Goal: Information Seeking & Learning: Learn about a topic

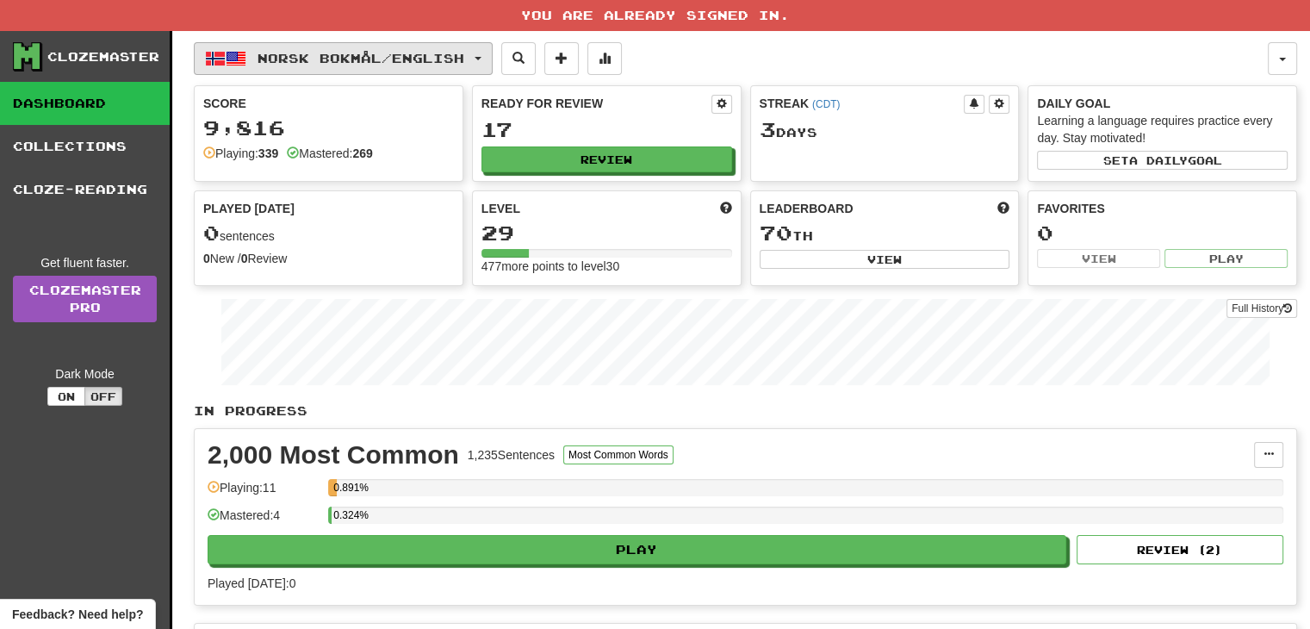
click at [464, 51] on span "Norsk bokmål / English" at bounding box center [360, 58] width 207 height 15
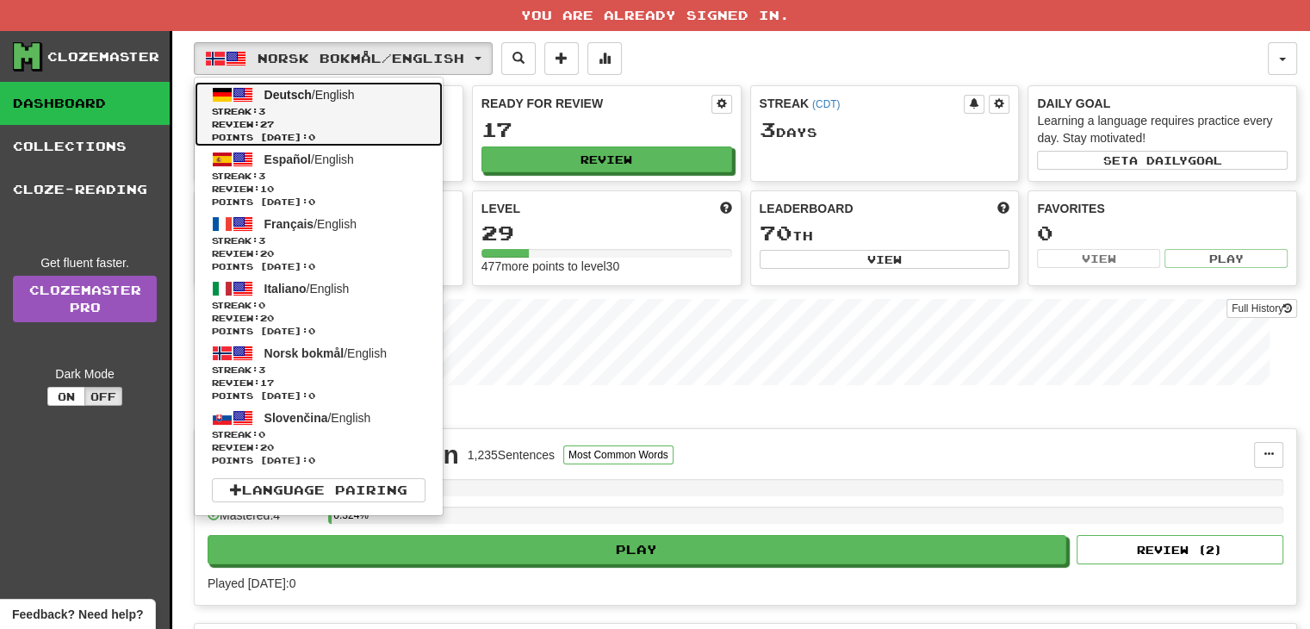
click at [401, 128] on span "Review: 27" at bounding box center [319, 124] width 214 height 13
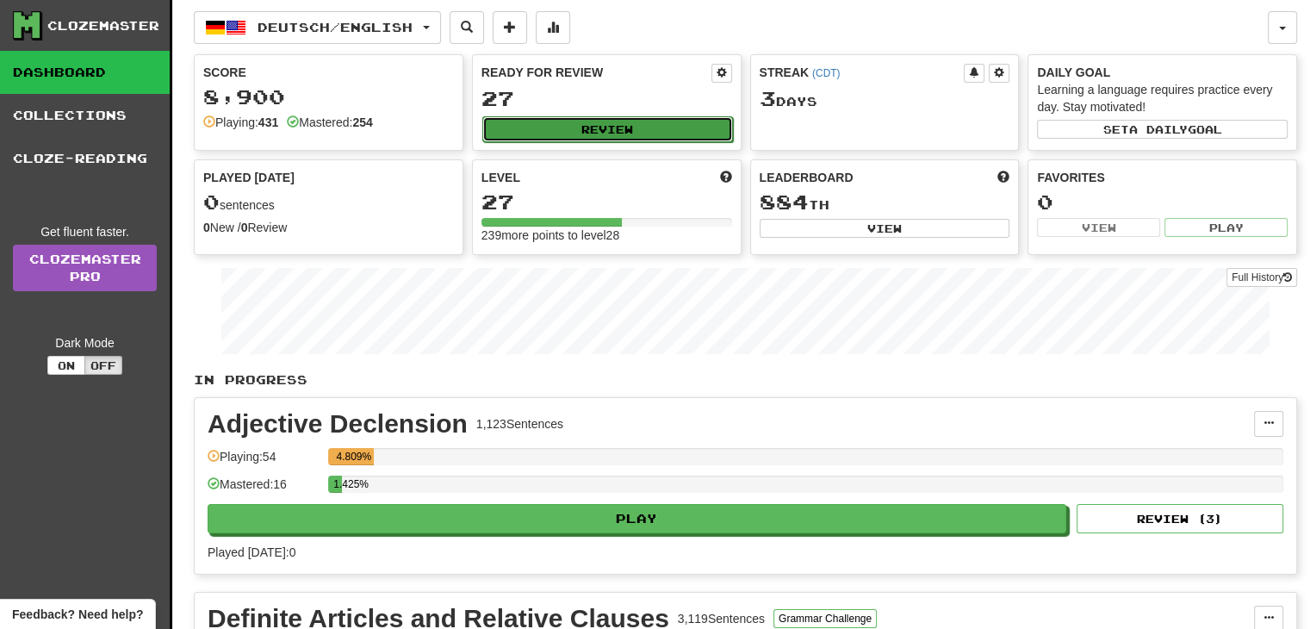
click at [599, 133] on button "Review" at bounding box center [607, 129] width 251 height 26
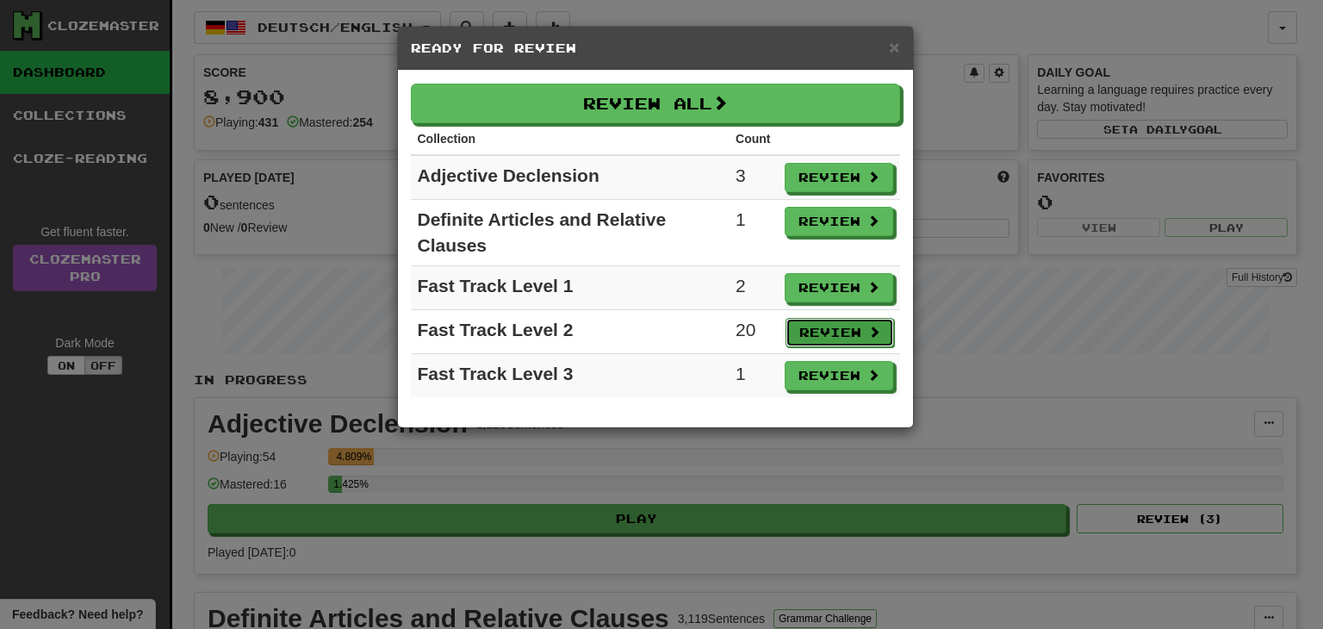
click at [836, 326] on button "Review" at bounding box center [839, 332] width 109 height 29
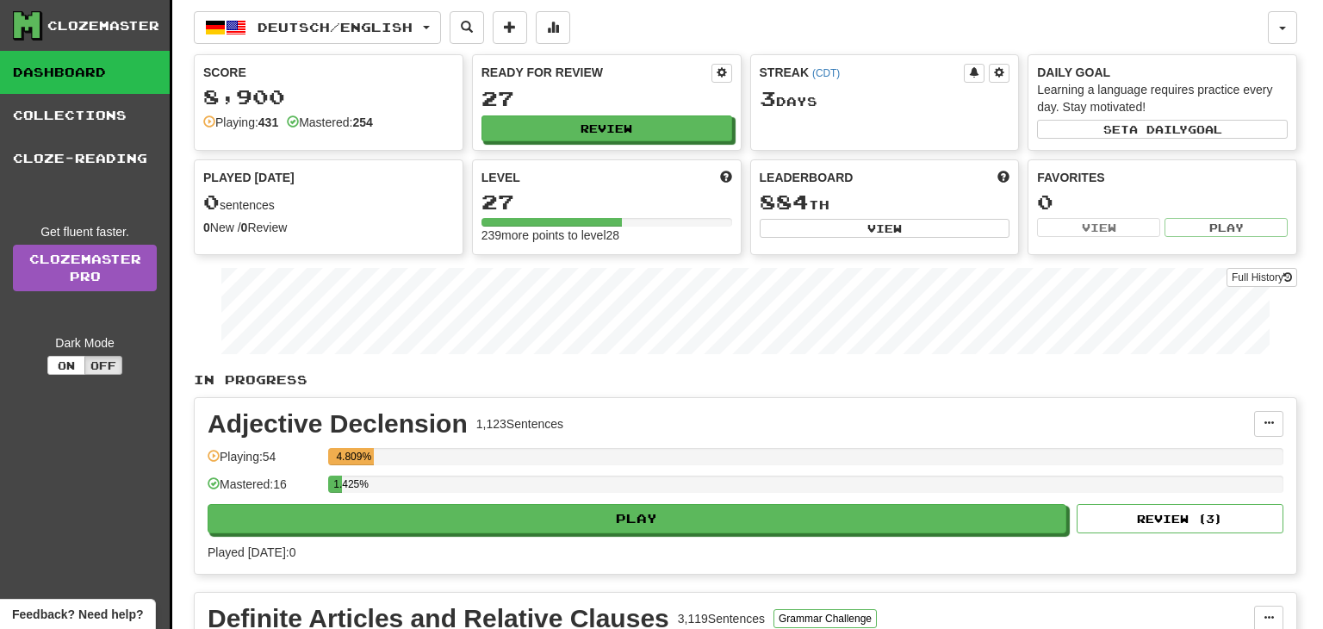
select select "**"
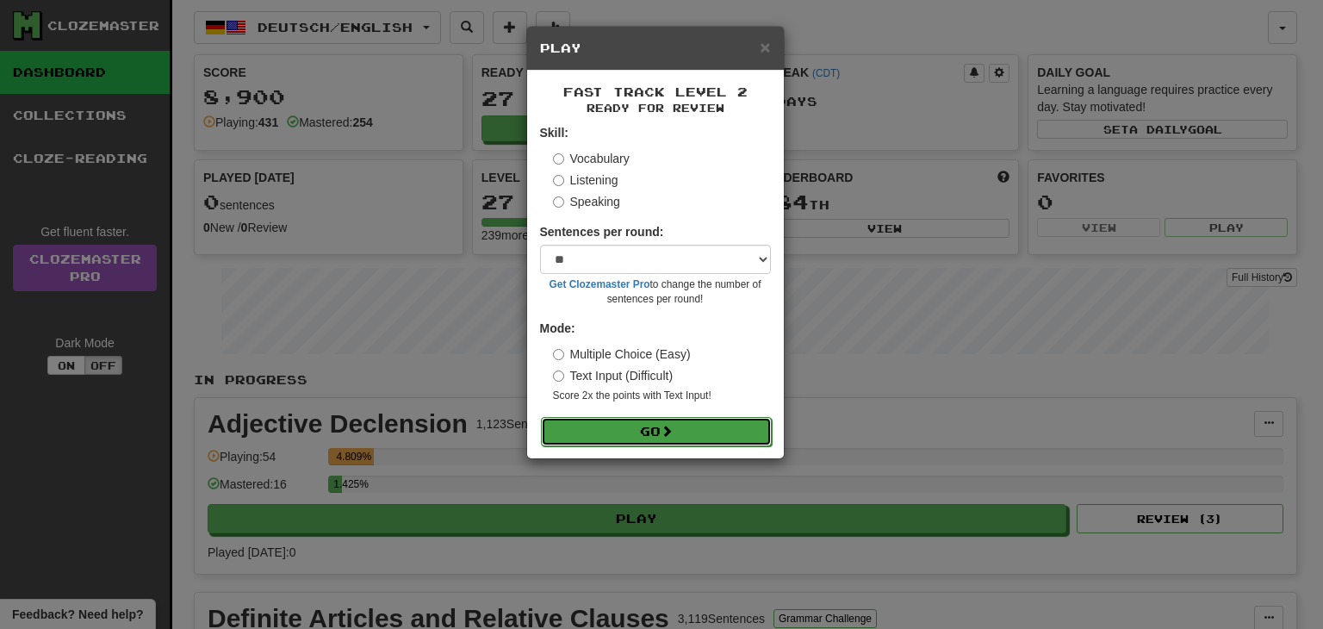
click at [638, 435] on button "Go" at bounding box center [656, 431] width 231 height 29
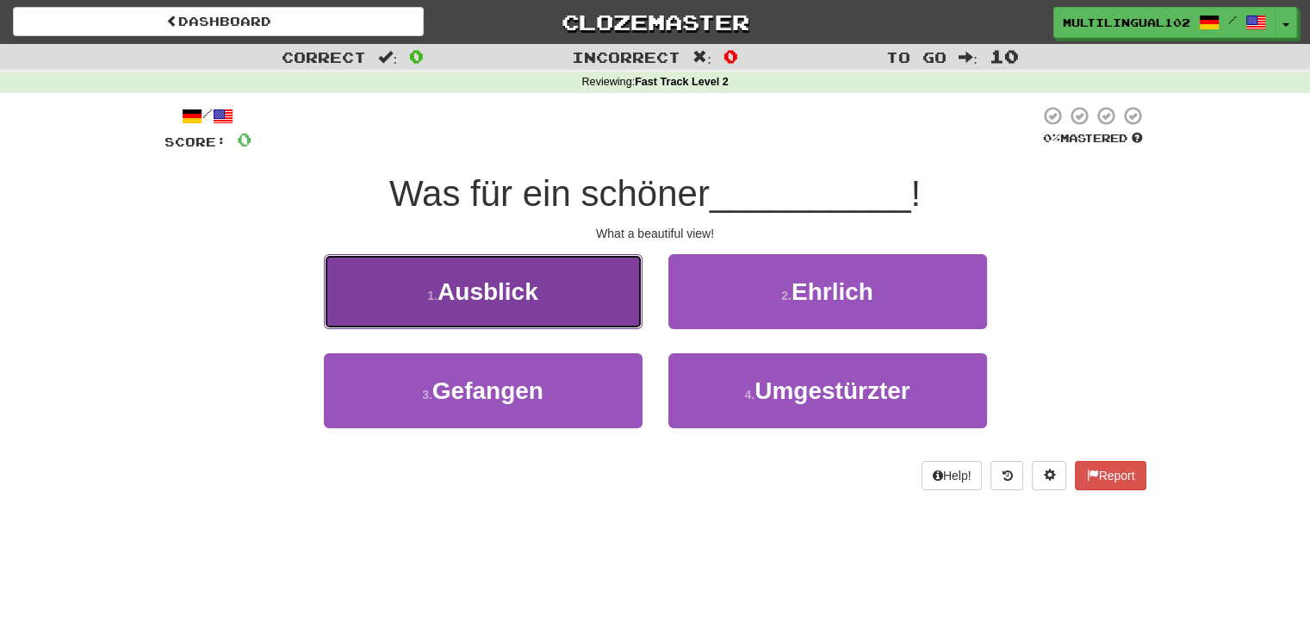
click at [589, 296] on button "1 . Ausblick" at bounding box center [483, 291] width 319 height 75
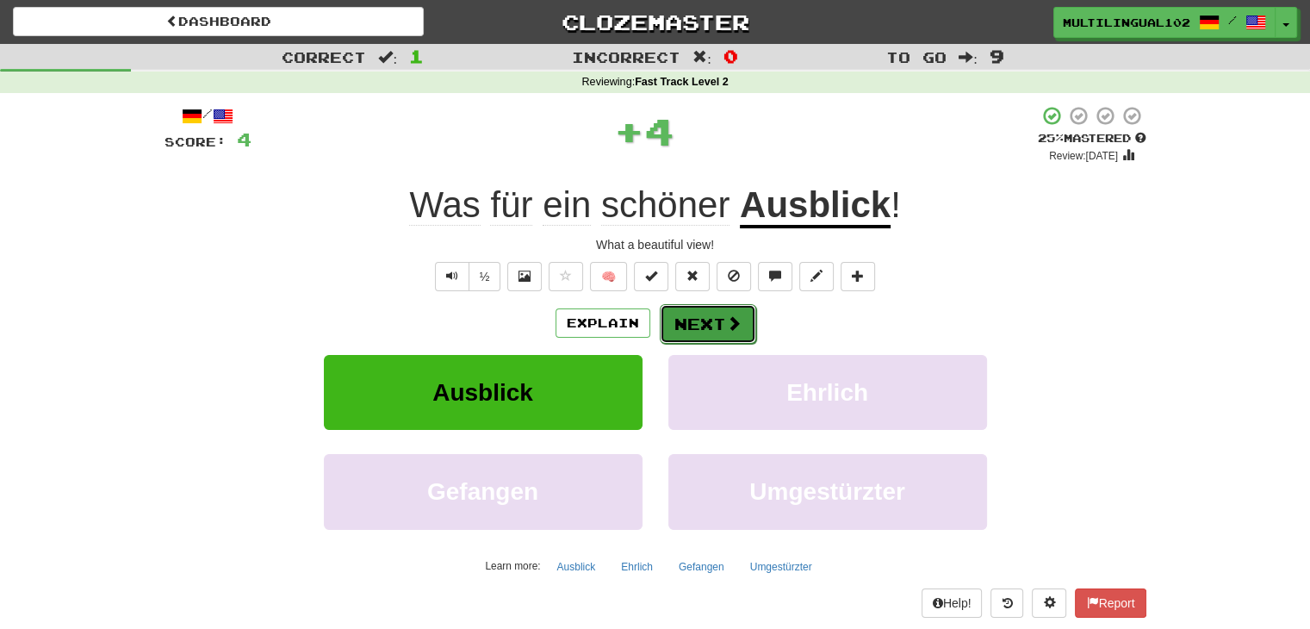
click at [703, 315] on button "Next" at bounding box center [708, 324] width 96 height 40
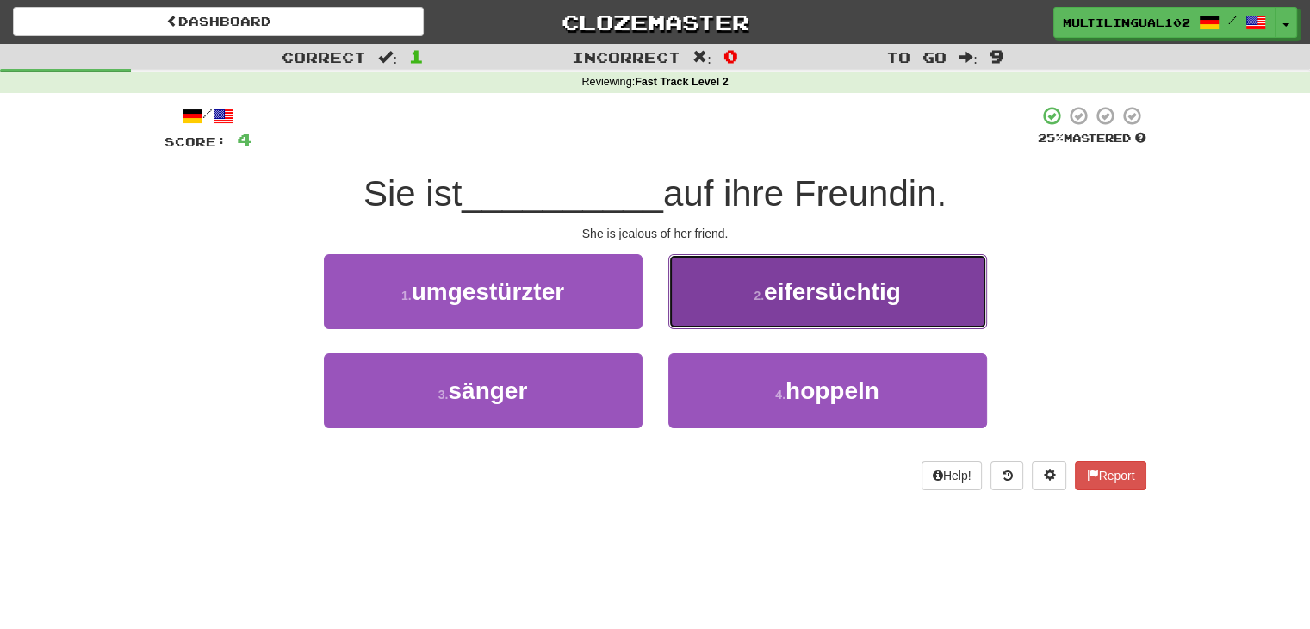
click at [744, 290] on button "2 . eifersüchtig" at bounding box center [827, 291] width 319 height 75
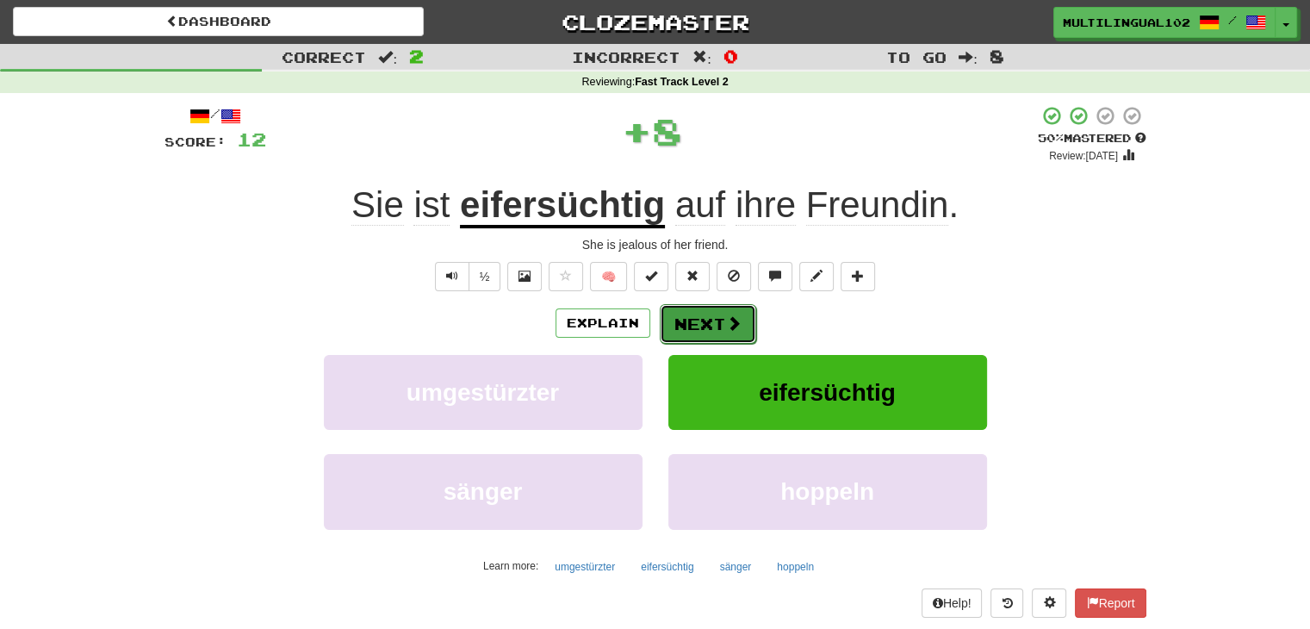
click at [684, 328] on button "Next" at bounding box center [708, 324] width 96 height 40
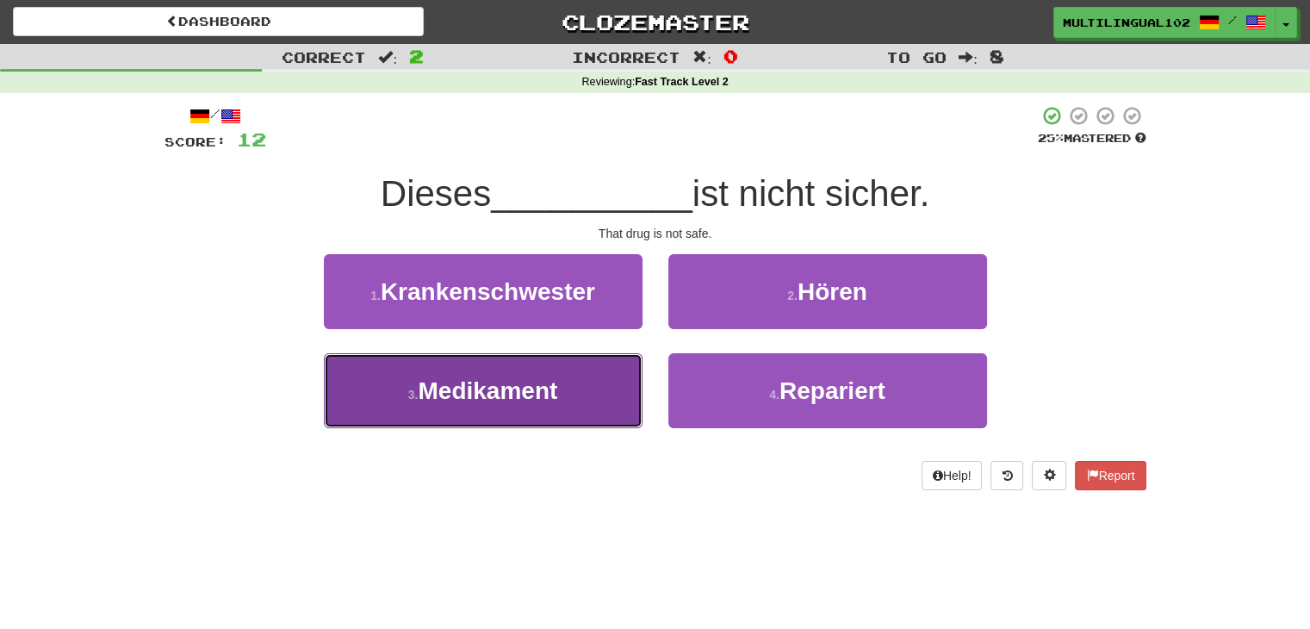
click at [570, 379] on button "3 . Medikament" at bounding box center [483, 390] width 319 height 75
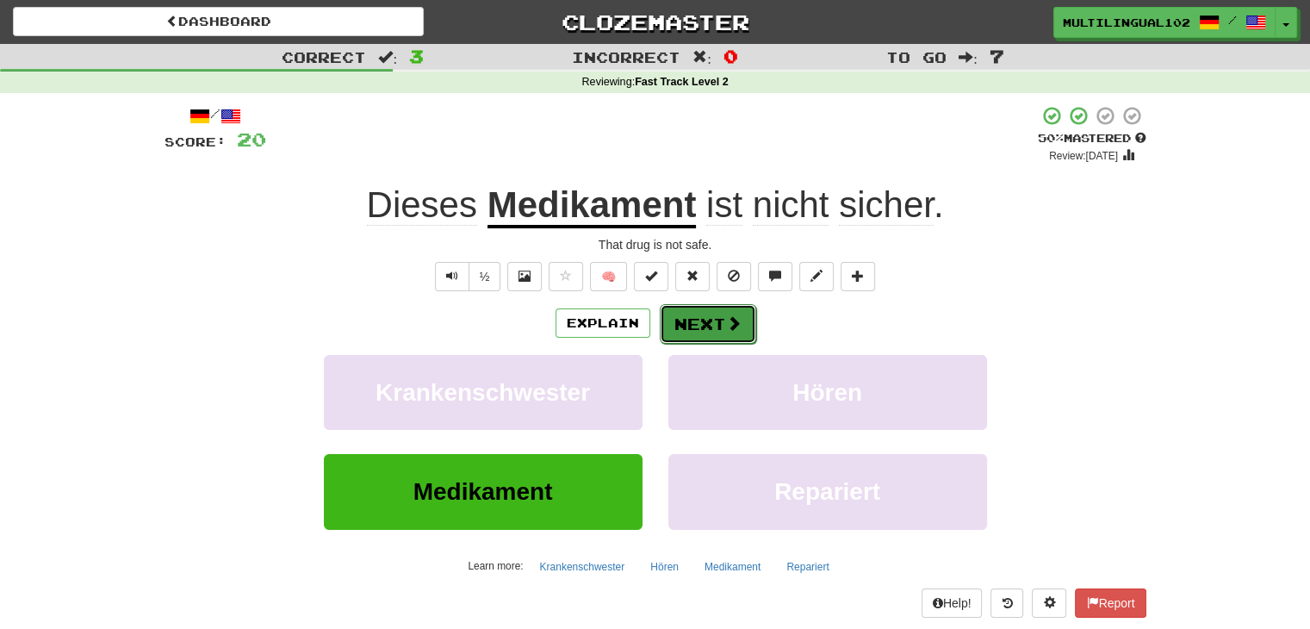
click at [715, 314] on button "Next" at bounding box center [708, 324] width 96 height 40
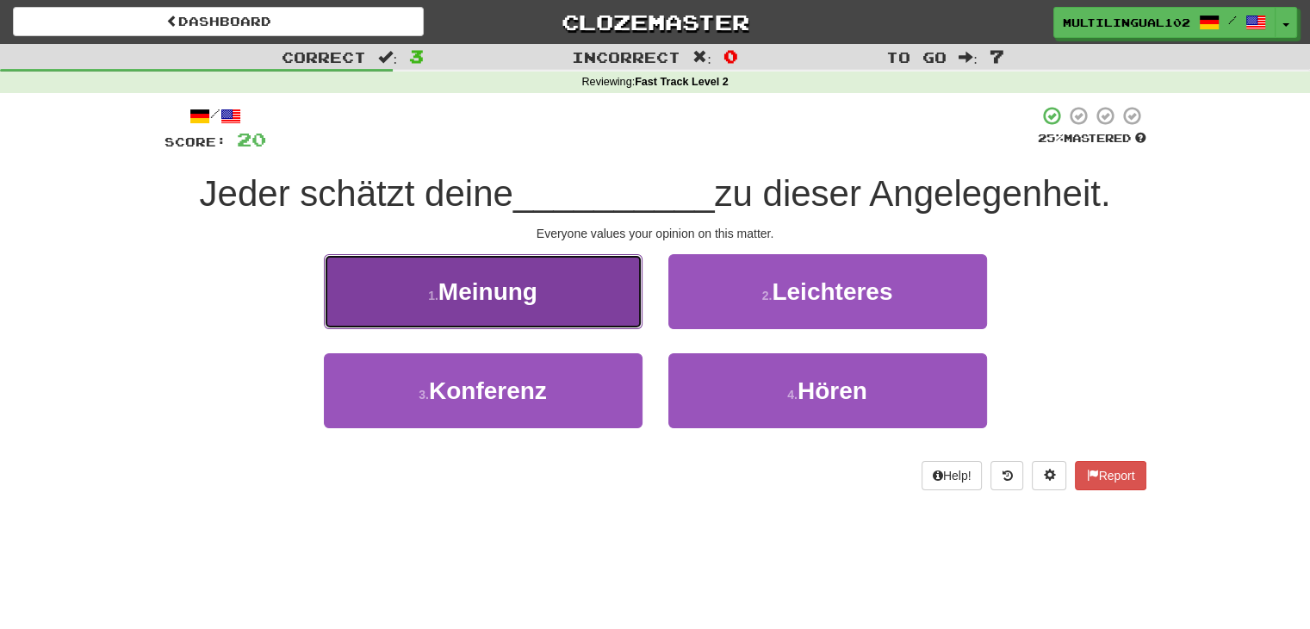
click at [587, 307] on button "1 . Meinung" at bounding box center [483, 291] width 319 height 75
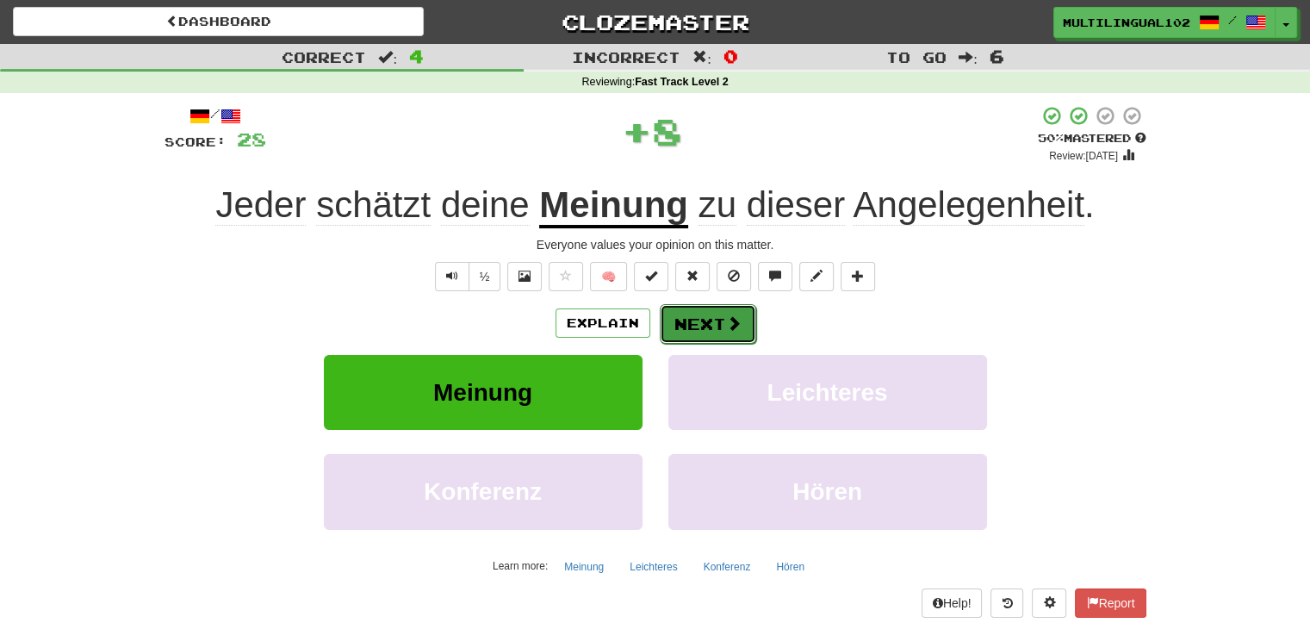
click at [685, 322] on button "Next" at bounding box center [708, 324] width 96 height 40
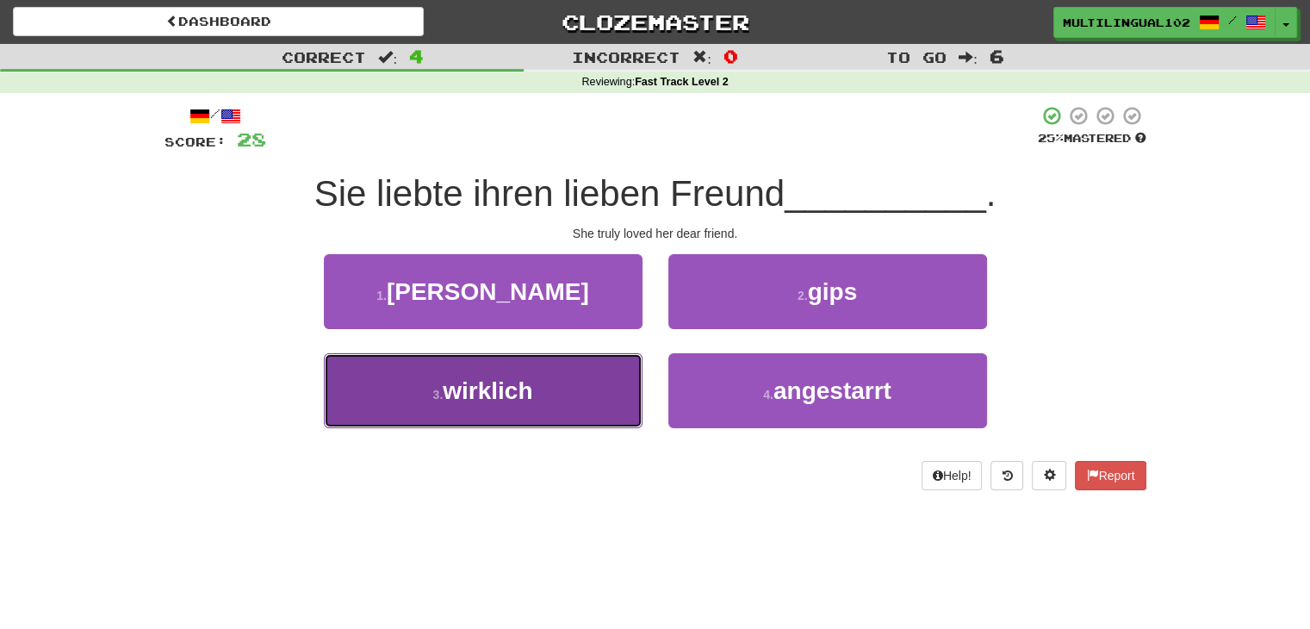
click at [599, 388] on button "3 . wirklich" at bounding box center [483, 390] width 319 height 75
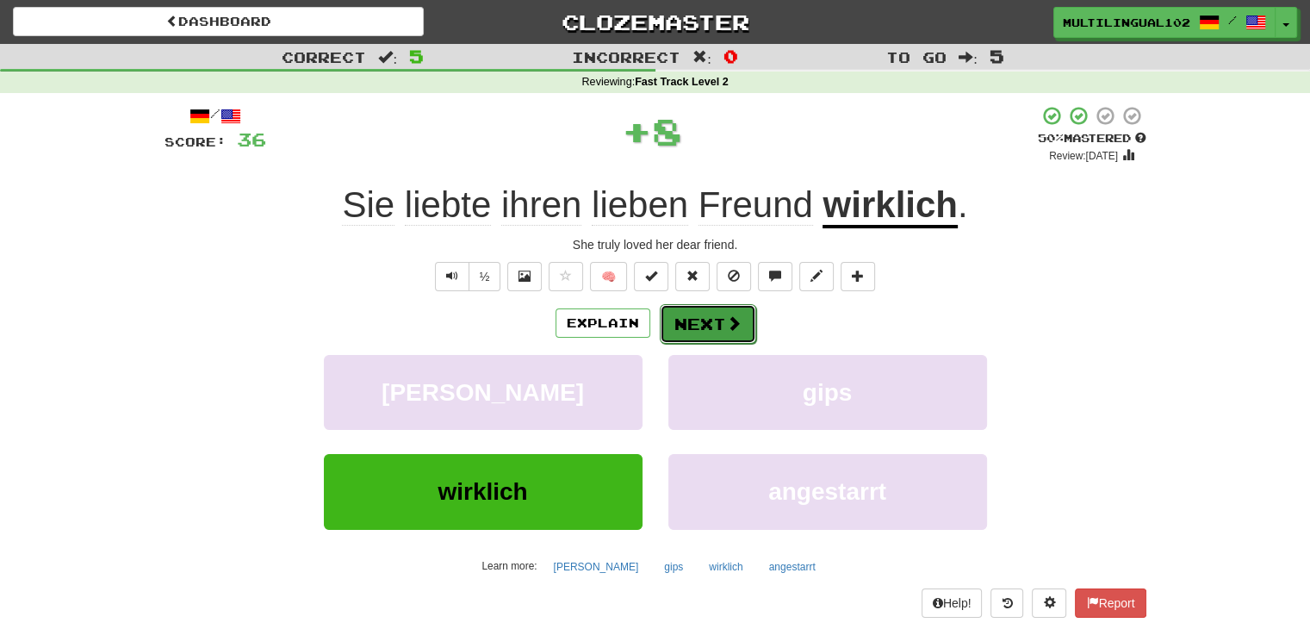
click at [716, 319] on button "Next" at bounding box center [708, 324] width 96 height 40
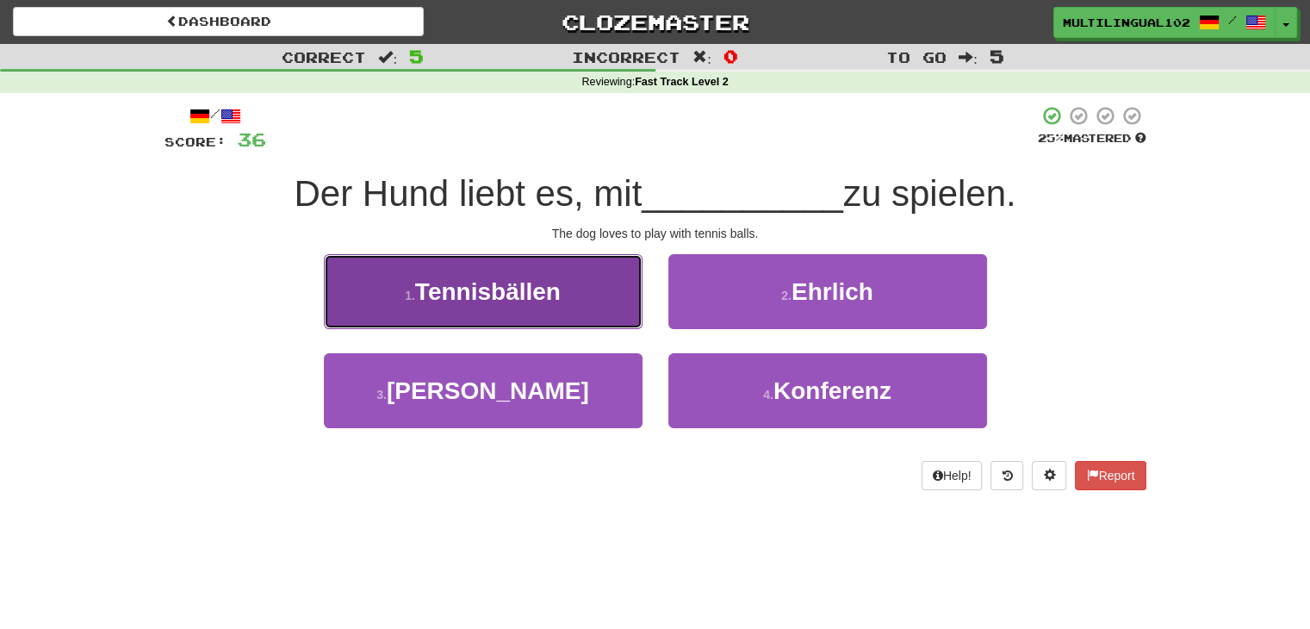
click at [586, 307] on button "1 . Tennisbällen" at bounding box center [483, 291] width 319 height 75
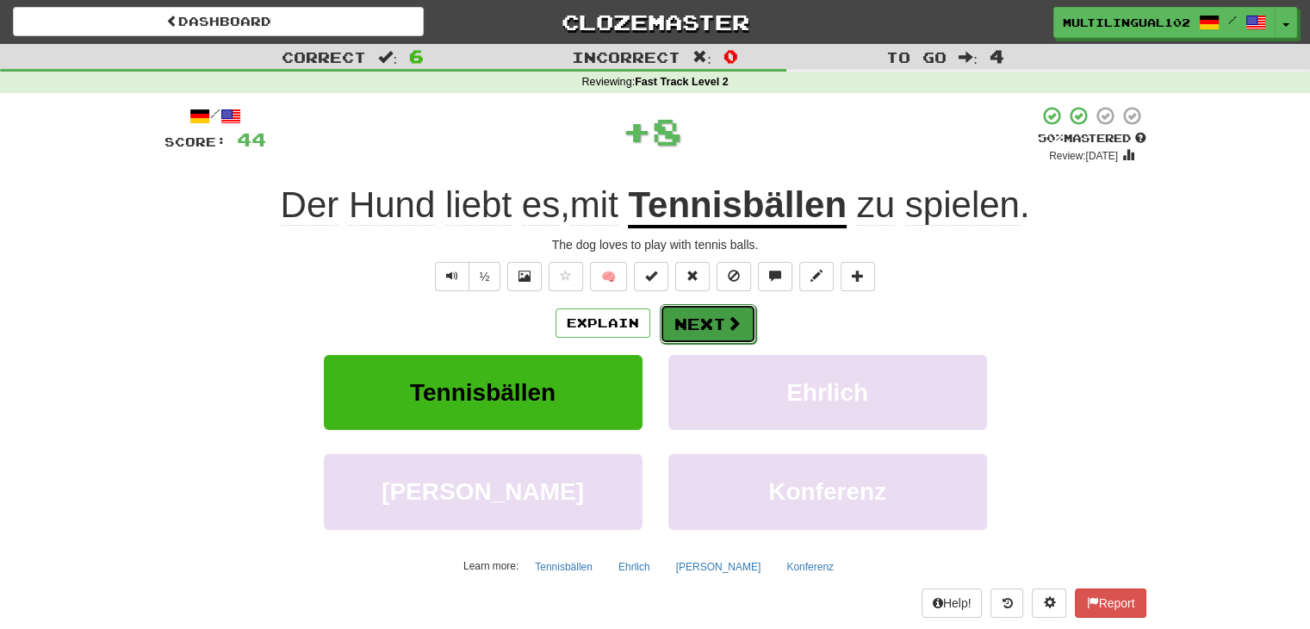
click at [698, 316] on button "Next" at bounding box center [708, 324] width 96 height 40
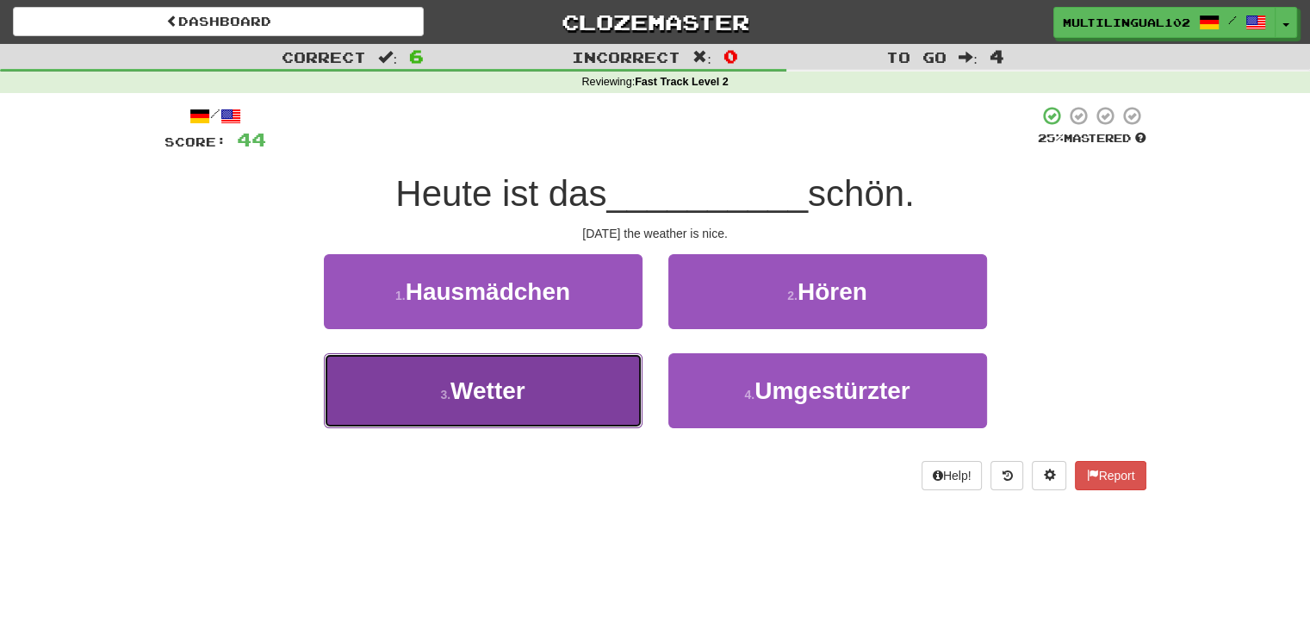
click at [562, 410] on button "3 . Wetter" at bounding box center [483, 390] width 319 height 75
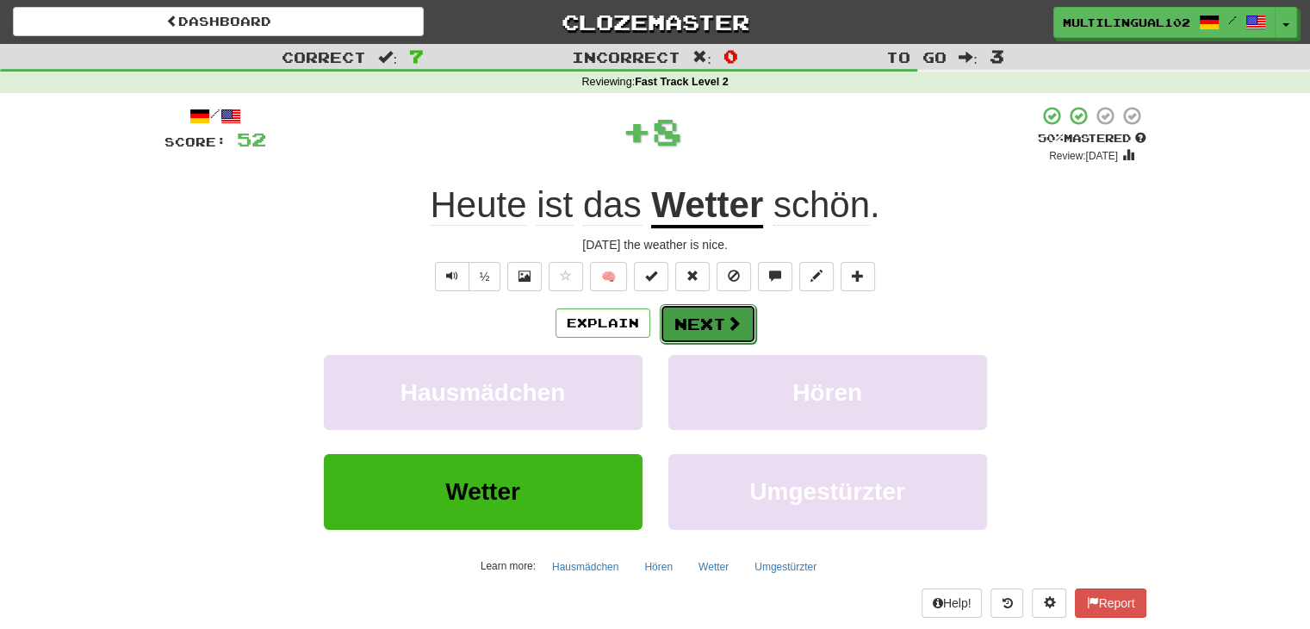
click at [683, 323] on button "Next" at bounding box center [708, 324] width 96 height 40
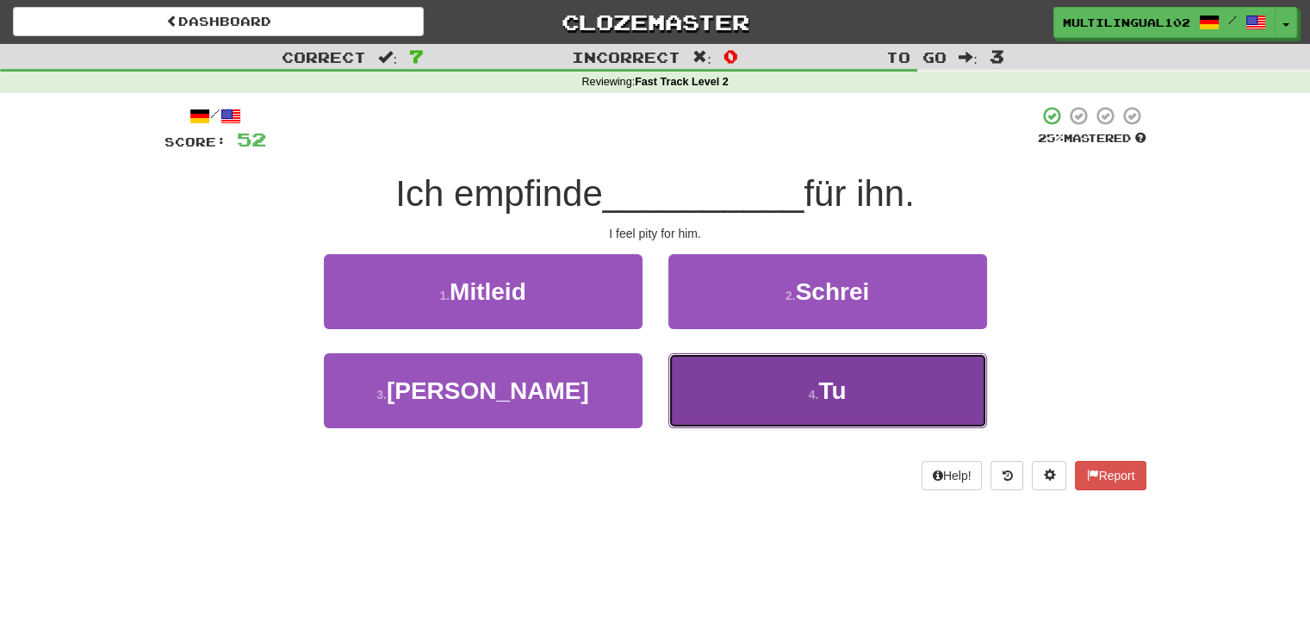
click at [739, 378] on button "4 . Tu" at bounding box center [827, 390] width 319 height 75
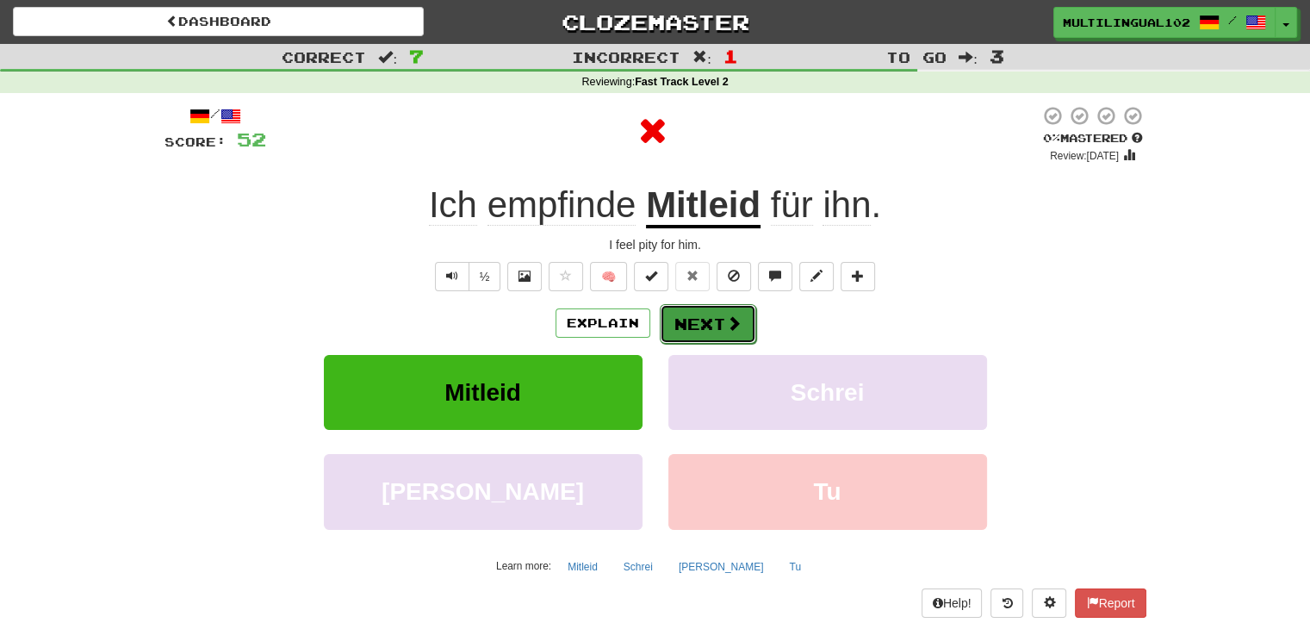
click at [706, 322] on button "Next" at bounding box center [708, 324] width 96 height 40
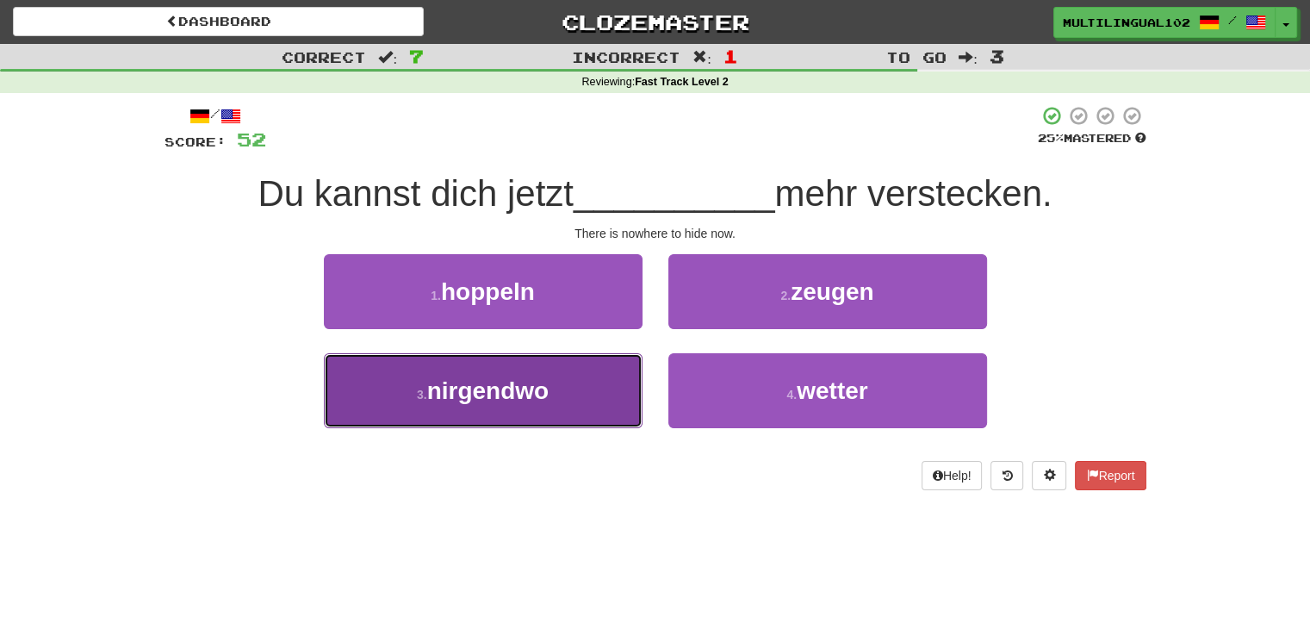
click at [586, 368] on button "3 . nirgendwo" at bounding box center [483, 390] width 319 height 75
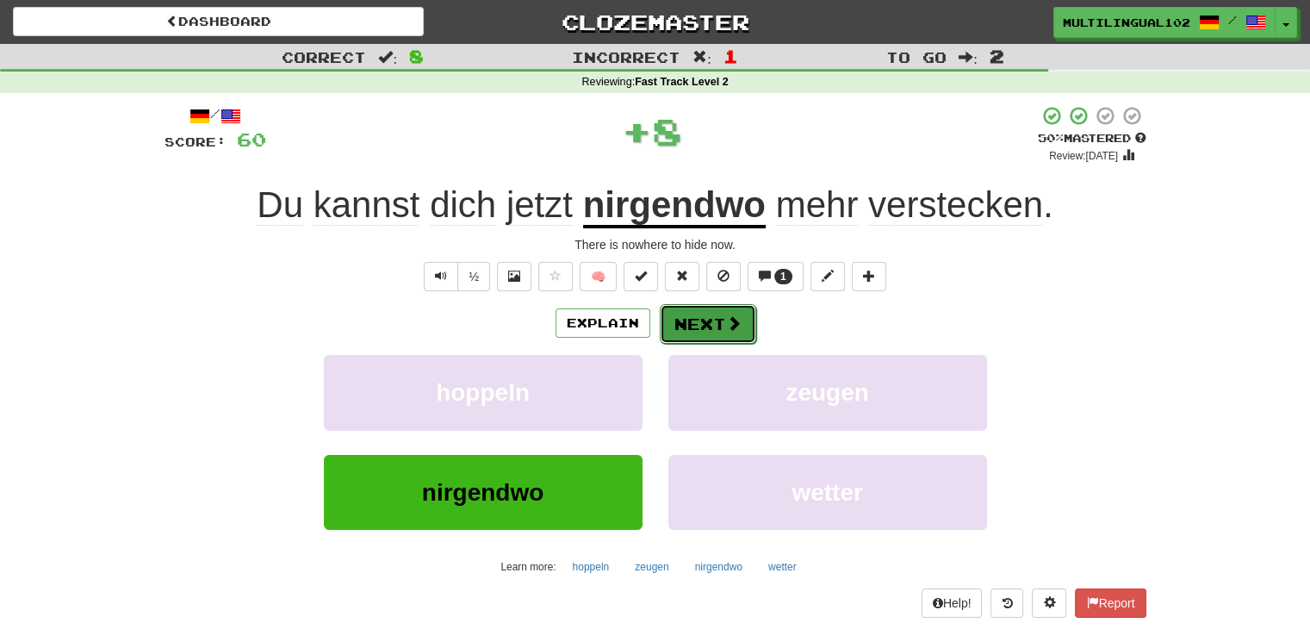
click at [702, 319] on button "Next" at bounding box center [708, 324] width 96 height 40
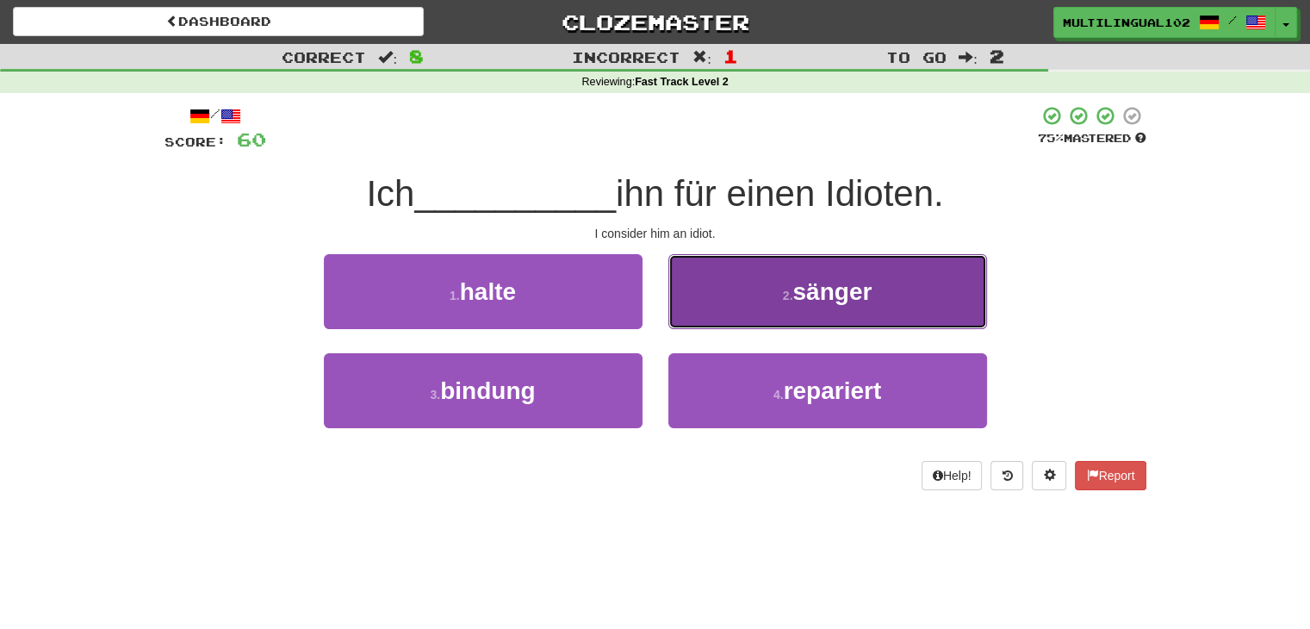
click at [763, 321] on button "2 . sänger" at bounding box center [827, 291] width 319 height 75
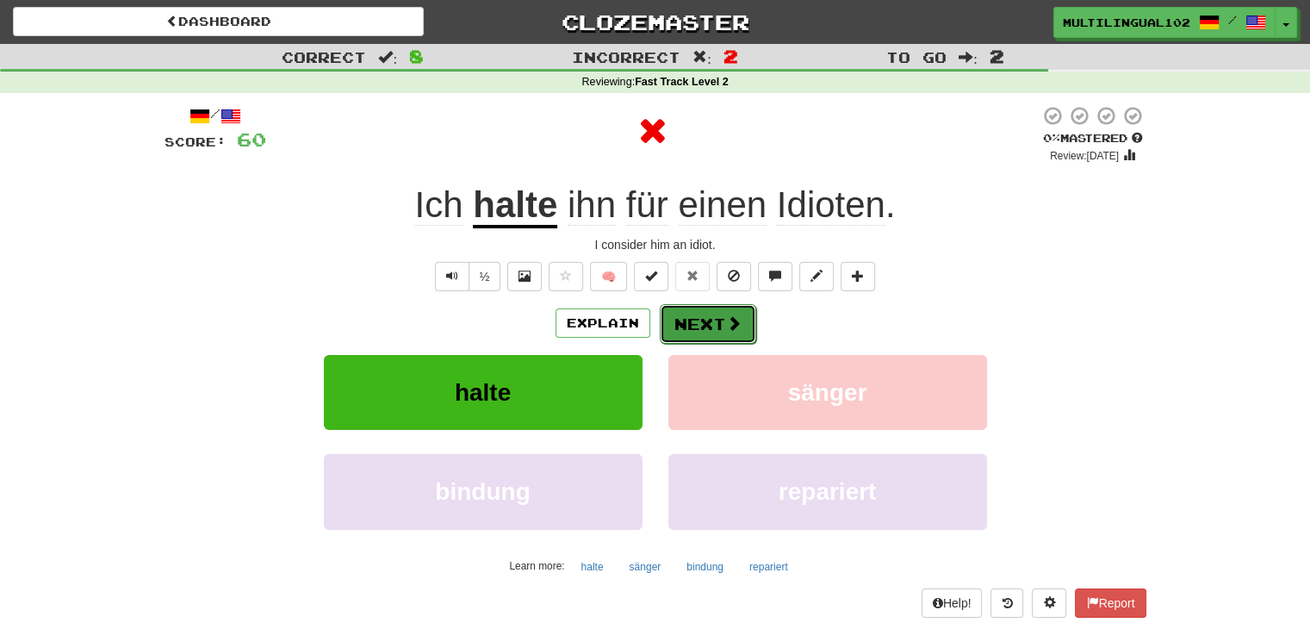
click at [726, 325] on span at bounding box center [734, 323] width 16 height 16
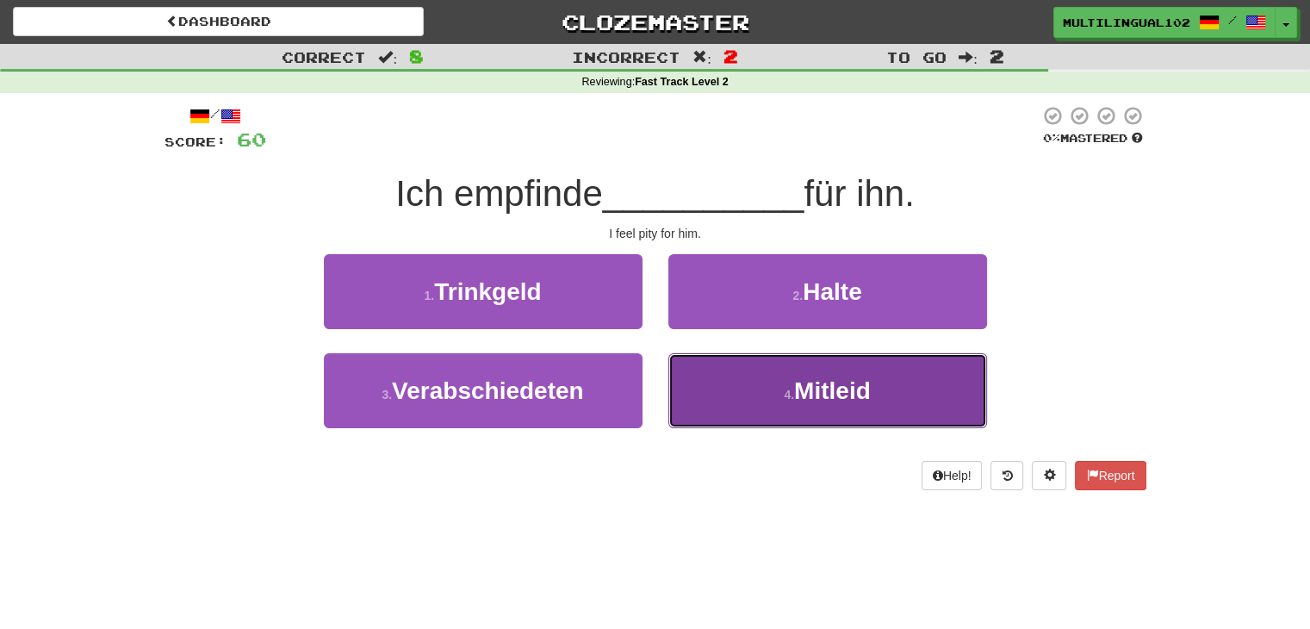
click at [726, 393] on button "4 . Mitleid" at bounding box center [827, 390] width 319 height 75
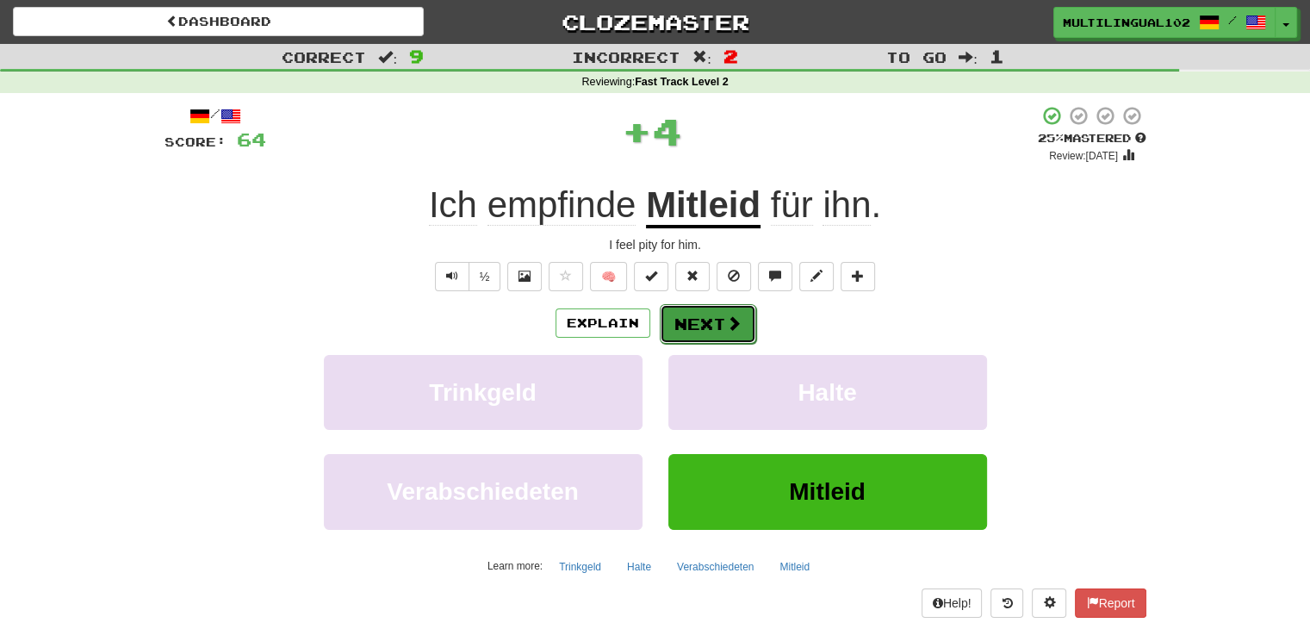
click at [679, 335] on button "Next" at bounding box center [708, 324] width 96 height 40
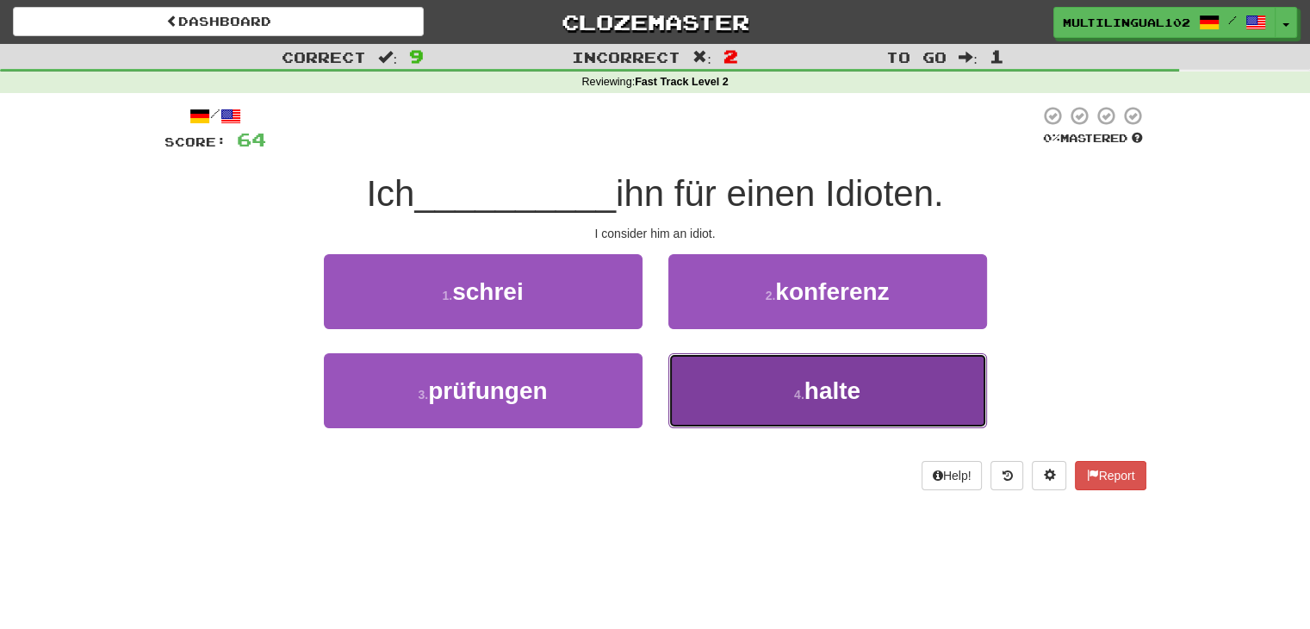
click at [754, 389] on button "4 . halte" at bounding box center [827, 390] width 319 height 75
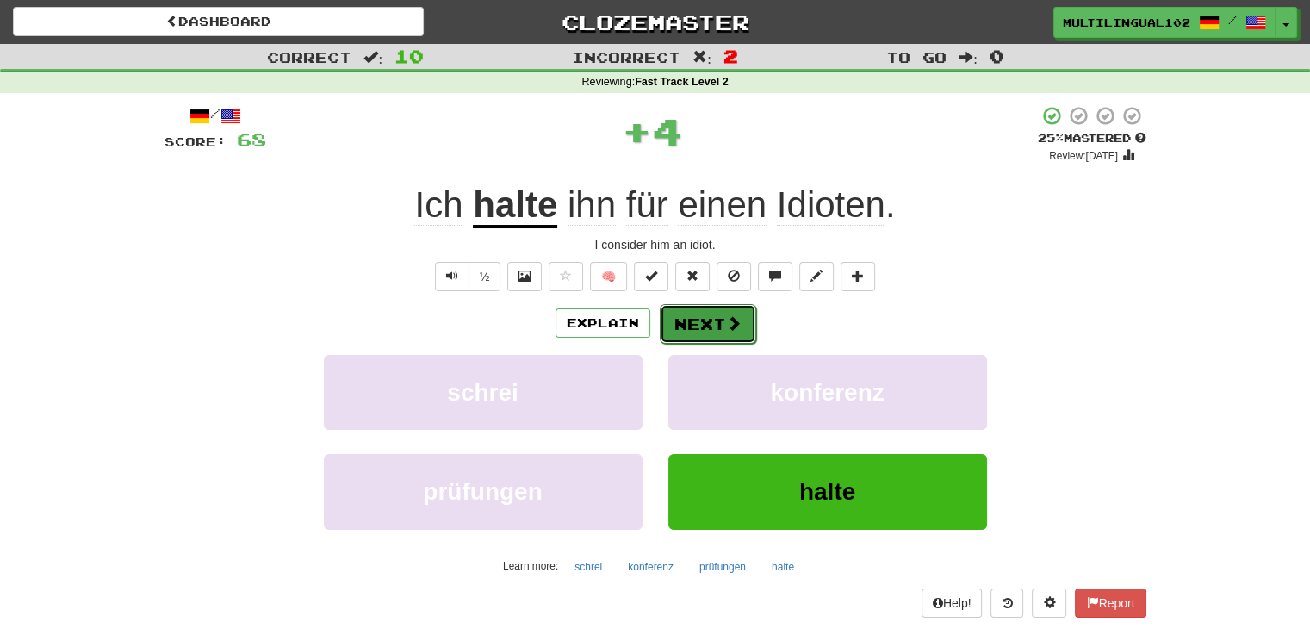
click at [689, 332] on button "Next" at bounding box center [708, 324] width 96 height 40
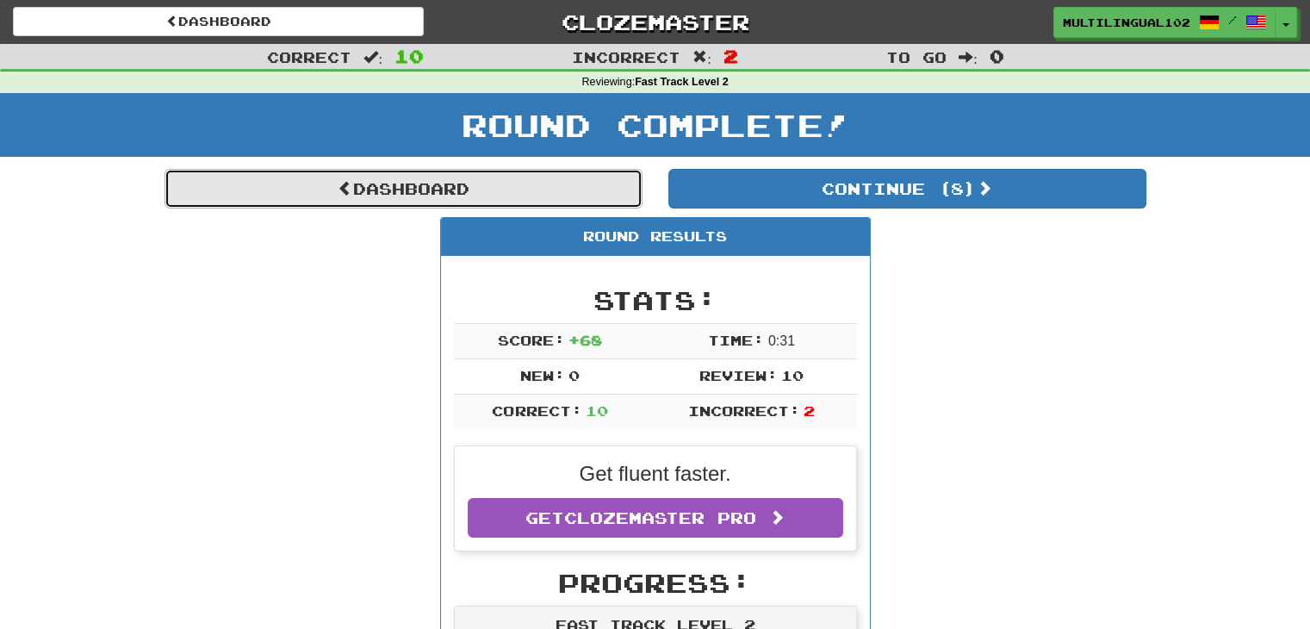
click at [480, 198] on link "Dashboard" at bounding box center [403, 189] width 478 height 40
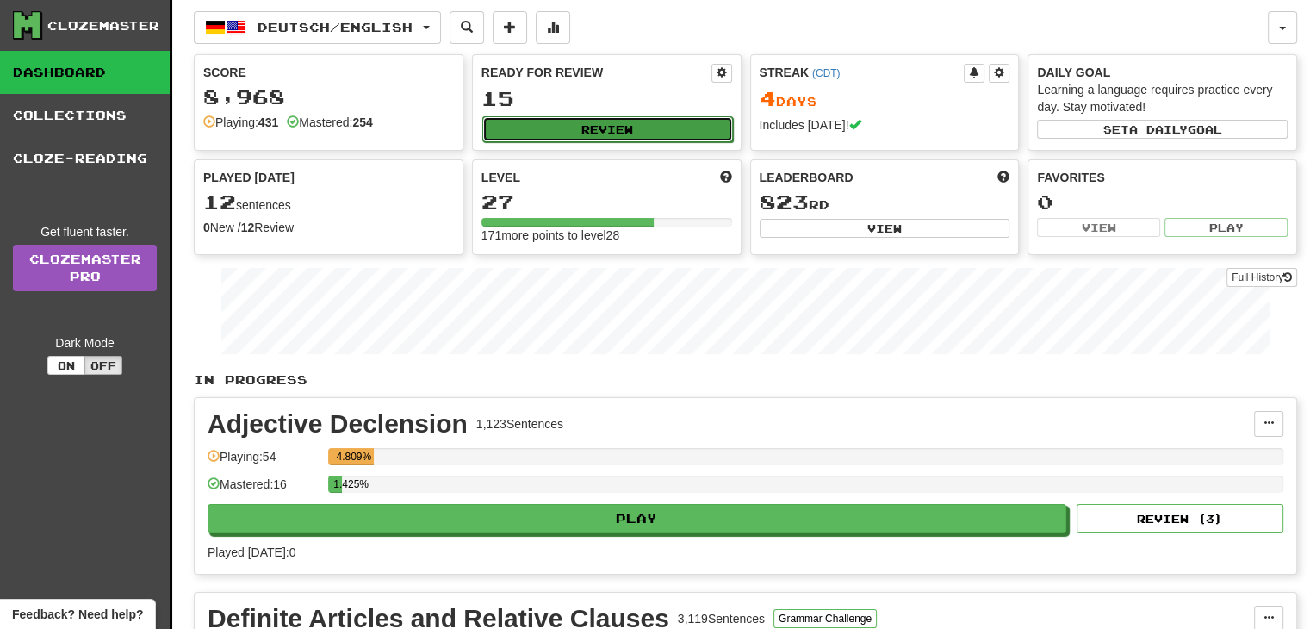
click at [611, 125] on button "Review" at bounding box center [607, 129] width 251 height 26
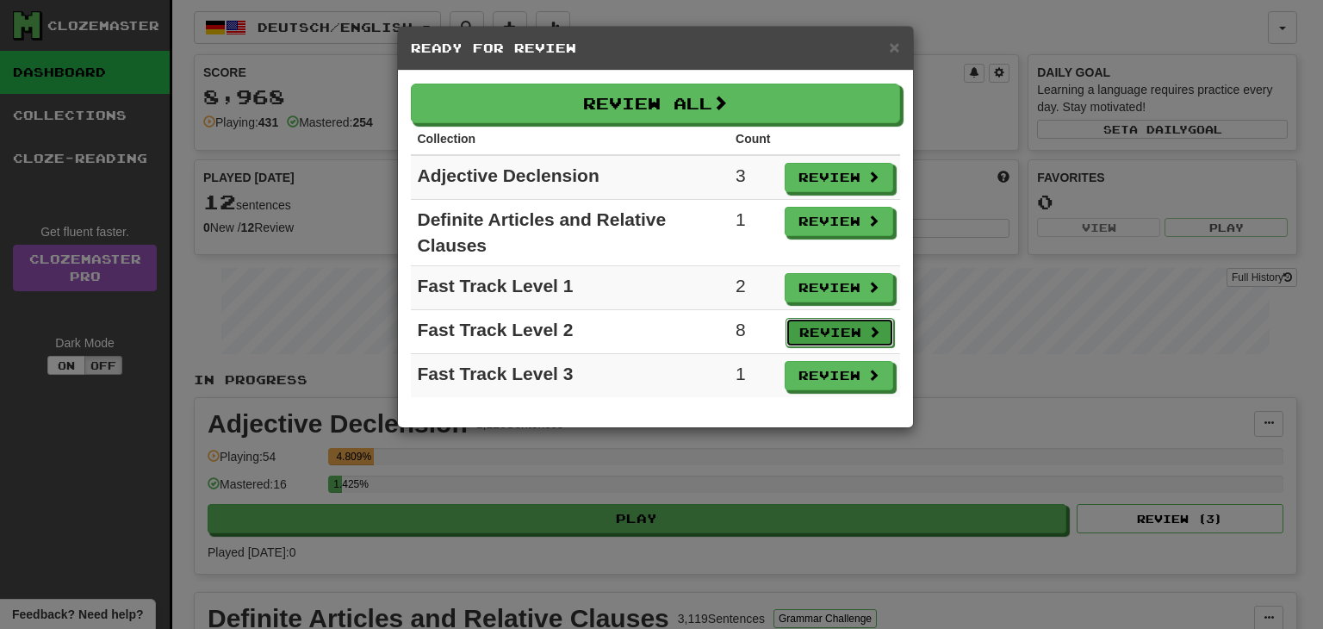
click at [822, 327] on button "Review" at bounding box center [839, 332] width 109 height 29
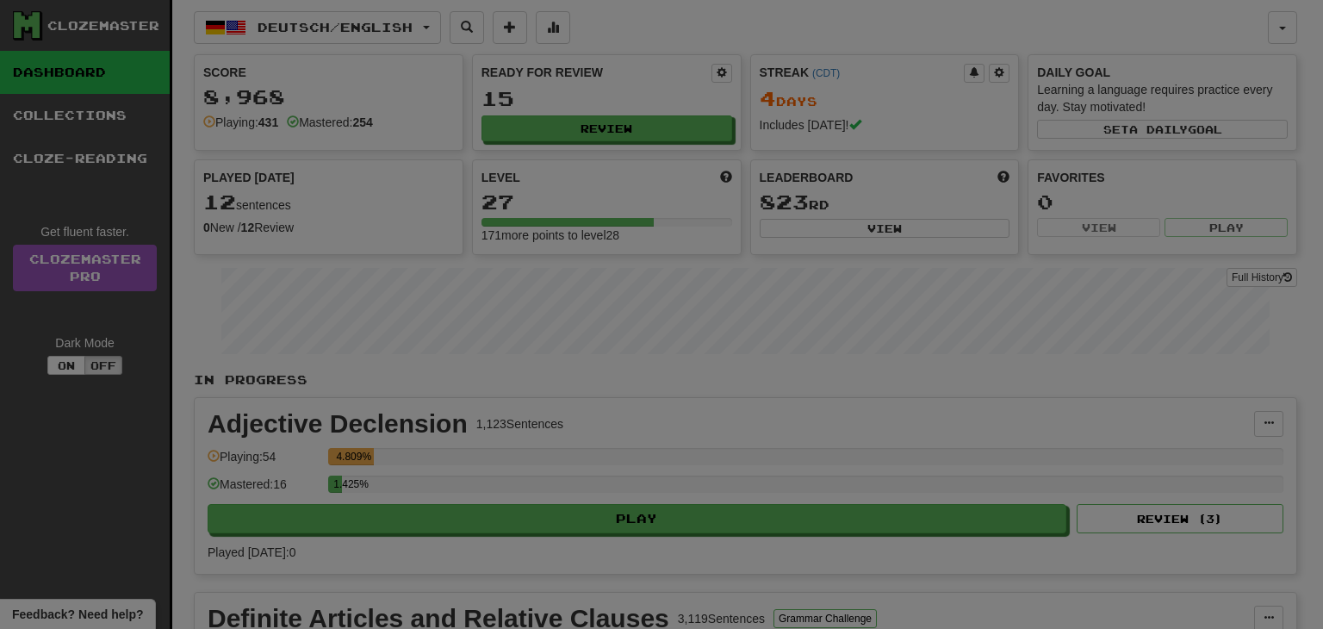
select select "**"
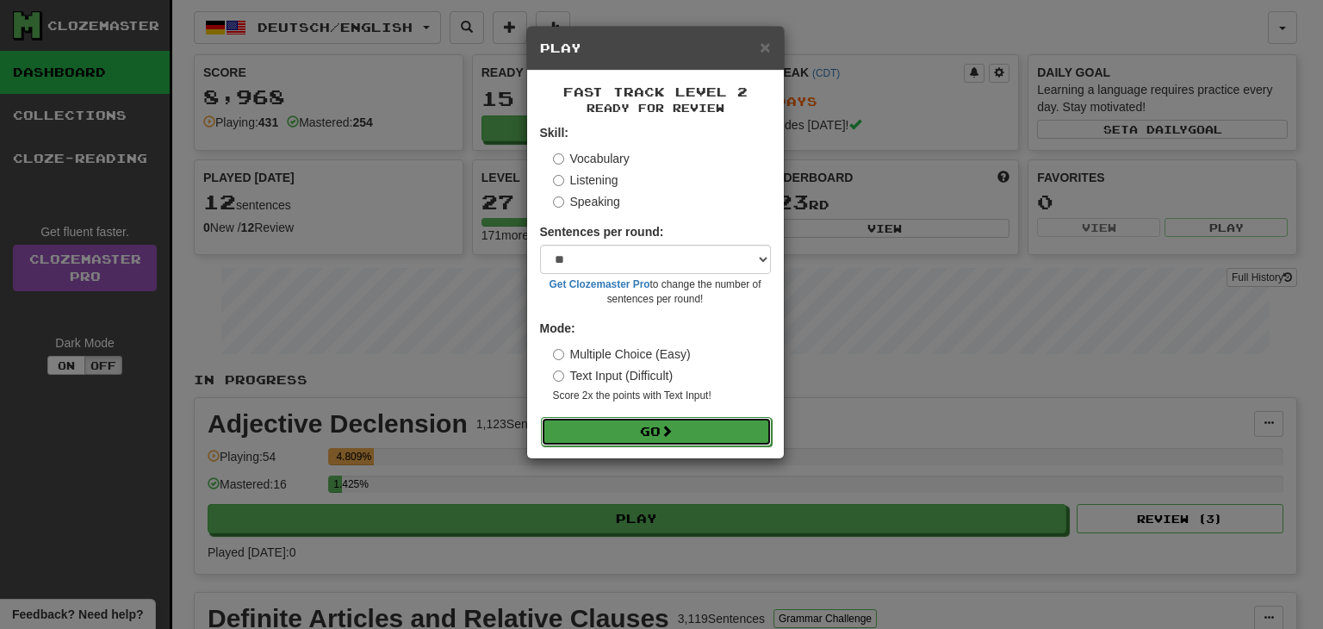
click at [679, 434] on button "Go" at bounding box center [656, 431] width 231 height 29
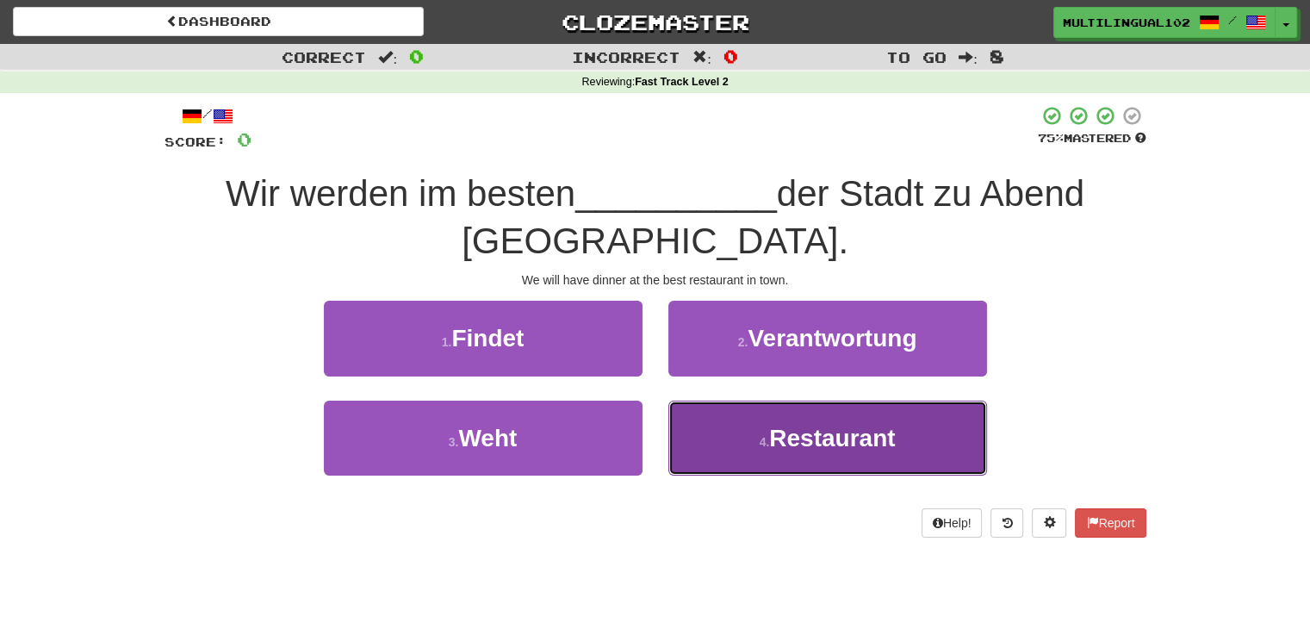
click at [727, 438] on button "4 . Restaurant" at bounding box center [827, 437] width 319 height 75
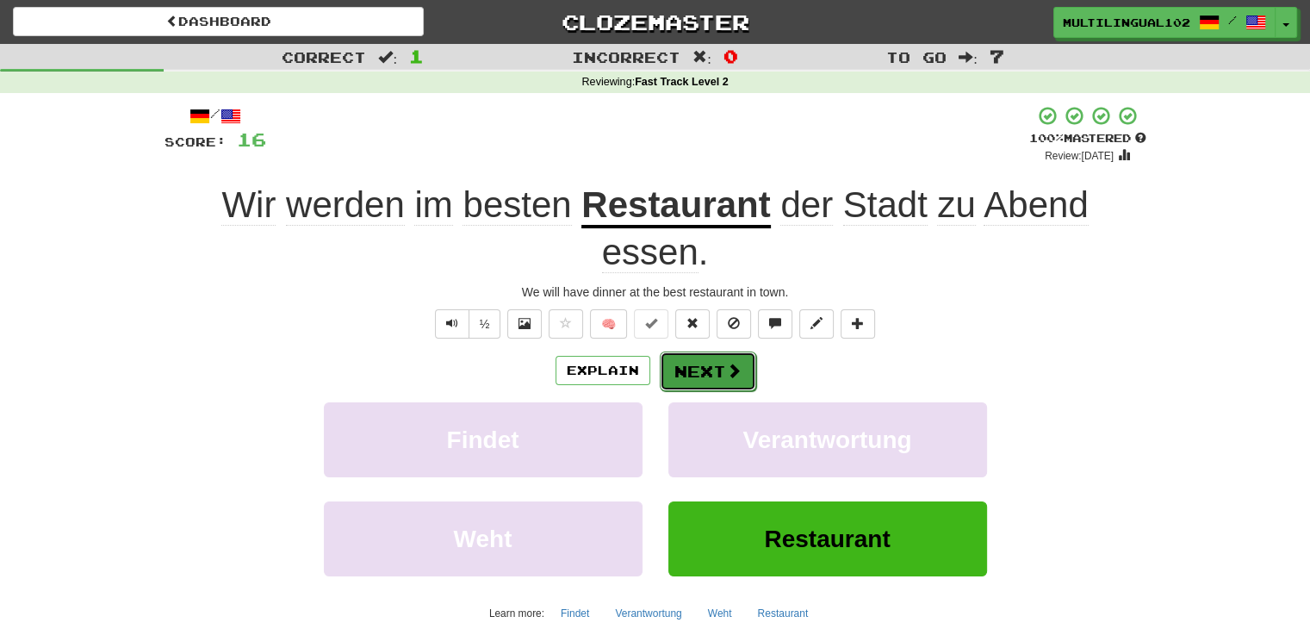
click at [679, 362] on button "Next" at bounding box center [708, 371] width 96 height 40
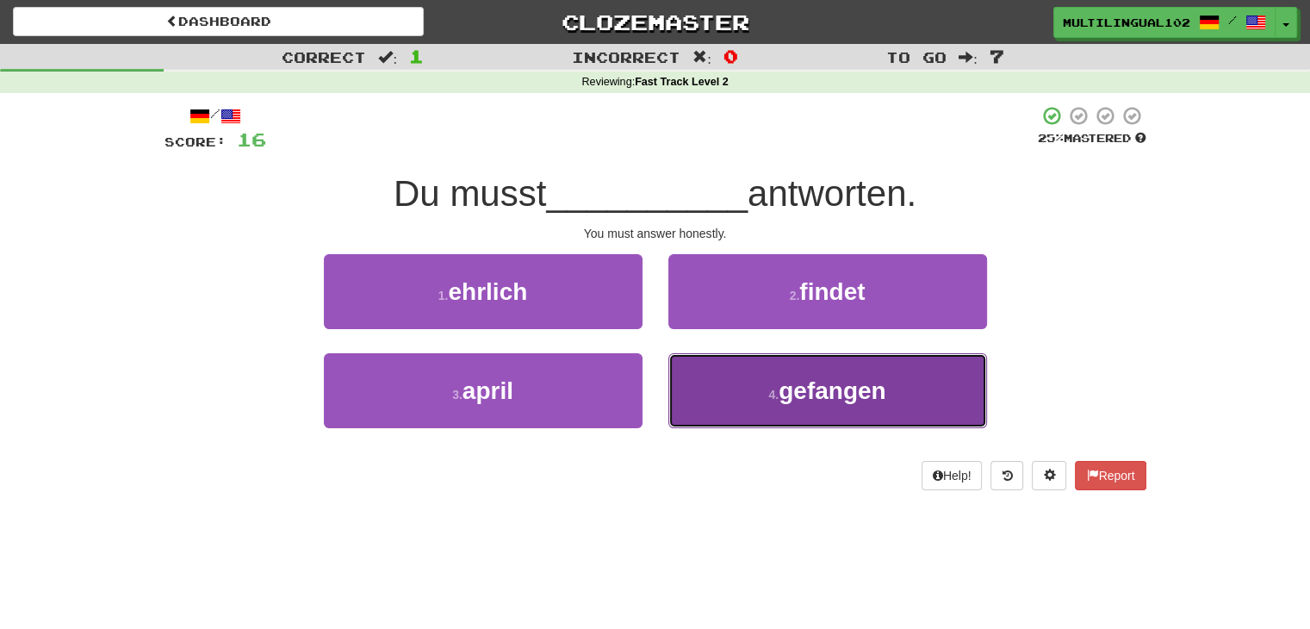
click at [741, 381] on button "4 . gefangen" at bounding box center [827, 390] width 319 height 75
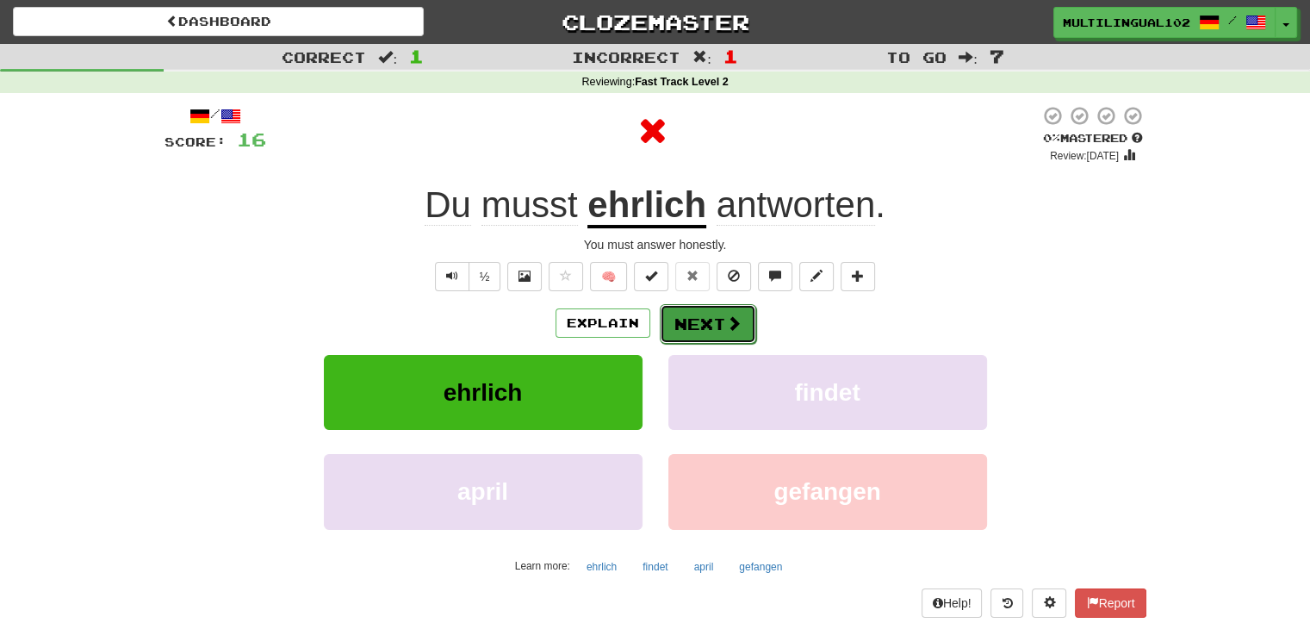
click at [708, 320] on button "Next" at bounding box center [708, 324] width 96 height 40
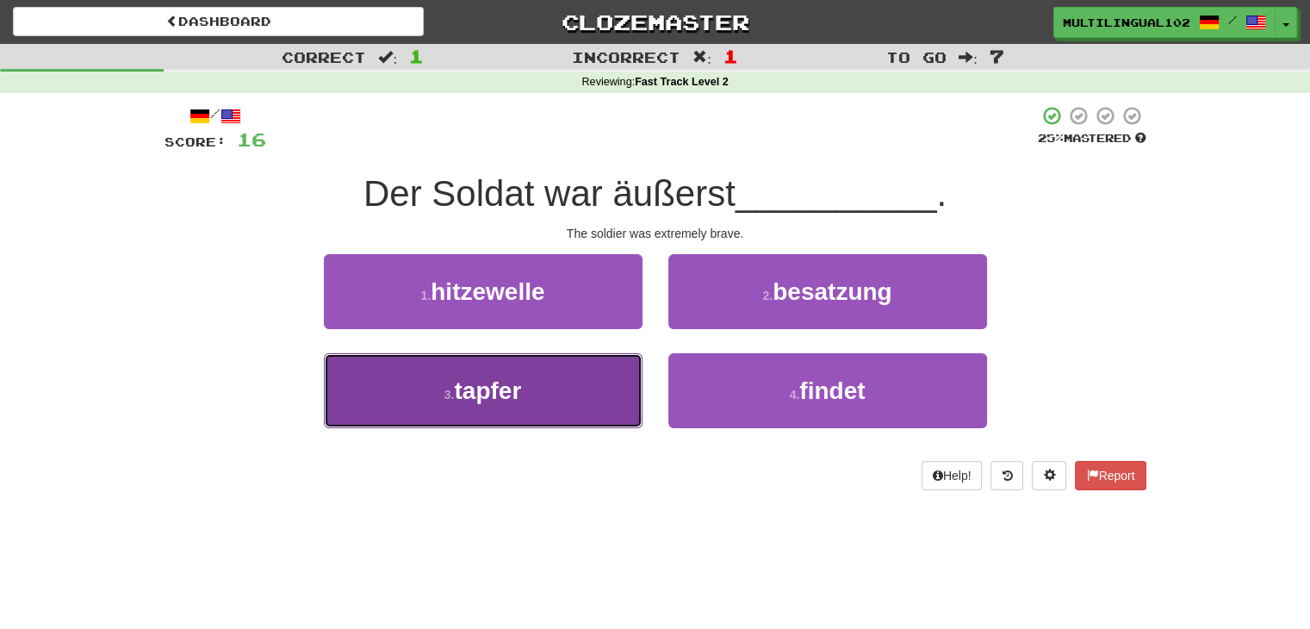
click at [595, 385] on button "3 . tapfer" at bounding box center [483, 390] width 319 height 75
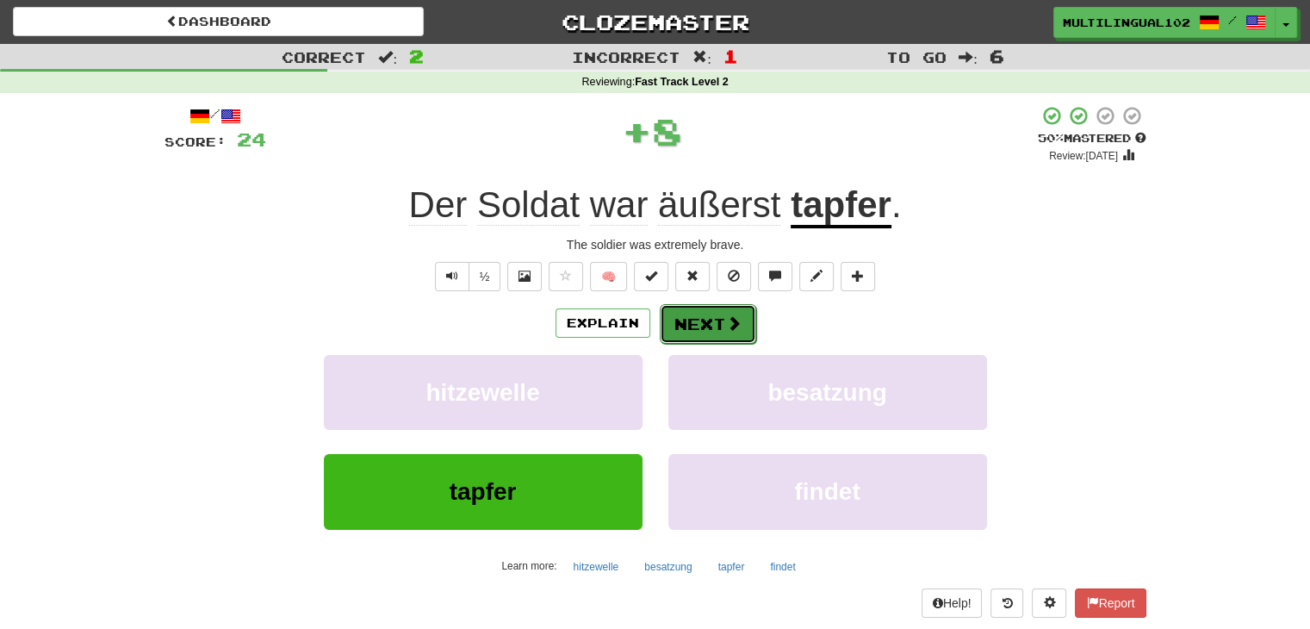
click at [708, 332] on button "Next" at bounding box center [708, 324] width 96 height 40
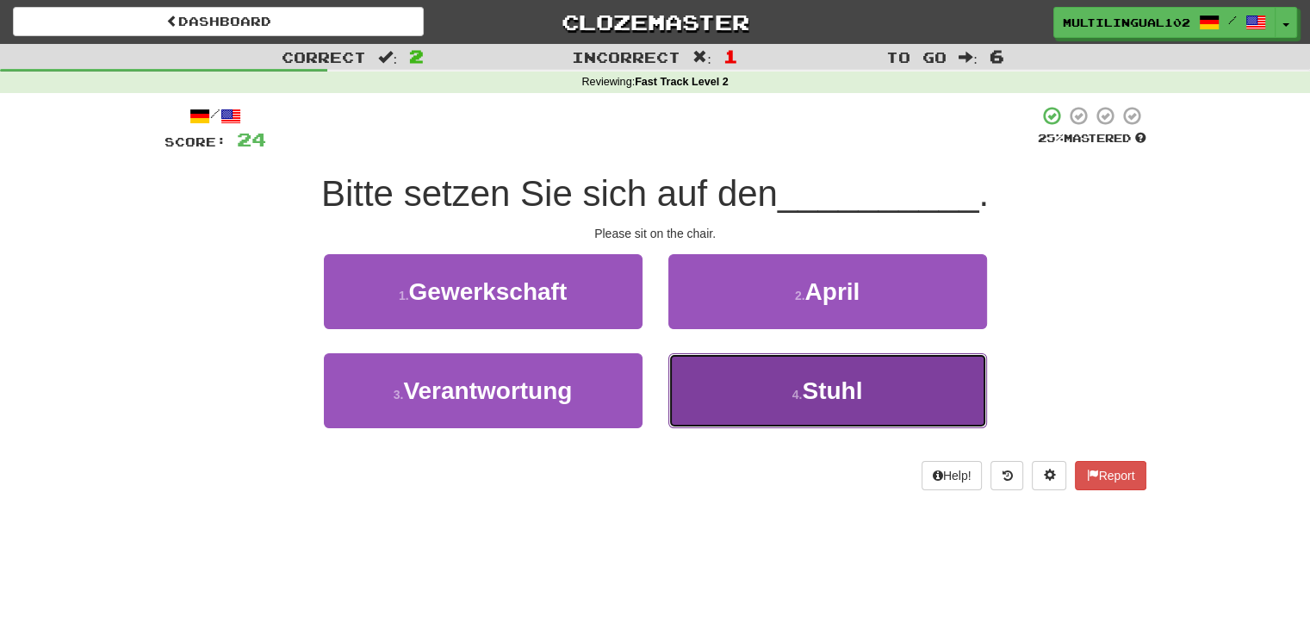
click at [723, 392] on button "4 . Stuhl" at bounding box center [827, 390] width 319 height 75
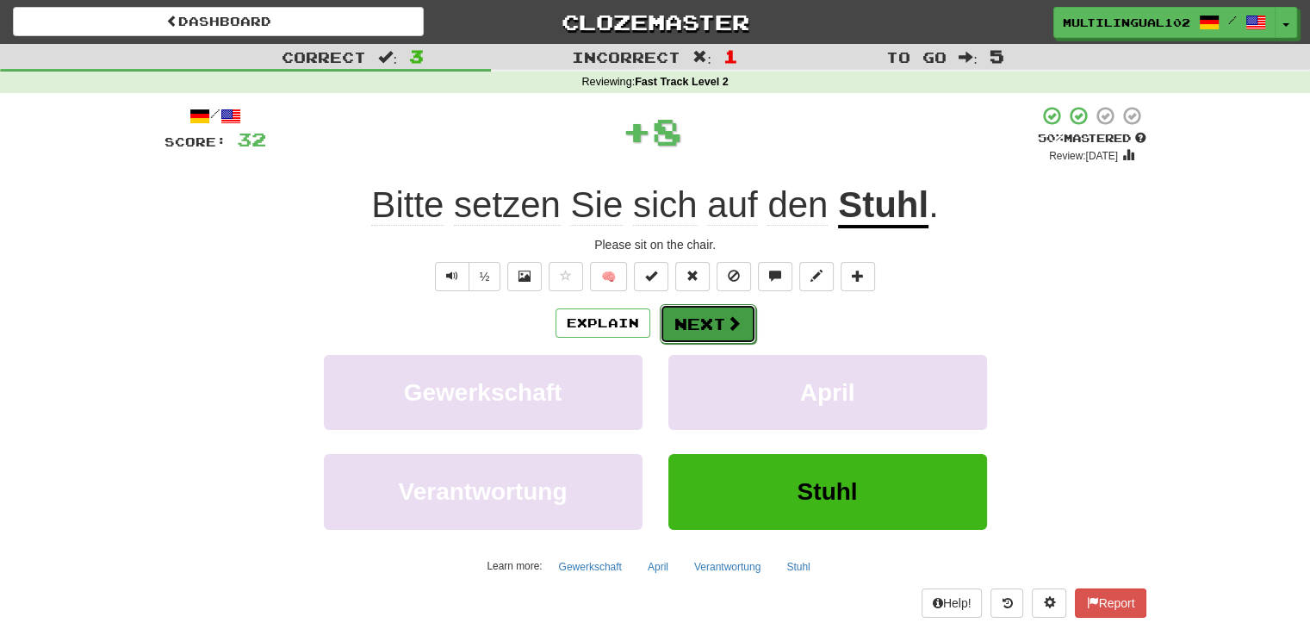
click at [685, 326] on button "Next" at bounding box center [708, 324] width 96 height 40
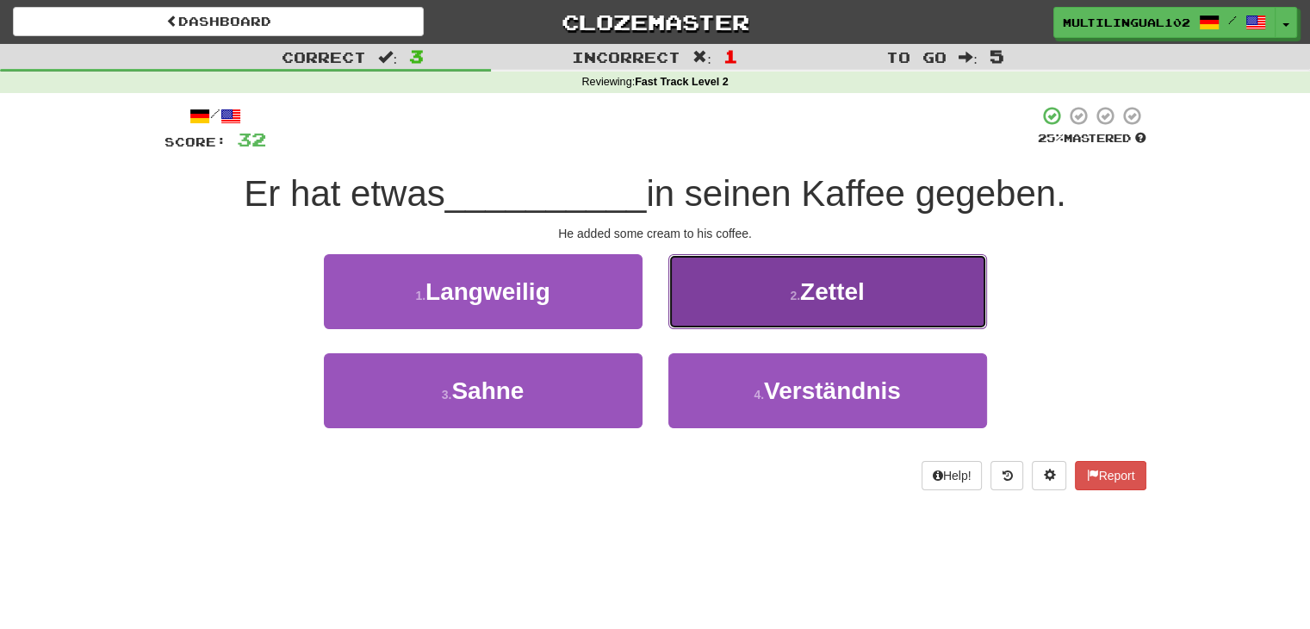
click at [745, 311] on button "2 . Zettel" at bounding box center [827, 291] width 319 height 75
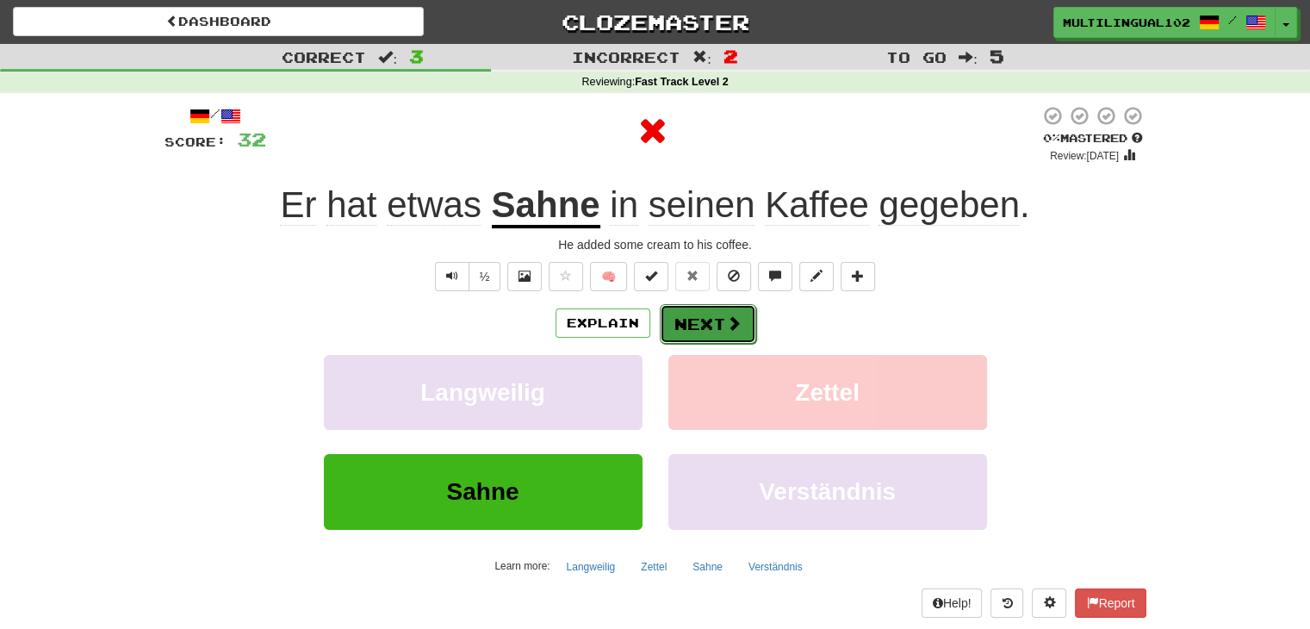
click at [710, 317] on button "Next" at bounding box center [708, 324] width 96 height 40
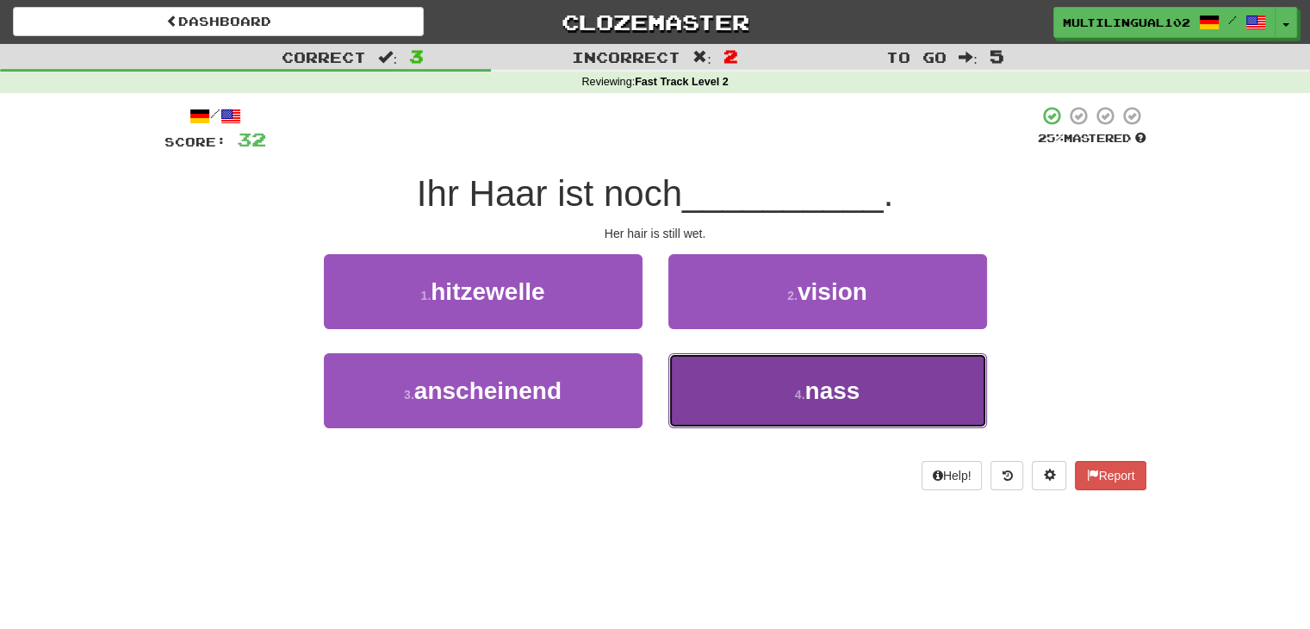
click at [740, 388] on button "4 . nass" at bounding box center [827, 390] width 319 height 75
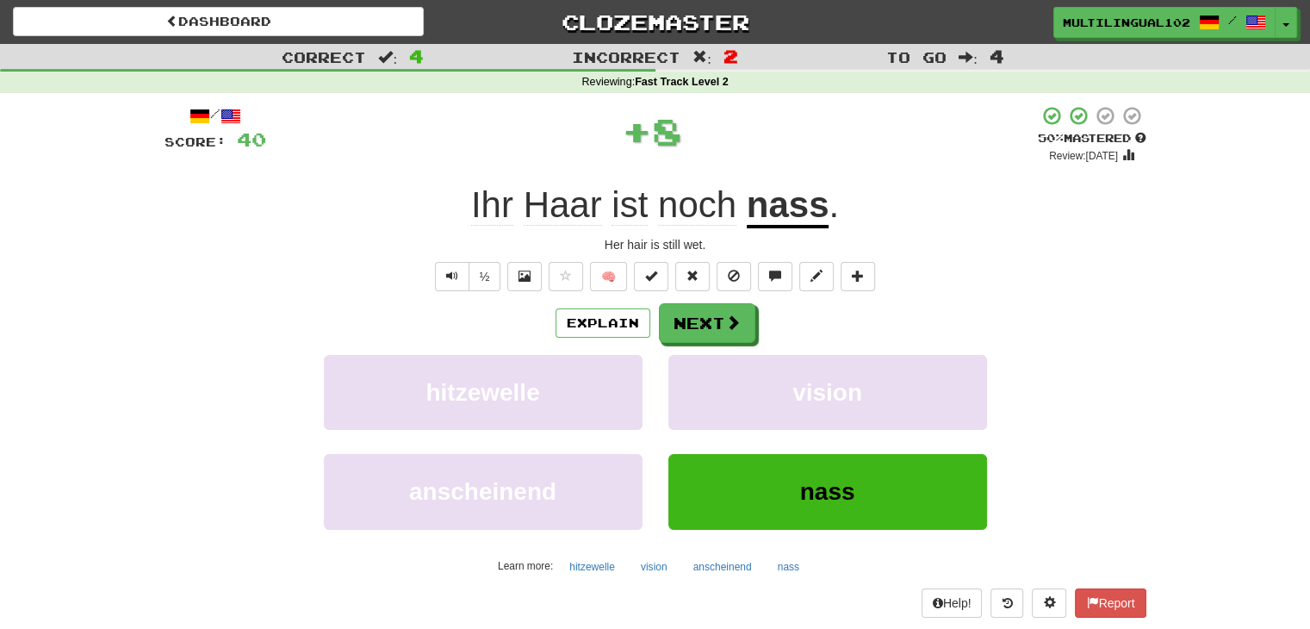
click at [692, 300] on div "/ Score: 40 + 8 50 % Mastered Review: 2025-08-26 Ihr Haar ist noch nass . Her h…" at bounding box center [655, 361] width 982 height 512
click at [693, 325] on button "Next" at bounding box center [708, 324] width 96 height 40
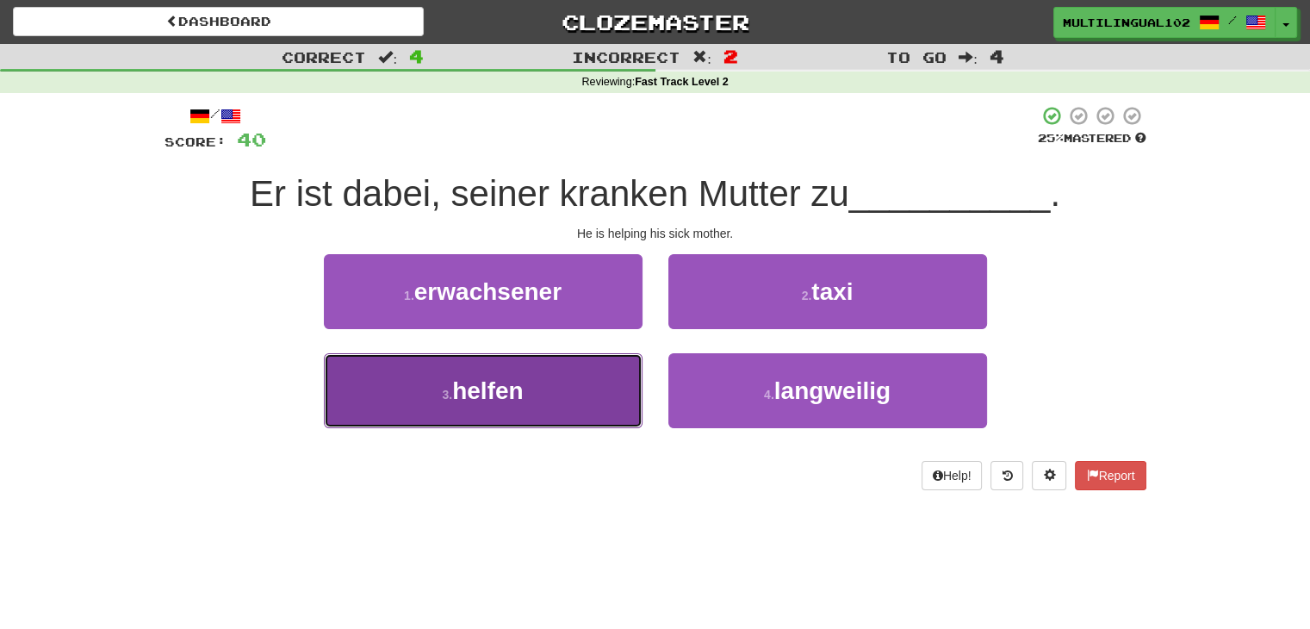
click at [613, 373] on button "3 . helfen" at bounding box center [483, 390] width 319 height 75
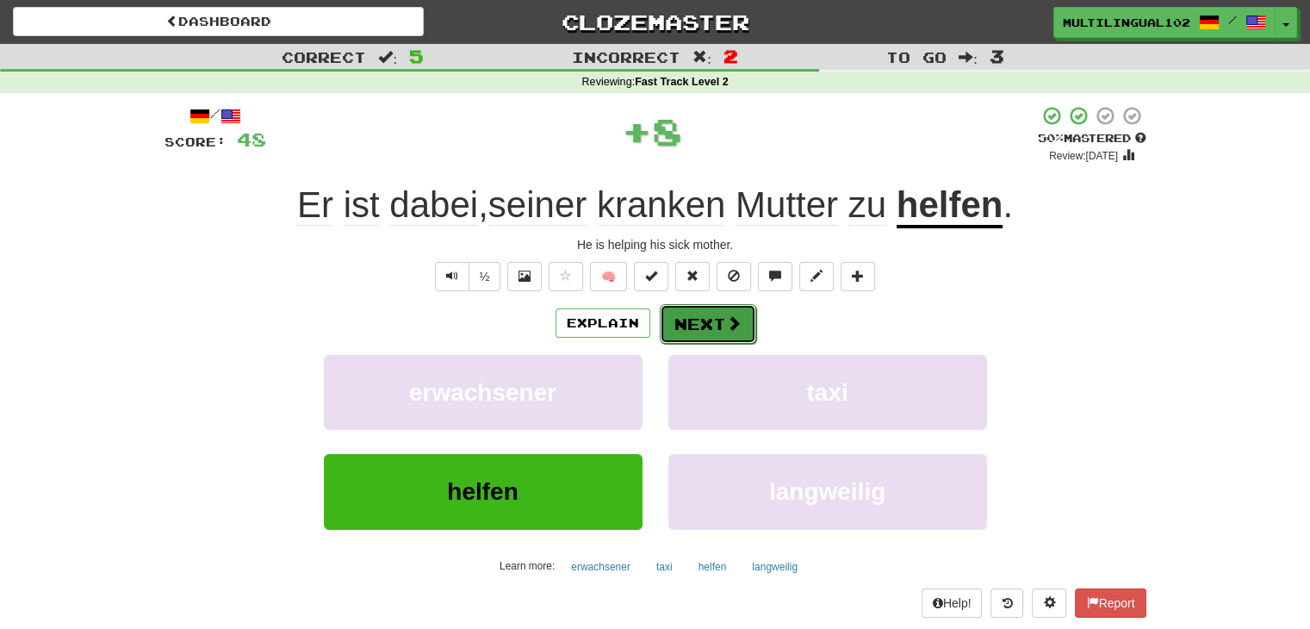
click at [678, 321] on button "Next" at bounding box center [708, 324] width 96 height 40
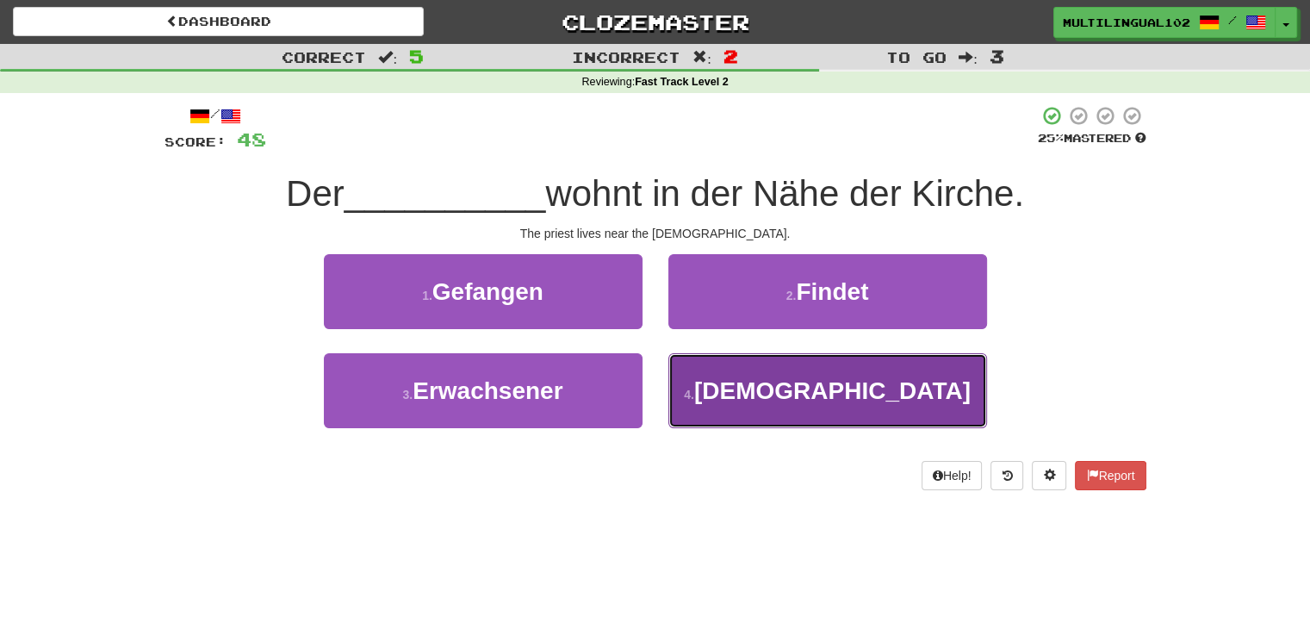
click at [720, 386] on button "4 . Priester" at bounding box center [827, 390] width 319 height 75
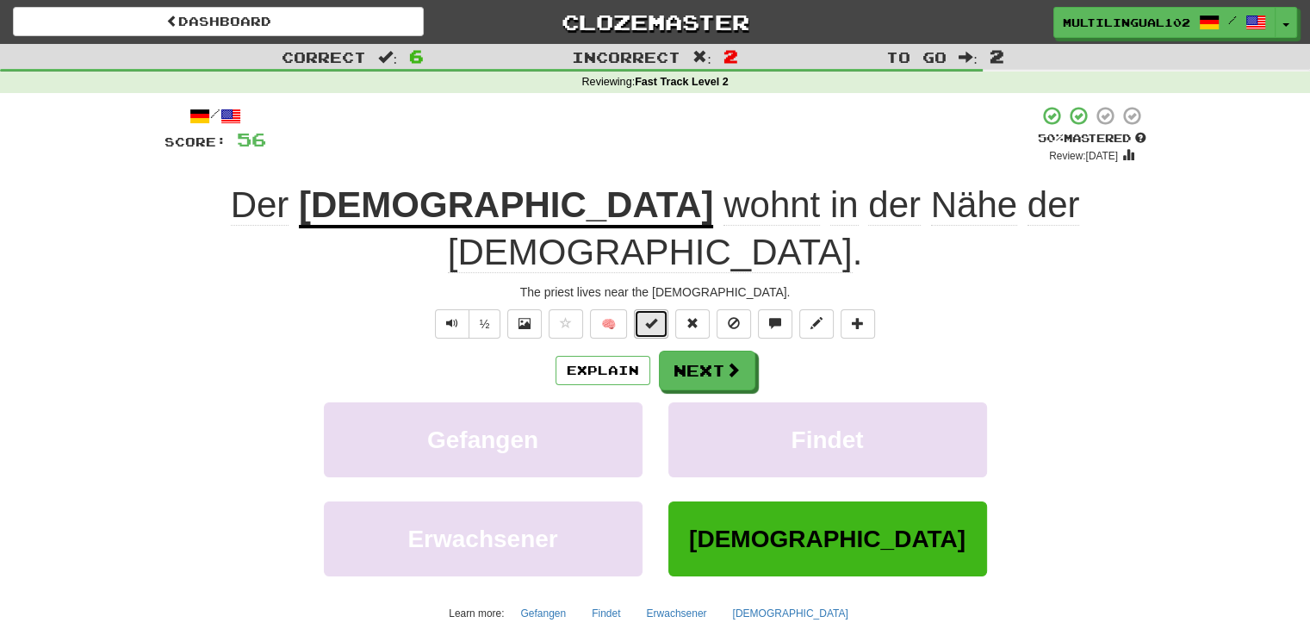
click at [654, 309] on button at bounding box center [651, 323] width 34 height 29
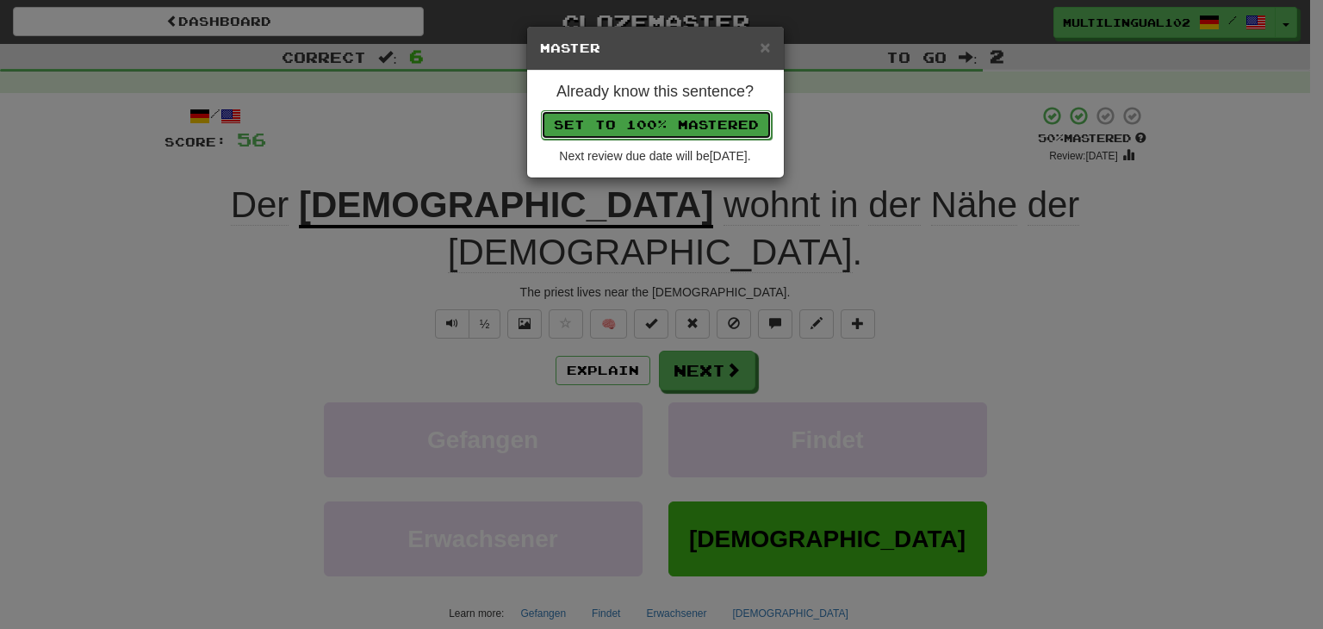
click at [691, 130] on button "Set to 100% Mastered" at bounding box center [656, 124] width 231 height 29
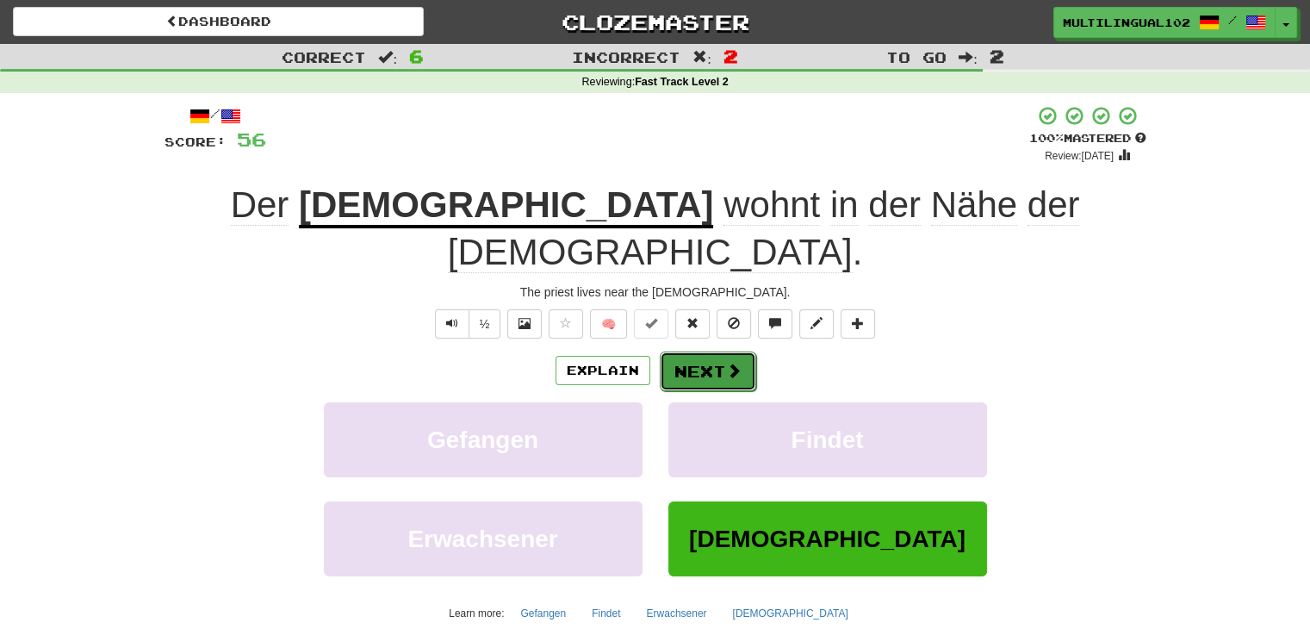
click at [710, 351] on button "Next" at bounding box center [708, 371] width 96 height 40
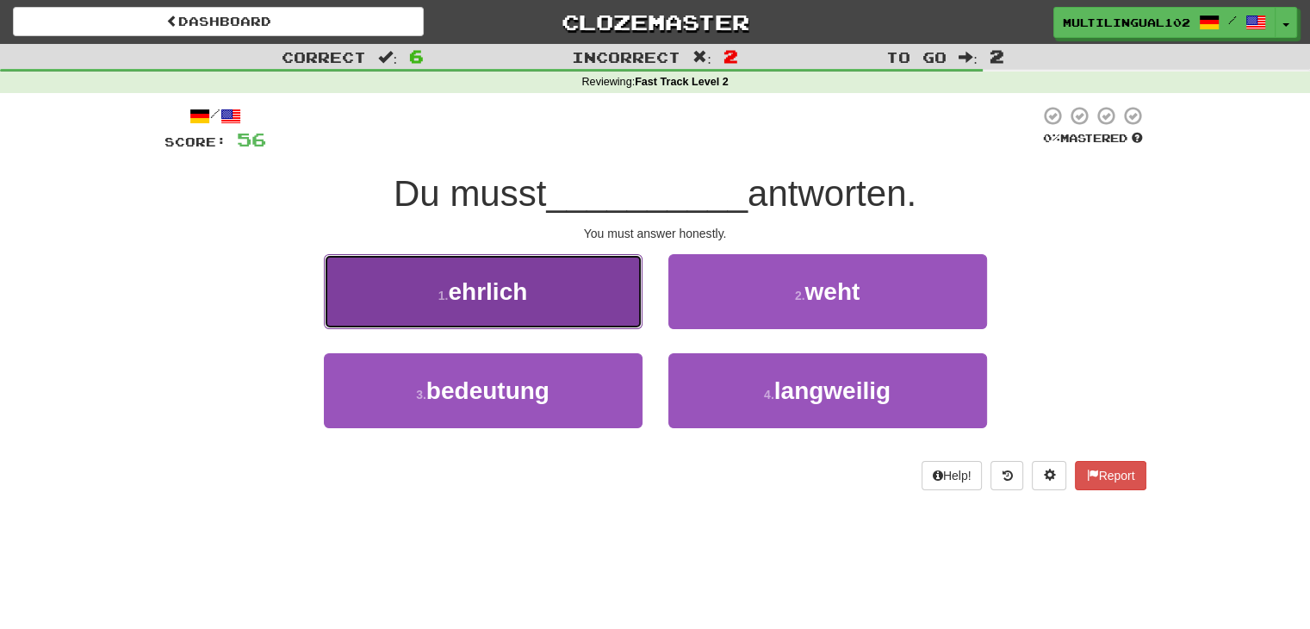
click at [580, 297] on button "1 . ehrlich" at bounding box center [483, 291] width 319 height 75
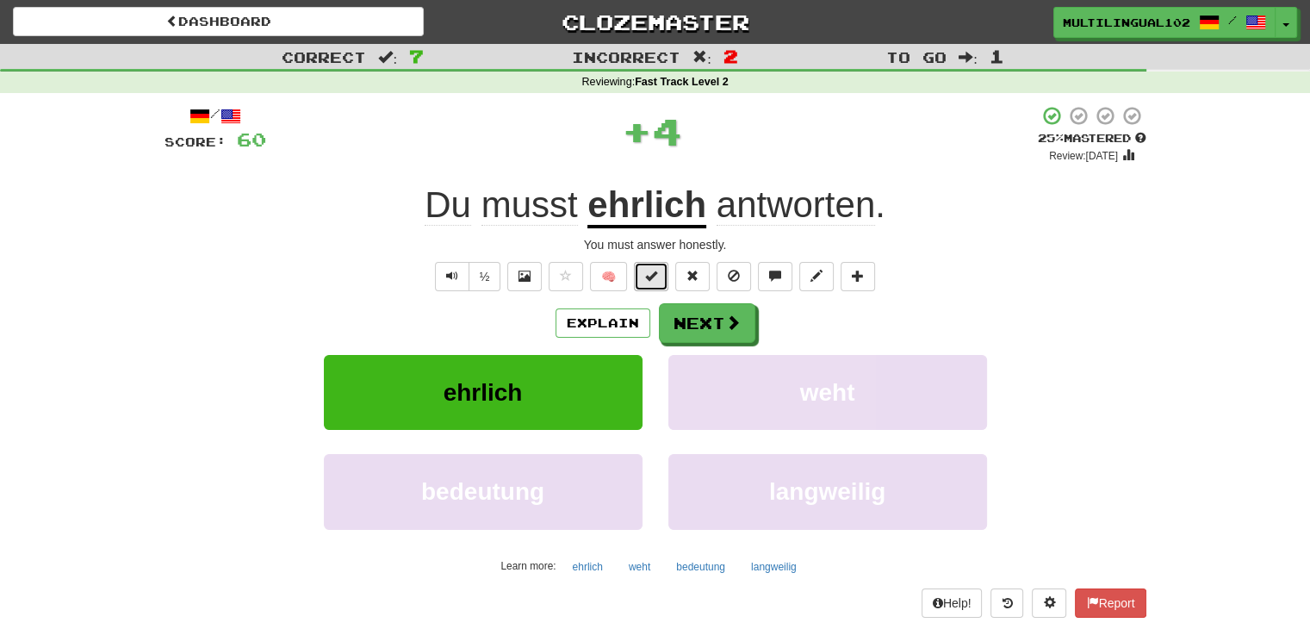
click at [657, 280] on span at bounding box center [651, 276] width 12 height 12
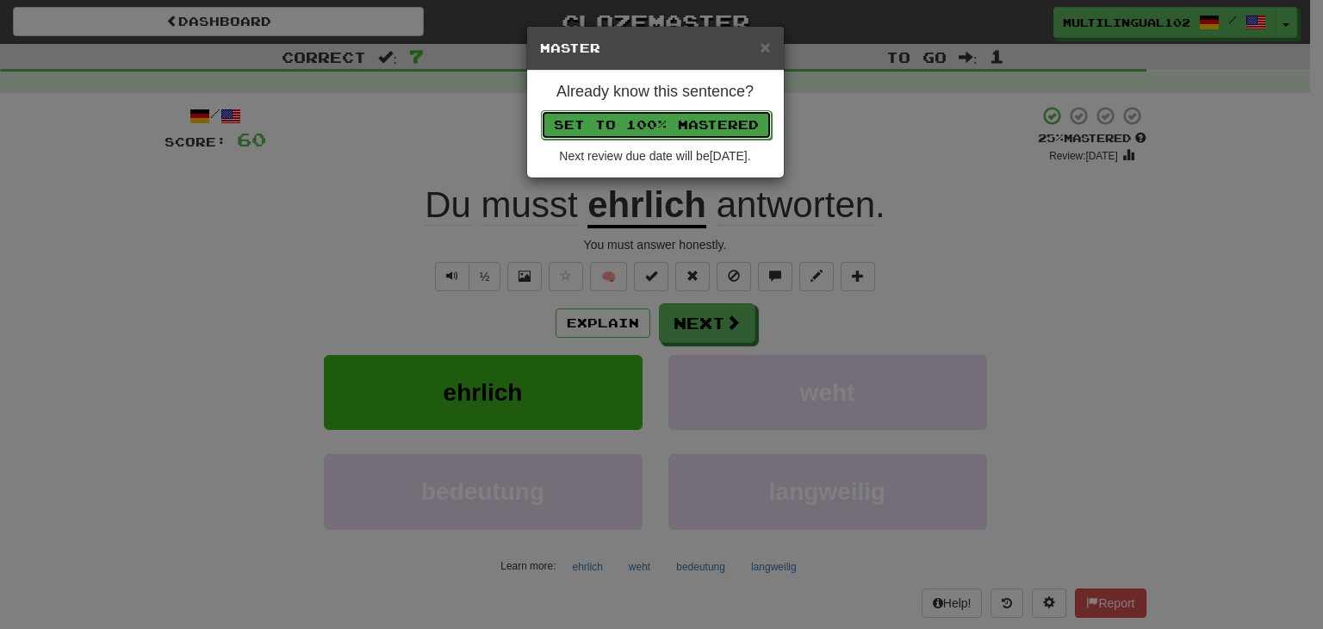
click at [697, 123] on button "Set to 100% Mastered" at bounding box center [656, 124] width 231 height 29
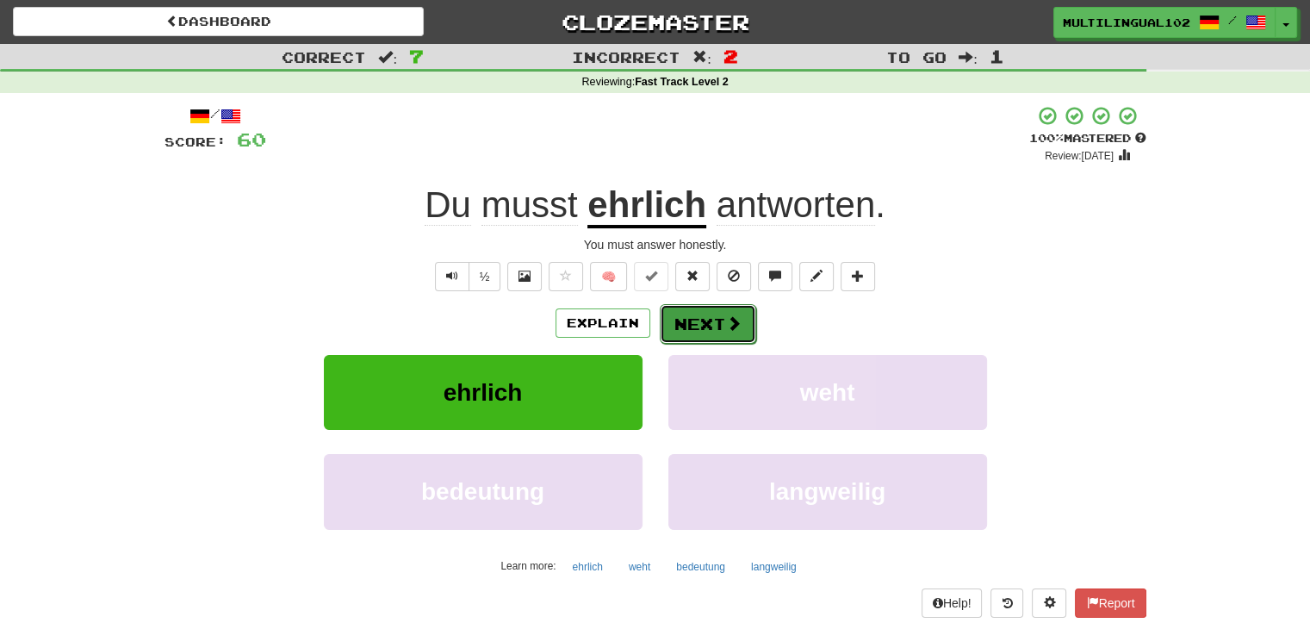
click at [726, 325] on span at bounding box center [734, 323] width 16 height 16
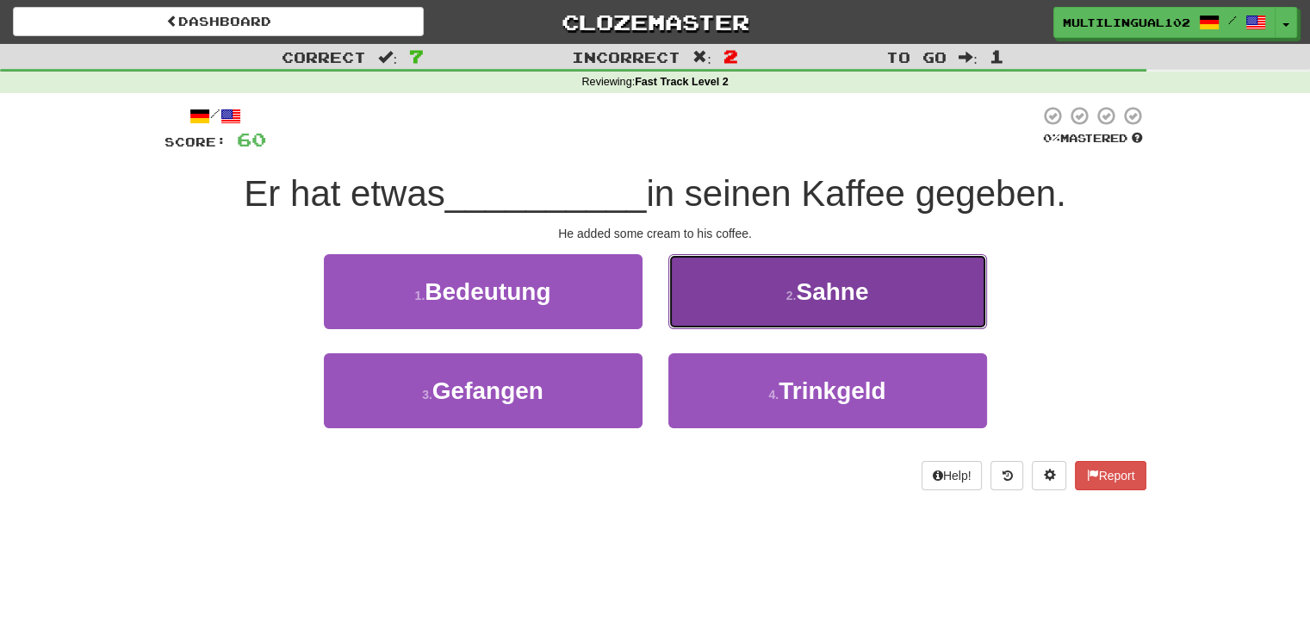
click at [755, 305] on button "2 . Sahne" at bounding box center [827, 291] width 319 height 75
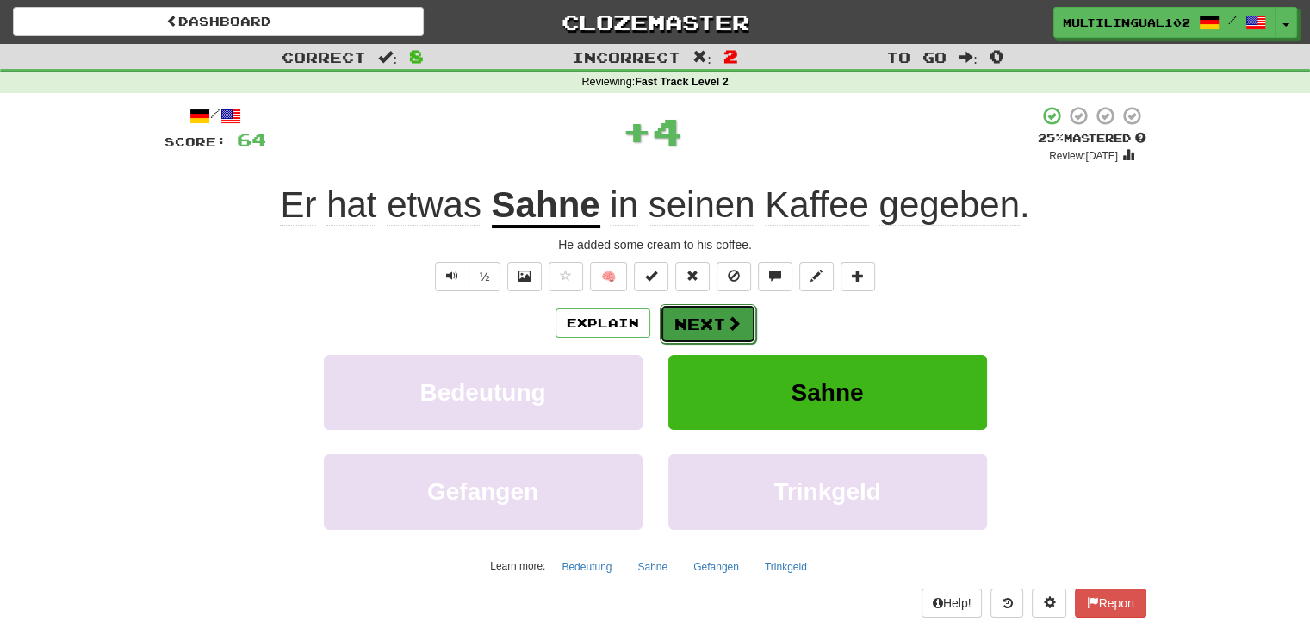
click at [721, 312] on button "Next" at bounding box center [708, 324] width 96 height 40
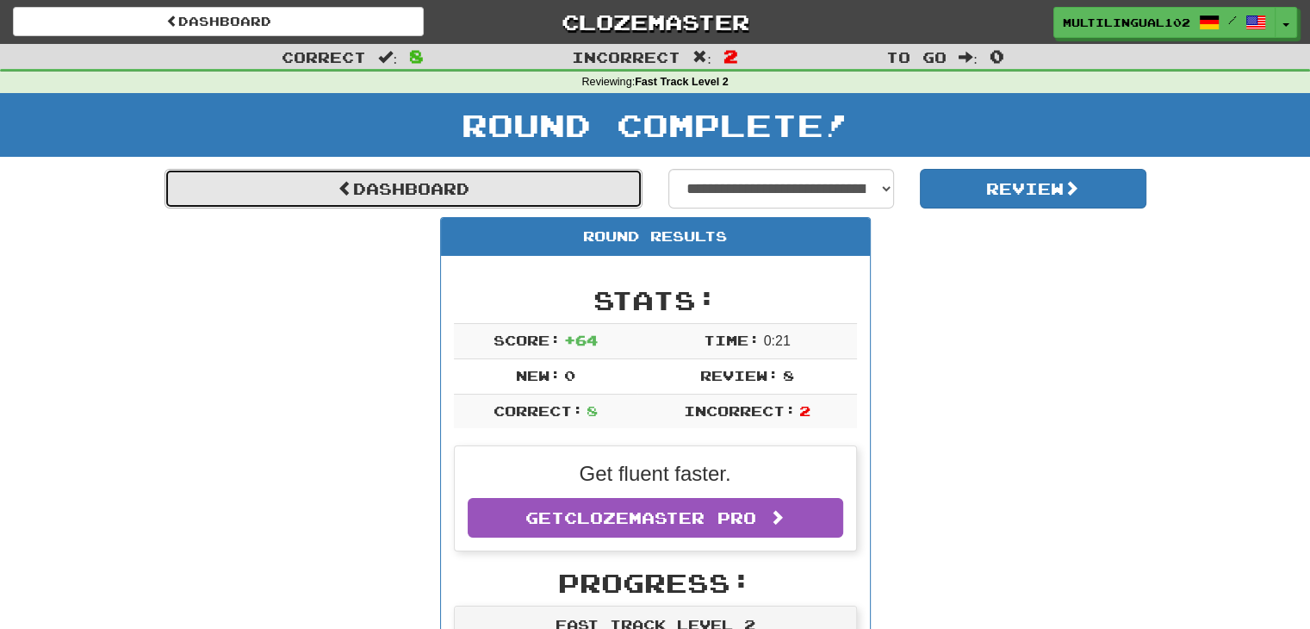
click at [541, 173] on link "Dashboard" at bounding box center [403, 189] width 478 height 40
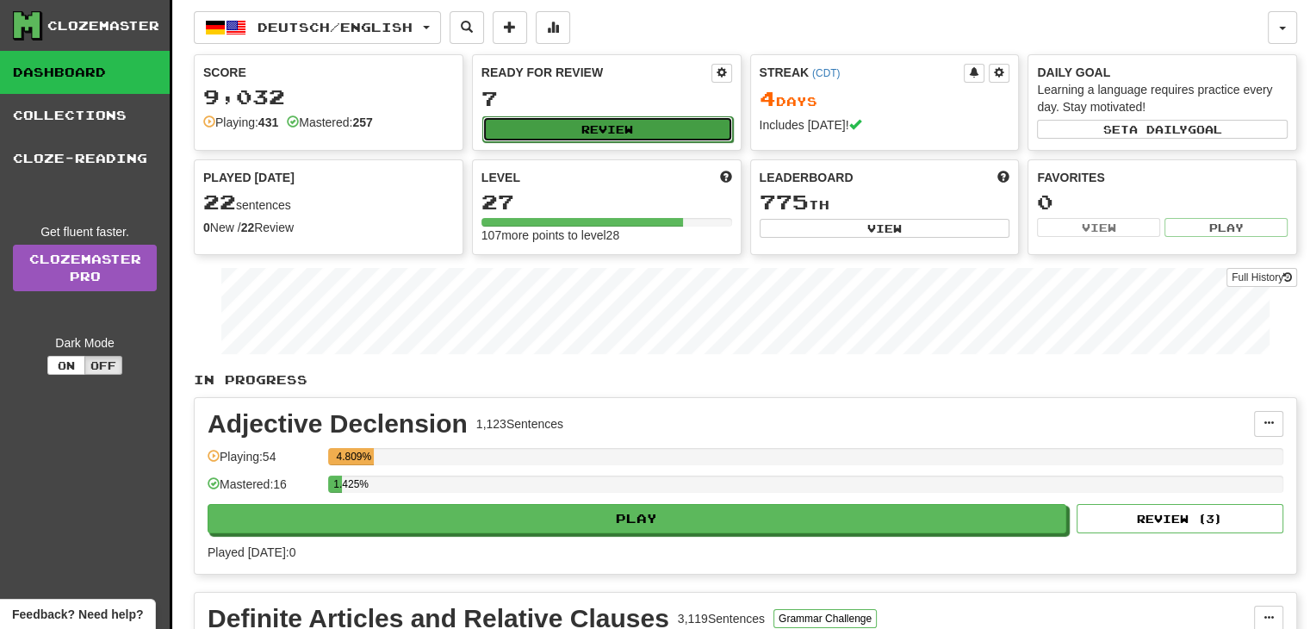
click at [634, 122] on button "Review" at bounding box center [607, 129] width 251 height 26
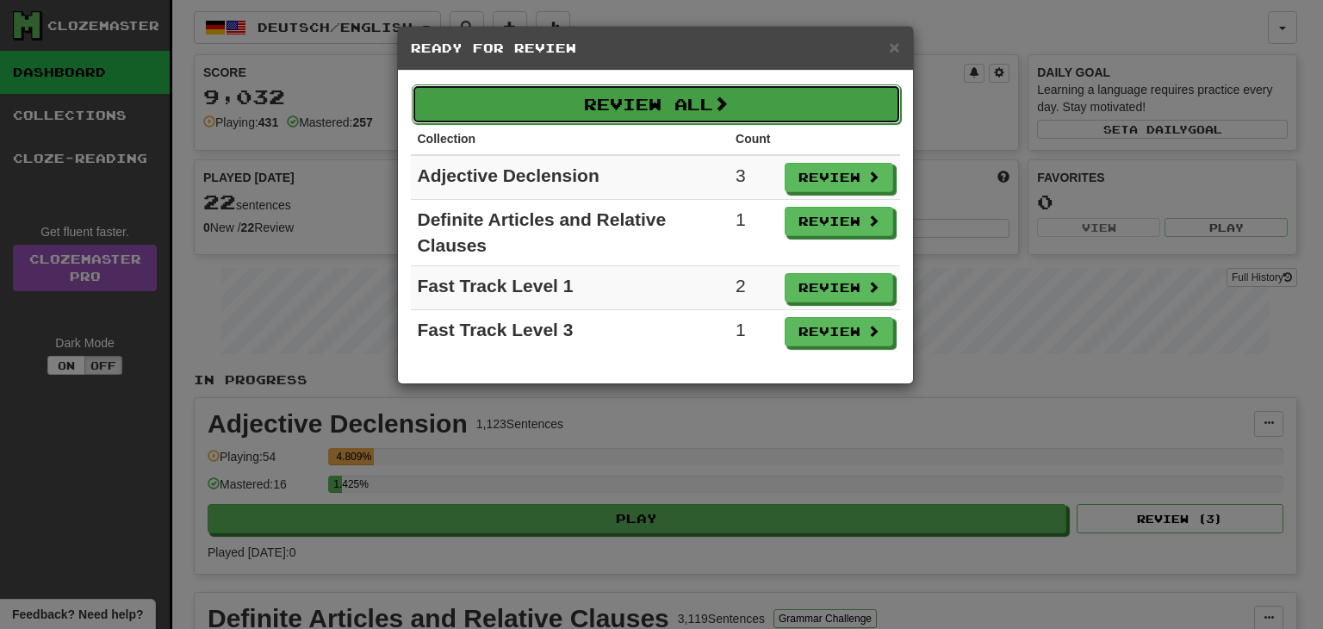
click at [696, 101] on button "Review All" at bounding box center [656, 104] width 489 height 40
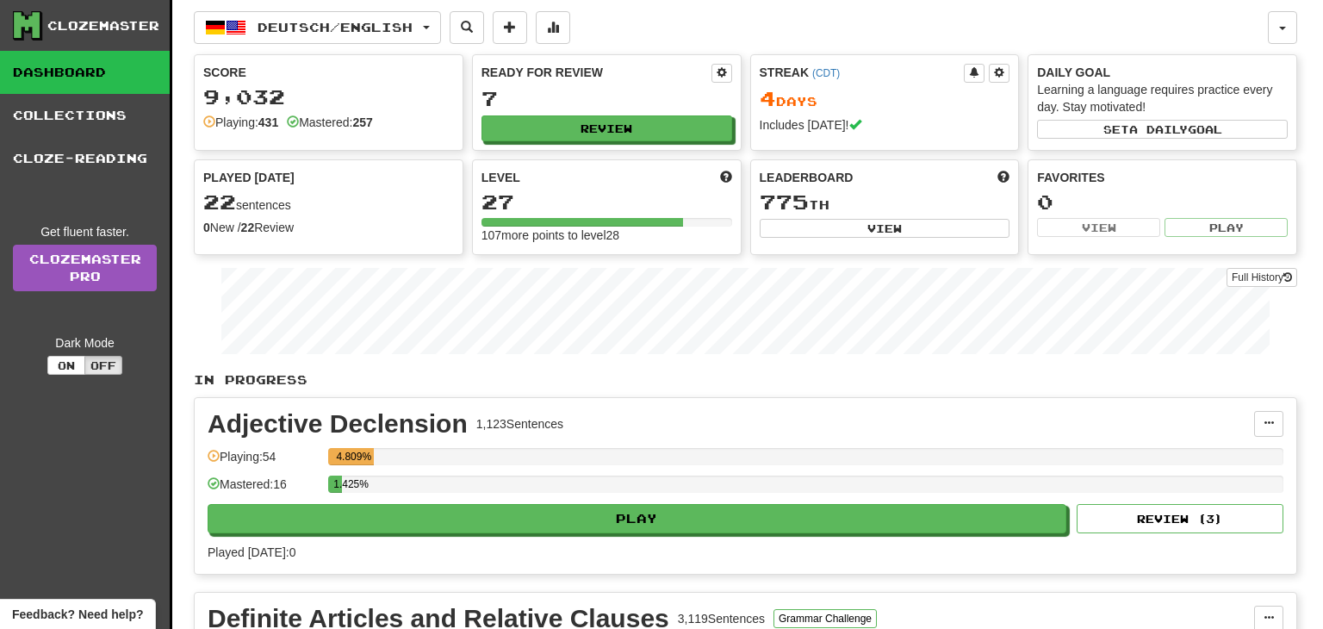
select select "**"
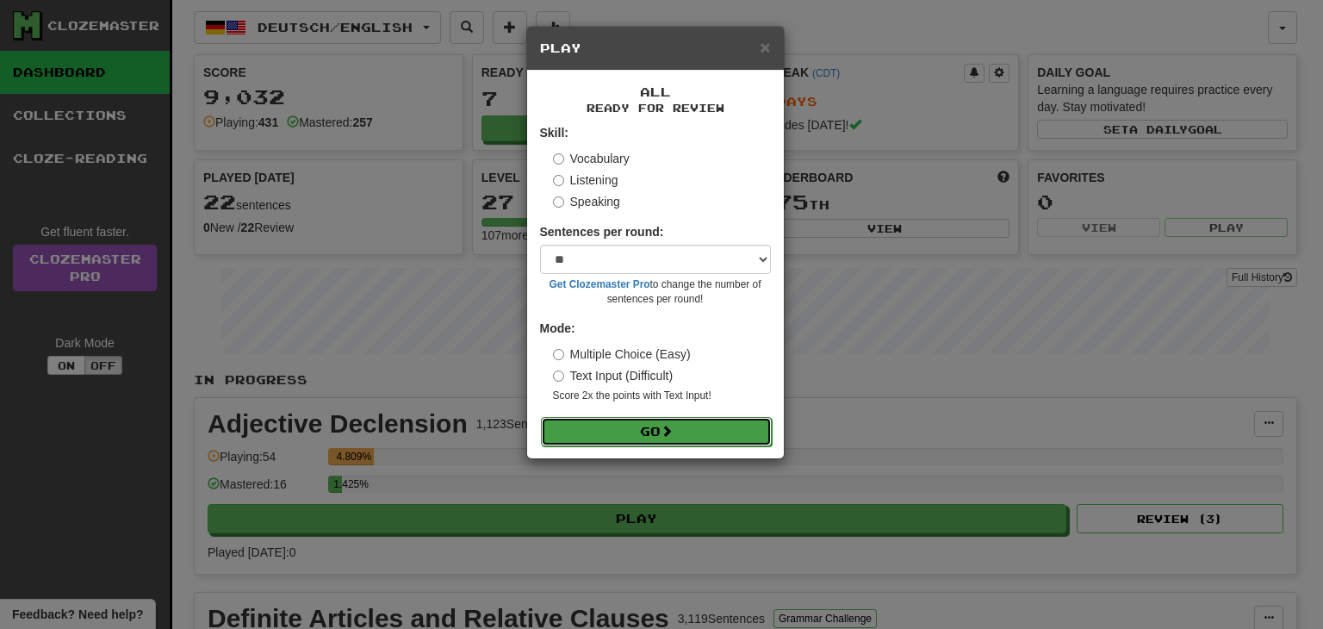
click at [700, 437] on button "Go" at bounding box center [656, 431] width 231 height 29
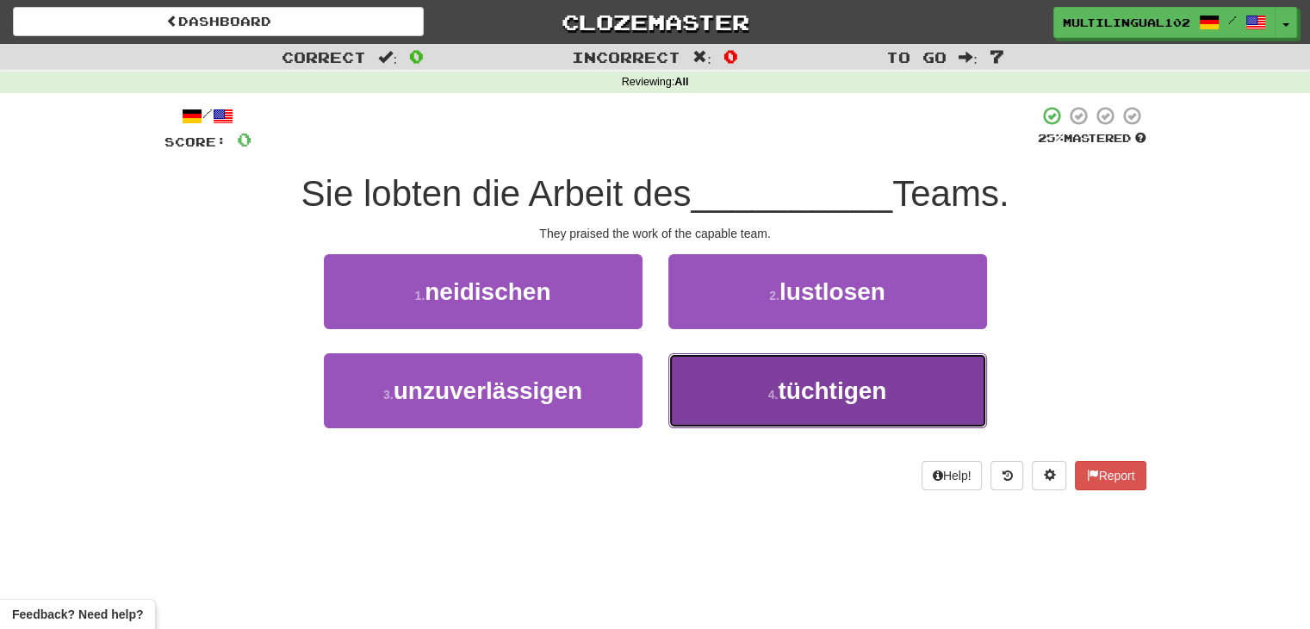
click at [716, 403] on button "4 . tüchtigen" at bounding box center [827, 390] width 319 height 75
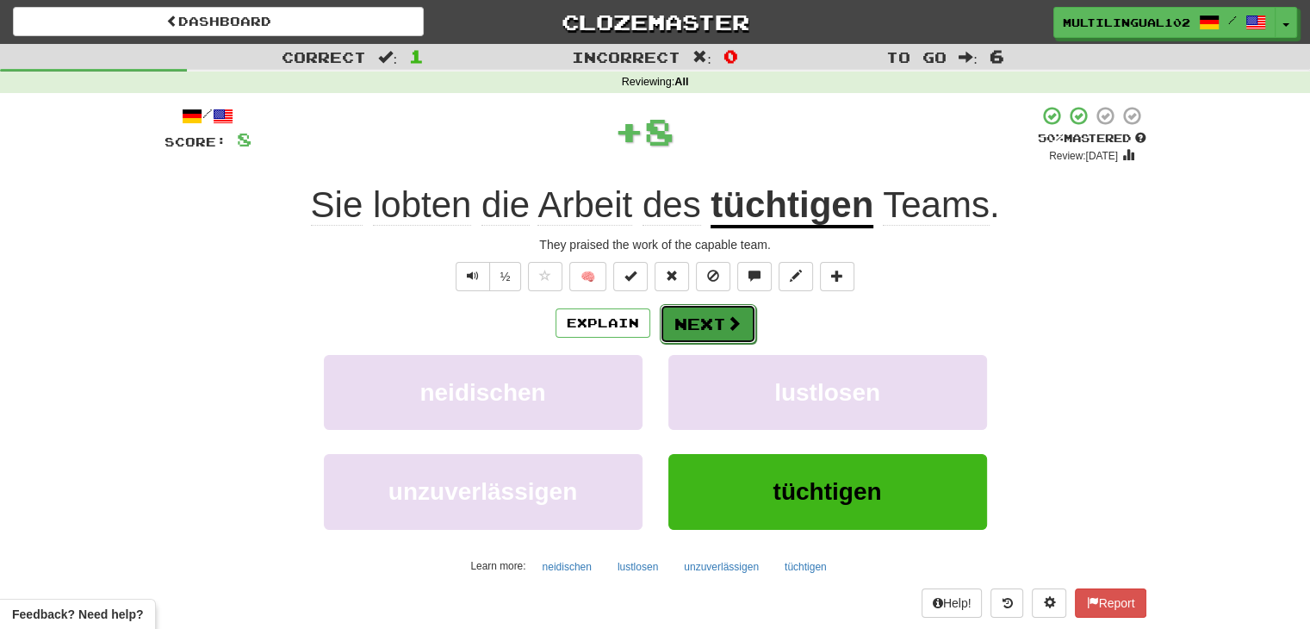
click at [685, 319] on button "Next" at bounding box center [708, 324] width 96 height 40
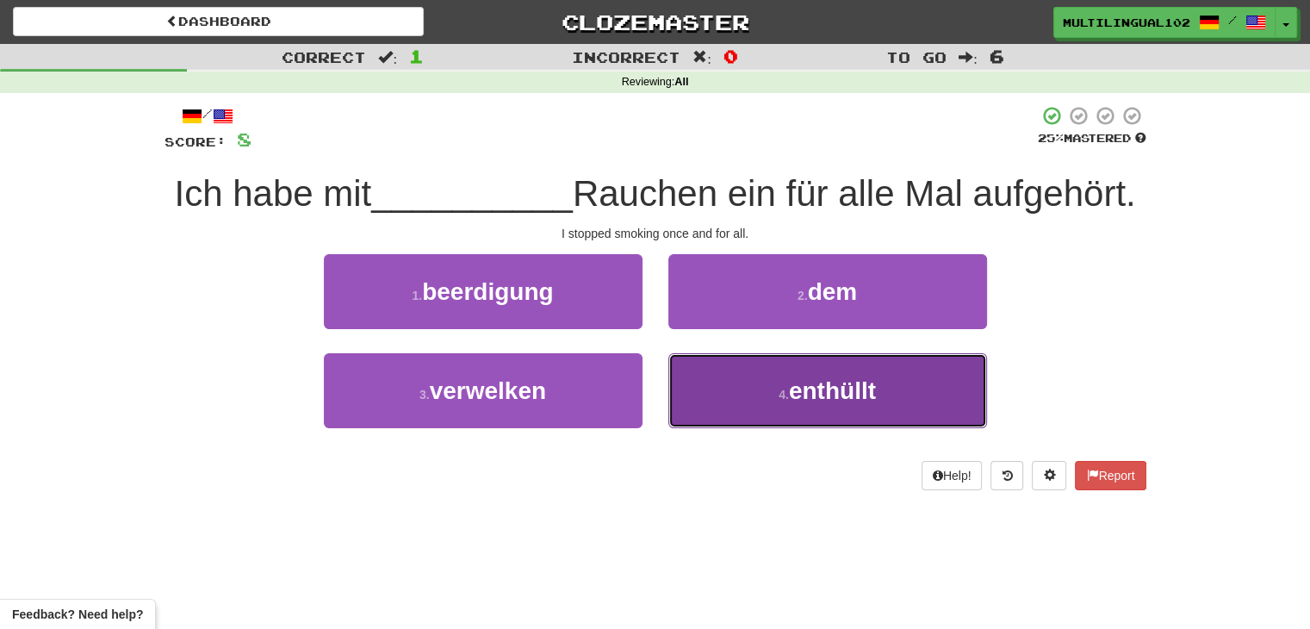
click at [747, 400] on button "4 . enthüllt" at bounding box center [827, 390] width 319 height 75
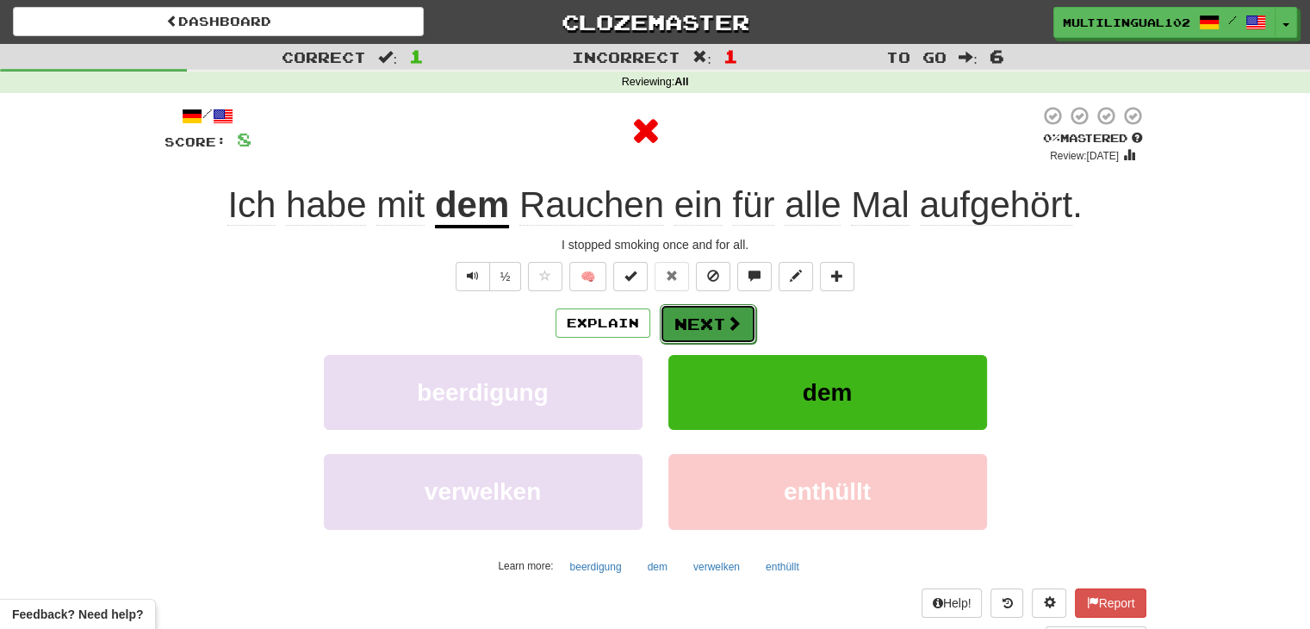
click at [691, 331] on button "Next" at bounding box center [708, 324] width 96 height 40
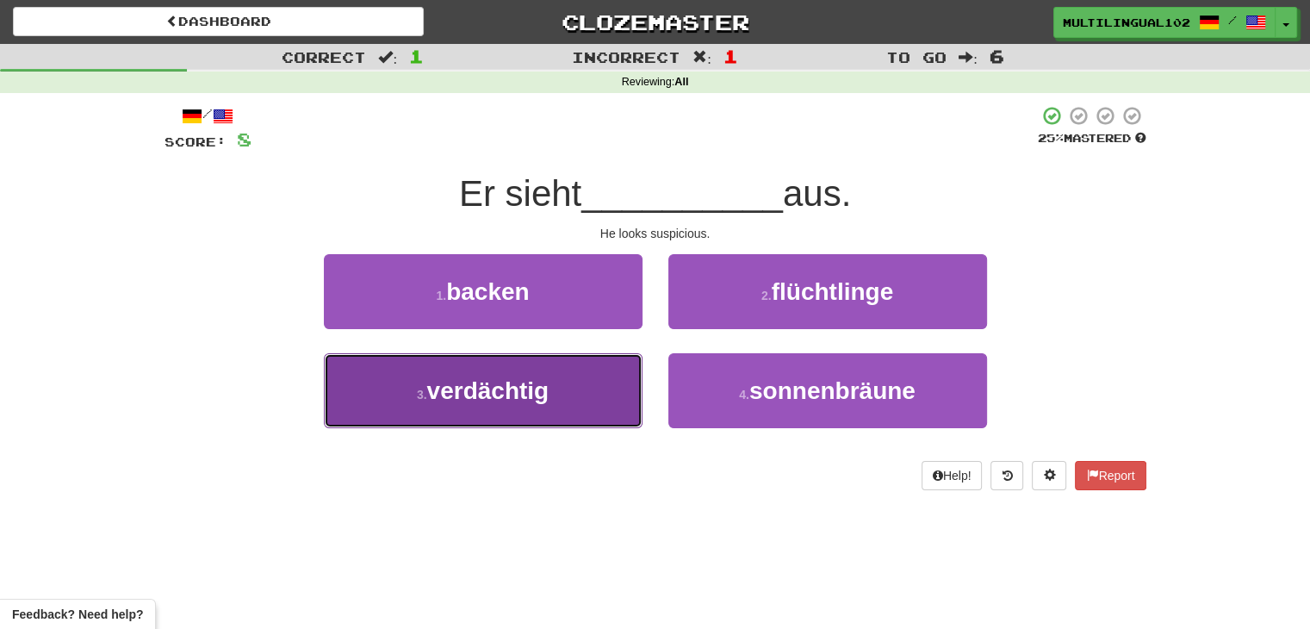
click at [603, 390] on button "3 . verdächtig" at bounding box center [483, 390] width 319 height 75
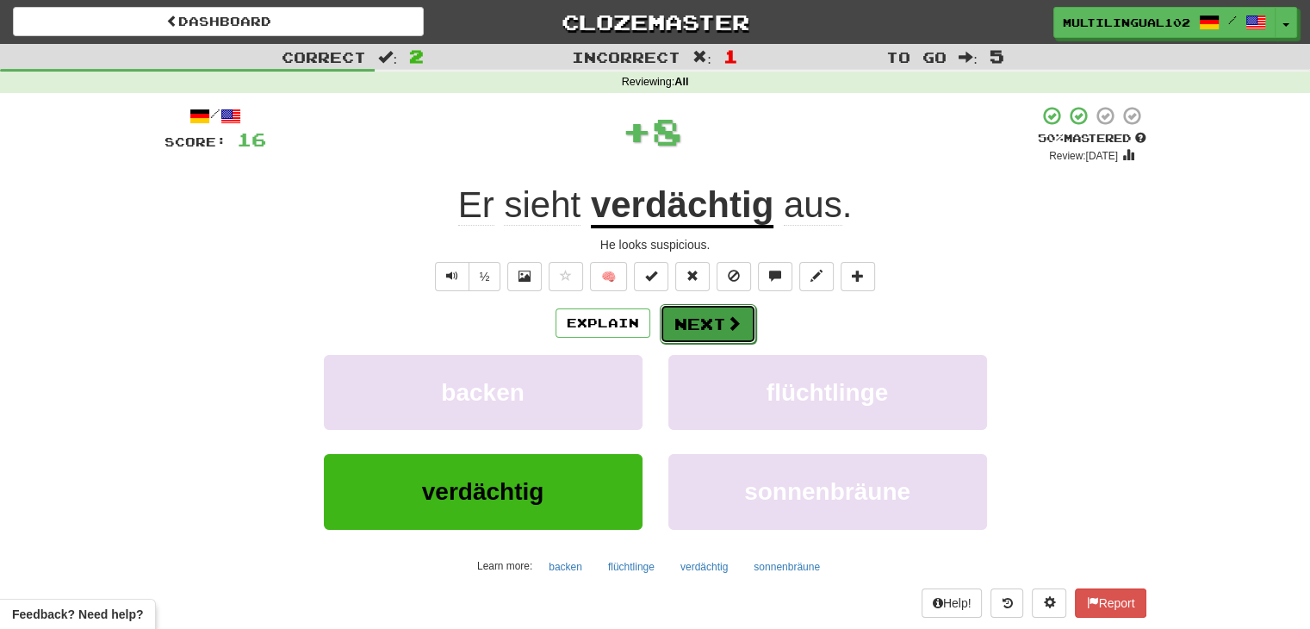
click at [709, 321] on button "Next" at bounding box center [708, 324] width 96 height 40
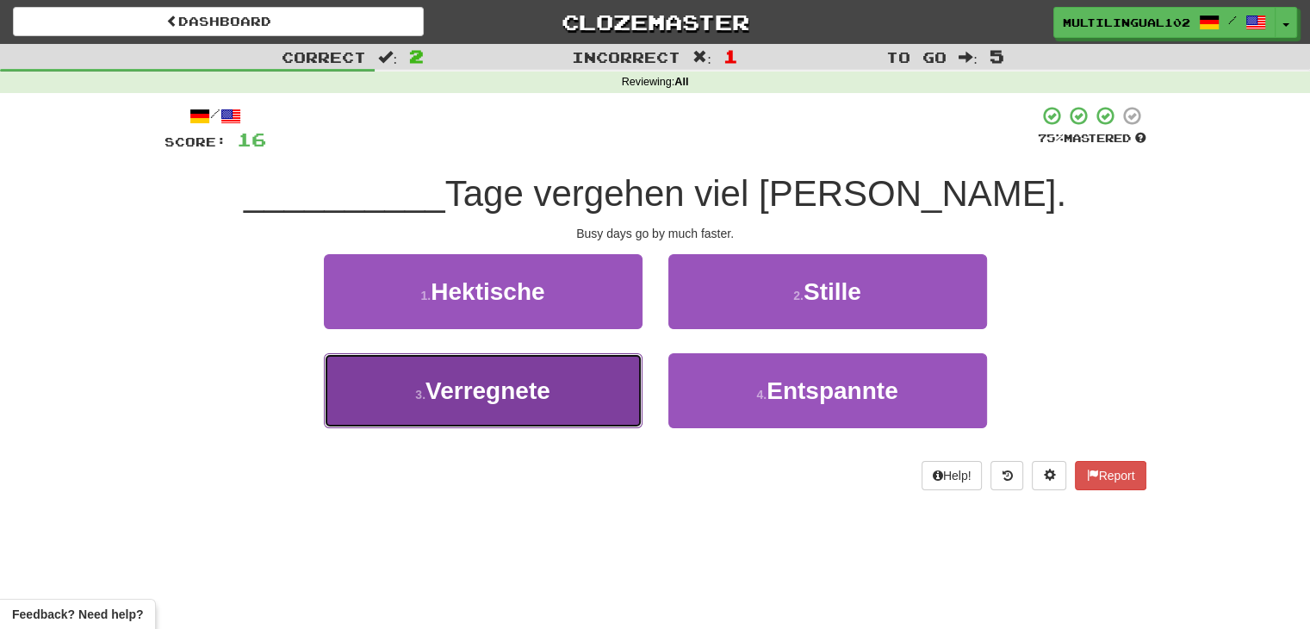
click at [595, 393] on button "3 . Verregnete" at bounding box center [483, 390] width 319 height 75
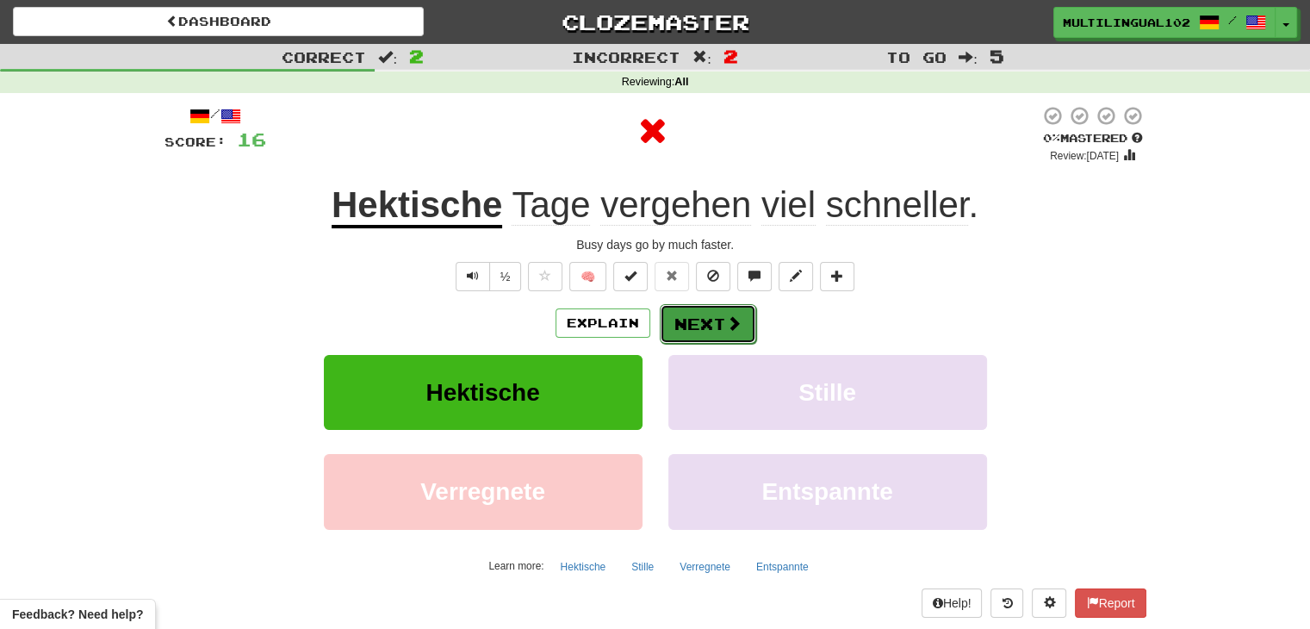
click at [712, 307] on button "Next" at bounding box center [708, 324] width 96 height 40
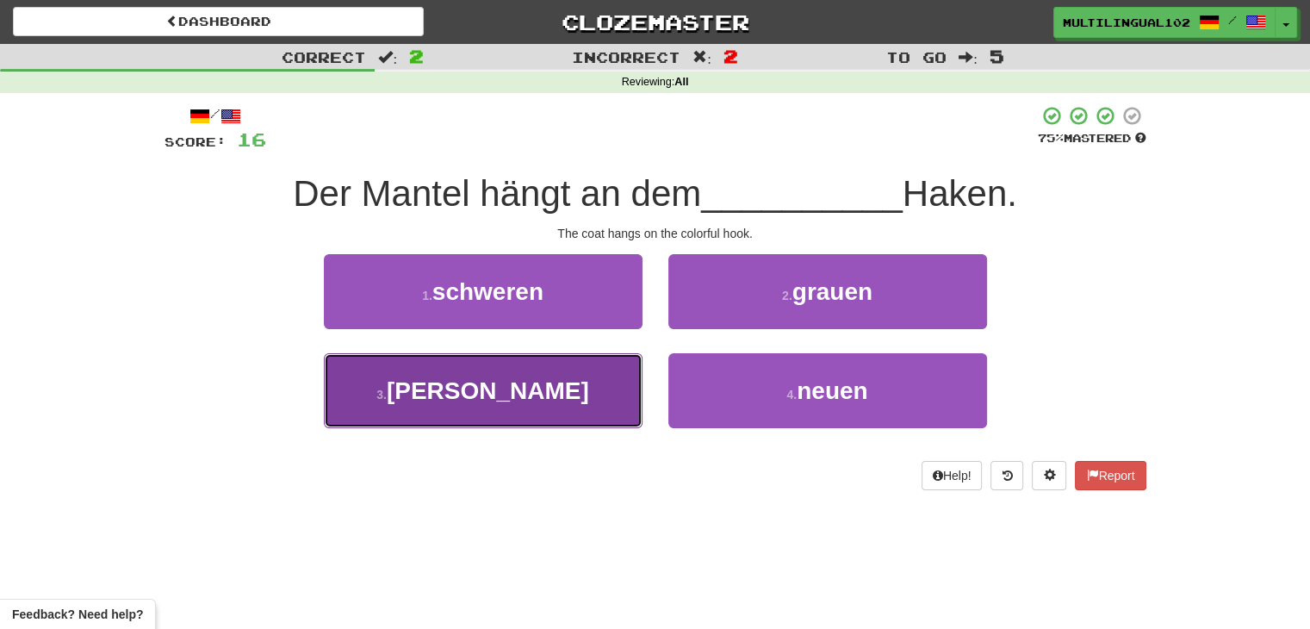
click at [598, 387] on button "3 . bunten" at bounding box center [483, 390] width 319 height 75
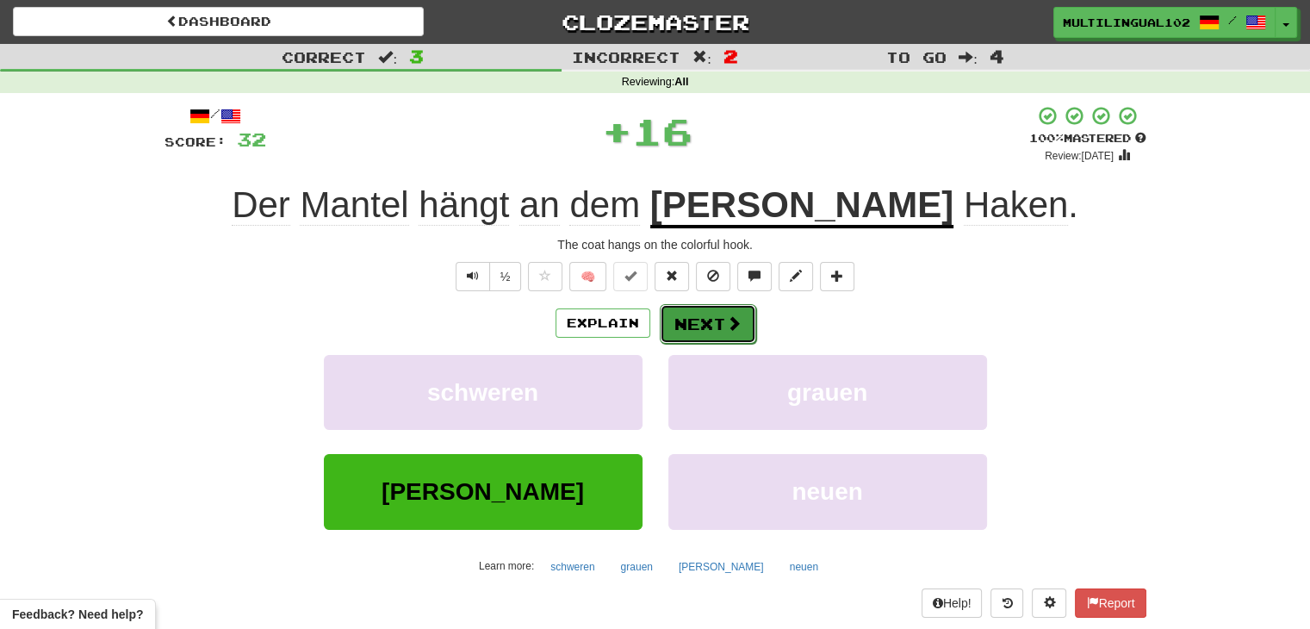
click at [697, 318] on button "Next" at bounding box center [708, 324] width 96 height 40
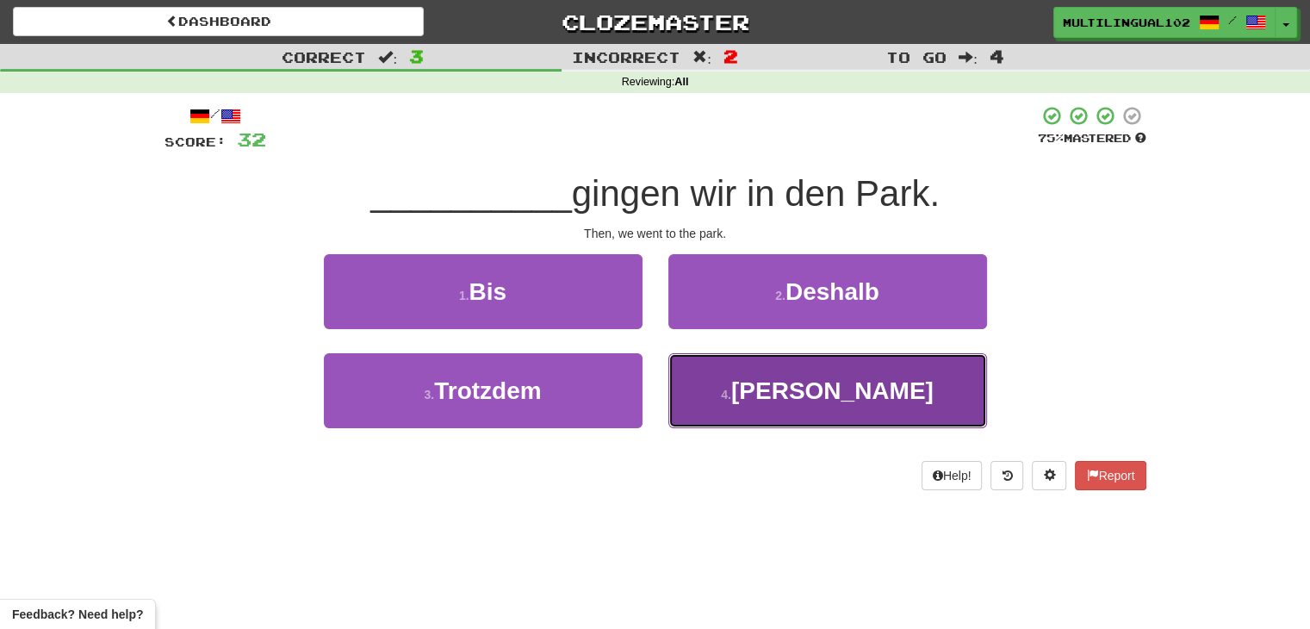
click at [744, 383] on button "4 . Dann" at bounding box center [827, 390] width 319 height 75
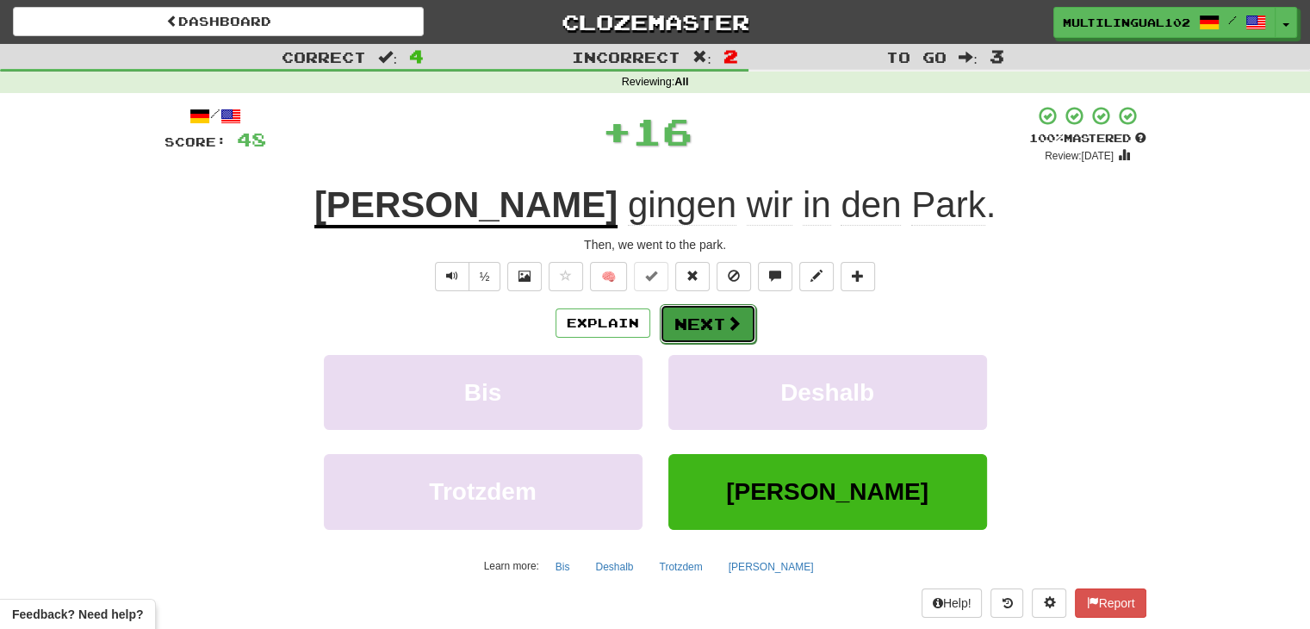
click at [692, 310] on button "Next" at bounding box center [708, 324] width 96 height 40
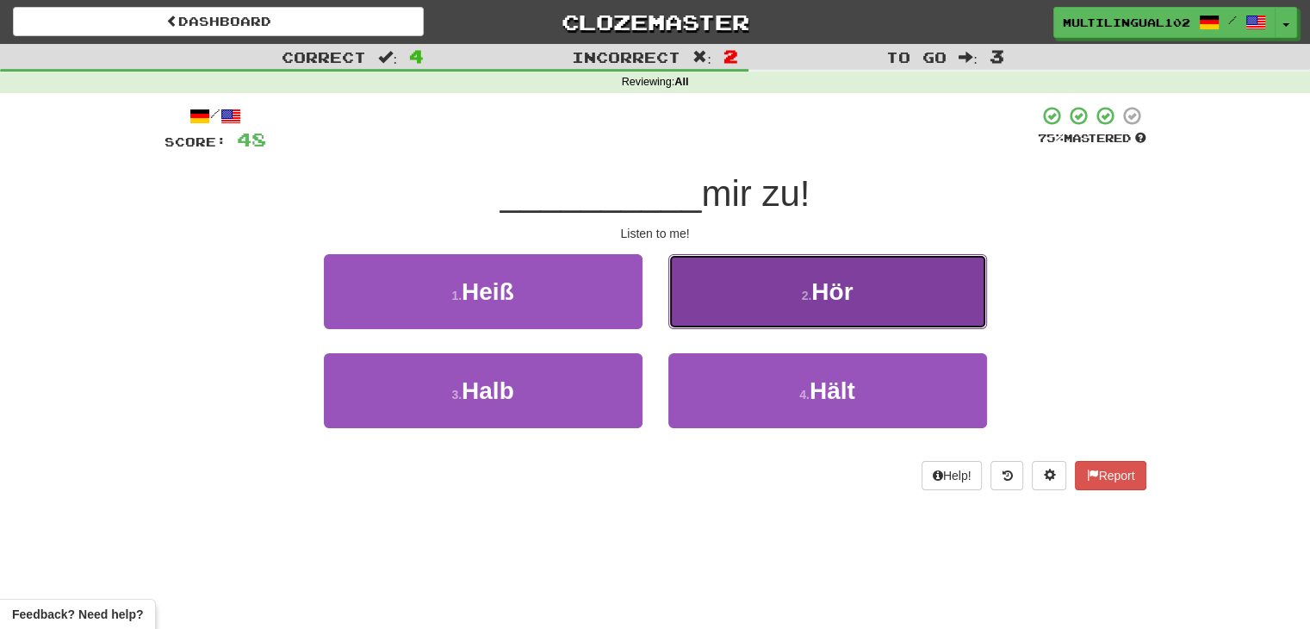
click at [765, 297] on button "2 . Hör" at bounding box center [827, 291] width 319 height 75
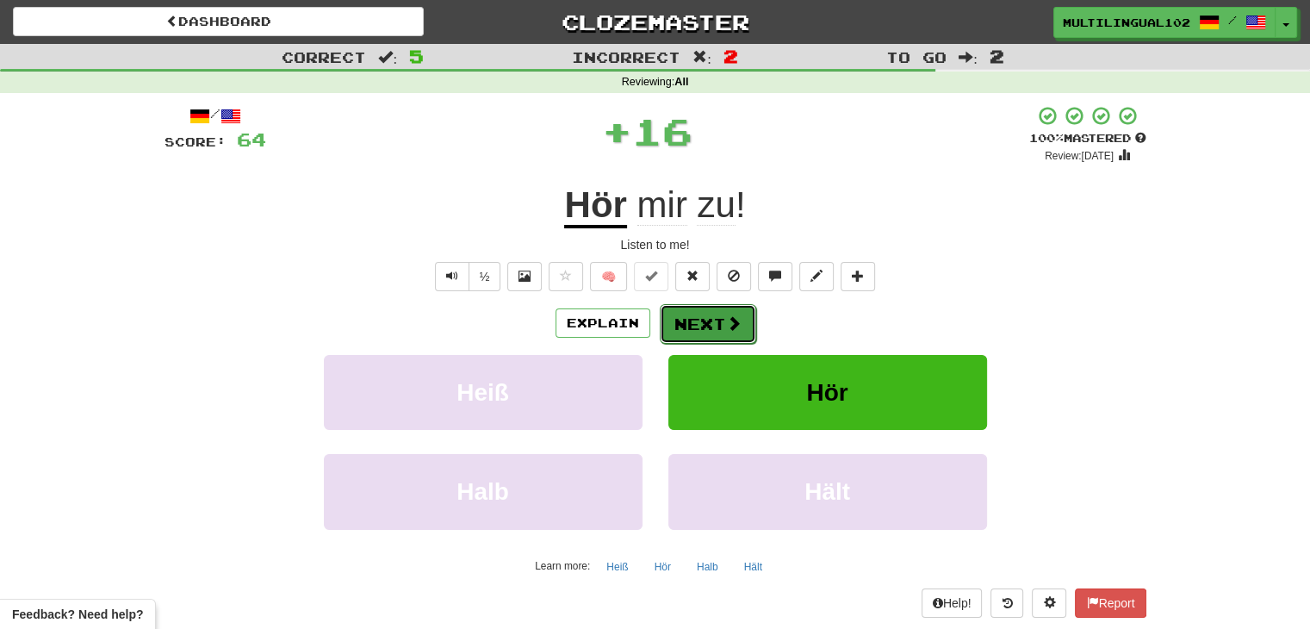
click at [728, 321] on span at bounding box center [734, 323] width 16 height 16
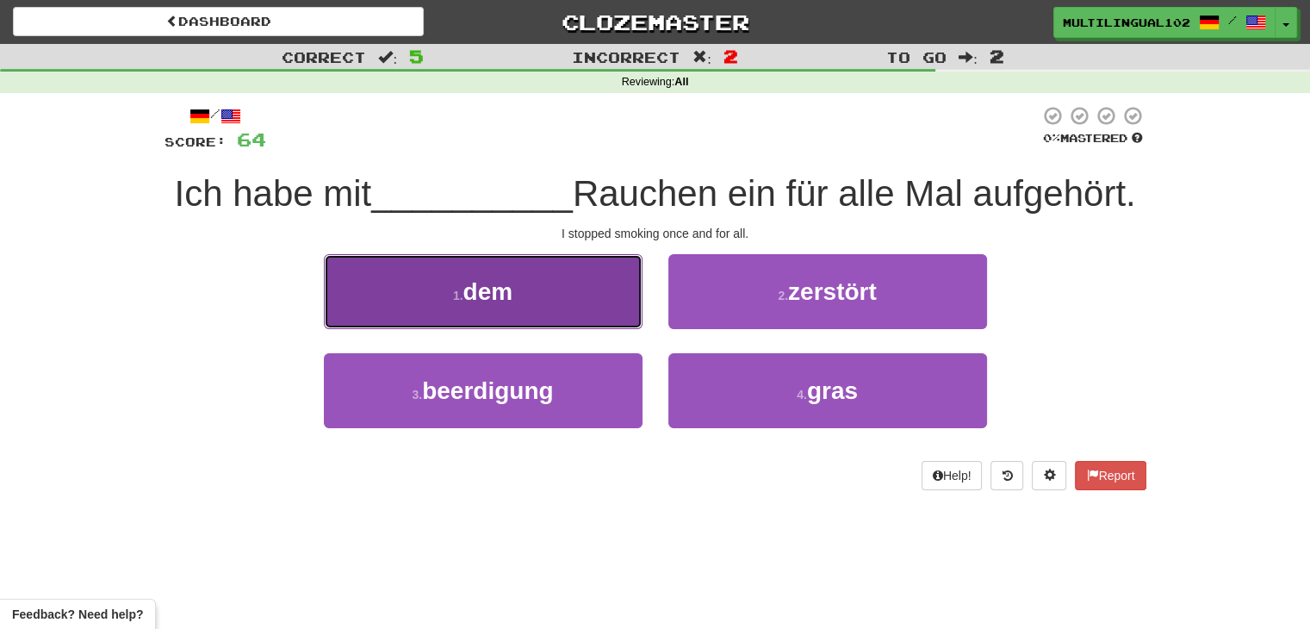
click at [605, 305] on button "1 . dem" at bounding box center [483, 291] width 319 height 75
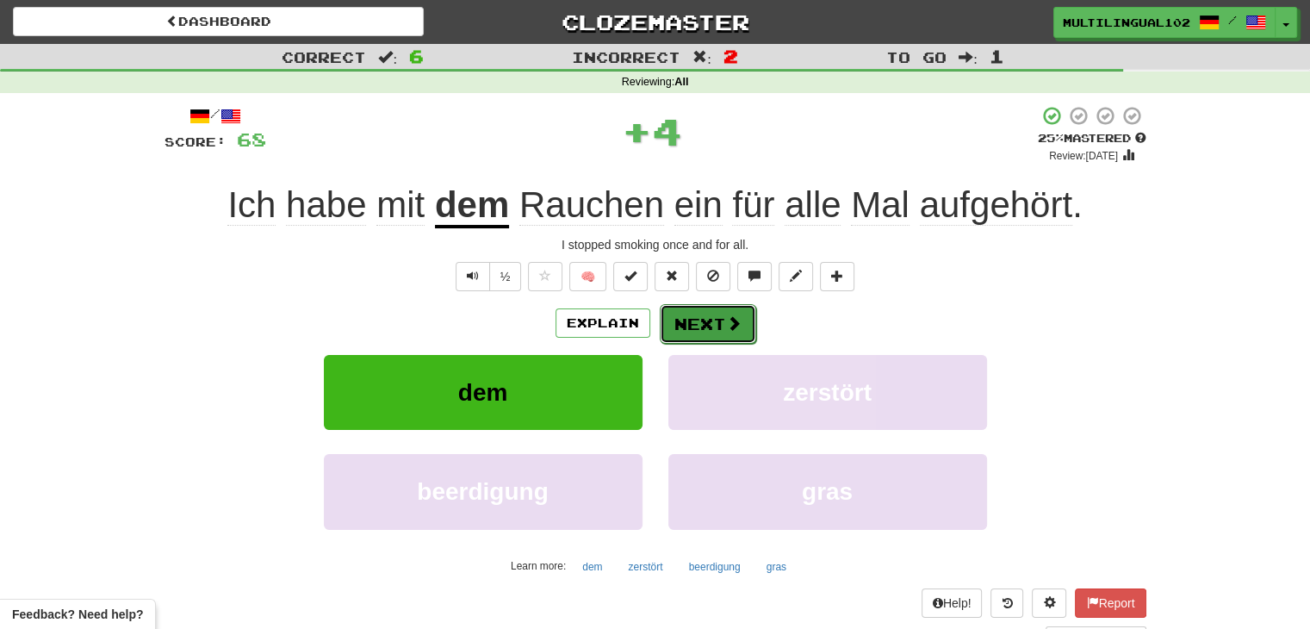
click at [710, 328] on button "Next" at bounding box center [708, 324] width 96 height 40
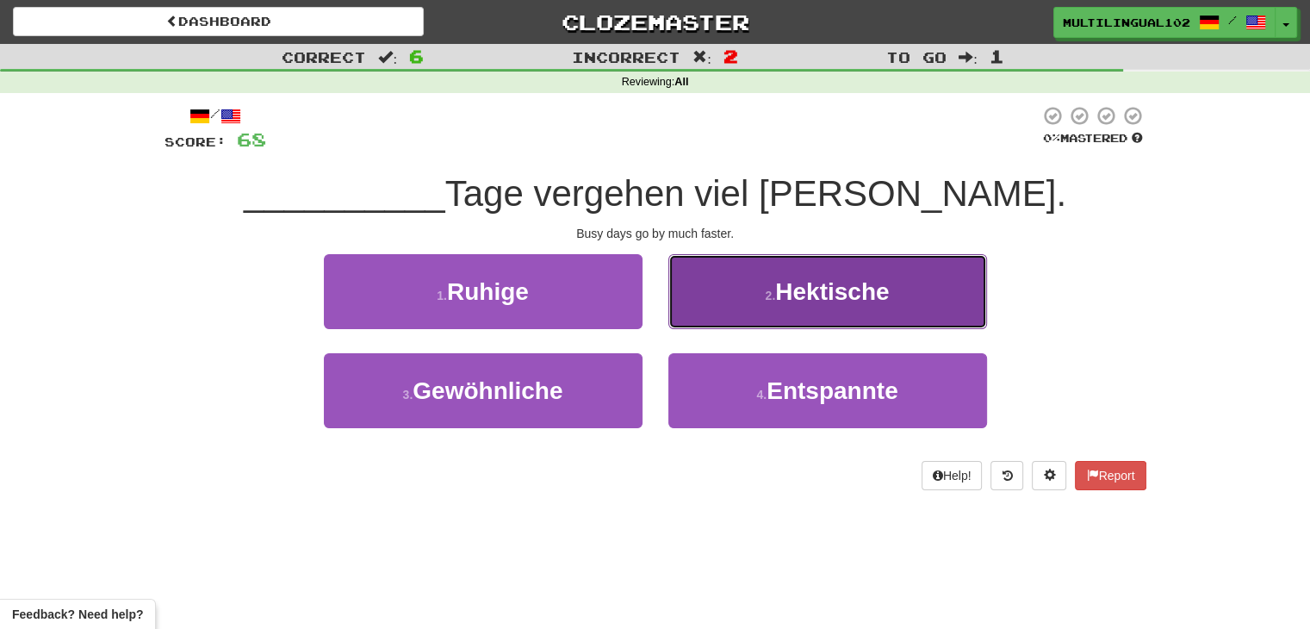
click at [729, 318] on button "2 . Hektische" at bounding box center [827, 291] width 319 height 75
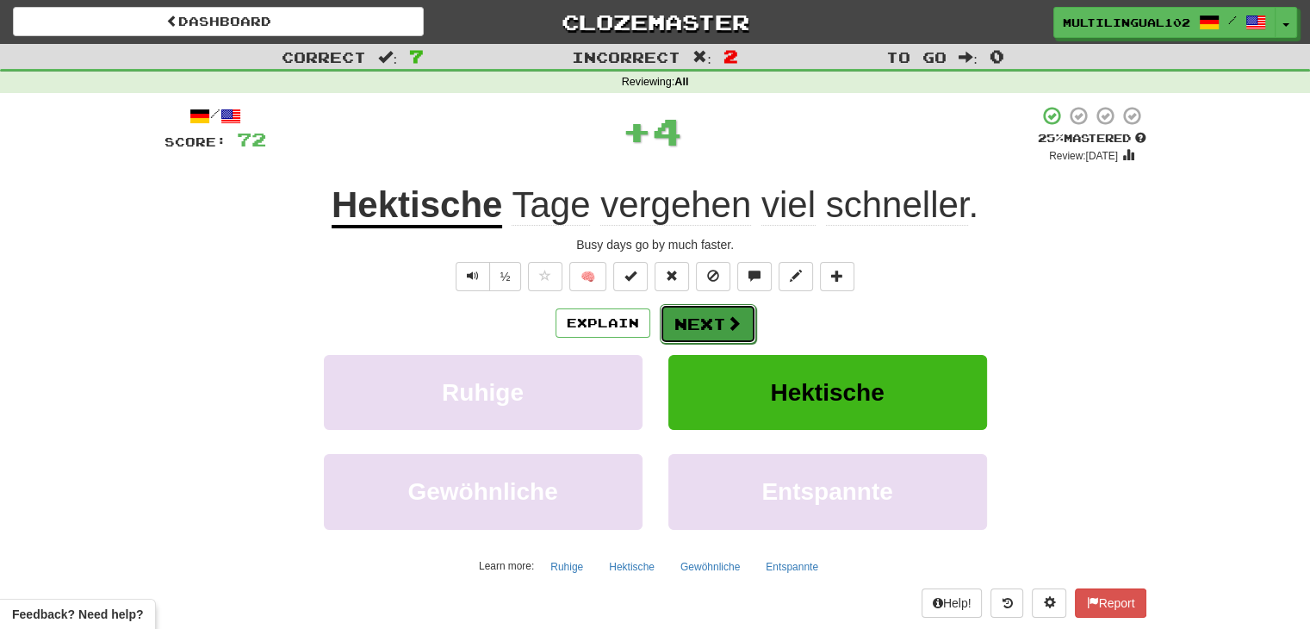
click at [700, 326] on button "Next" at bounding box center [708, 324] width 96 height 40
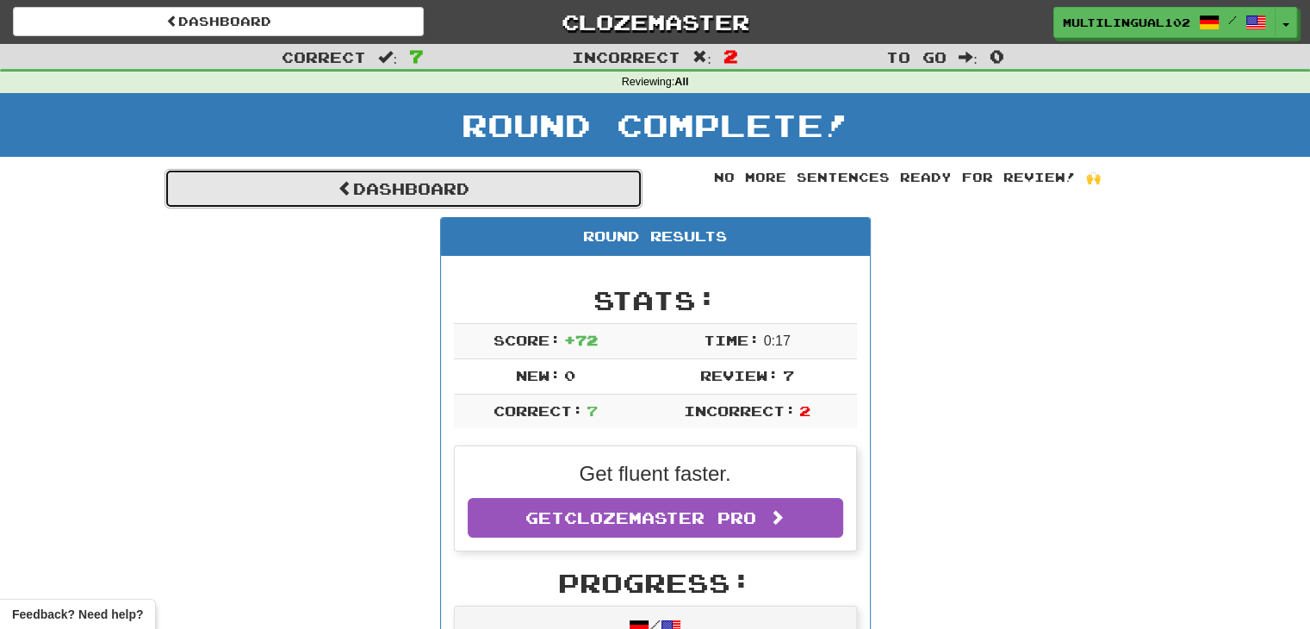
click at [546, 192] on link "Dashboard" at bounding box center [403, 189] width 478 height 40
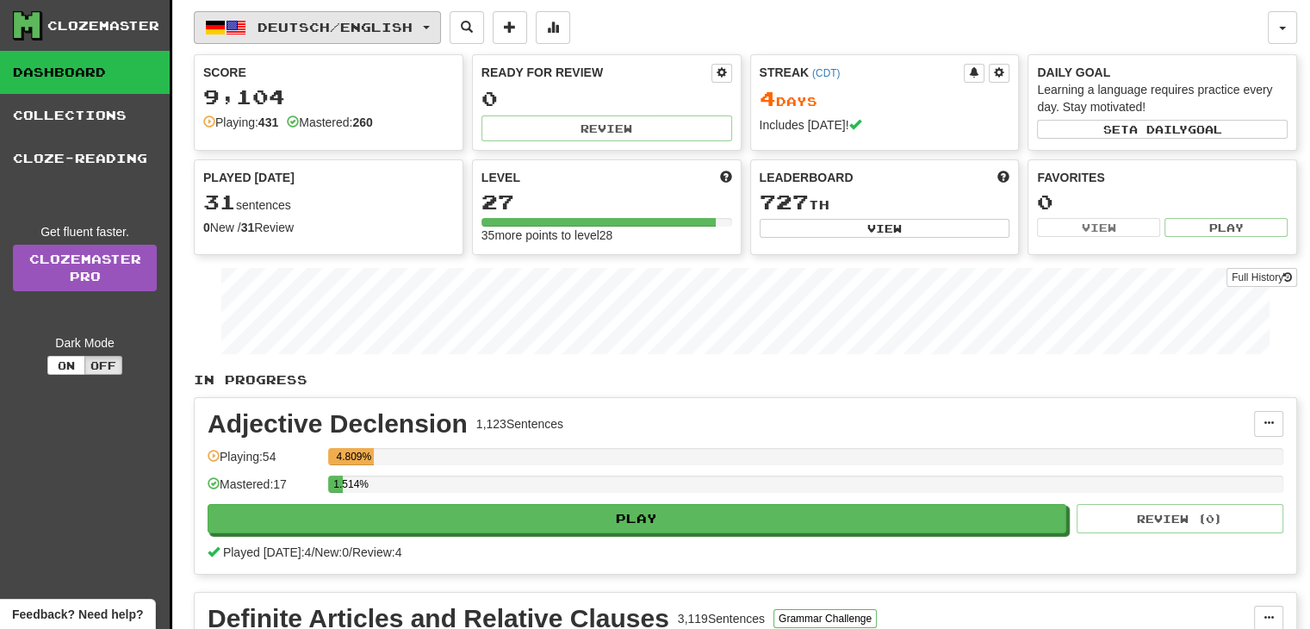
click at [441, 35] on button "Deutsch / English" at bounding box center [317, 27] width 247 height 33
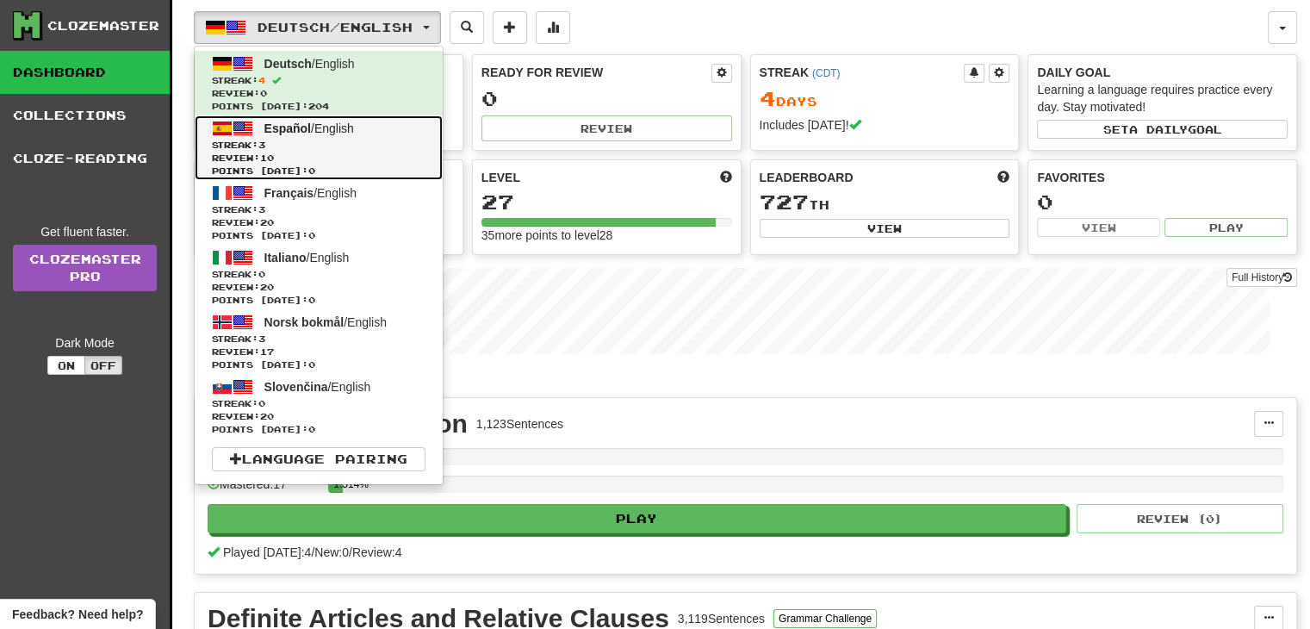
click at [403, 152] on span "Review: 10" at bounding box center [319, 158] width 214 height 13
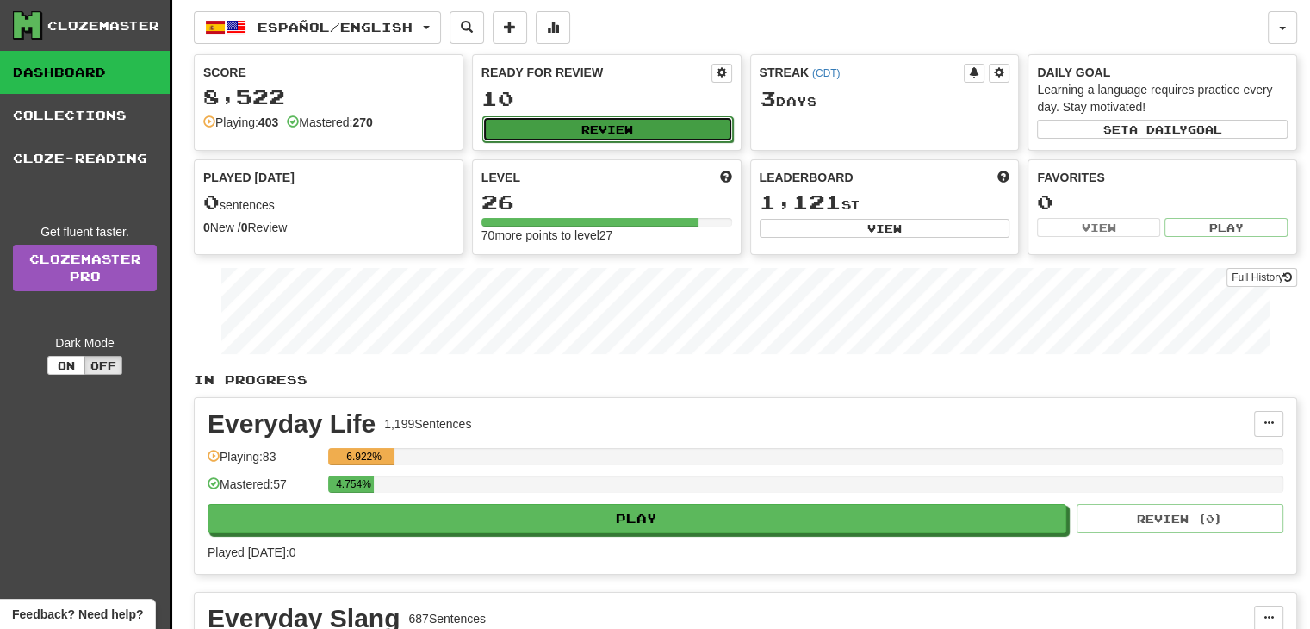
click at [632, 132] on button "Review" at bounding box center [607, 129] width 251 height 26
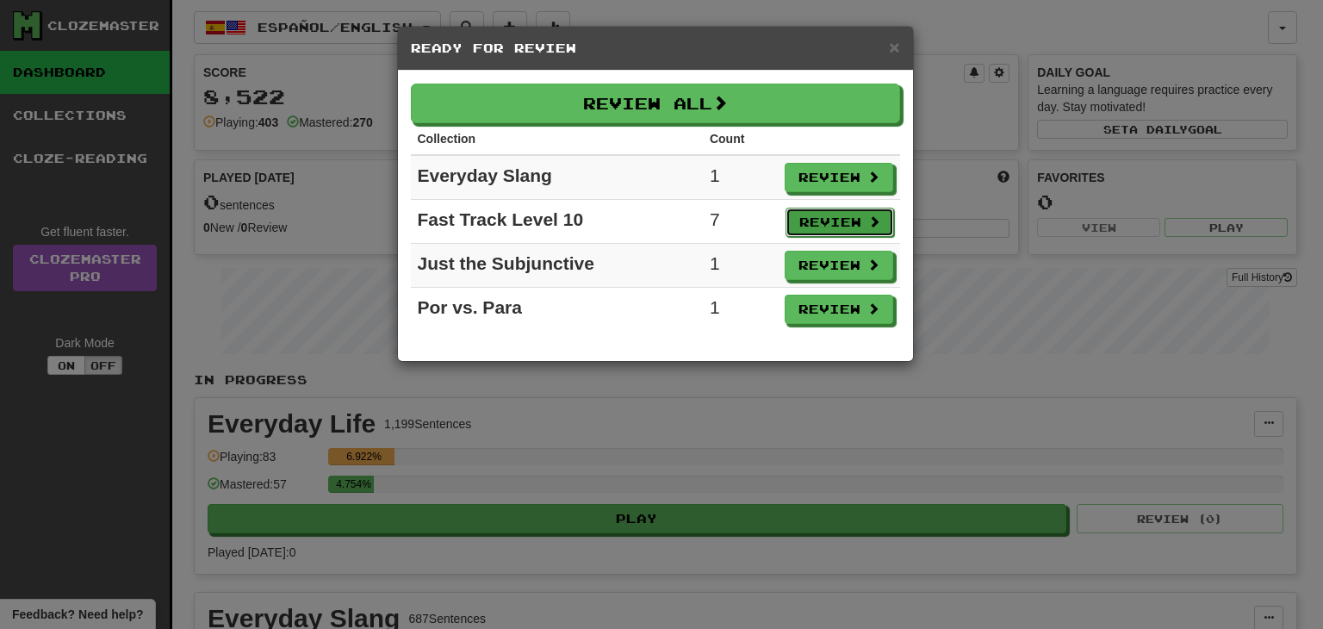
click at [816, 208] on button "Review" at bounding box center [839, 222] width 109 height 29
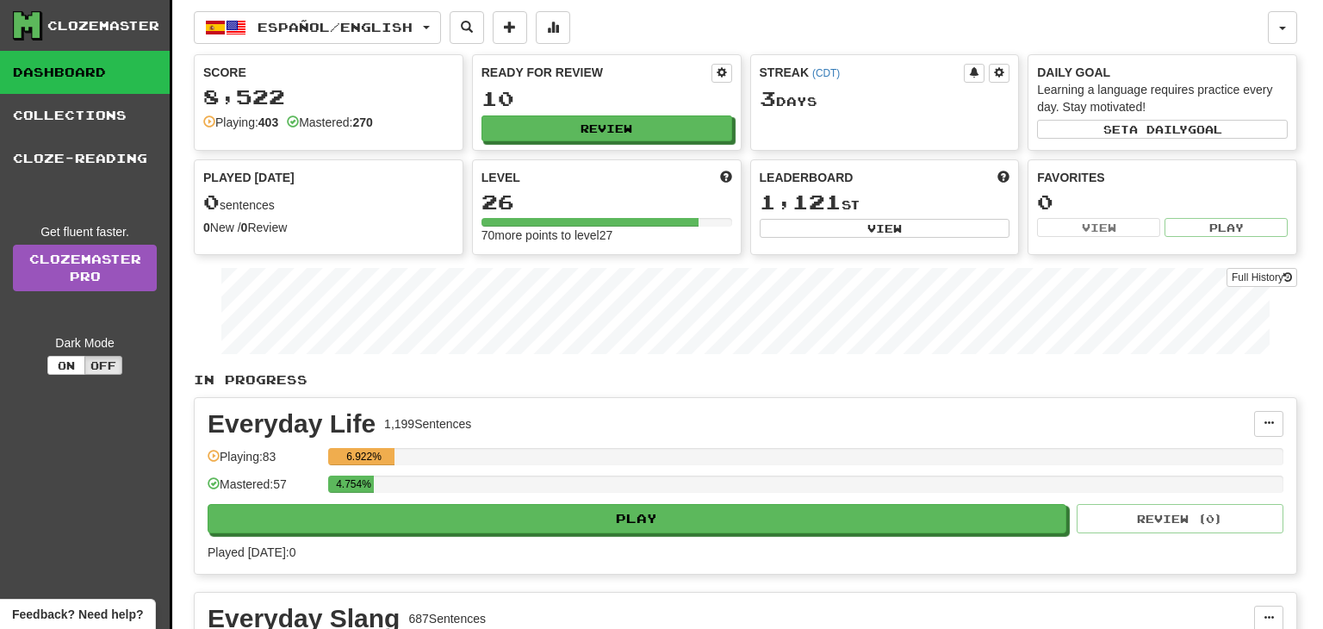
select select "**"
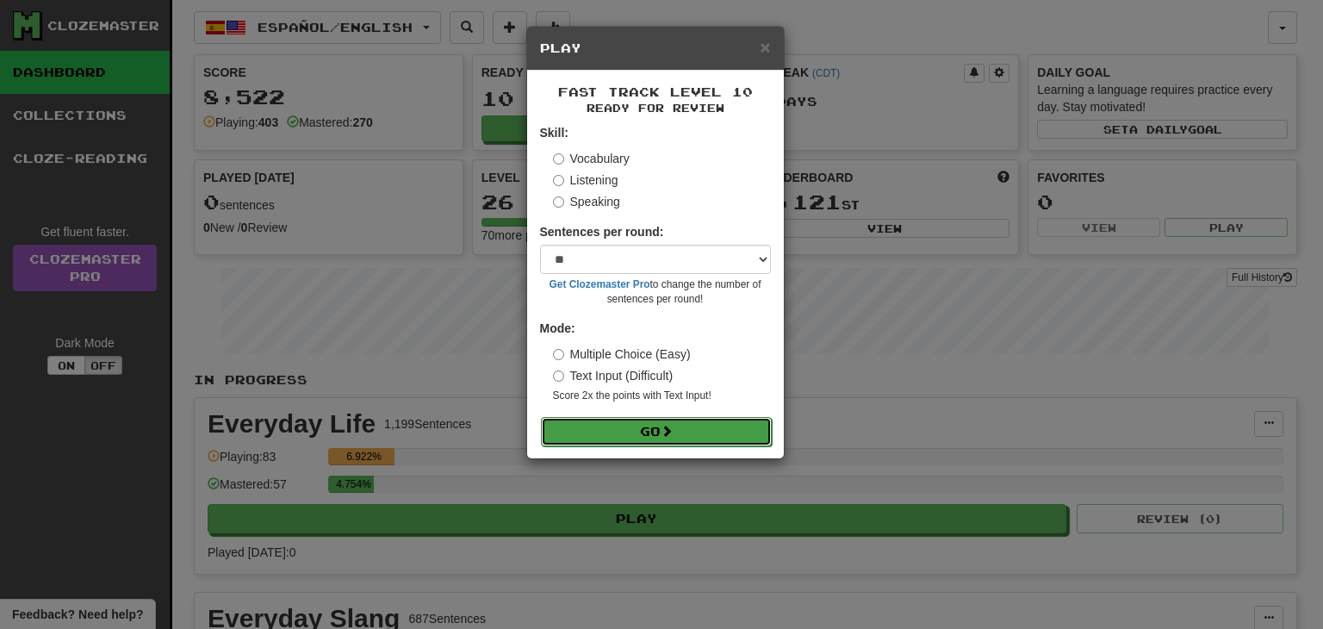
click at [696, 430] on button "Go" at bounding box center [656, 431] width 231 height 29
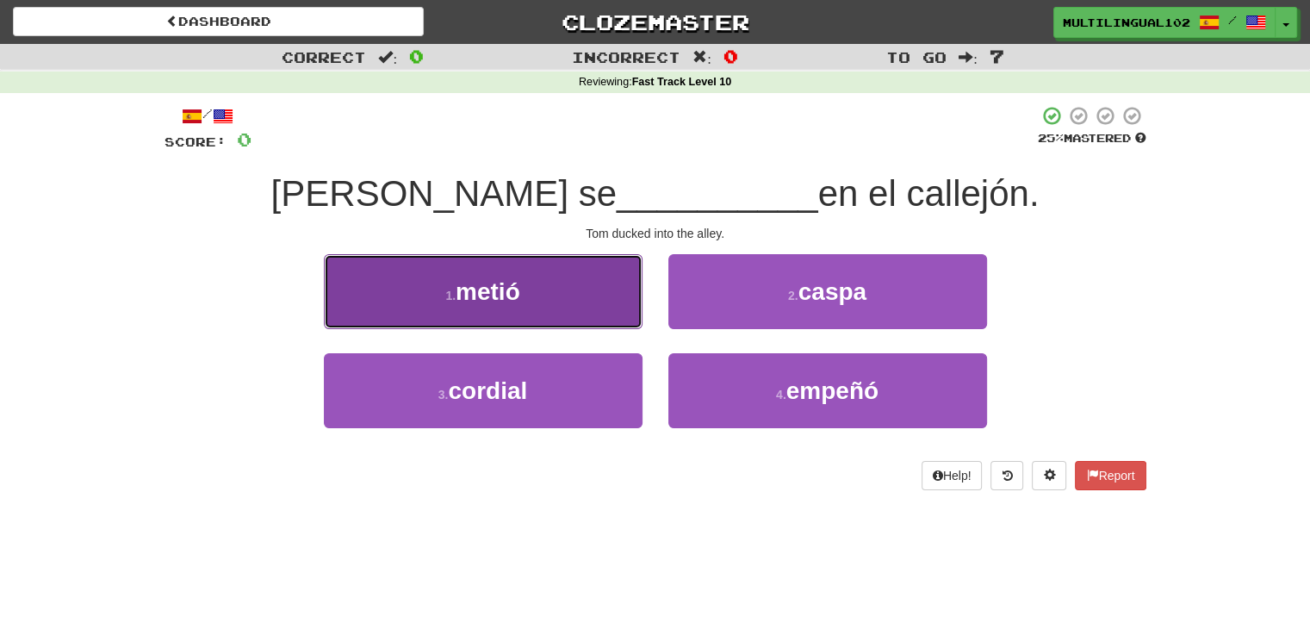
click at [599, 312] on button "1 . metió" at bounding box center [483, 291] width 319 height 75
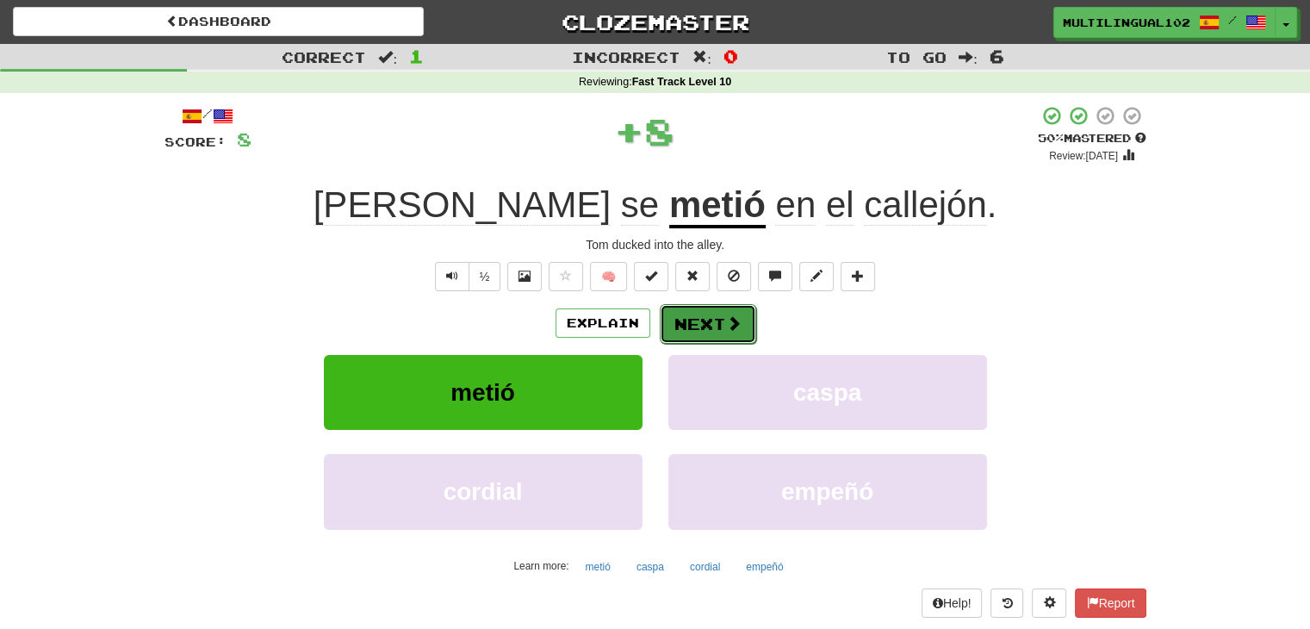
click at [673, 320] on button "Next" at bounding box center [708, 324] width 96 height 40
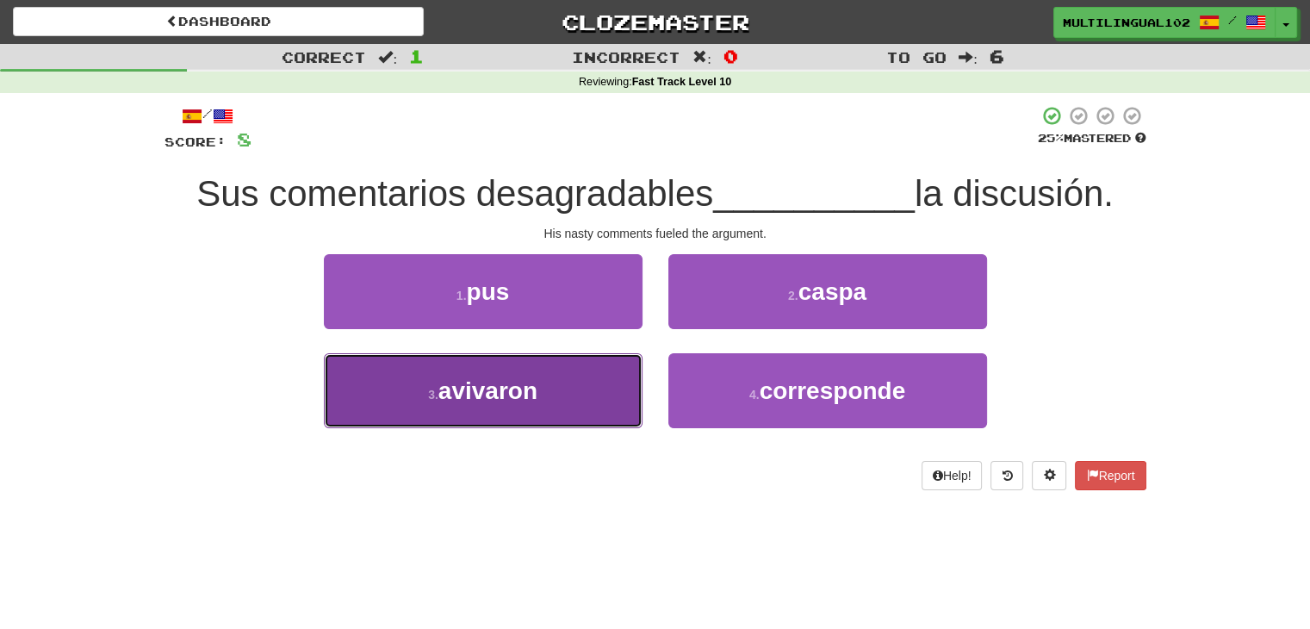
click at [571, 406] on button "3 . [GEOGRAPHIC_DATA]" at bounding box center [483, 390] width 319 height 75
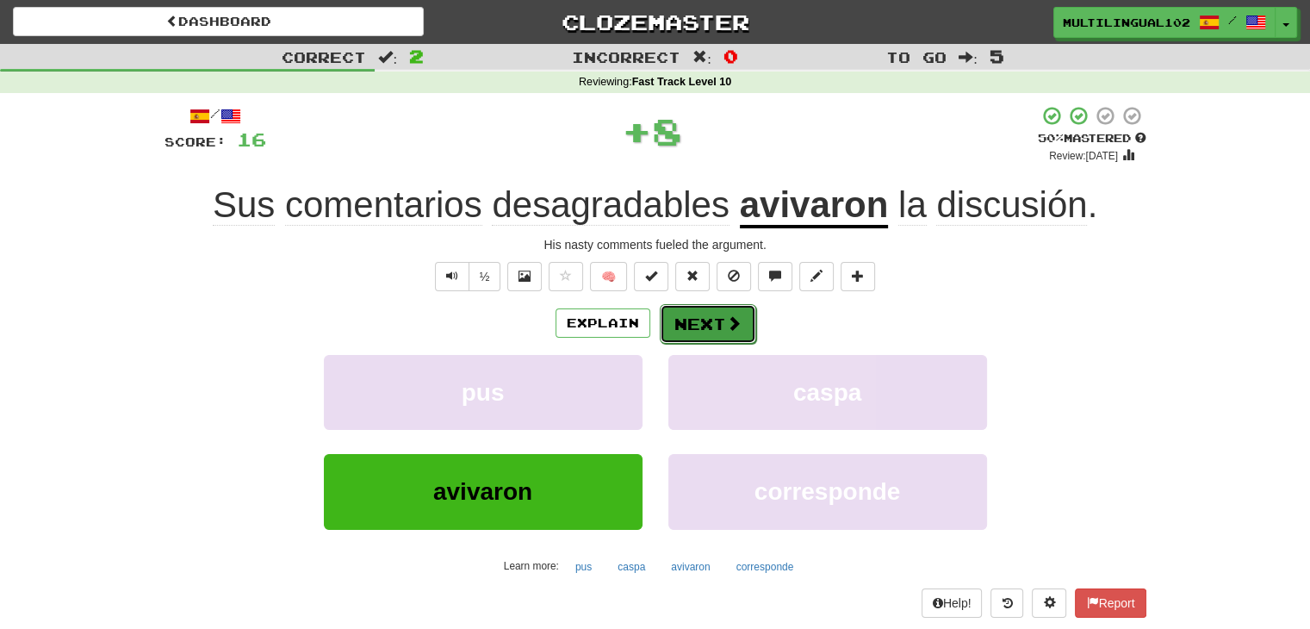
click at [684, 326] on button "Next" at bounding box center [708, 324] width 96 height 40
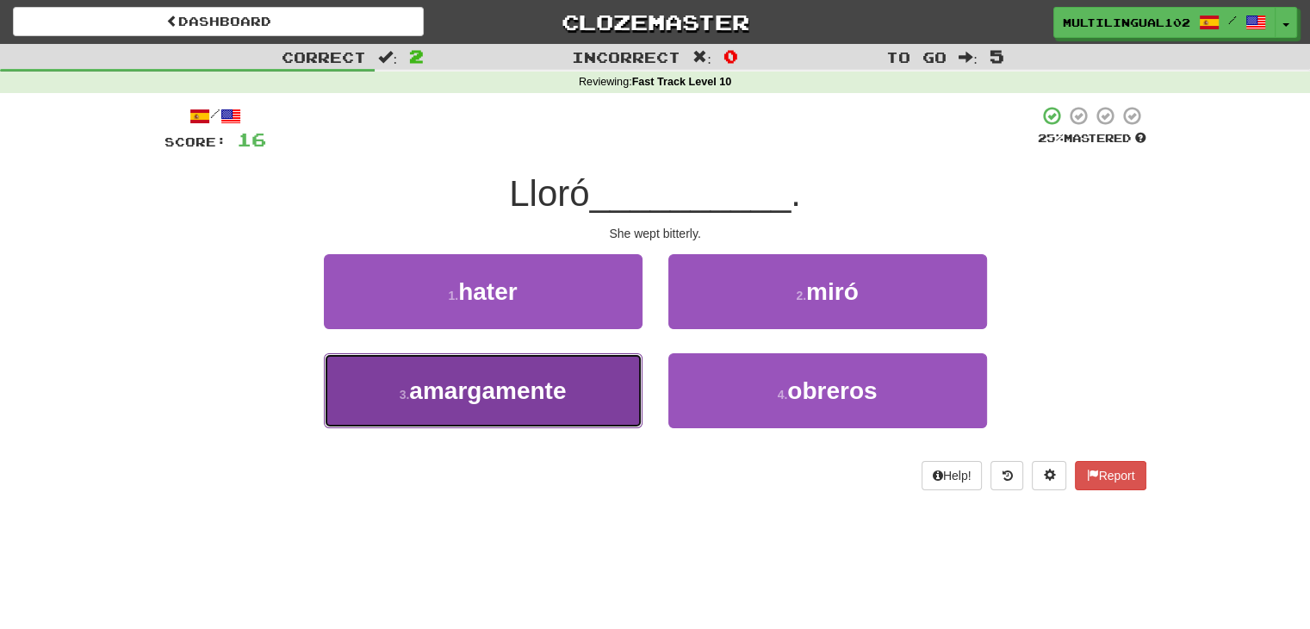
click at [592, 389] on button "3 . amargamente" at bounding box center [483, 390] width 319 height 75
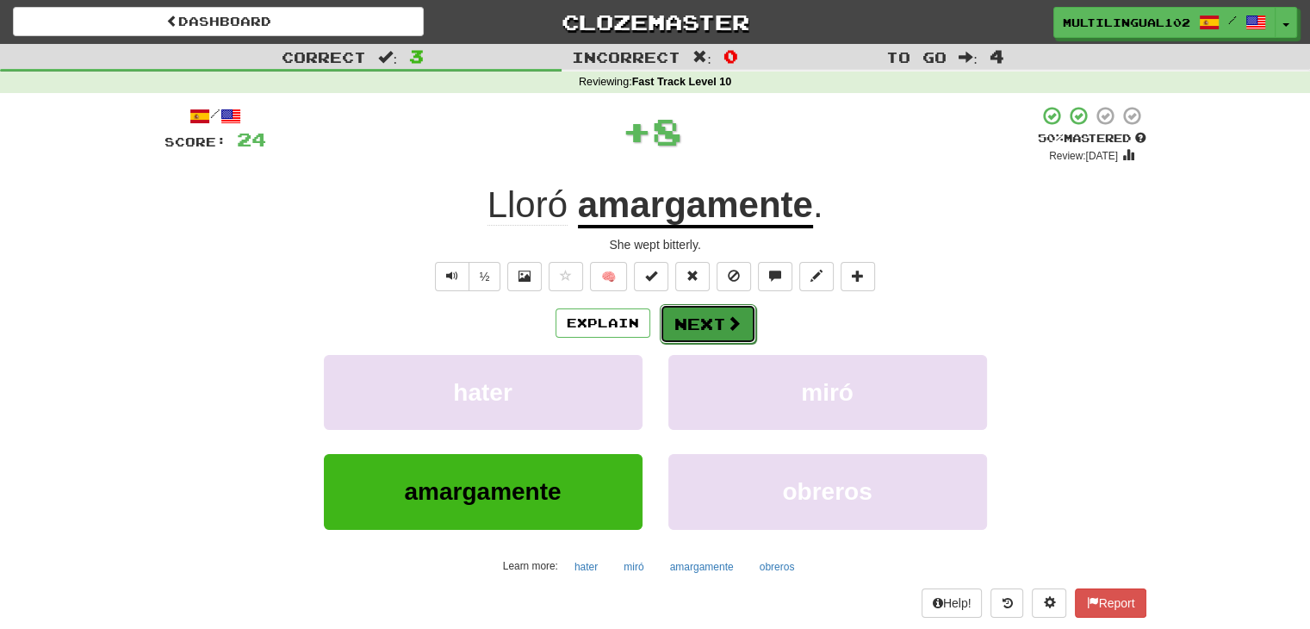
click at [698, 318] on button "Next" at bounding box center [708, 324] width 96 height 40
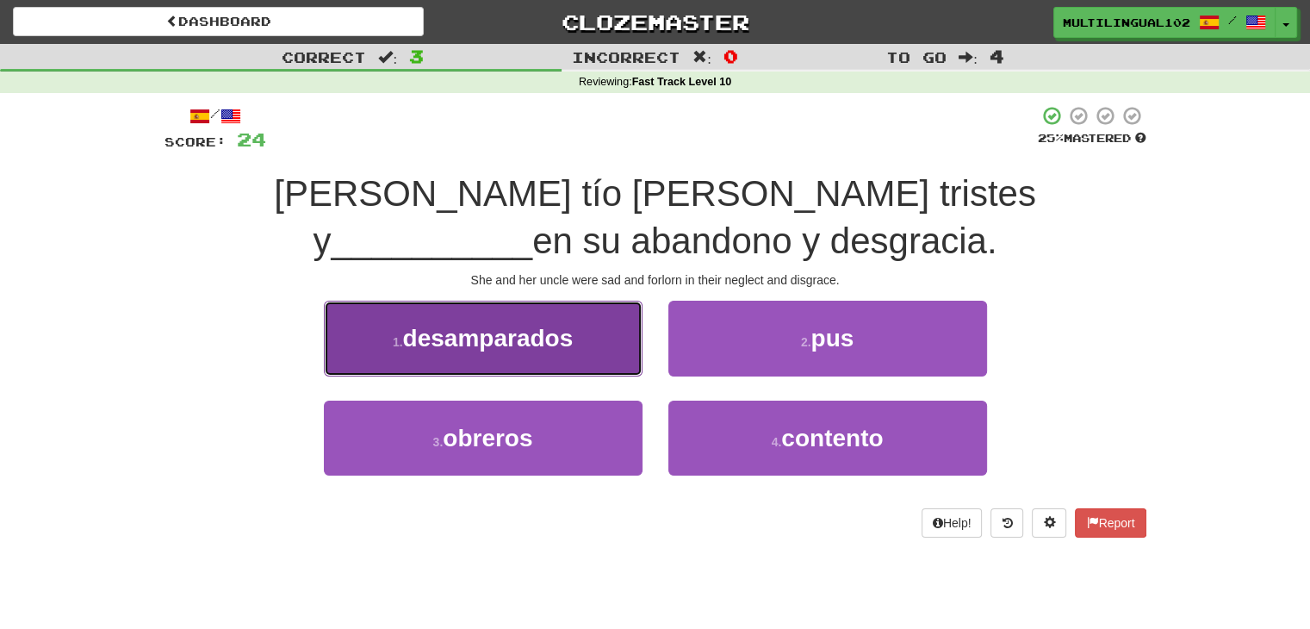
click at [582, 345] on button "1 . [GEOGRAPHIC_DATA]" at bounding box center [483, 338] width 319 height 75
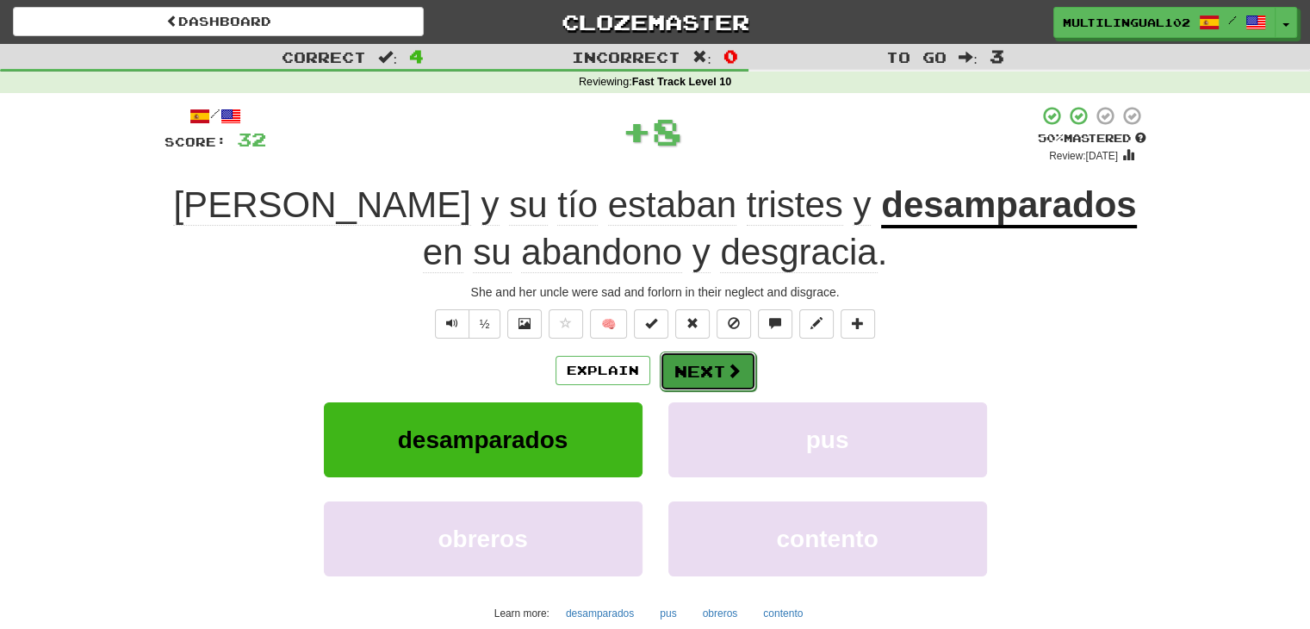
click at [698, 367] on button "Next" at bounding box center [708, 371] width 96 height 40
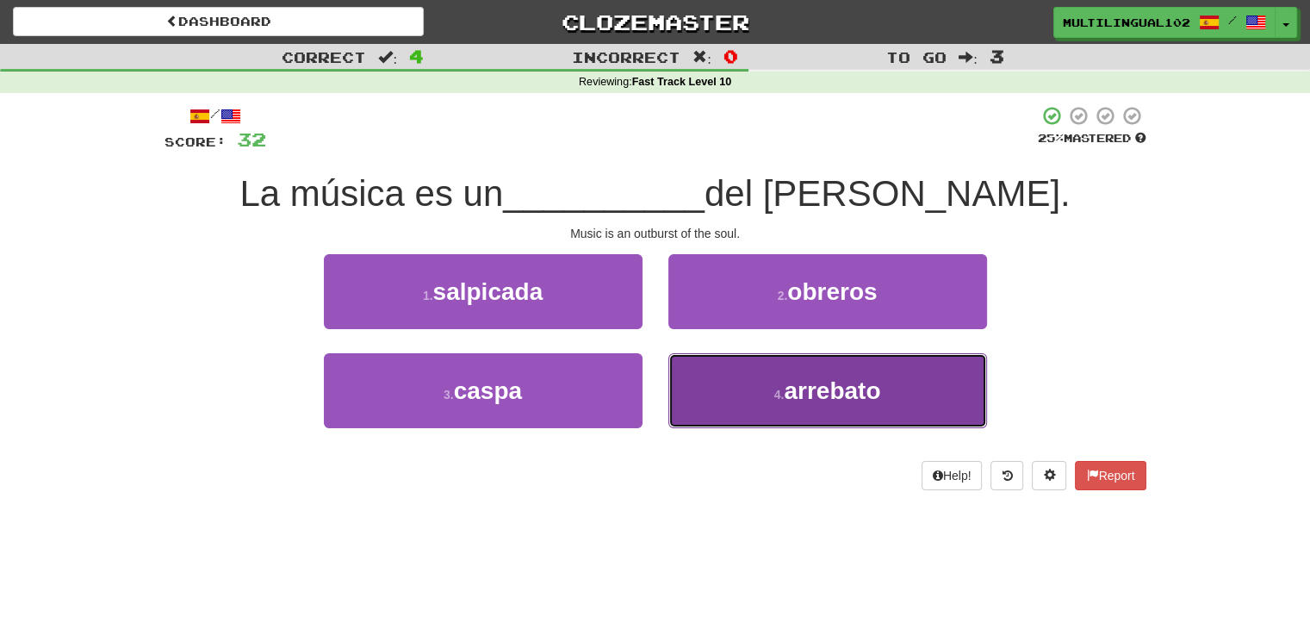
click at [729, 377] on button "4 . arrebato" at bounding box center [827, 390] width 319 height 75
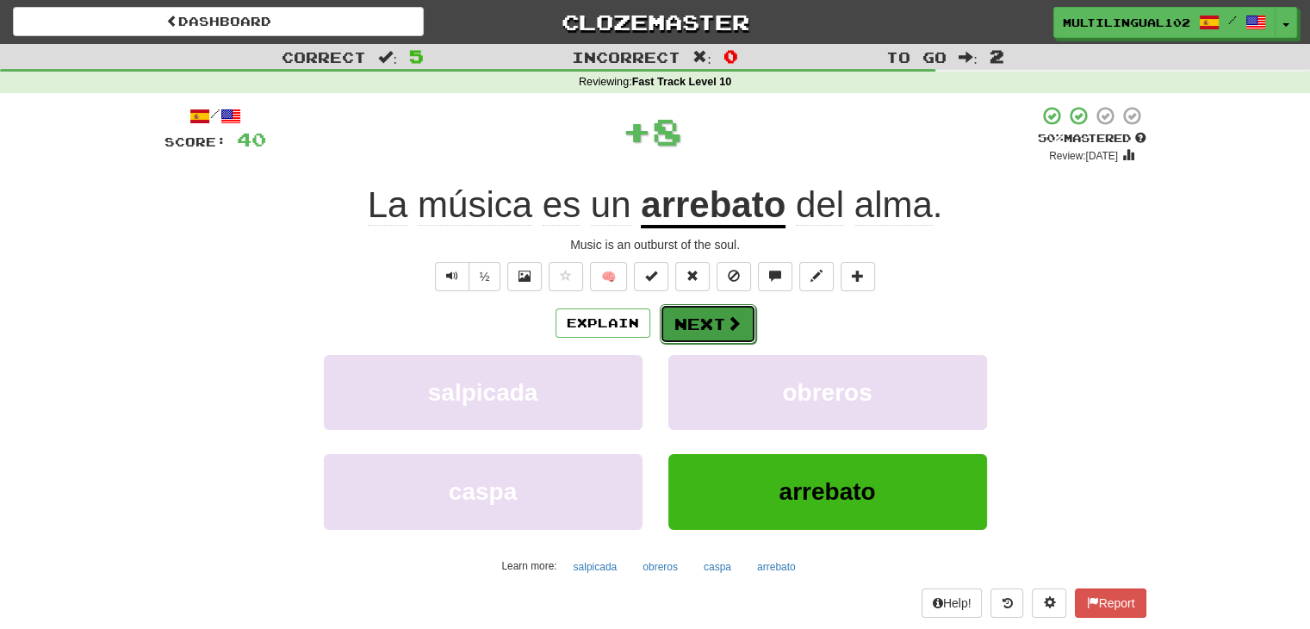
click at [704, 327] on button "Next" at bounding box center [708, 324] width 96 height 40
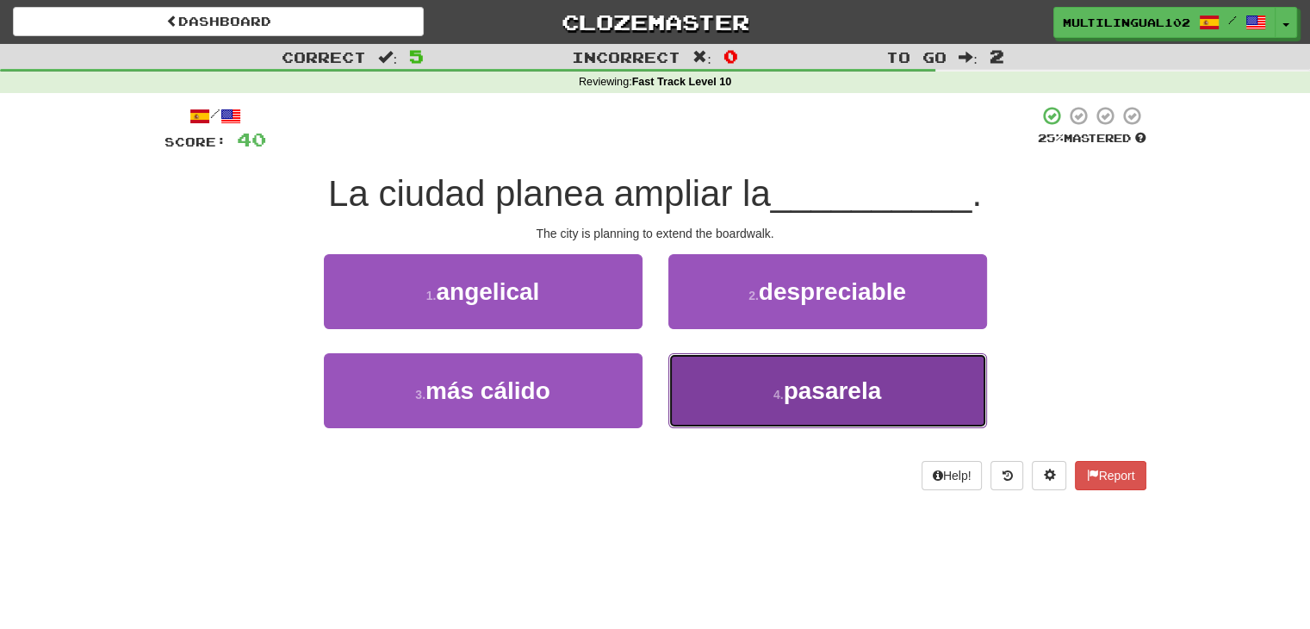
click at [754, 394] on button "4 . [GEOGRAPHIC_DATA]" at bounding box center [827, 390] width 319 height 75
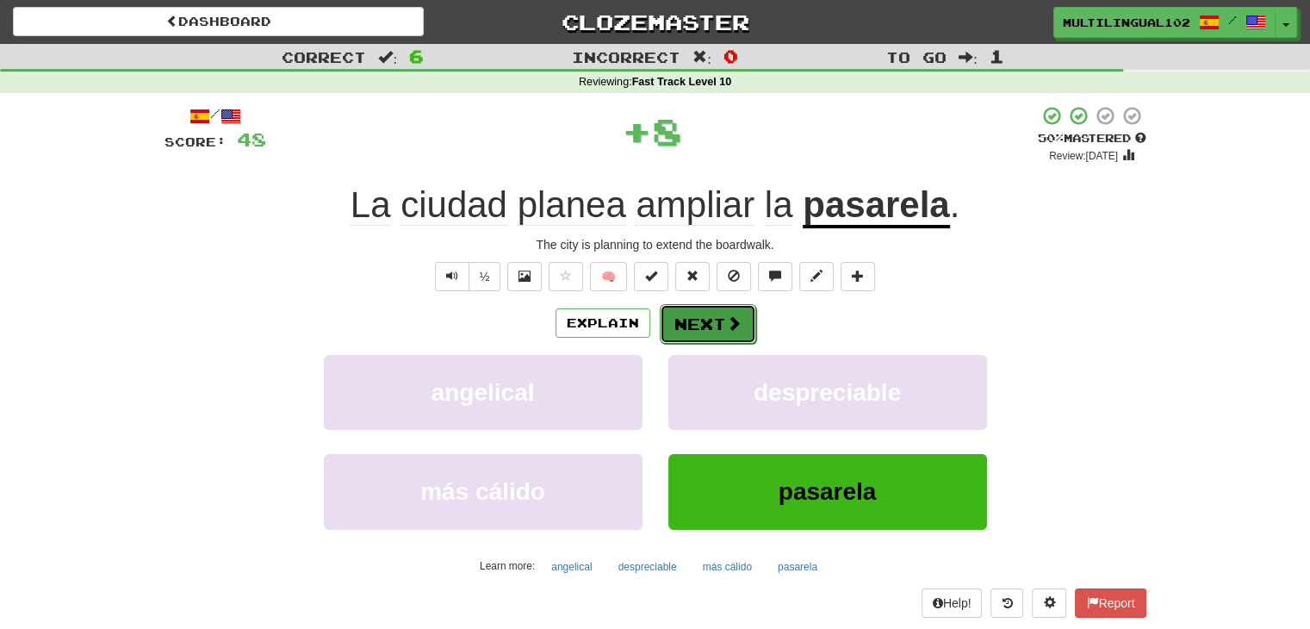
click at [706, 328] on button "Next" at bounding box center [708, 324] width 96 height 40
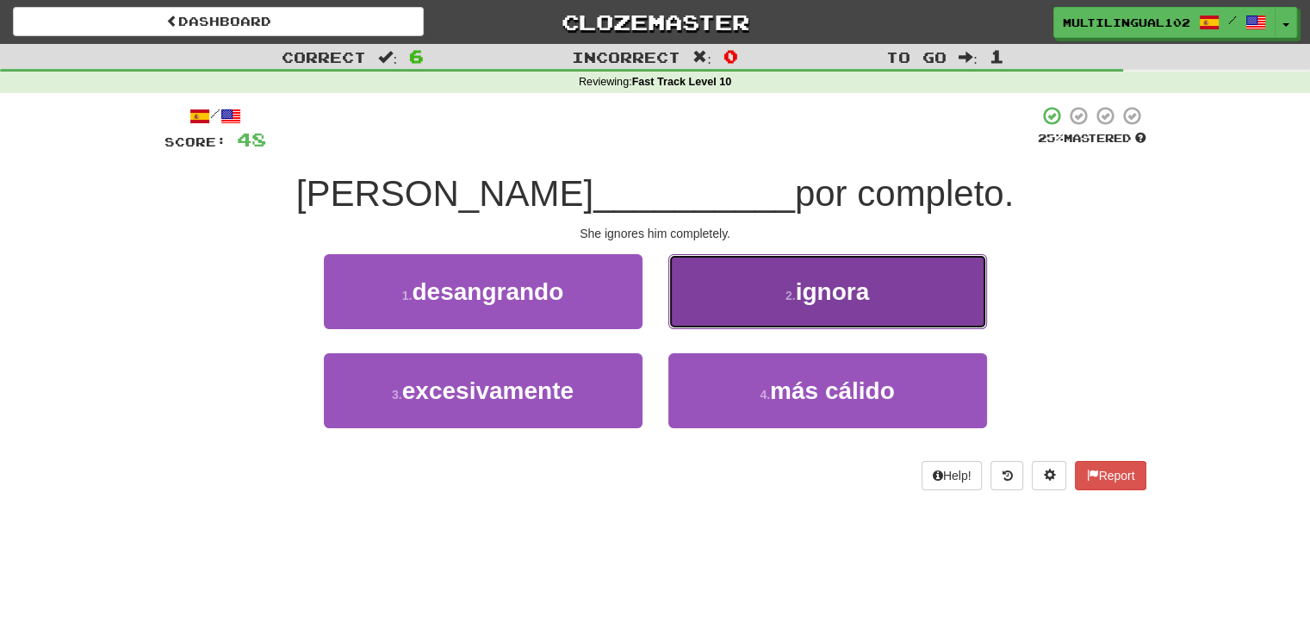
click at [710, 319] on button "2 . ignora" at bounding box center [827, 291] width 319 height 75
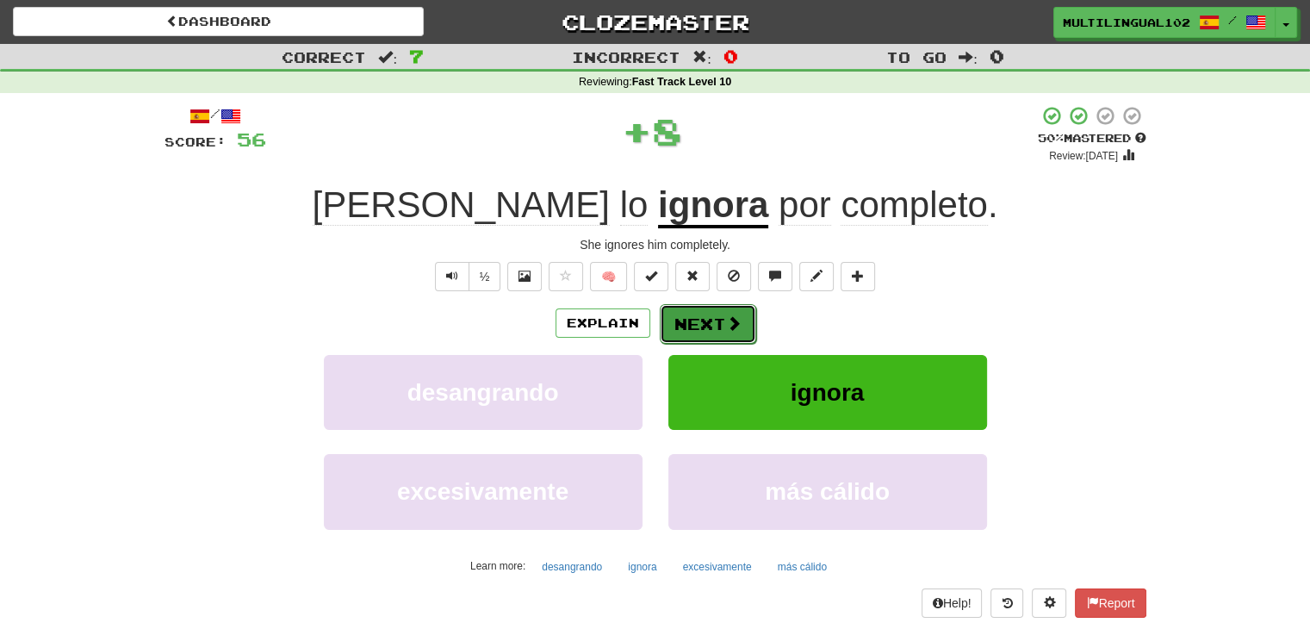
click at [696, 332] on button "Next" at bounding box center [708, 324] width 96 height 40
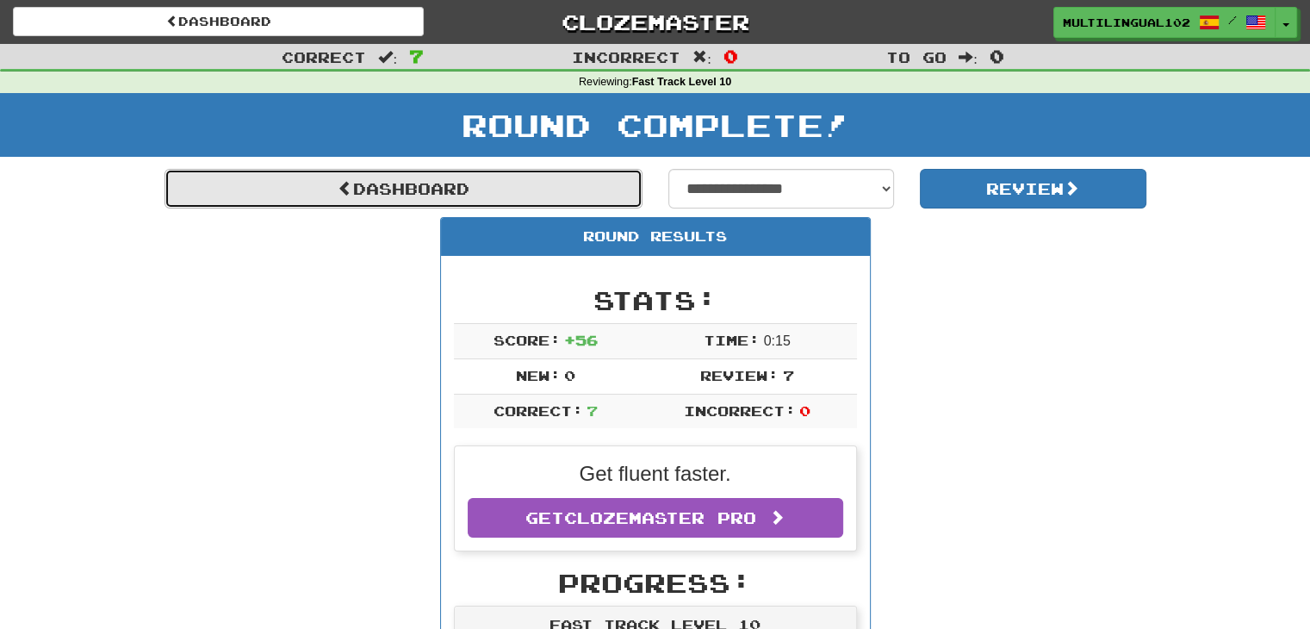
click at [503, 190] on link "Dashboard" at bounding box center [403, 189] width 478 height 40
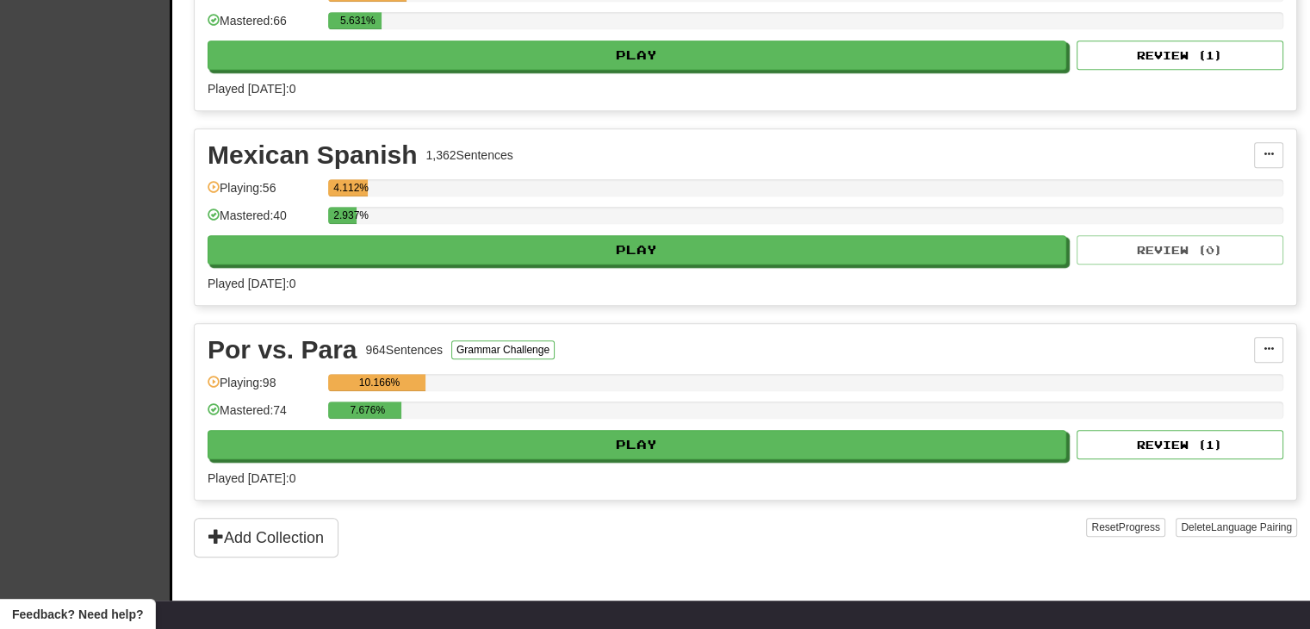
scroll to position [1050, 0]
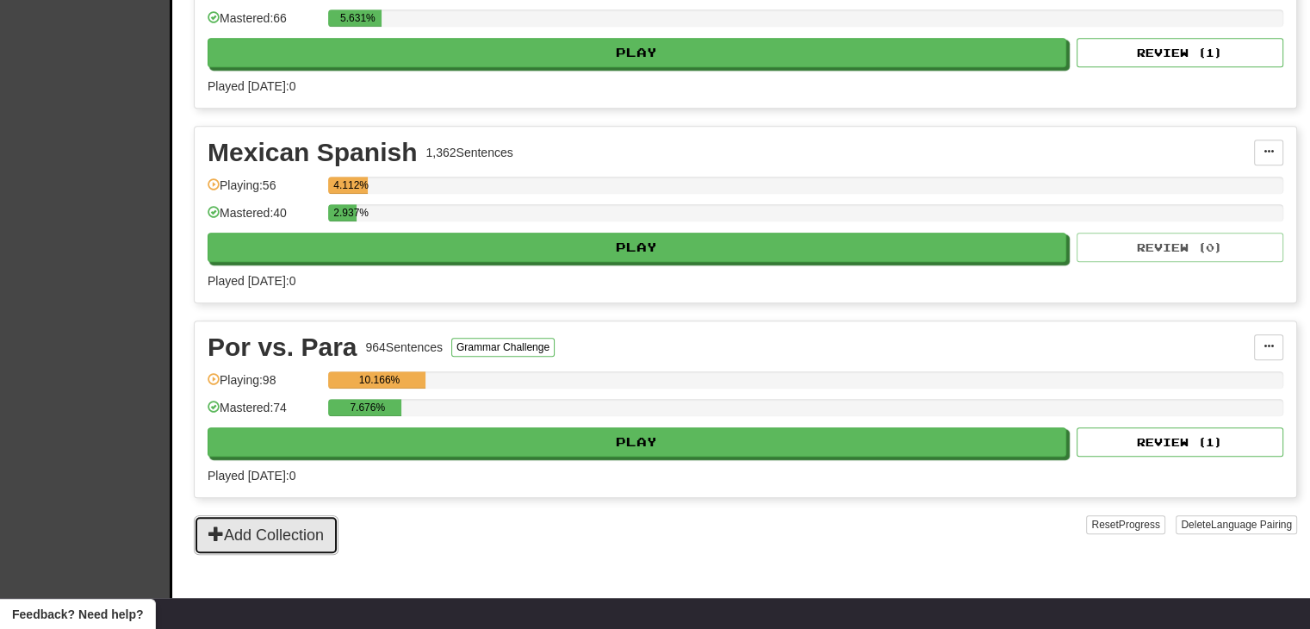
click at [299, 537] on button "Add Collection" at bounding box center [266, 535] width 145 height 40
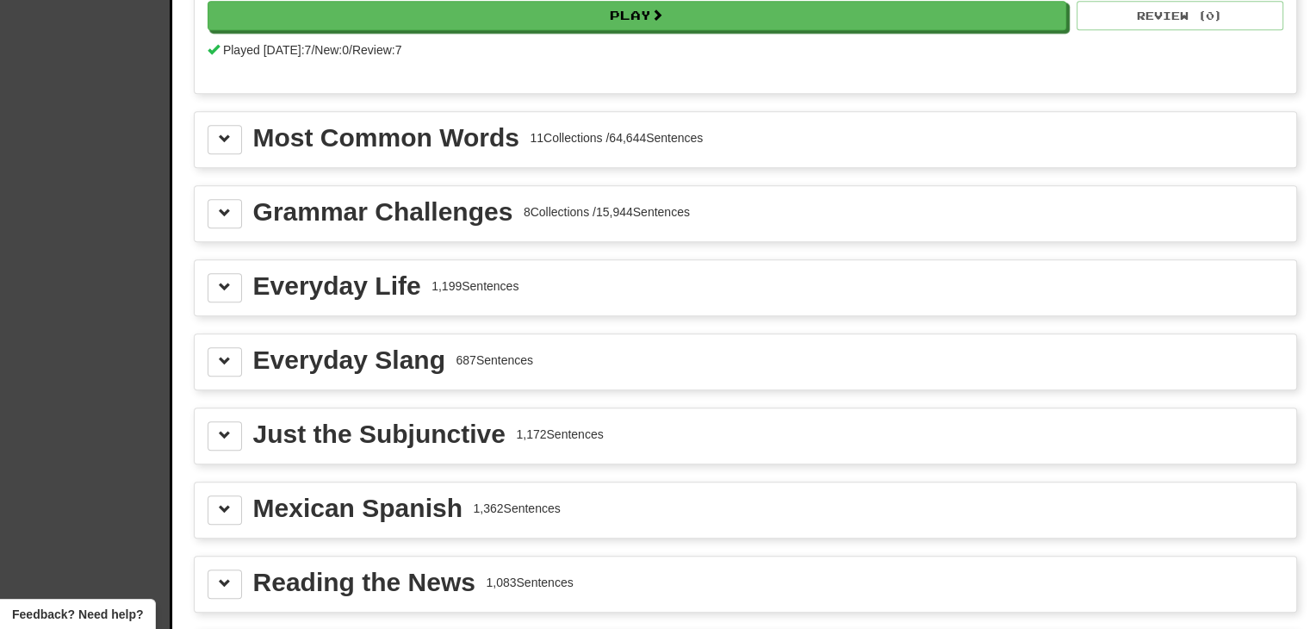
scroll to position [1812, 0]
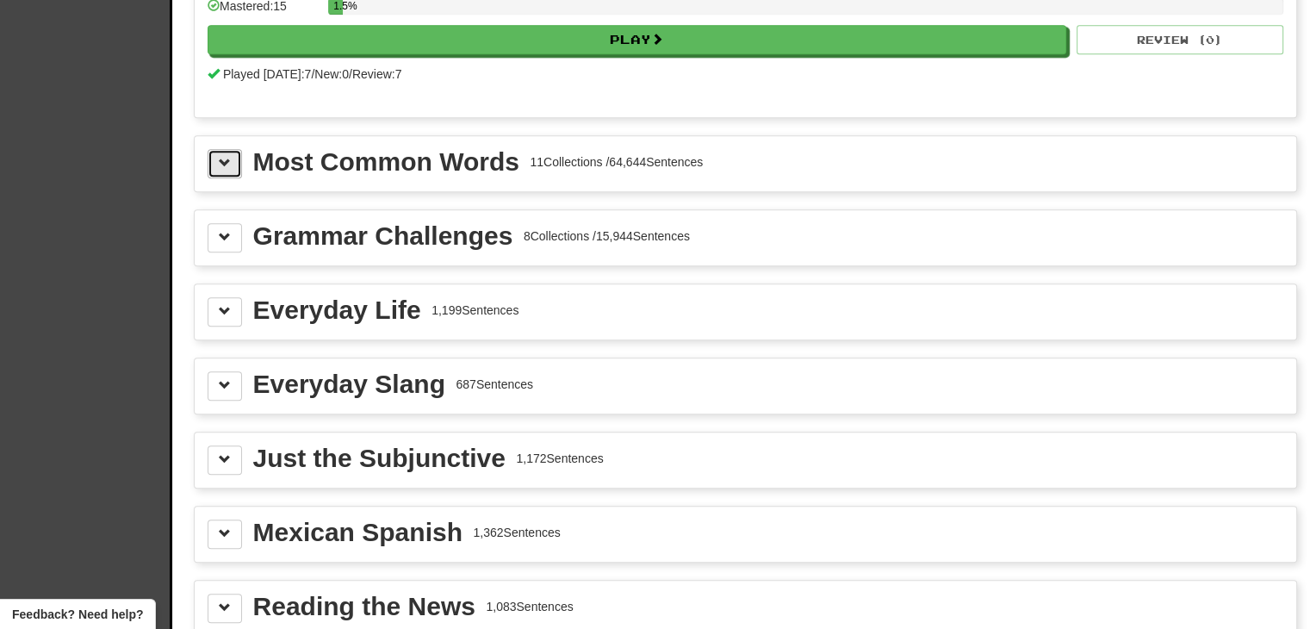
click at [219, 159] on button at bounding box center [225, 163] width 34 height 29
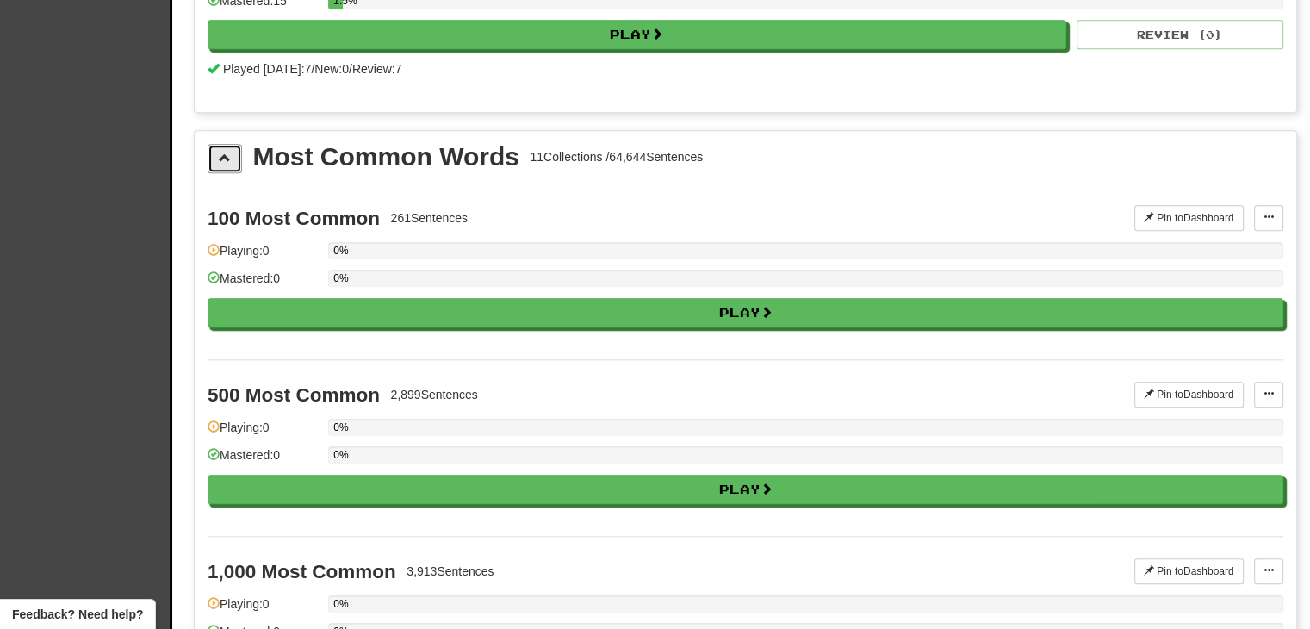
scroll to position [1808, 0]
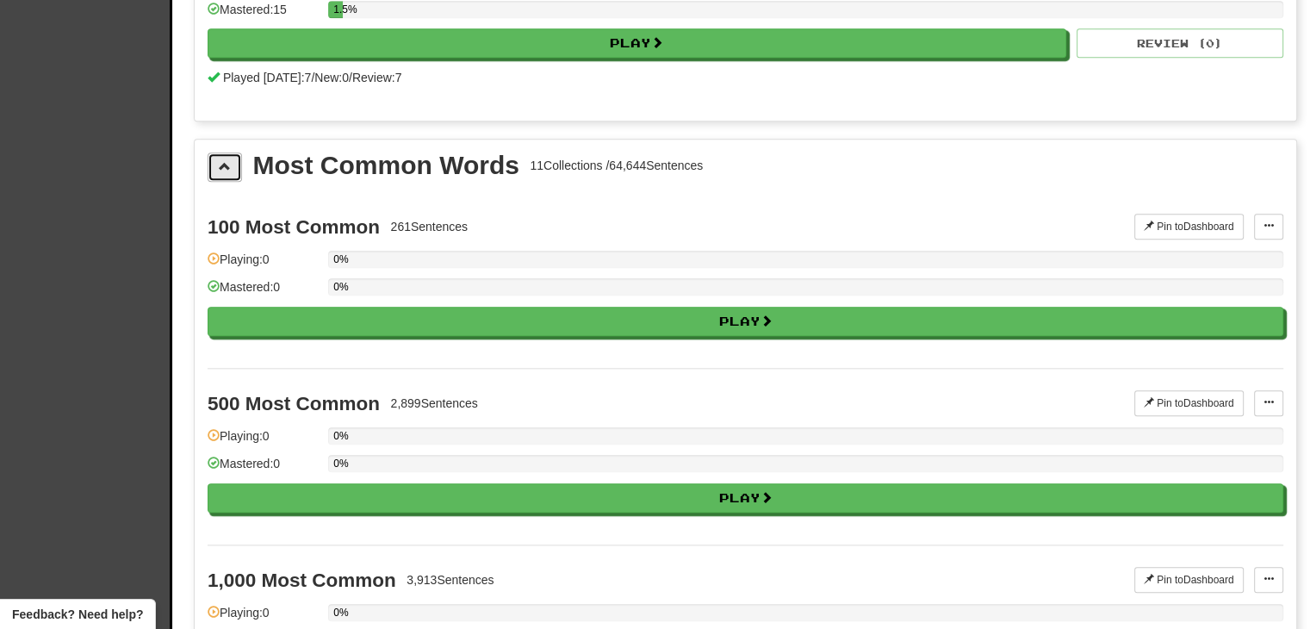
click at [227, 160] on span at bounding box center [225, 166] width 12 height 12
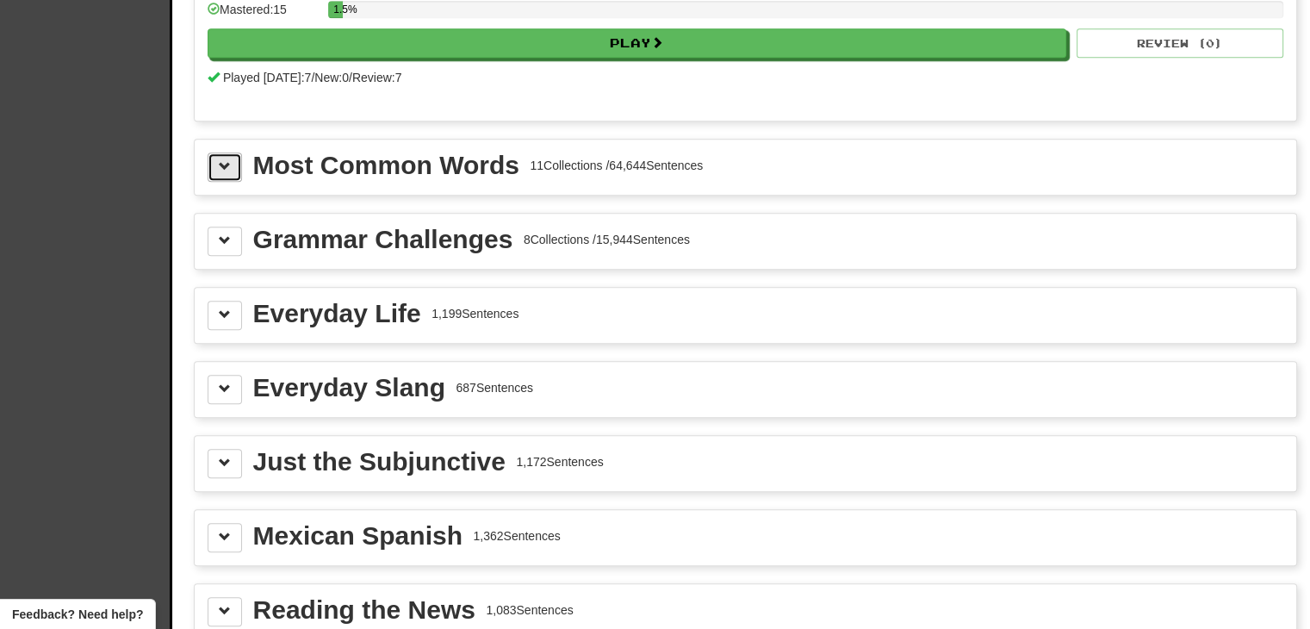
click at [227, 160] on span at bounding box center [225, 166] width 12 height 12
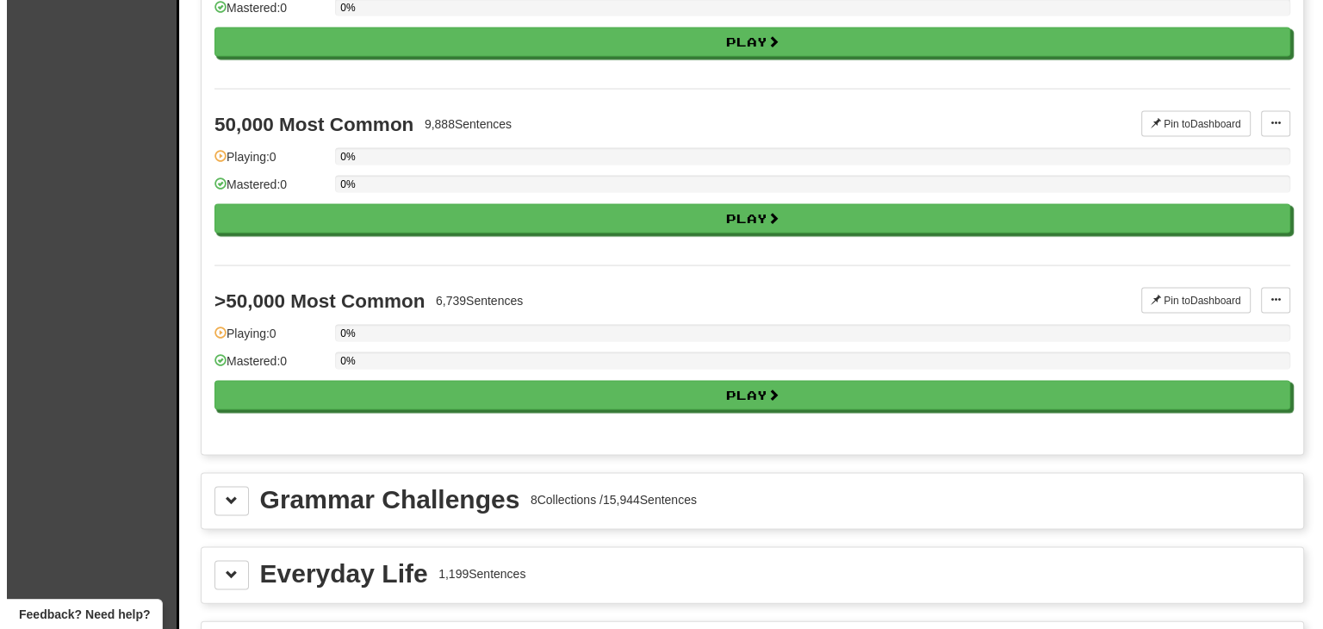
scroll to position [3510, 0]
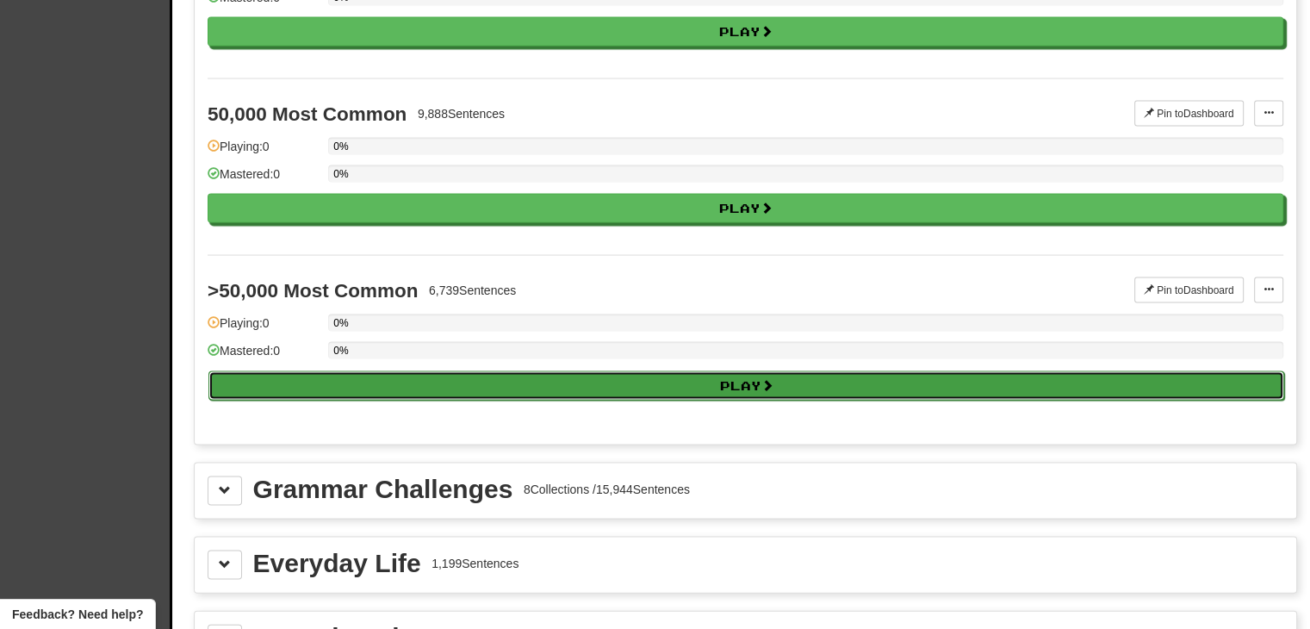
click at [429, 373] on button "Play" at bounding box center [746, 385] width 1076 height 29
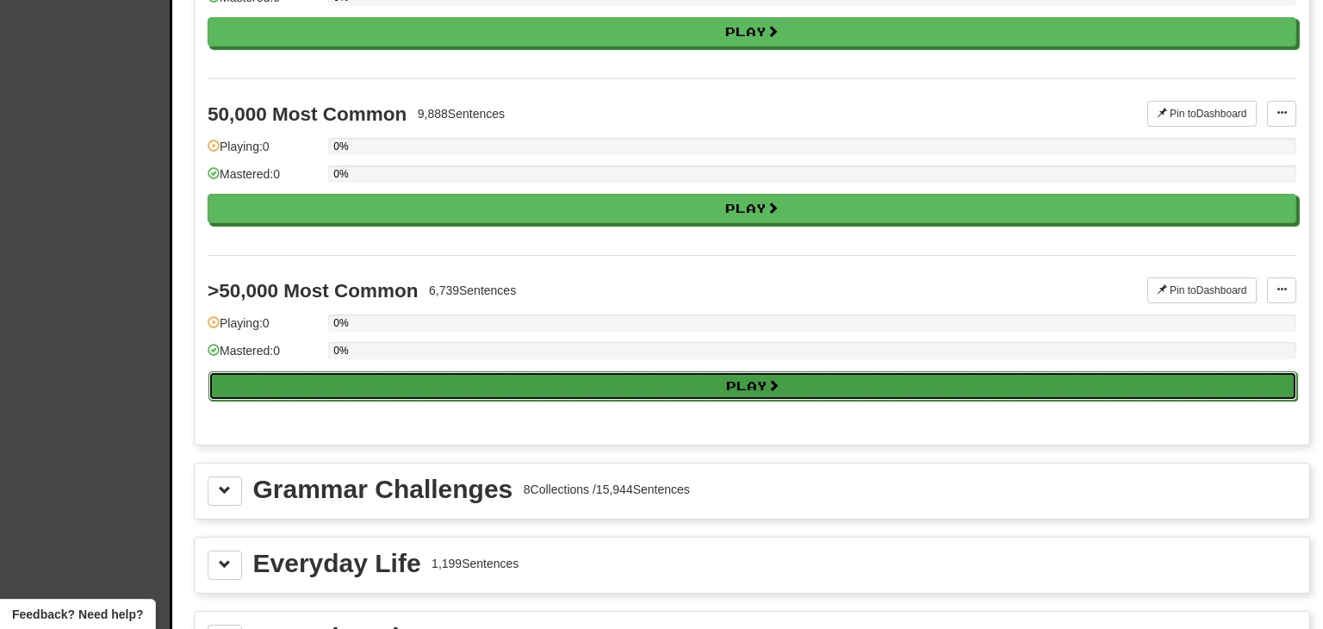
select select "**"
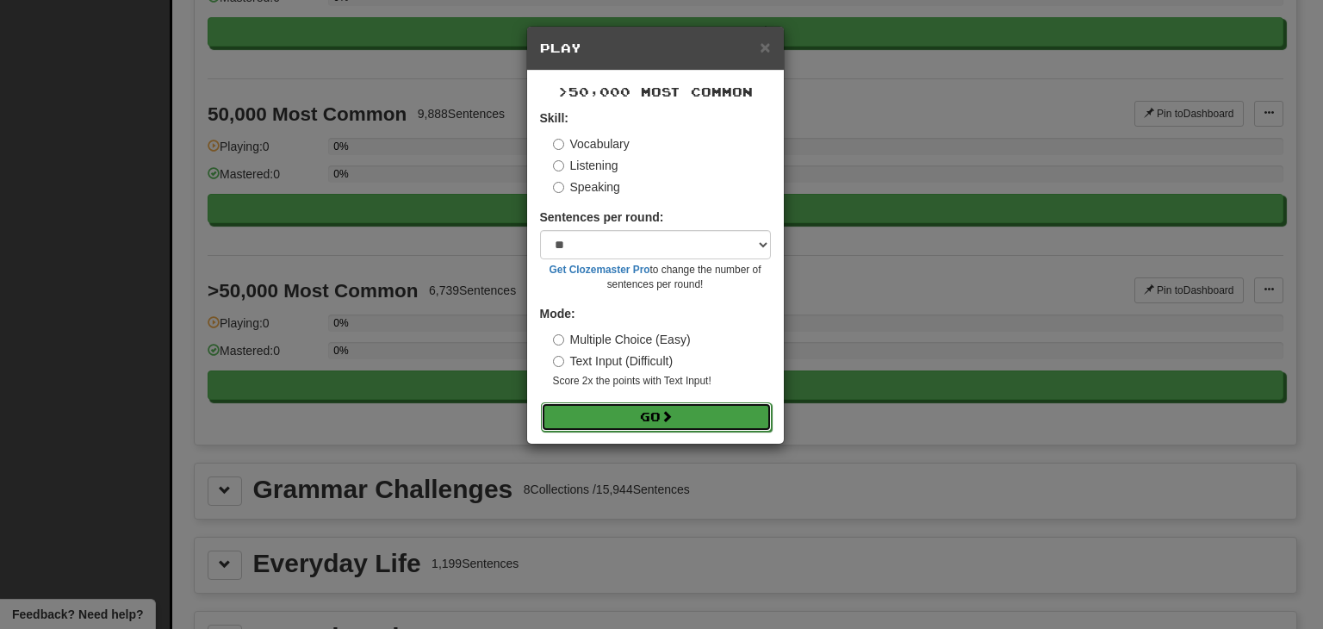
click at [591, 414] on button "Go" at bounding box center [656, 416] width 231 height 29
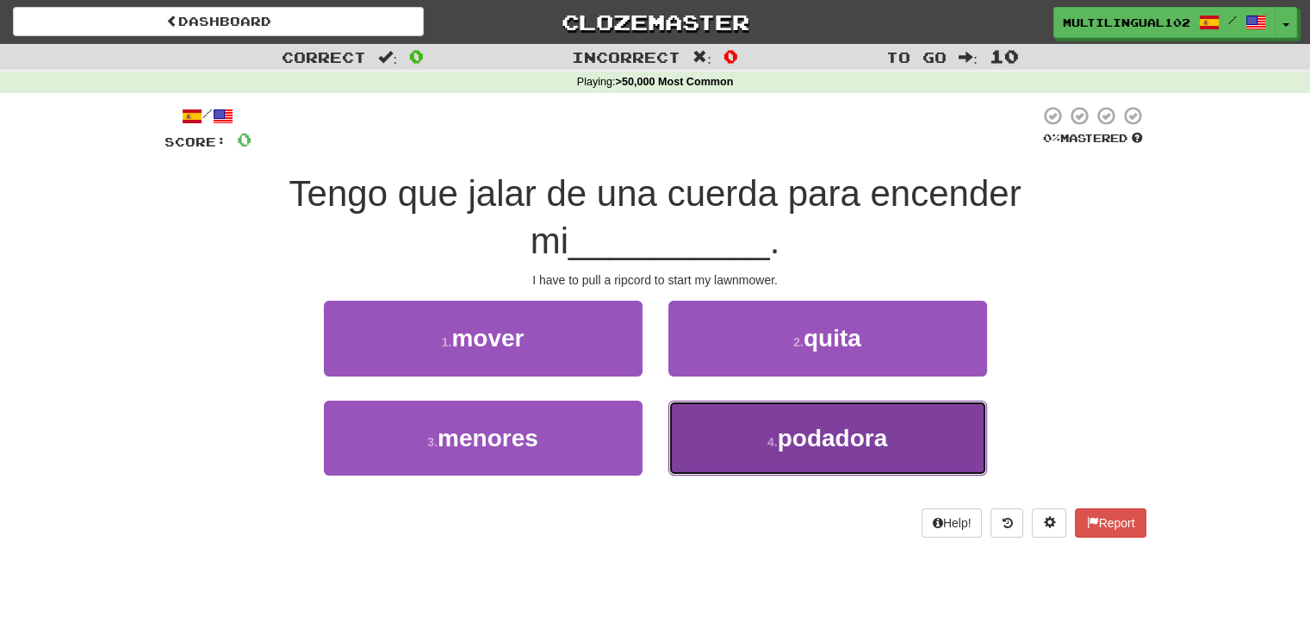
click at [709, 428] on button "4 . podadora" at bounding box center [827, 437] width 319 height 75
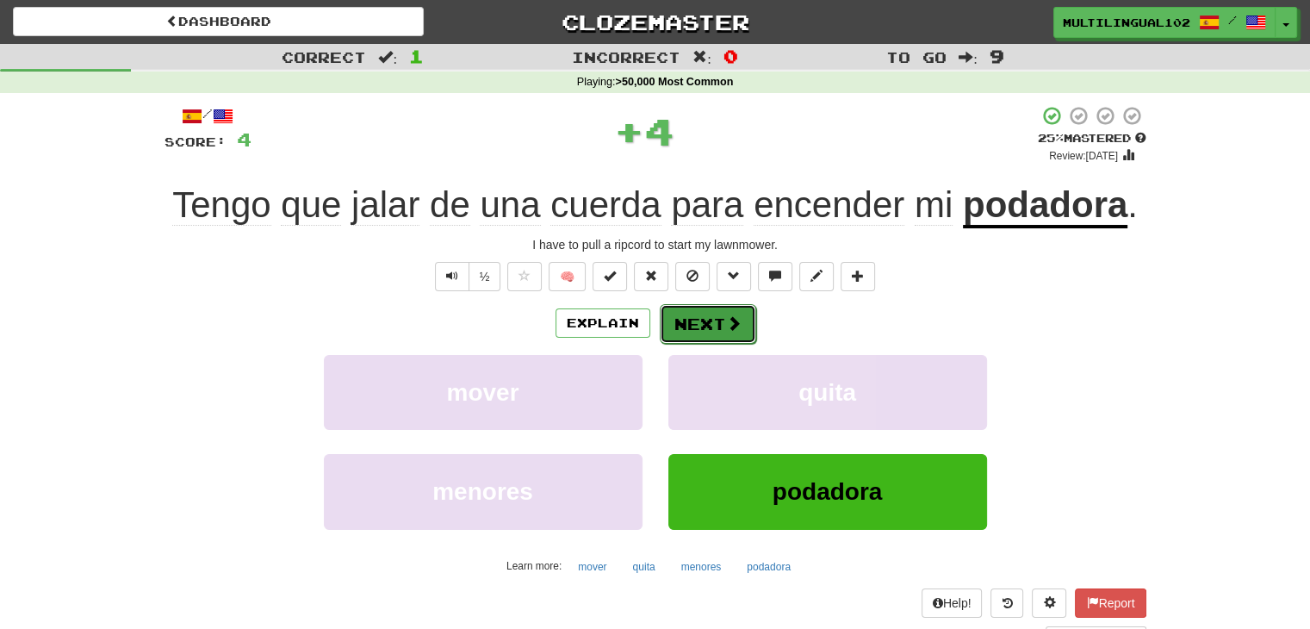
click at [708, 326] on button "Next" at bounding box center [708, 324] width 96 height 40
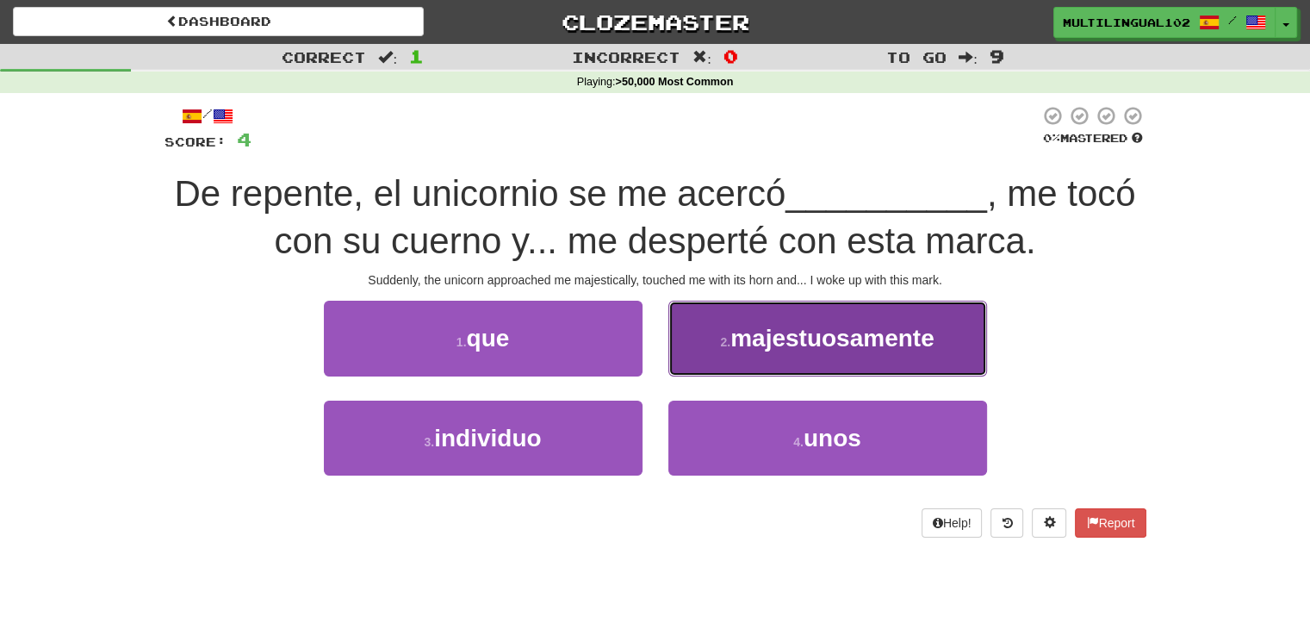
click at [677, 350] on button "2 . majestuosamente" at bounding box center [827, 338] width 319 height 75
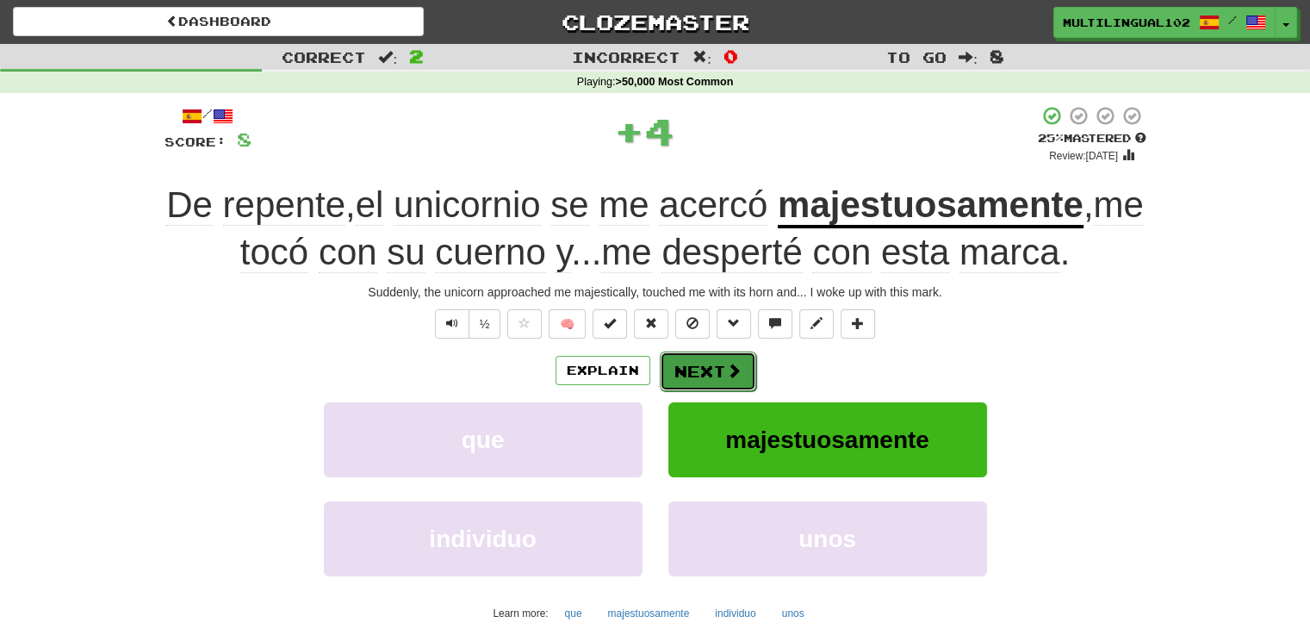
click at [667, 371] on button "Next" at bounding box center [708, 371] width 96 height 40
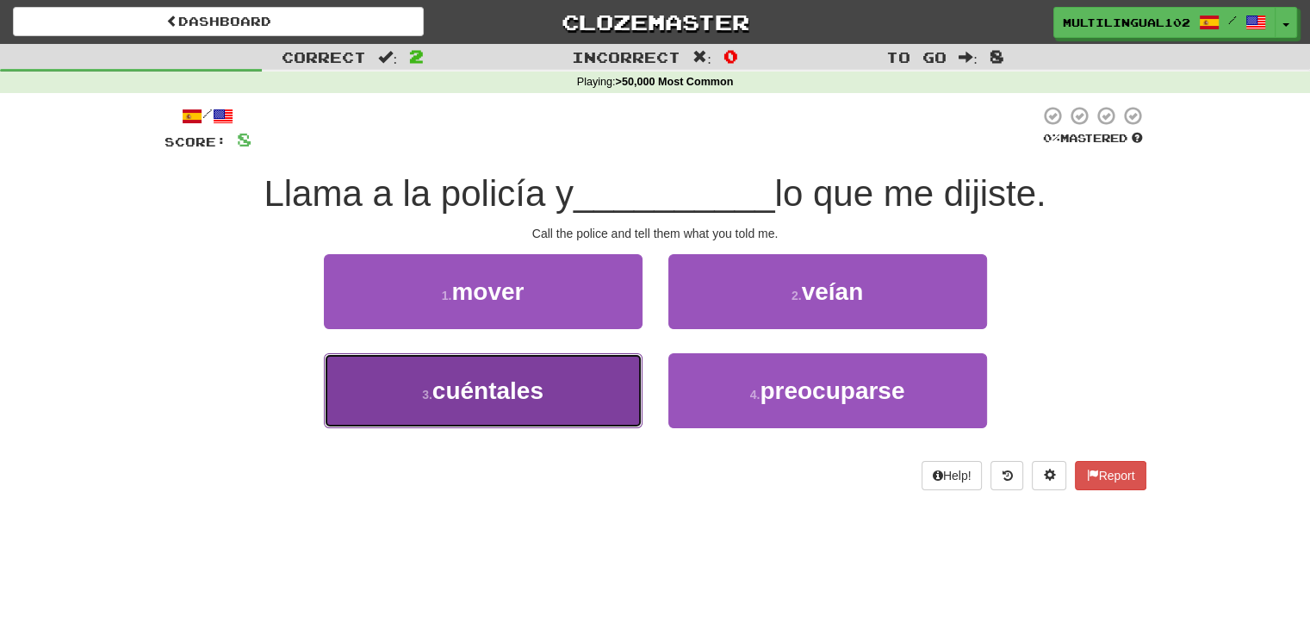
click at [582, 399] on button "3 . cuéntales" at bounding box center [483, 390] width 319 height 75
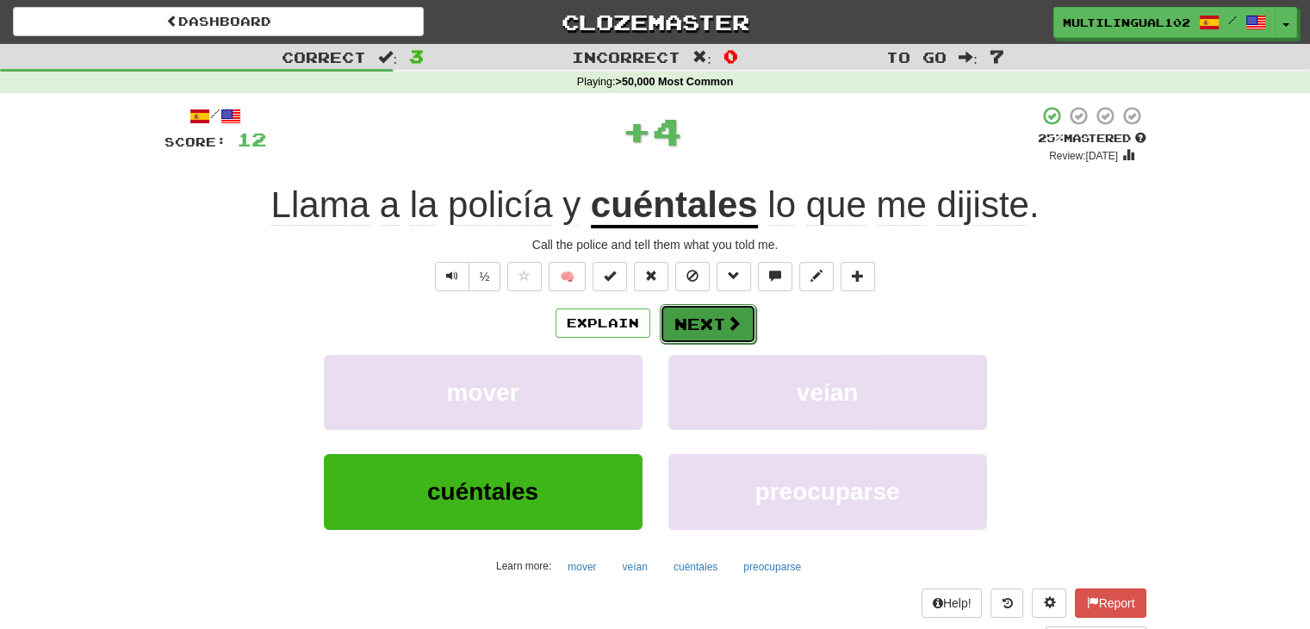
click at [710, 324] on button "Next" at bounding box center [708, 324] width 96 height 40
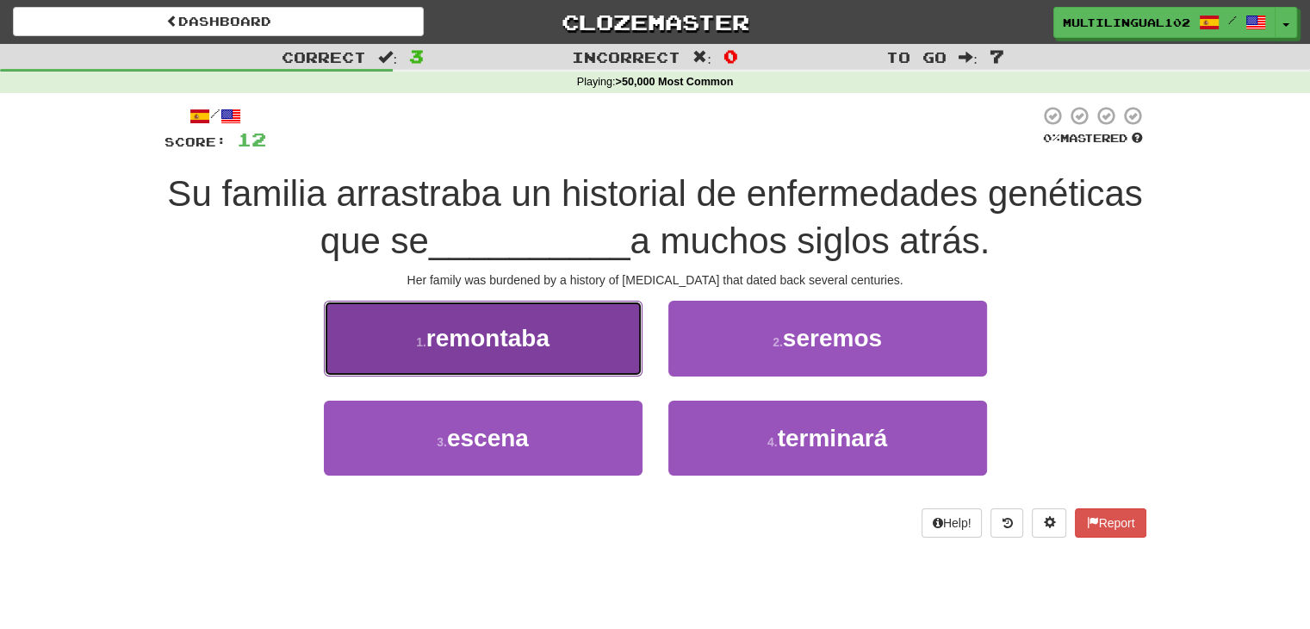
click at [580, 349] on button "1 . remontaba" at bounding box center [483, 338] width 319 height 75
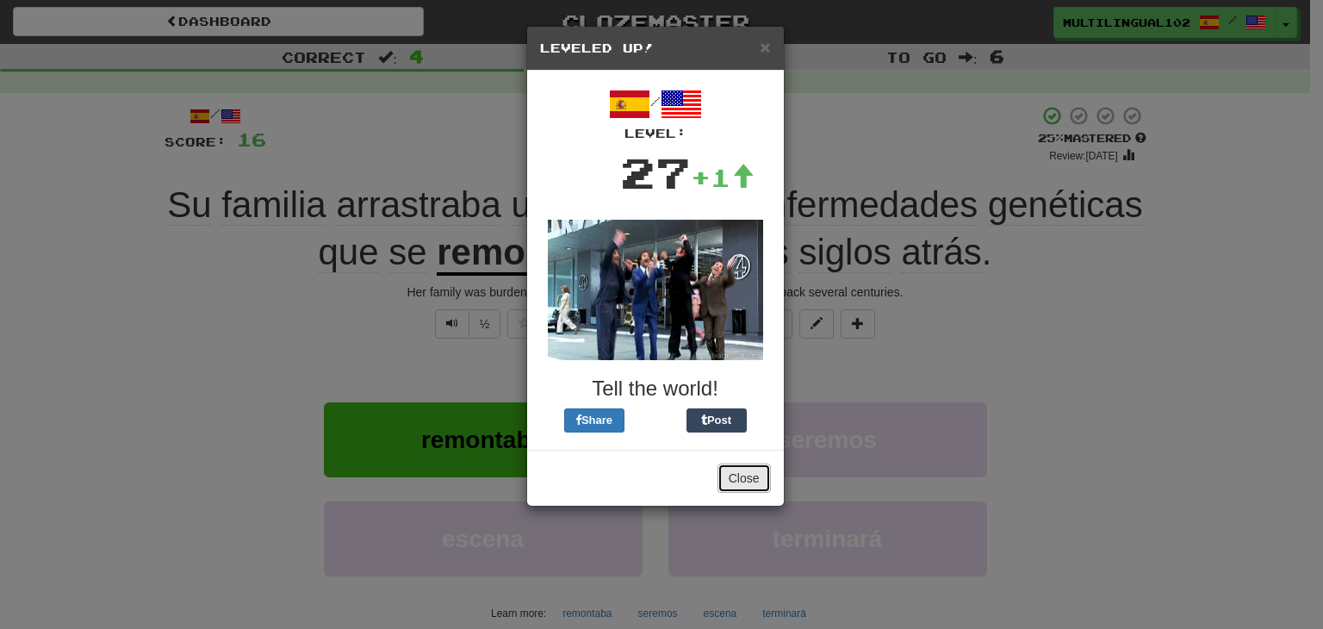
click at [740, 469] on button "Close" at bounding box center [743, 477] width 53 height 29
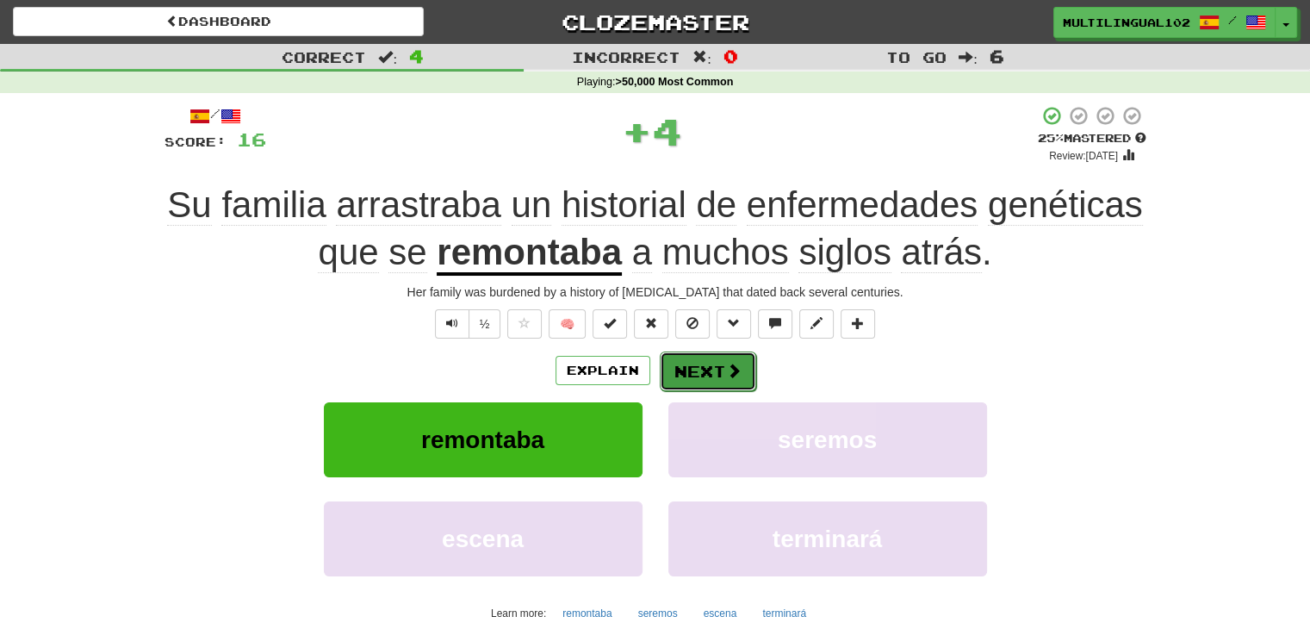
click at [726, 363] on span at bounding box center [734, 371] width 16 height 16
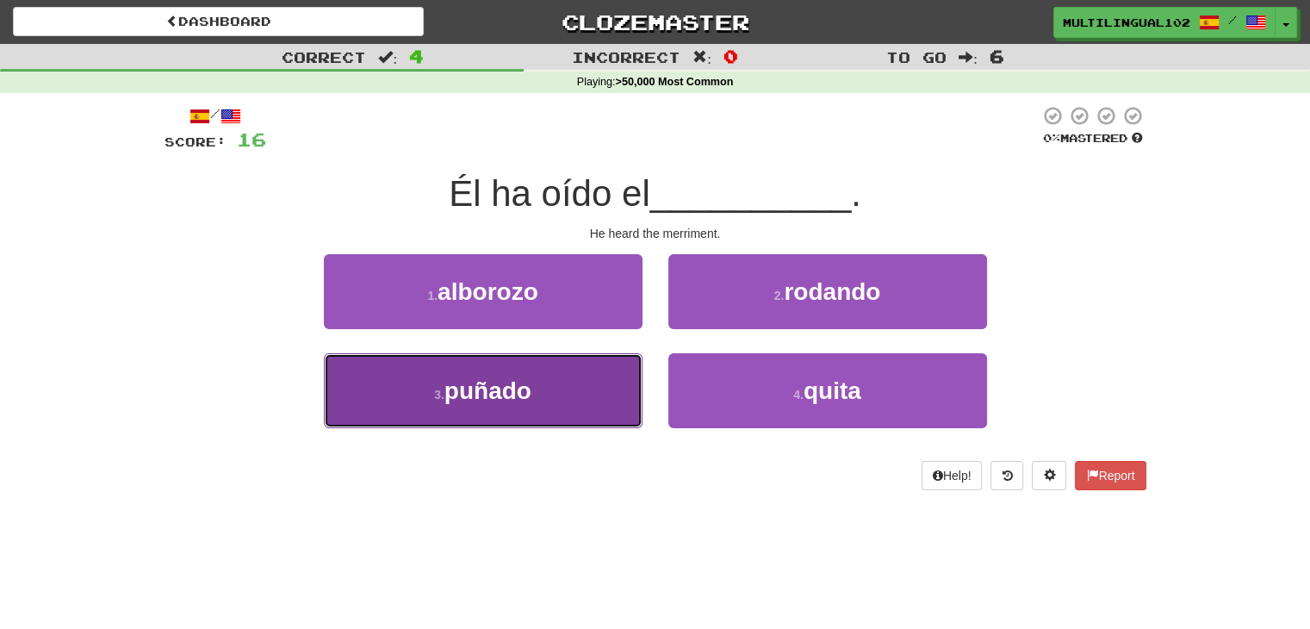
click at [603, 381] on button "3 . puñado" at bounding box center [483, 390] width 319 height 75
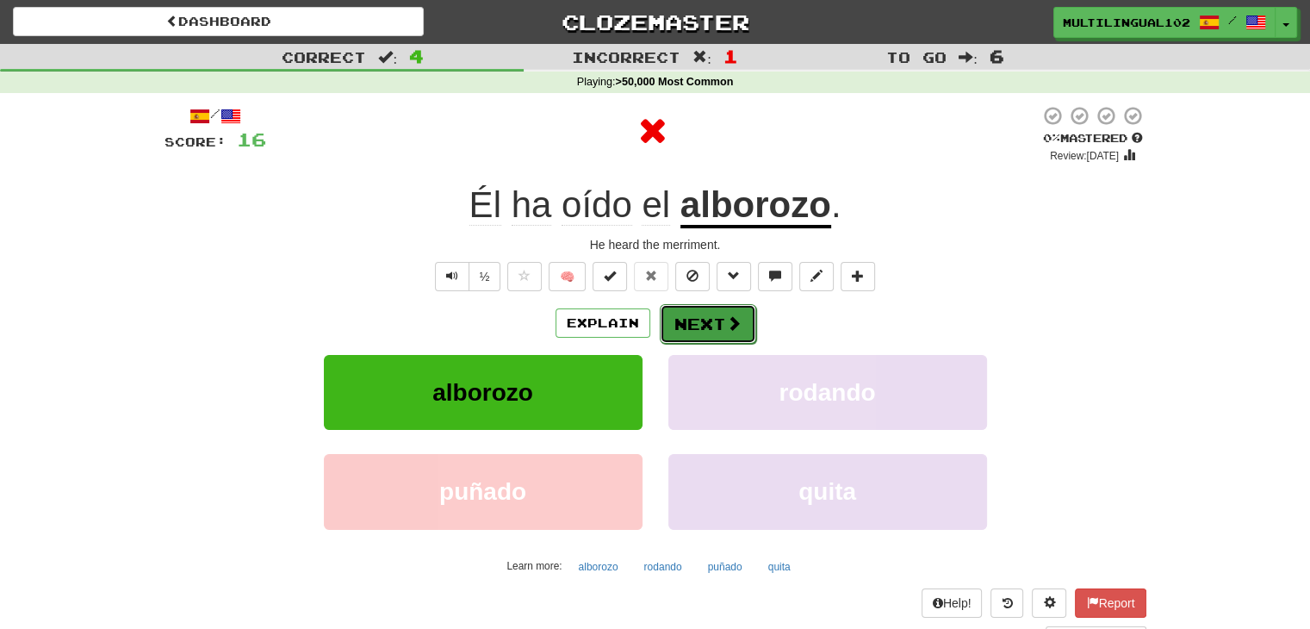
click at [703, 318] on button "Next" at bounding box center [708, 324] width 96 height 40
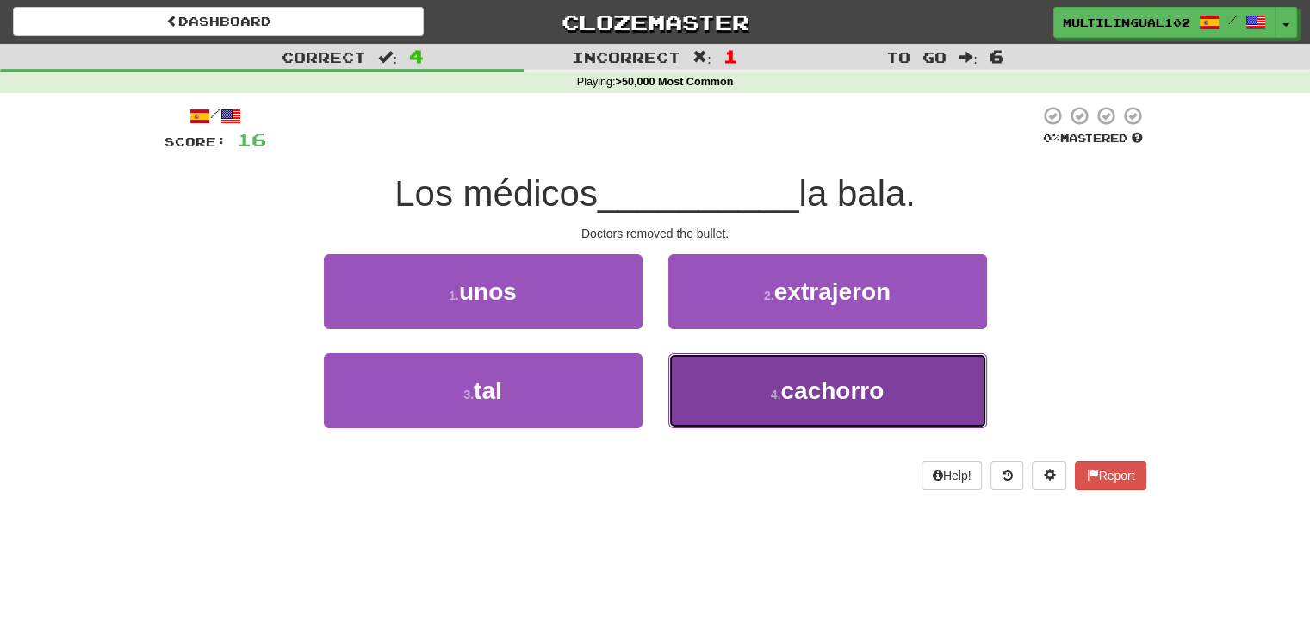
click at [773, 392] on small "4 ." at bounding box center [776, 395] width 10 height 14
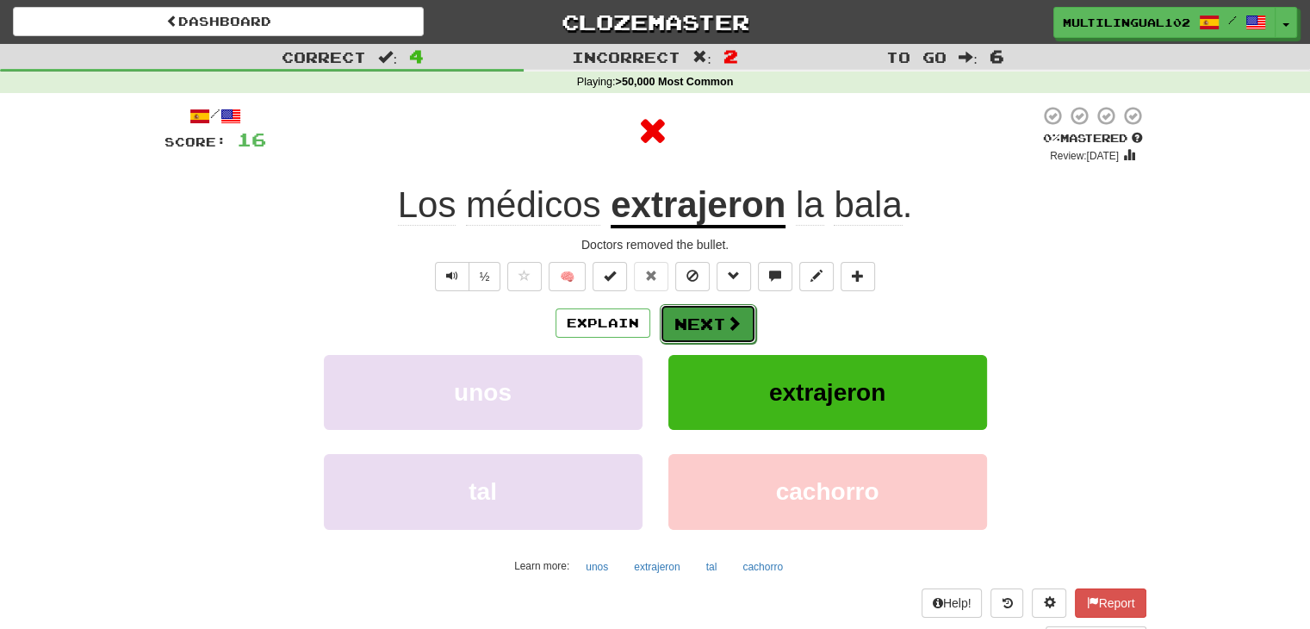
click at [703, 323] on button "Next" at bounding box center [708, 324] width 96 height 40
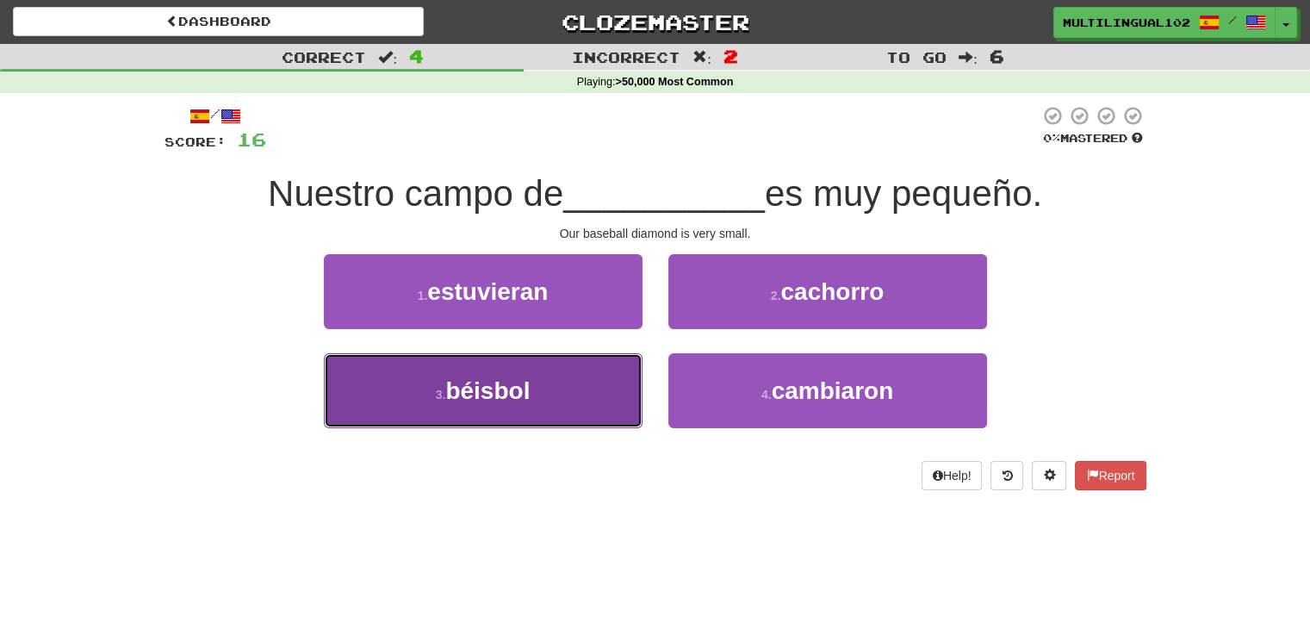
click at [627, 408] on button "3 . béisbol" at bounding box center [483, 390] width 319 height 75
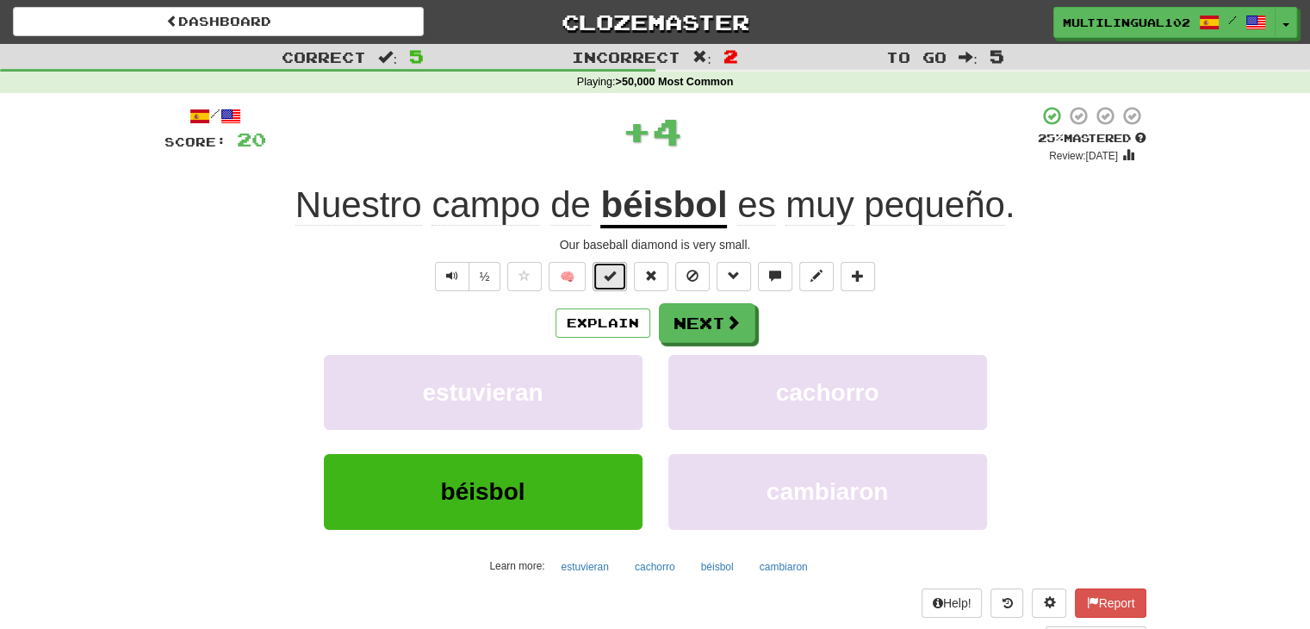
click at [607, 283] on button at bounding box center [609, 276] width 34 height 29
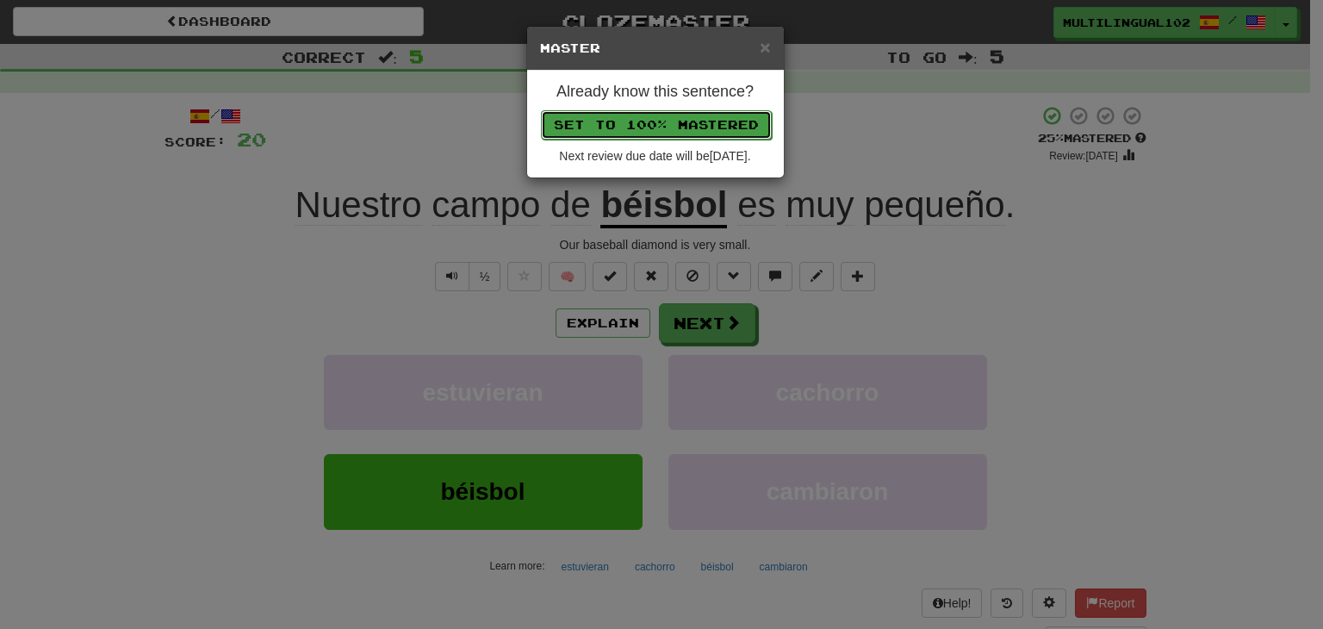
click at [657, 123] on button "Set to 100% Mastered" at bounding box center [656, 124] width 231 height 29
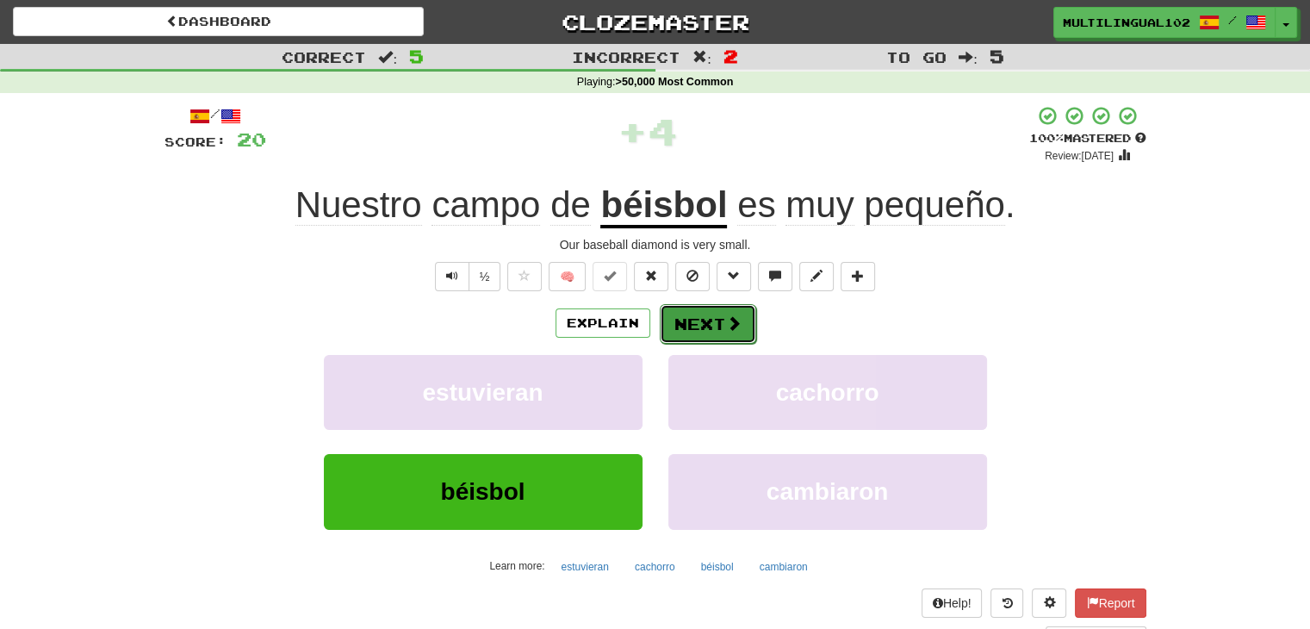
click at [722, 321] on button "Next" at bounding box center [708, 324] width 96 height 40
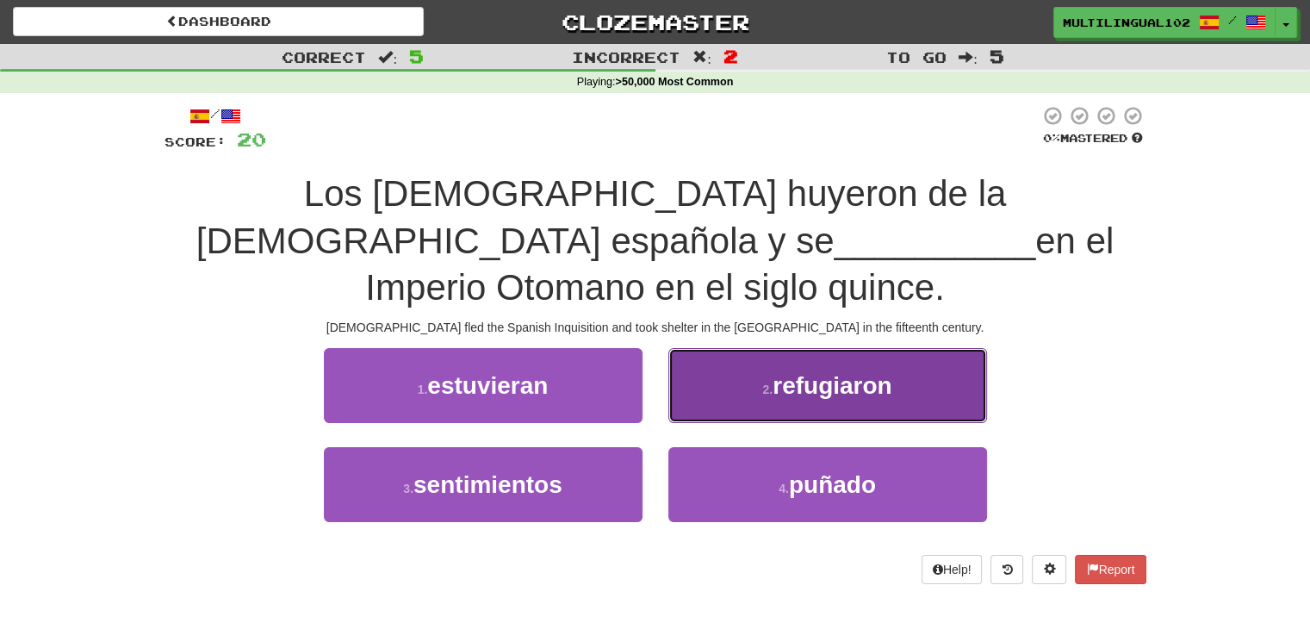
click at [698, 348] on button "2 . refugiaron" at bounding box center [827, 385] width 319 height 75
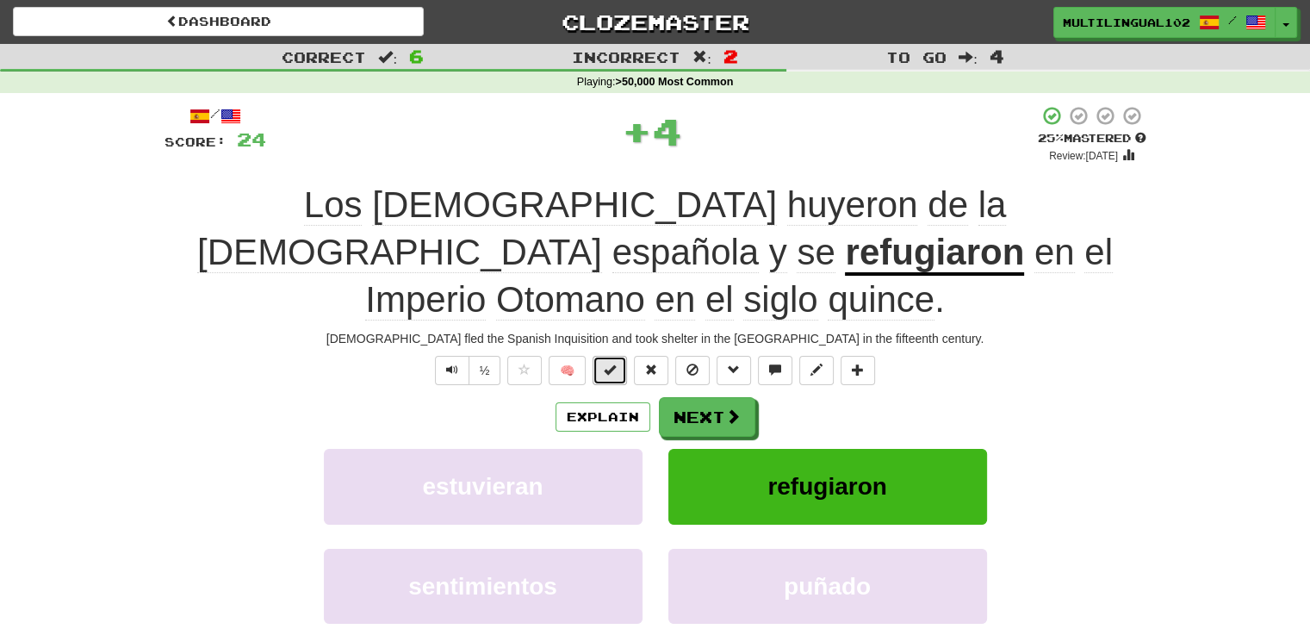
click at [614, 363] on span at bounding box center [610, 369] width 12 height 12
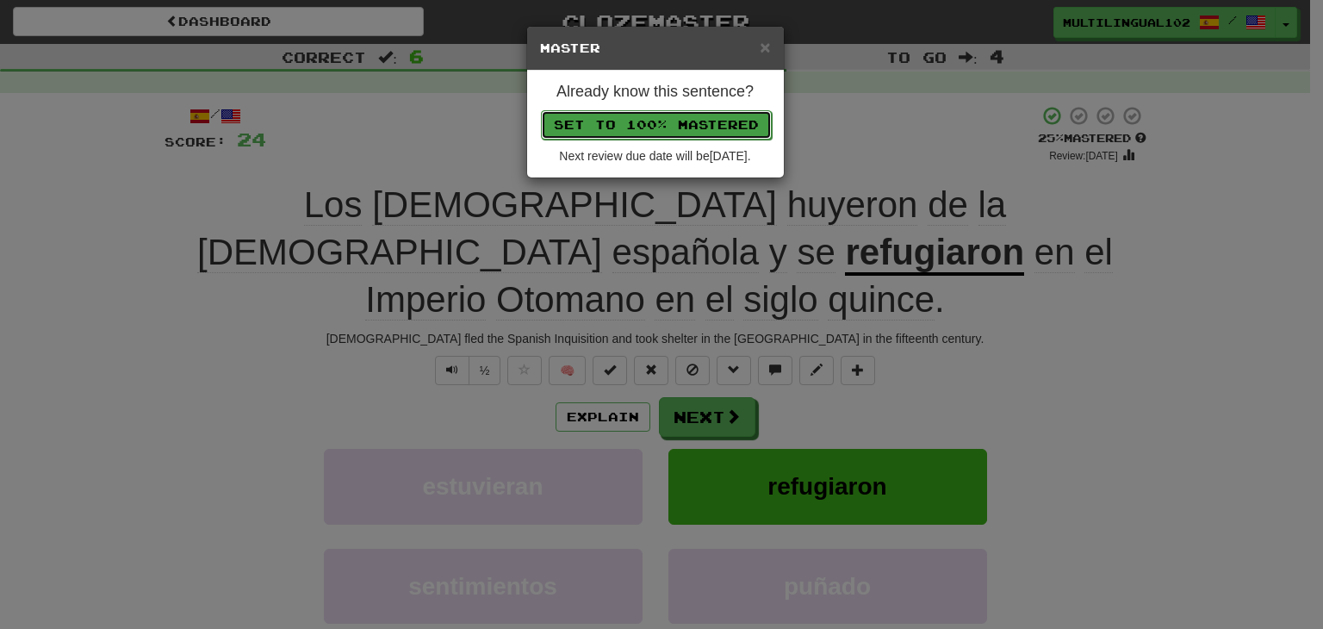
click at [666, 120] on button "Set to 100% Mastered" at bounding box center [656, 124] width 231 height 29
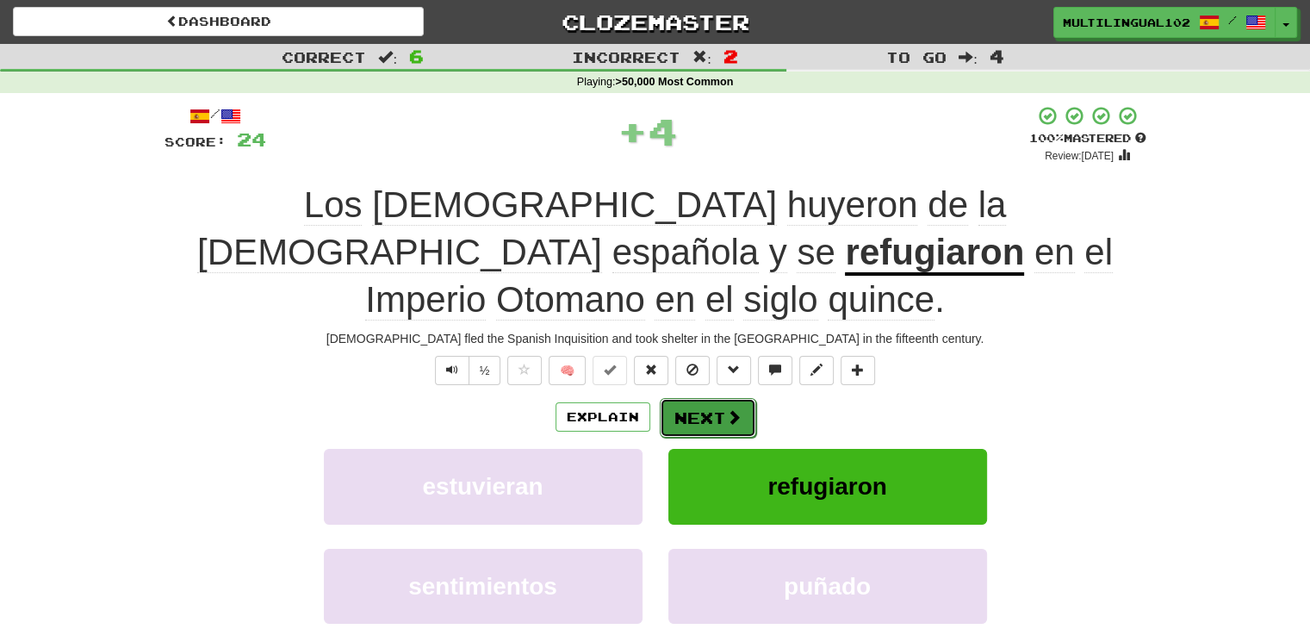
click at [721, 398] on button "Next" at bounding box center [708, 418] width 96 height 40
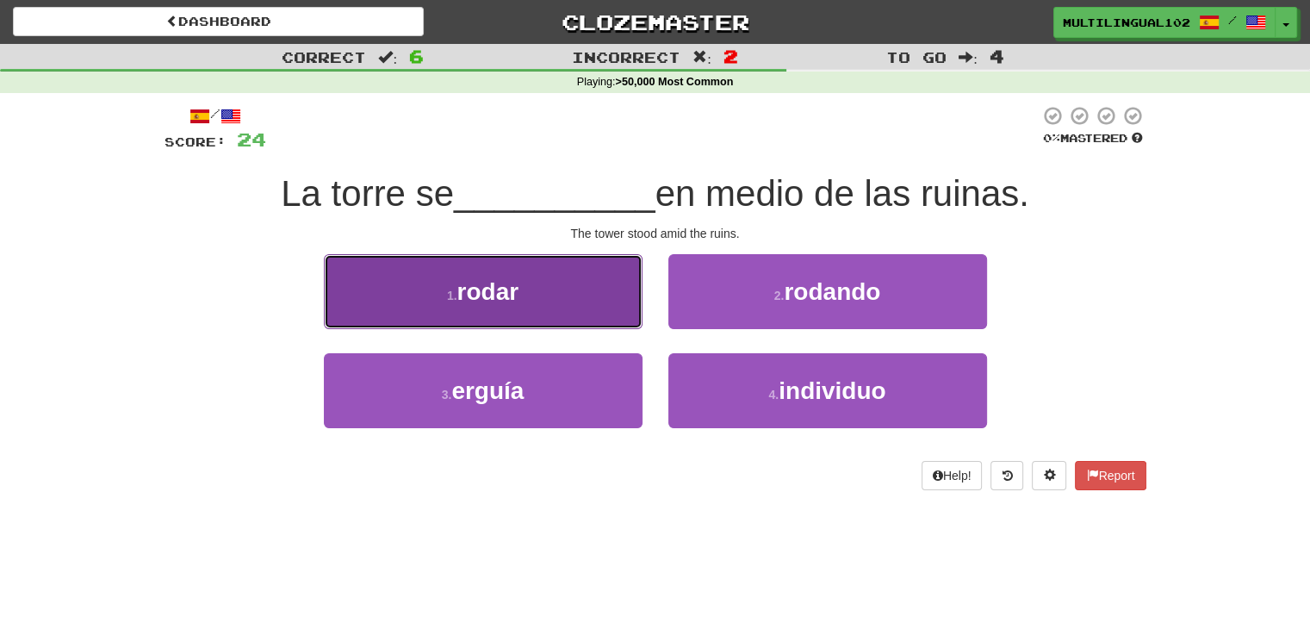
click at [579, 314] on button "1 . rodar" at bounding box center [483, 291] width 319 height 75
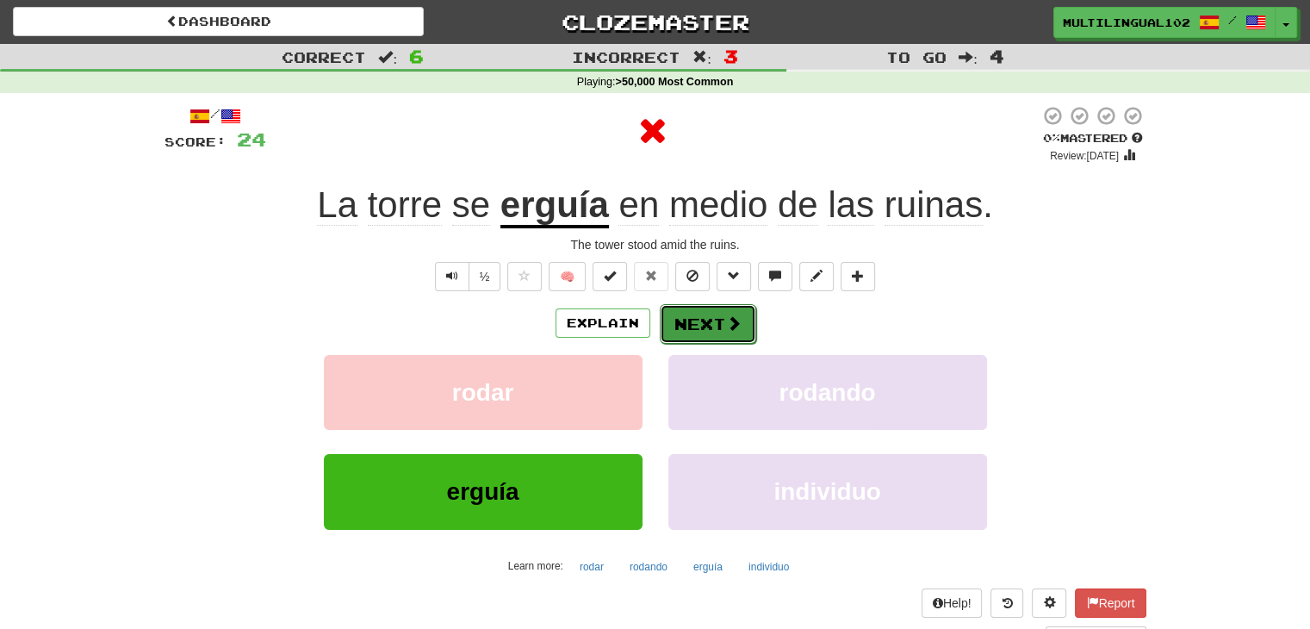
click at [689, 313] on button "Next" at bounding box center [708, 324] width 96 height 40
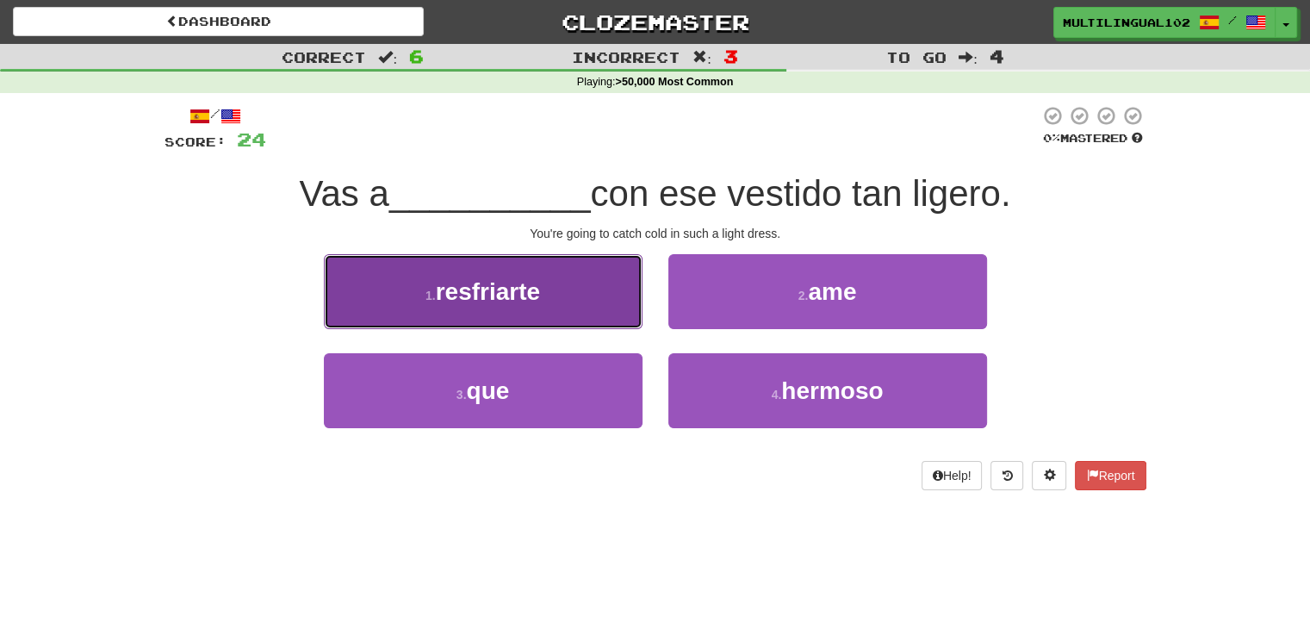
click at [596, 304] on button "1 . resfriarte" at bounding box center [483, 291] width 319 height 75
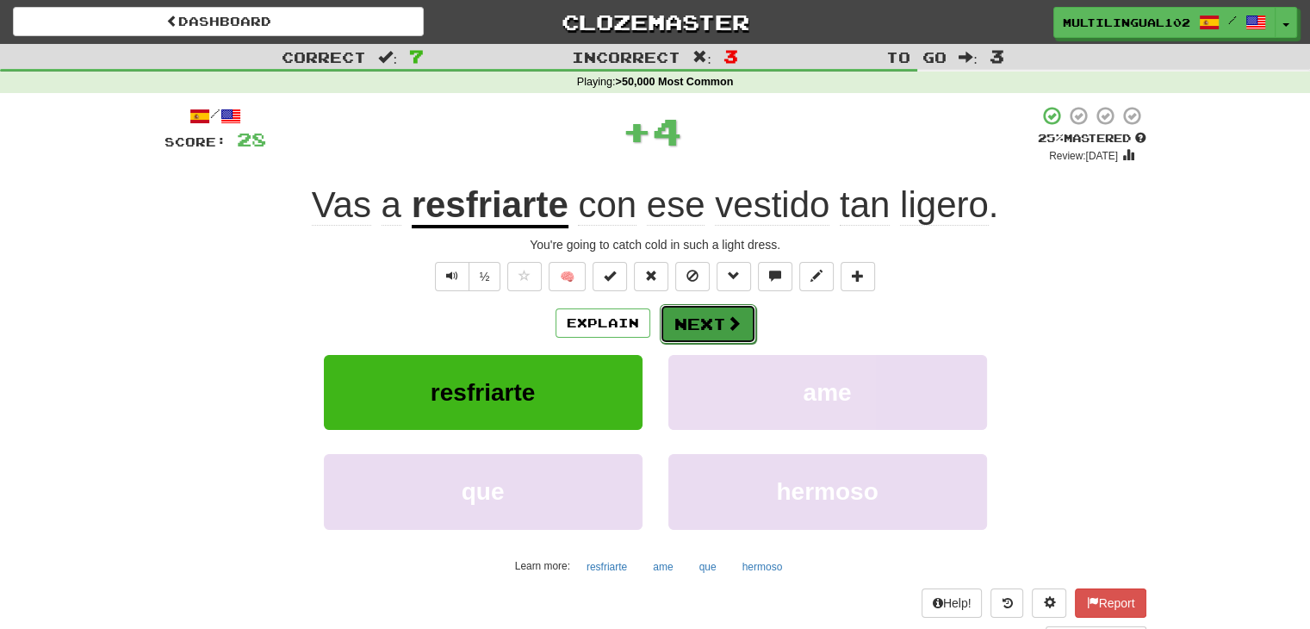
click at [712, 327] on button "Next" at bounding box center [708, 324] width 96 height 40
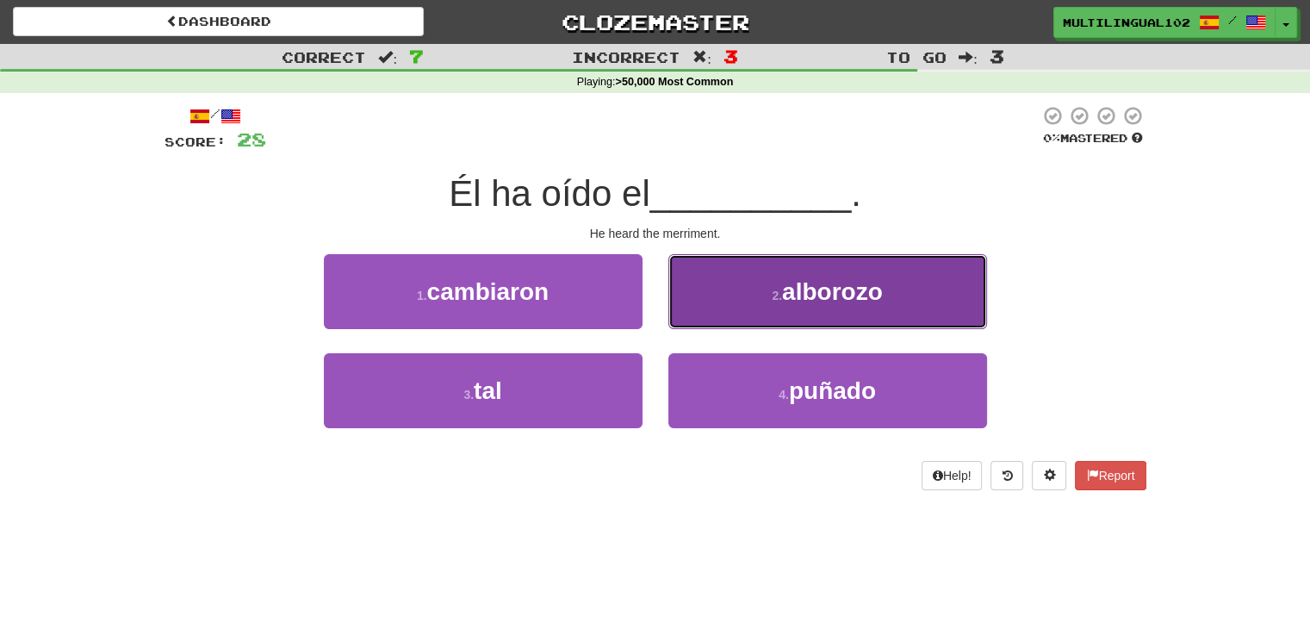
click at [749, 295] on button "2 . alborozo" at bounding box center [827, 291] width 319 height 75
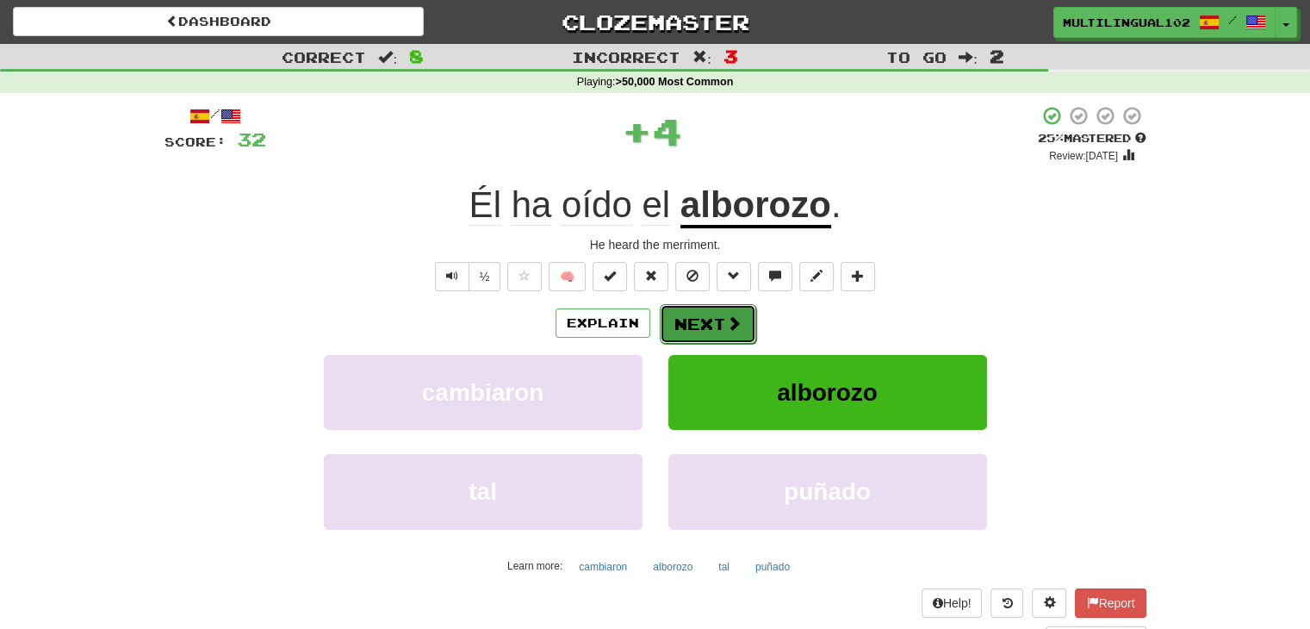
click at [692, 321] on button "Next" at bounding box center [708, 324] width 96 height 40
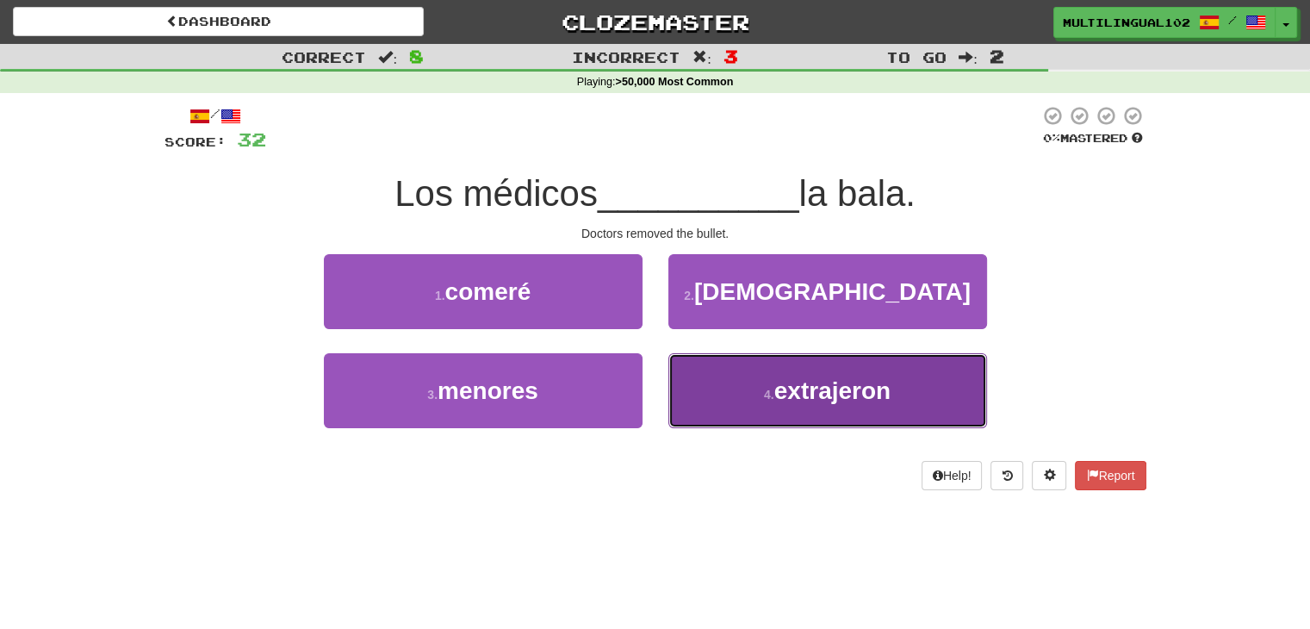
click at [723, 391] on button "4 . extrajeron" at bounding box center [827, 390] width 319 height 75
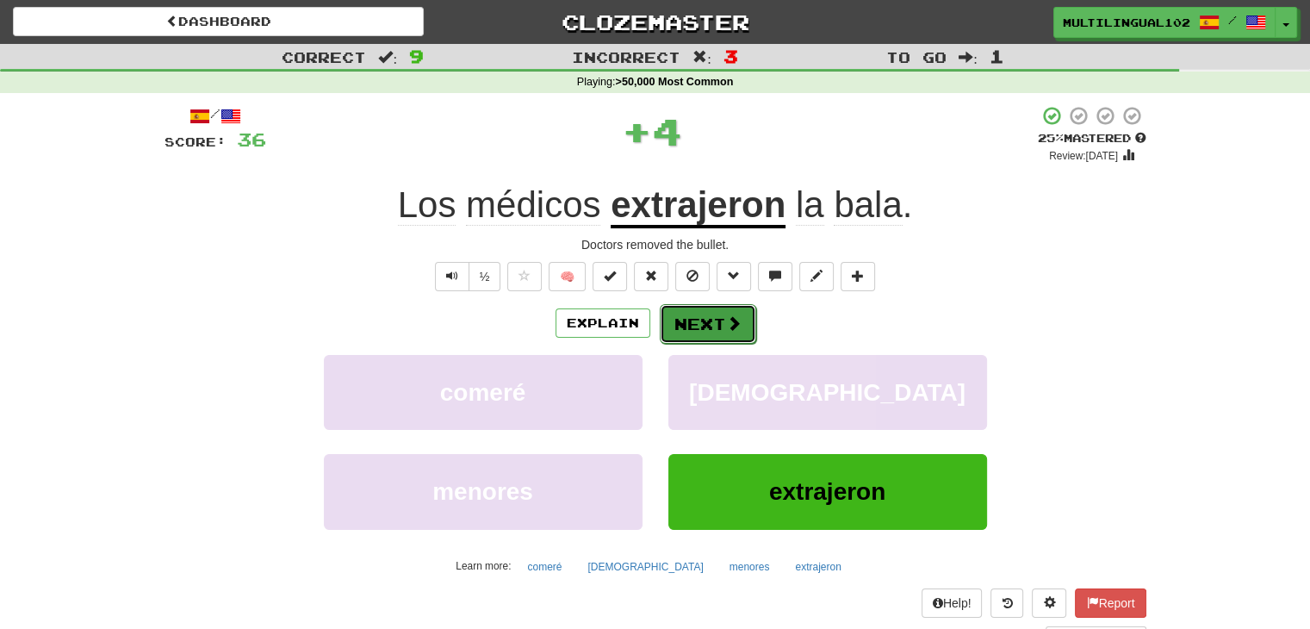
click at [695, 311] on button "Next" at bounding box center [708, 324] width 96 height 40
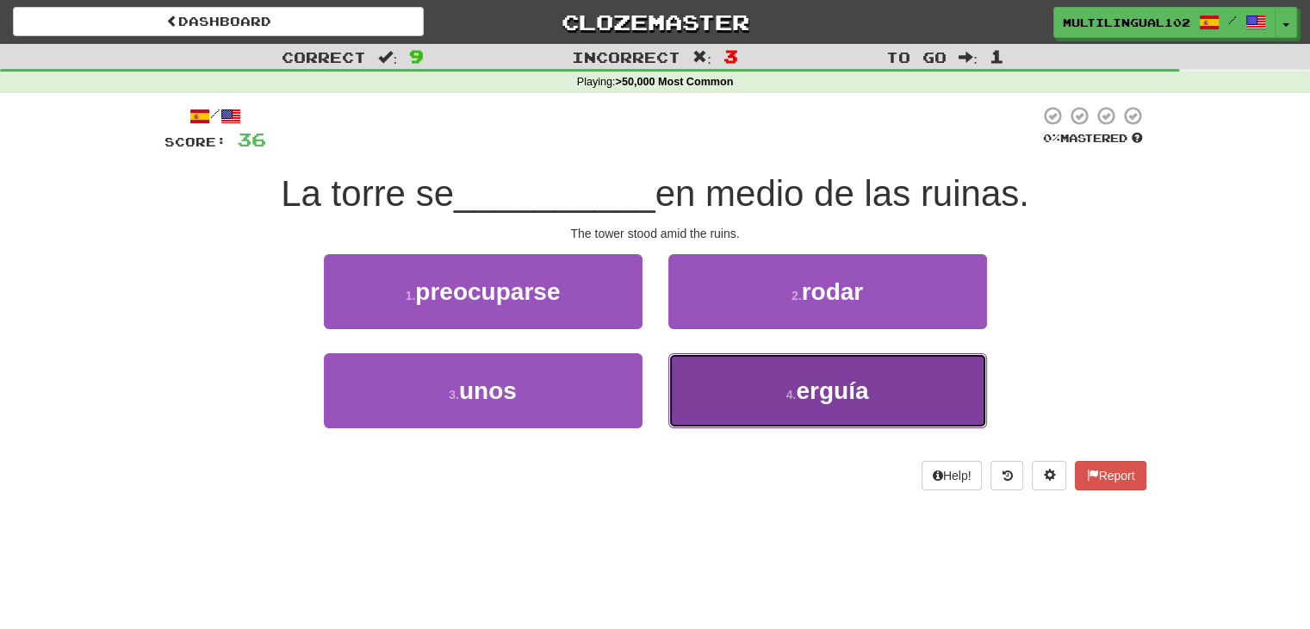
click at [772, 404] on button "4 . erguía" at bounding box center [827, 390] width 319 height 75
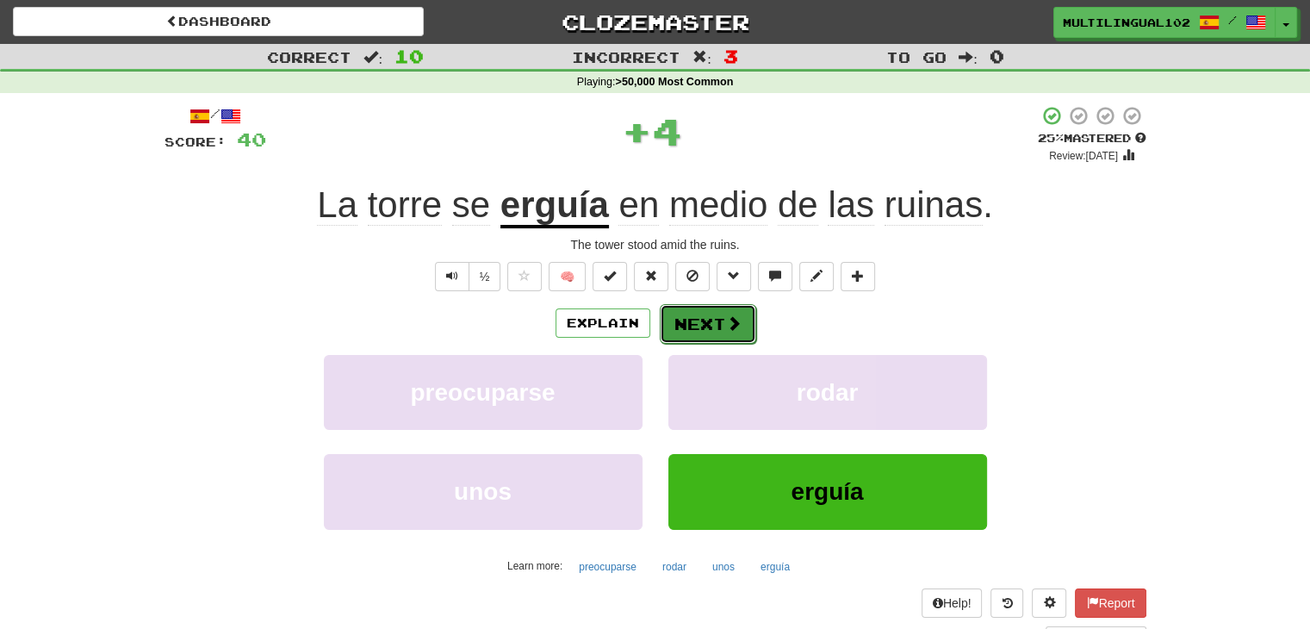
click at [705, 324] on button "Next" at bounding box center [708, 324] width 96 height 40
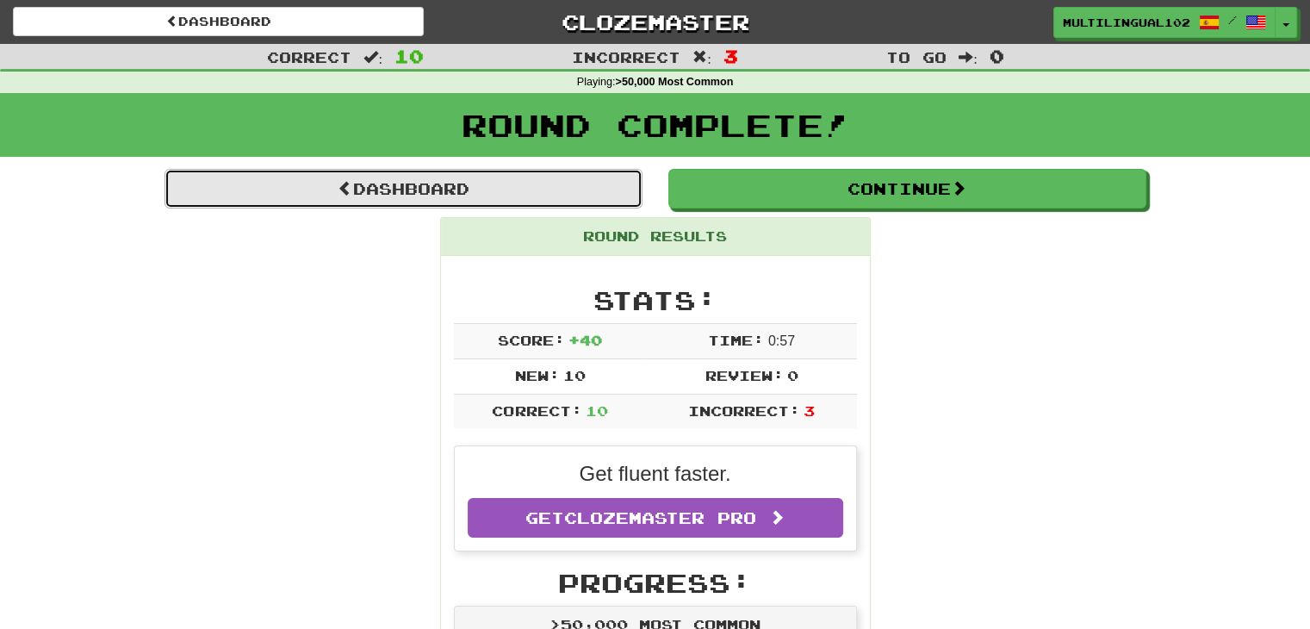
click at [548, 192] on link "Dashboard" at bounding box center [403, 189] width 478 height 40
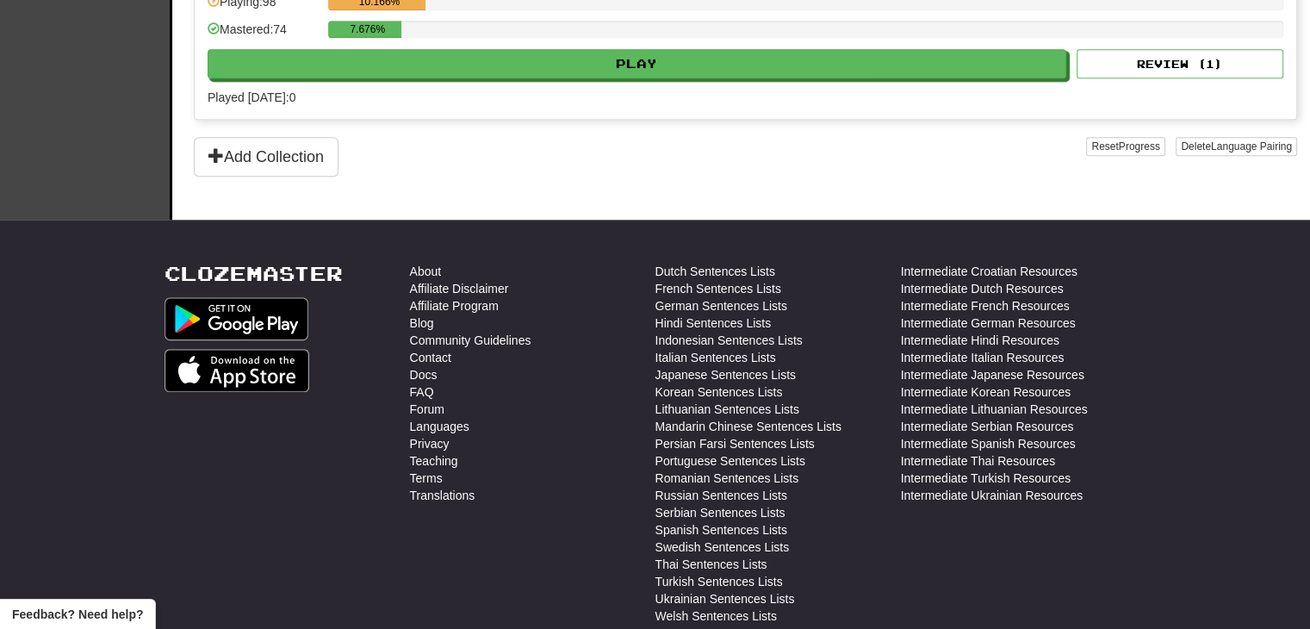
scroll to position [1626, 0]
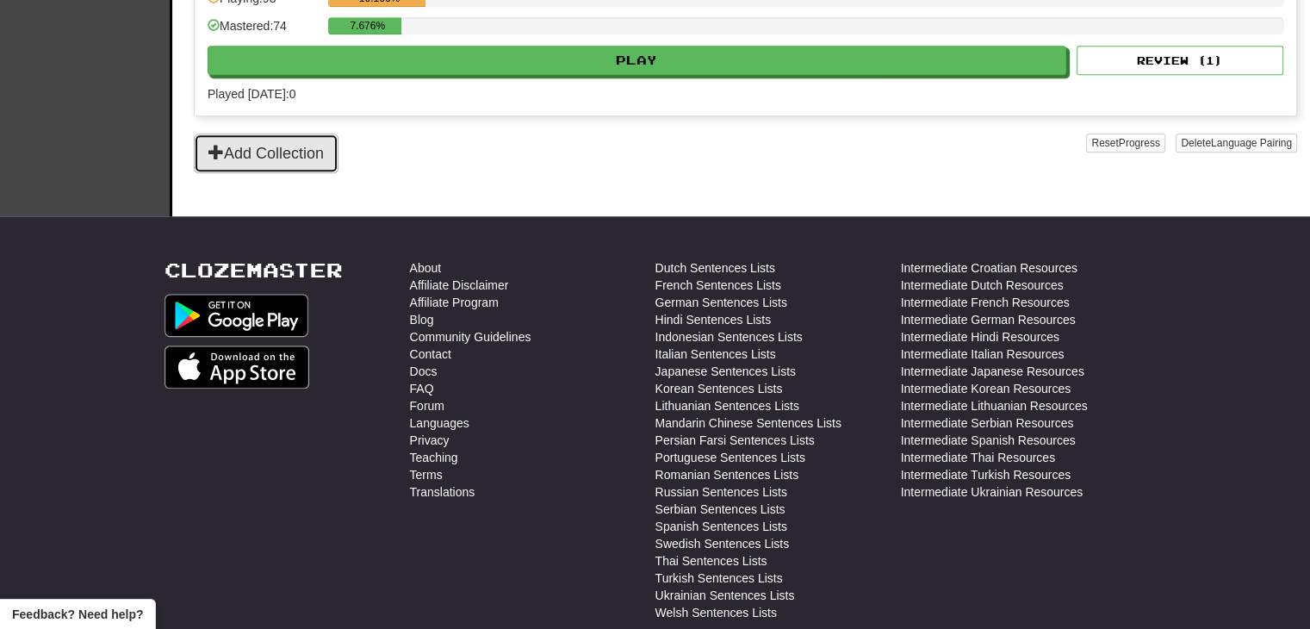
click at [276, 147] on button "Add Collection" at bounding box center [266, 153] width 145 height 40
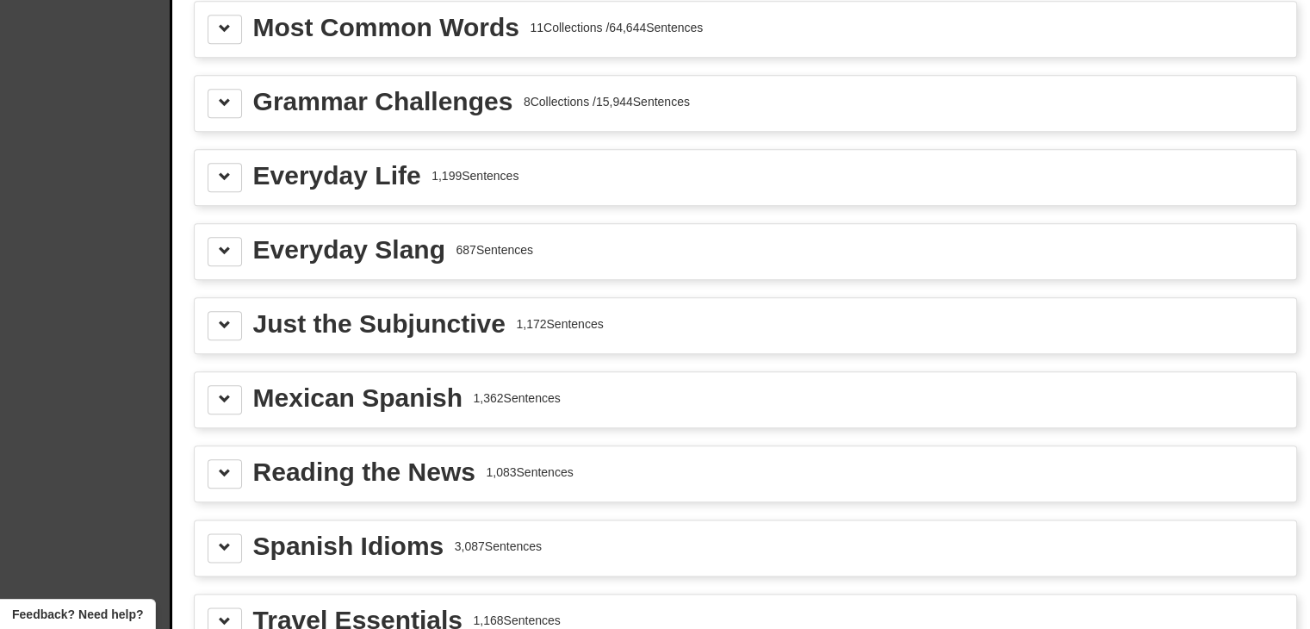
scroll to position [1943, 0]
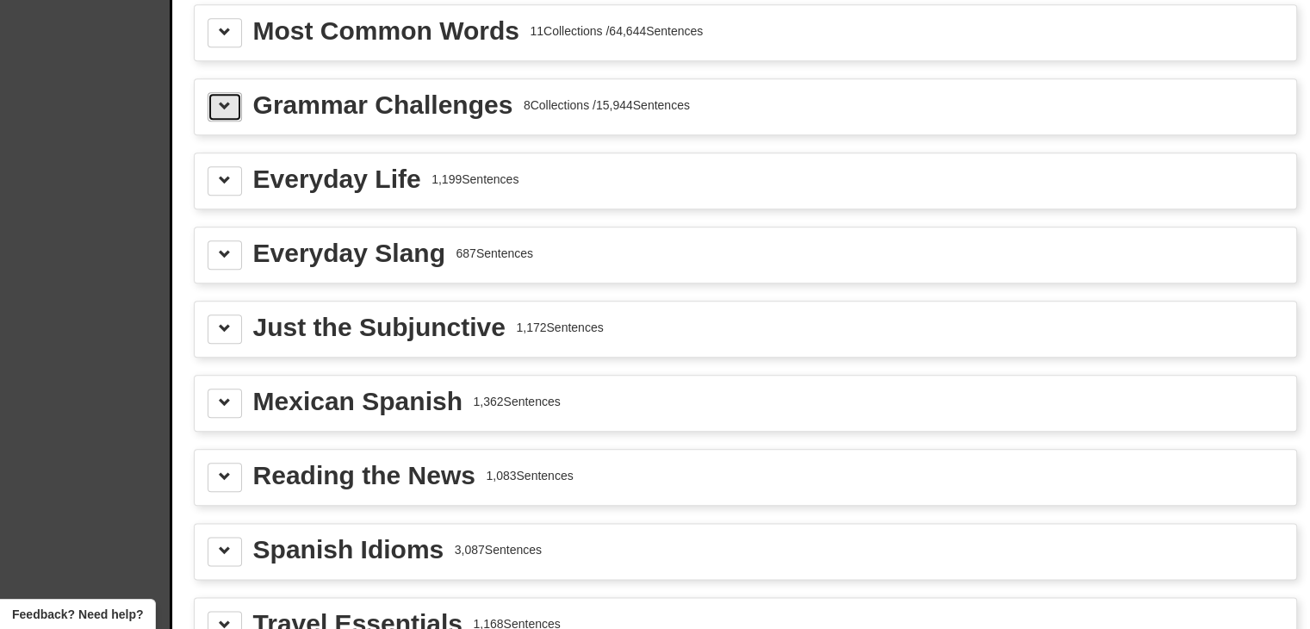
click at [229, 100] on span at bounding box center [225, 106] width 12 height 12
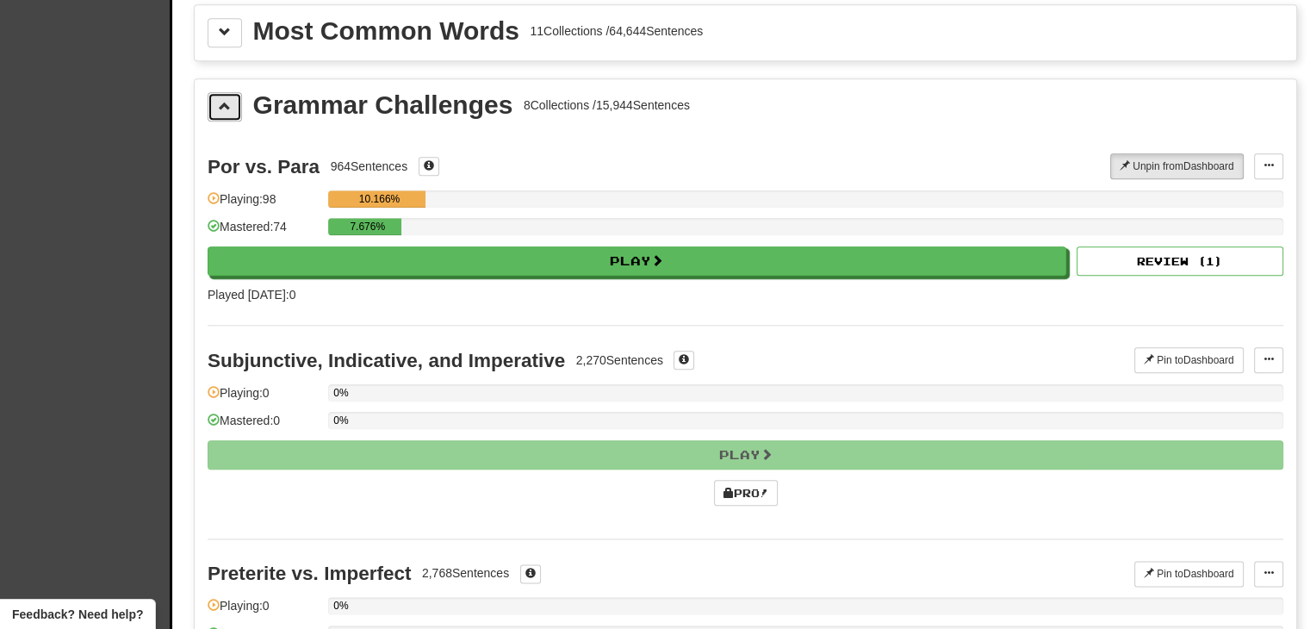
click at [229, 100] on span at bounding box center [225, 106] width 12 height 12
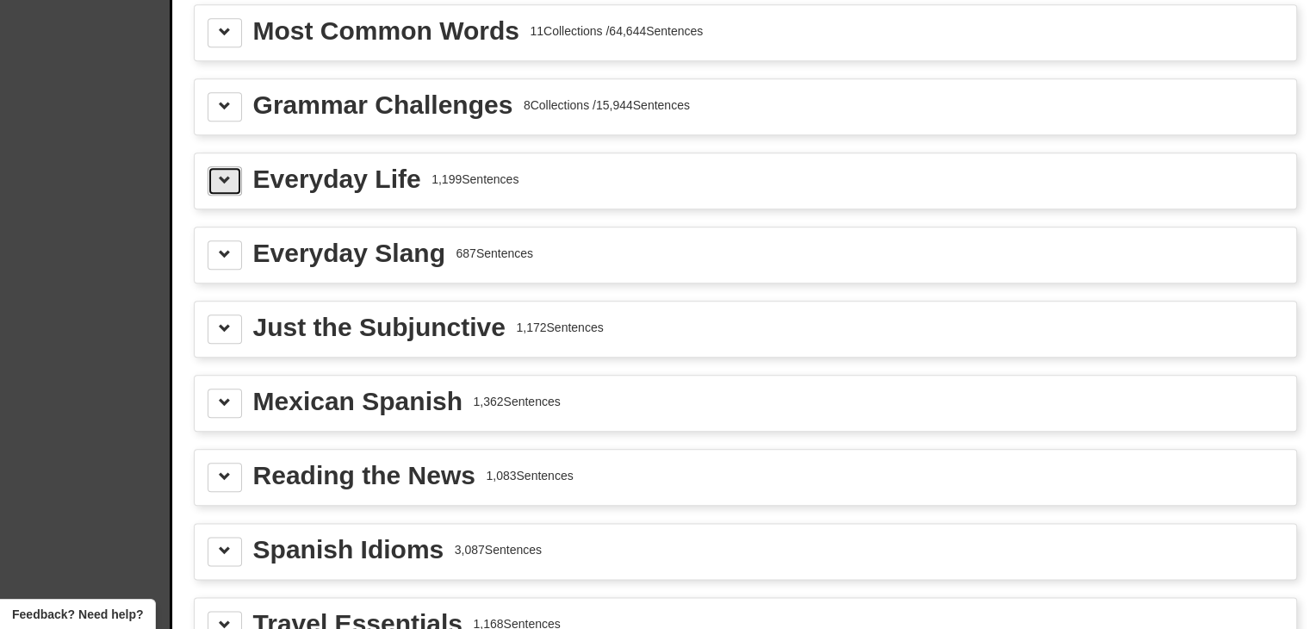
click at [232, 166] on button at bounding box center [225, 180] width 34 height 29
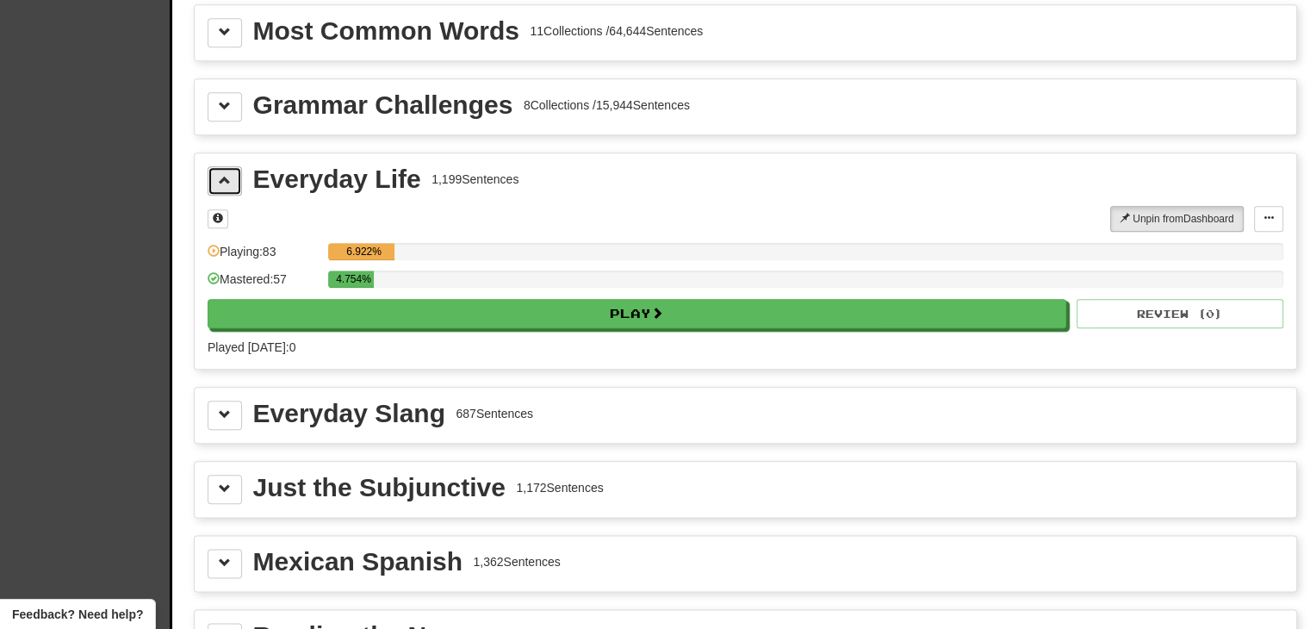
click at [232, 166] on button at bounding box center [225, 180] width 34 height 29
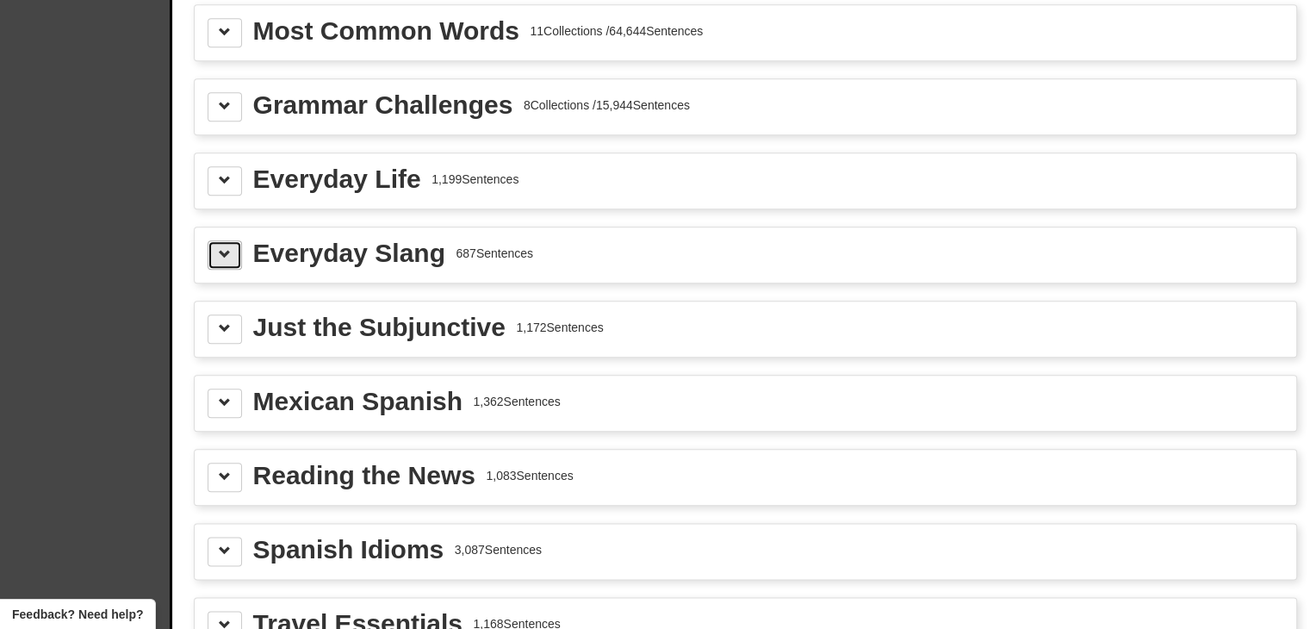
click at [233, 245] on button at bounding box center [225, 254] width 34 height 29
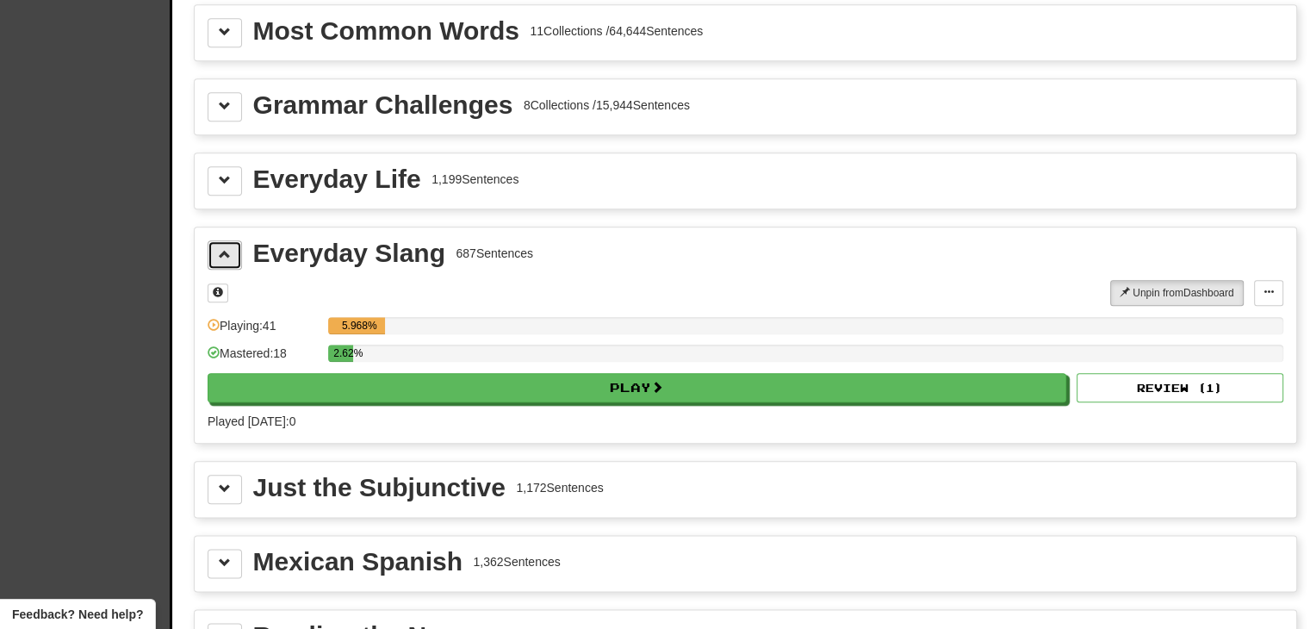
click at [233, 245] on button at bounding box center [225, 254] width 34 height 29
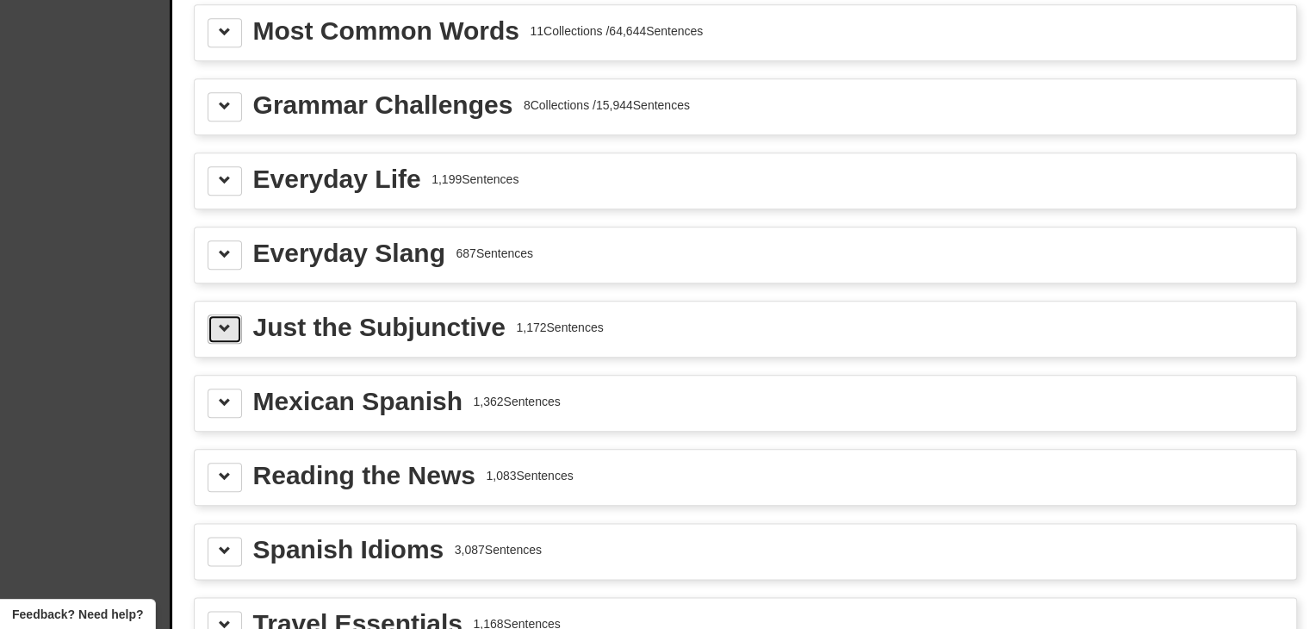
click at [233, 316] on button at bounding box center [225, 328] width 34 height 29
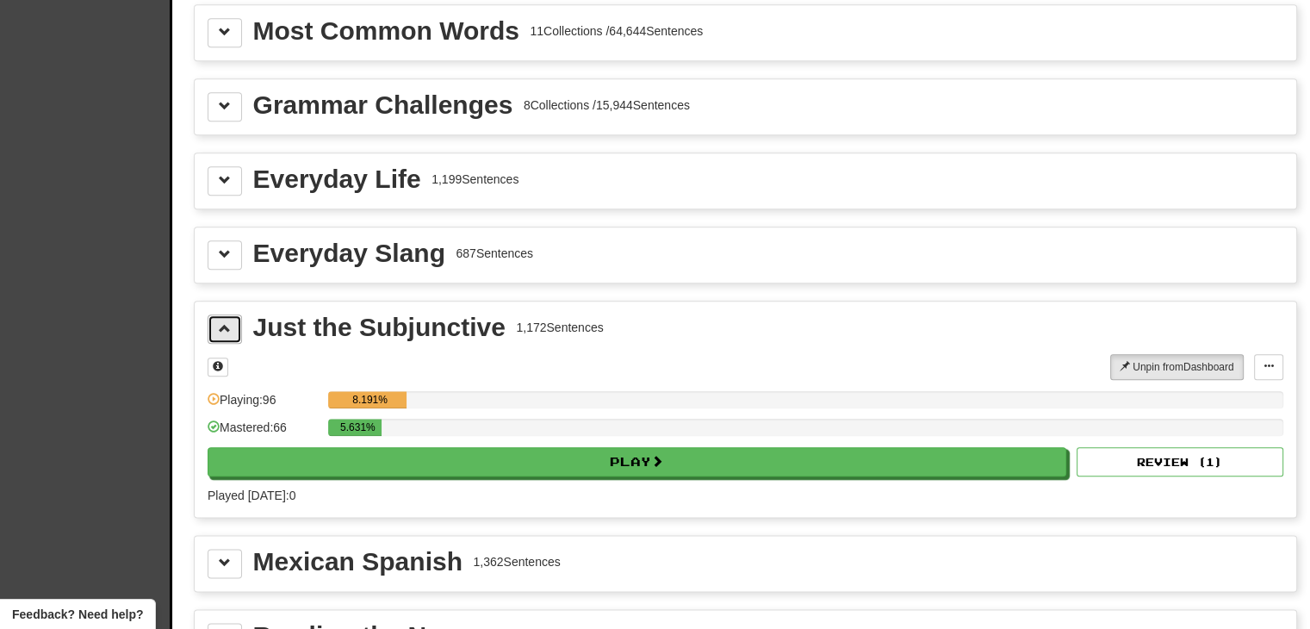
click at [233, 316] on button at bounding box center [225, 328] width 34 height 29
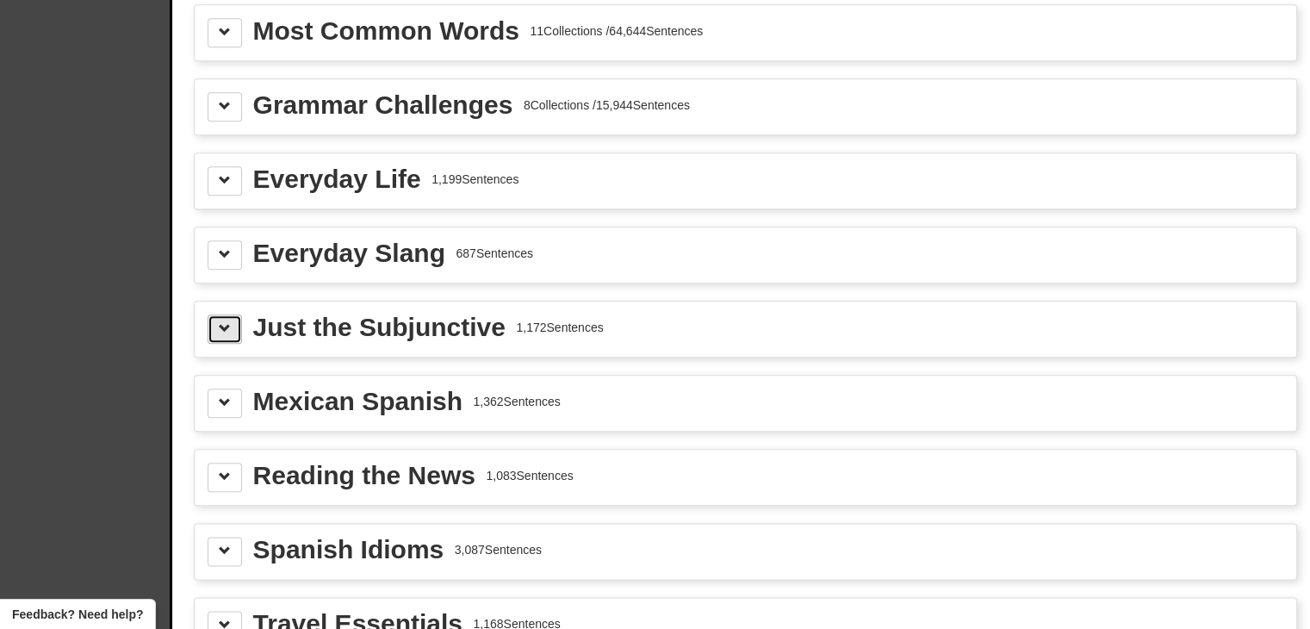
scroll to position [2013, 0]
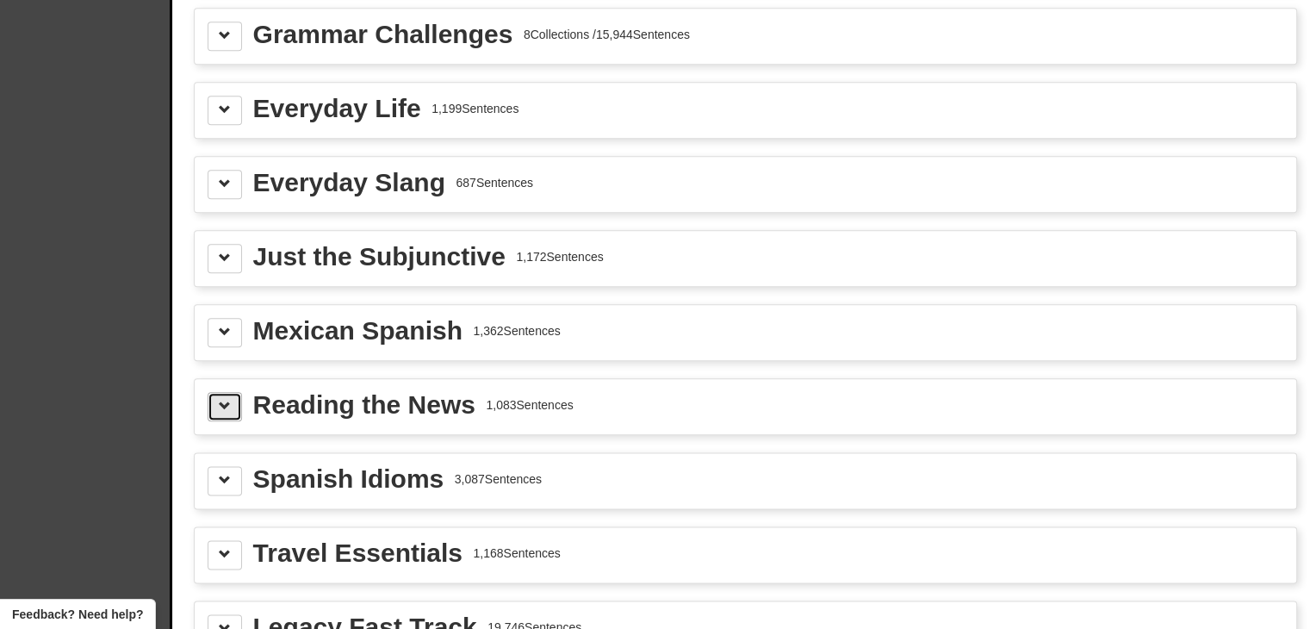
click at [230, 392] on button at bounding box center [225, 406] width 34 height 29
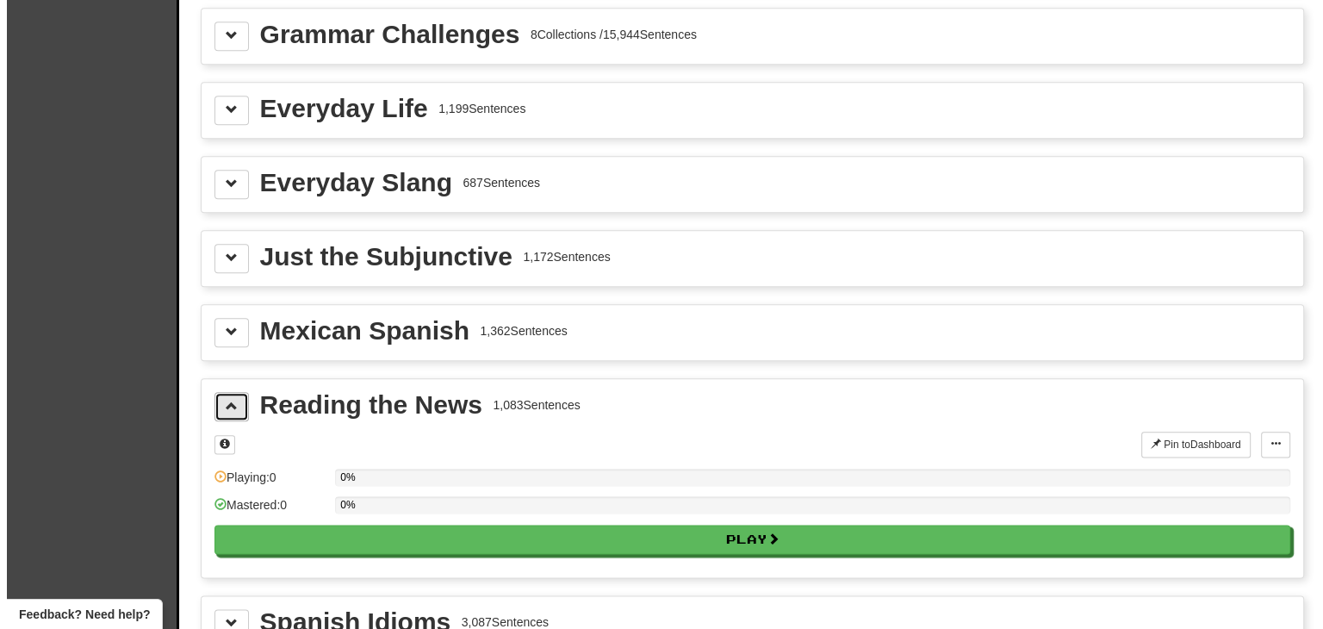
scroll to position [2166, 0]
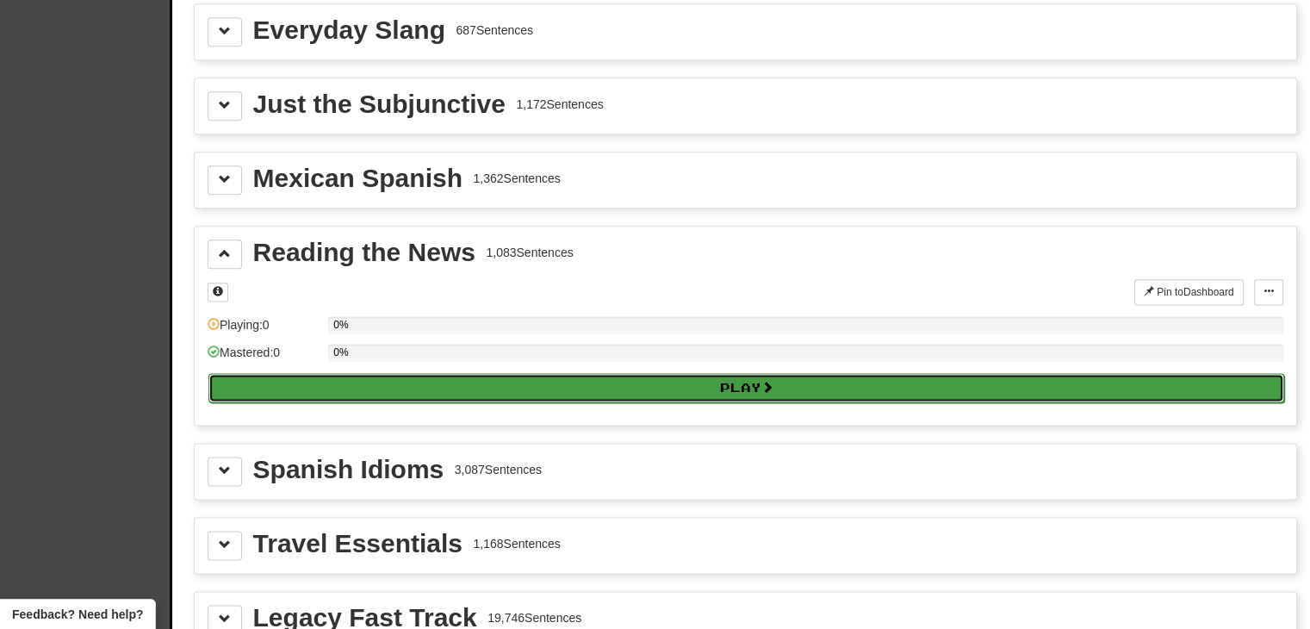
click at [384, 373] on button "Play" at bounding box center [746, 387] width 1076 height 29
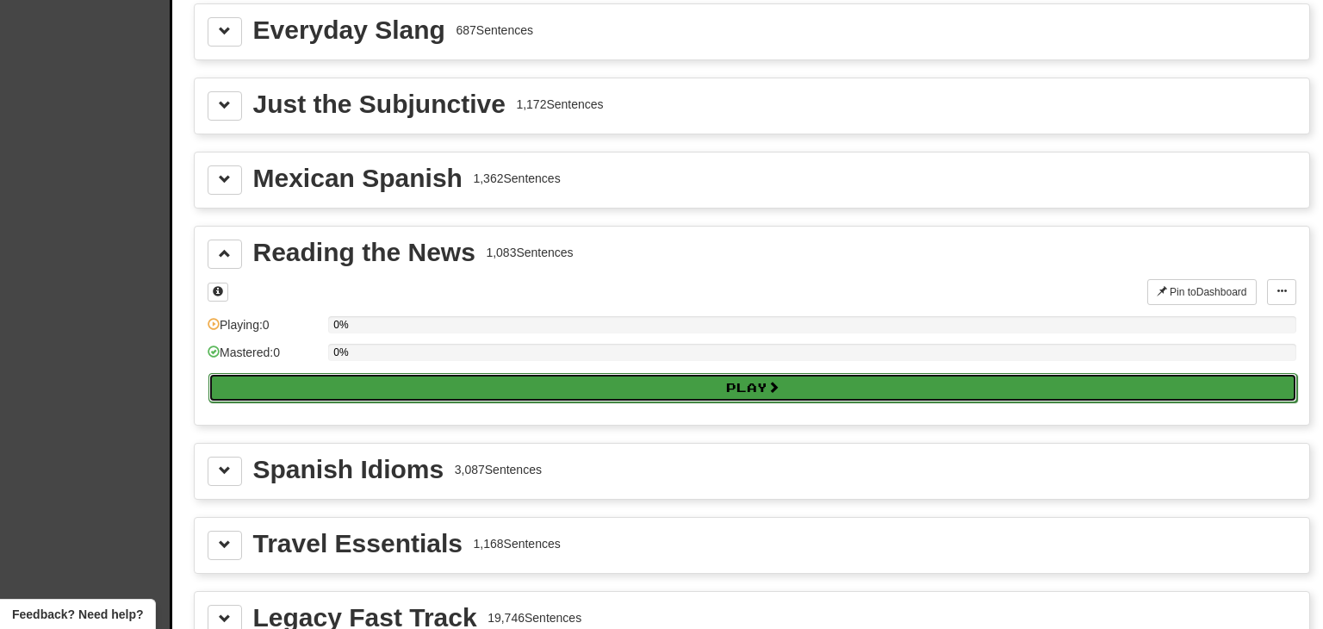
select select "**"
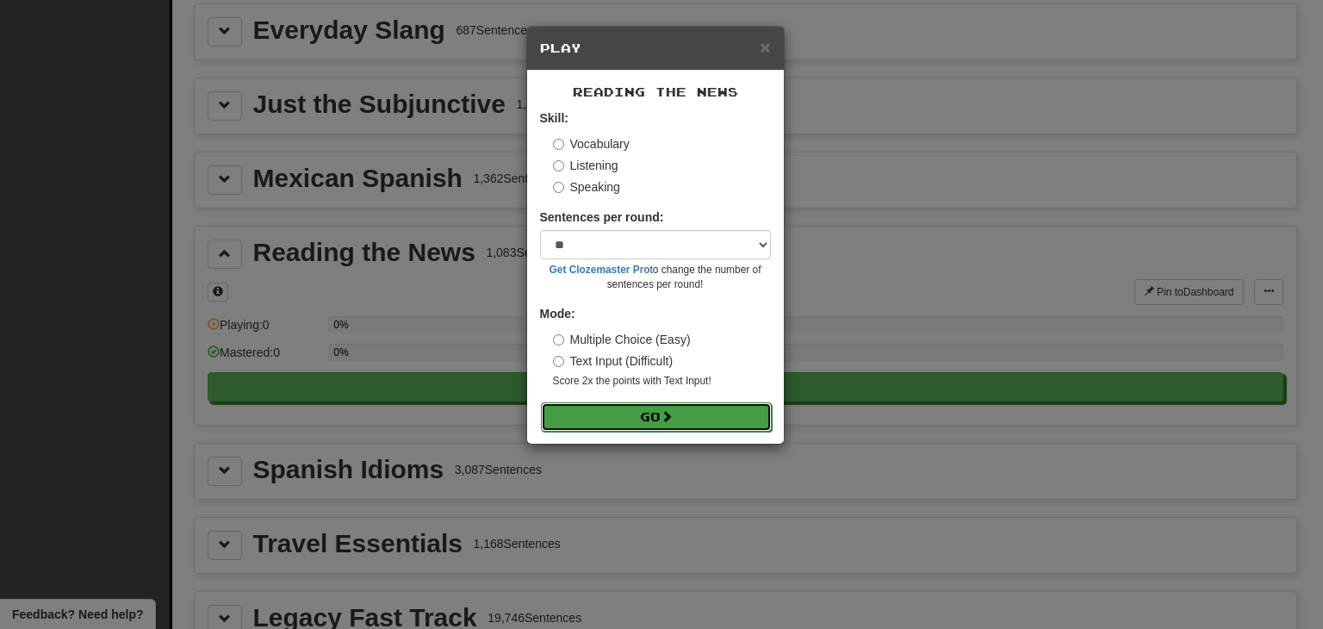
click at [654, 416] on button "Go" at bounding box center [656, 416] width 231 height 29
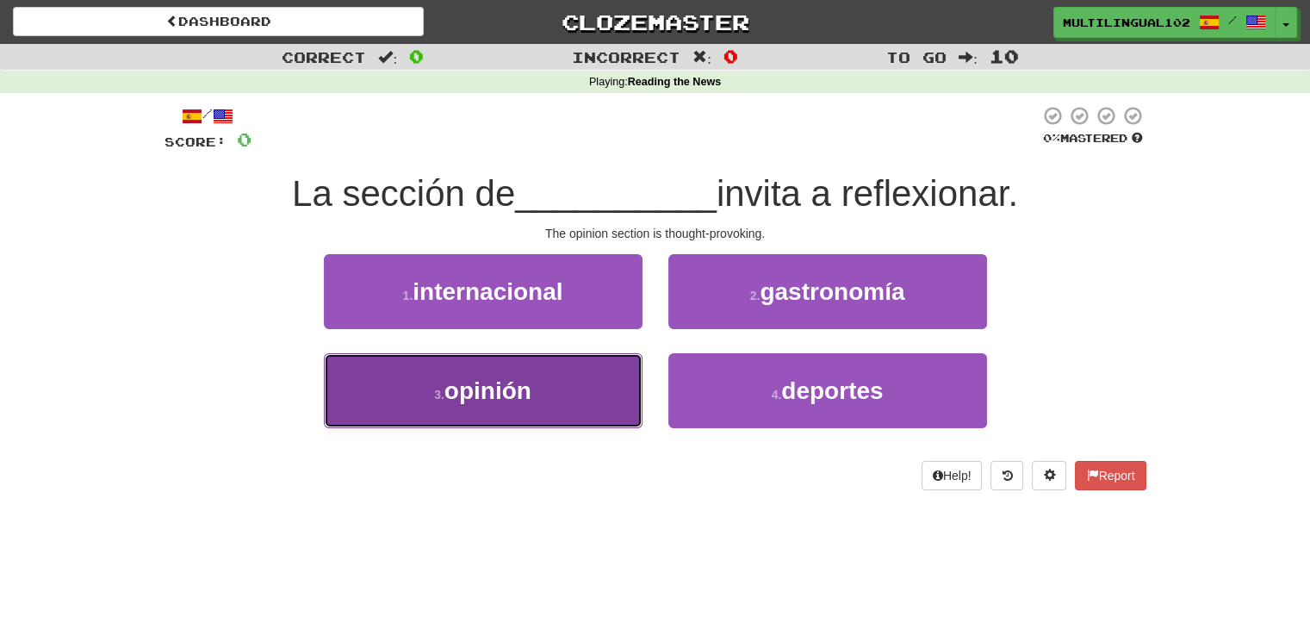
click at [580, 392] on button "3 . opinión" at bounding box center [483, 390] width 319 height 75
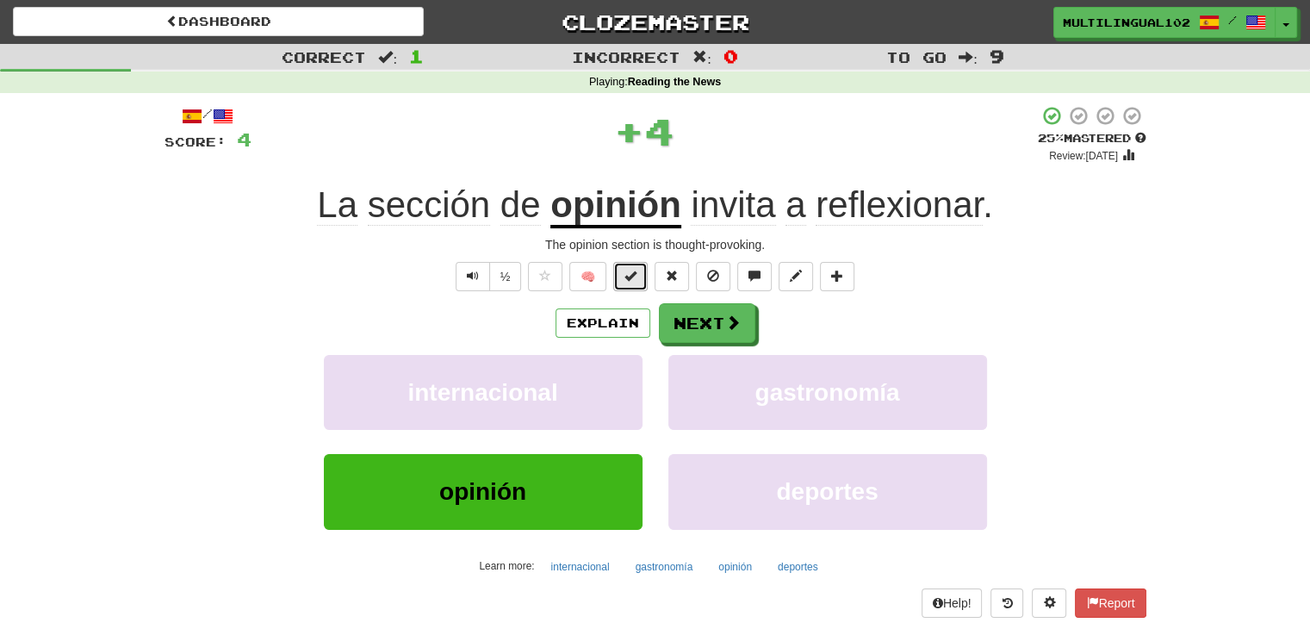
click at [643, 276] on button at bounding box center [630, 276] width 34 height 29
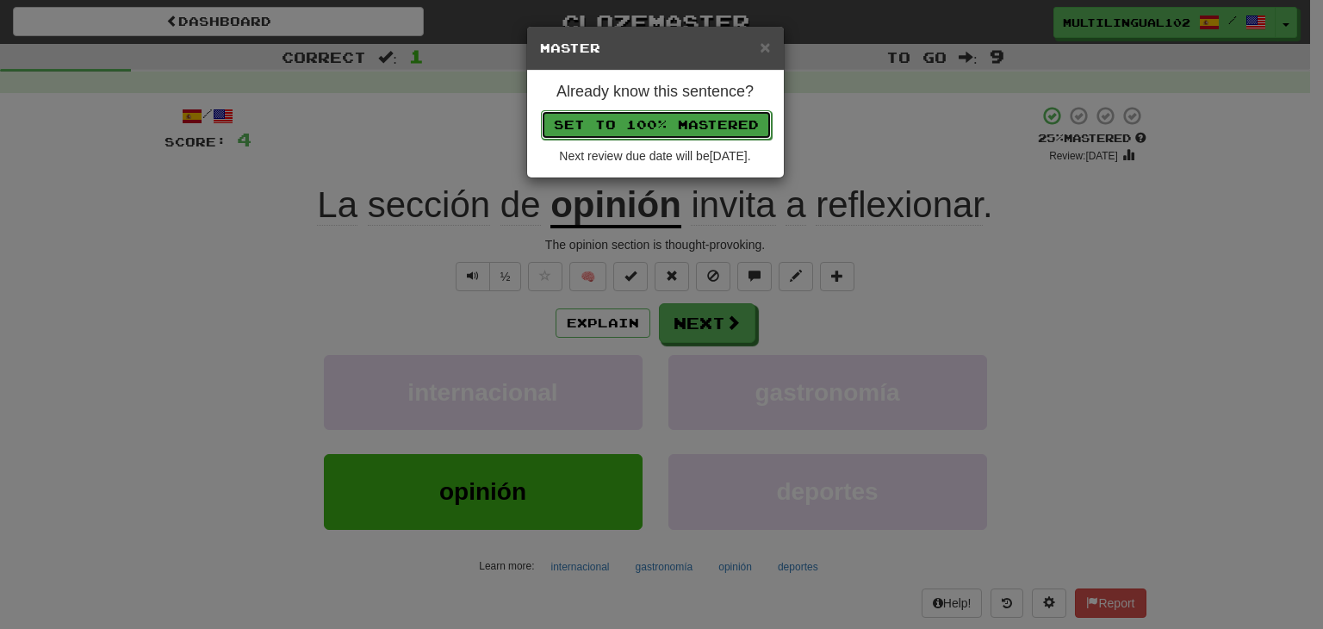
click at [696, 122] on button "Set to 100% Mastered" at bounding box center [656, 124] width 231 height 29
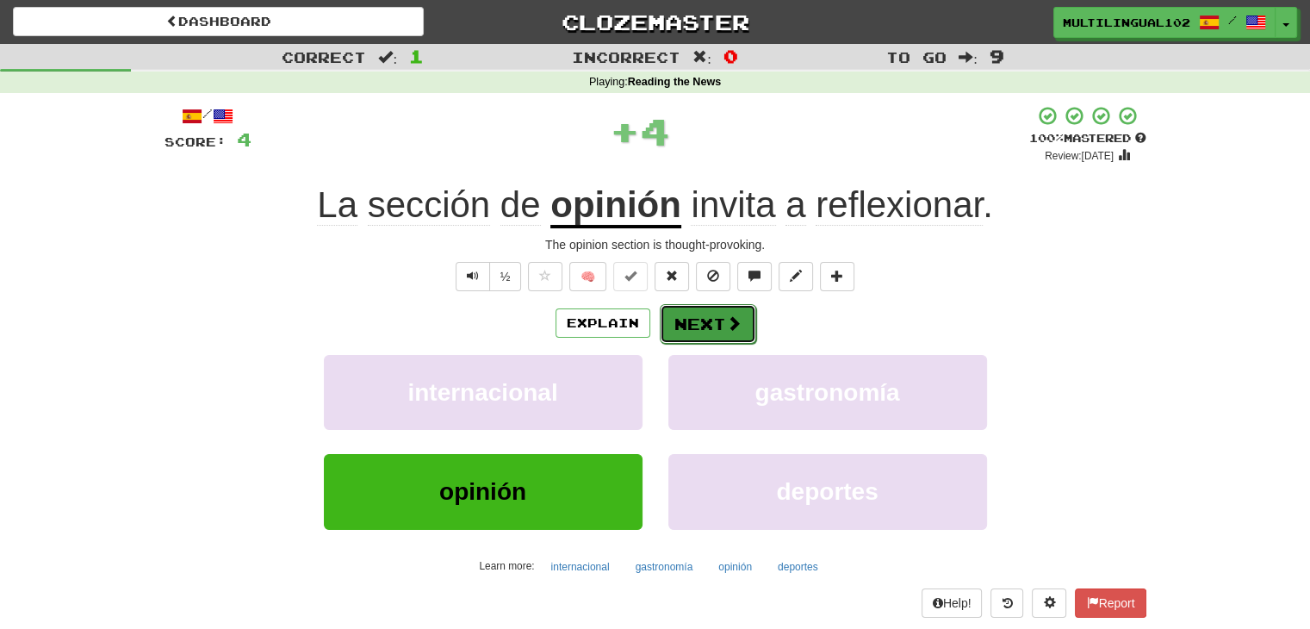
click at [703, 319] on button "Next" at bounding box center [708, 324] width 96 height 40
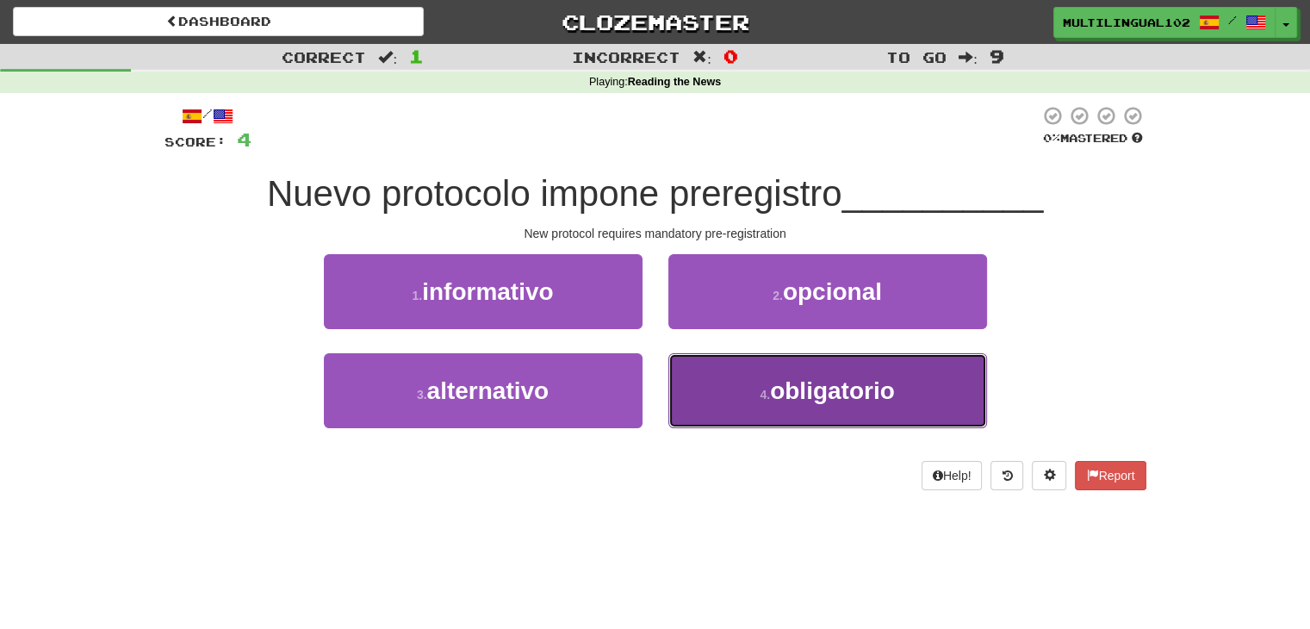
click at [710, 397] on button "4 . obligatorio" at bounding box center [827, 390] width 319 height 75
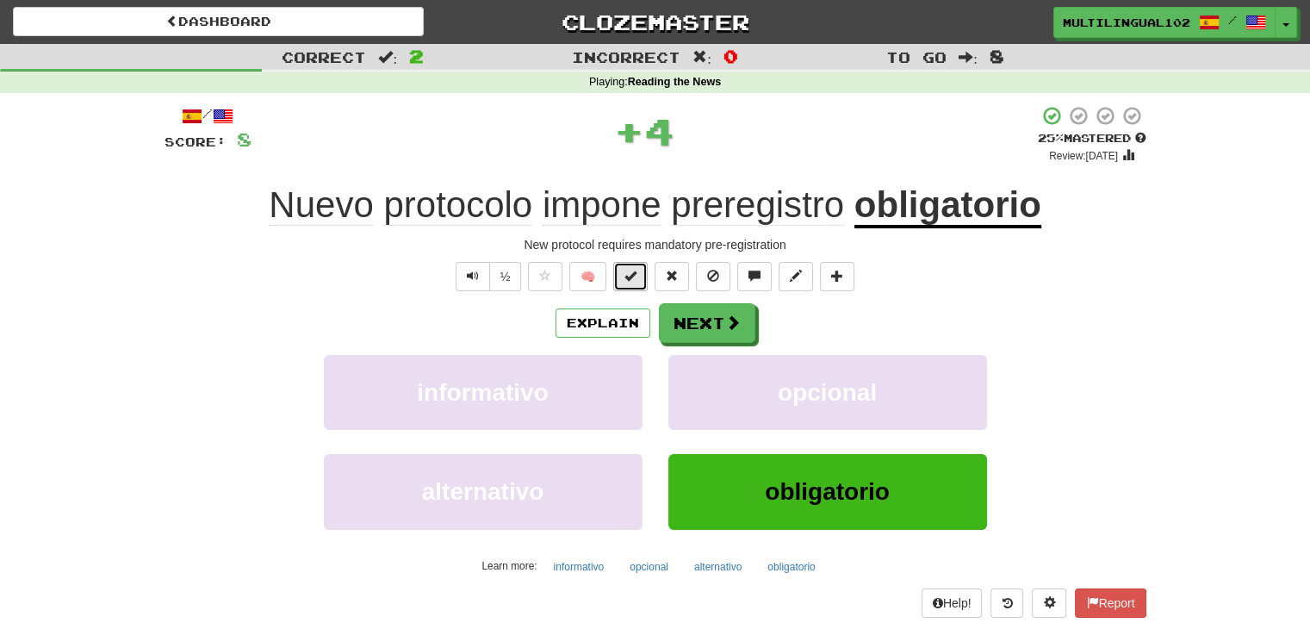
click at [630, 285] on button at bounding box center [630, 276] width 34 height 29
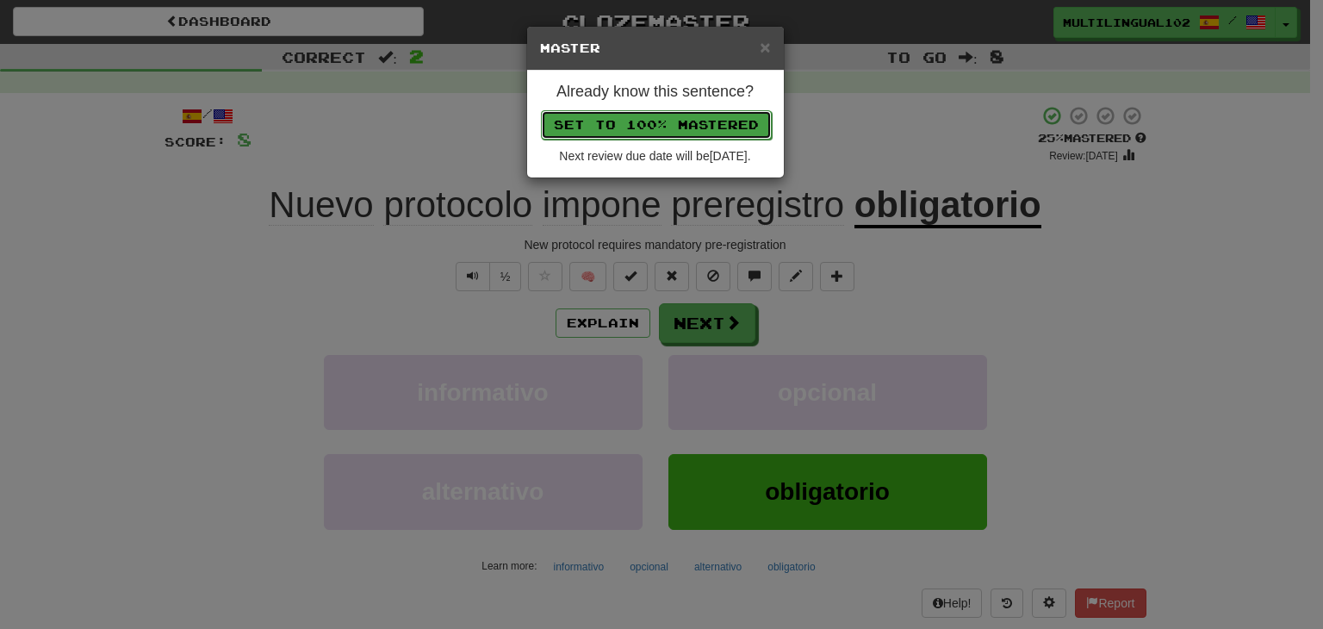
click at [665, 118] on button "Set to 100% Mastered" at bounding box center [656, 124] width 231 height 29
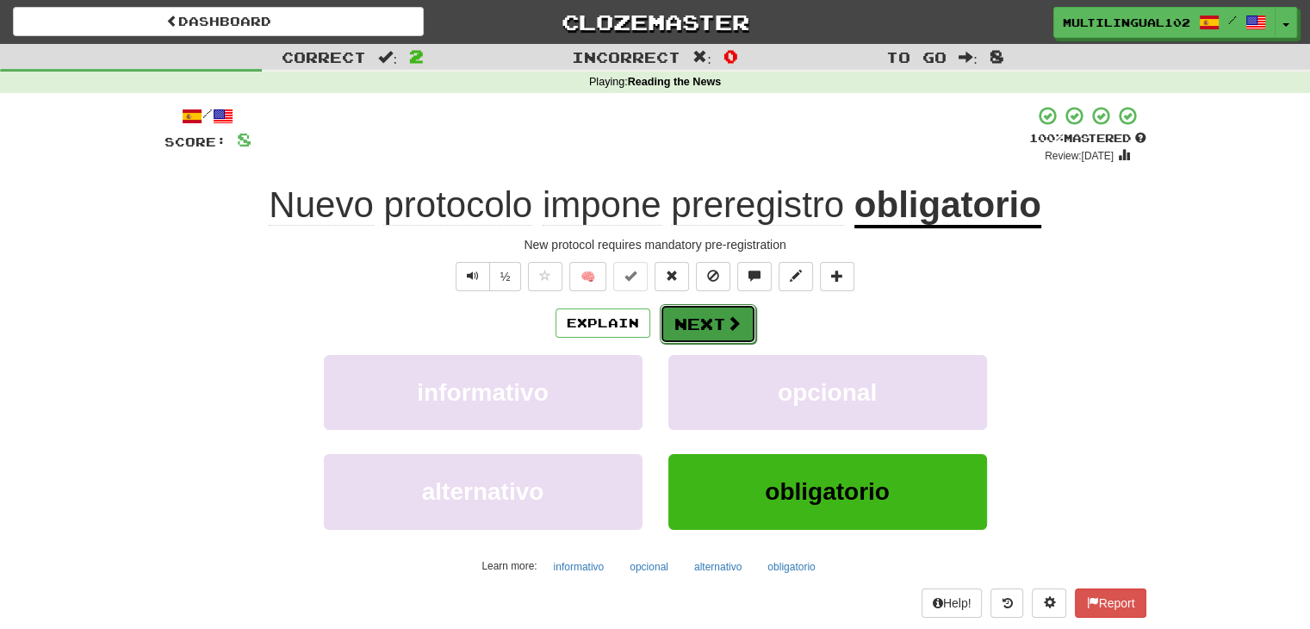
click at [707, 313] on button "Next" at bounding box center [708, 324] width 96 height 40
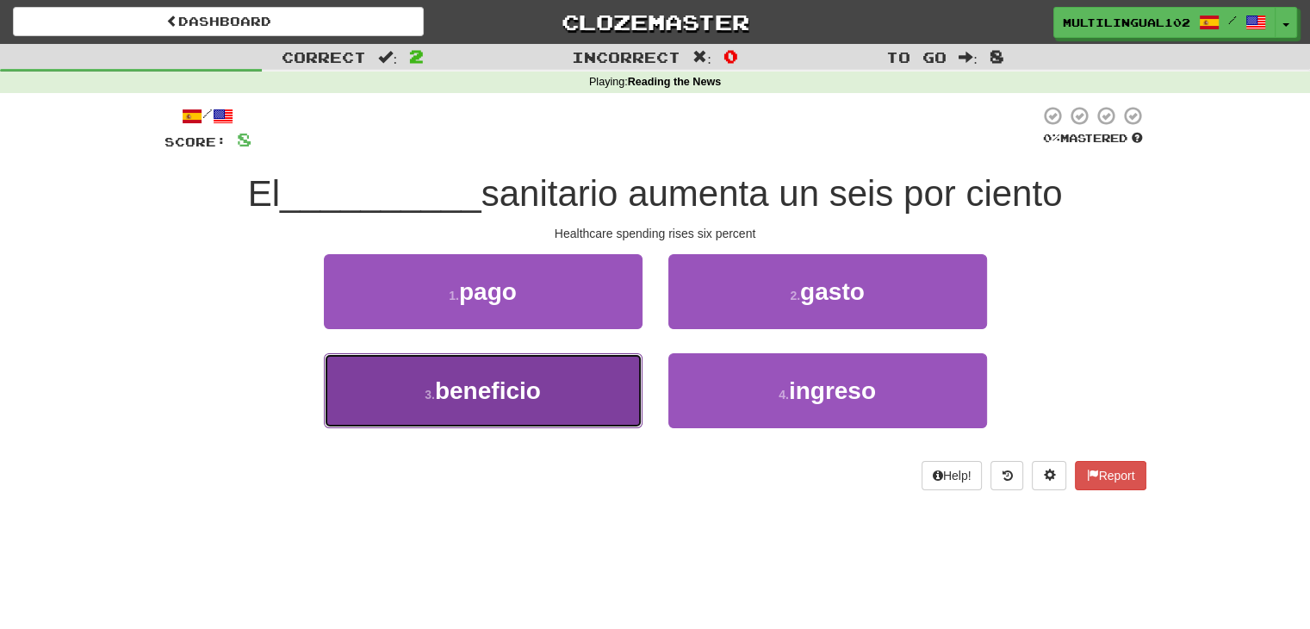
click at [550, 400] on button "3 . beneficio" at bounding box center [483, 390] width 319 height 75
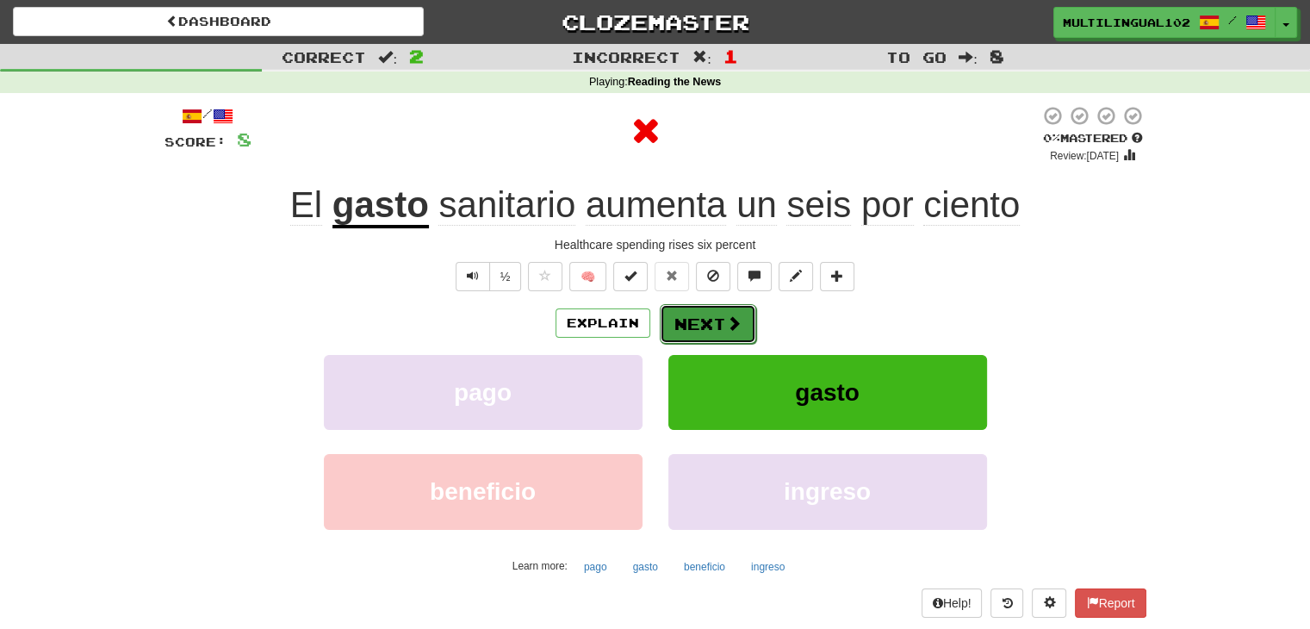
click at [697, 318] on button "Next" at bounding box center [708, 324] width 96 height 40
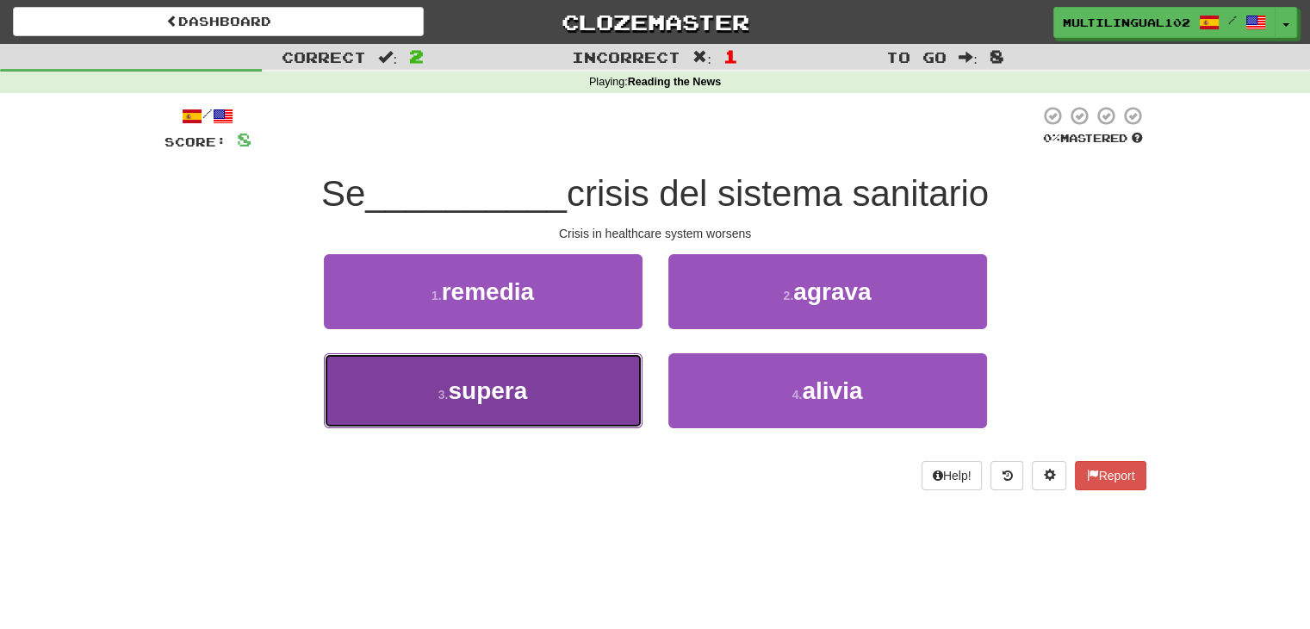
click at [606, 385] on button "3 . supera" at bounding box center [483, 390] width 319 height 75
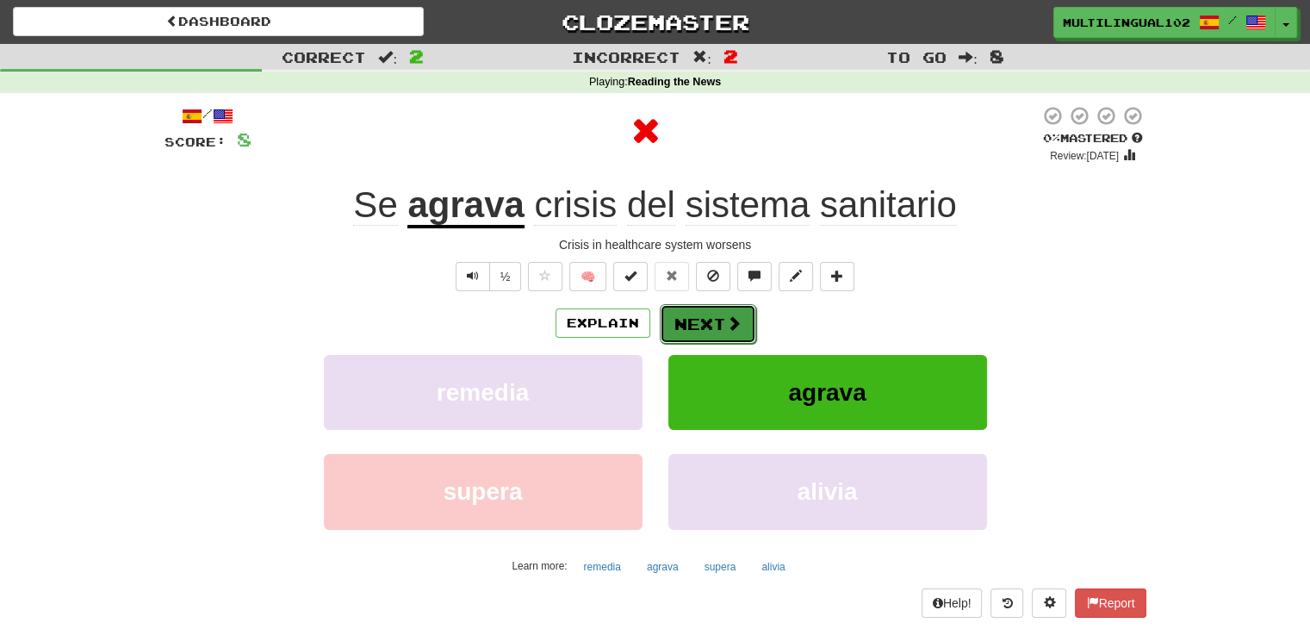
click at [723, 312] on button "Next" at bounding box center [708, 324] width 96 height 40
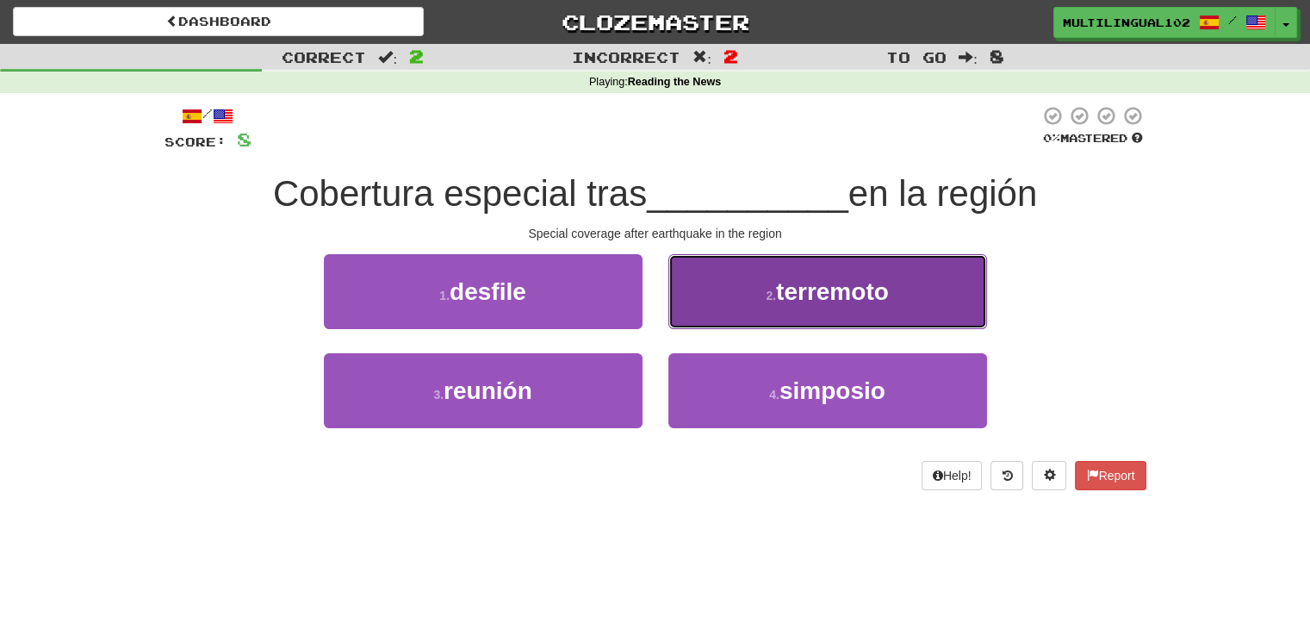
click at [766, 289] on small "2 ." at bounding box center [771, 295] width 10 height 14
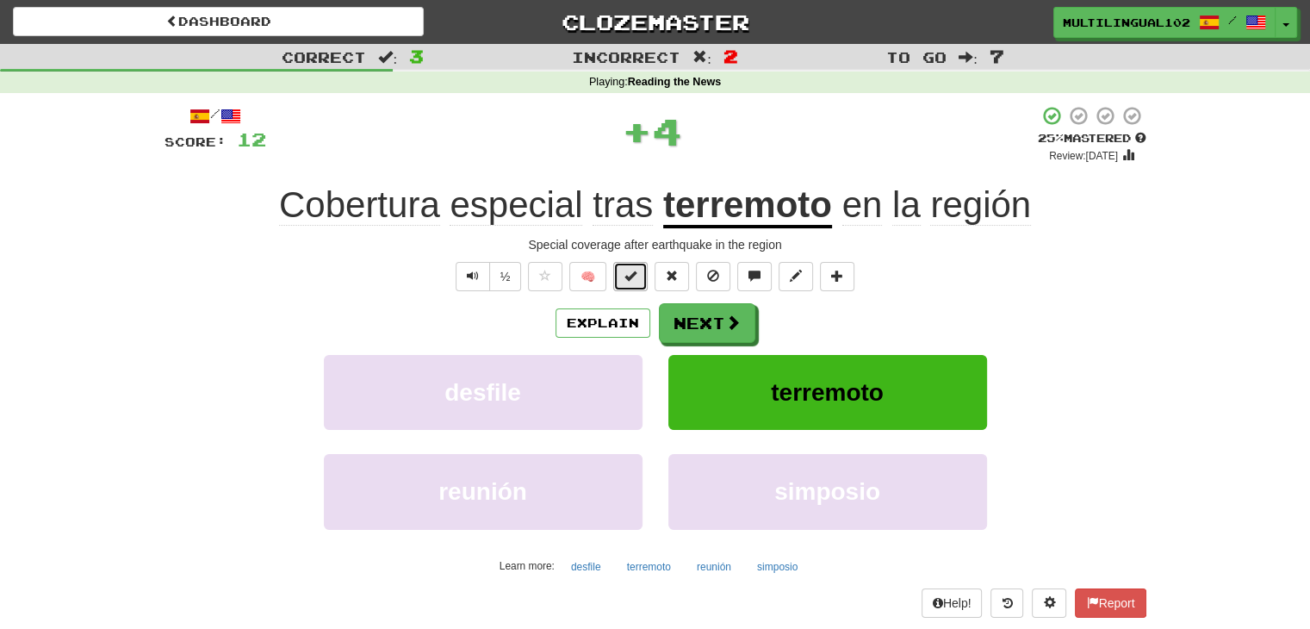
click at [639, 277] on button at bounding box center [630, 276] width 34 height 29
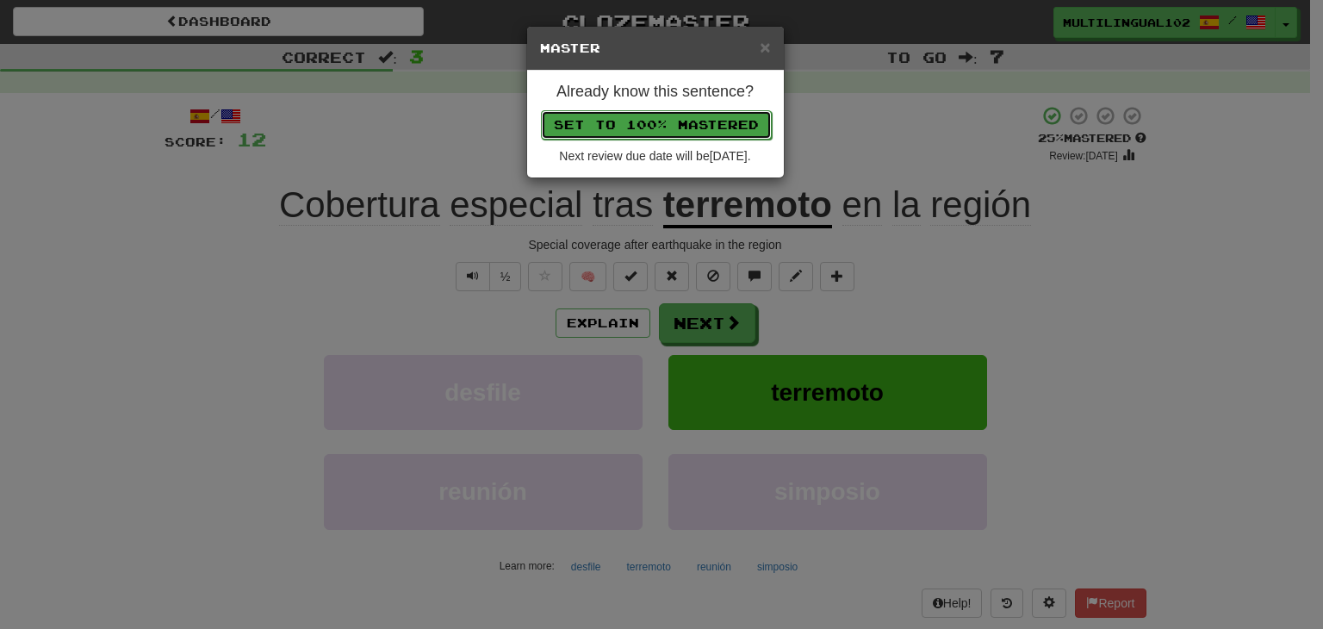
click at [685, 117] on button "Set to 100% Mastered" at bounding box center [656, 124] width 231 height 29
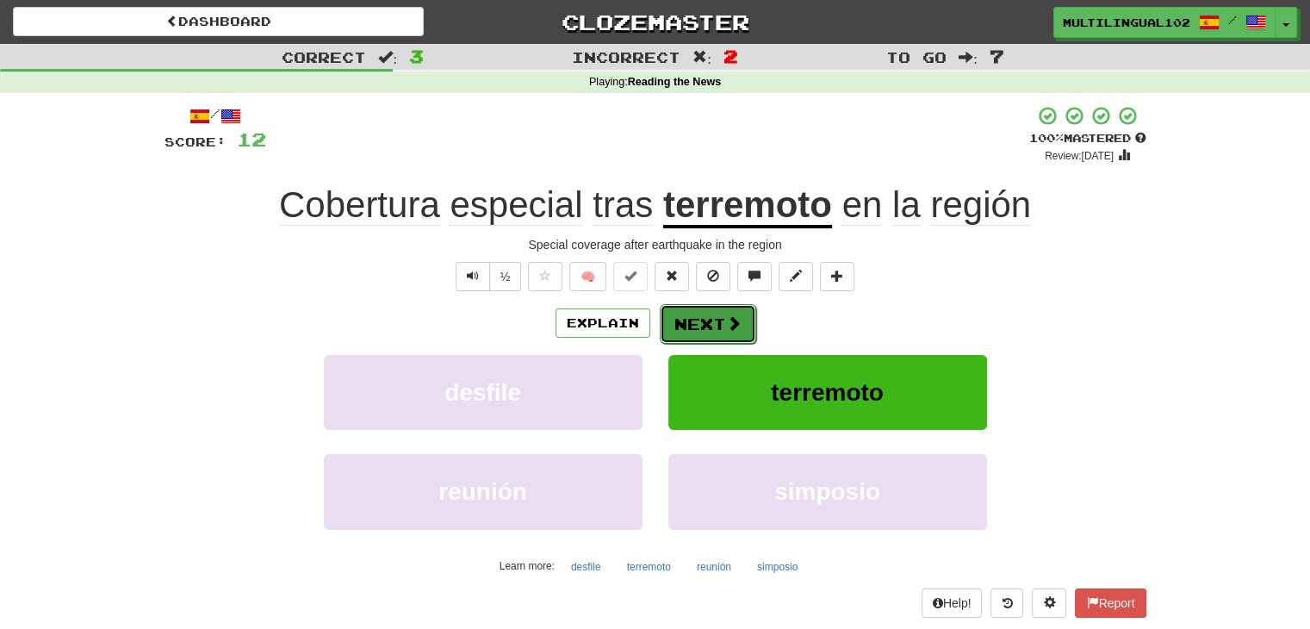
click at [682, 325] on button "Next" at bounding box center [708, 324] width 96 height 40
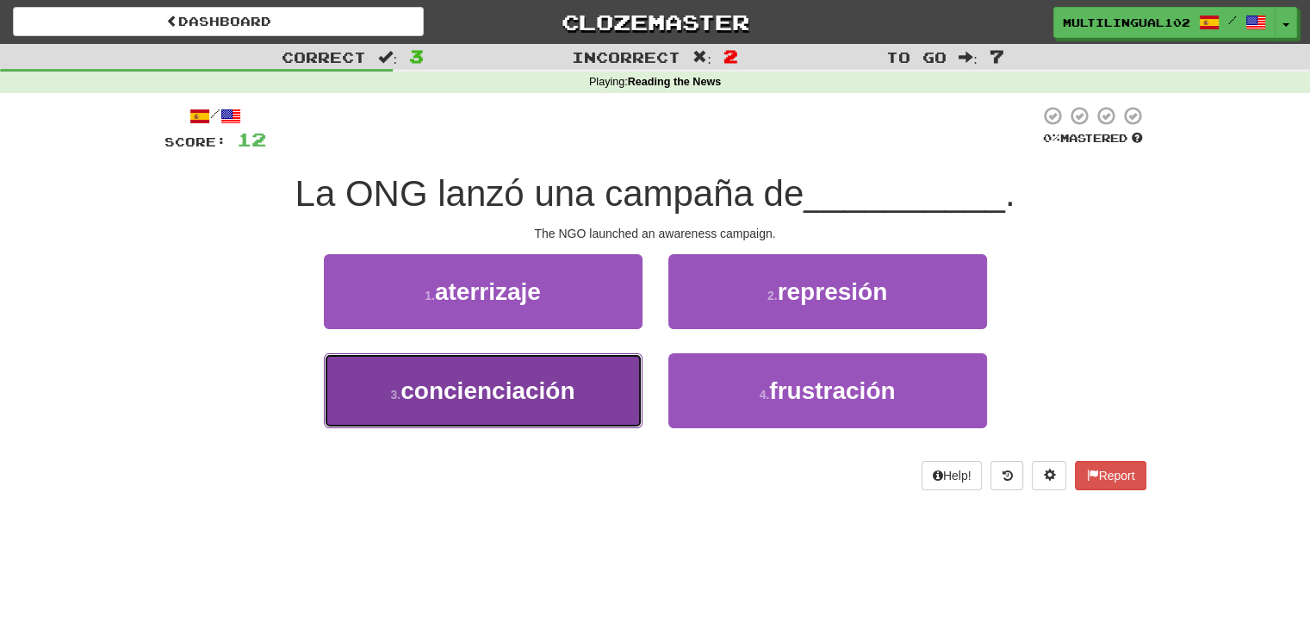
click at [587, 382] on button "3 . concienciación" at bounding box center [483, 390] width 319 height 75
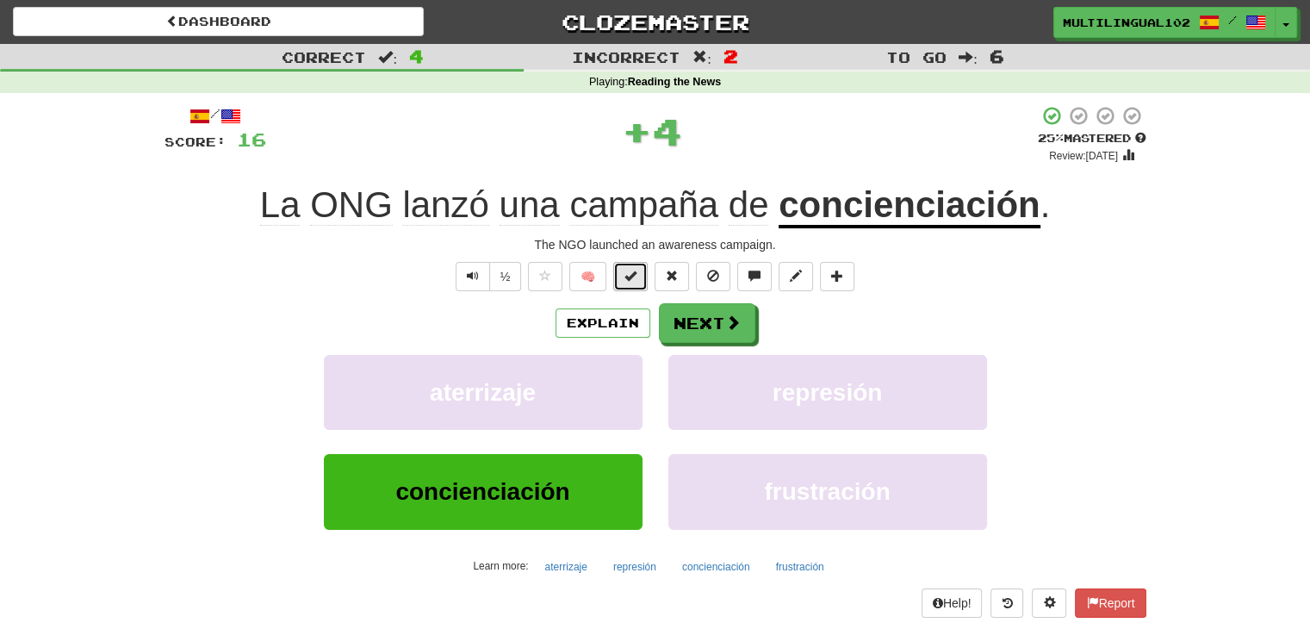
click at [630, 278] on span at bounding box center [630, 276] width 12 height 12
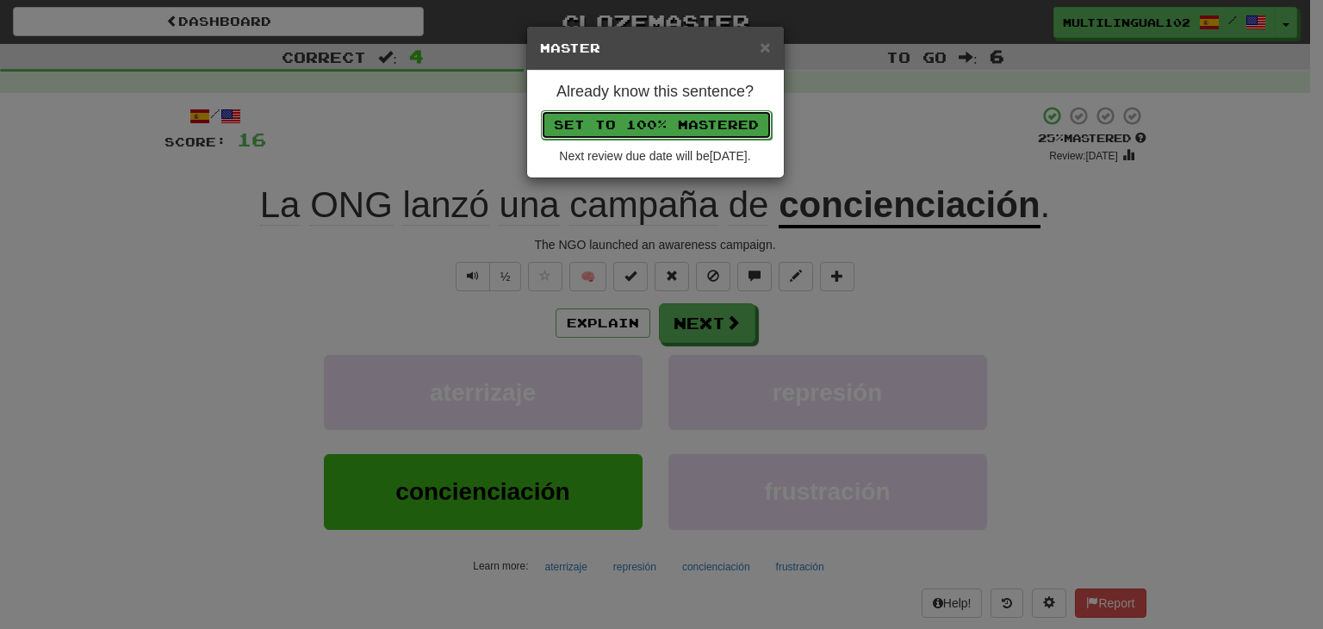
click at [679, 121] on button "Set to 100% Mastered" at bounding box center [656, 124] width 231 height 29
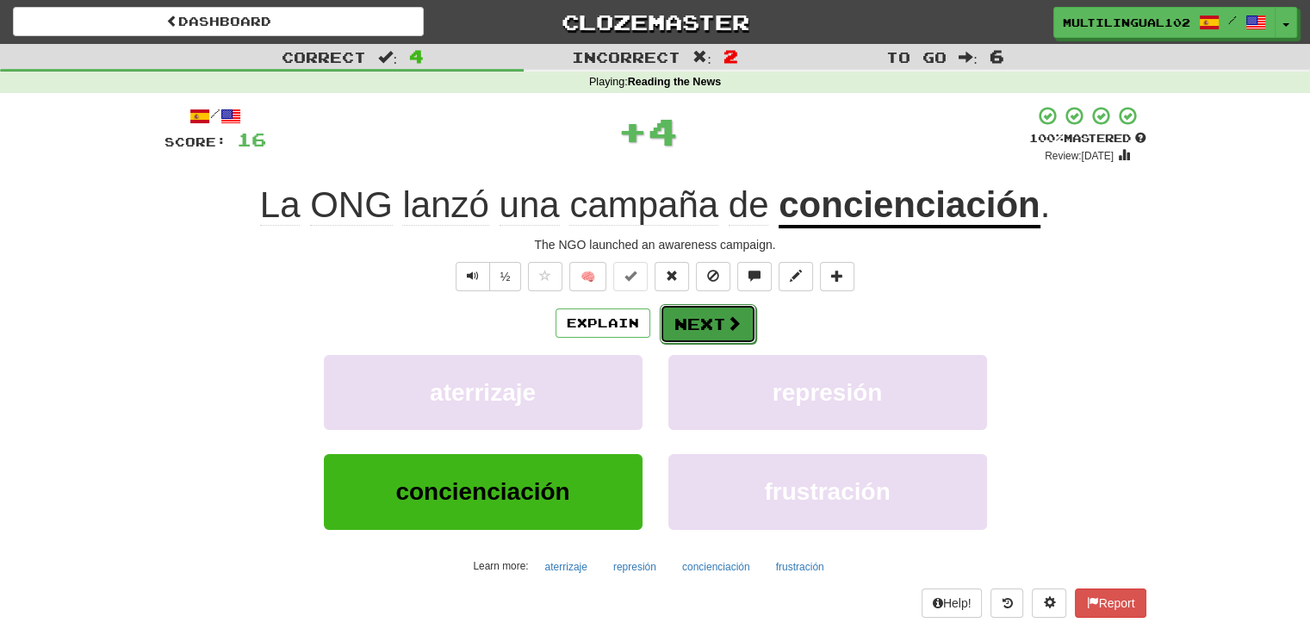
click at [698, 322] on button "Next" at bounding box center [708, 324] width 96 height 40
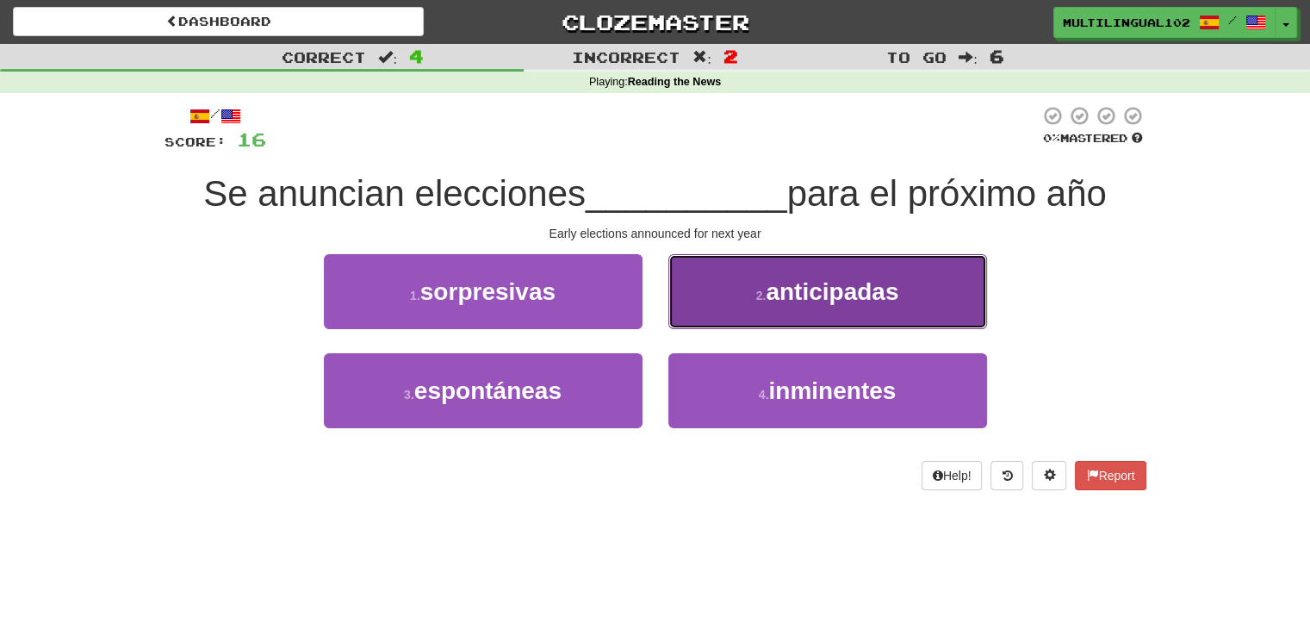
click at [822, 270] on button "2 . anticipadas" at bounding box center [827, 291] width 319 height 75
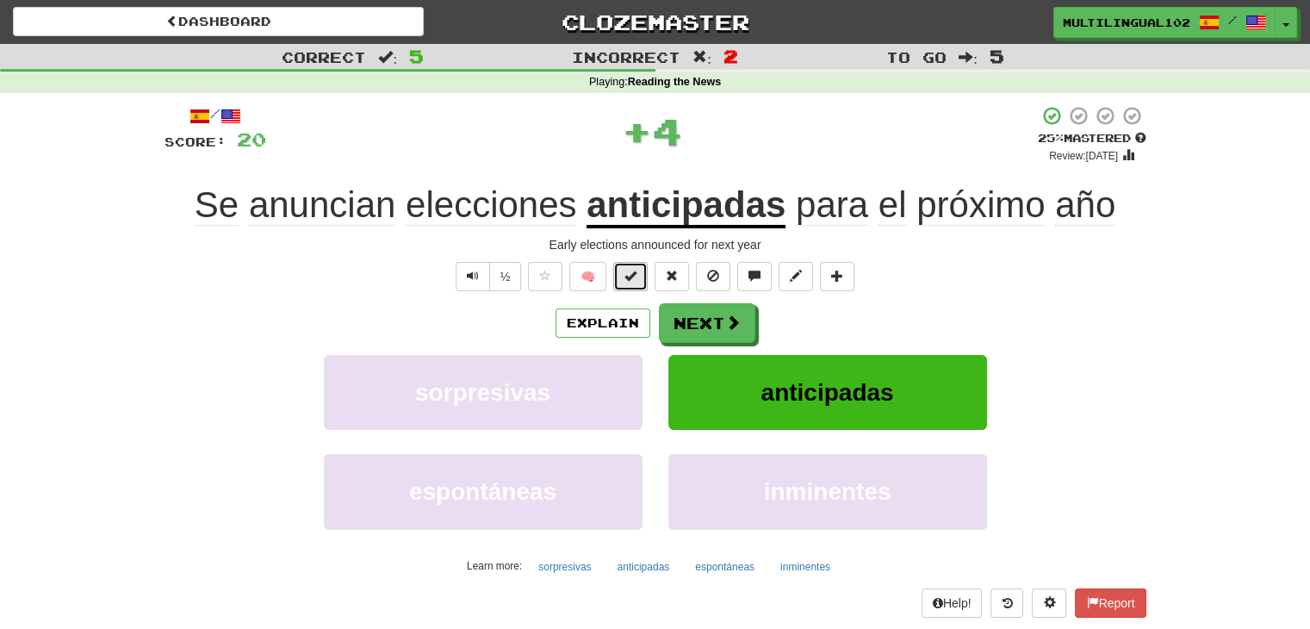
click at [632, 281] on span at bounding box center [630, 276] width 12 height 12
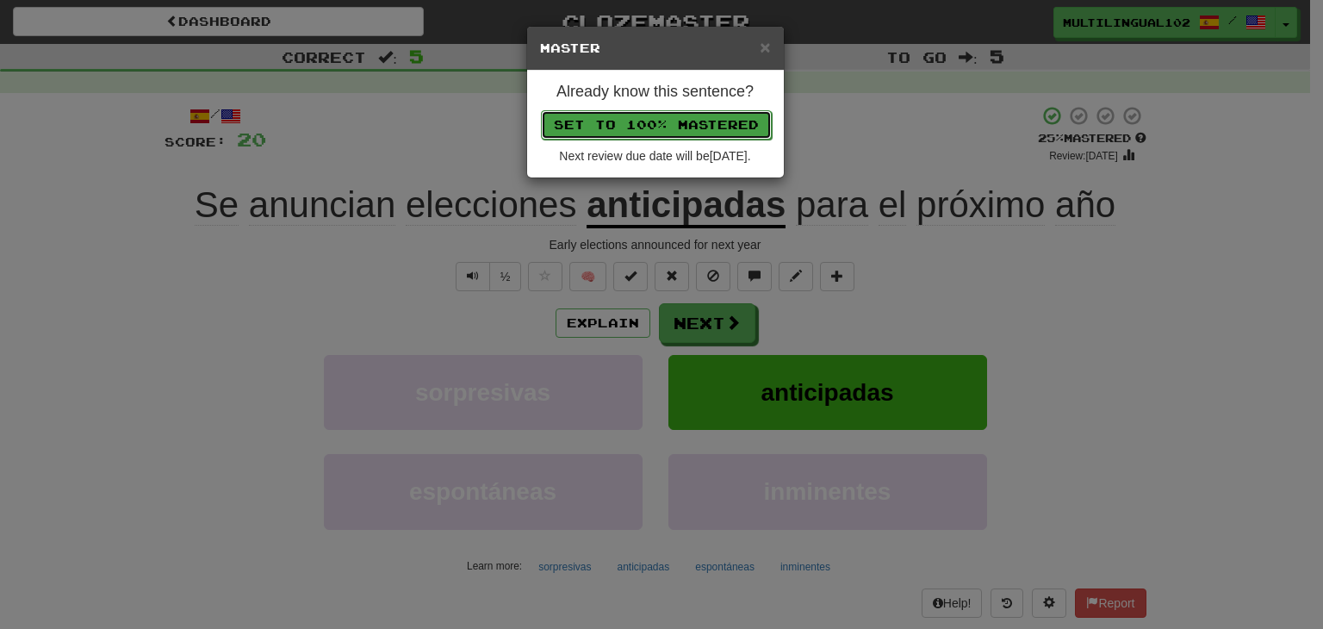
click at [672, 127] on button "Set to 100% Mastered" at bounding box center [656, 124] width 231 height 29
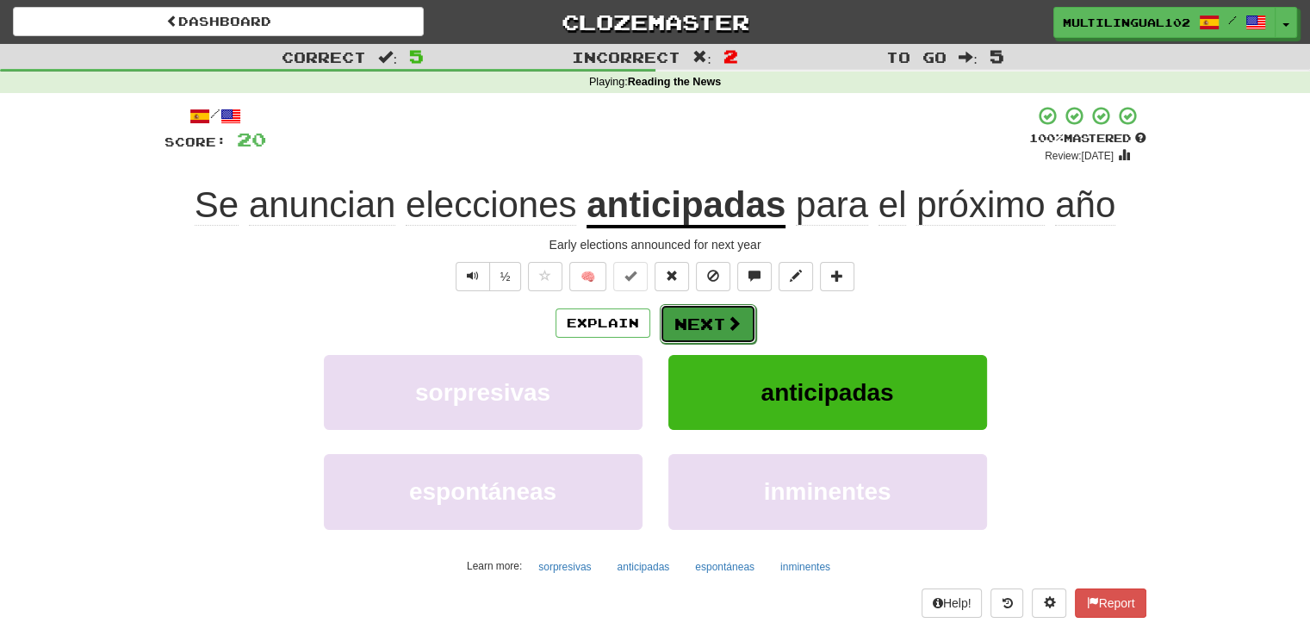
click at [704, 321] on button "Next" at bounding box center [708, 324] width 96 height 40
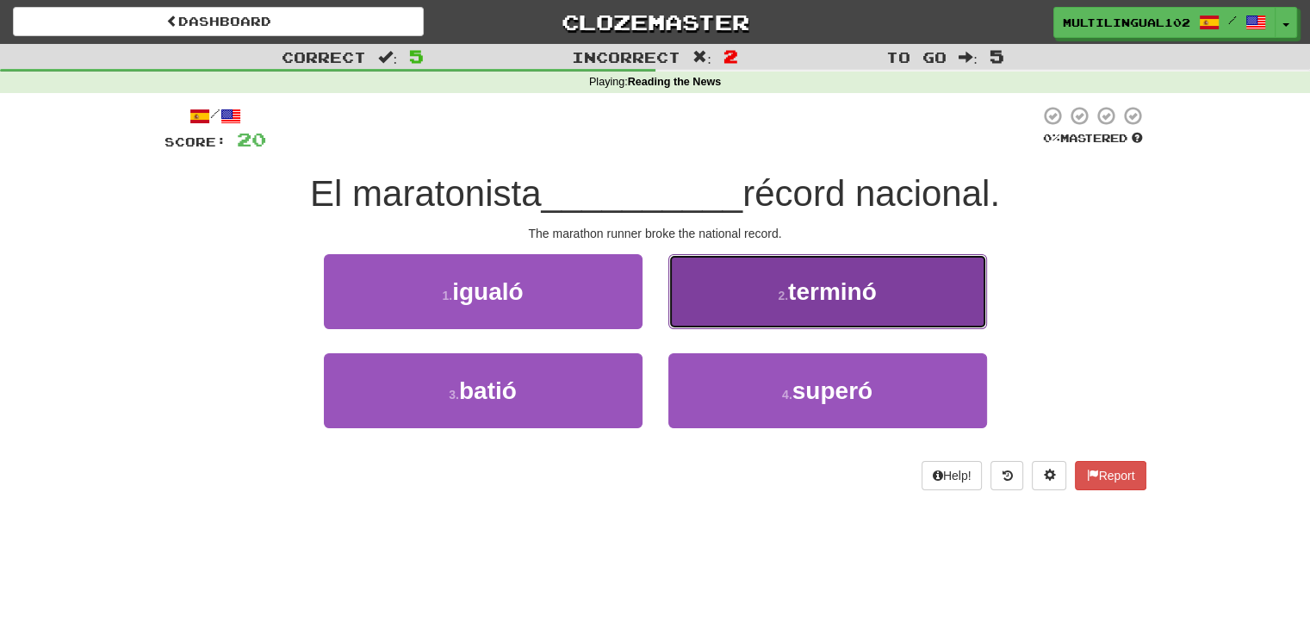
click at [754, 294] on button "2 . terminó" at bounding box center [827, 291] width 319 height 75
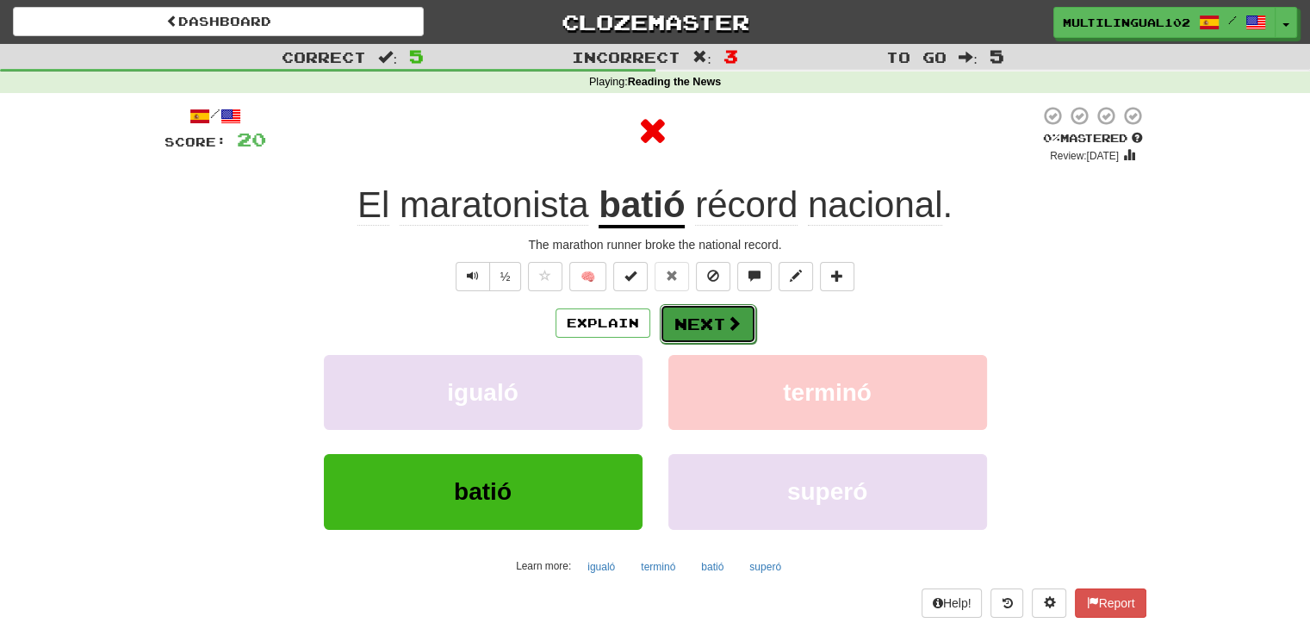
click at [692, 330] on button "Next" at bounding box center [708, 324] width 96 height 40
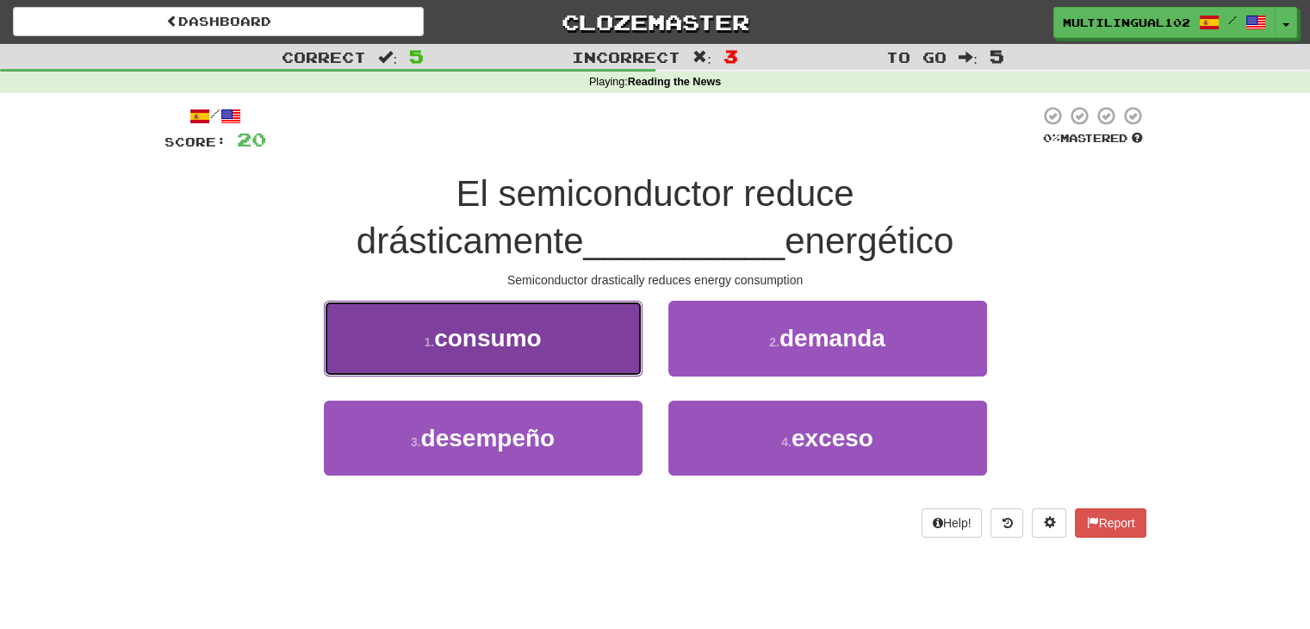
click at [597, 344] on button "1 . consumo" at bounding box center [483, 338] width 319 height 75
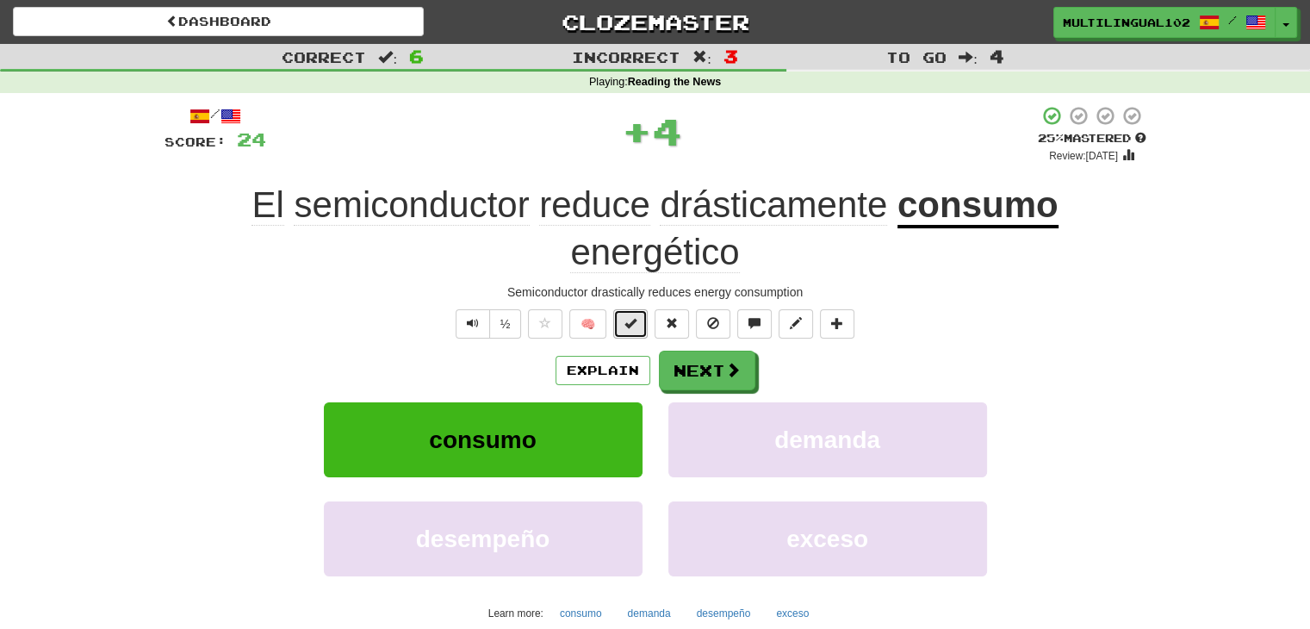
click at [630, 323] on span at bounding box center [630, 323] width 12 height 12
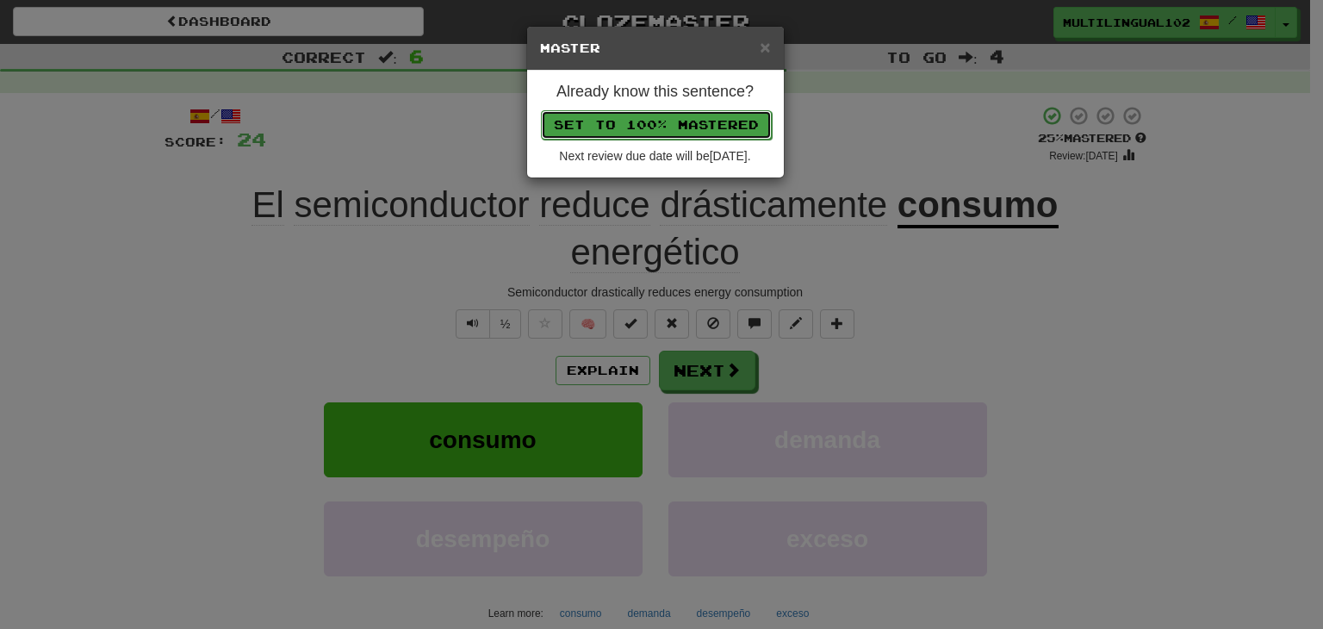
click at [679, 118] on button "Set to 100% Mastered" at bounding box center [656, 124] width 231 height 29
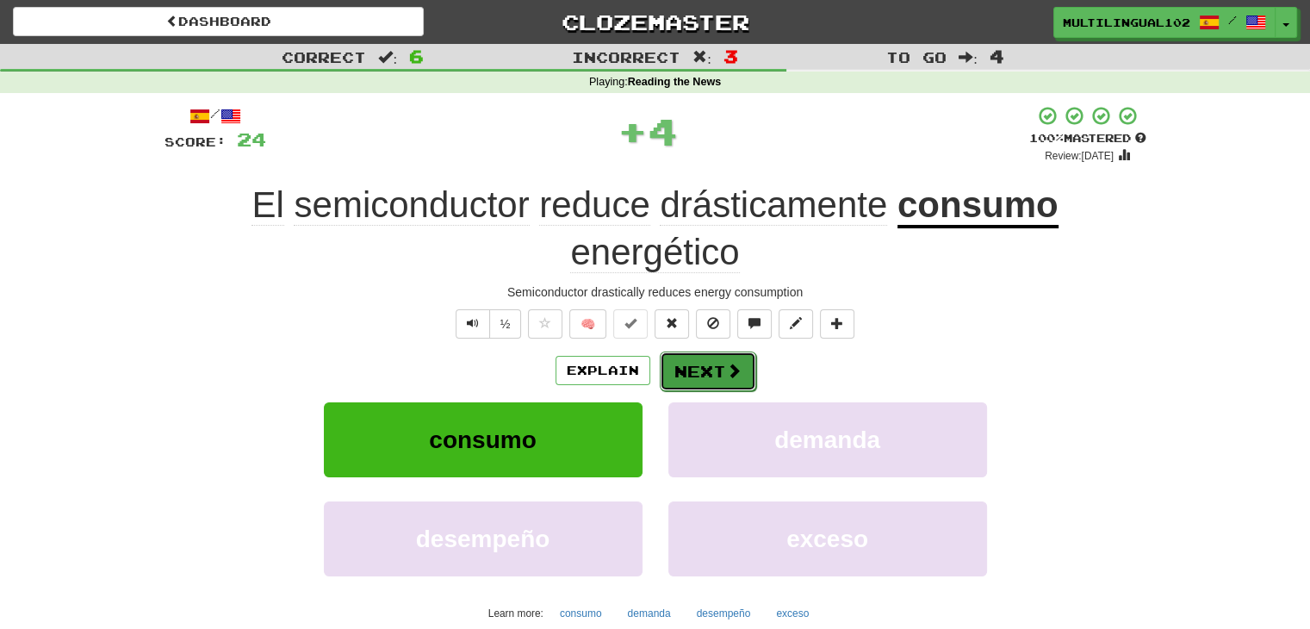
click at [713, 369] on button "Next" at bounding box center [708, 371] width 96 height 40
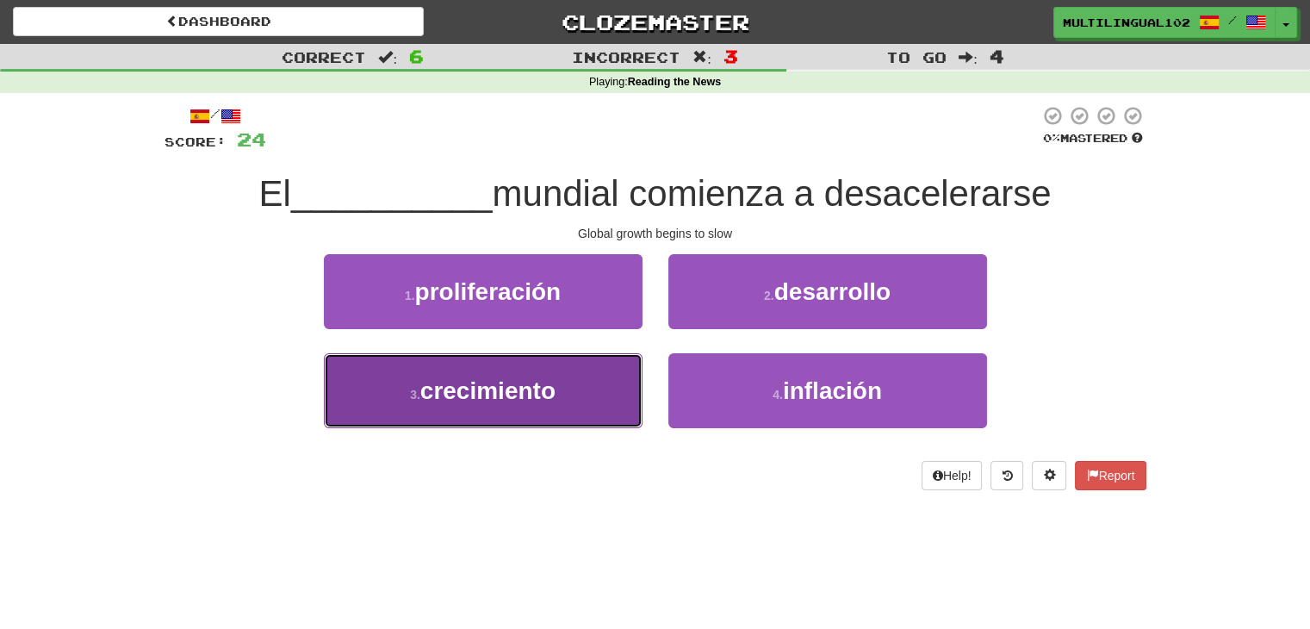
click at [611, 404] on button "3 . crecimiento" at bounding box center [483, 390] width 319 height 75
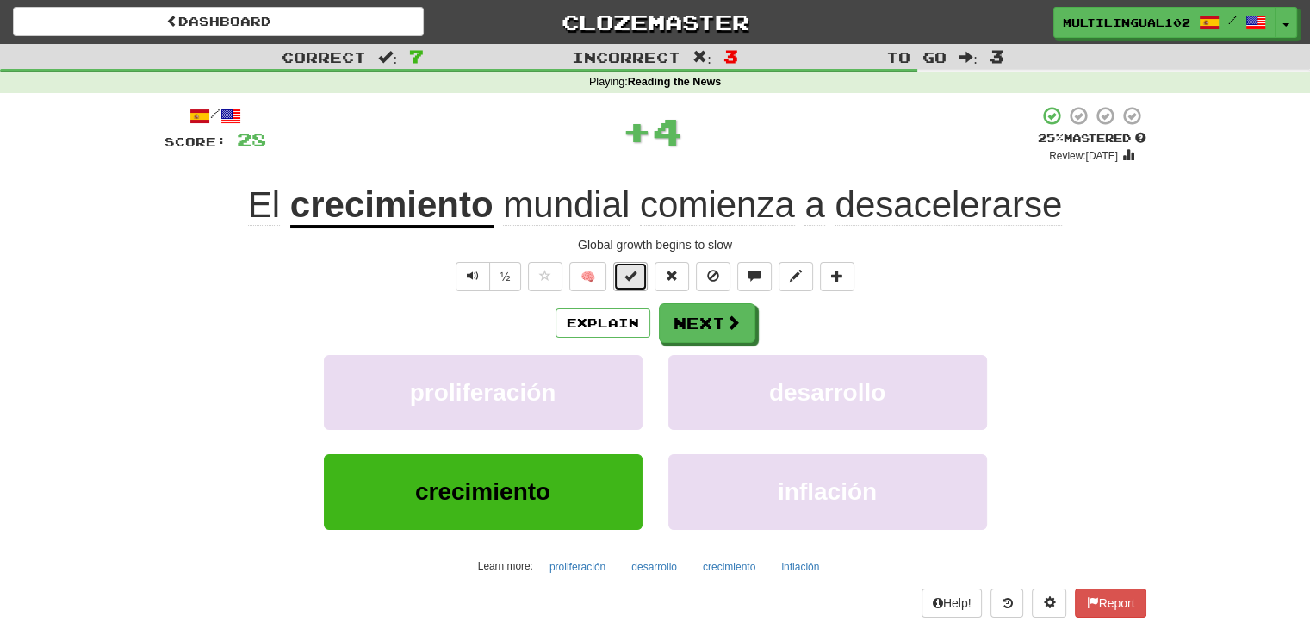
click at [634, 271] on span at bounding box center [630, 276] width 12 height 12
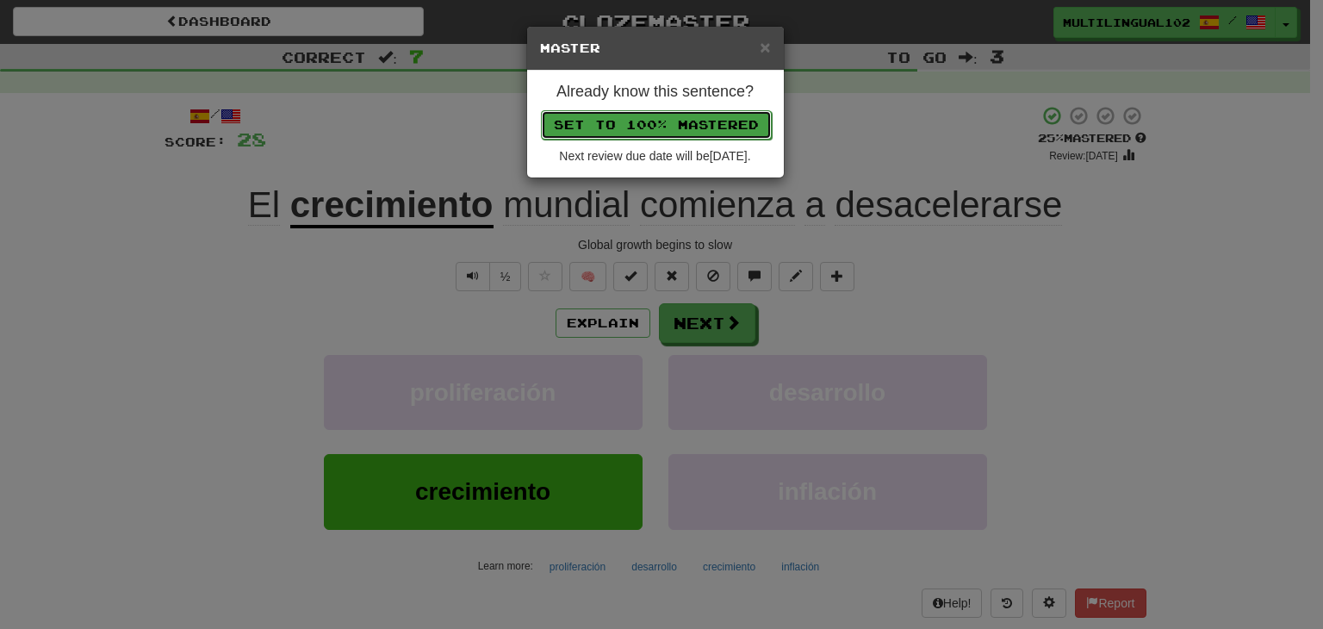
click at [672, 115] on button "Set to 100% Mastered" at bounding box center [656, 124] width 231 height 29
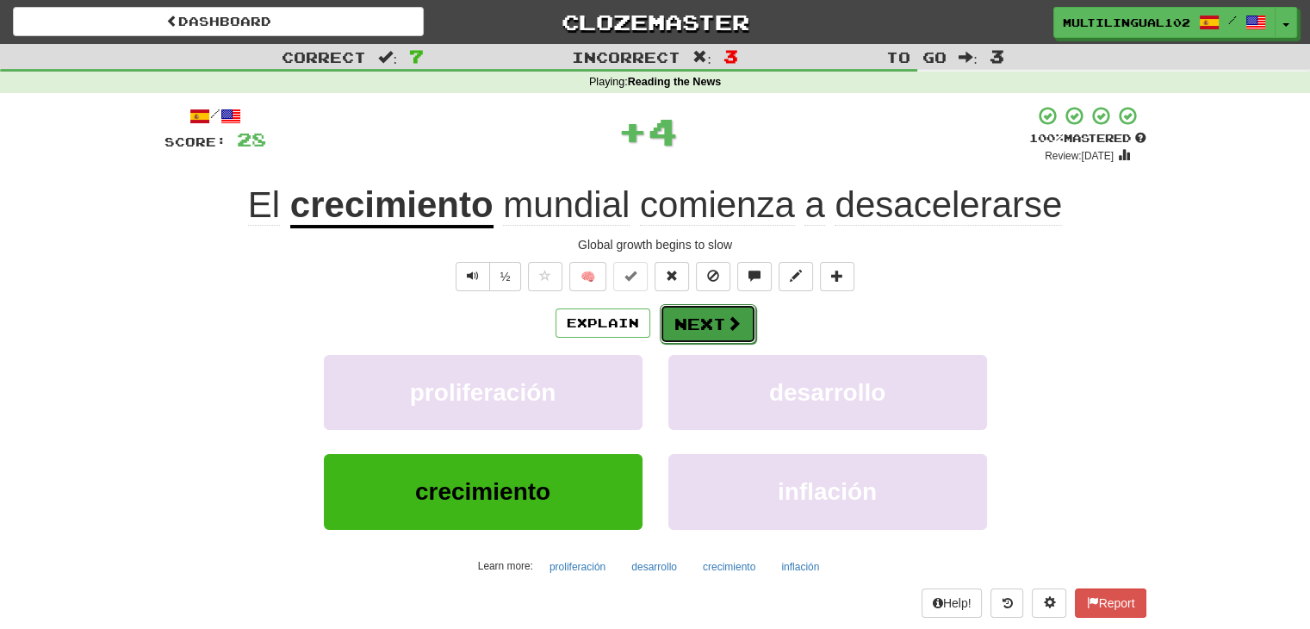
click at [704, 312] on button "Next" at bounding box center [708, 324] width 96 height 40
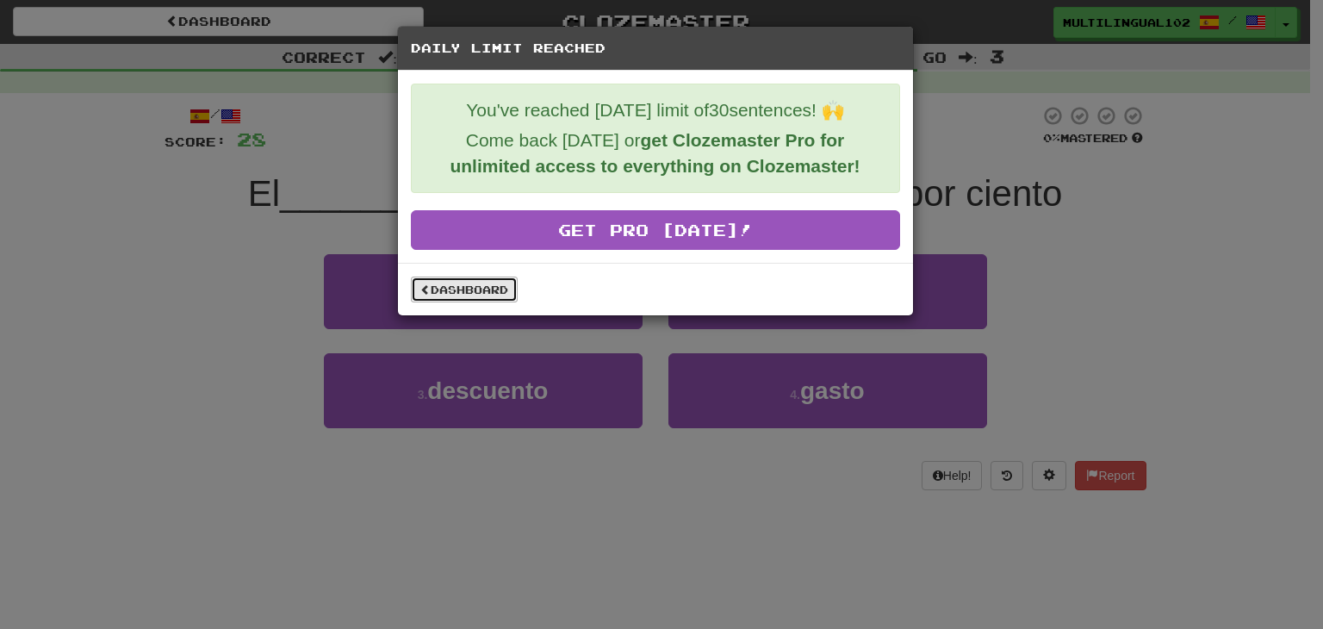
click at [487, 282] on link "Dashboard" at bounding box center [464, 289] width 107 height 26
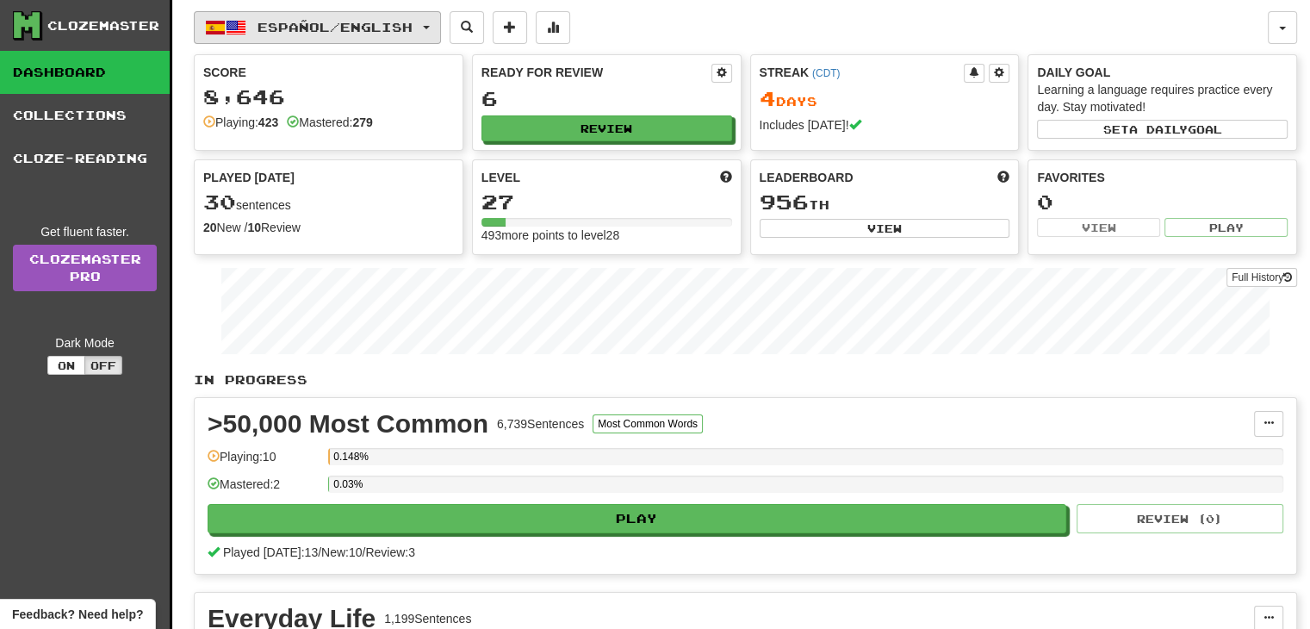
click at [440, 33] on button "Español / English" at bounding box center [317, 27] width 247 height 33
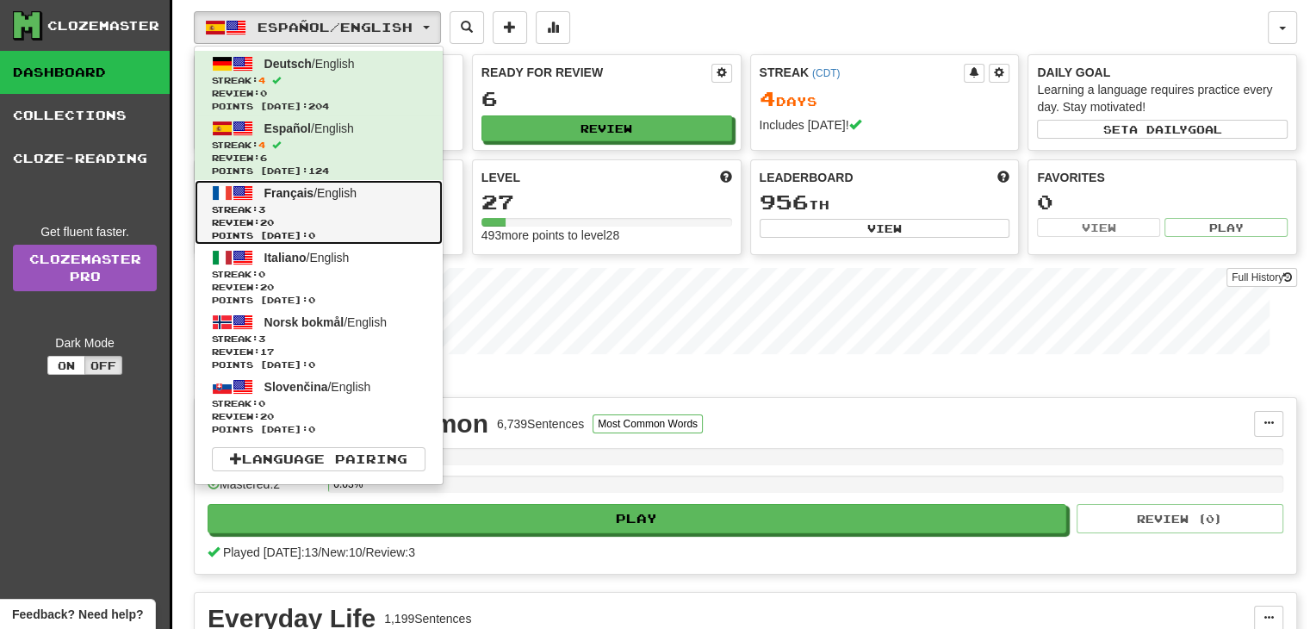
click at [369, 203] on span "Streak: 3" at bounding box center [319, 209] width 214 height 13
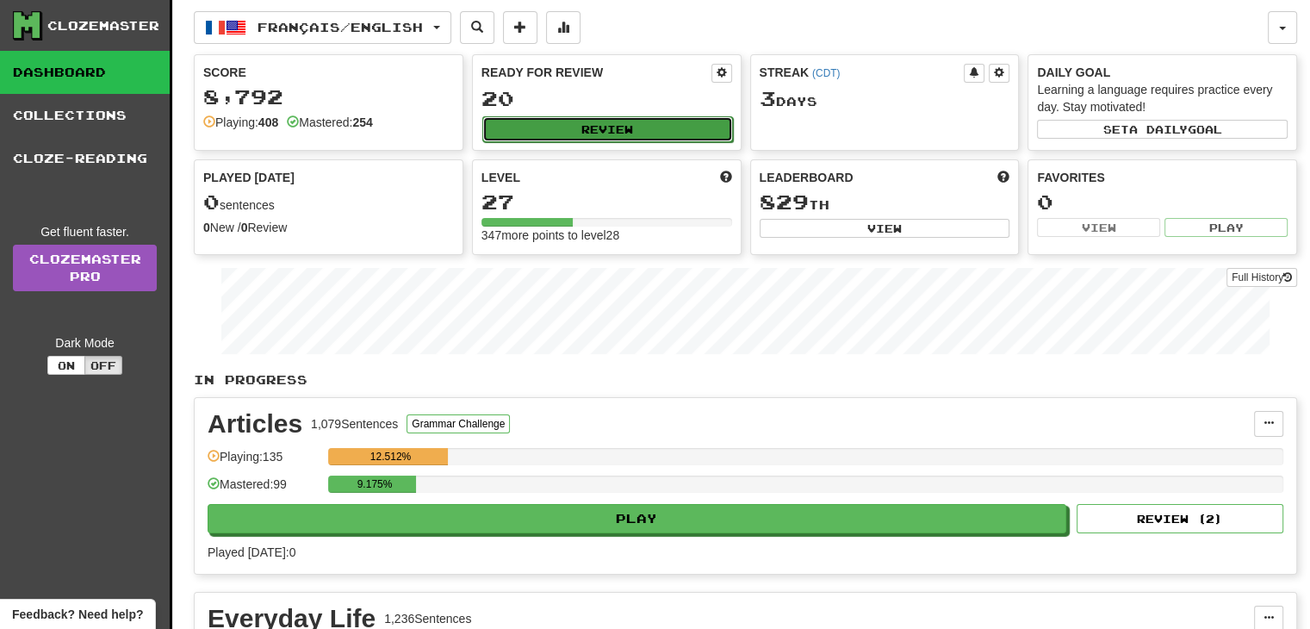
click at [636, 122] on button "Review" at bounding box center [607, 129] width 251 height 26
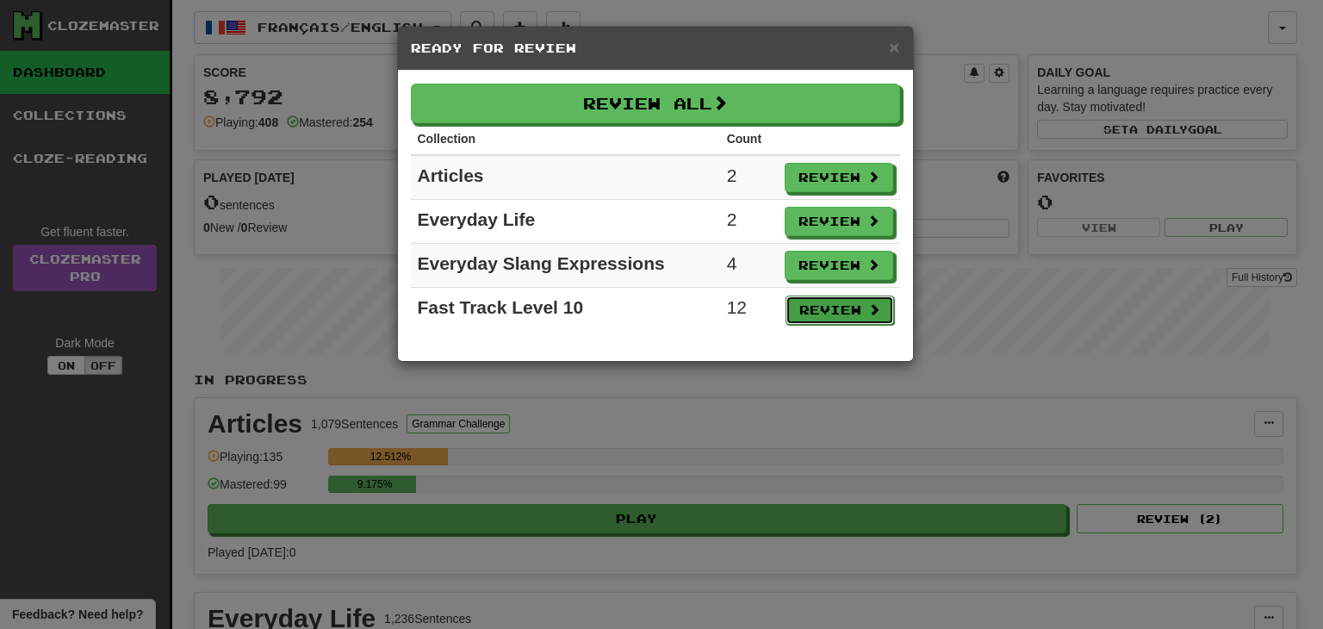
click at [806, 299] on button "Review" at bounding box center [839, 309] width 109 height 29
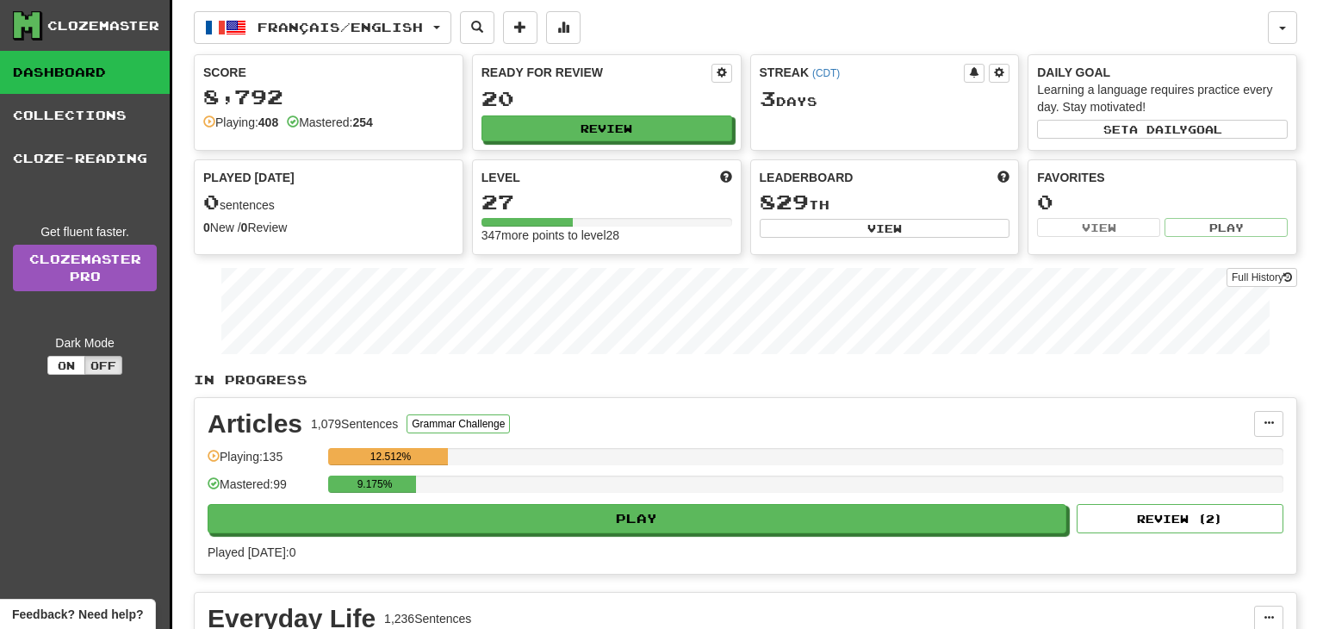
select select "**"
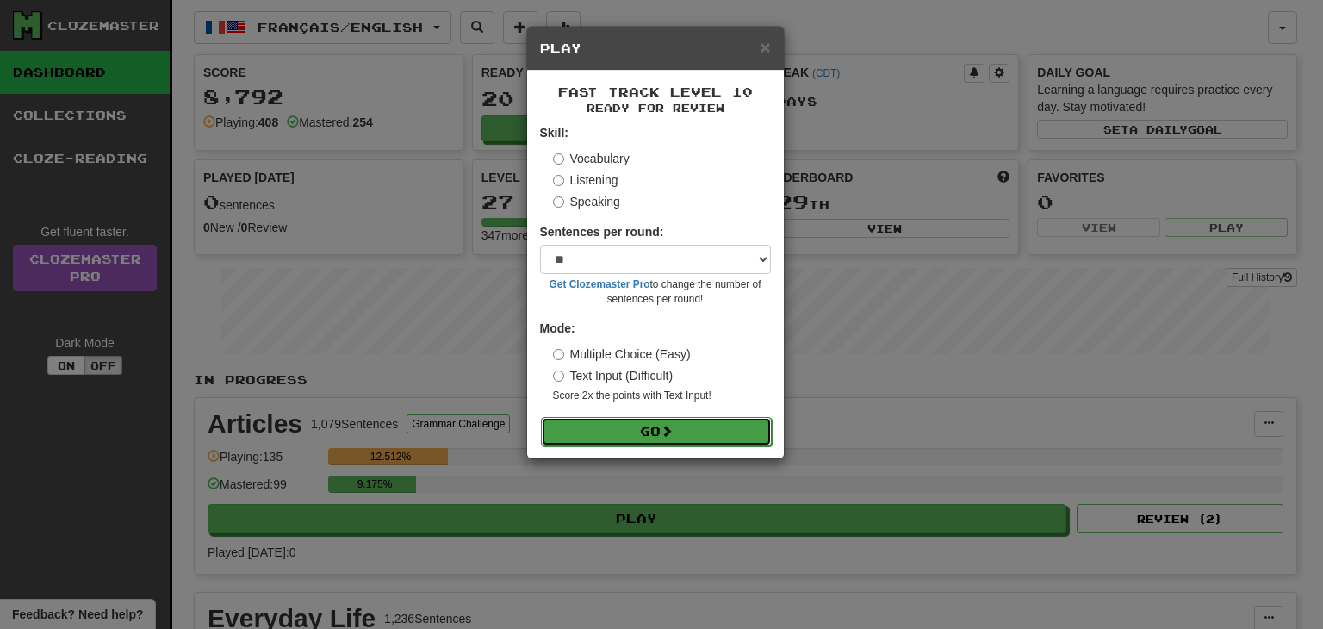
click at [671, 430] on span at bounding box center [667, 431] width 12 height 12
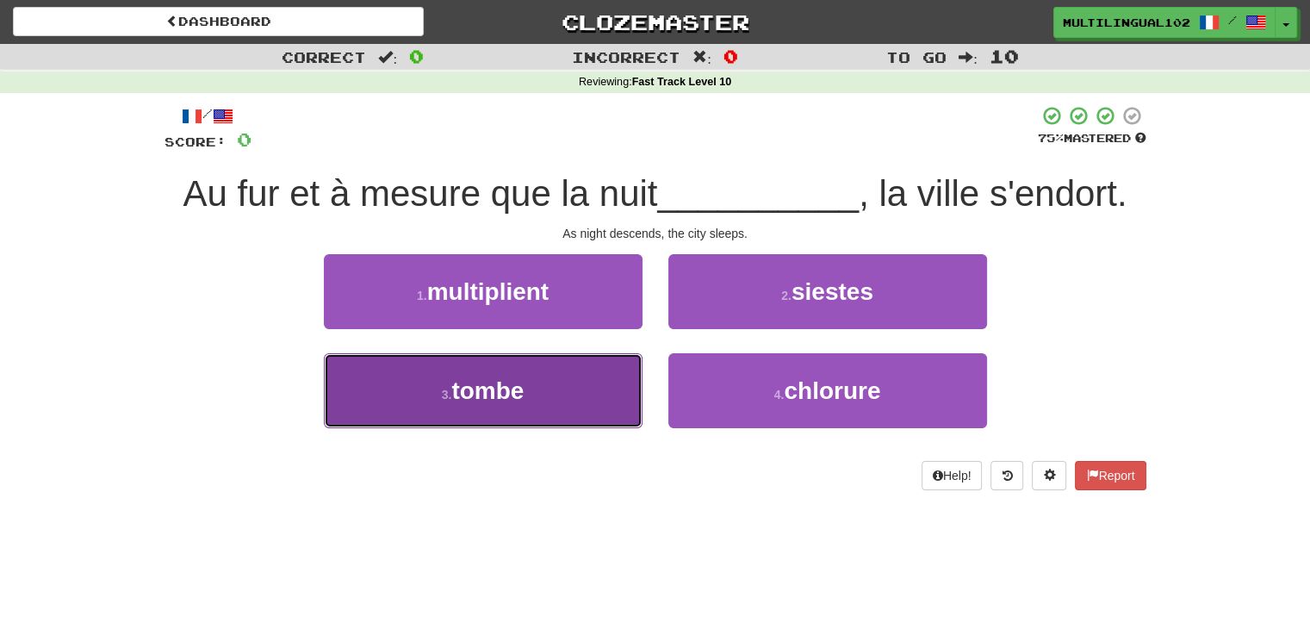
click at [575, 388] on button "3 . tombe" at bounding box center [483, 390] width 319 height 75
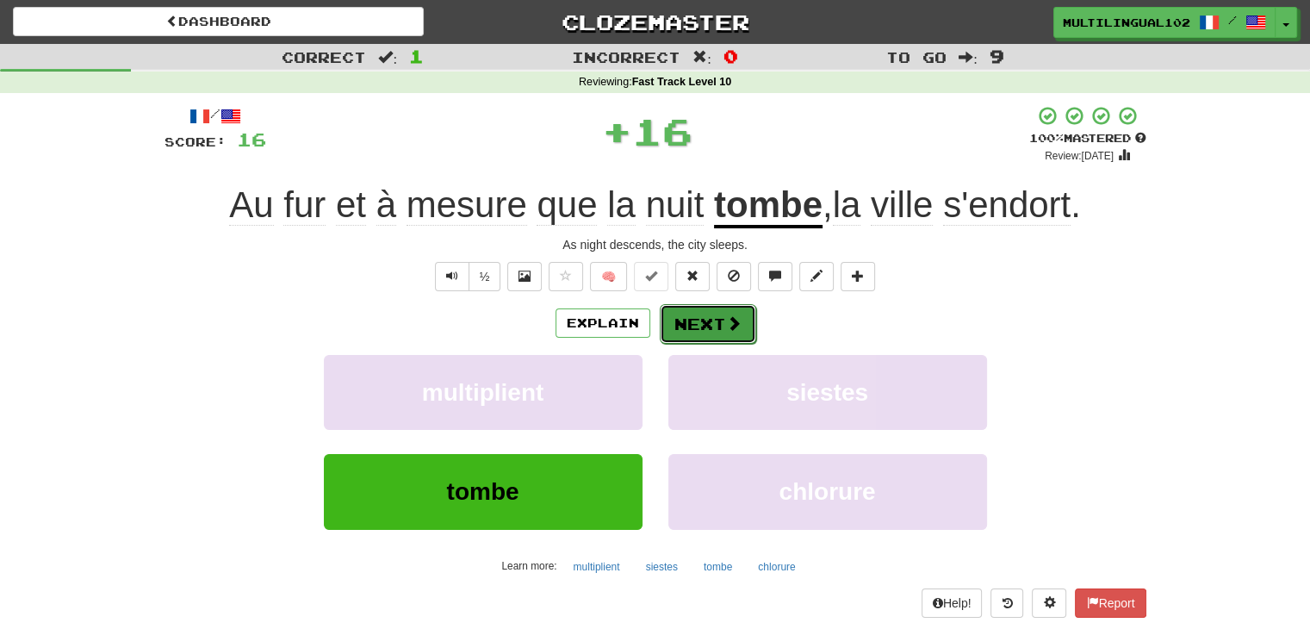
click at [689, 328] on button "Next" at bounding box center [708, 324] width 96 height 40
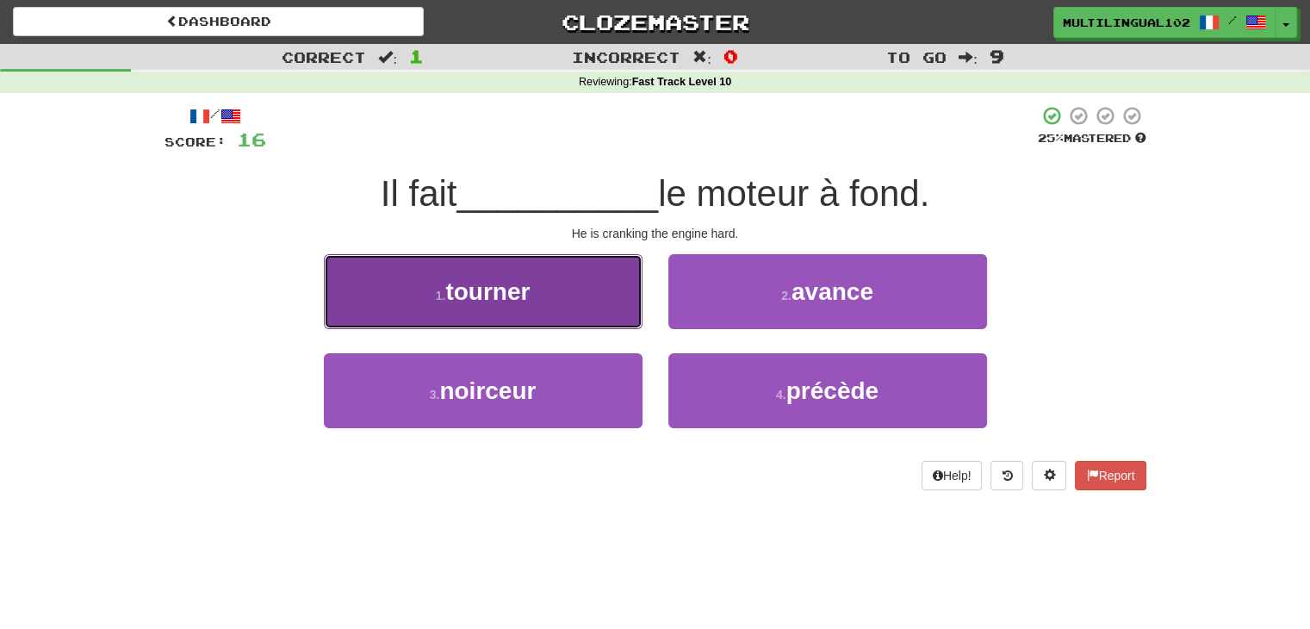
click at [600, 310] on button "1 . tourner" at bounding box center [483, 291] width 319 height 75
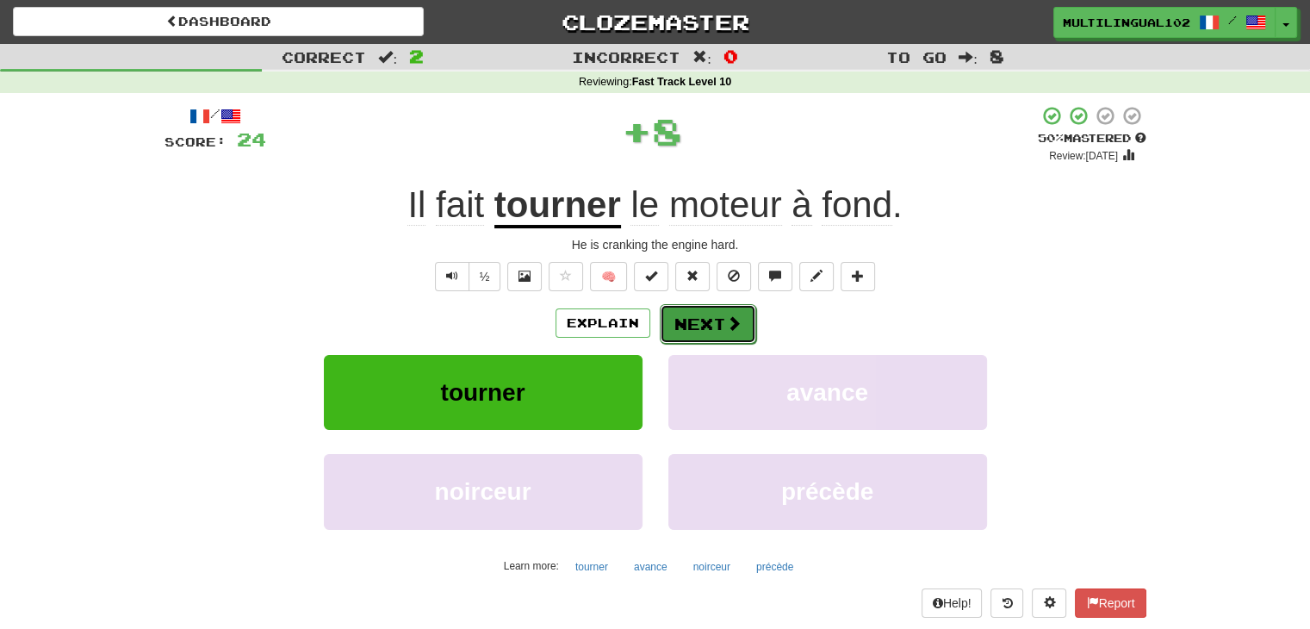
click at [704, 309] on button "Next" at bounding box center [708, 324] width 96 height 40
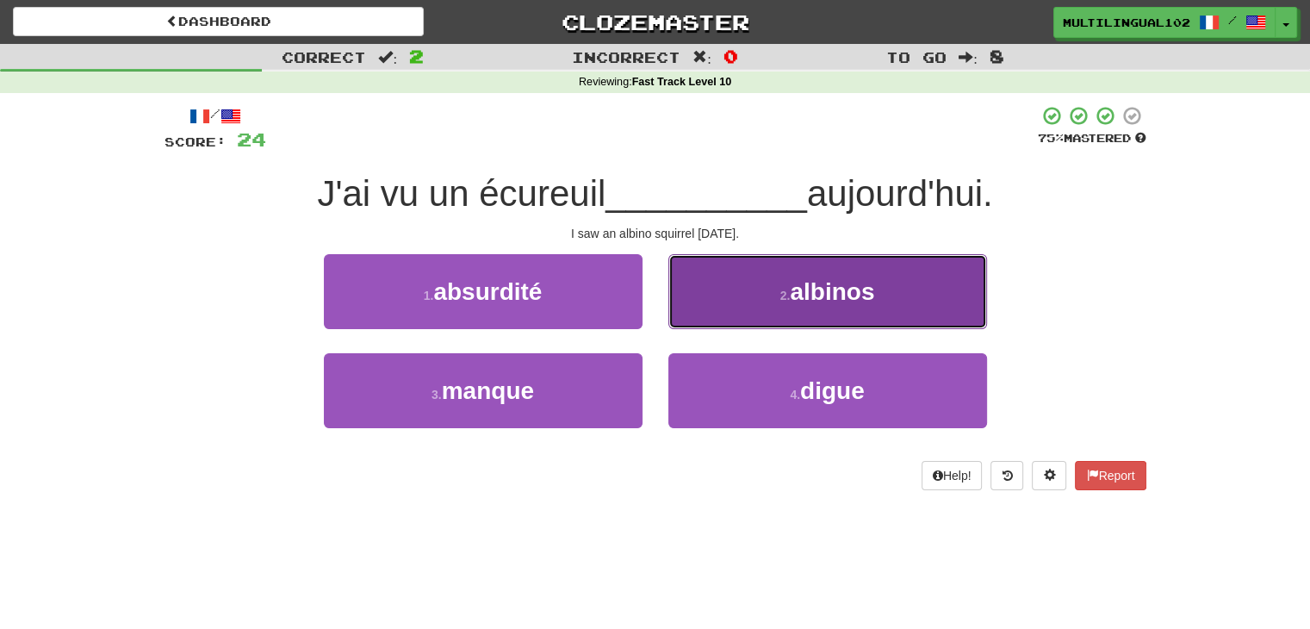
click at [741, 301] on button "2 . albinos" at bounding box center [827, 291] width 319 height 75
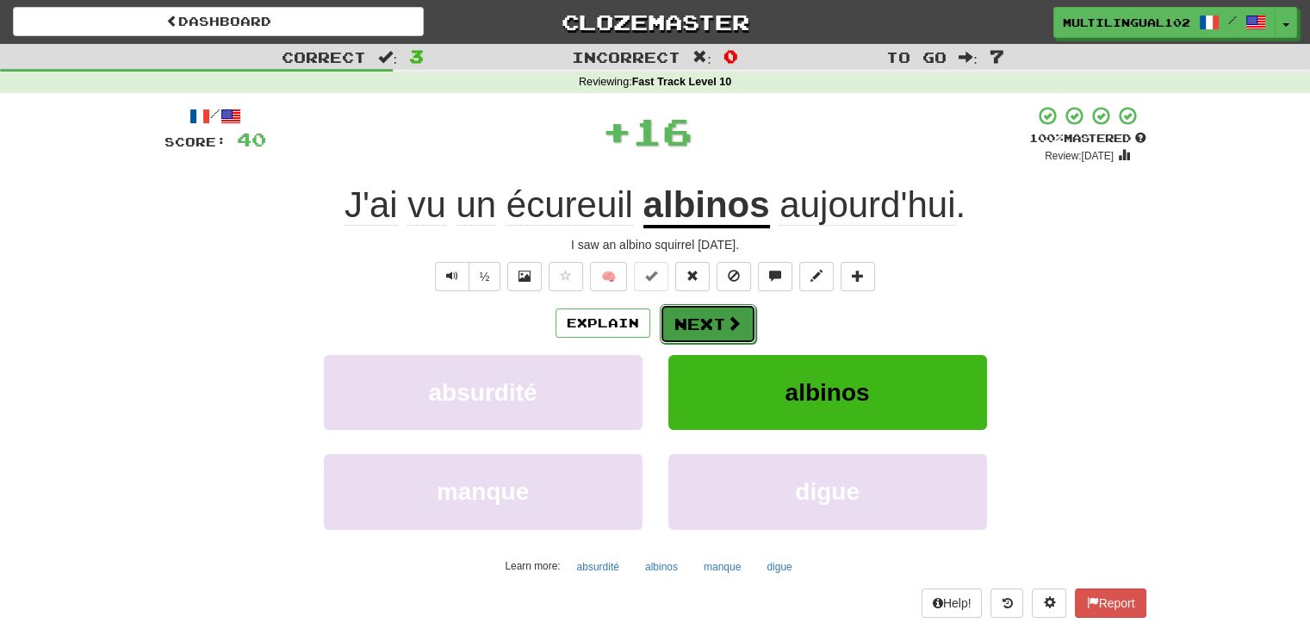
click at [707, 327] on button "Next" at bounding box center [708, 324] width 96 height 40
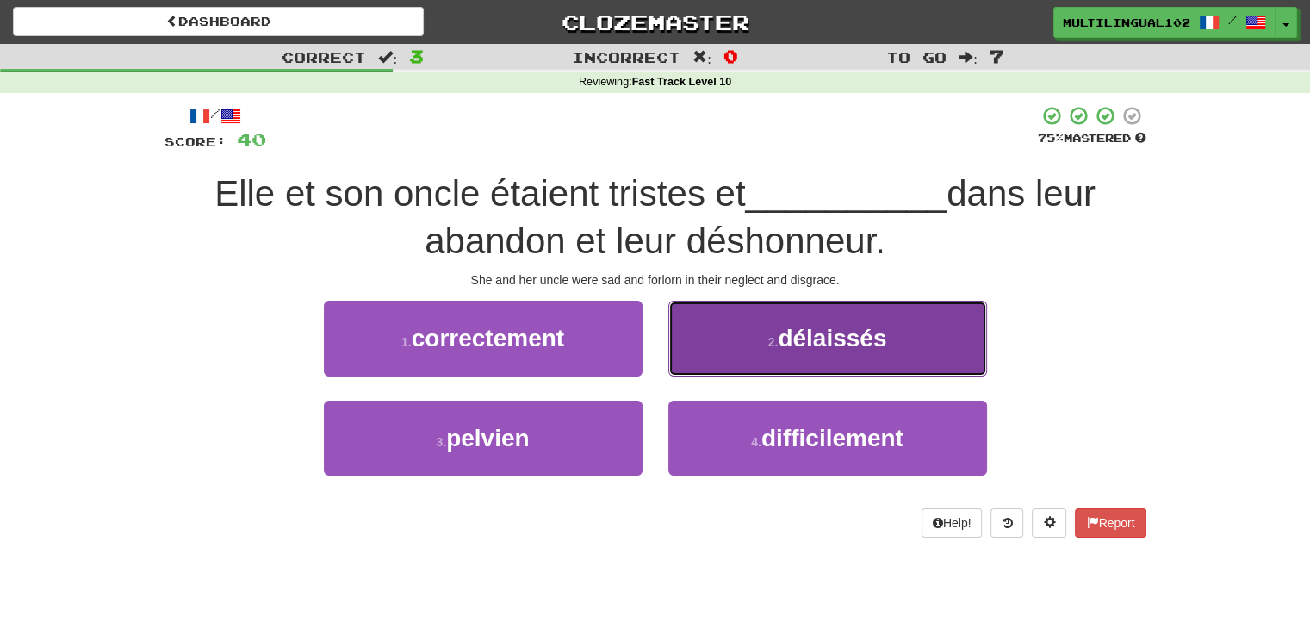
click at [746, 357] on button "2 . délaissés" at bounding box center [827, 338] width 319 height 75
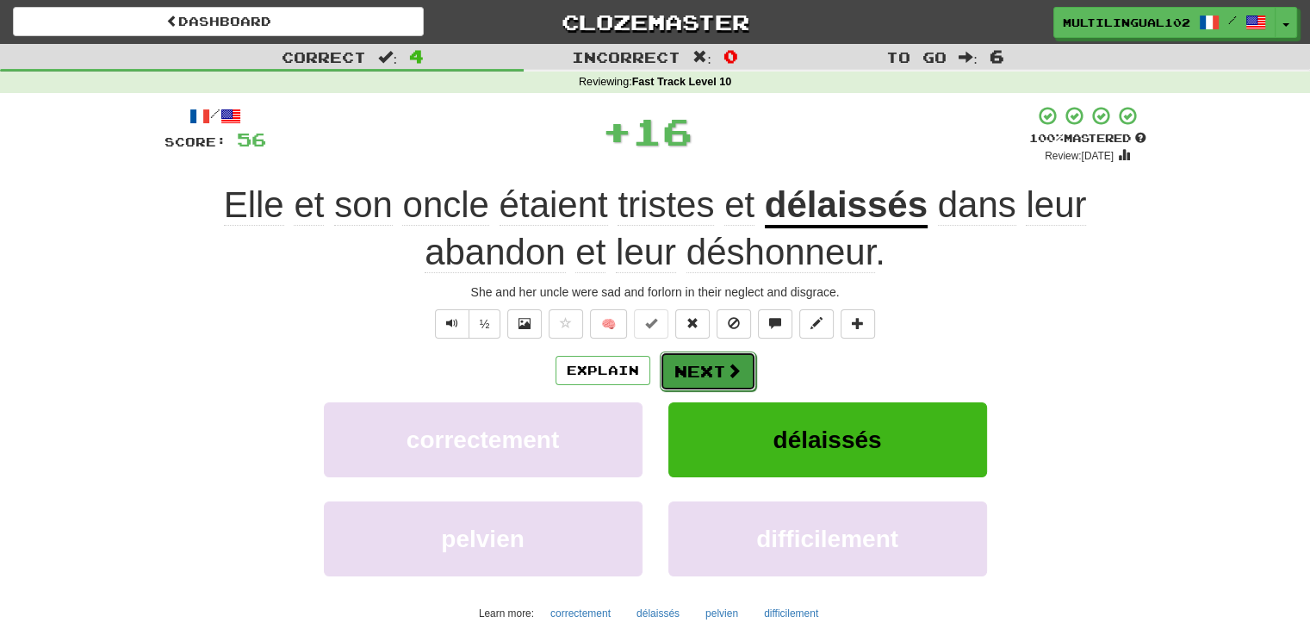
click at [702, 364] on button "Next" at bounding box center [708, 371] width 96 height 40
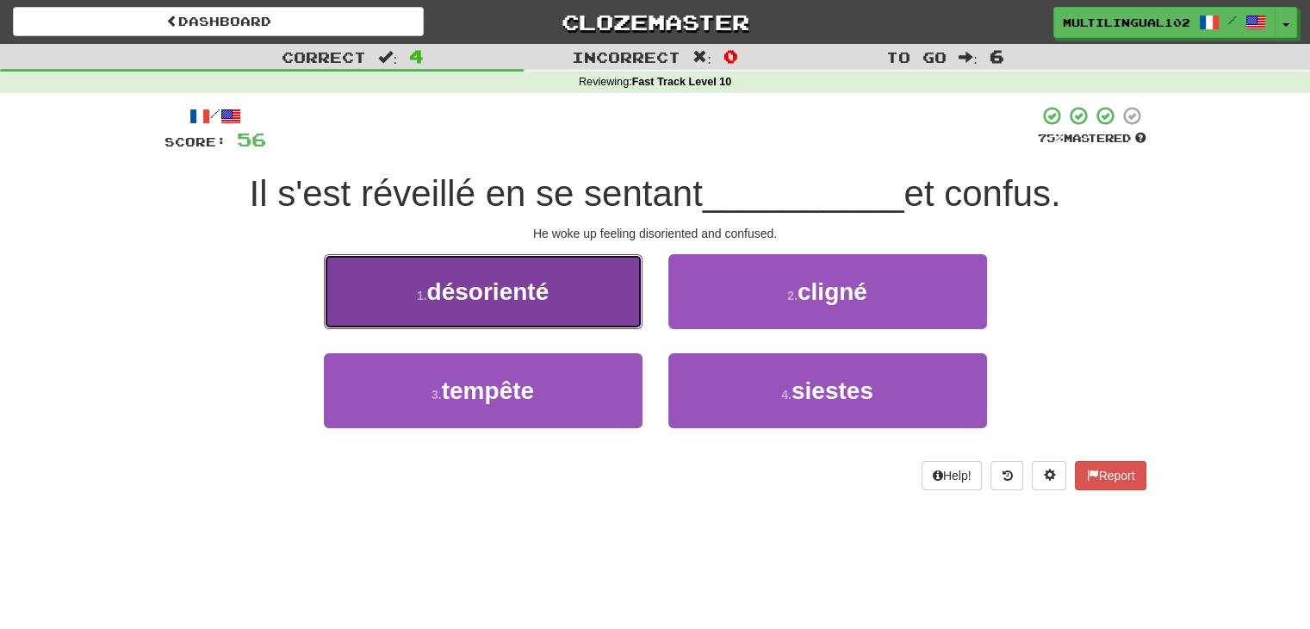
click at [599, 309] on button "1 . désorienté" at bounding box center [483, 291] width 319 height 75
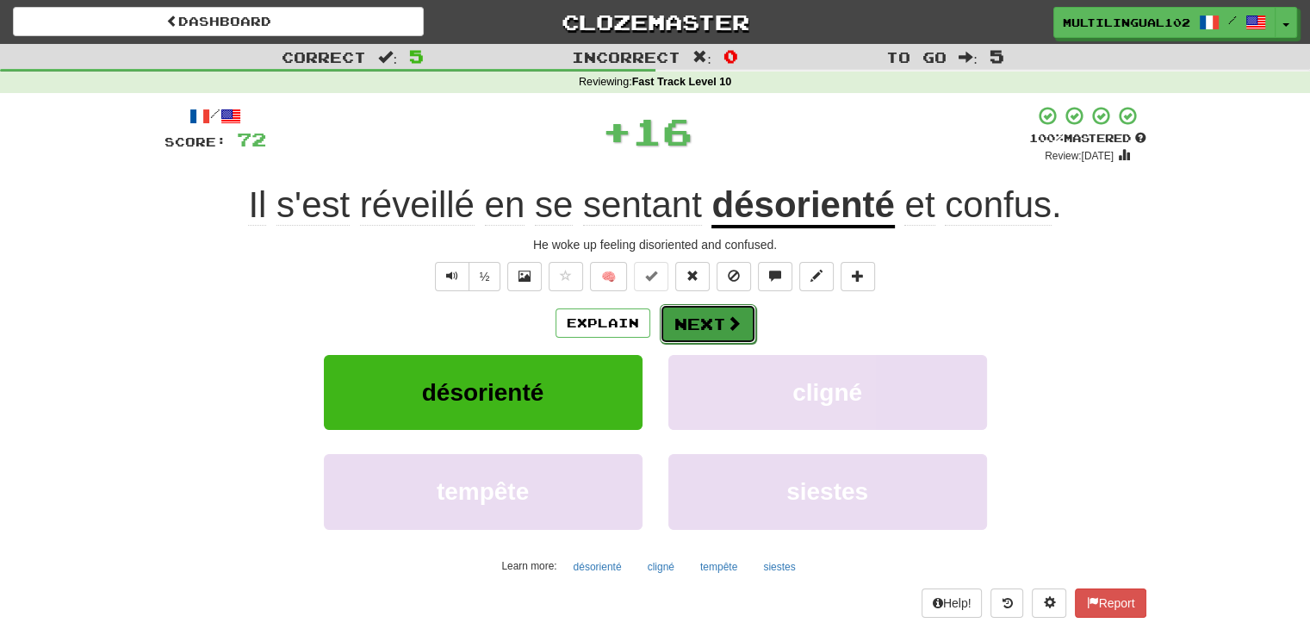
click at [700, 338] on button "Next" at bounding box center [708, 324] width 96 height 40
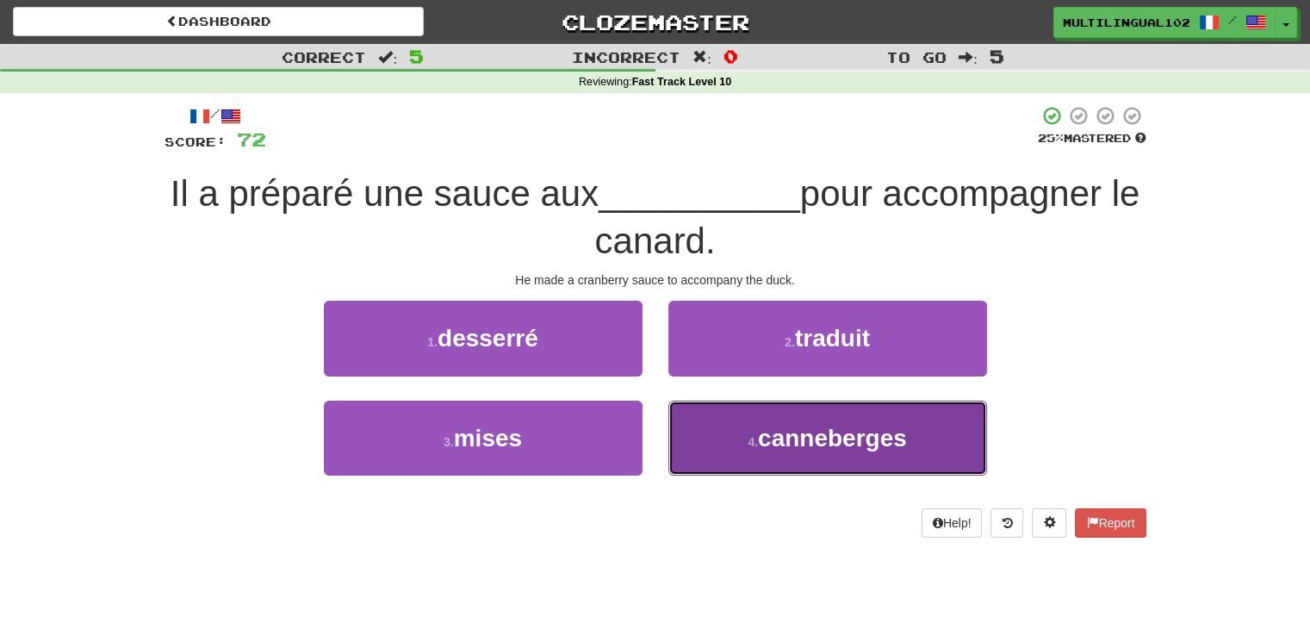
click at [713, 423] on button "4 . canneberges" at bounding box center [827, 437] width 319 height 75
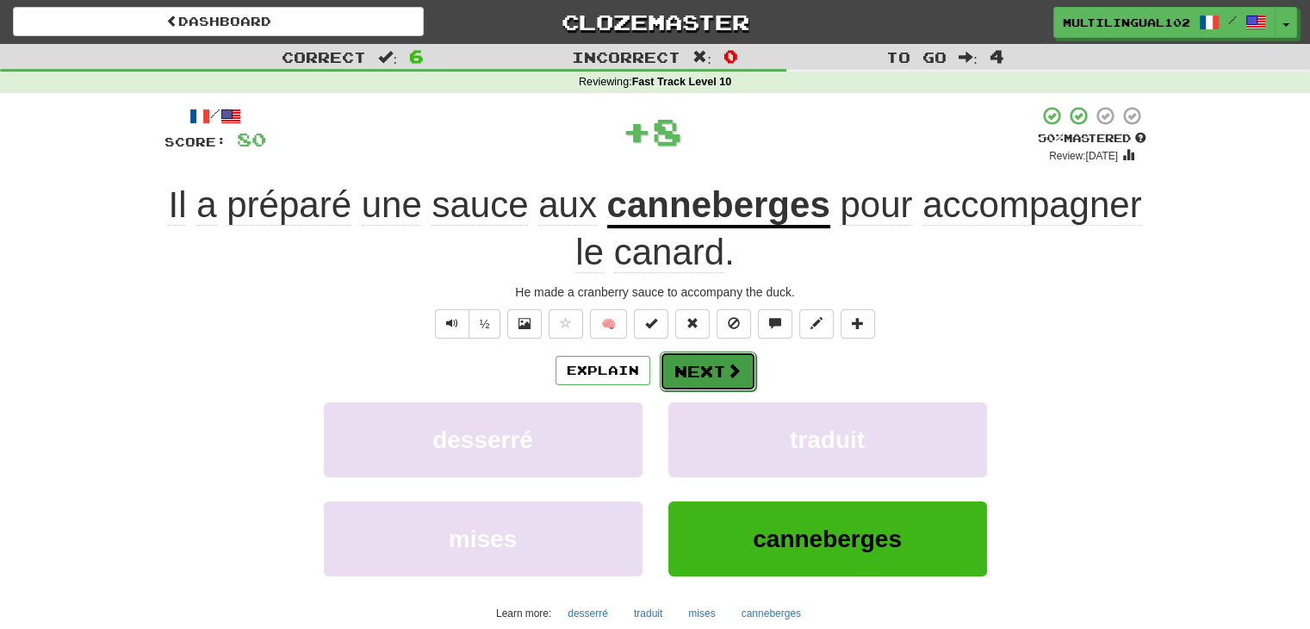
click at [673, 376] on button "Next" at bounding box center [708, 371] width 96 height 40
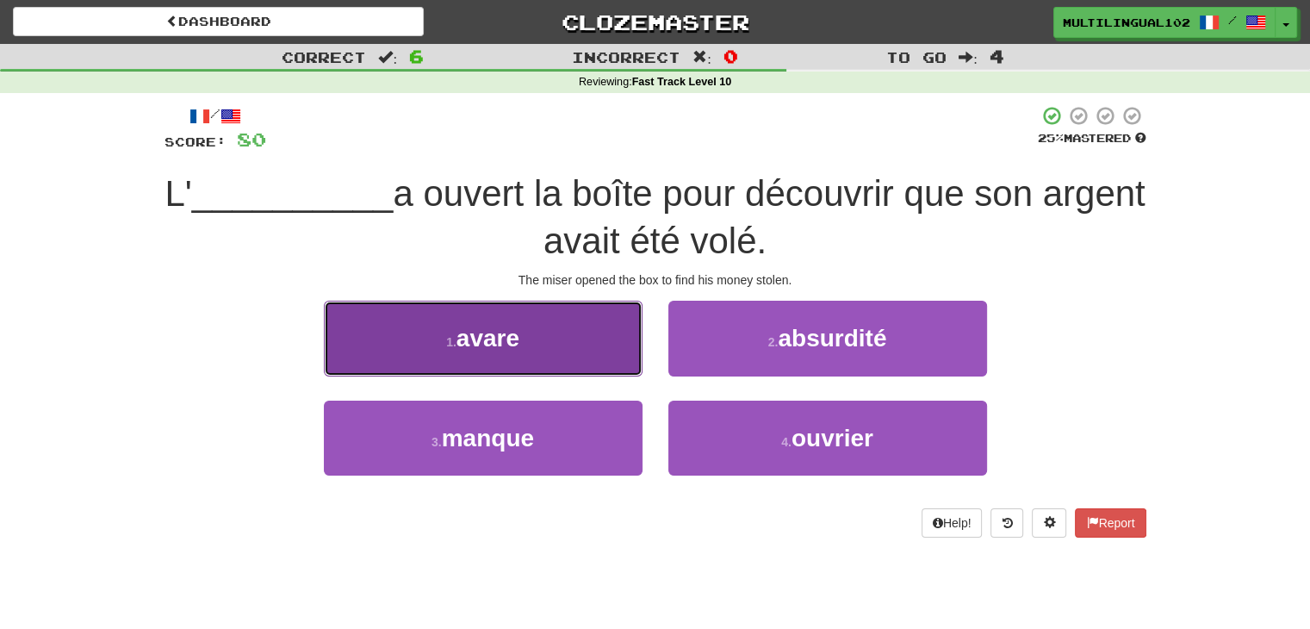
click at [597, 359] on button "1 . avare" at bounding box center [483, 338] width 319 height 75
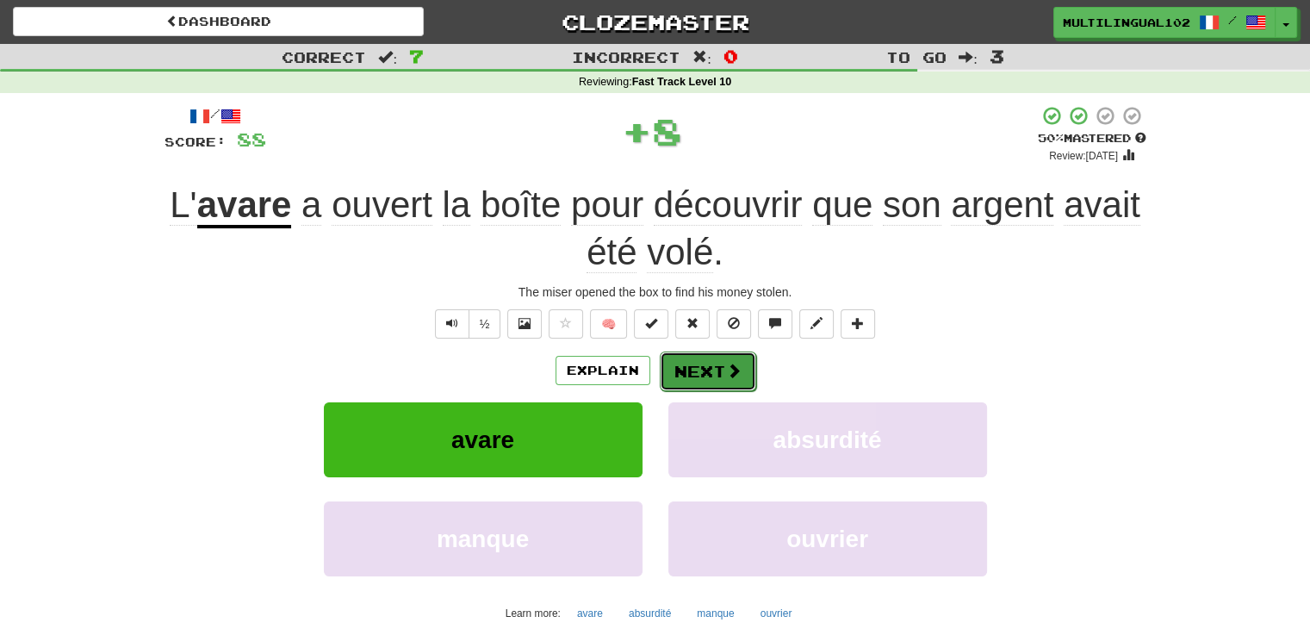
click at [692, 353] on button "Next" at bounding box center [708, 371] width 96 height 40
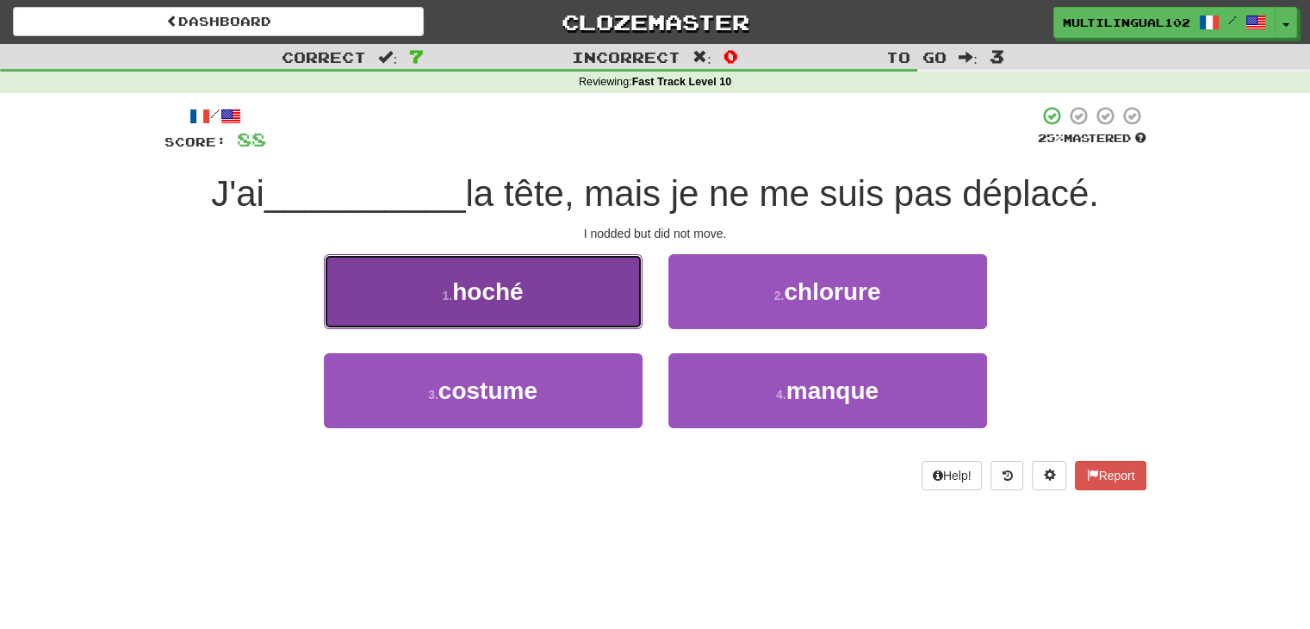
click at [616, 309] on button "1 . hoché" at bounding box center [483, 291] width 319 height 75
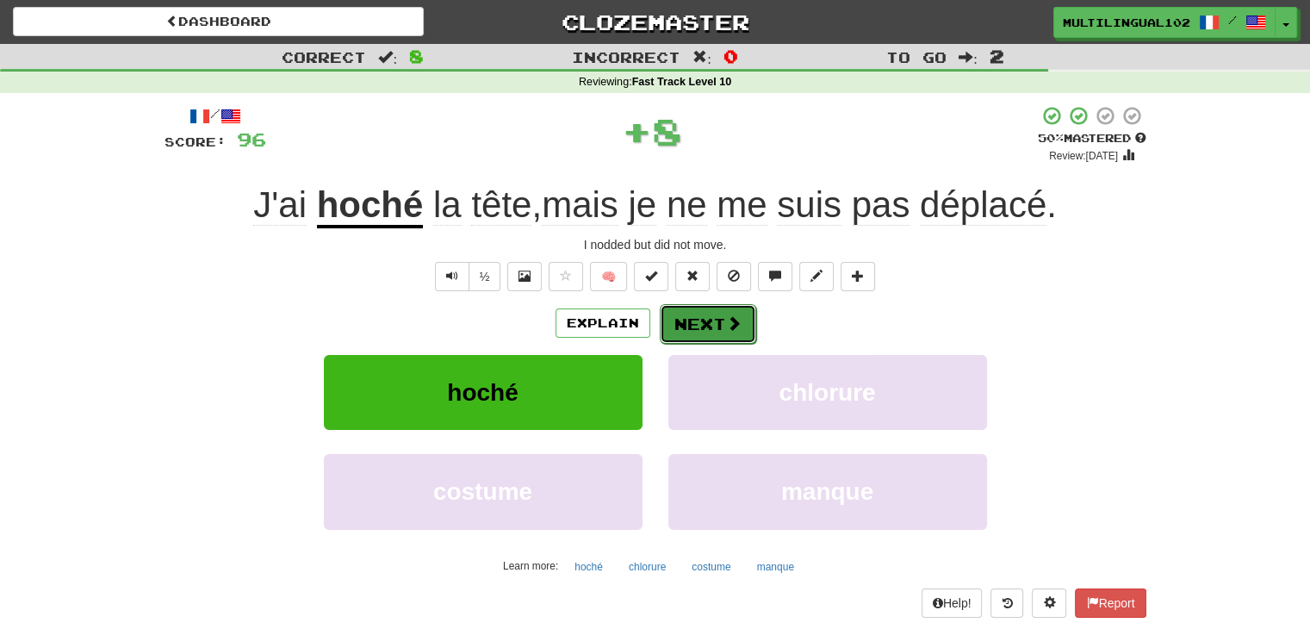
click at [695, 318] on button "Next" at bounding box center [708, 324] width 96 height 40
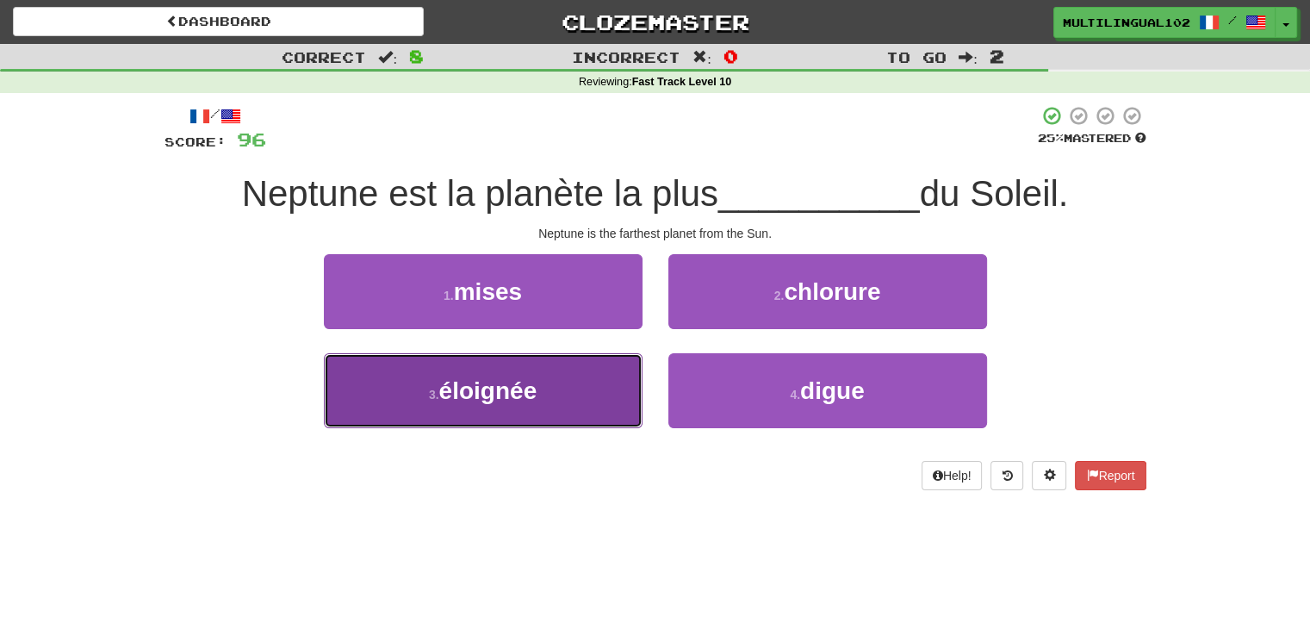
click at [577, 396] on button "3 . éloignée" at bounding box center [483, 390] width 319 height 75
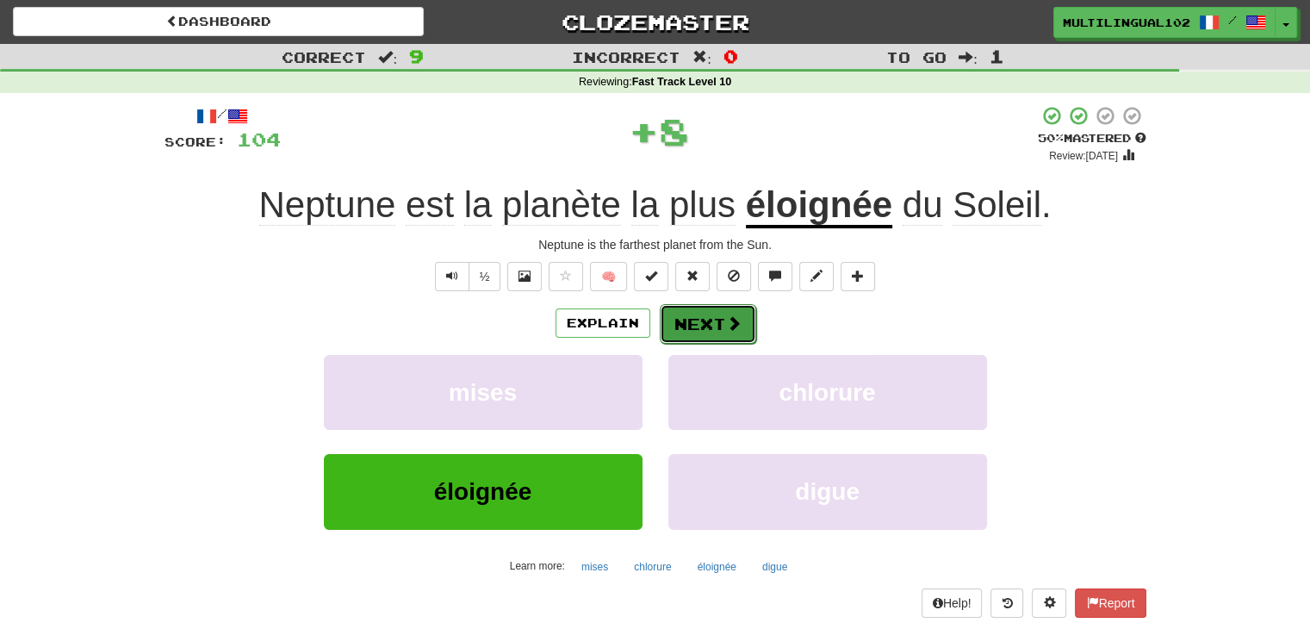
click at [699, 313] on button "Next" at bounding box center [708, 324] width 96 height 40
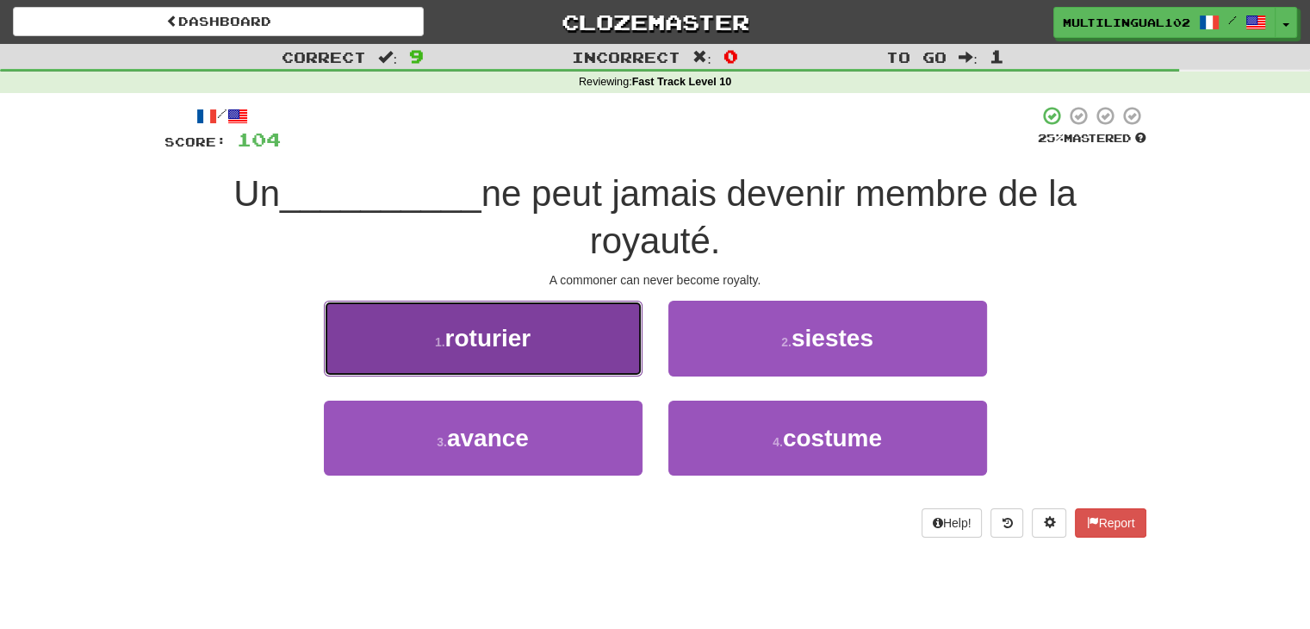
click at [565, 361] on button "1 . roturier" at bounding box center [483, 338] width 319 height 75
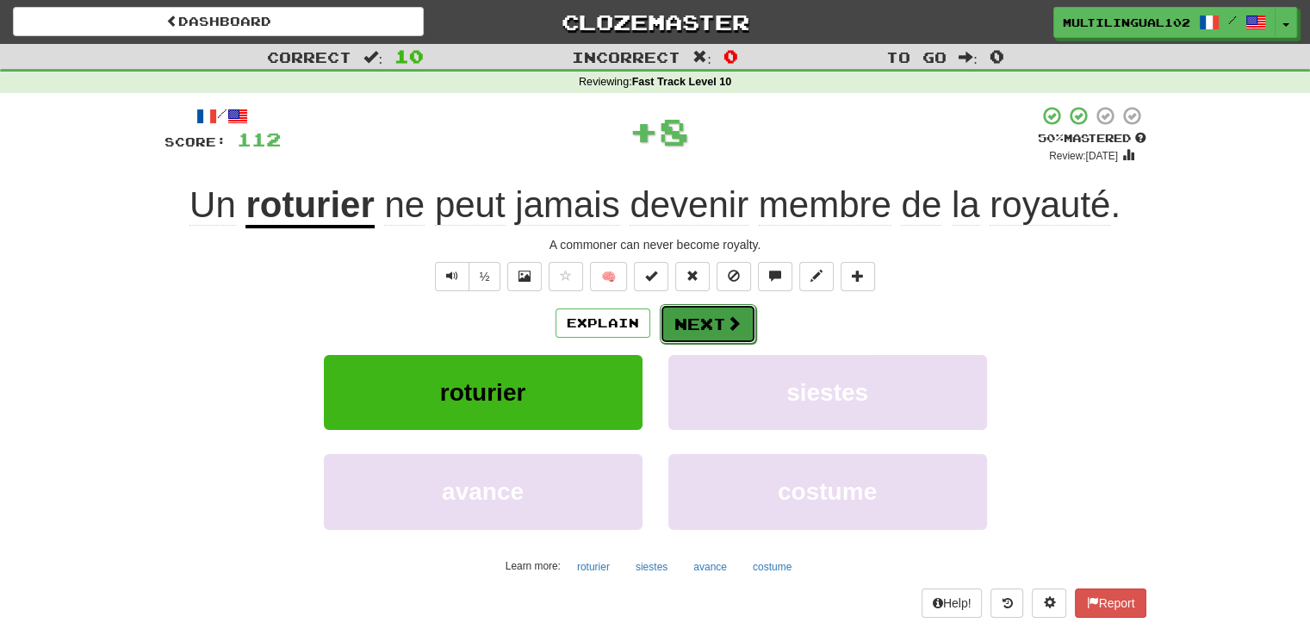
click at [702, 325] on button "Next" at bounding box center [708, 324] width 96 height 40
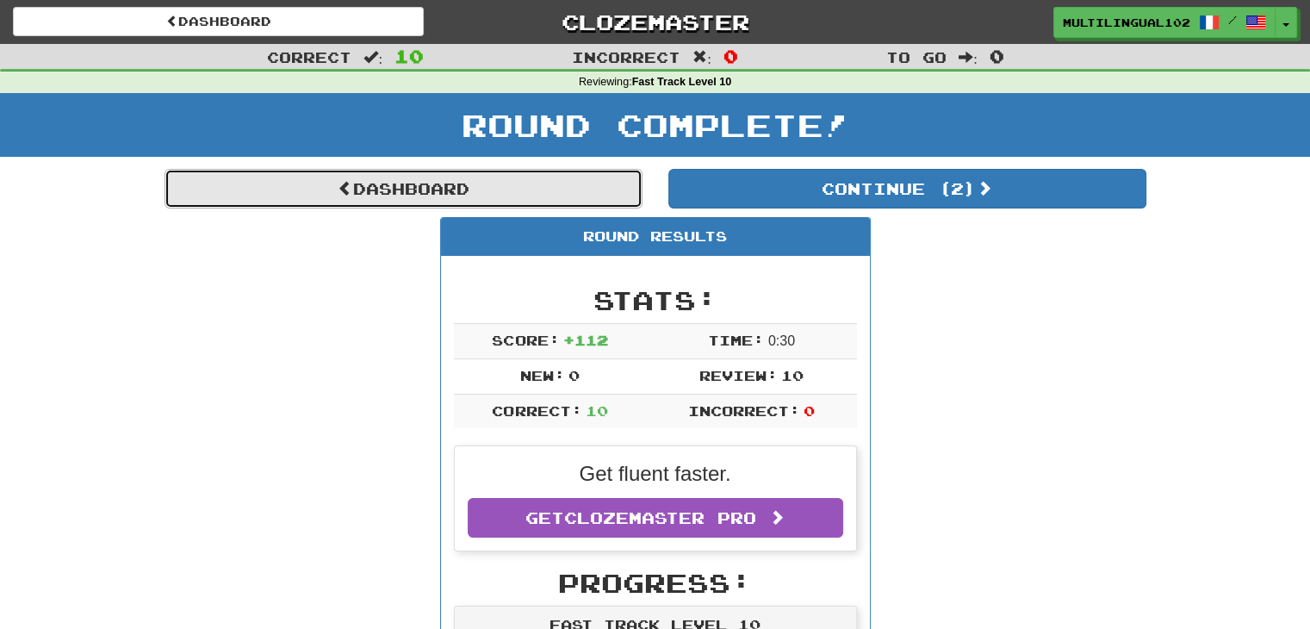
click at [513, 204] on link "Dashboard" at bounding box center [403, 189] width 478 height 40
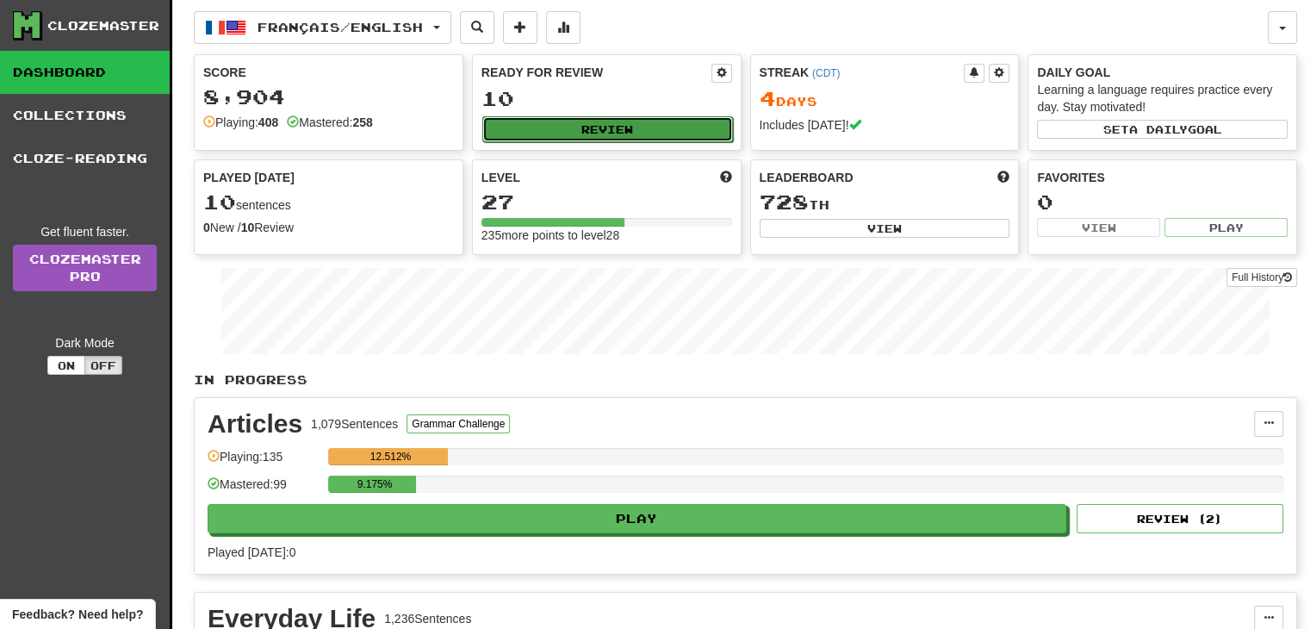
click at [585, 140] on button "Review" at bounding box center [607, 129] width 251 height 26
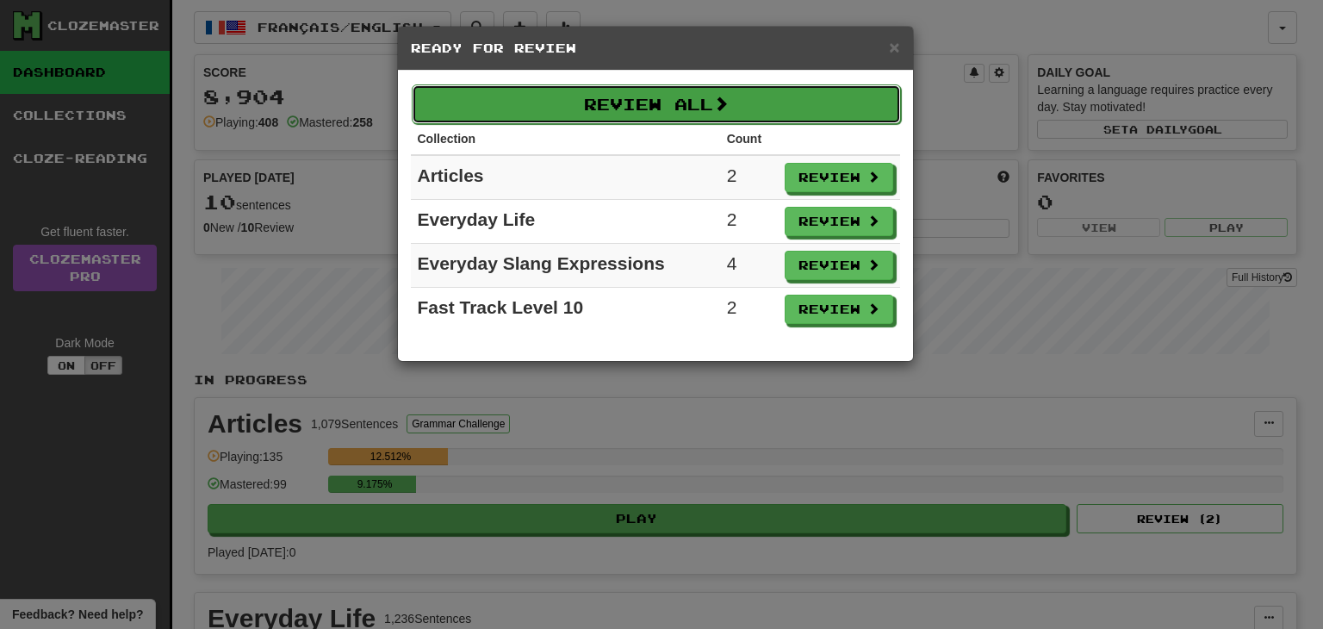
click at [734, 92] on button "Review All" at bounding box center [656, 104] width 489 height 40
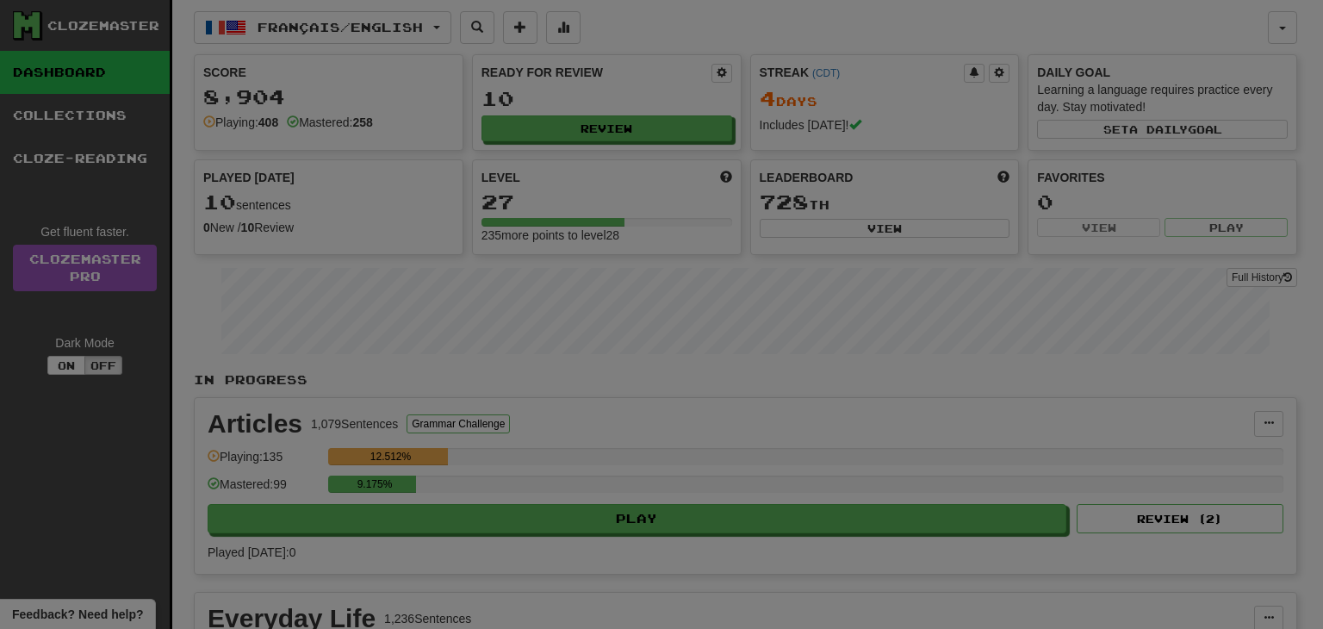
select select "**"
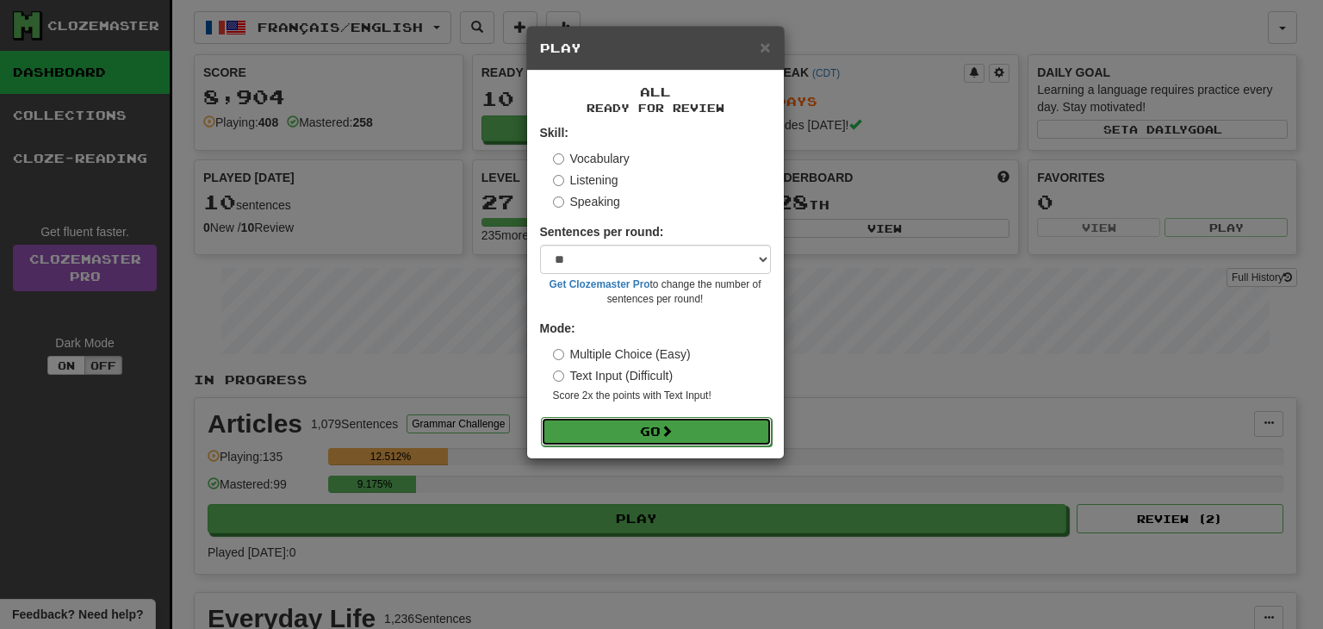
click at [660, 431] on button "Go" at bounding box center [656, 431] width 231 height 29
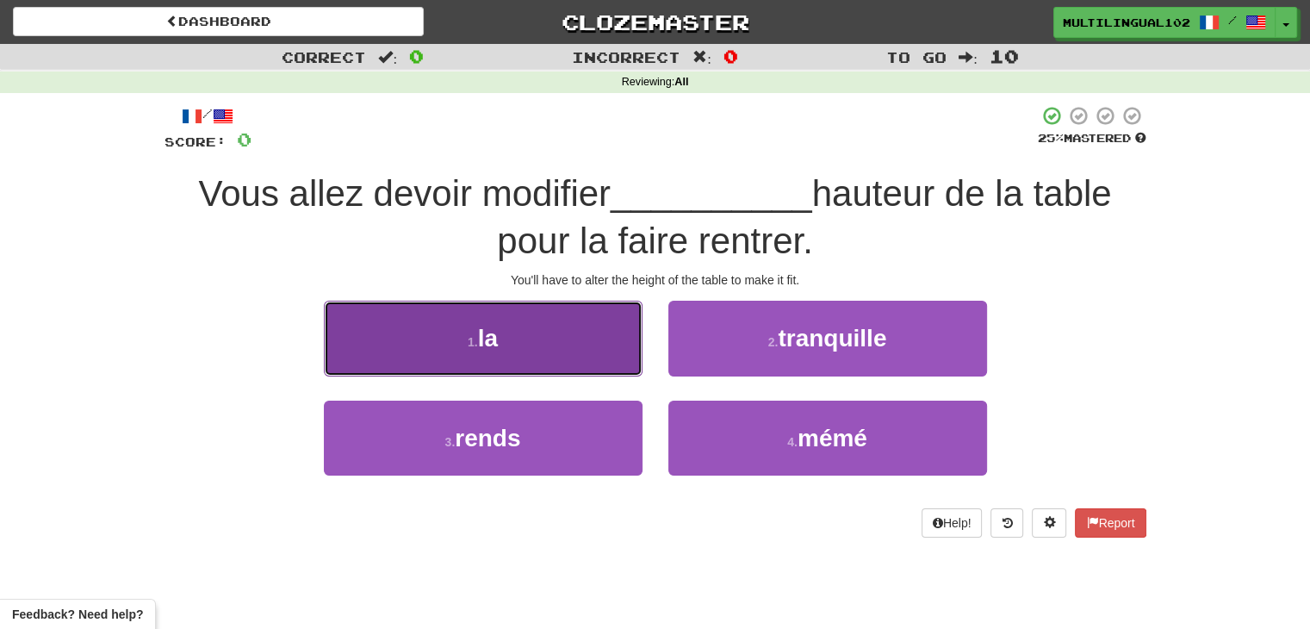
click at [561, 338] on button "1 . la" at bounding box center [483, 338] width 319 height 75
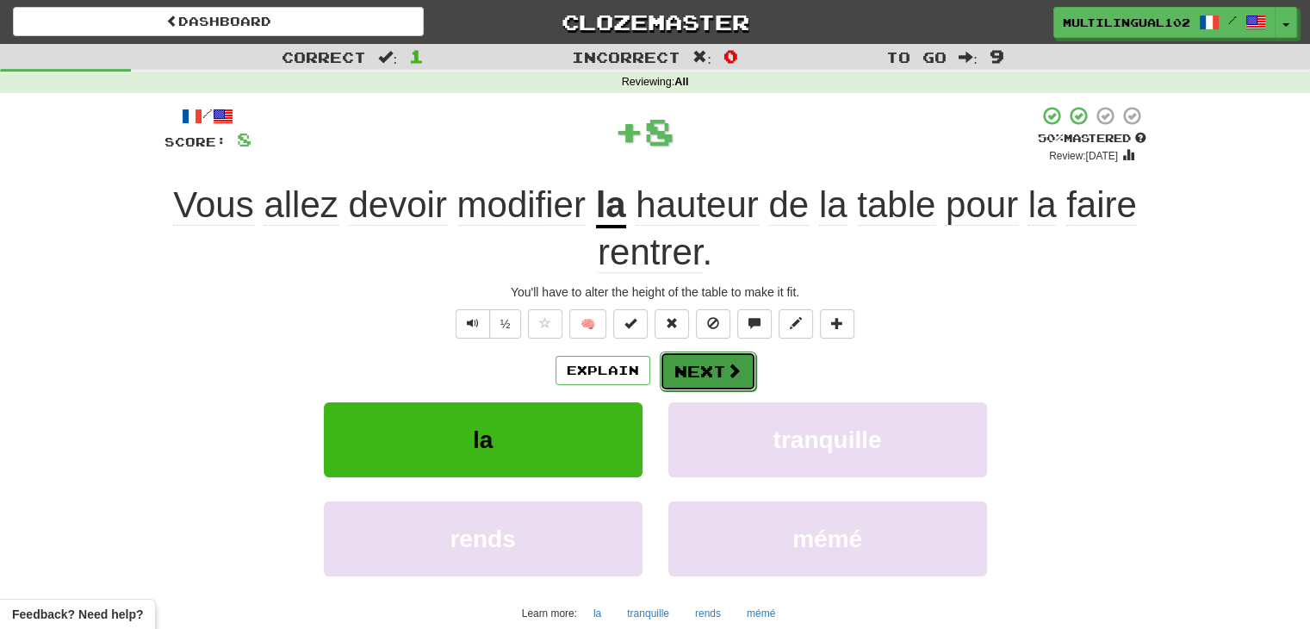
click at [685, 357] on button "Next" at bounding box center [708, 371] width 96 height 40
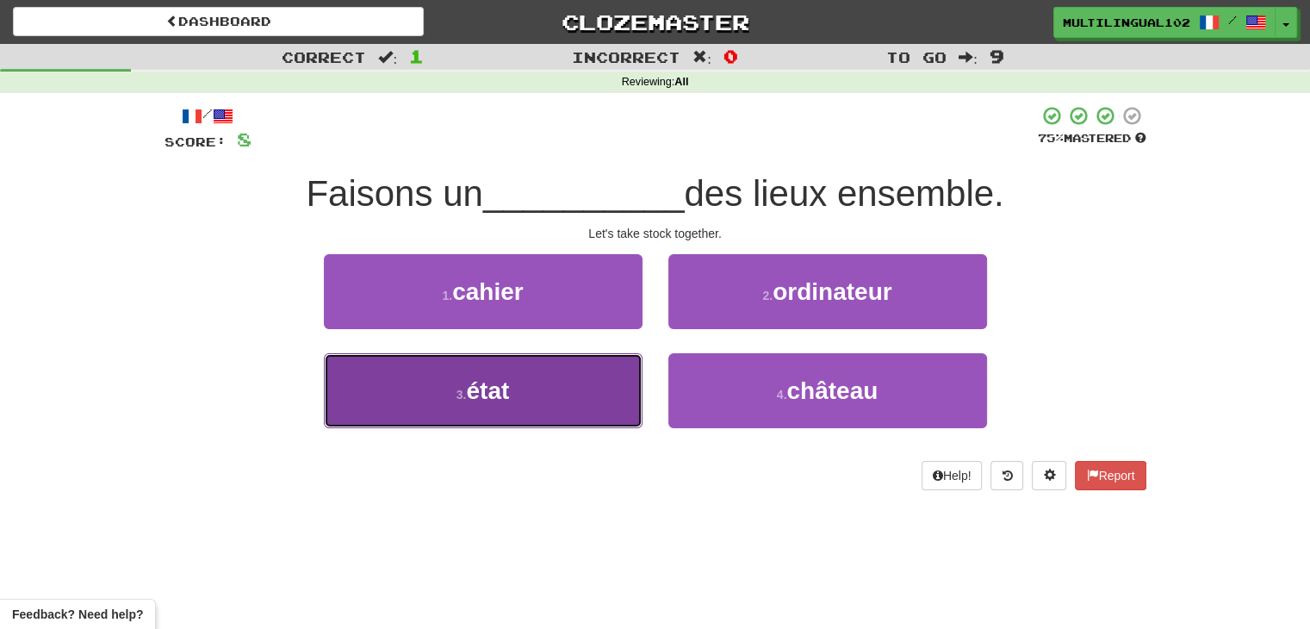
click at [592, 404] on button "3 . état" at bounding box center [483, 390] width 319 height 75
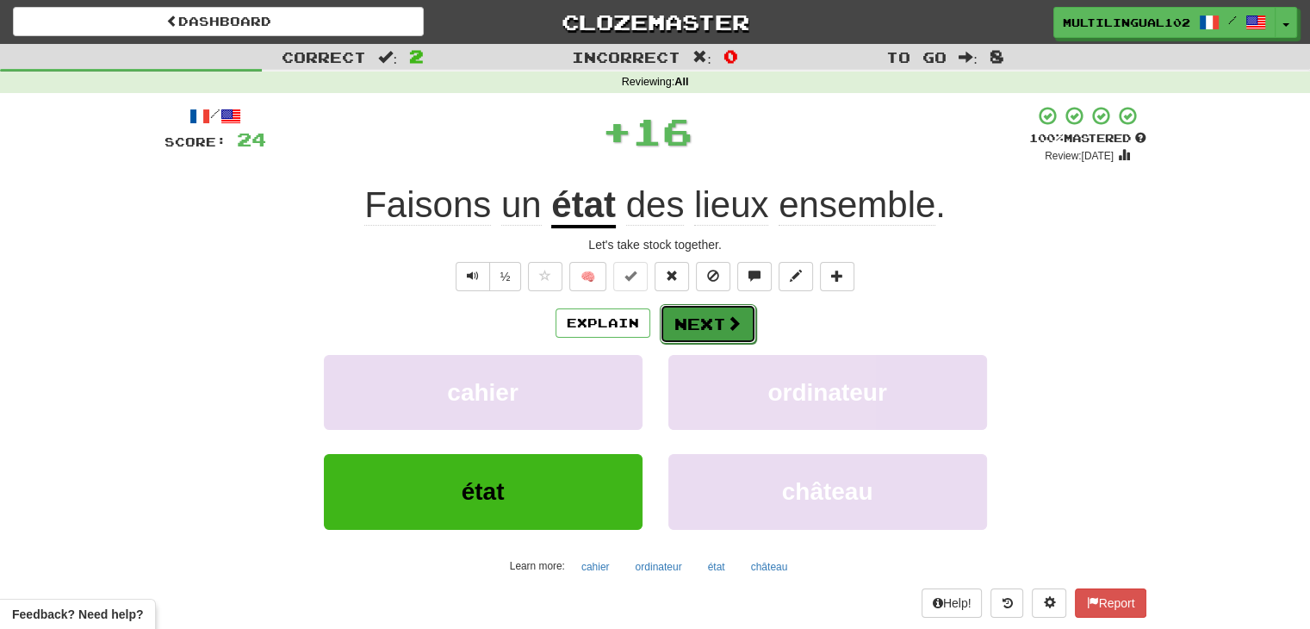
click at [694, 315] on button "Next" at bounding box center [708, 324] width 96 height 40
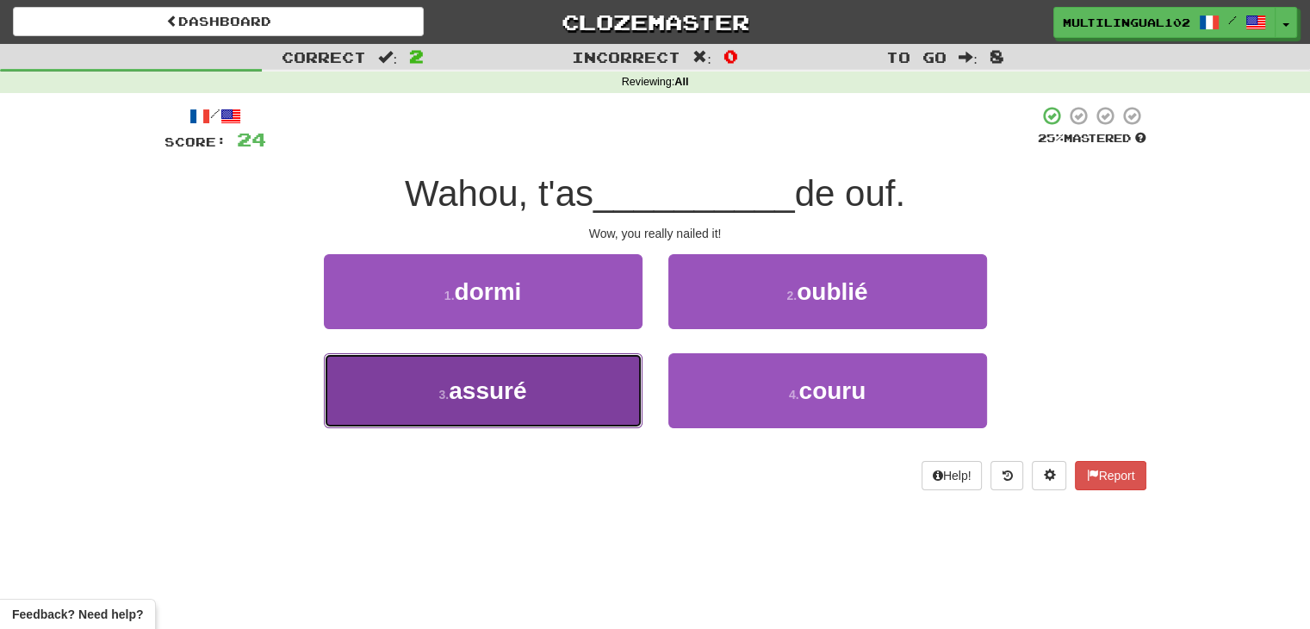
click at [584, 387] on button "3 . assuré" at bounding box center [483, 390] width 319 height 75
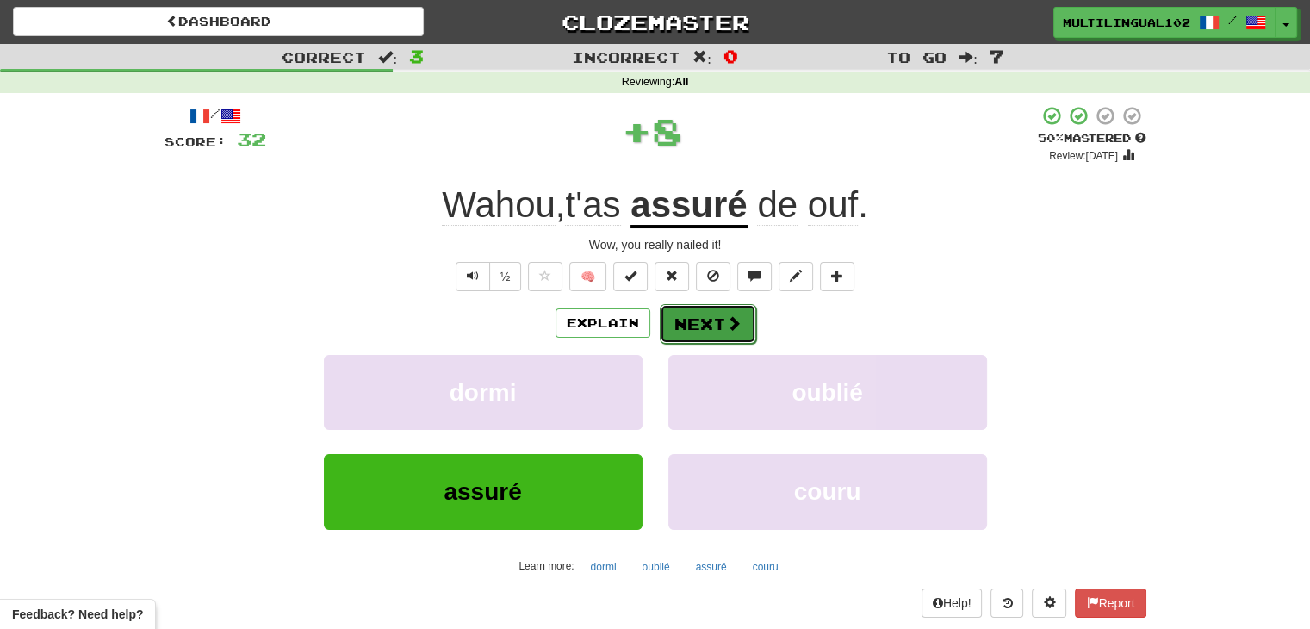
click at [688, 318] on button "Next" at bounding box center [708, 324] width 96 height 40
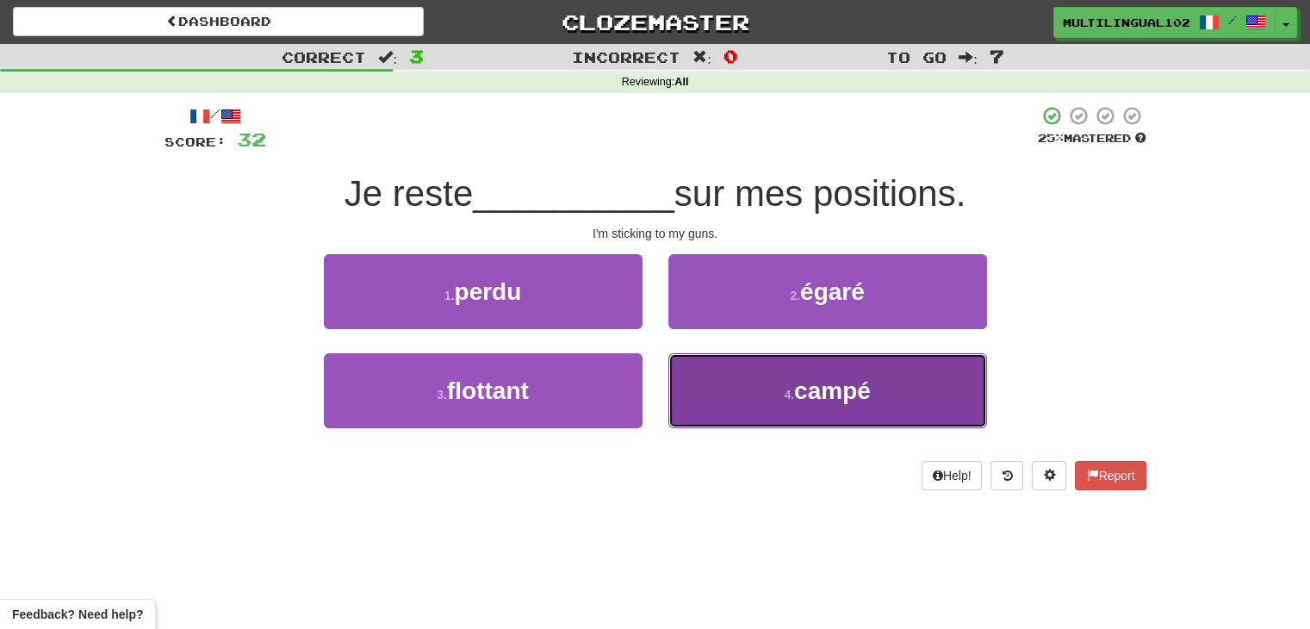
click at [730, 393] on button "4 . [GEOGRAPHIC_DATA]" at bounding box center [827, 390] width 319 height 75
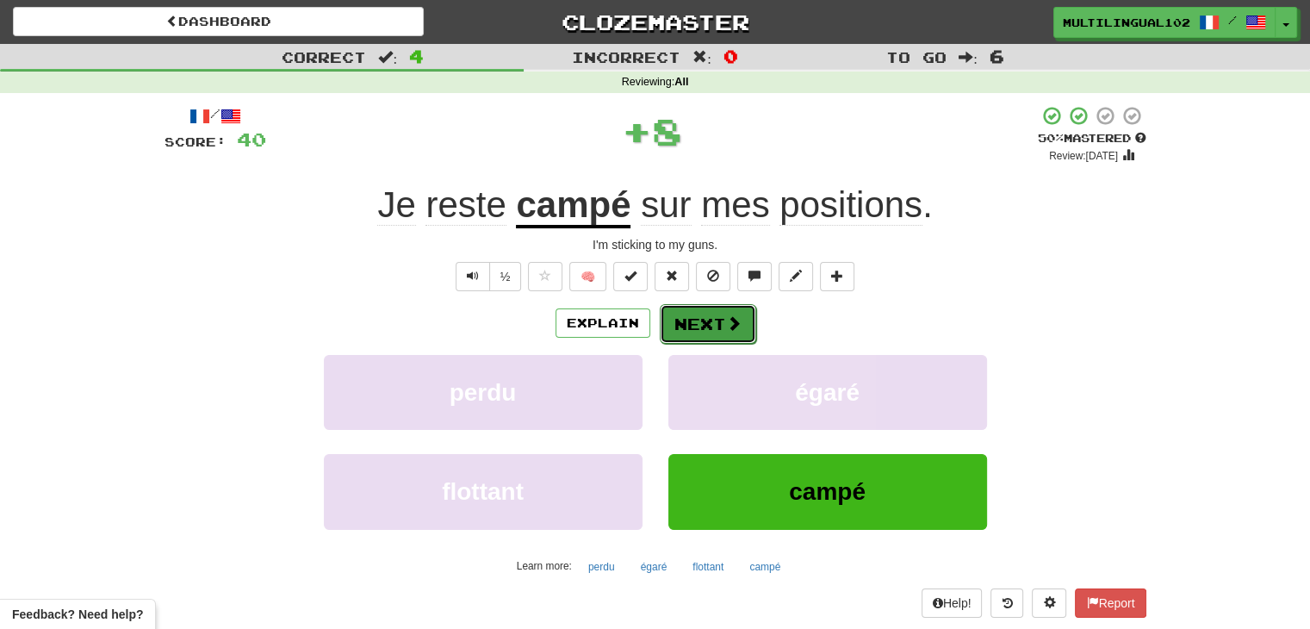
click at [685, 325] on button "Next" at bounding box center [708, 324] width 96 height 40
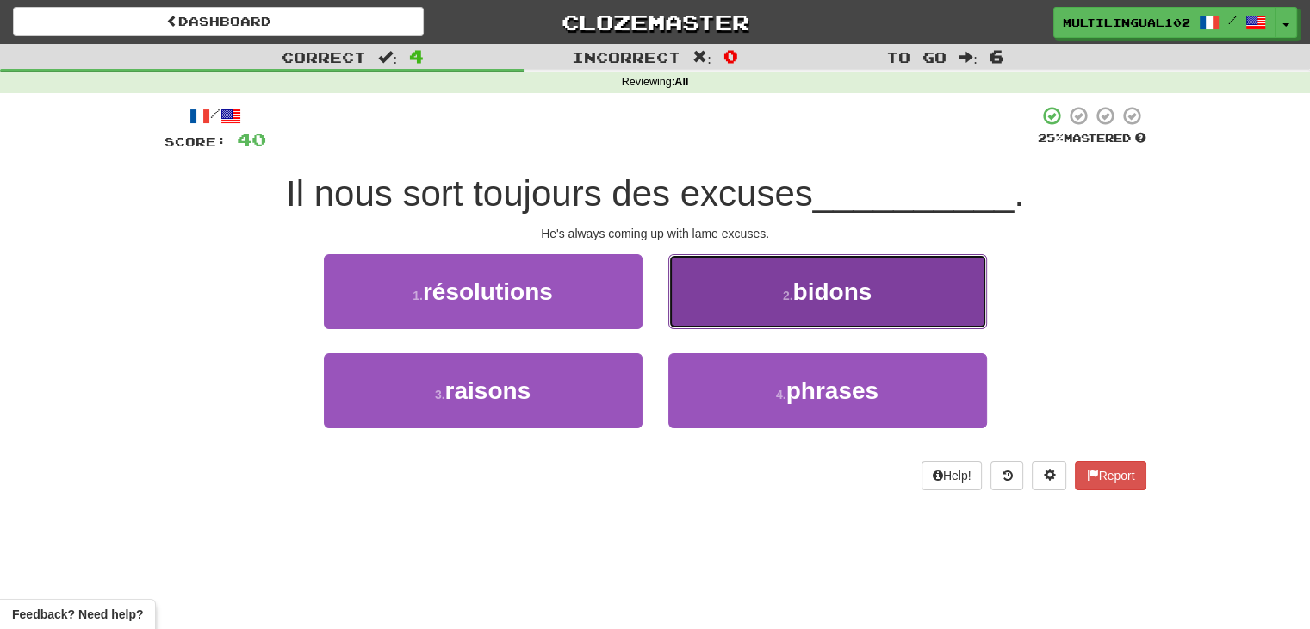
click at [730, 317] on button "2 . bidons" at bounding box center [827, 291] width 319 height 75
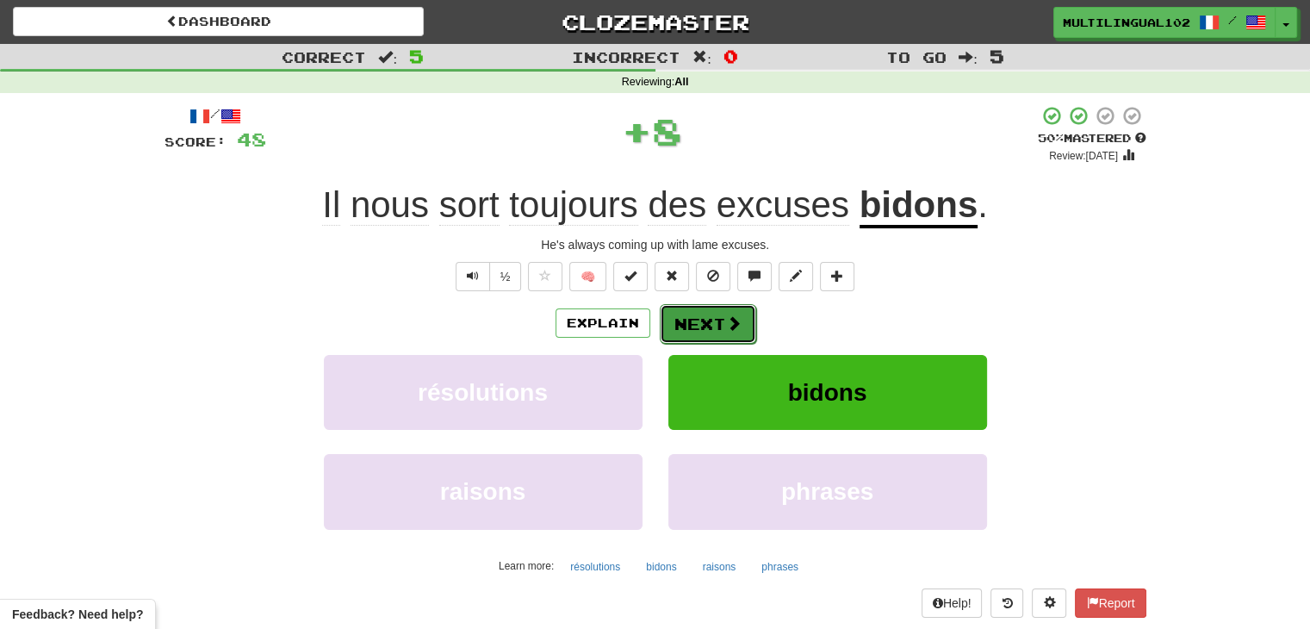
click at [726, 320] on span at bounding box center [734, 323] width 16 height 16
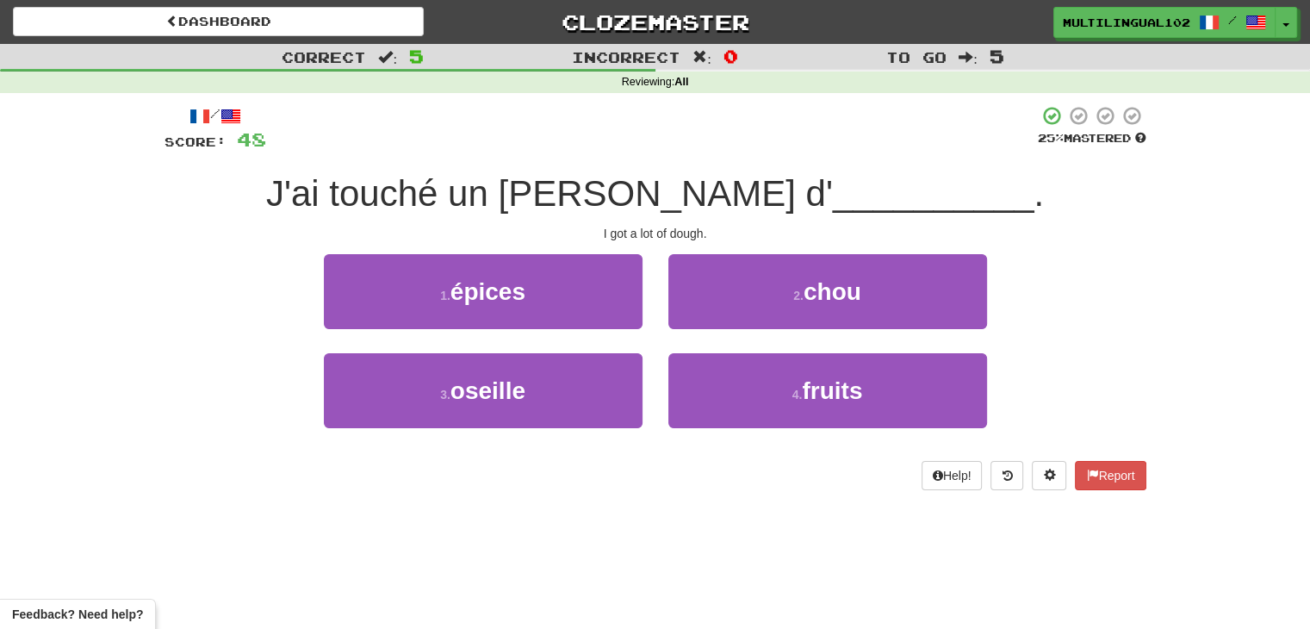
click at [537, 435] on div "3 . [GEOGRAPHIC_DATA]" at bounding box center [483, 402] width 344 height 99
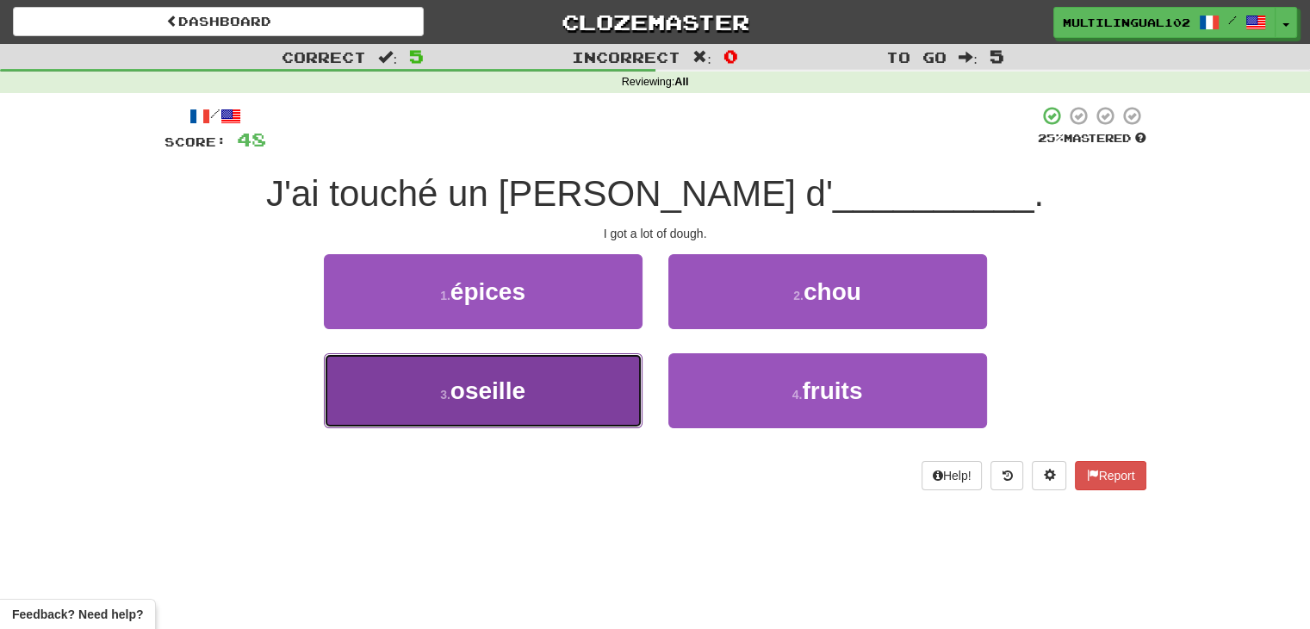
click at [537, 426] on button "3 . [GEOGRAPHIC_DATA]" at bounding box center [483, 390] width 319 height 75
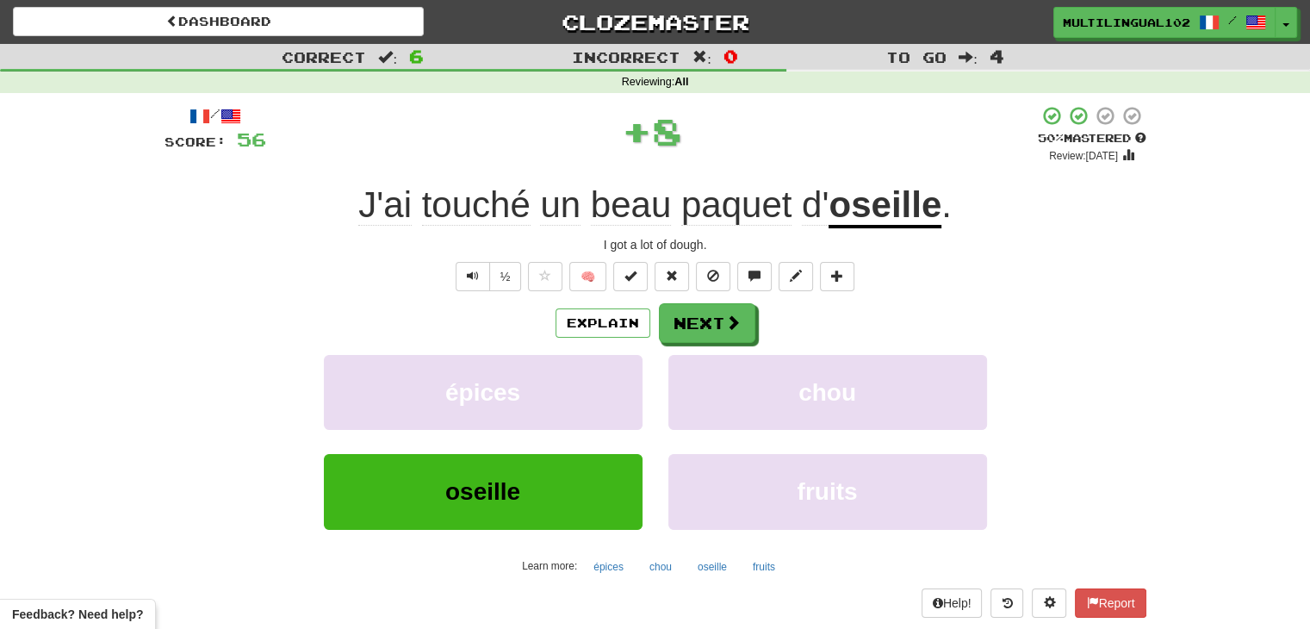
click at [690, 345] on div "Explain Next épices chou oseille fruits Learn more: épices chou oseille fruits" at bounding box center [655, 441] width 982 height 276
click at [686, 318] on button "Next" at bounding box center [708, 324] width 96 height 40
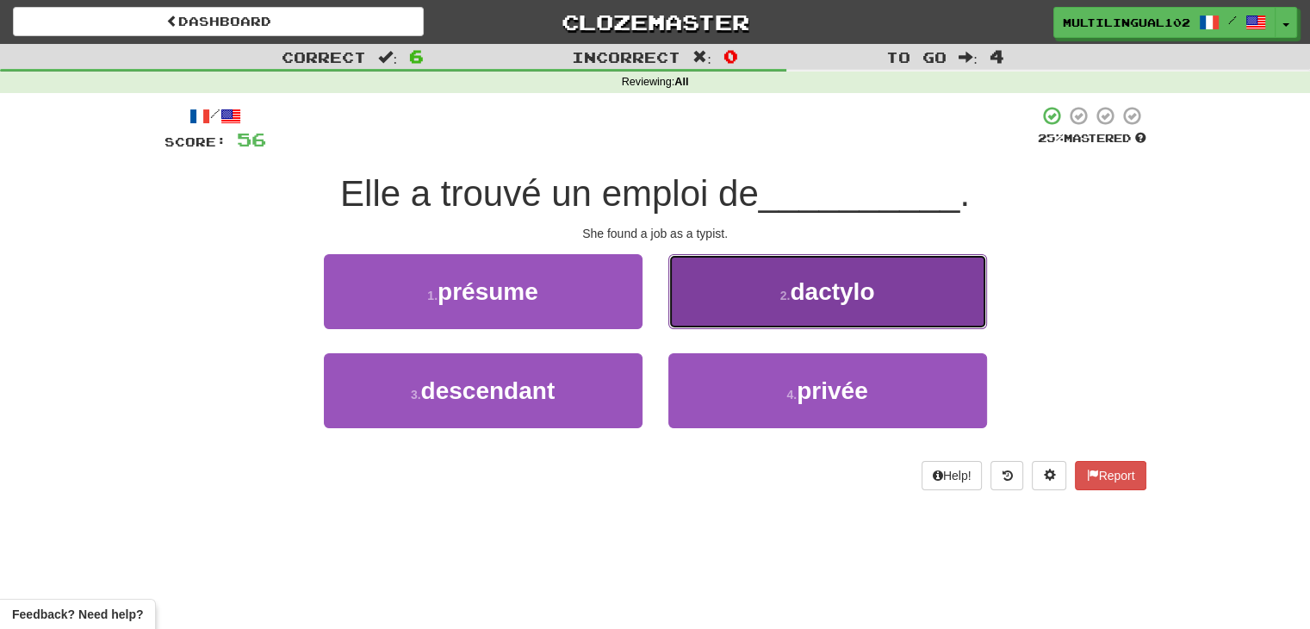
click at [724, 318] on button "2 . dactylo" at bounding box center [827, 291] width 319 height 75
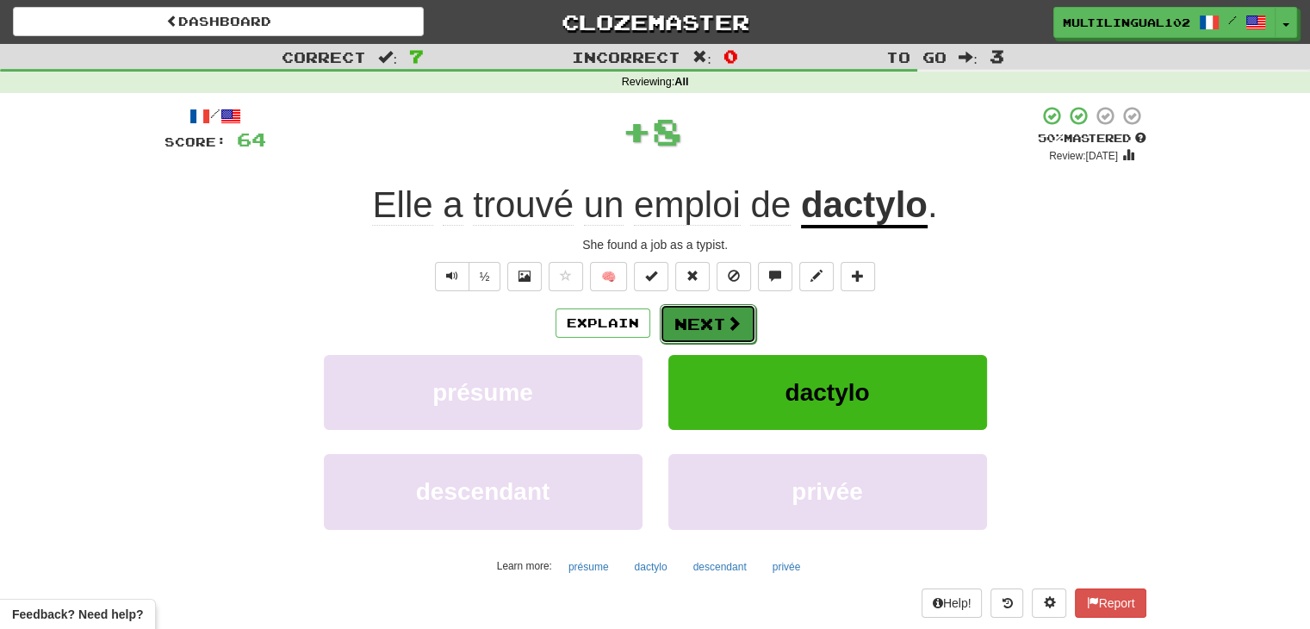
click at [699, 334] on button "Next" at bounding box center [708, 324] width 96 height 40
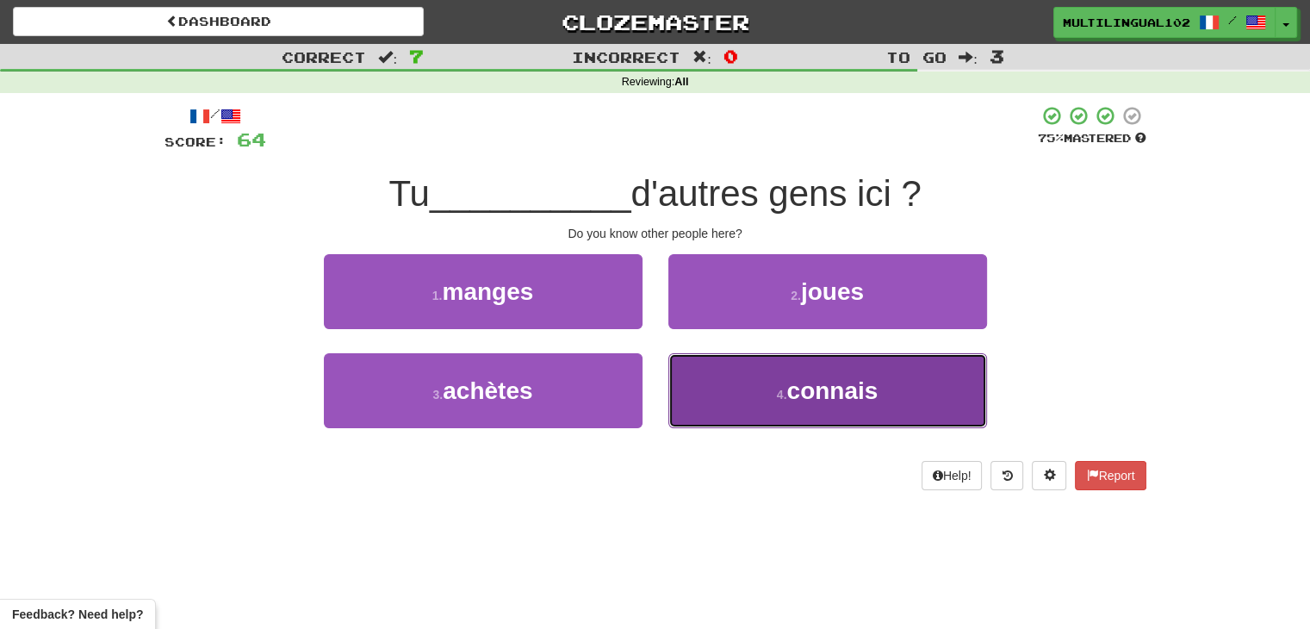
click at [720, 400] on button "4 . connais" at bounding box center [827, 390] width 319 height 75
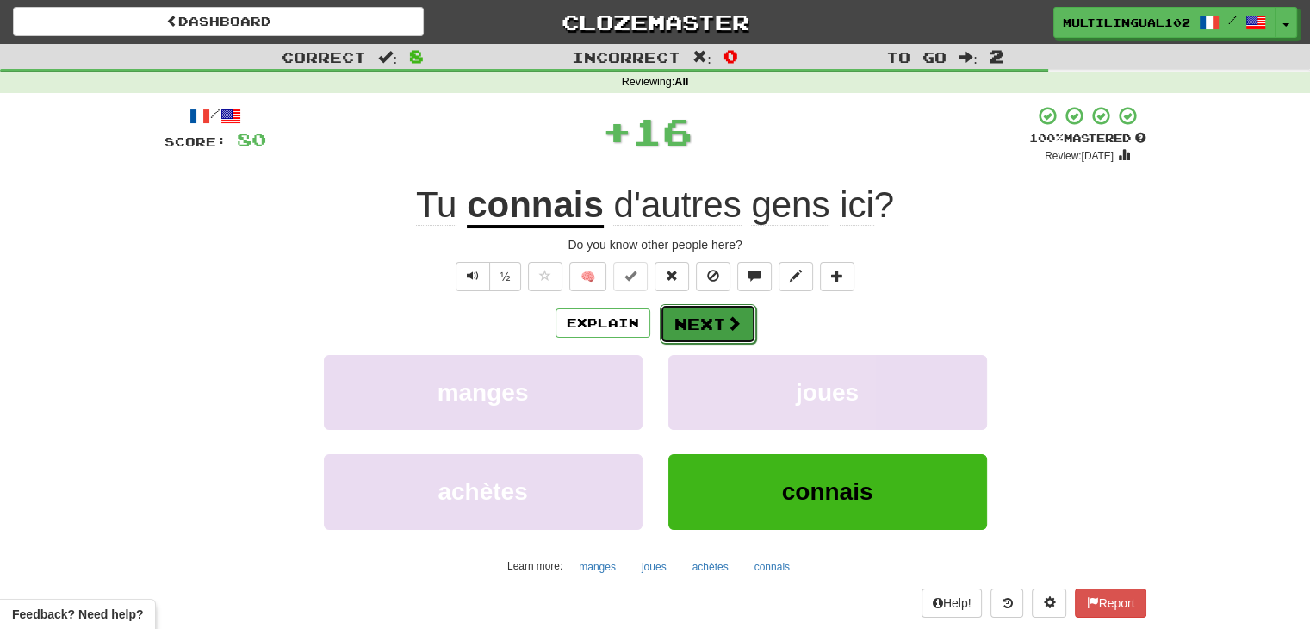
click at [677, 328] on button "Next" at bounding box center [708, 324] width 96 height 40
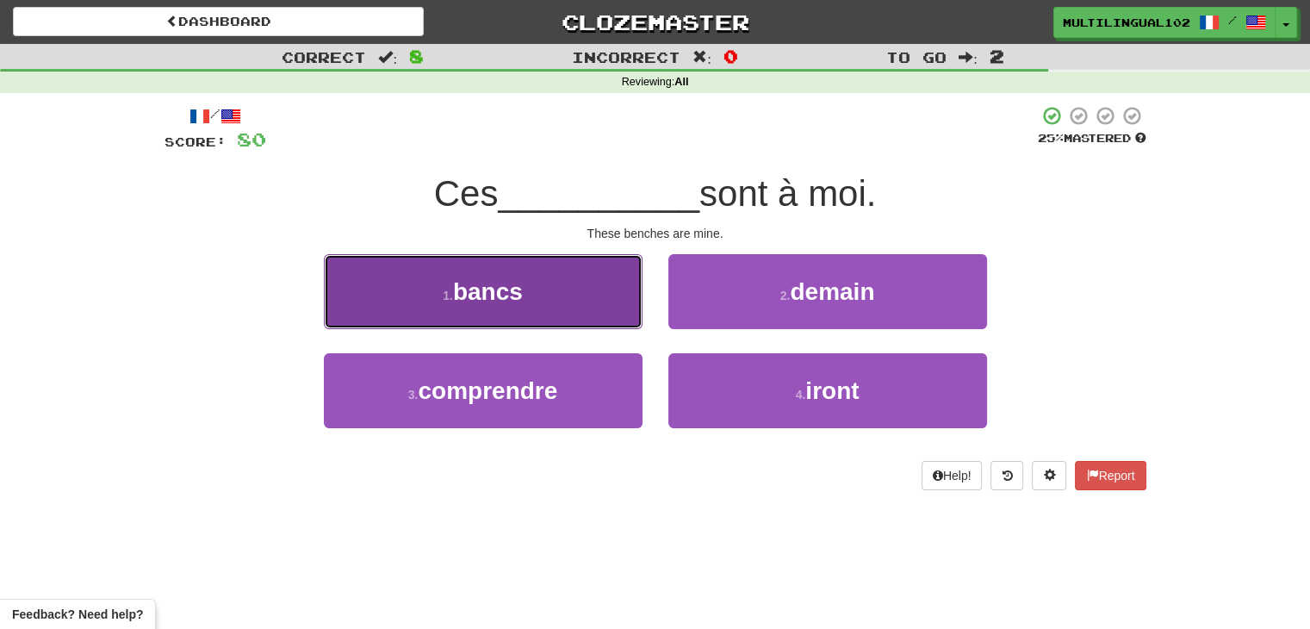
click at [582, 301] on button "1 . bancs" at bounding box center [483, 291] width 319 height 75
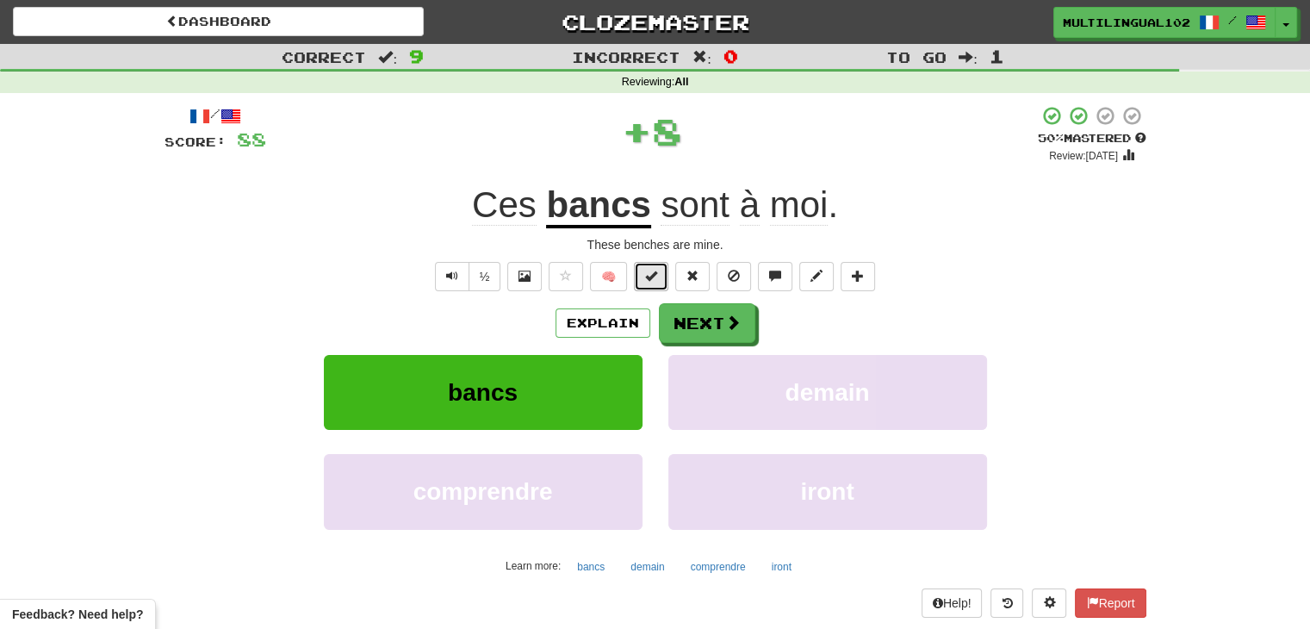
click at [636, 270] on button at bounding box center [651, 276] width 34 height 29
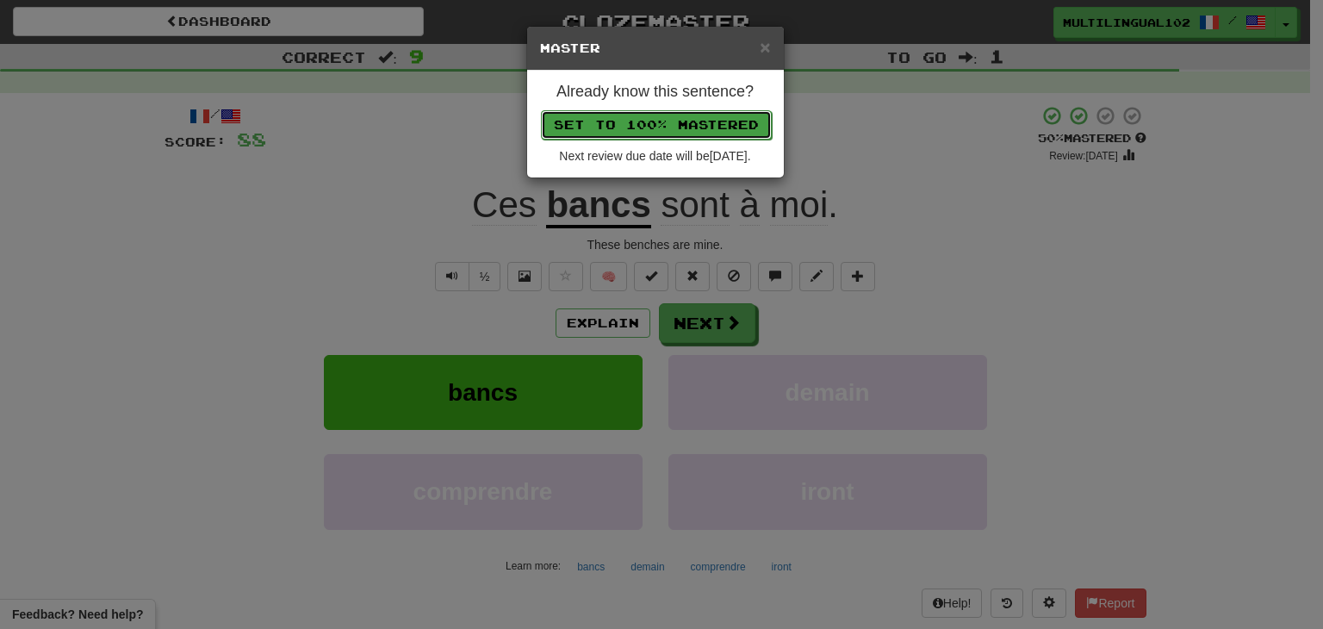
click at [657, 123] on button "Set to 100% Mastered" at bounding box center [656, 124] width 231 height 29
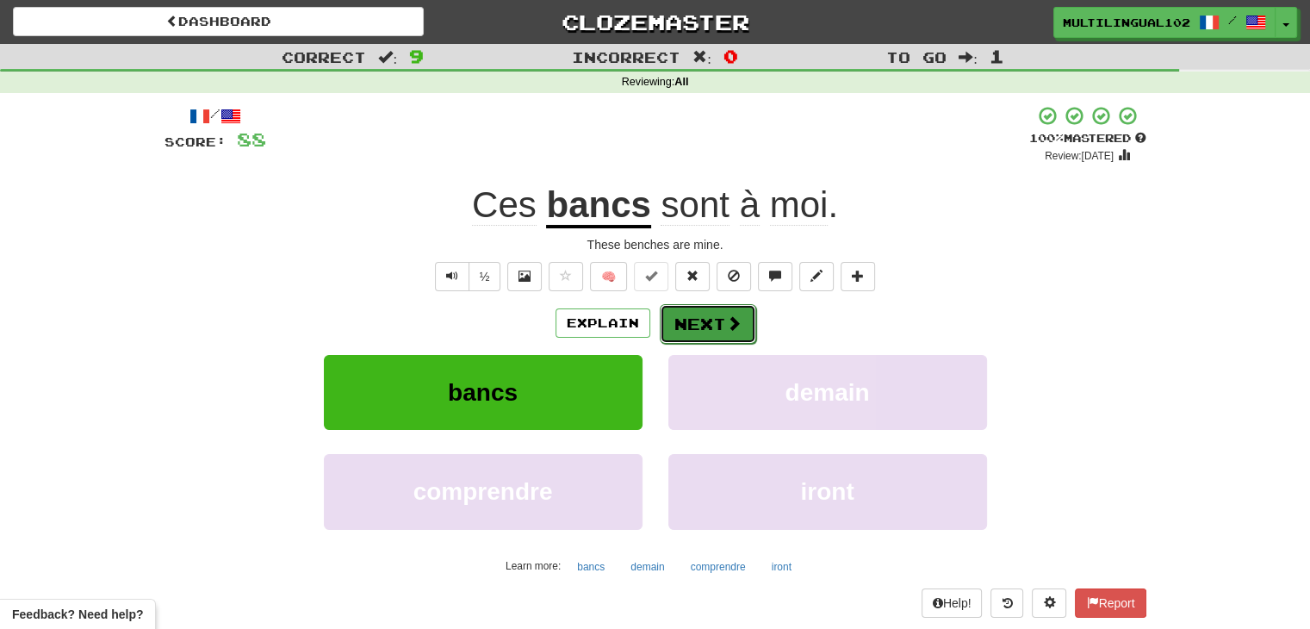
click at [710, 318] on button "Next" at bounding box center [708, 324] width 96 height 40
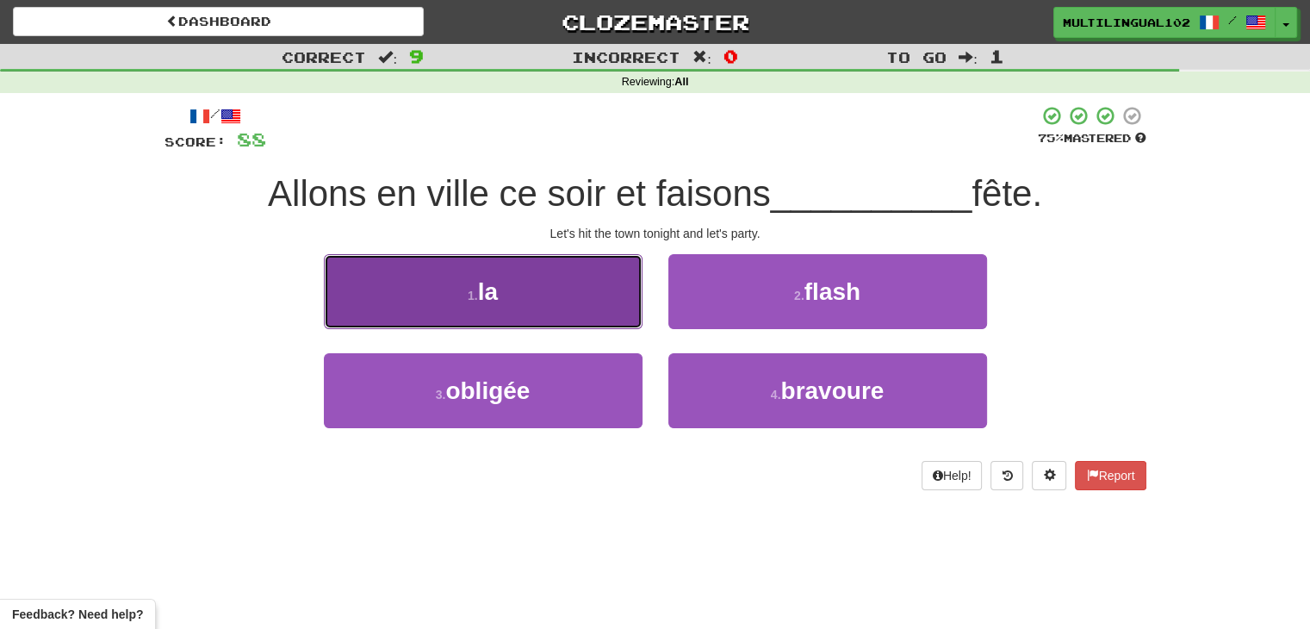
click at [575, 307] on button "1 . la" at bounding box center [483, 291] width 319 height 75
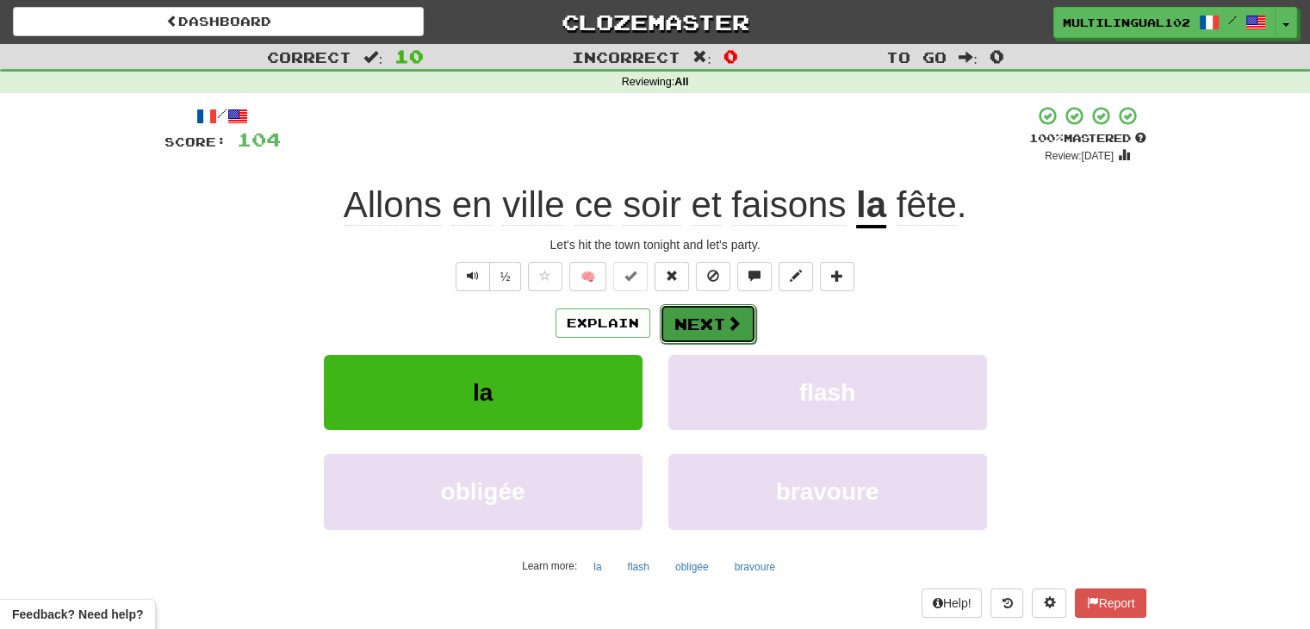
click at [680, 312] on button "Next" at bounding box center [708, 324] width 96 height 40
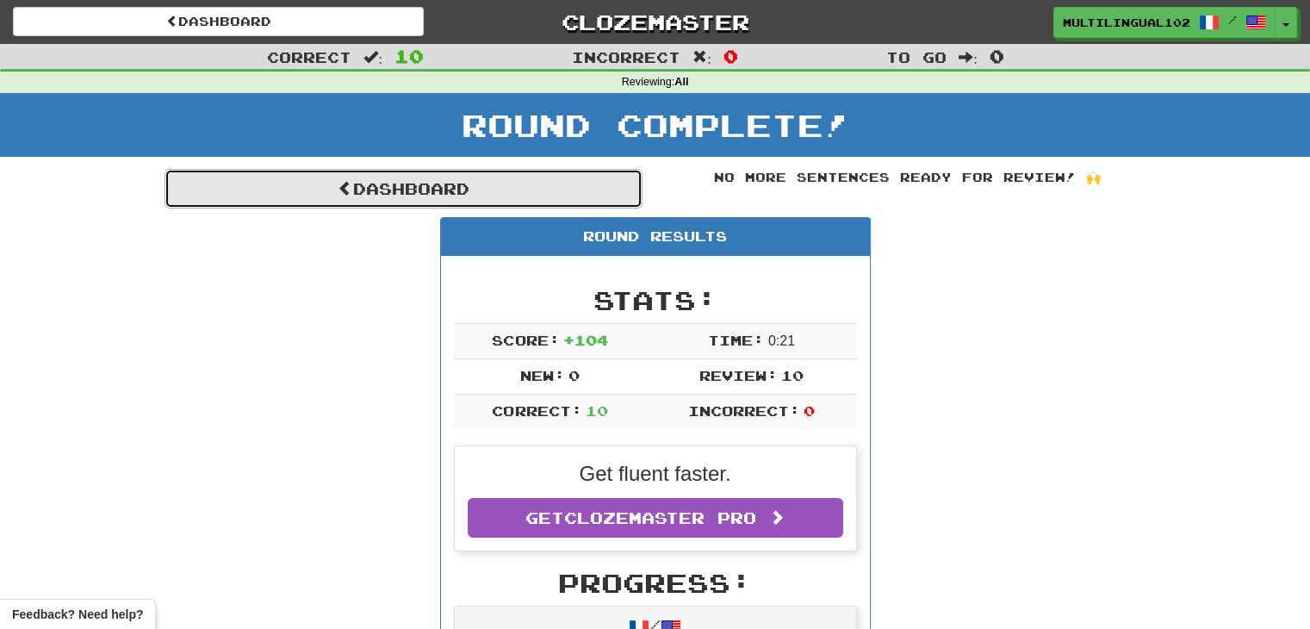
click at [503, 185] on link "Dashboard" at bounding box center [403, 189] width 478 height 40
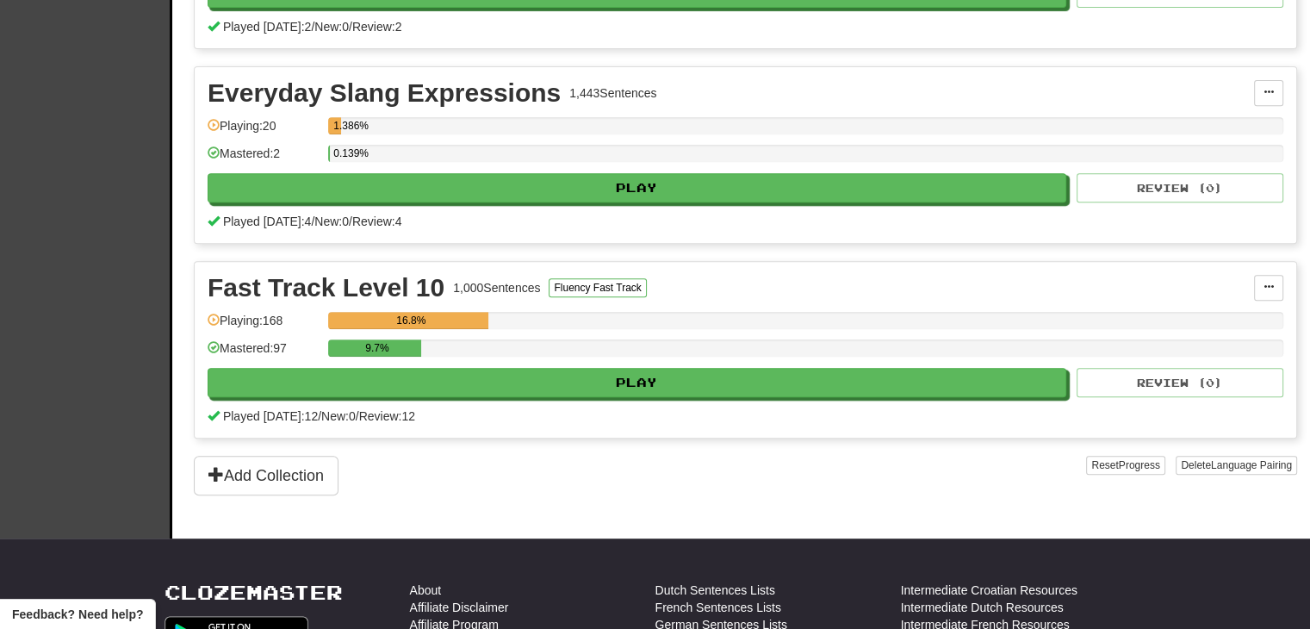
scroll to position [725, 0]
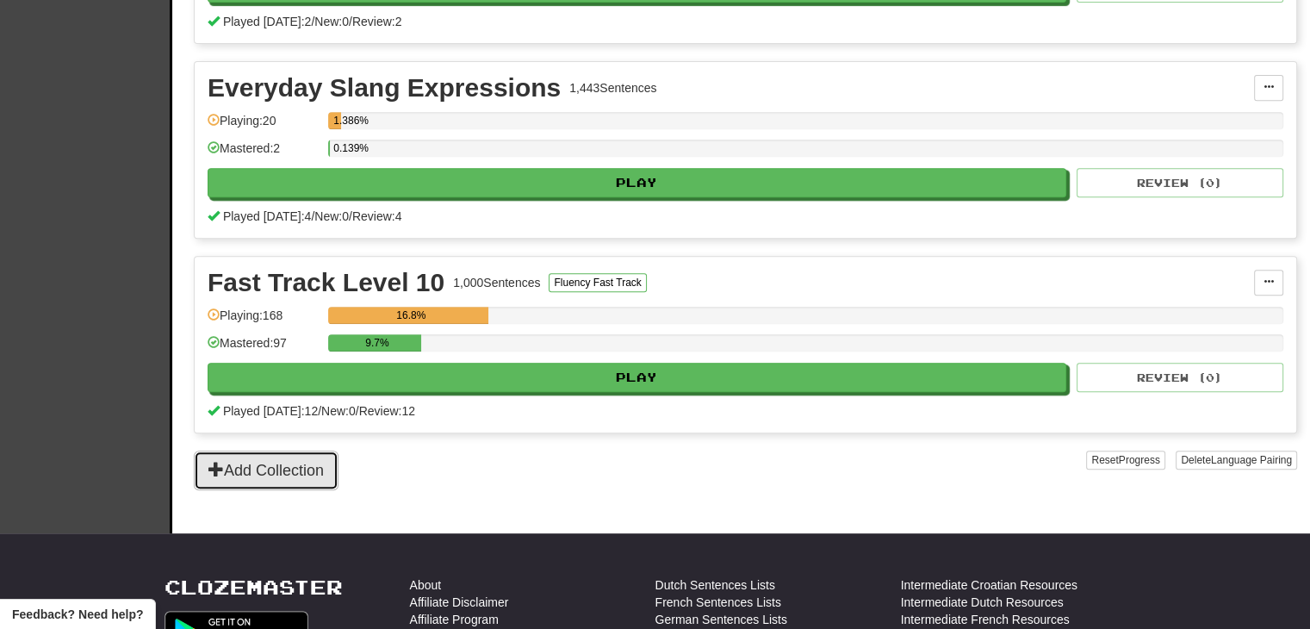
click at [296, 475] on button "Add Collection" at bounding box center [266, 470] width 145 height 40
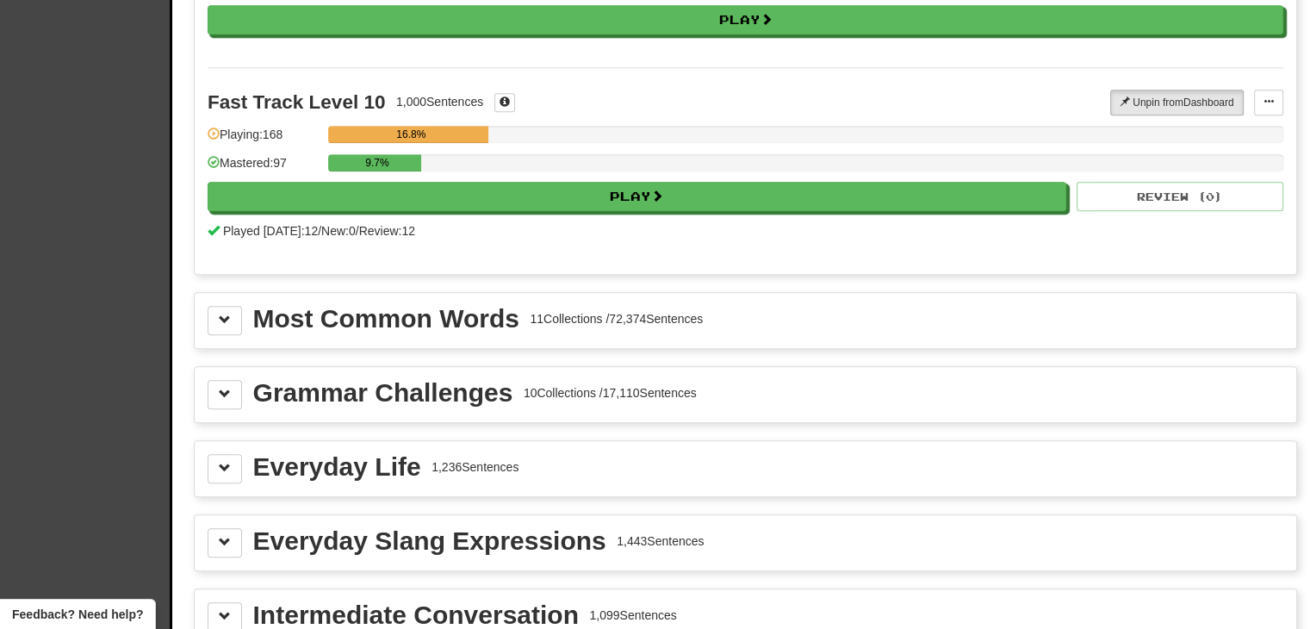
scroll to position [1659, 0]
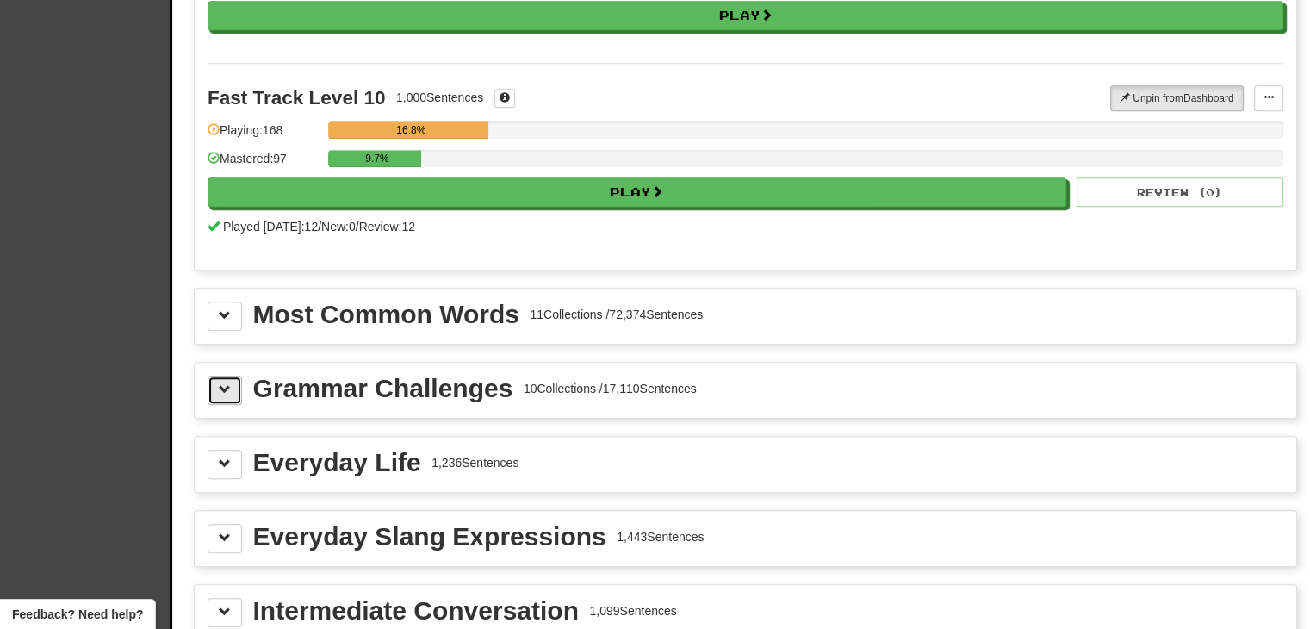
click at [230, 383] on span at bounding box center [225, 389] width 12 height 12
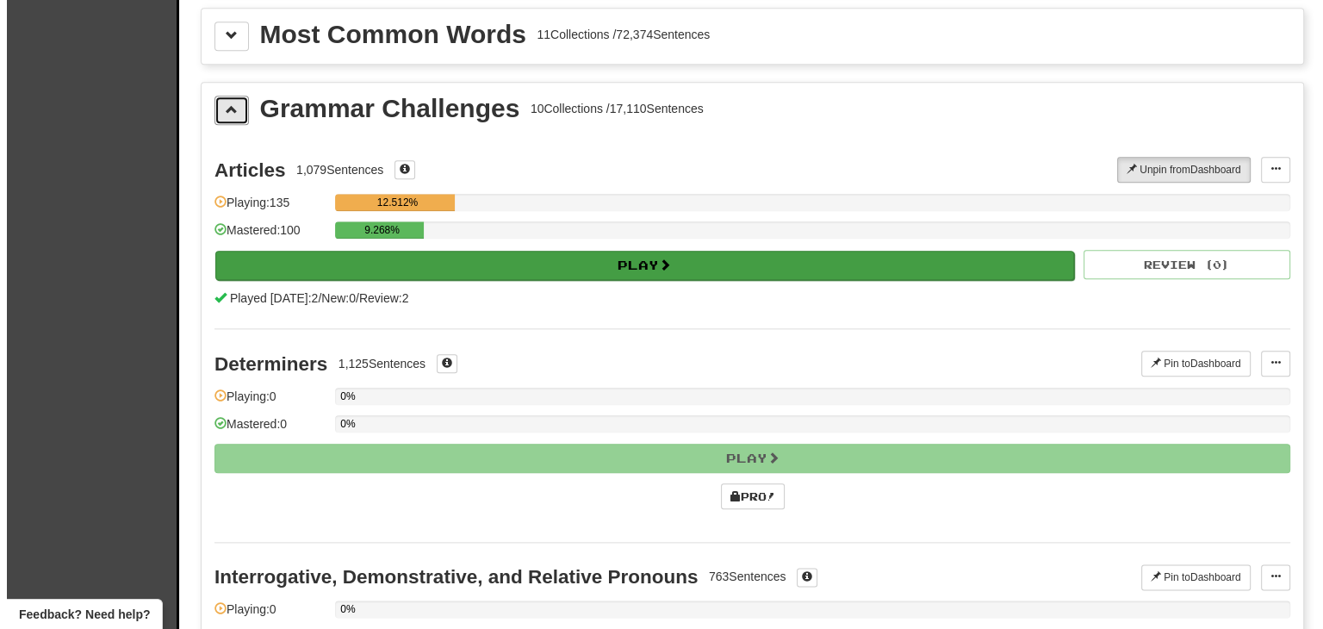
scroll to position [1932, 0]
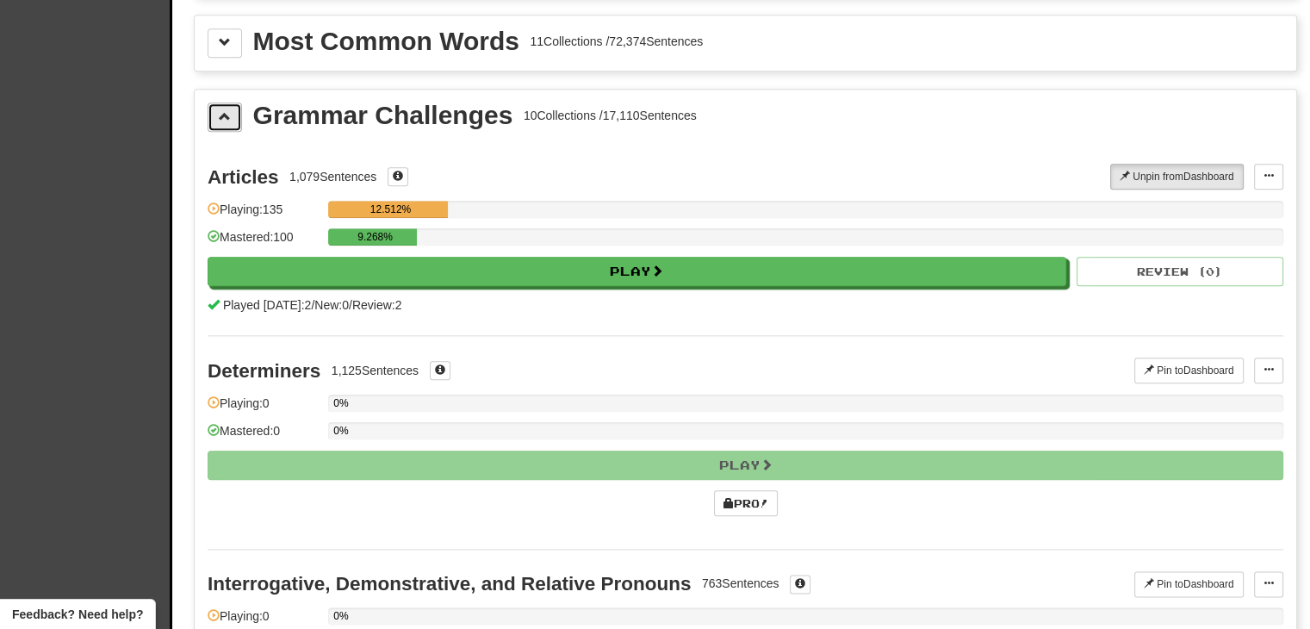
click at [226, 120] on button at bounding box center [225, 116] width 34 height 29
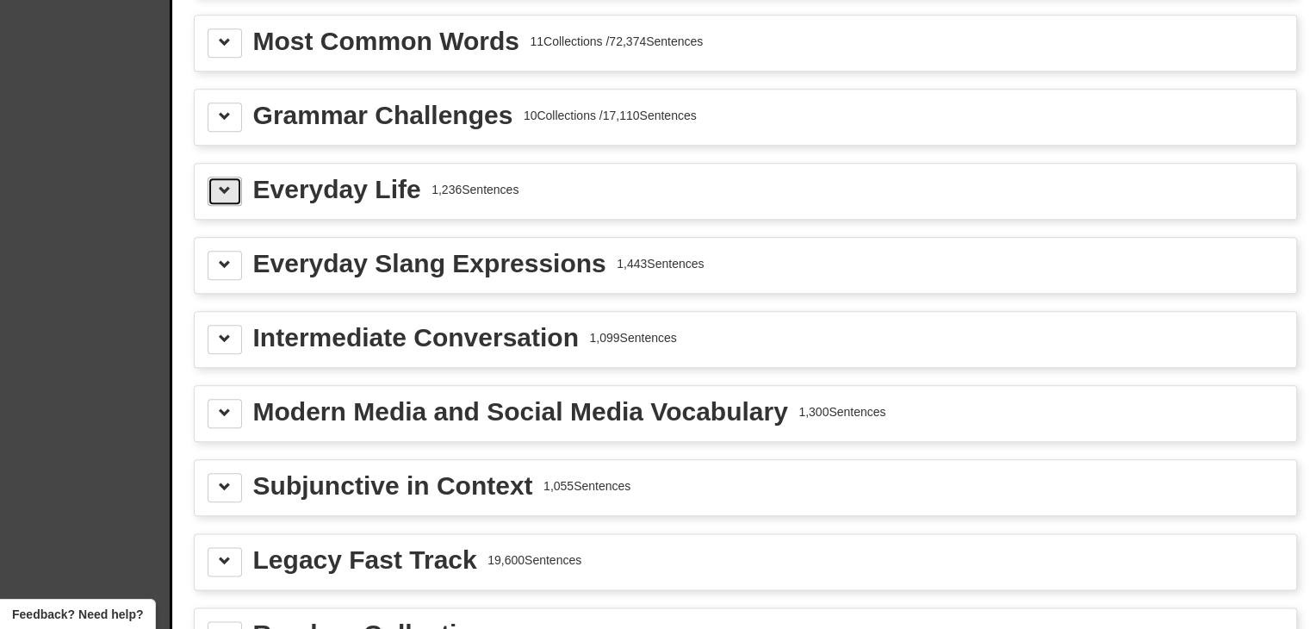
click at [226, 192] on button at bounding box center [225, 191] width 34 height 29
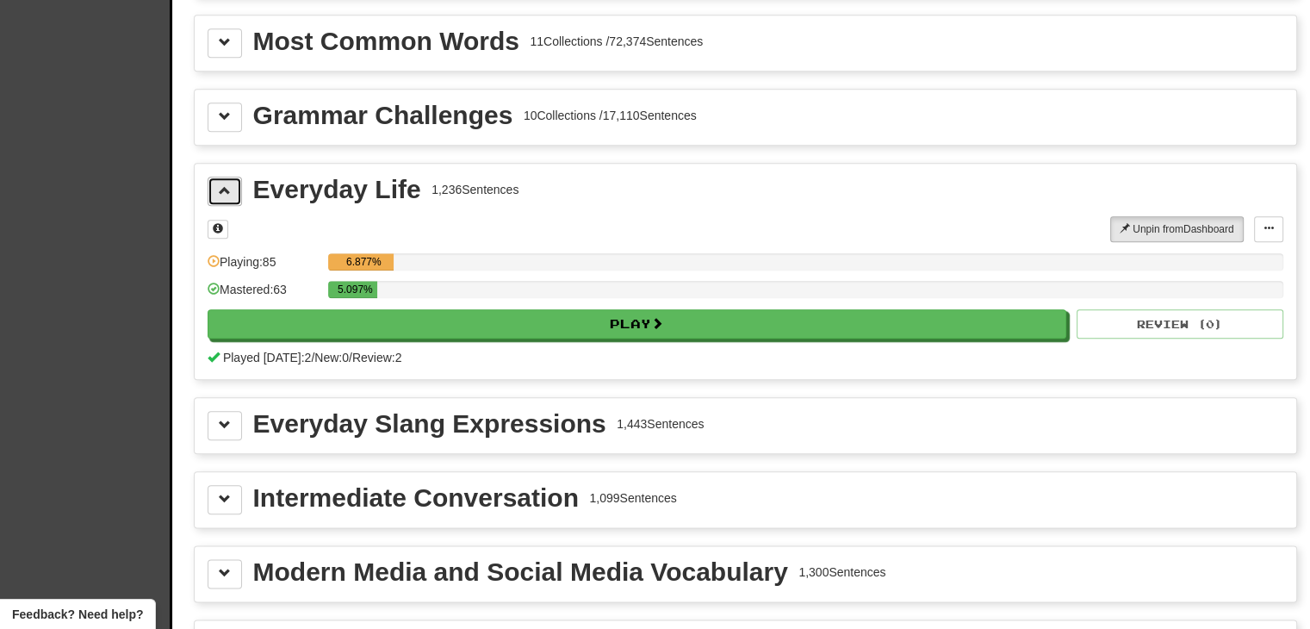
click at [226, 192] on button at bounding box center [225, 191] width 34 height 29
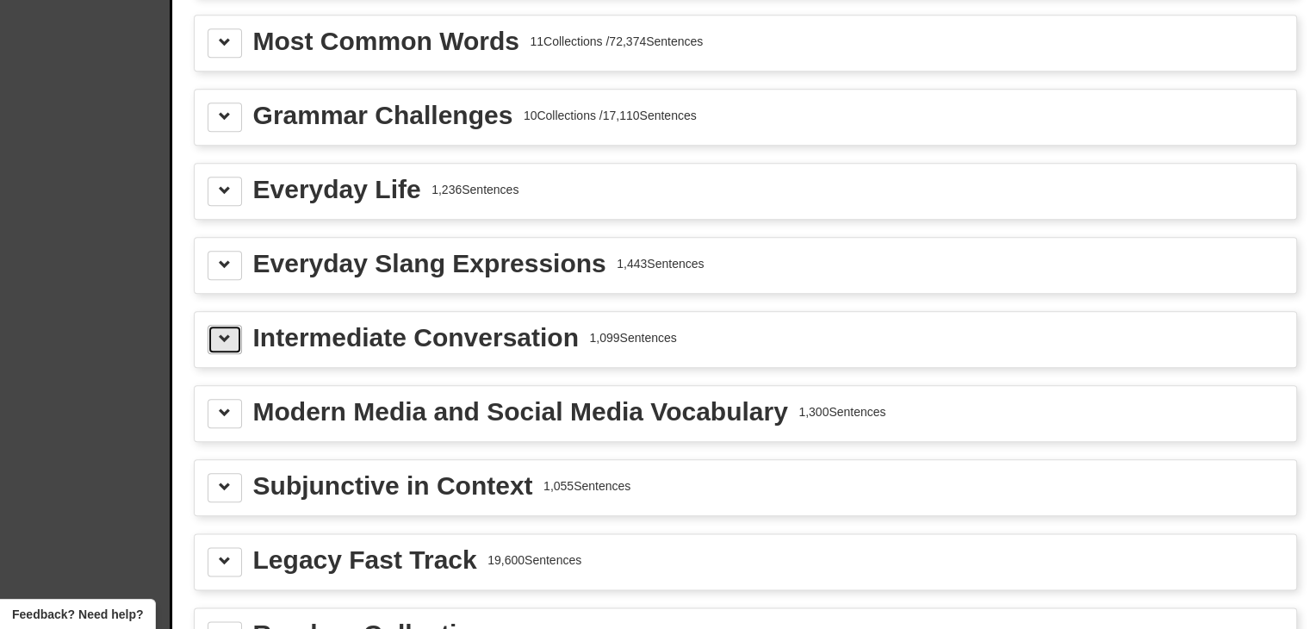
click at [225, 332] on span at bounding box center [225, 338] width 12 height 12
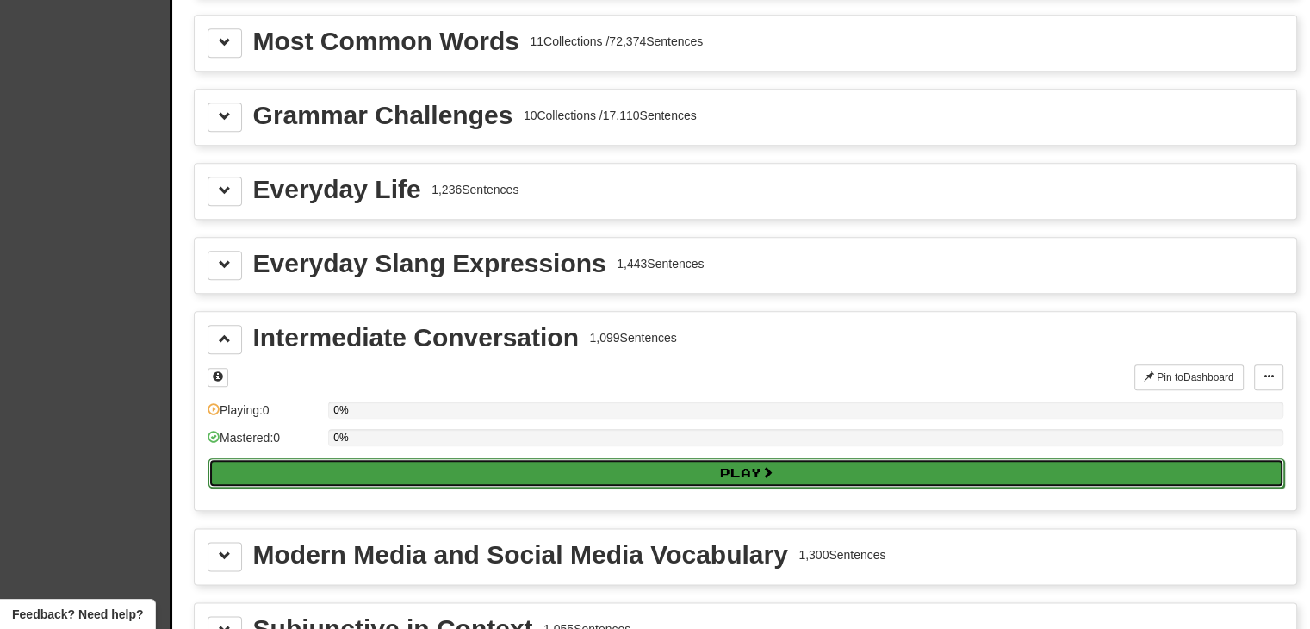
click at [510, 458] on button "Play" at bounding box center [746, 472] width 1076 height 29
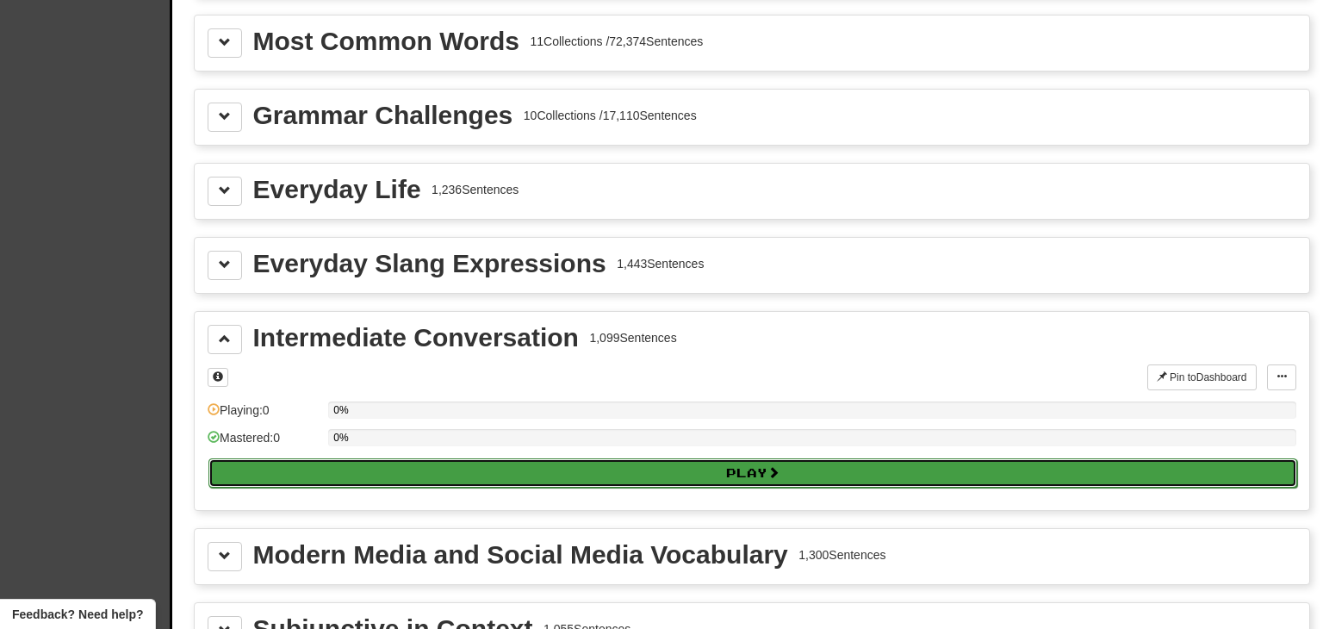
select select "**"
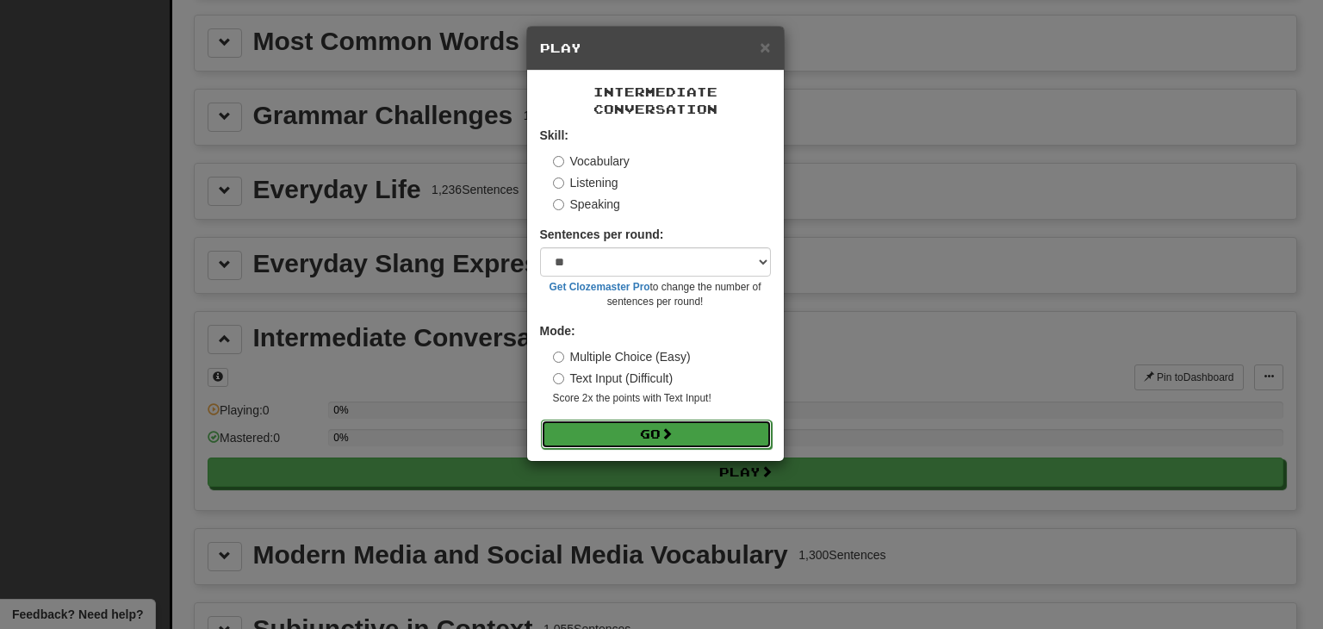
click at [654, 437] on button "Go" at bounding box center [656, 433] width 231 height 29
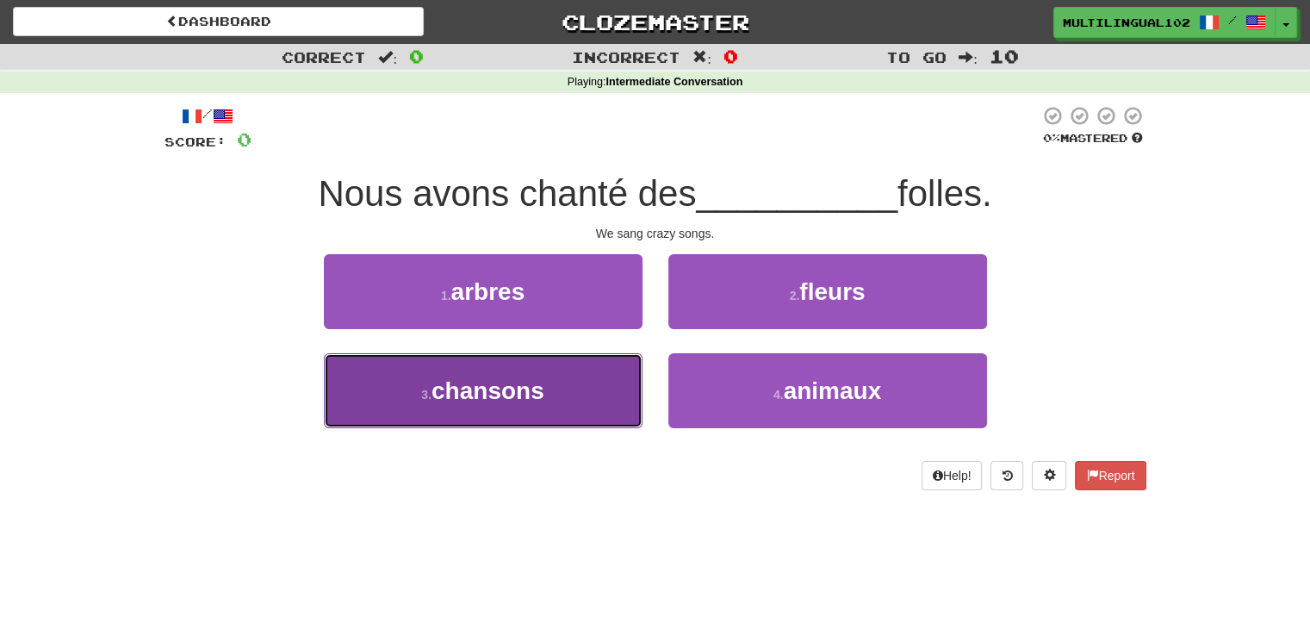
click at [567, 389] on button "3 . chansons" at bounding box center [483, 390] width 319 height 75
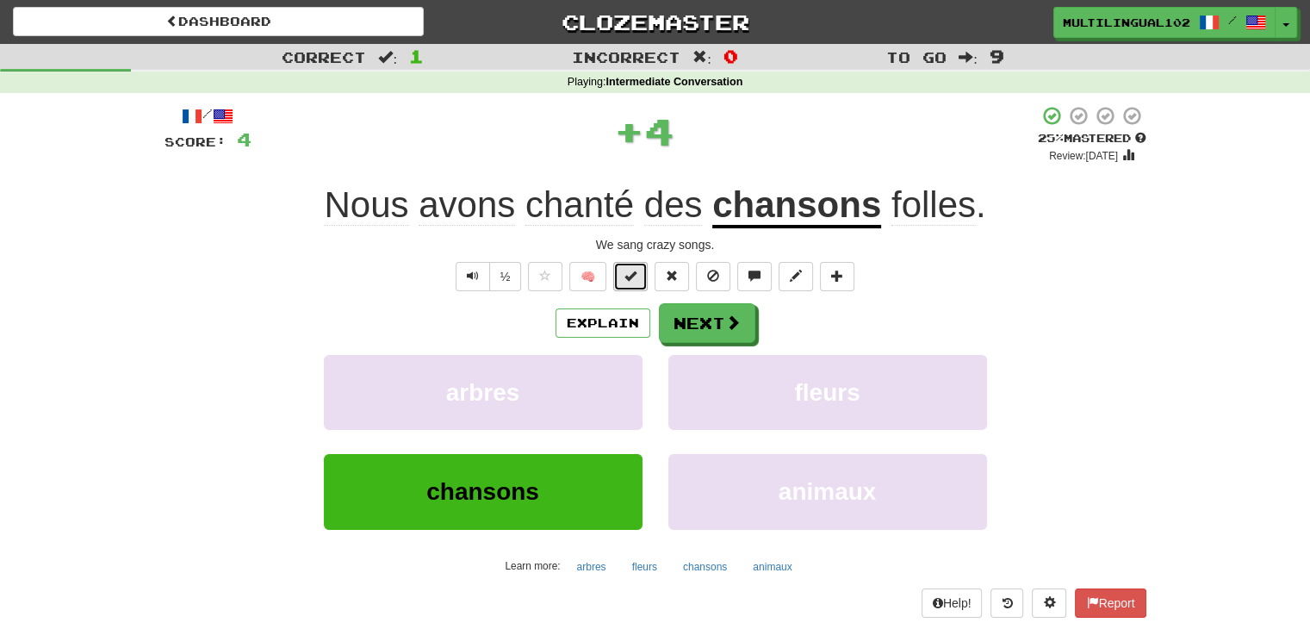
click at [629, 276] on span at bounding box center [630, 276] width 12 height 12
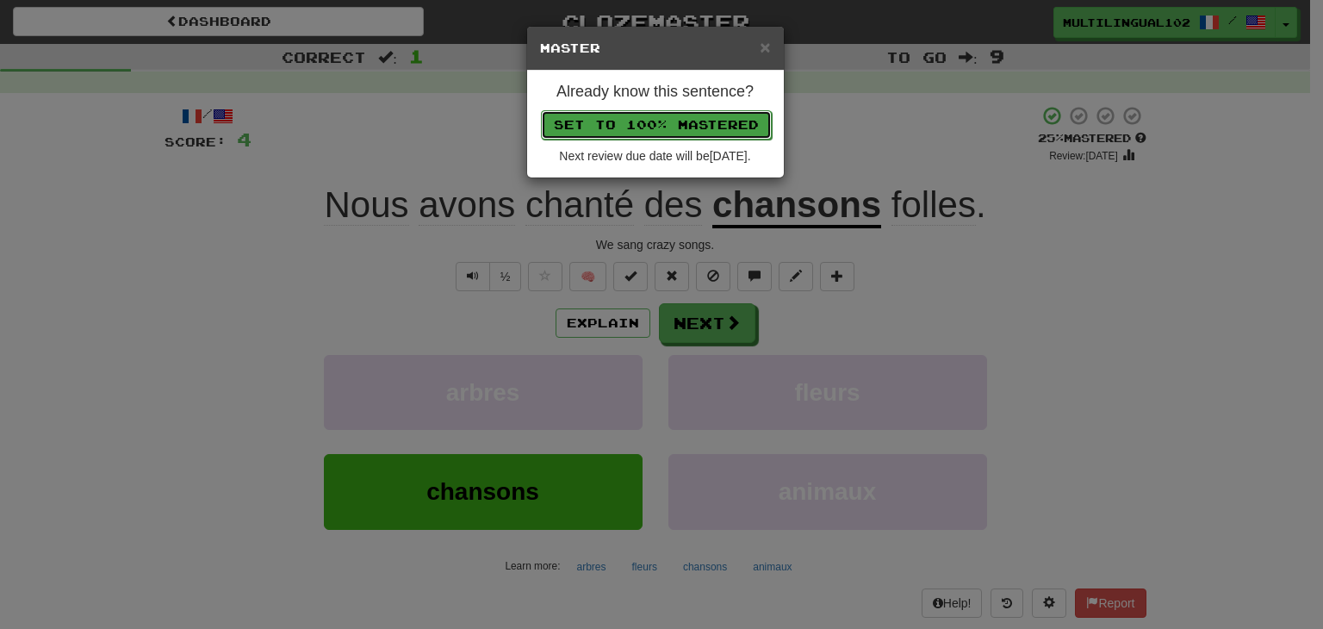
click at [644, 121] on button "Set to 100% Mastered" at bounding box center [656, 124] width 231 height 29
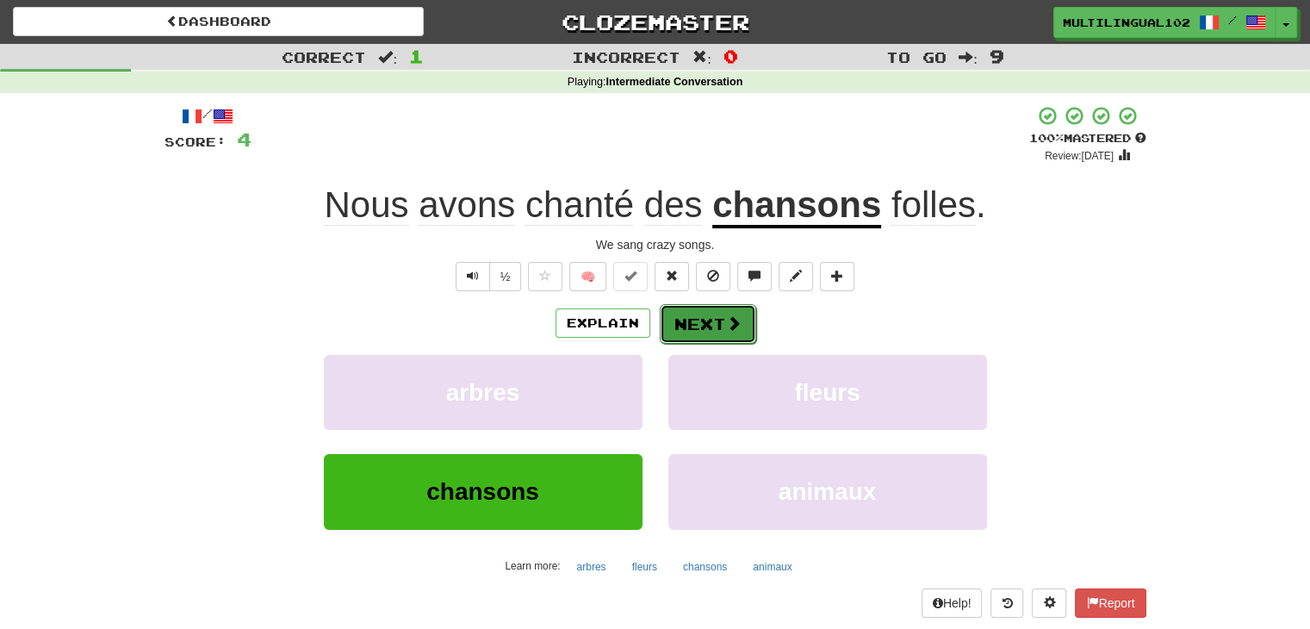
click at [718, 320] on button "Next" at bounding box center [708, 324] width 96 height 40
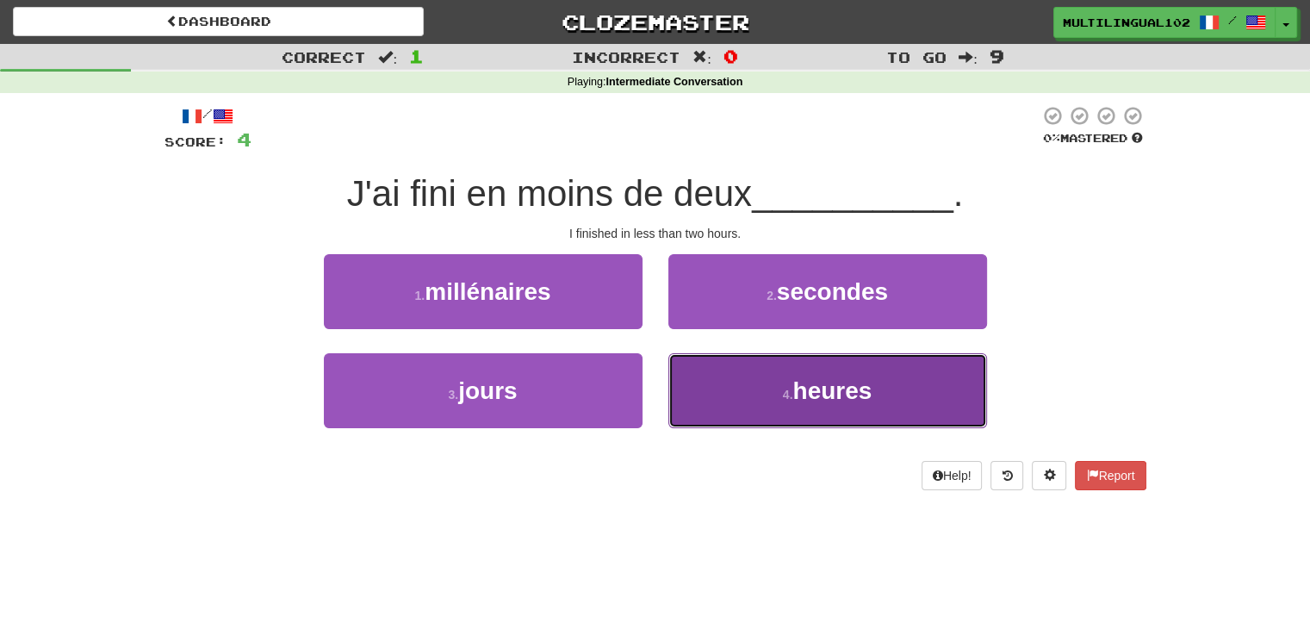
click at [703, 376] on button "4 . heures" at bounding box center [827, 390] width 319 height 75
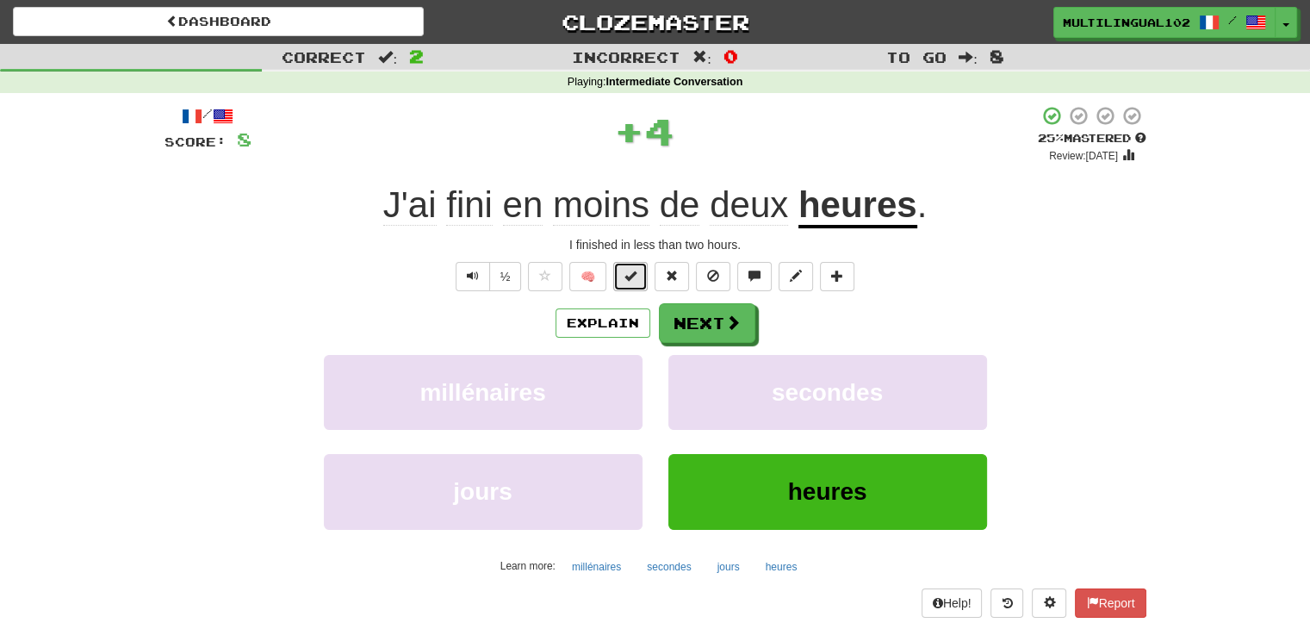
click at [630, 280] on span at bounding box center [630, 276] width 12 height 12
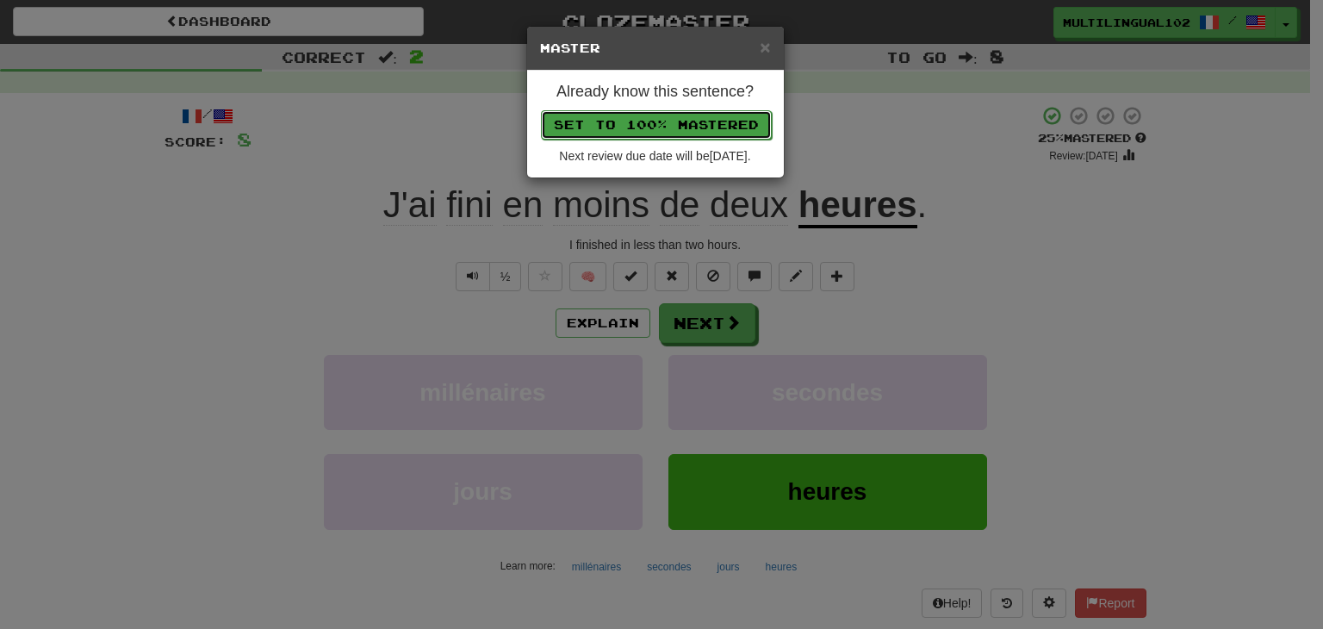
click at [657, 125] on button "Set to 100% Mastered" at bounding box center [656, 124] width 231 height 29
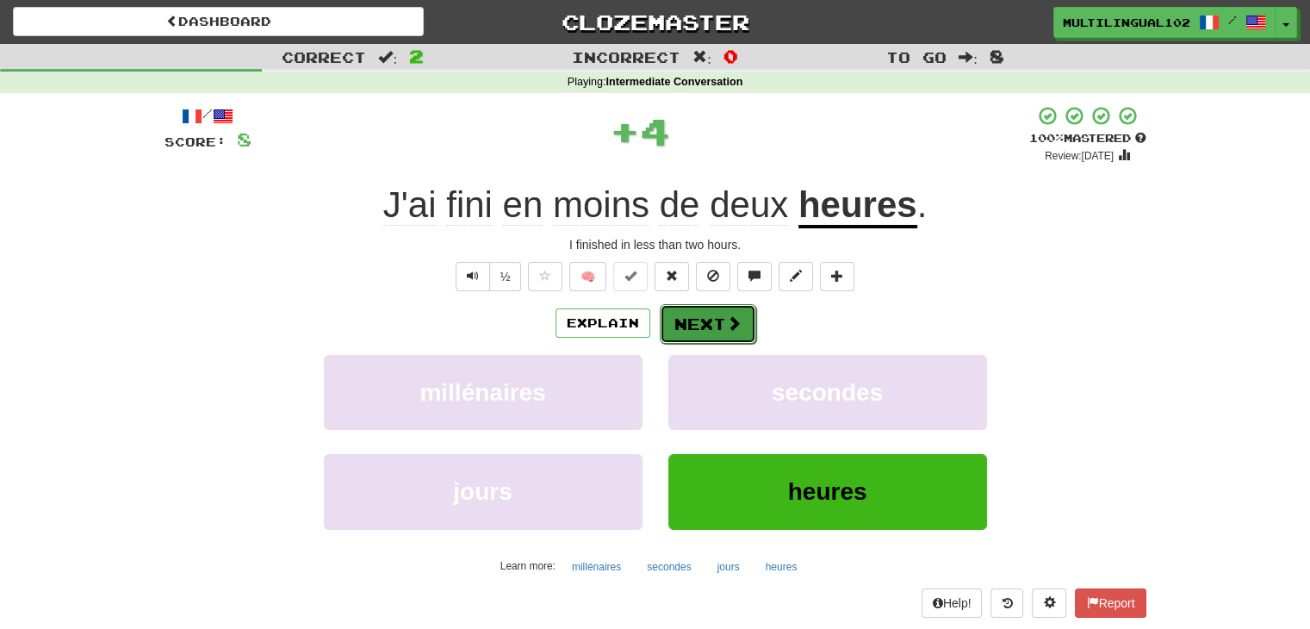
click at [692, 328] on button "Next" at bounding box center [708, 324] width 96 height 40
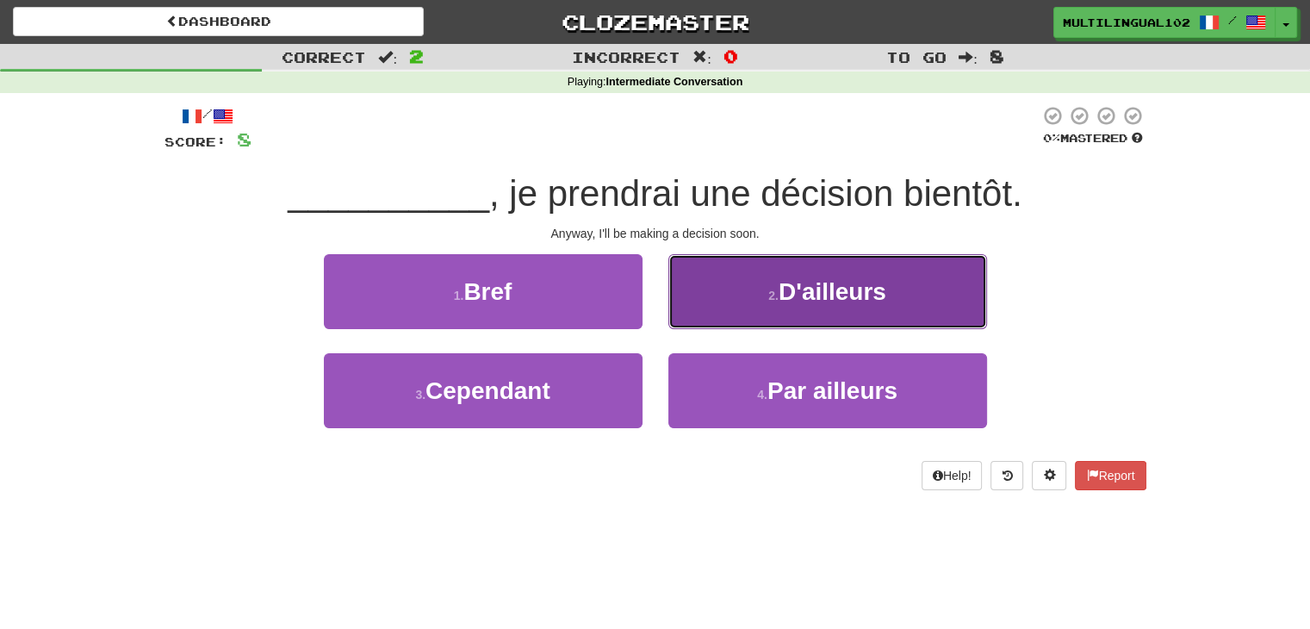
click at [716, 315] on button "2 . D'ailleurs" at bounding box center [827, 291] width 319 height 75
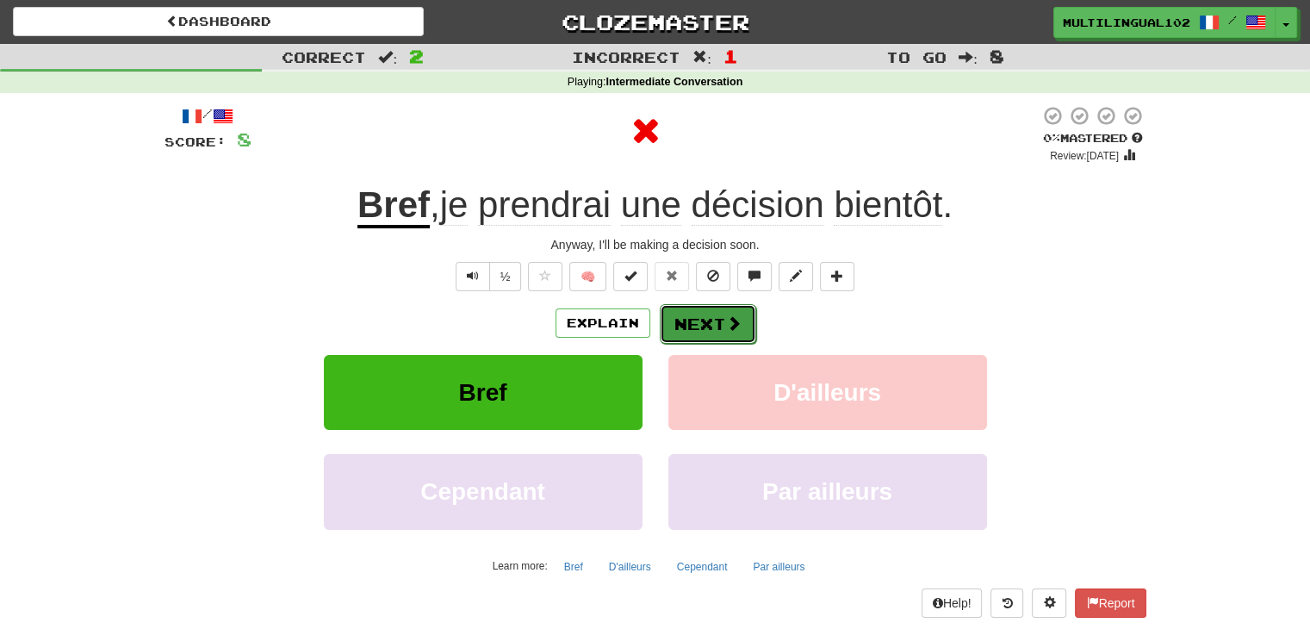
click at [699, 316] on button "Next" at bounding box center [708, 324] width 96 height 40
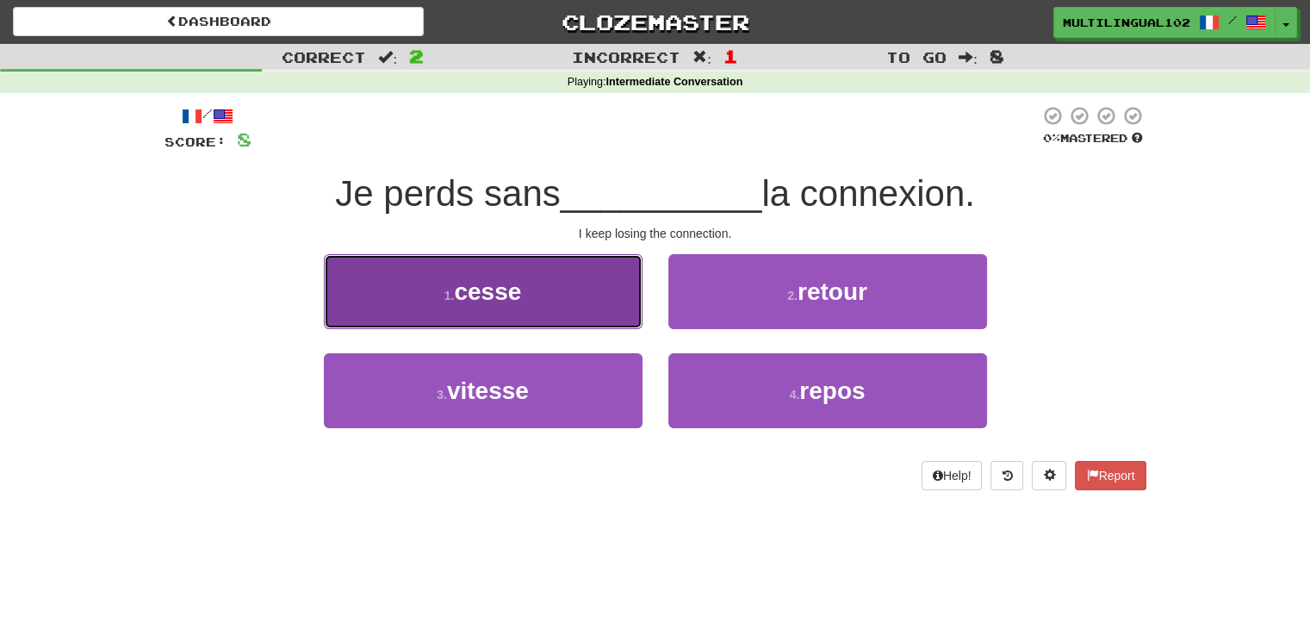
click at [527, 297] on button "1 . cesse" at bounding box center [483, 291] width 319 height 75
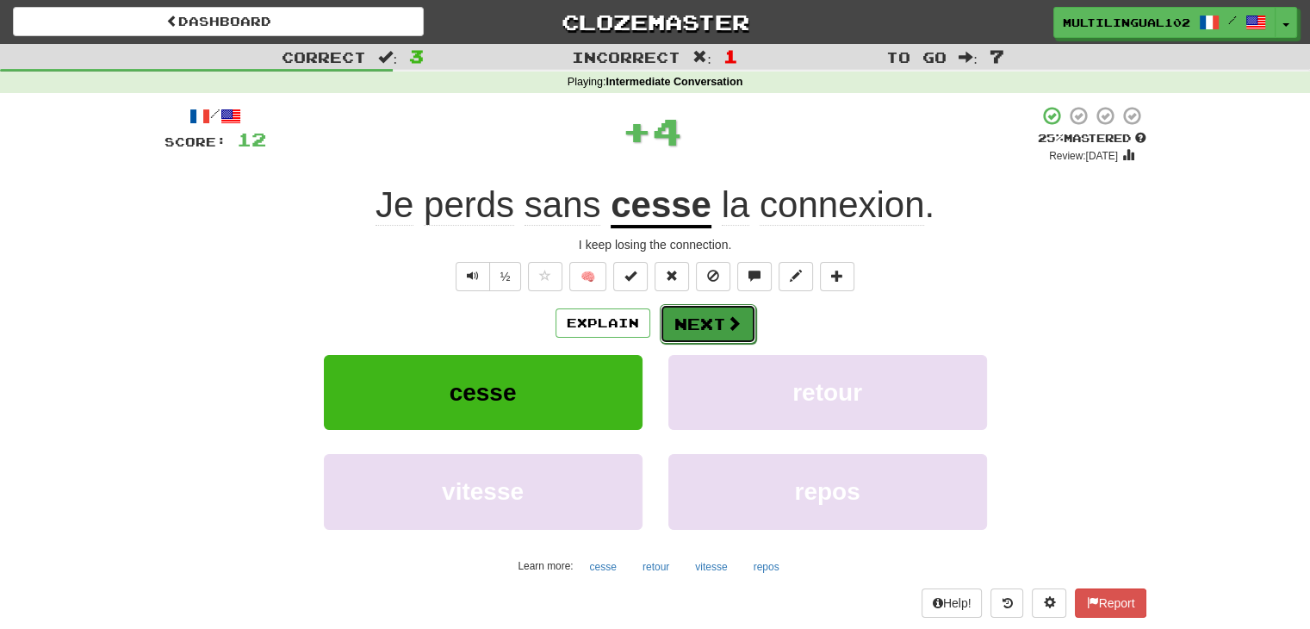
click at [726, 322] on span at bounding box center [734, 323] width 16 height 16
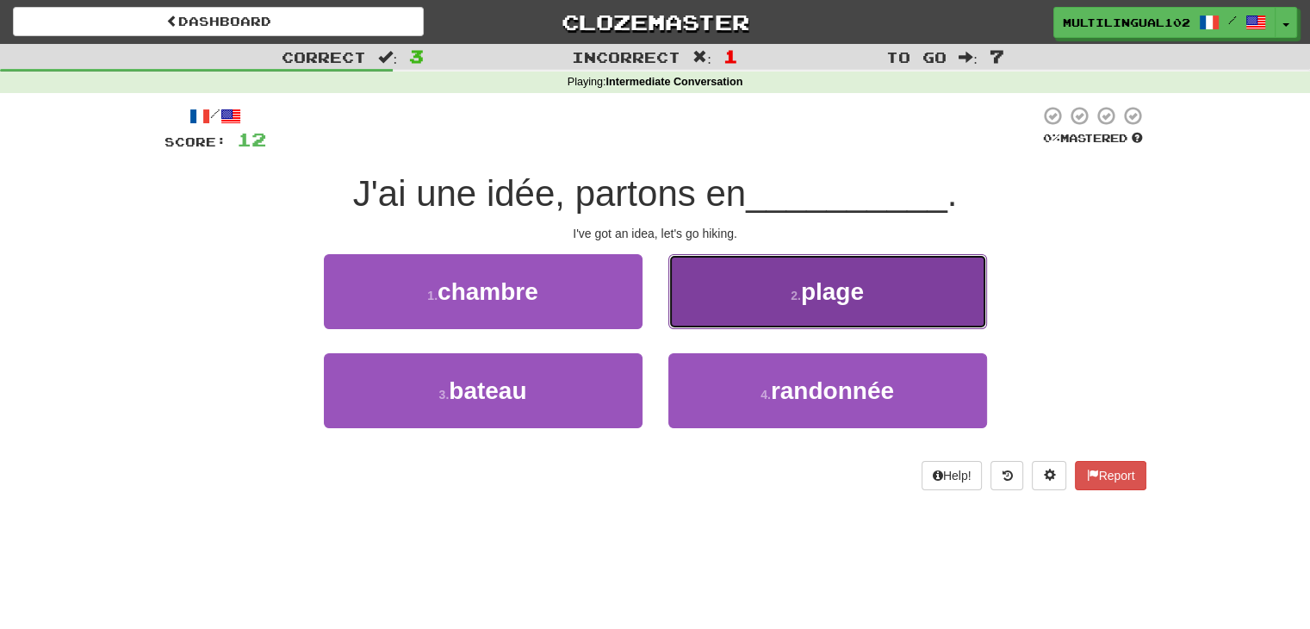
click at [760, 301] on button "2 . plage" at bounding box center [827, 291] width 319 height 75
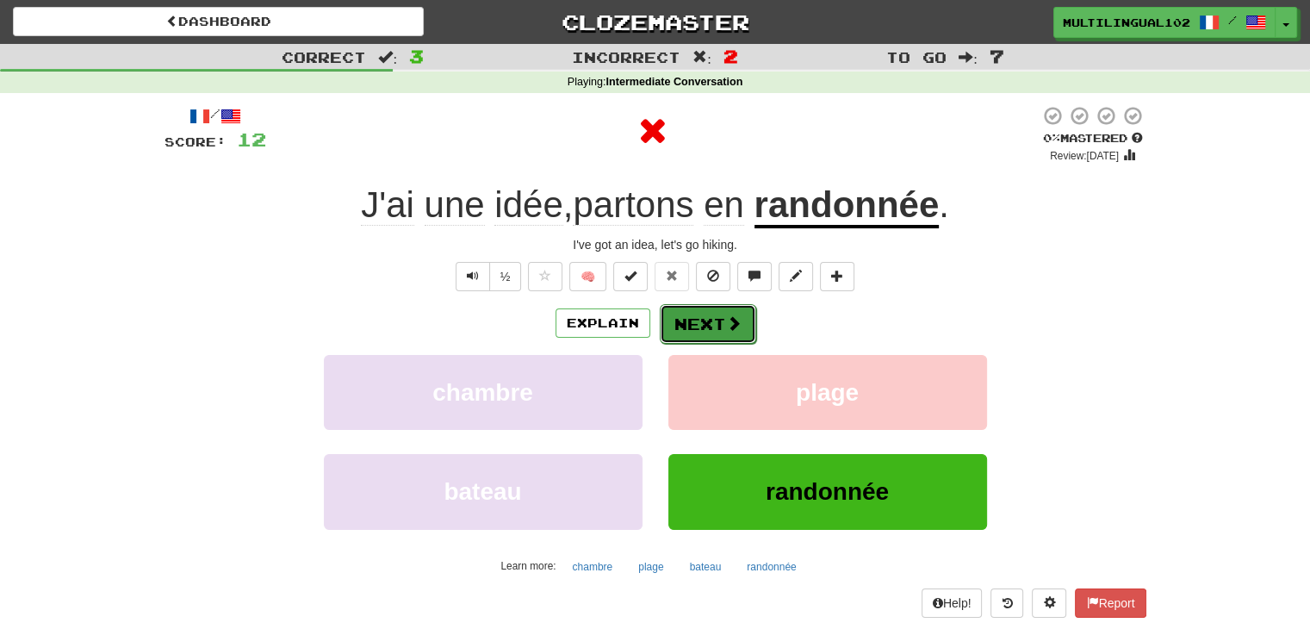
click at [697, 320] on button "Next" at bounding box center [708, 324] width 96 height 40
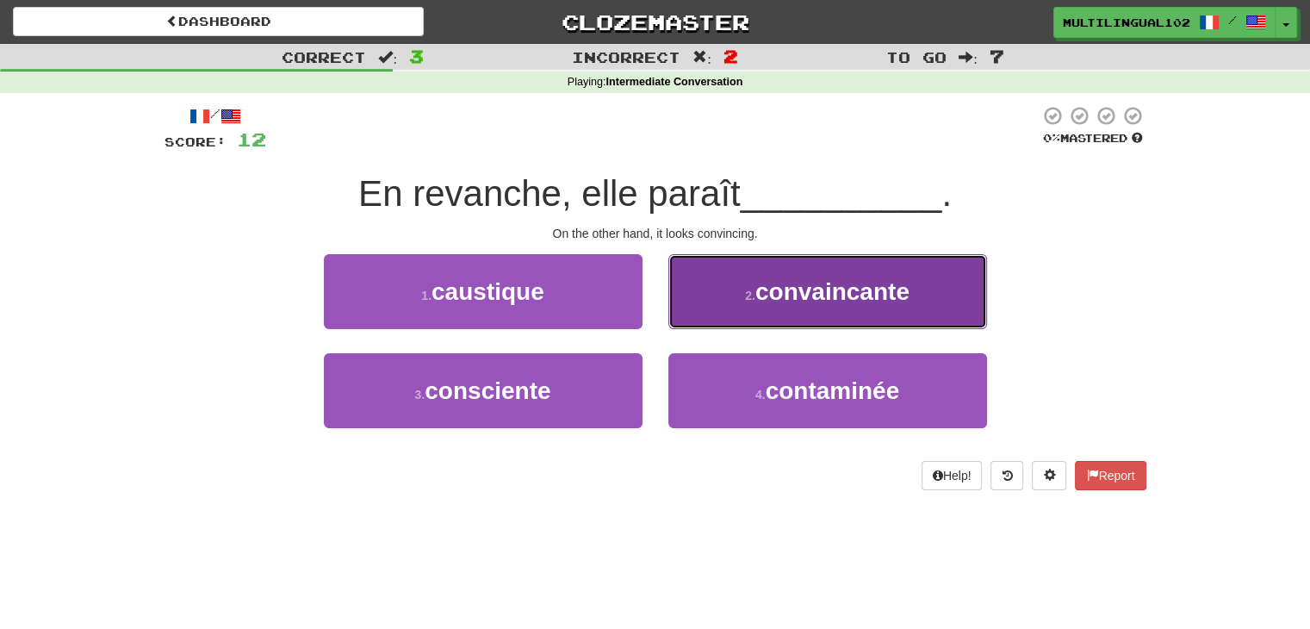
click at [722, 314] on button "2 . convaincante" at bounding box center [827, 291] width 319 height 75
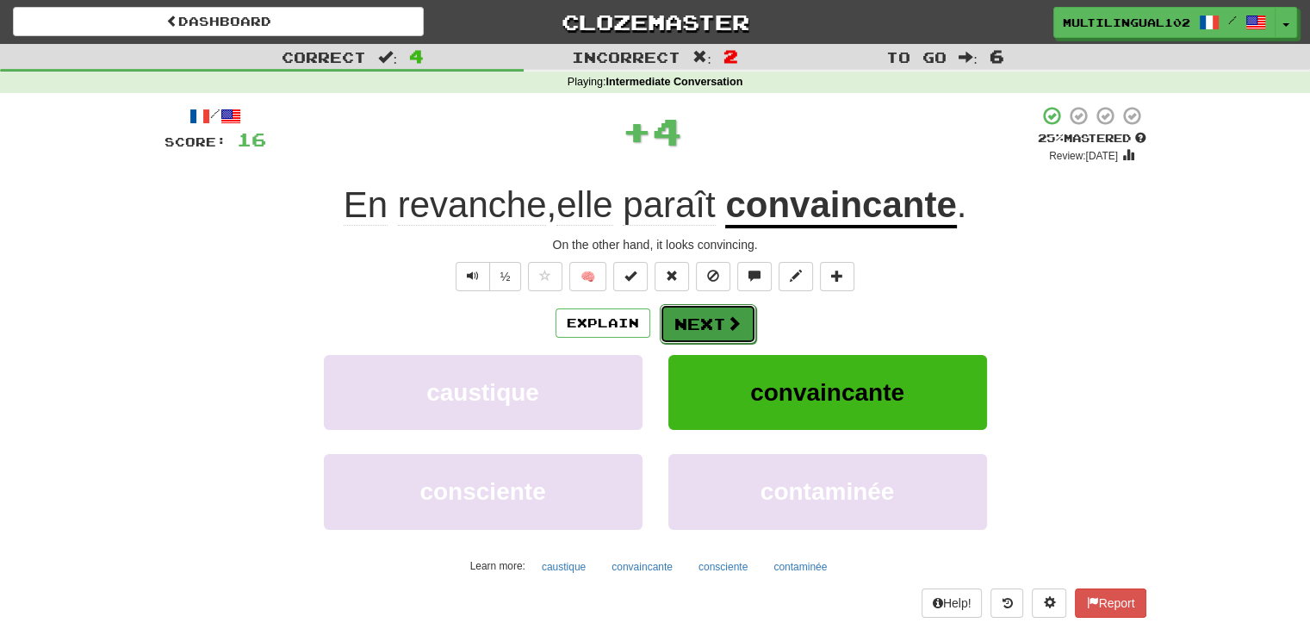
click at [696, 329] on button "Next" at bounding box center [708, 324] width 96 height 40
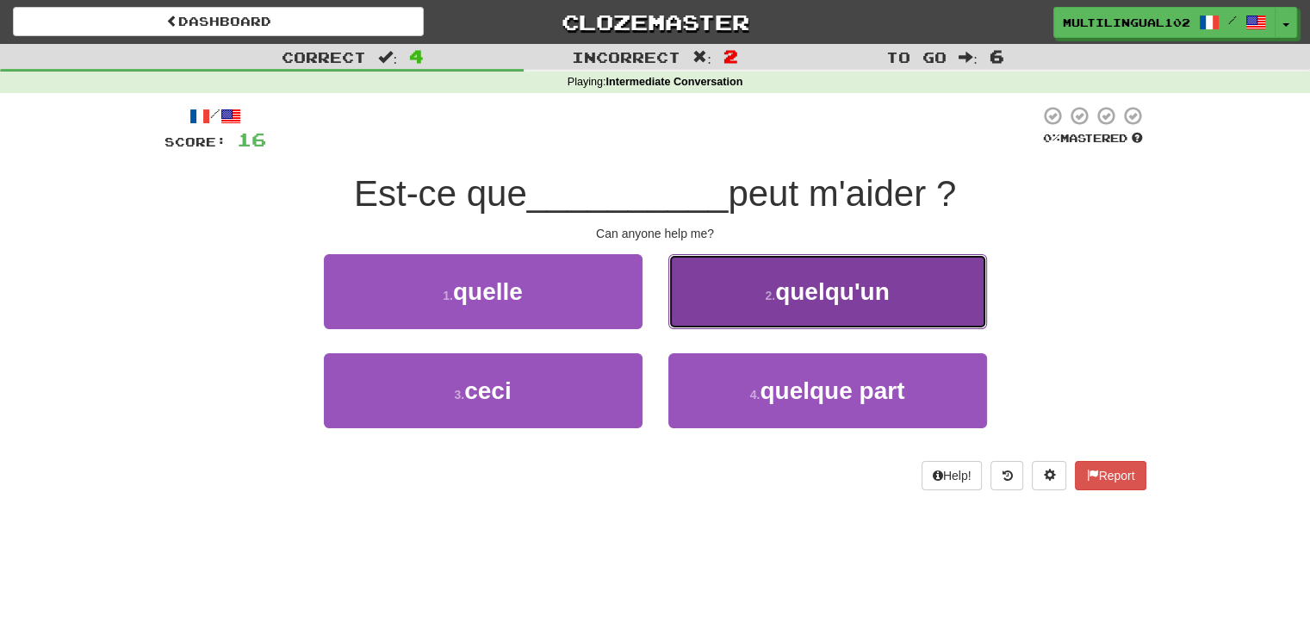
click at [766, 296] on small "2 ." at bounding box center [770, 295] width 10 height 14
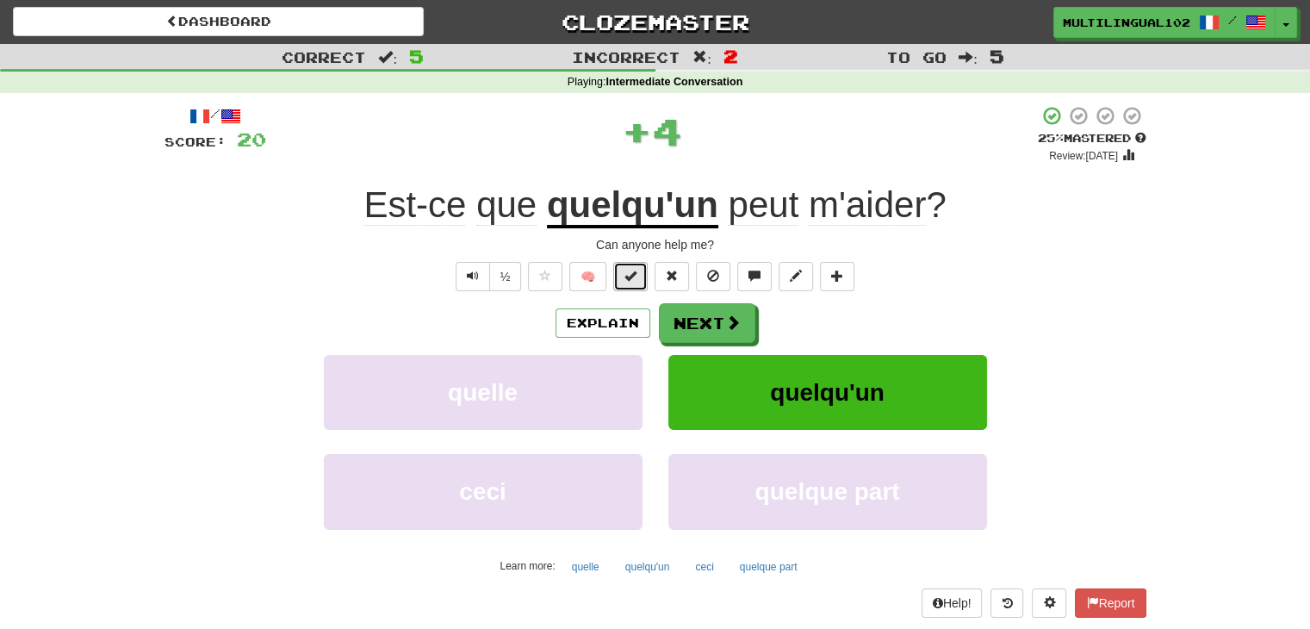
click at [630, 274] on span at bounding box center [630, 276] width 12 height 12
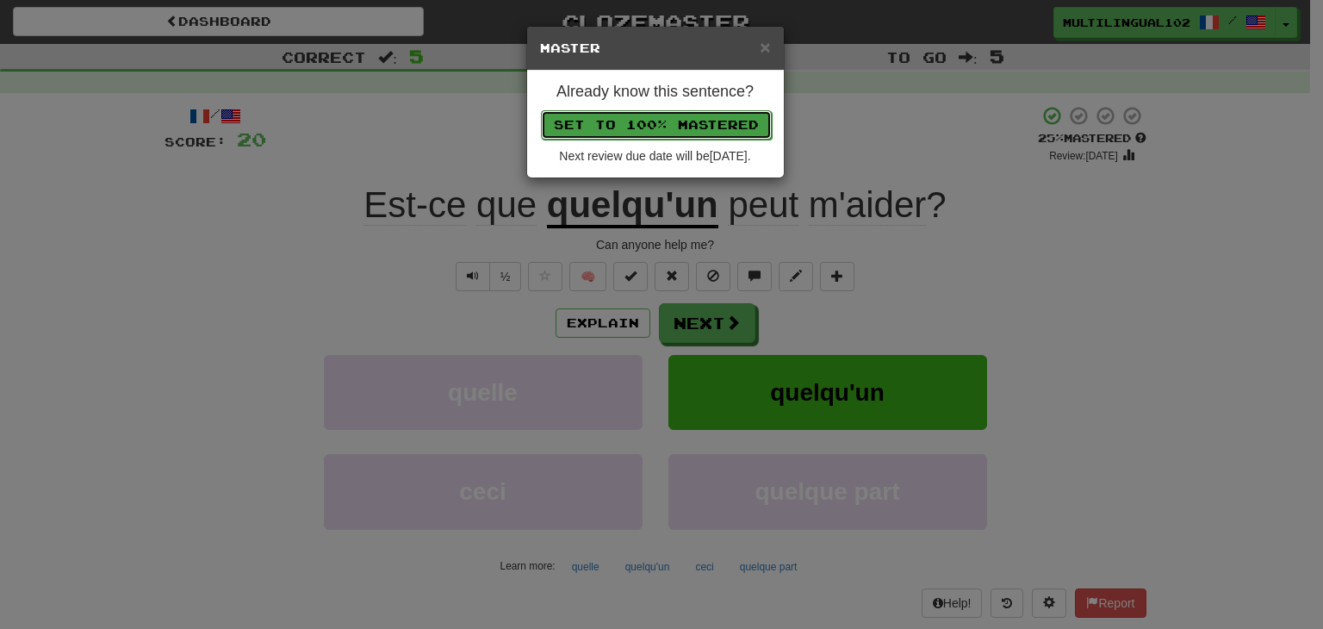
click at [665, 125] on button "Set to 100% Mastered" at bounding box center [656, 124] width 231 height 29
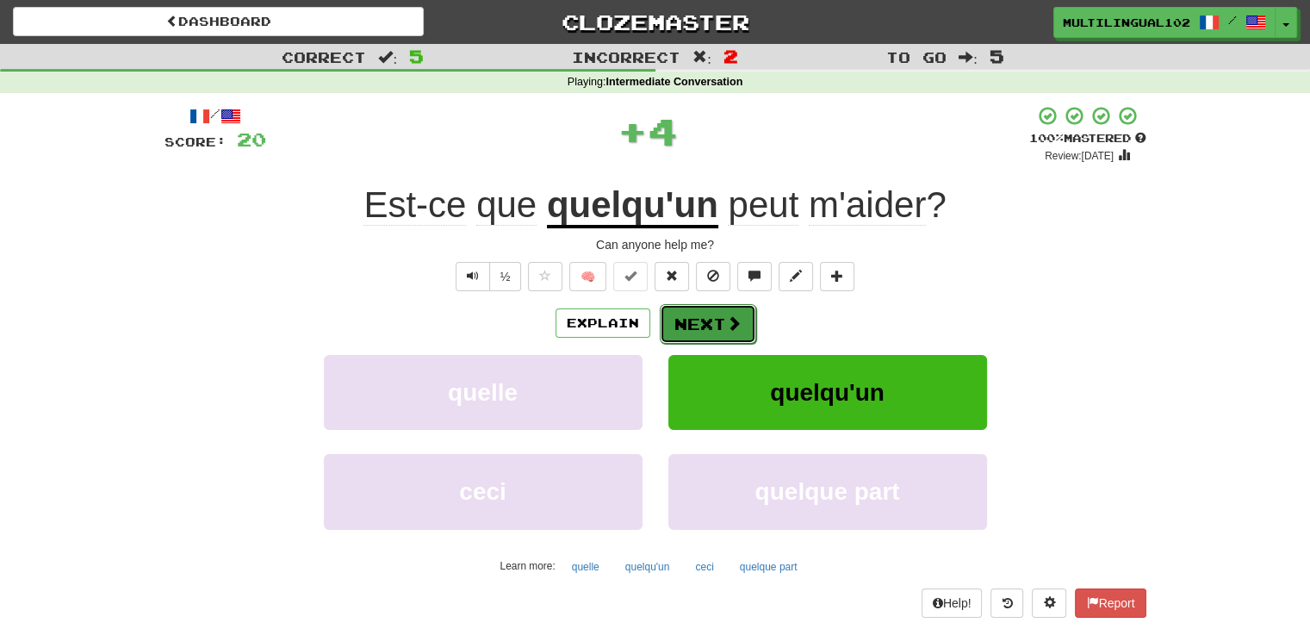
click at [690, 325] on button "Next" at bounding box center [708, 324] width 96 height 40
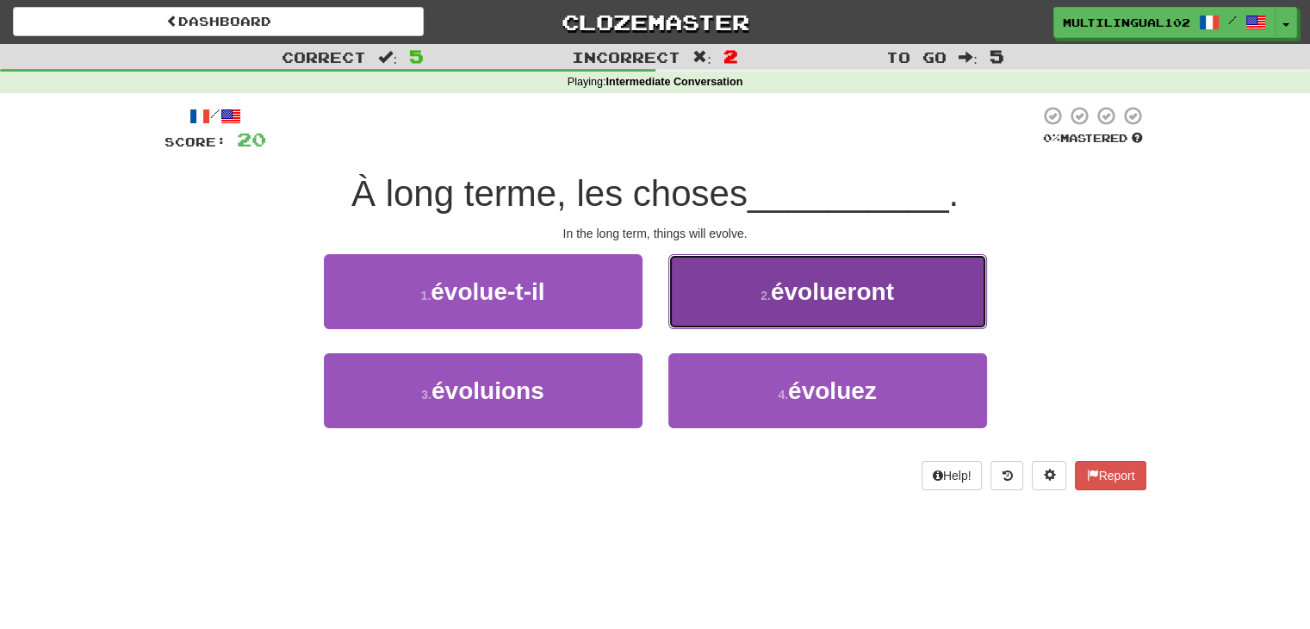
click at [755, 289] on button "2 . évolueront" at bounding box center [827, 291] width 319 height 75
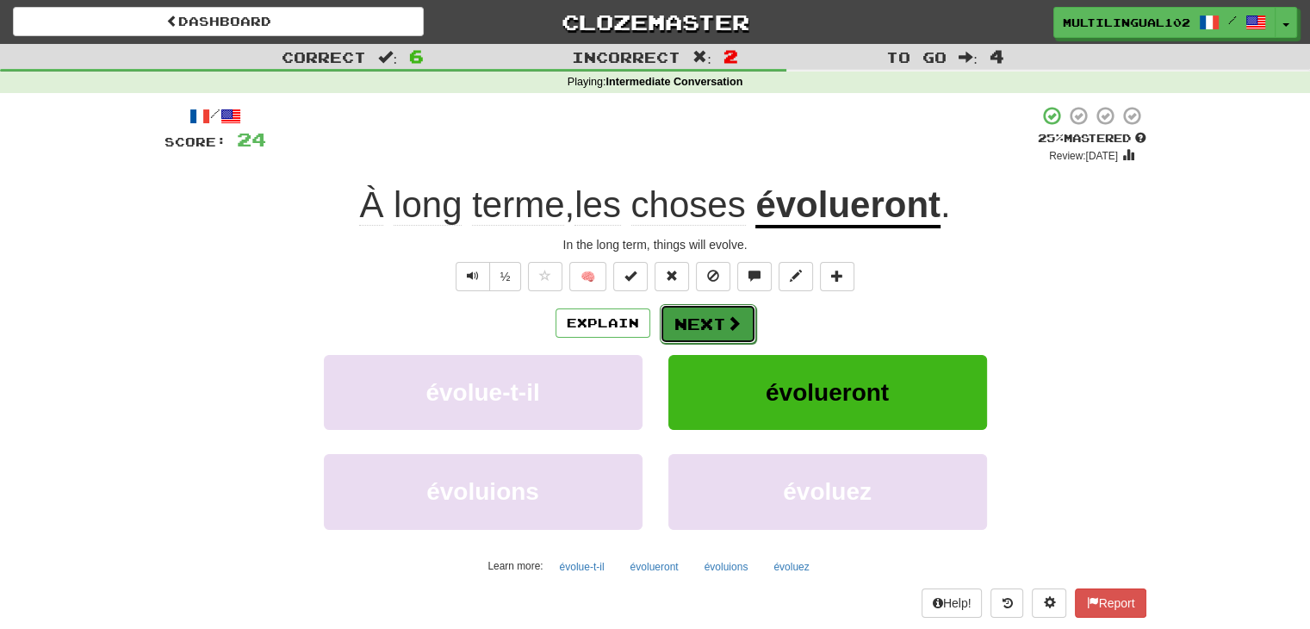
click at [708, 314] on button "Next" at bounding box center [708, 324] width 96 height 40
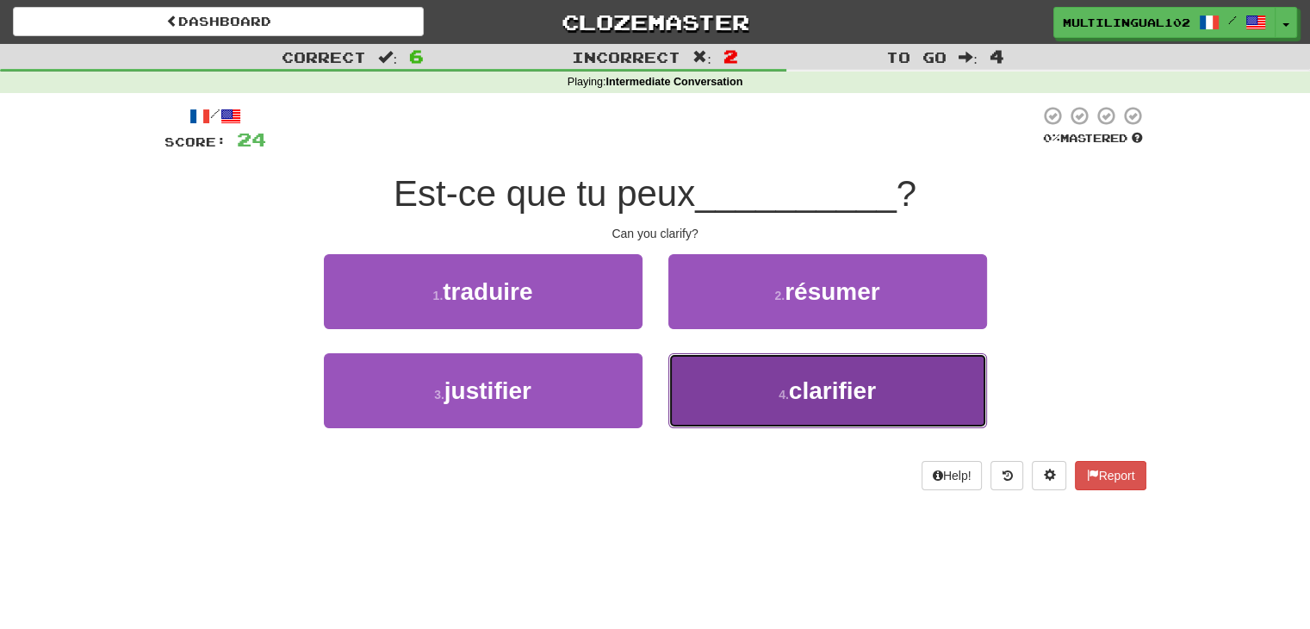
click at [713, 384] on button "4 . clarifier" at bounding box center [827, 390] width 319 height 75
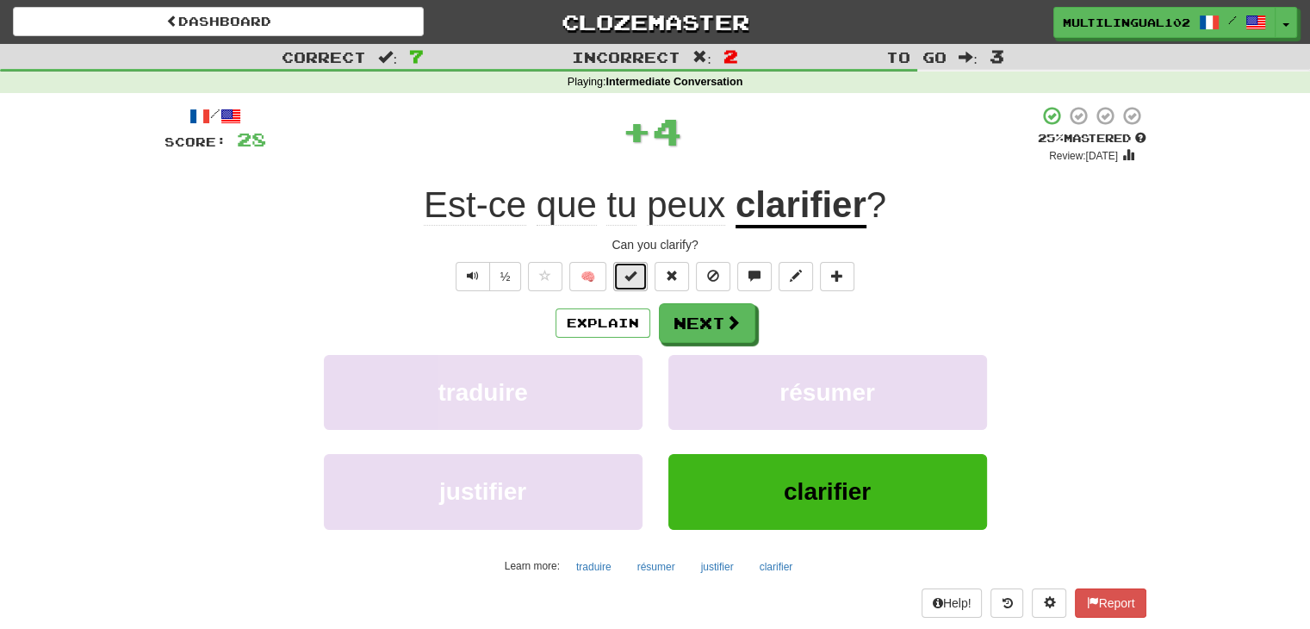
click at [626, 279] on span at bounding box center [630, 276] width 12 height 12
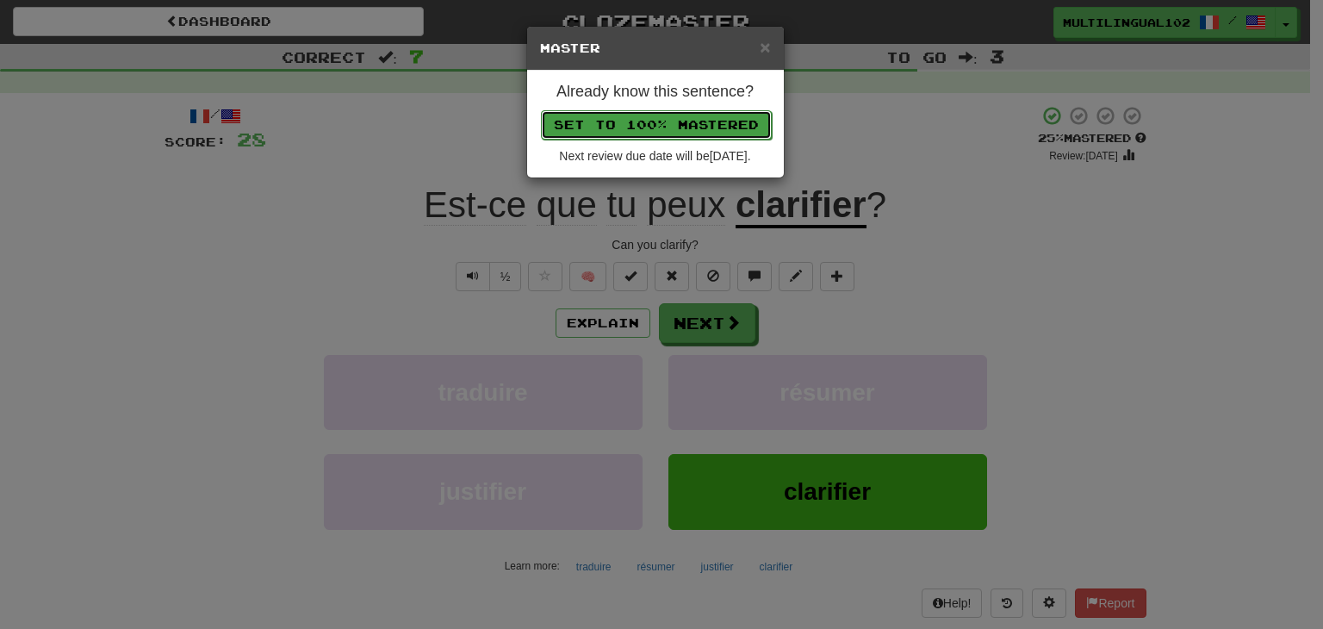
click at [644, 131] on button "Set to 100% Mastered" at bounding box center [656, 124] width 231 height 29
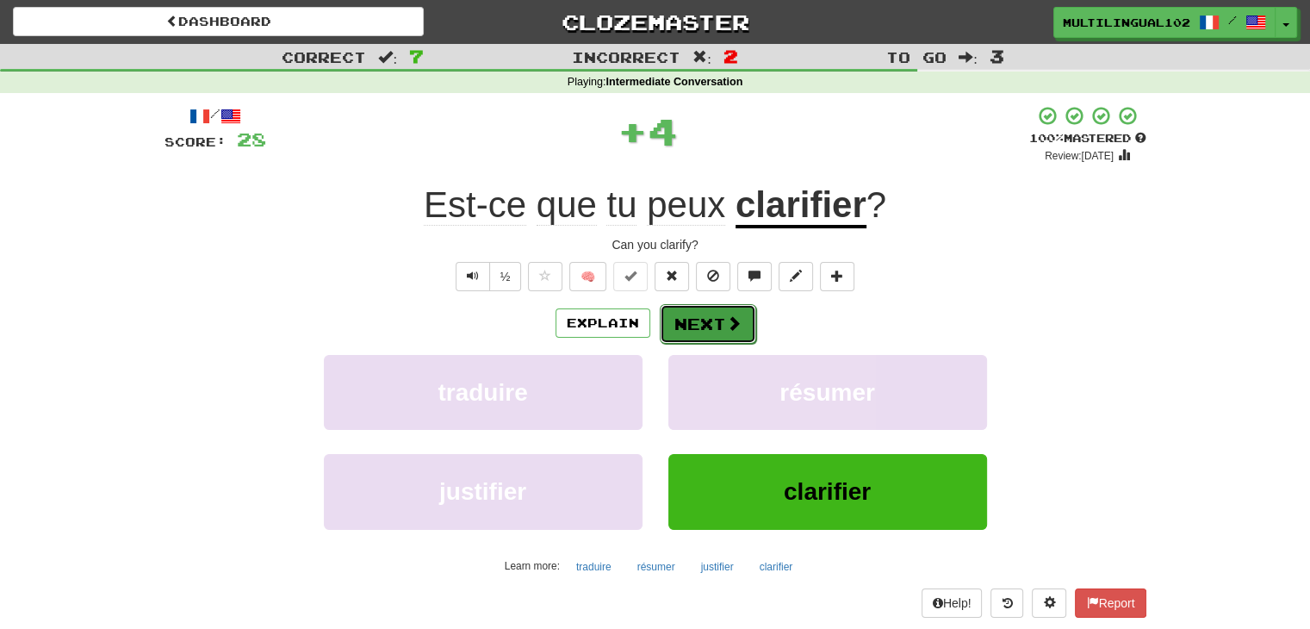
click at [727, 325] on span at bounding box center [734, 323] width 16 height 16
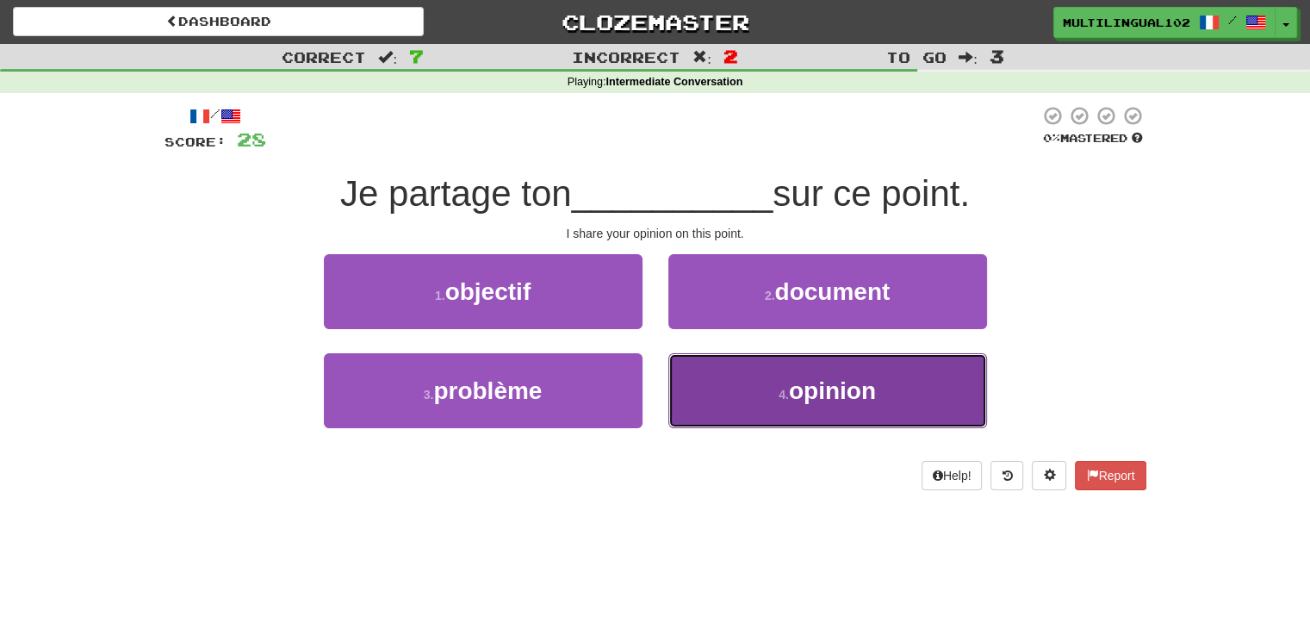
click at [754, 383] on button "4 . opinion" at bounding box center [827, 390] width 319 height 75
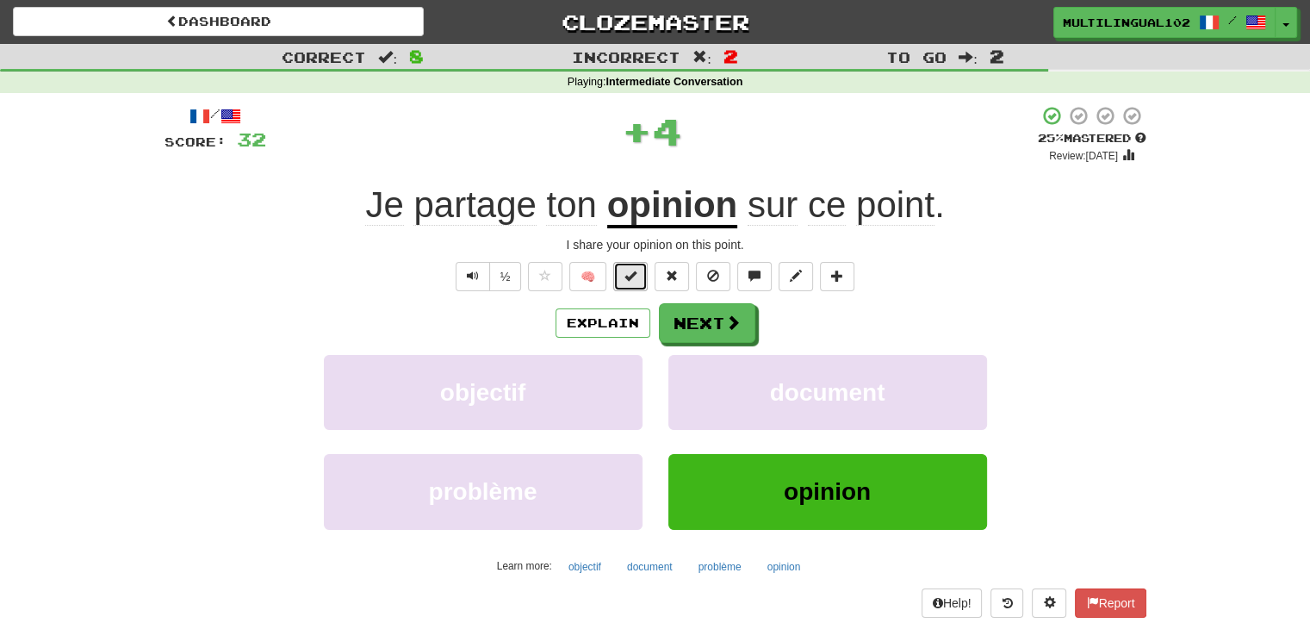
click at [647, 281] on button at bounding box center [630, 276] width 34 height 29
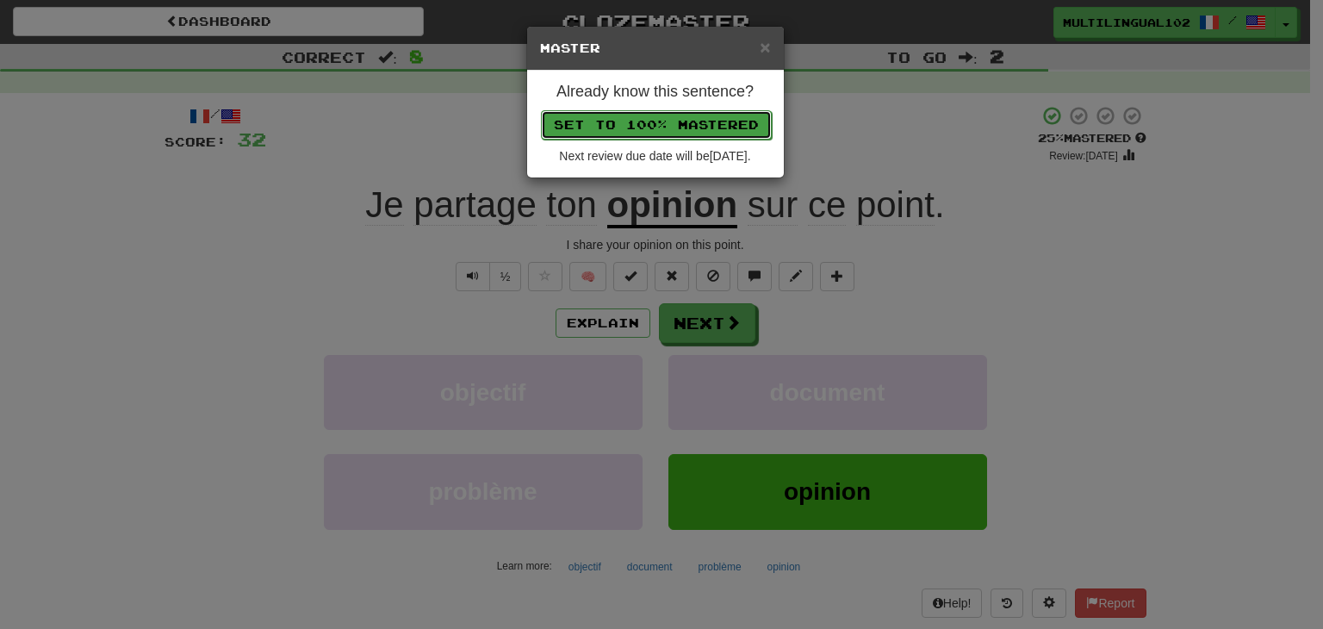
click at [682, 115] on button "Set to 100% Mastered" at bounding box center [656, 124] width 231 height 29
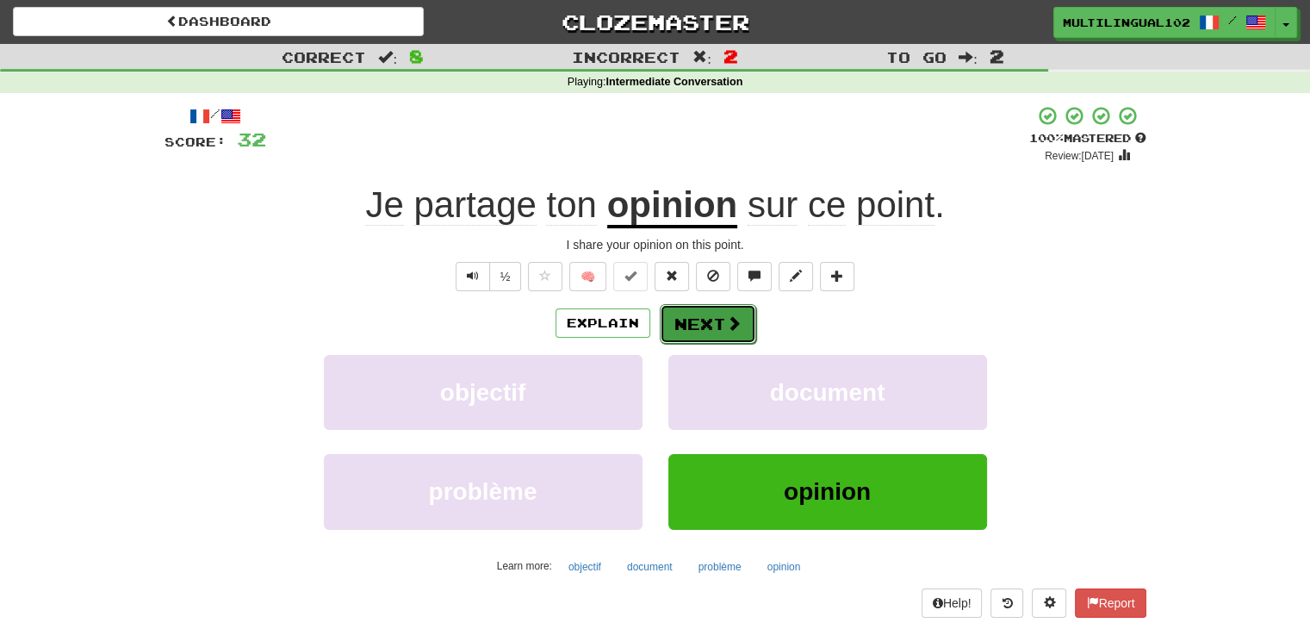
click at [714, 314] on button "Next" at bounding box center [708, 324] width 96 height 40
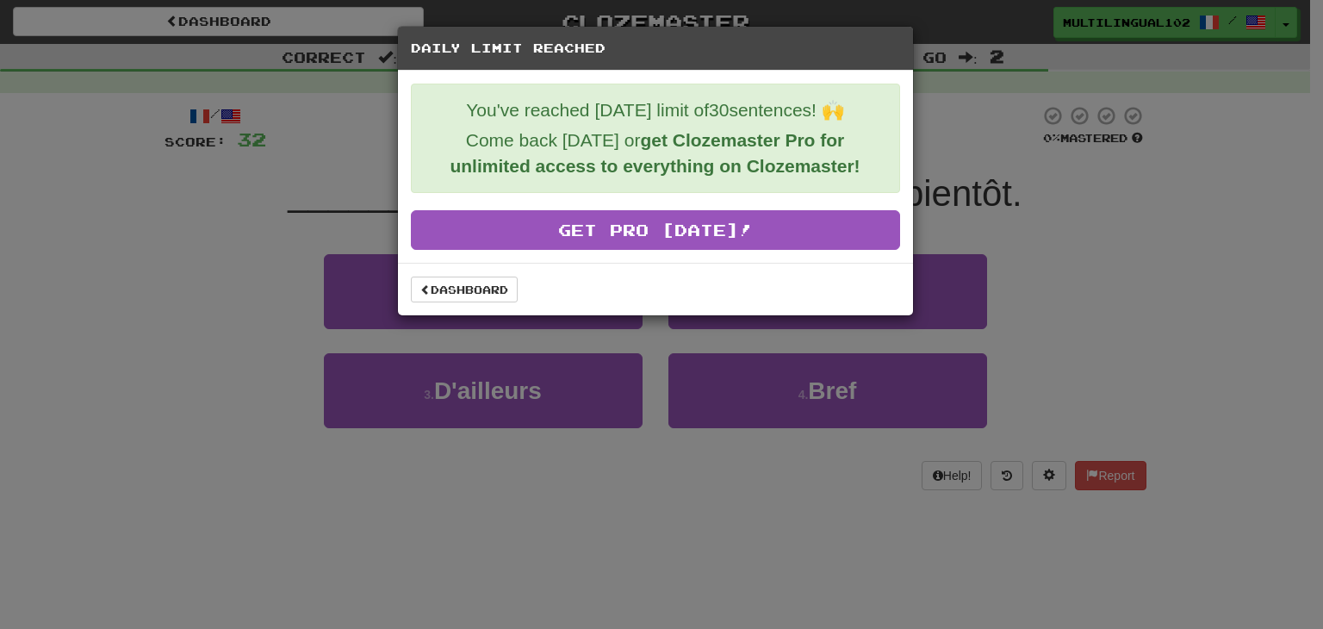
click at [486, 273] on div "Dashboard" at bounding box center [655, 289] width 515 height 53
click at [487, 276] on link "Dashboard" at bounding box center [464, 289] width 107 height 26
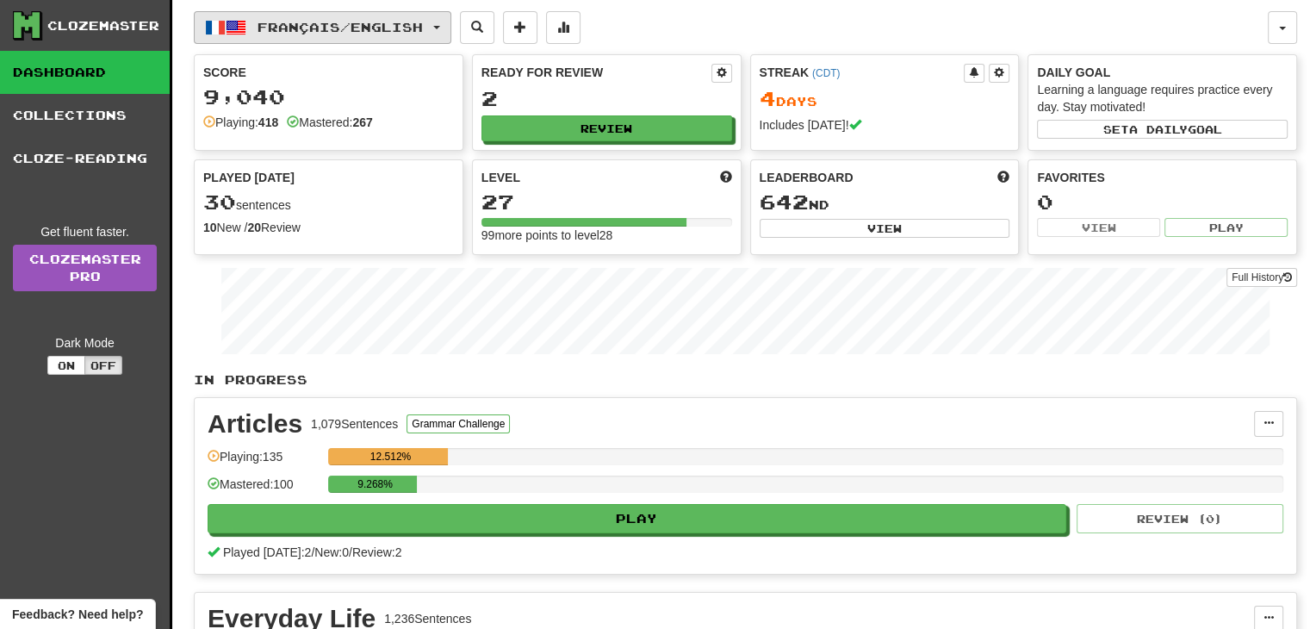
click at [441, 28] on button "Français / English" at bounding box center [322, 27] width 257 height 33
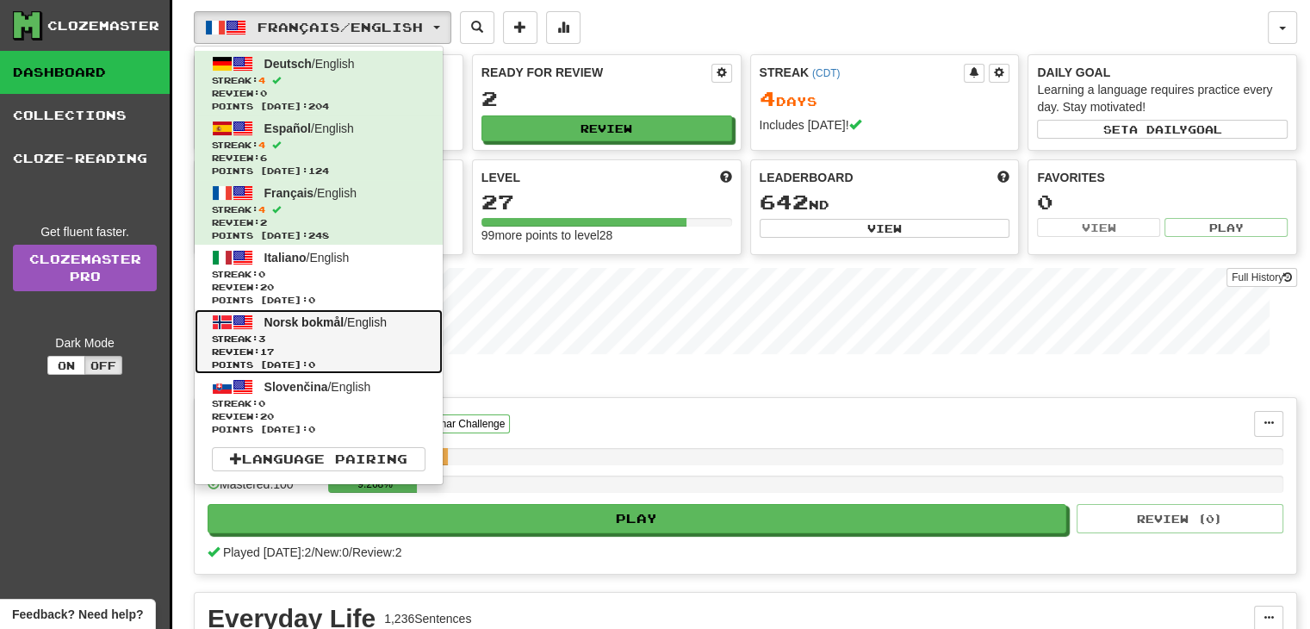
click at [350, 350] on span "Review: 17" at bounding box center [319, 351] width 214 height 13
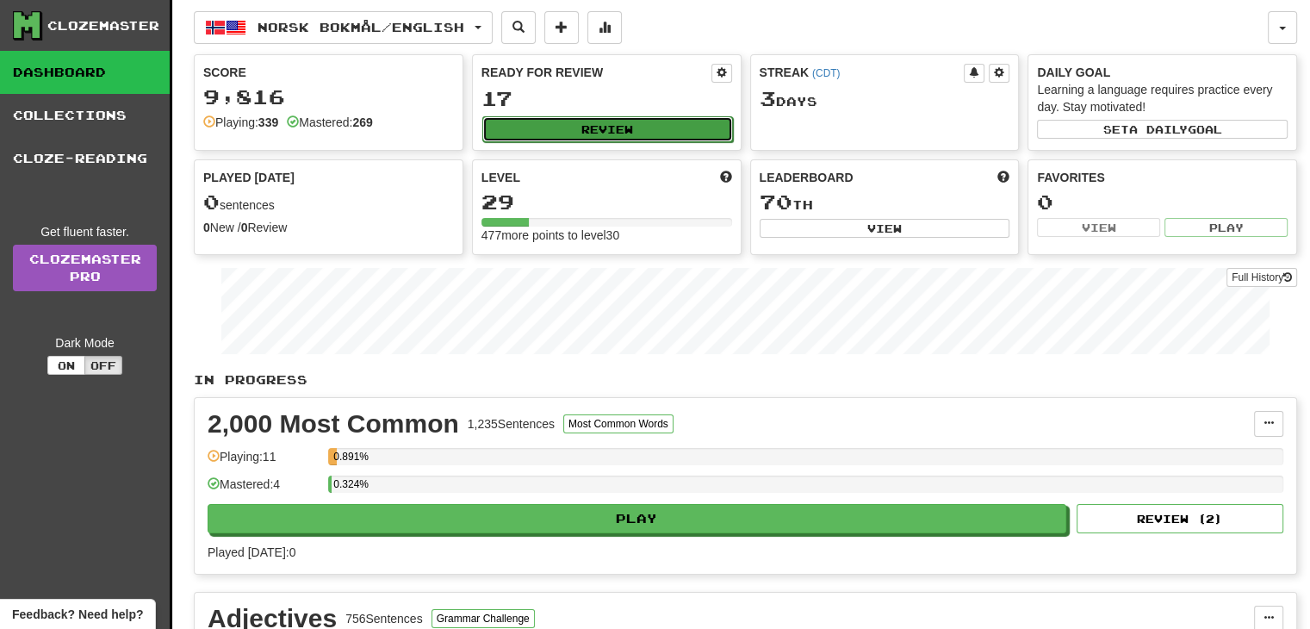
click at [649, 128] on button "Review" at bounding box center [607, 129] width 251 height 26
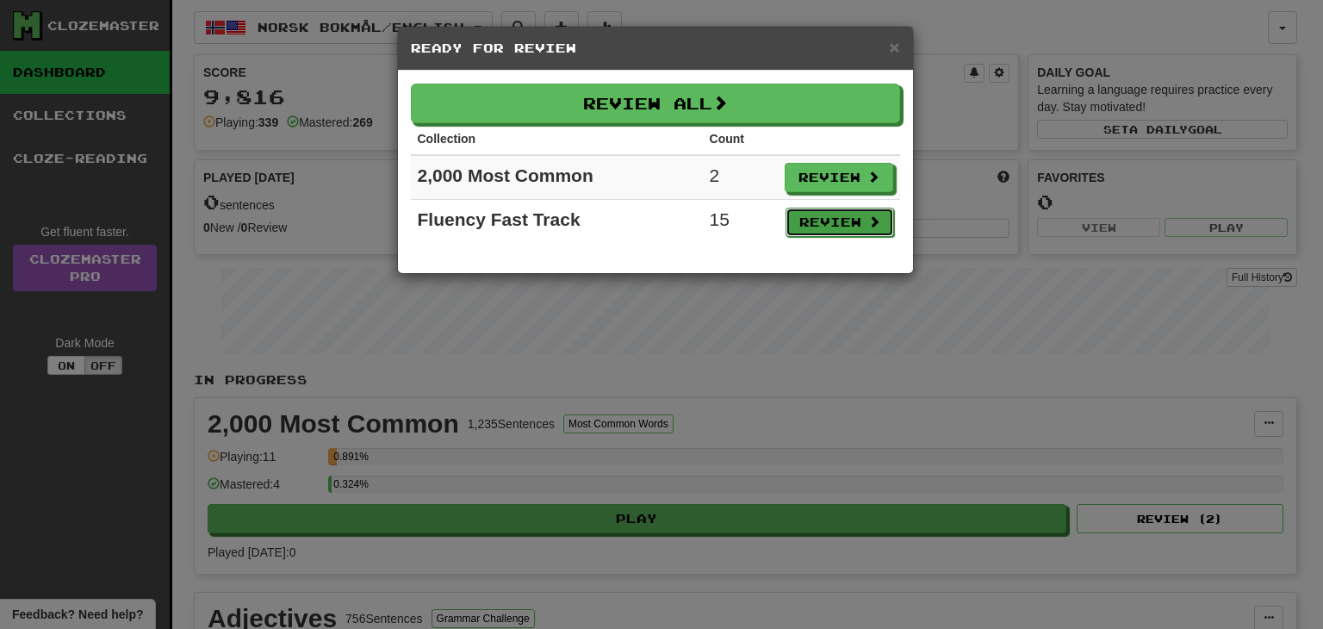
click at [824, 214] on button "Review" at bounding box center [839, 222] width 109 height 29
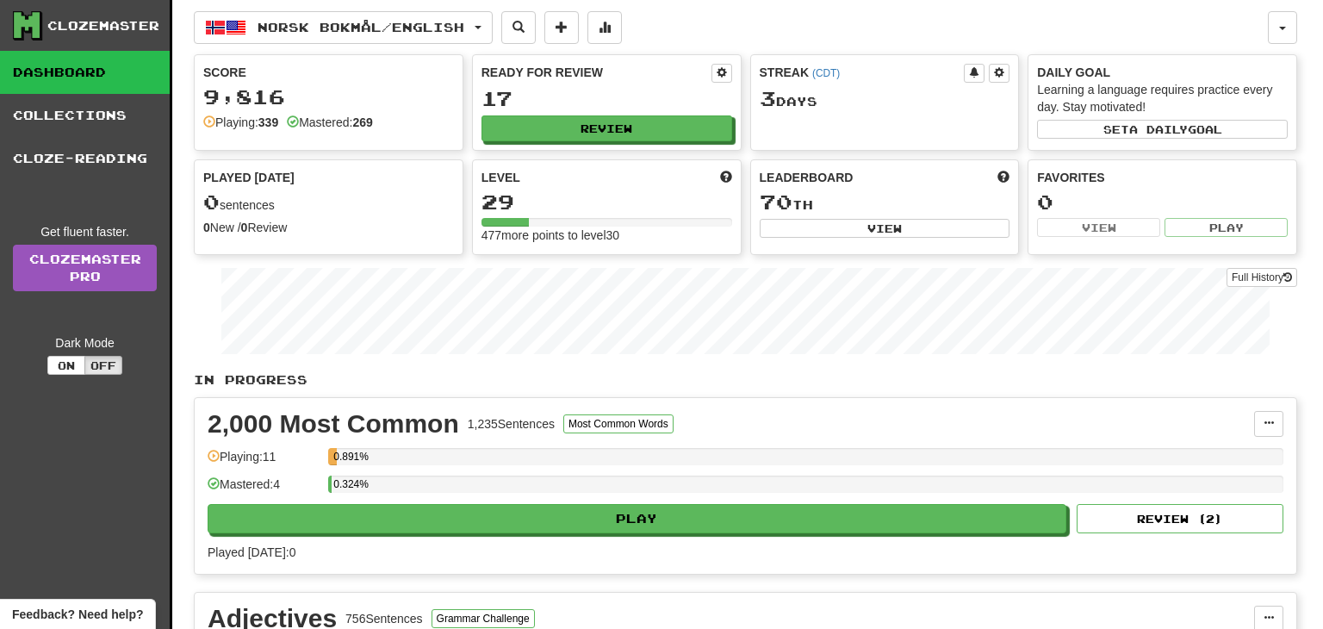
select select "**"
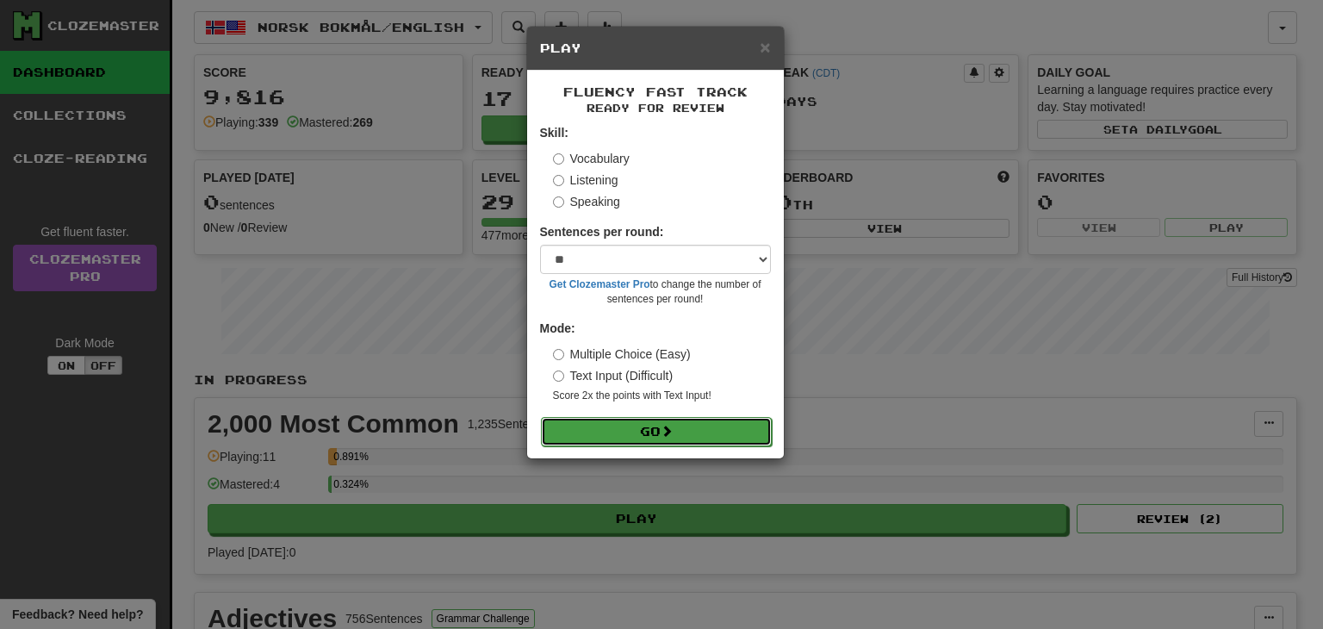
click at [654, 431] on button "Go" at bounding box center [656, 431] width 231 height 29
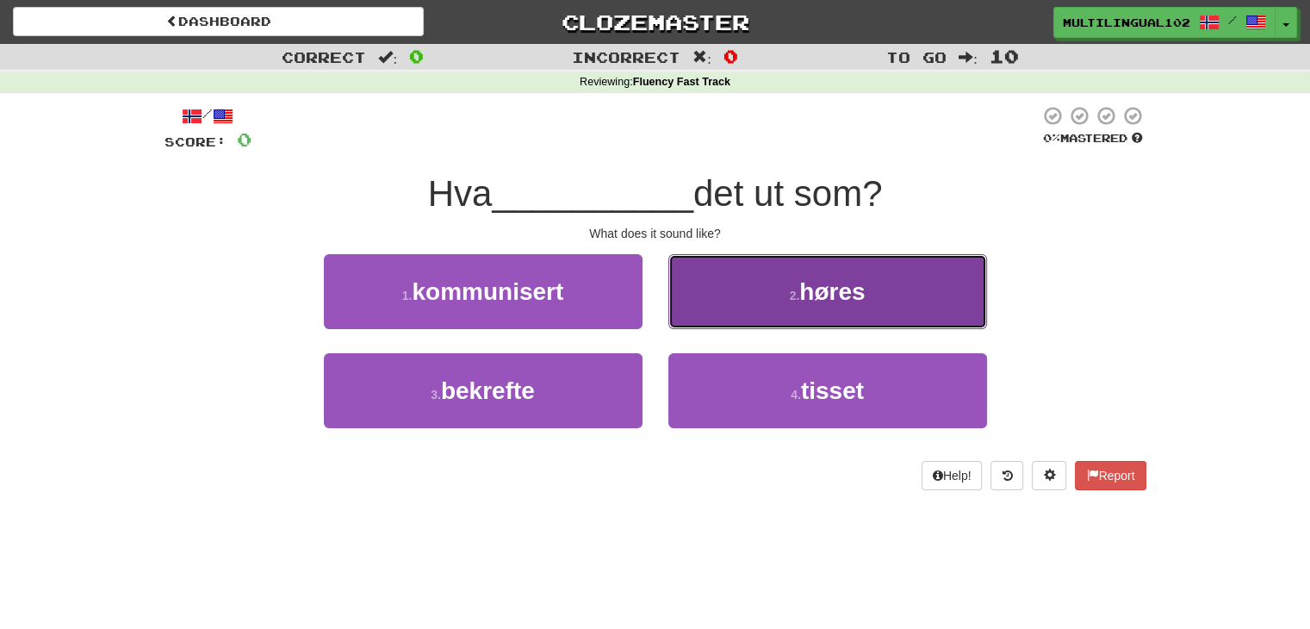
click at [805, 282] on span "høres" at bounding box center [831, 291] width 65 height 27
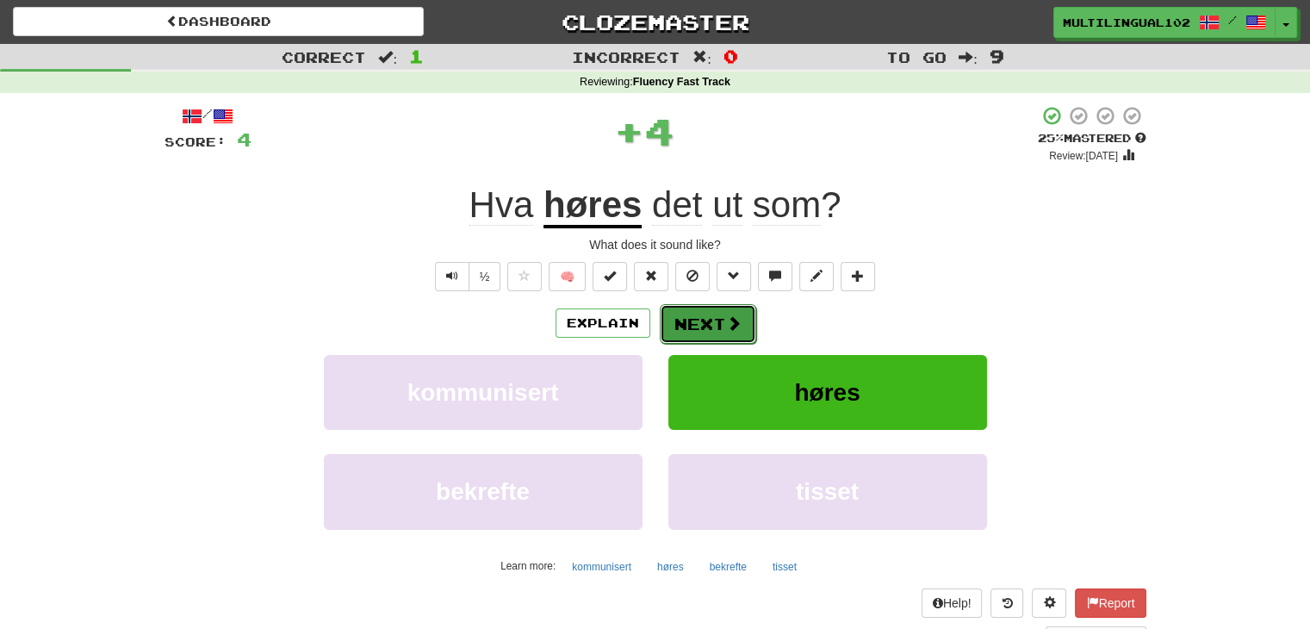
click at [676, 310] on button "Next" at bounding box center [708, 324] width 96 height 40
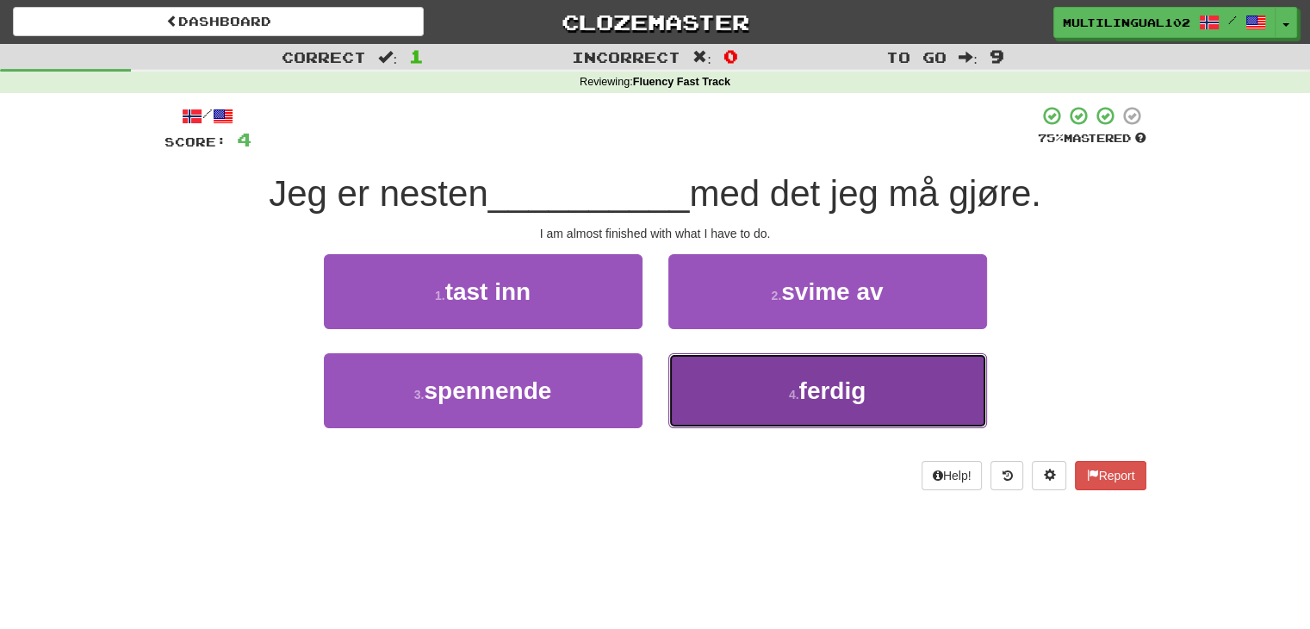
click at [761, 380] on button "4 . ferdig" at bounding box center [827, 390] width 319 height 75
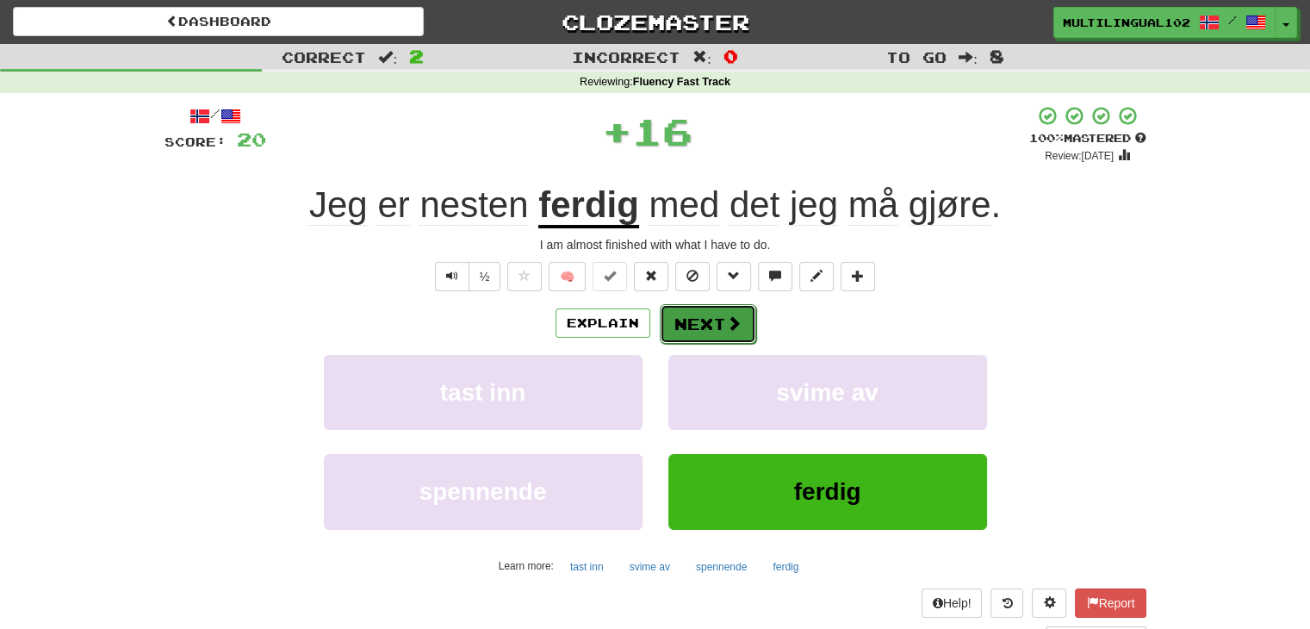
click at [698, 314] on button "Next" at bounding box center [708, 324] width 96 height 40
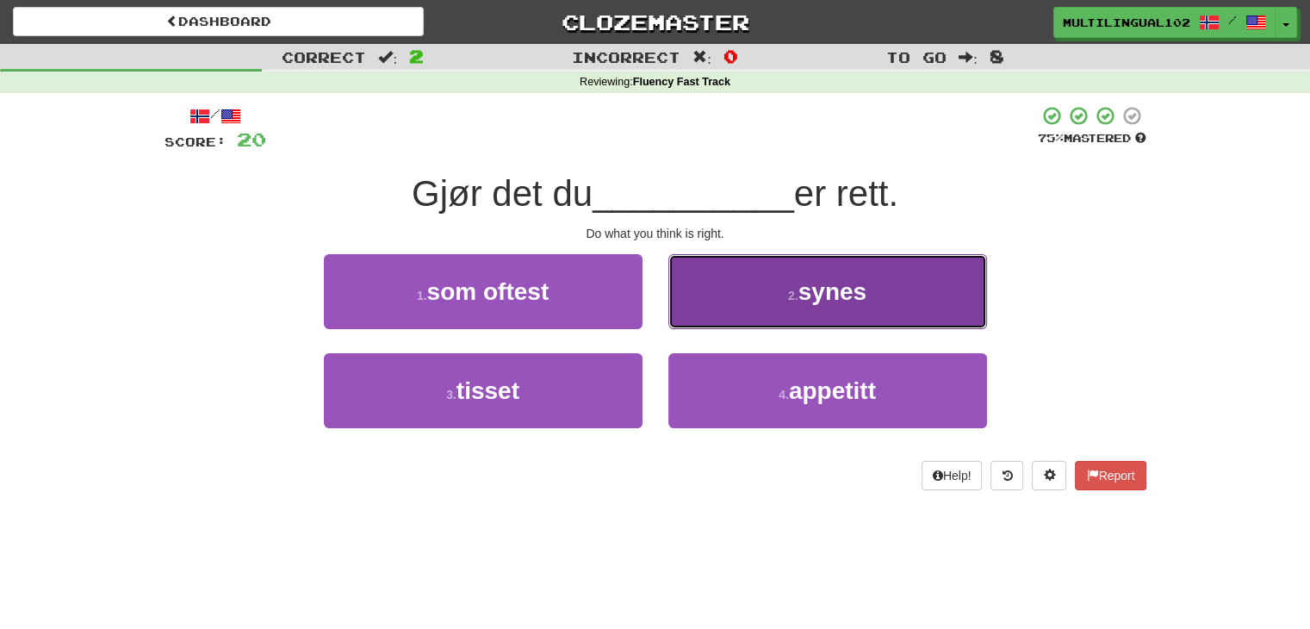
click at [704, 308] on button "2 . synes" at bounding box center [827, 291] width 319 height 75
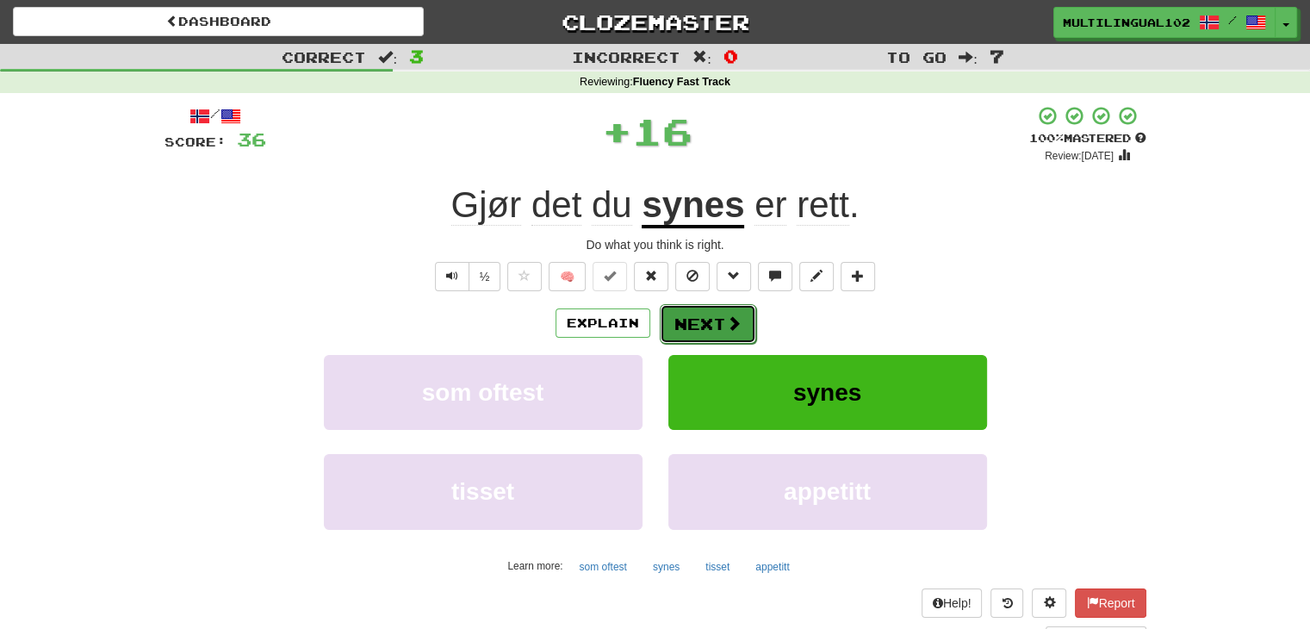
click at [679, 314] on button "Next" at bounding box center [708, 324] width 96 height 40
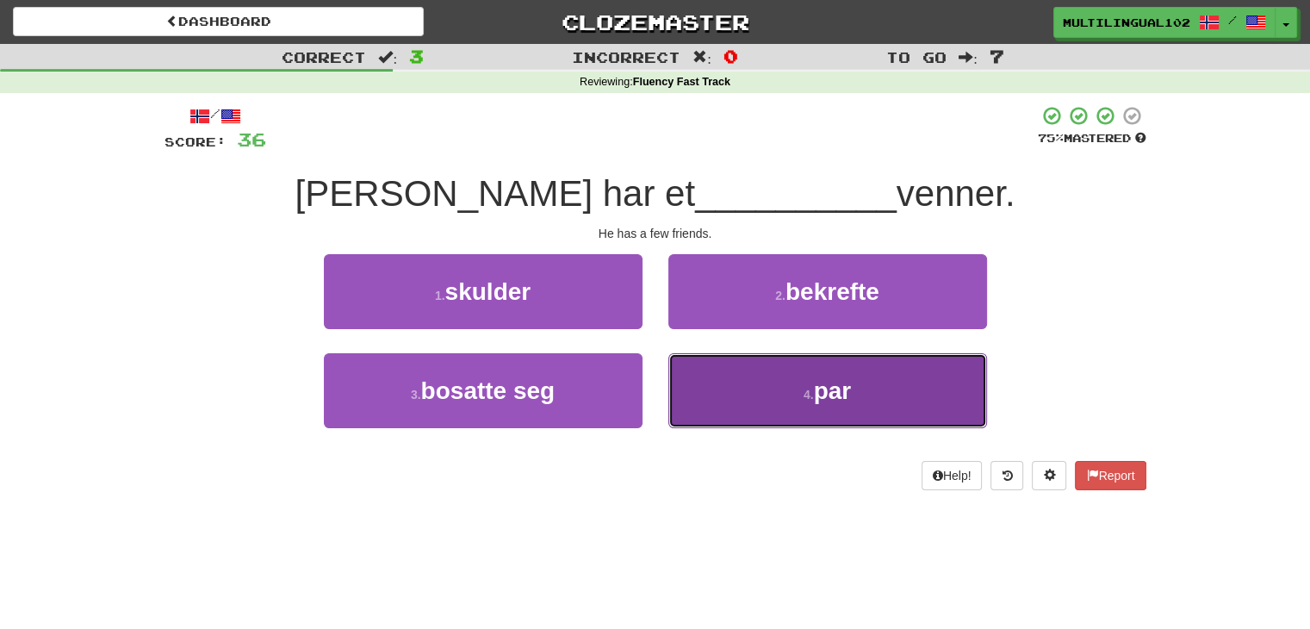
click at [760, 381] on button "4 . par" at bounding box center [827, 390] width 319 height 75
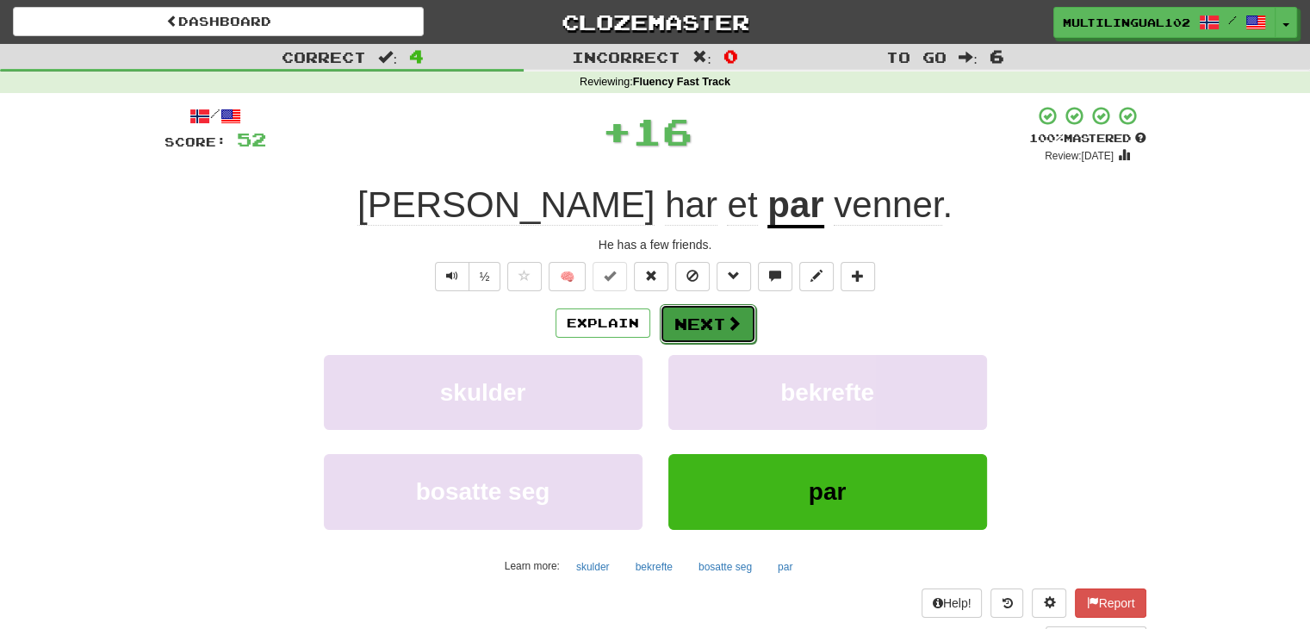
click at [720, 337] on button "Next" at bounding box center [708, 324] width 96 height 40
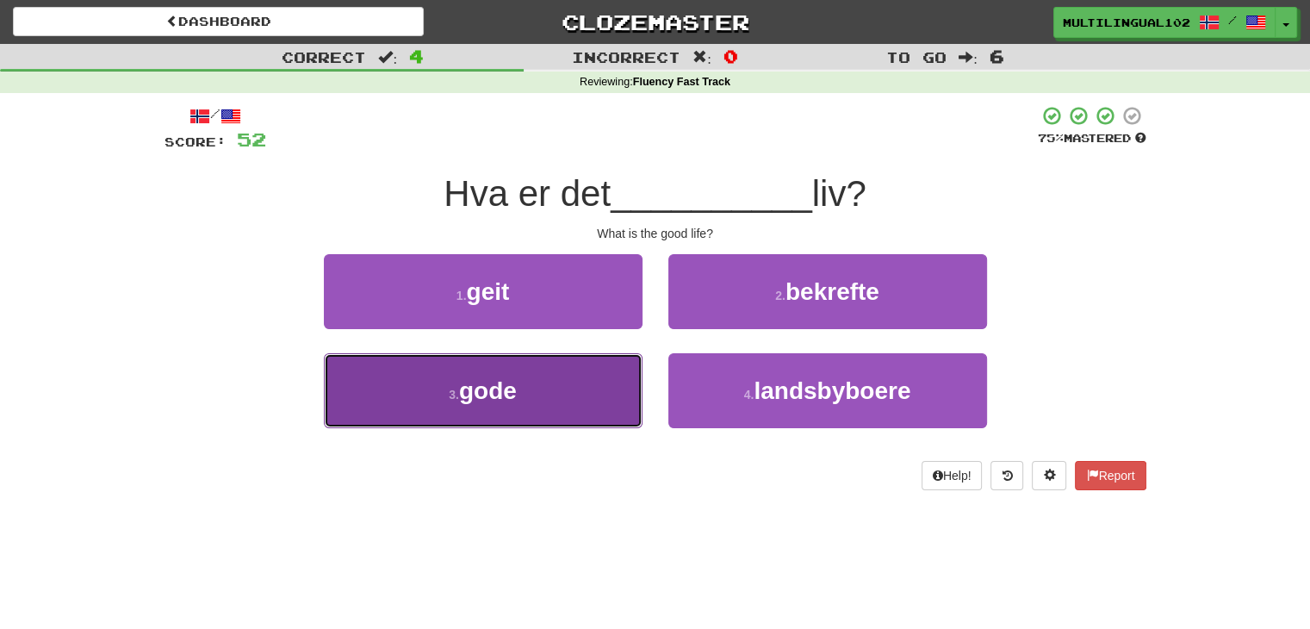
click at [613, 392] on button "3 . gode" at bounding box center [483, 390] width 319 height 75
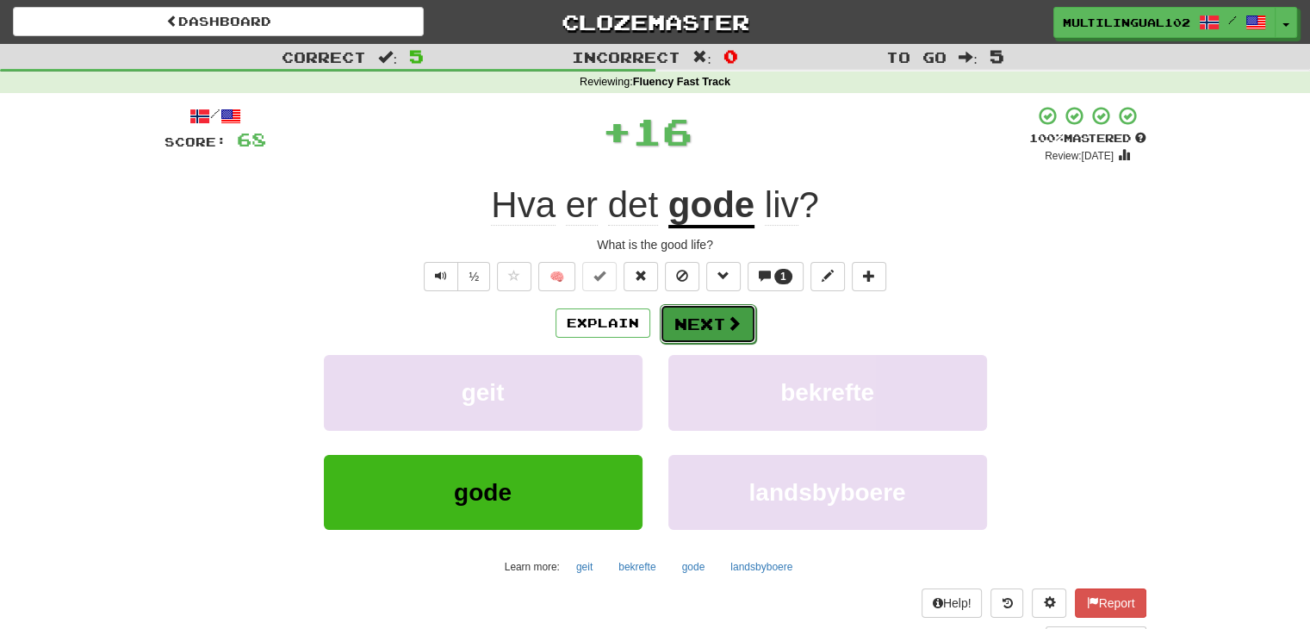
click at [723, 318] on button "Next" at bounding box center [708, 324] width 96 height 40
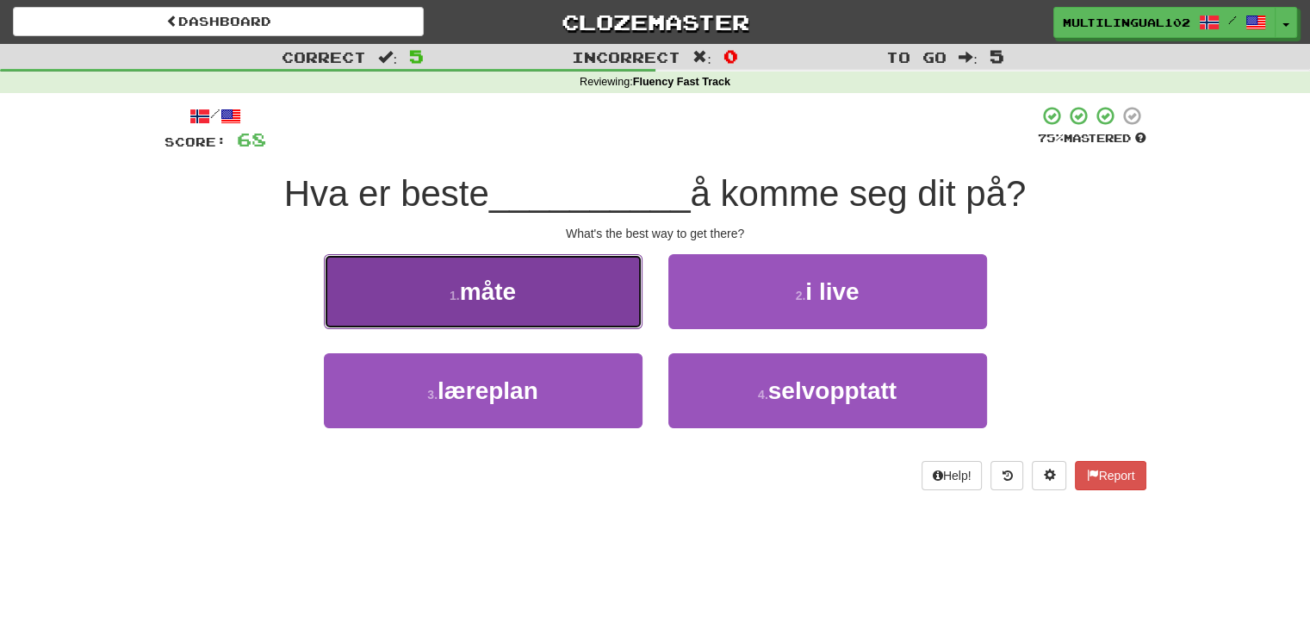
click at [564, 313] on button "1 . måte" at bounding box center [483, 291] width 319 height 75
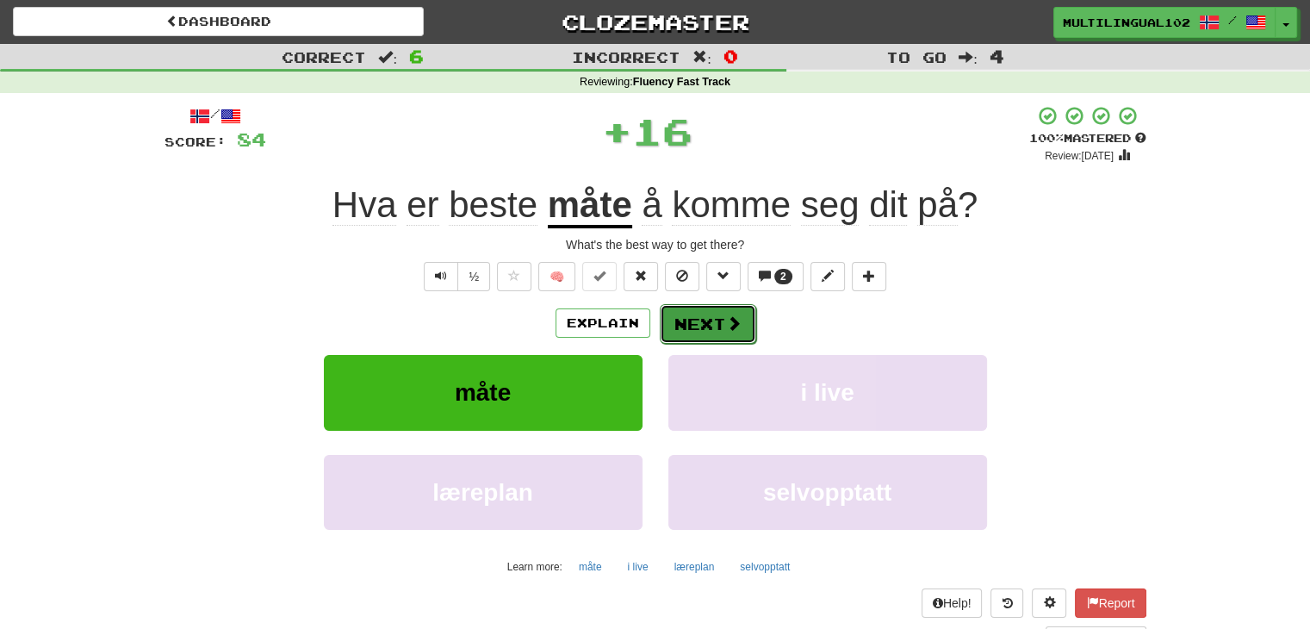
click at [679, 319] on button "Next" at bounding box center [708, 324] width 96 height 40
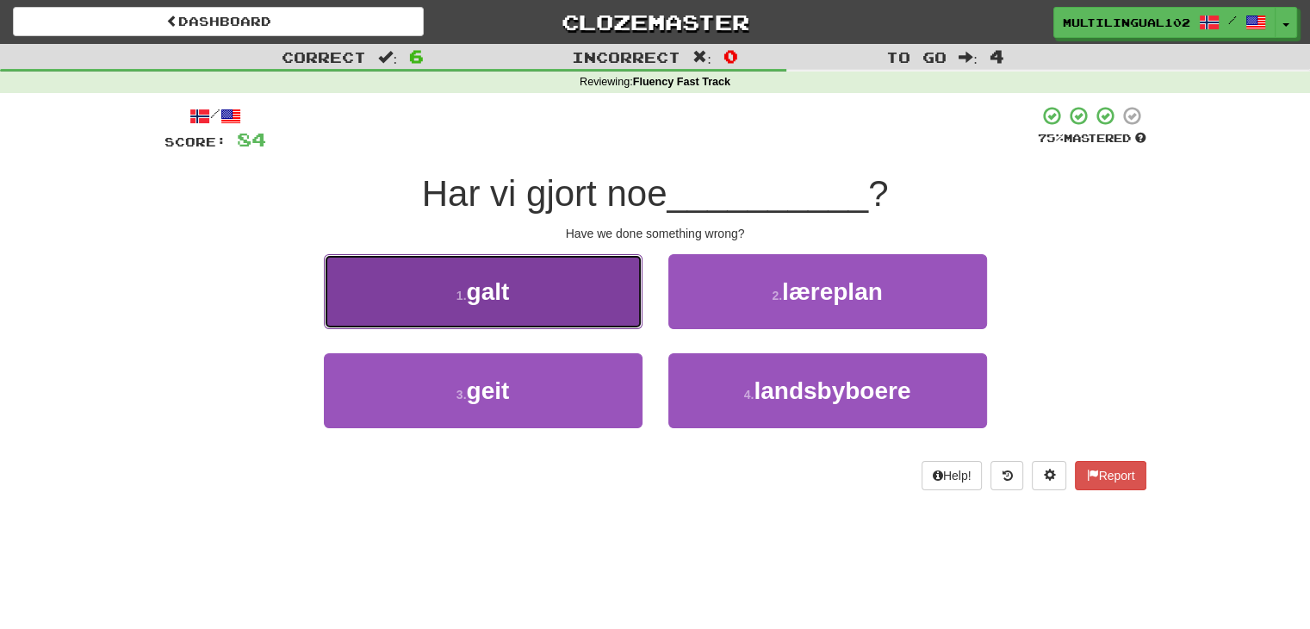
click at [564, 294] on button "1 . galt" at bounding box center [483, 291] width 319 height 75
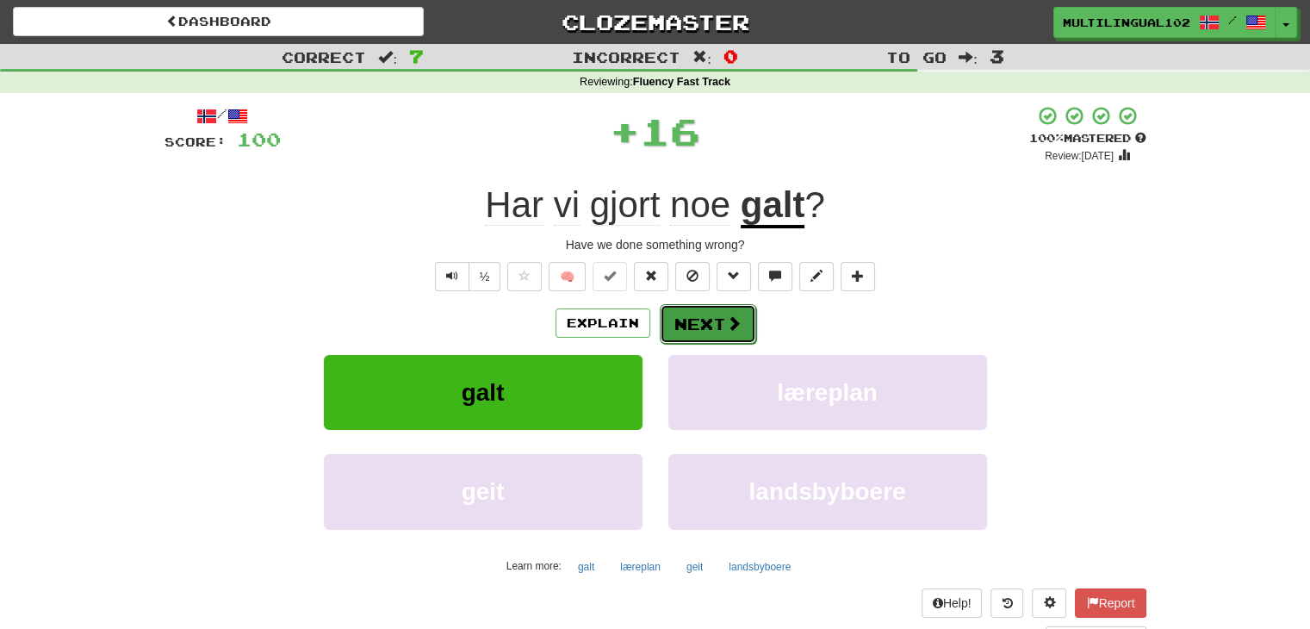
click at [679, 316] on button "Next" at bounding box center [708, 324] width 96 height 40
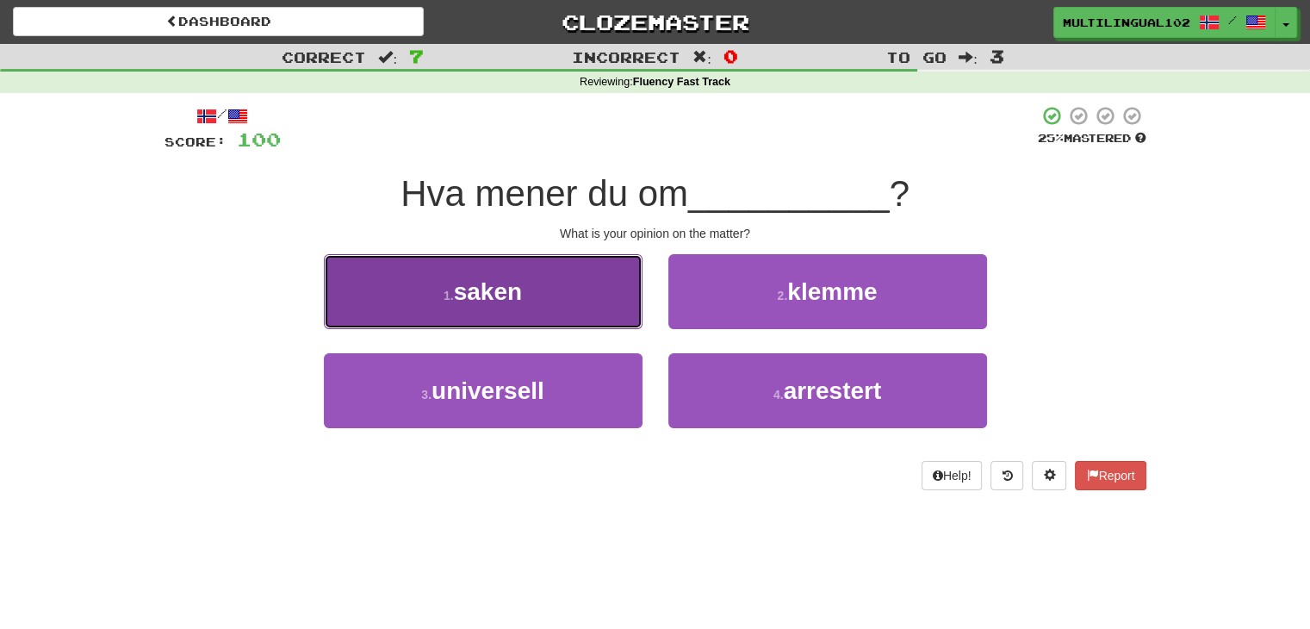
click at [557, 306] on button "1 . saken" at bounding box center [483, 291] width 319 height 75
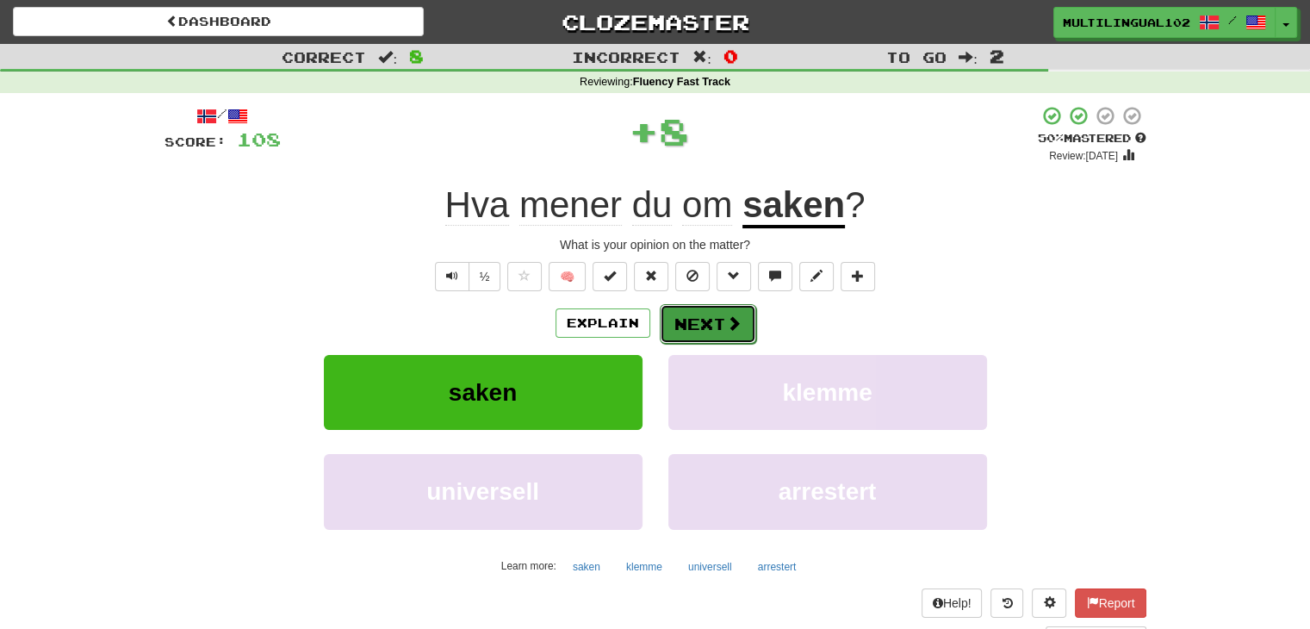
click at [692, 315] on button "Next" at bounding box center [708, 324] width 96 height 40
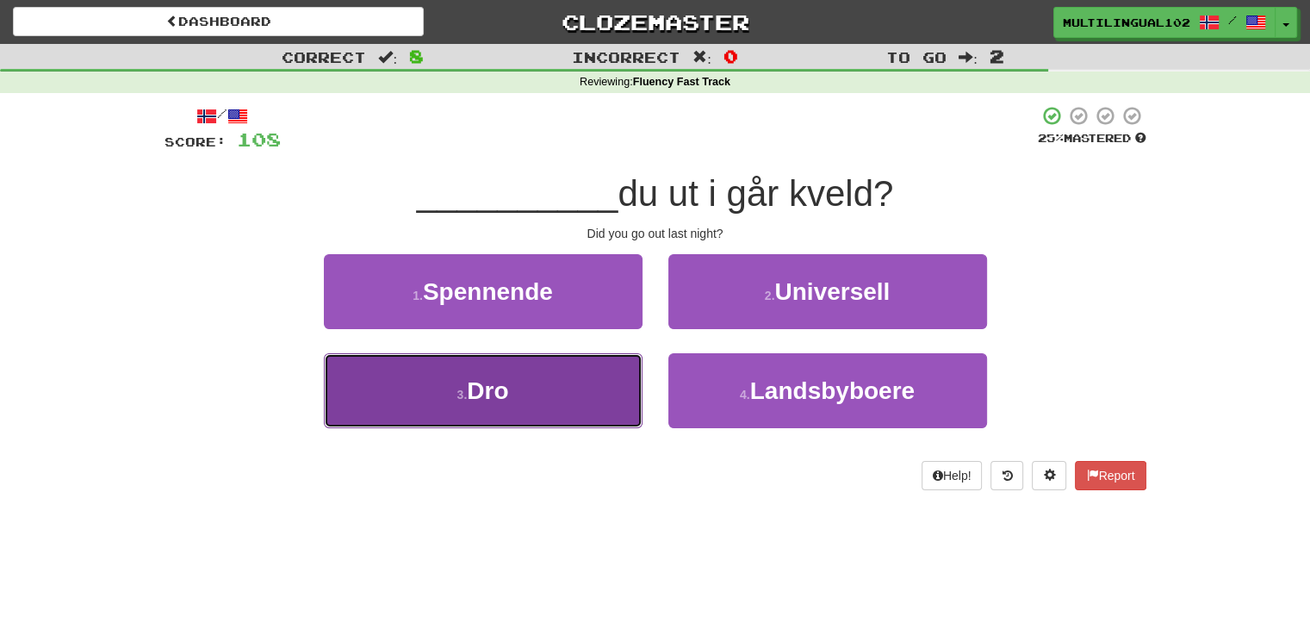
click at [575, 394] on button "3 . Dro" at bounding box center [483, 390] width 319 height 75
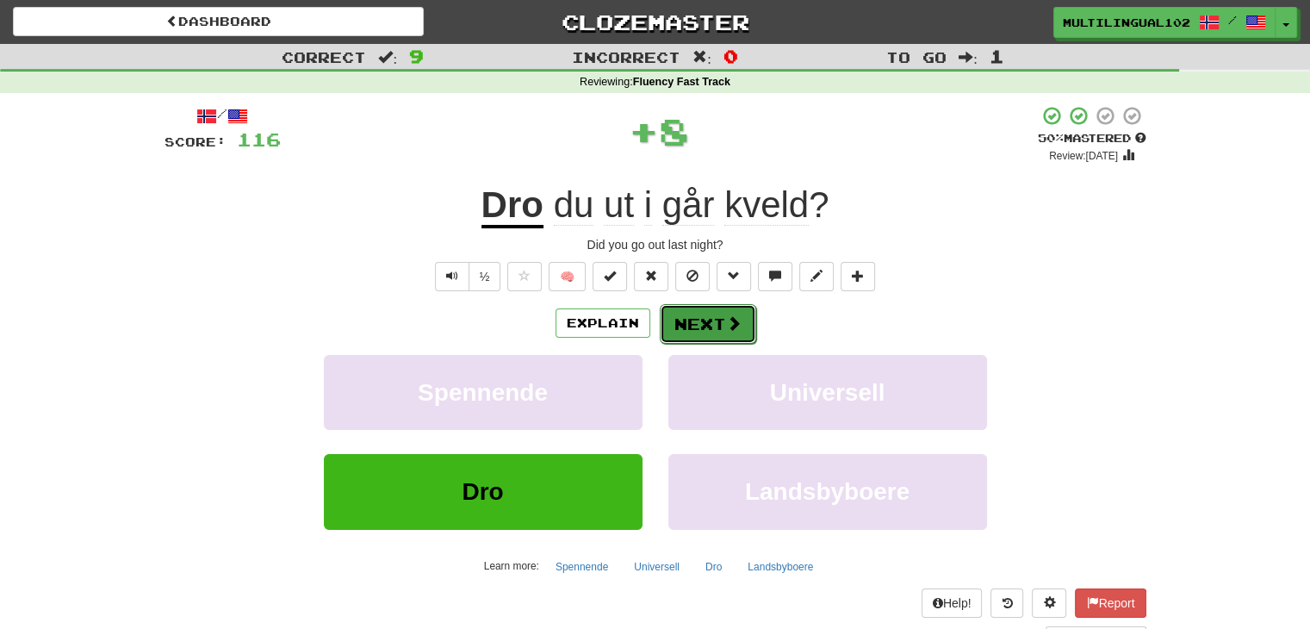
click at [700, 308] on button "Next" at bounding box center [708, 324] width 96 height 40
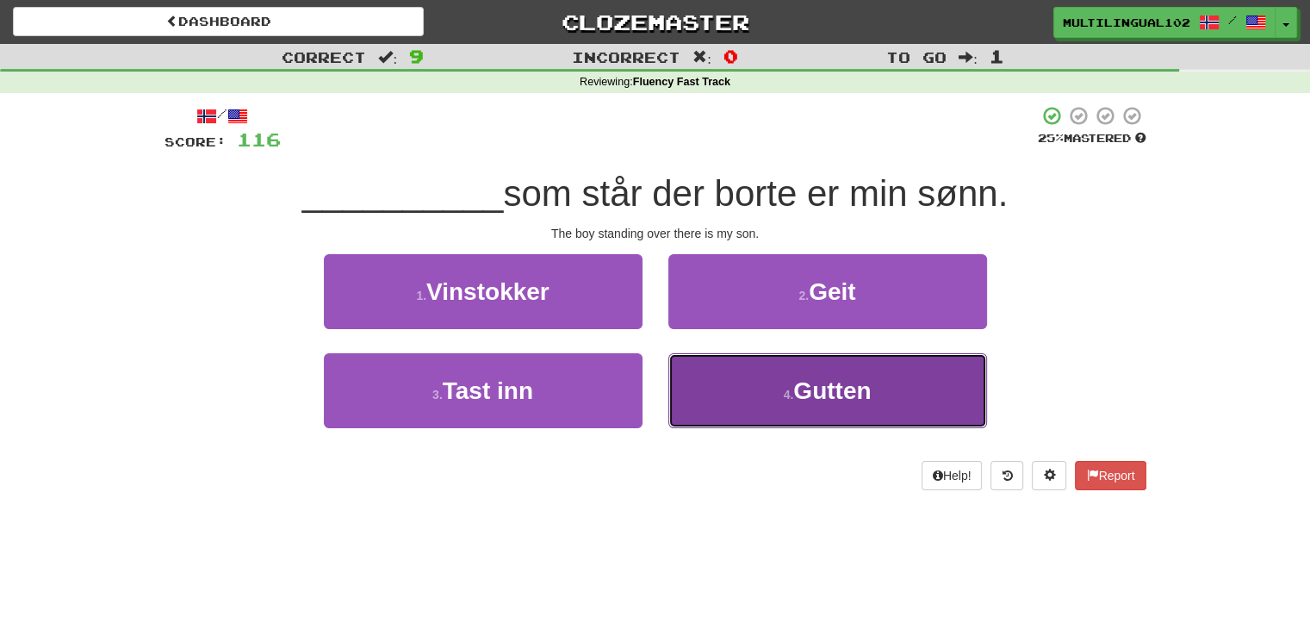
click at [743, 388] on button "4 . Gutten" at bounding box center [827, 390] width 319 height 75
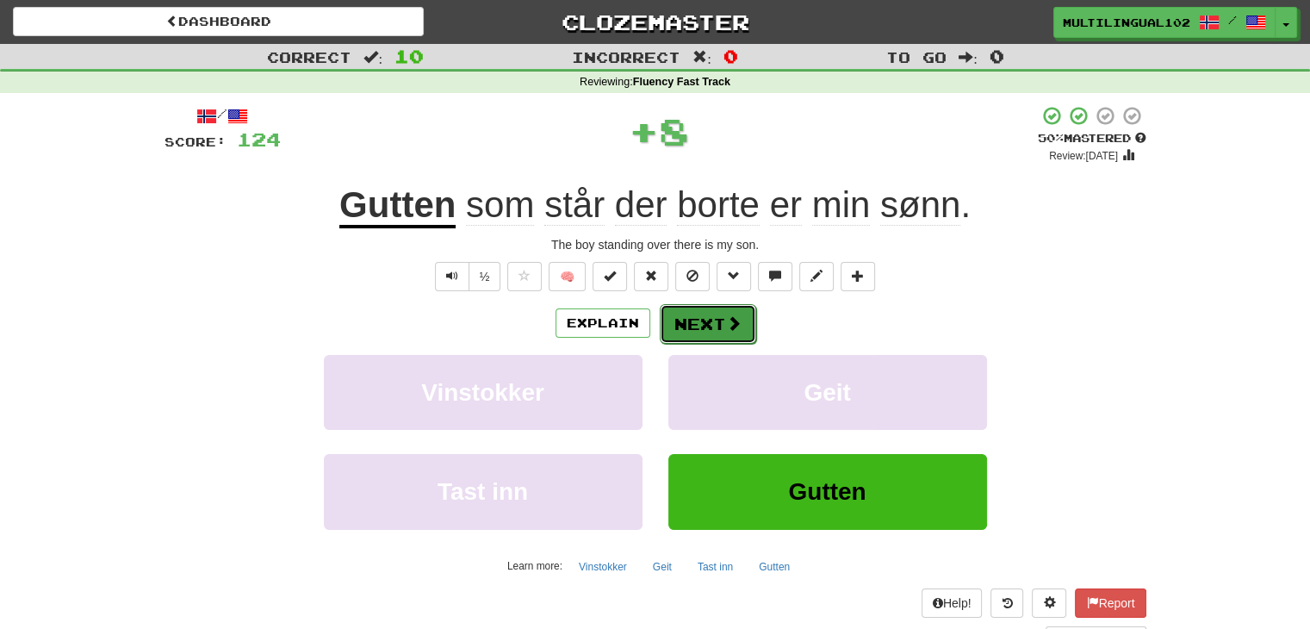
click at [701, 324] on button "Next" at bounding box center [708, 324] width 96 height 40
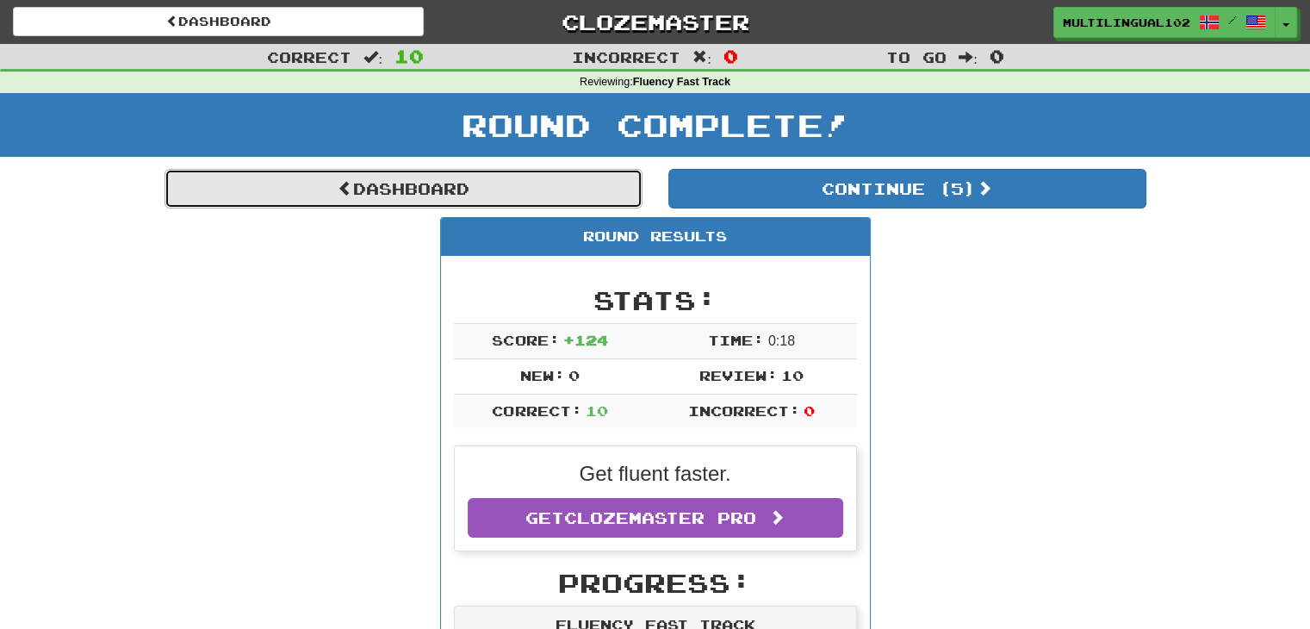
click at [502, 191] on link "Dashboard" at bounding box center [403, 189] width 478 height 40
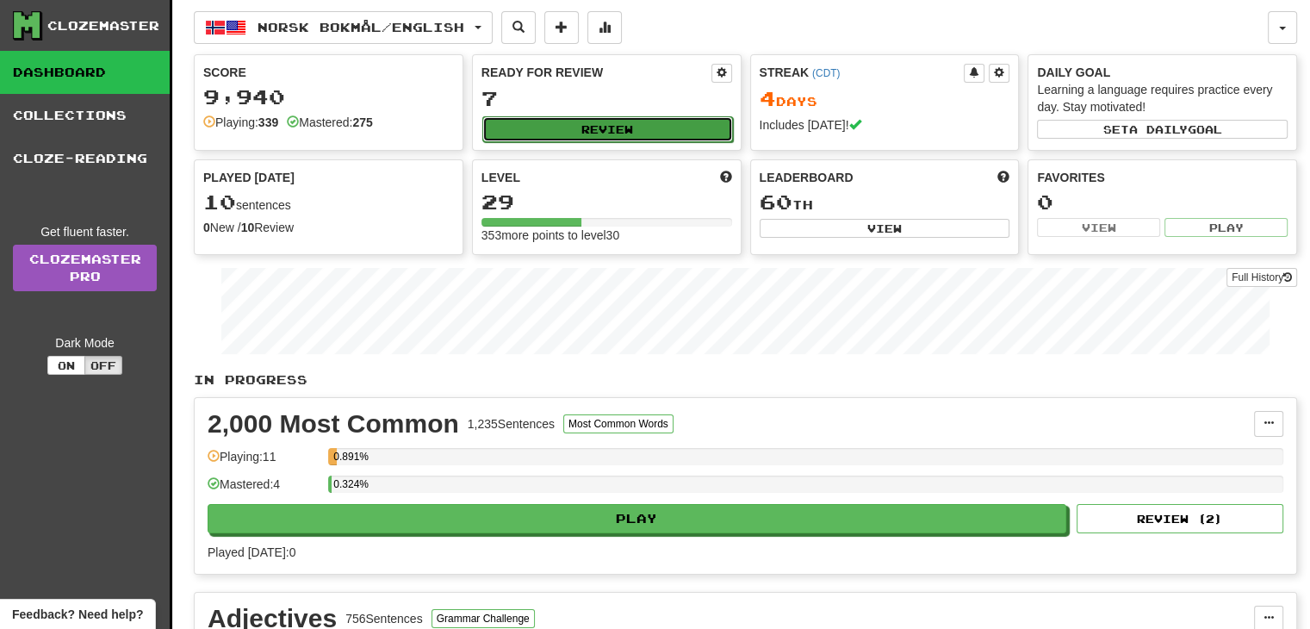
click at [630, 125] on button "Review" at bounding box center [607, 129] width 251 height 26
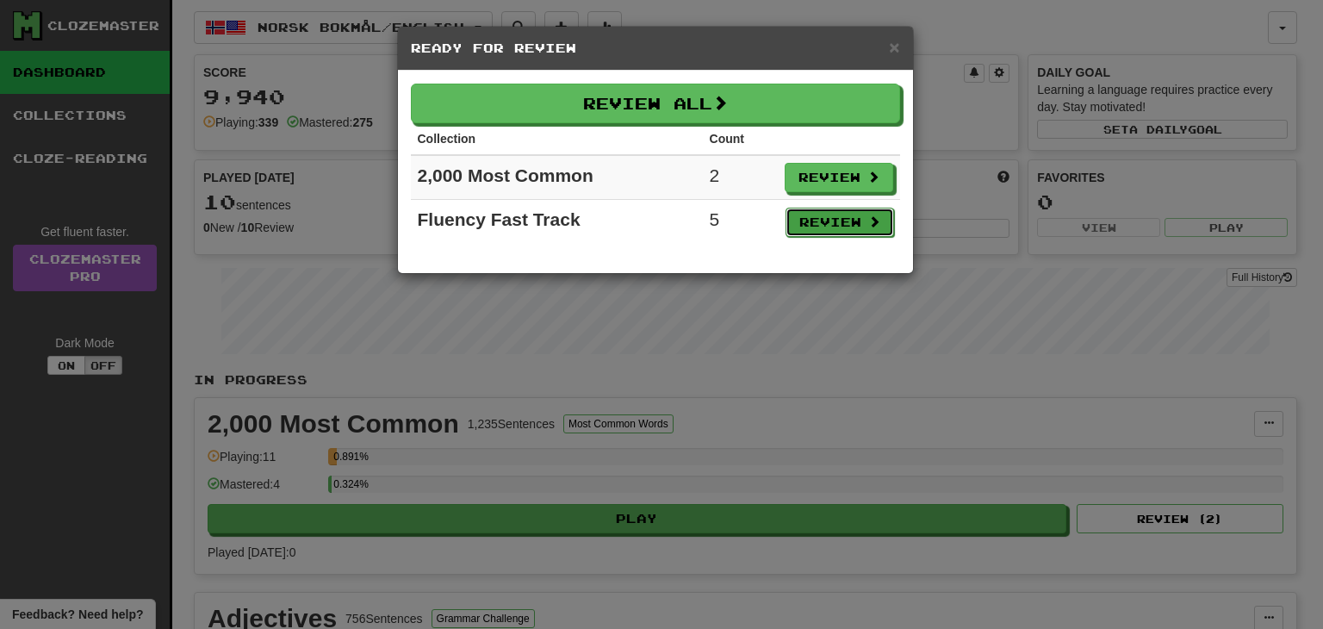
click at [809, 211] on button "Review" at bounding box center [839, 222] width 109 height 29
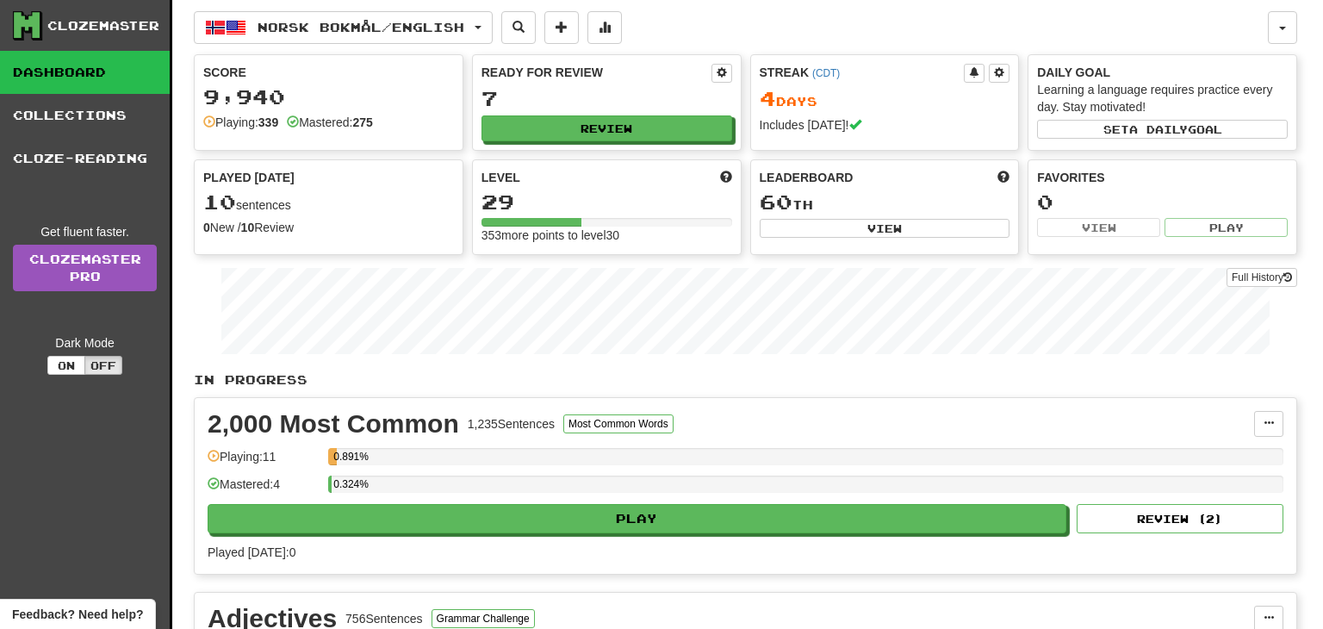
select select "**"
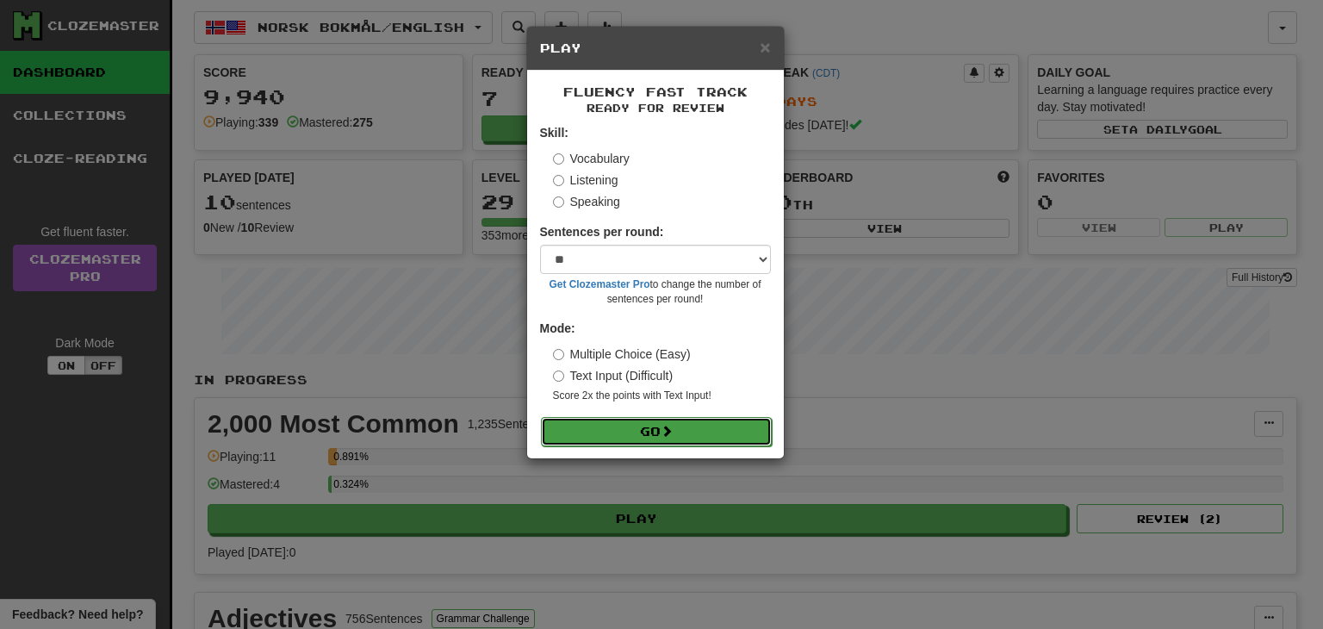
click at [658, 428] on button "Go" at bounding box center [656, 431] width 231 height 29
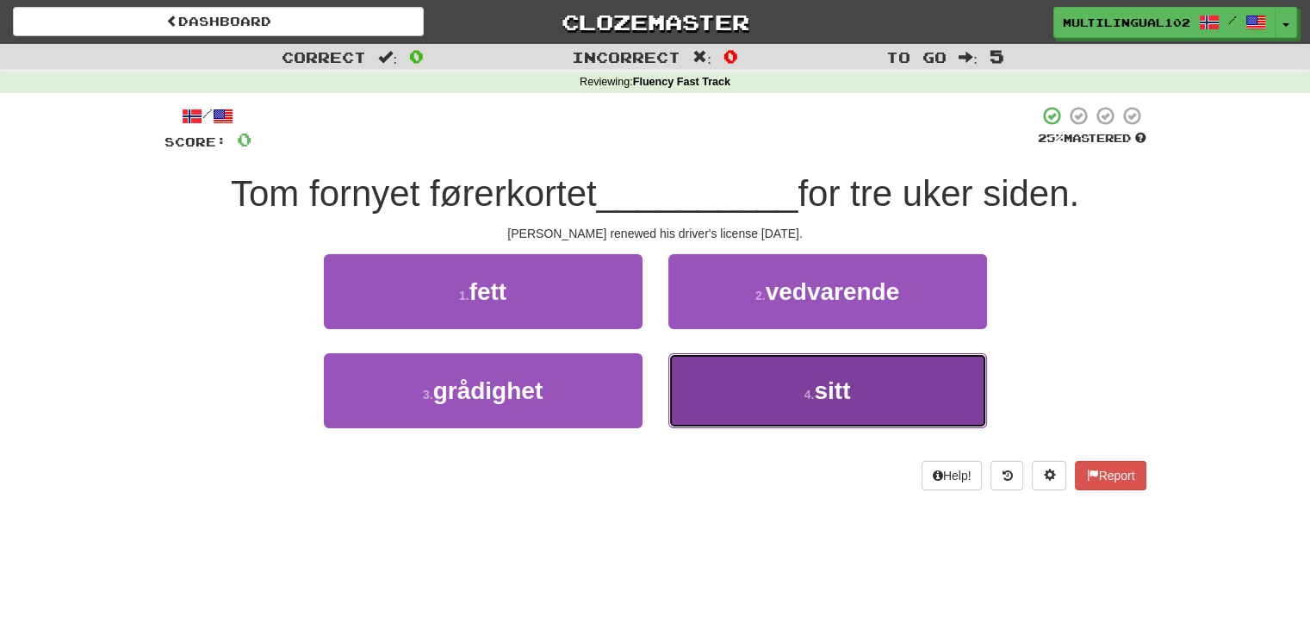
click at [754, 394] on button "4 . sitt" at bounding box center [827, 390] width 319 height 75
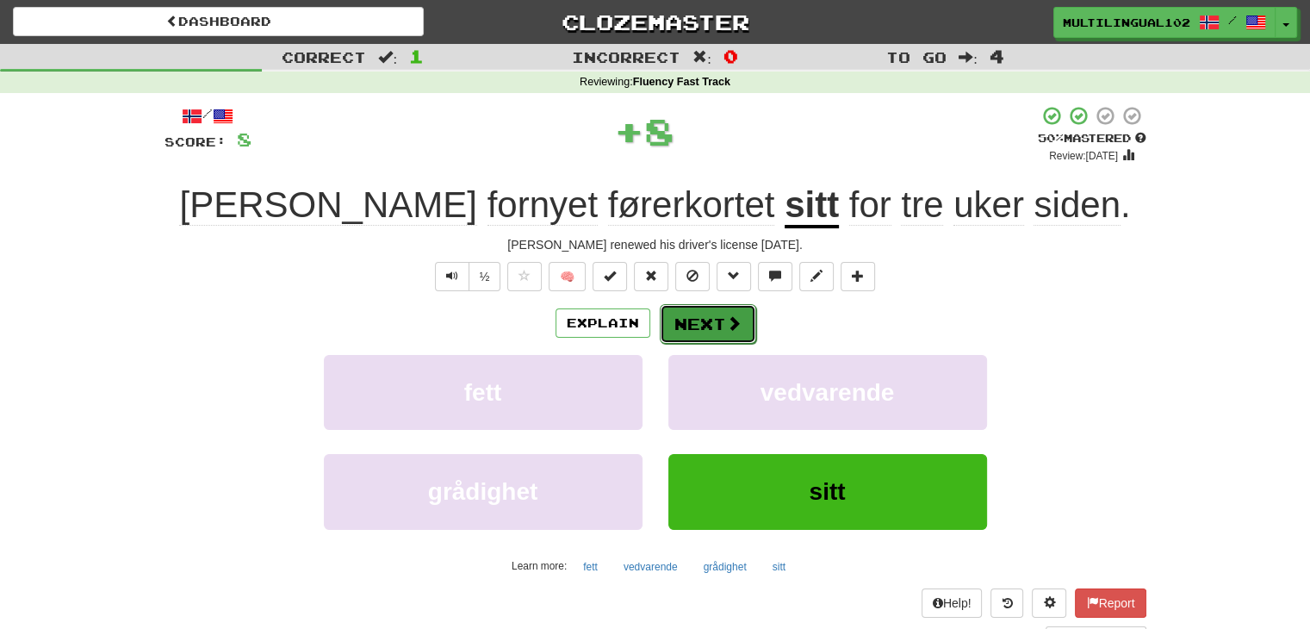
click at [710, 314] on button "Next" at bounding box center [708, 324] width 96 height 40
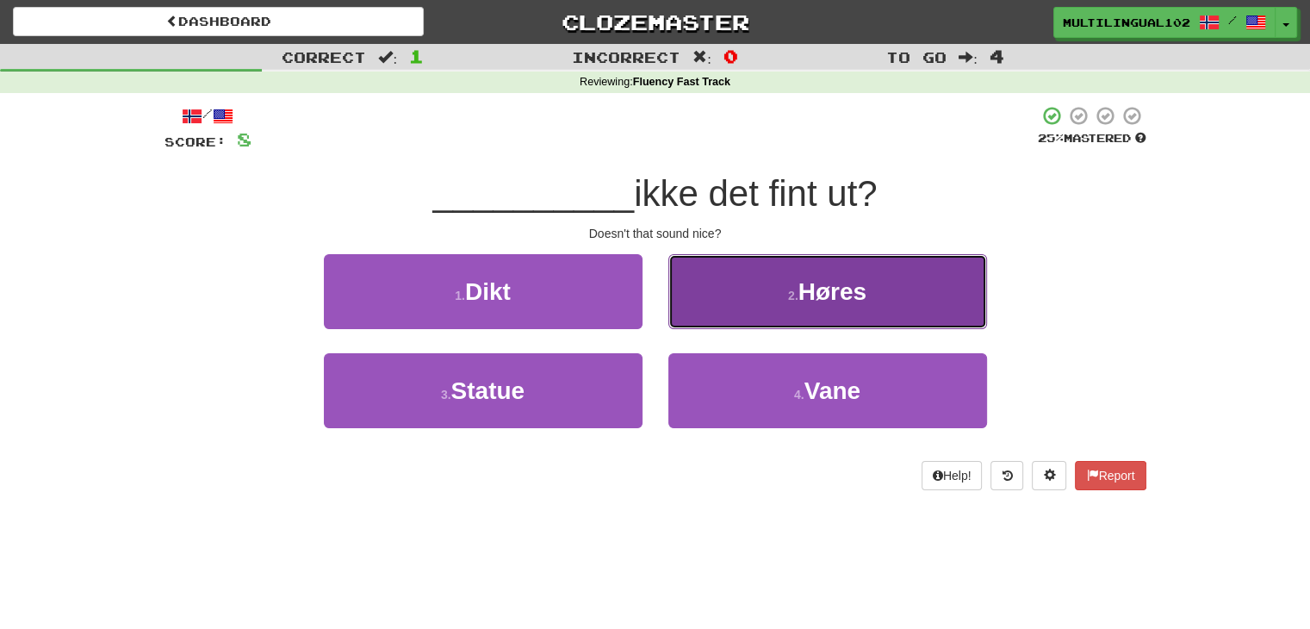
click at [719, 297] on button "2 . Høres" at bounding box center [827, 291] width 319 height 75
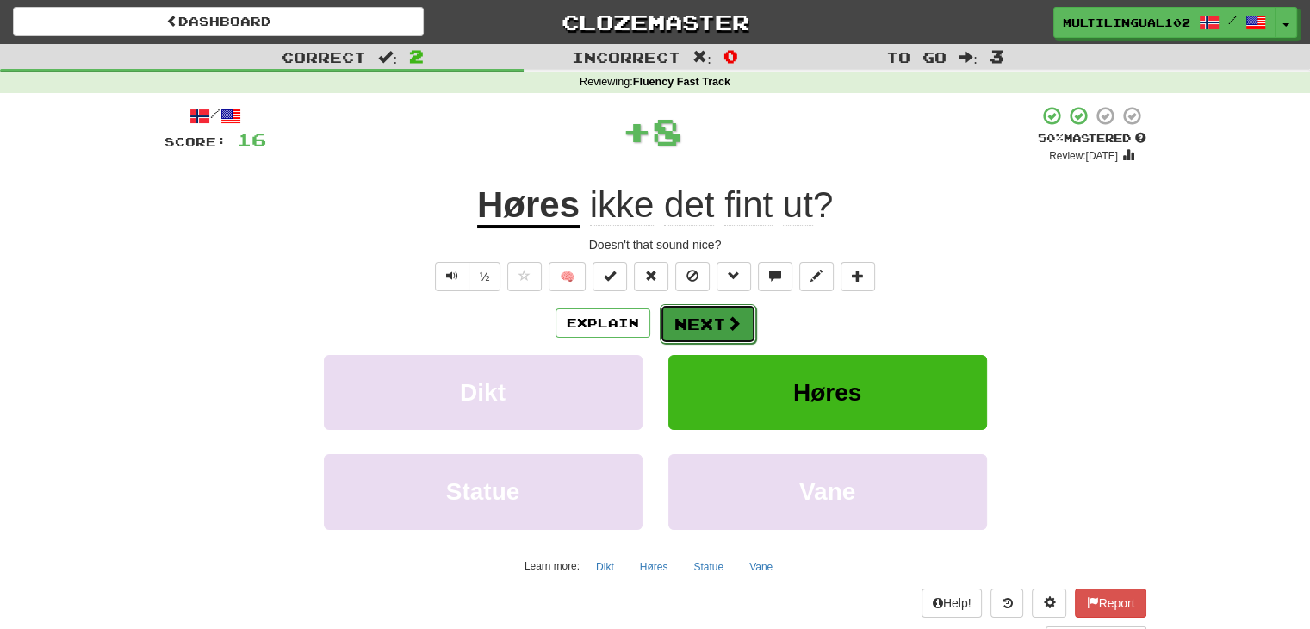
click at [692, 324] on button "Next" at bounding box center [708, 324] width 96 height 40
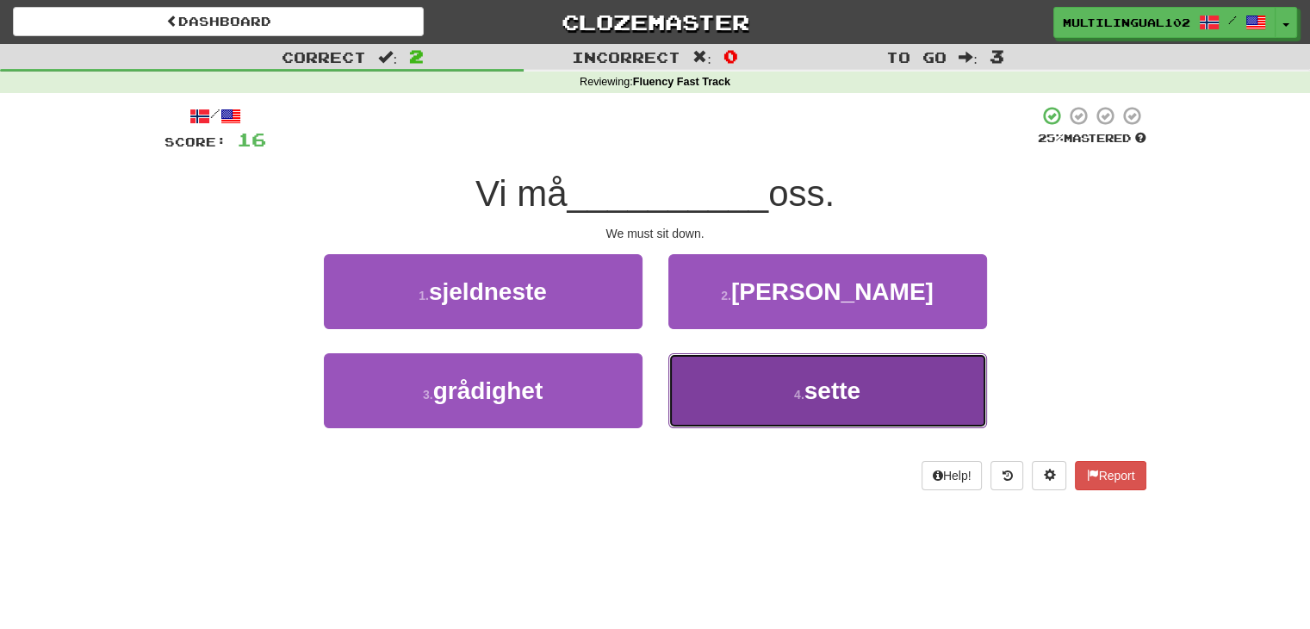
click at [767, 386] on button "4 . sette" at bounding box center [827, 390] width 319 height 75
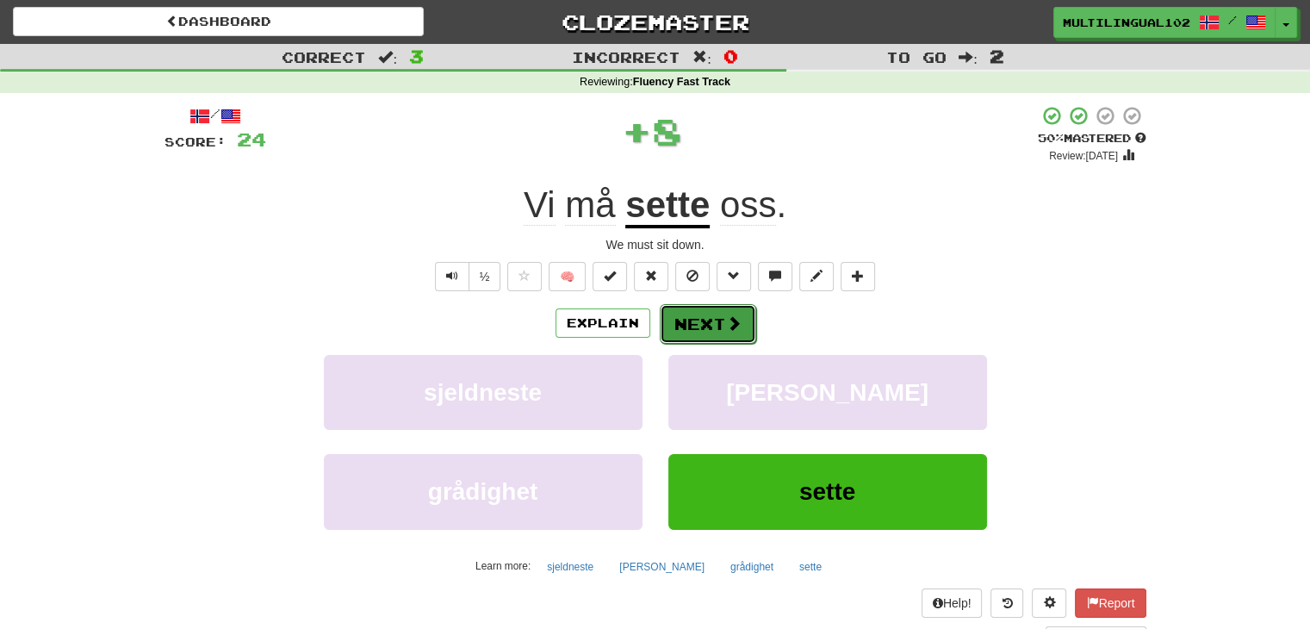
click at [716, 313] on button "Next" at bounding box center [708, 324] width 96 height 40
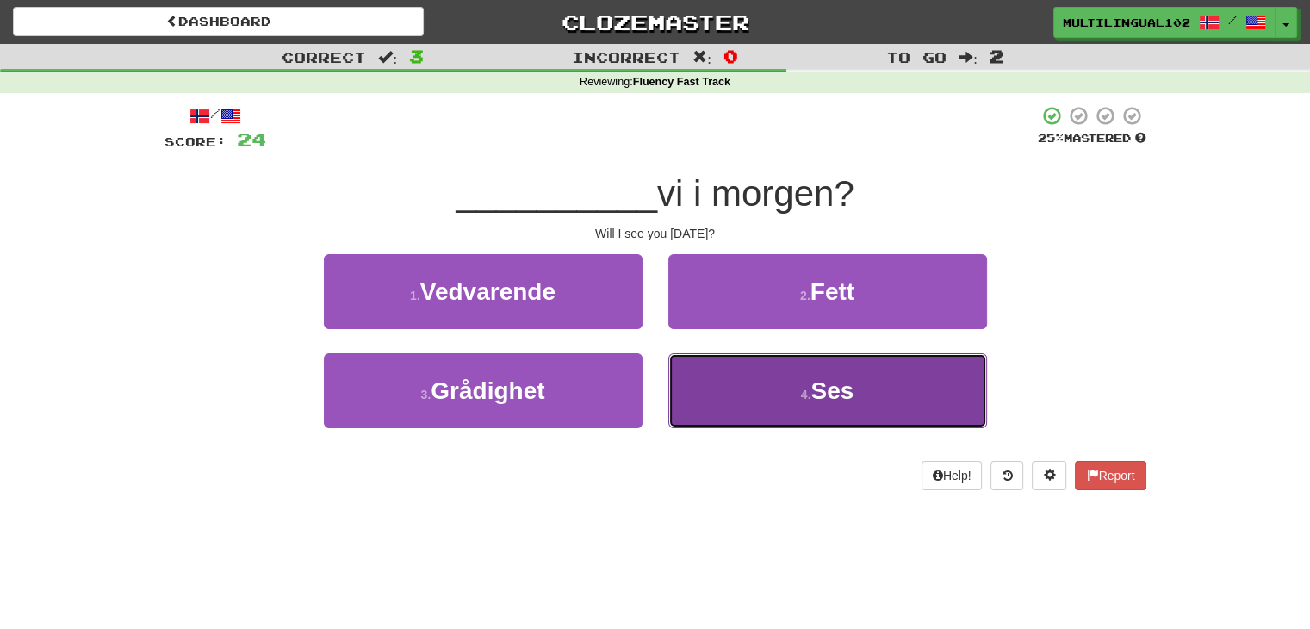
click at [762, 393] on button "4 . Ses" at bounding box center [827, 390] width 319 height 75
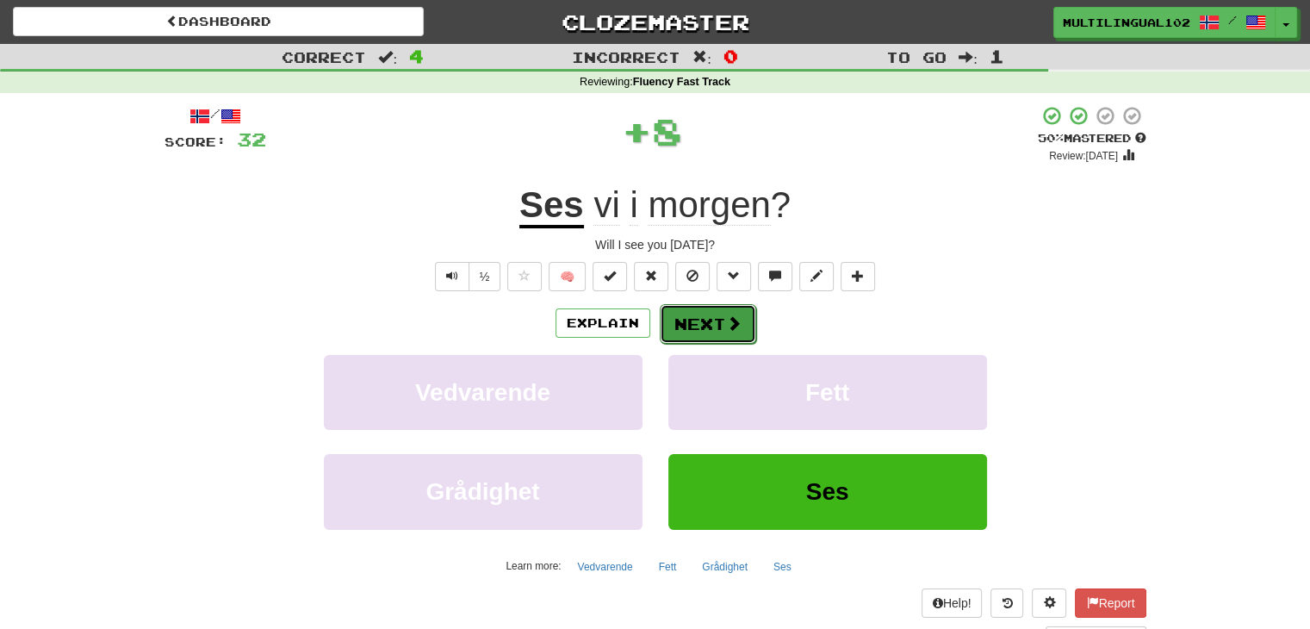
click at [710, 325] on button "Next" at bounding box center [708, 324] width 96 height 40
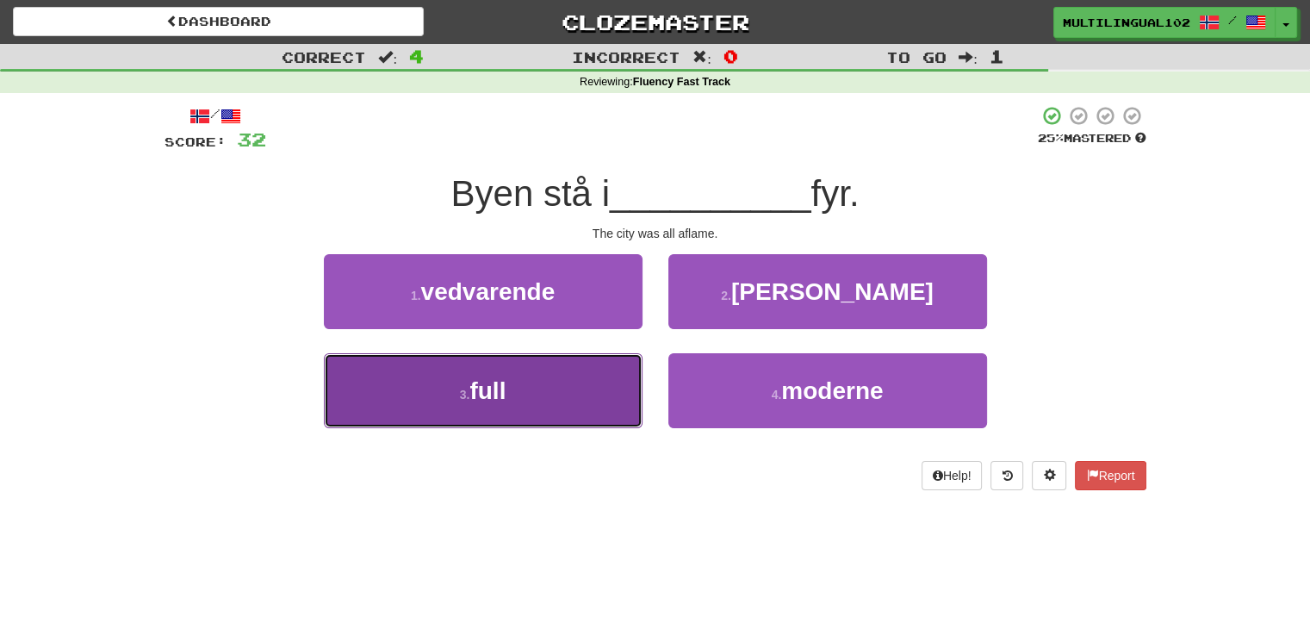
click at [565, 406] on button "3 . full" at bounding box center [483, 390] width 319 height 75
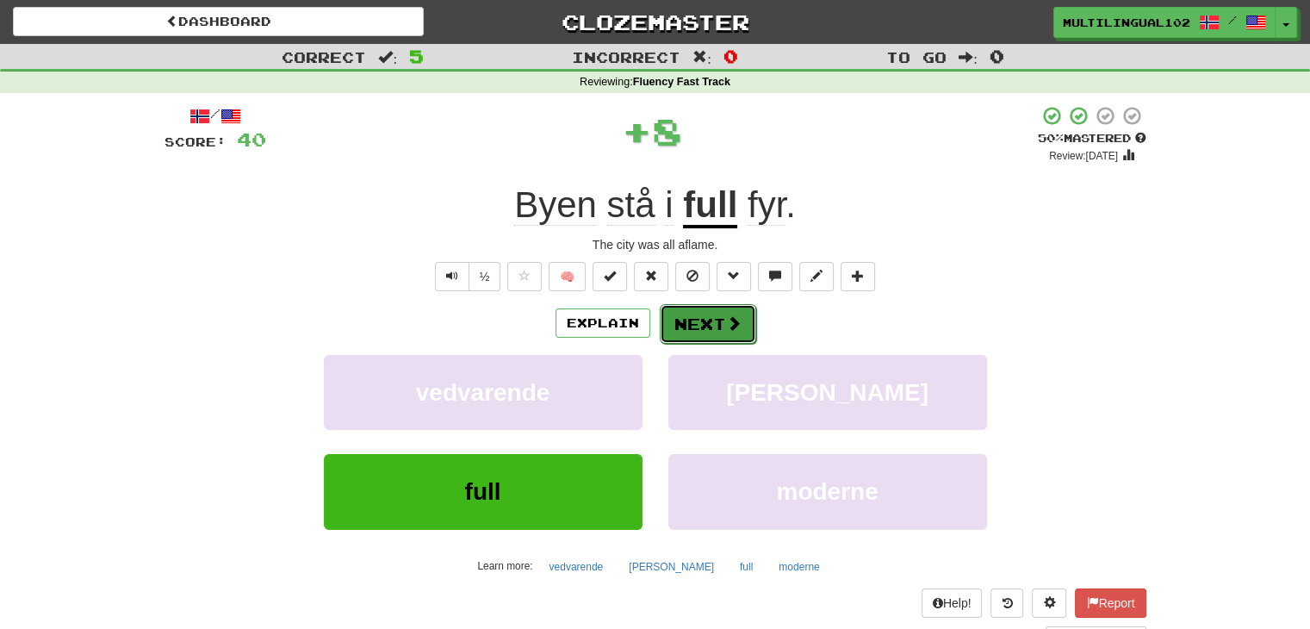
click at [698, 322] on button "Next" at bounding box center [708, 324] width 96 height 40
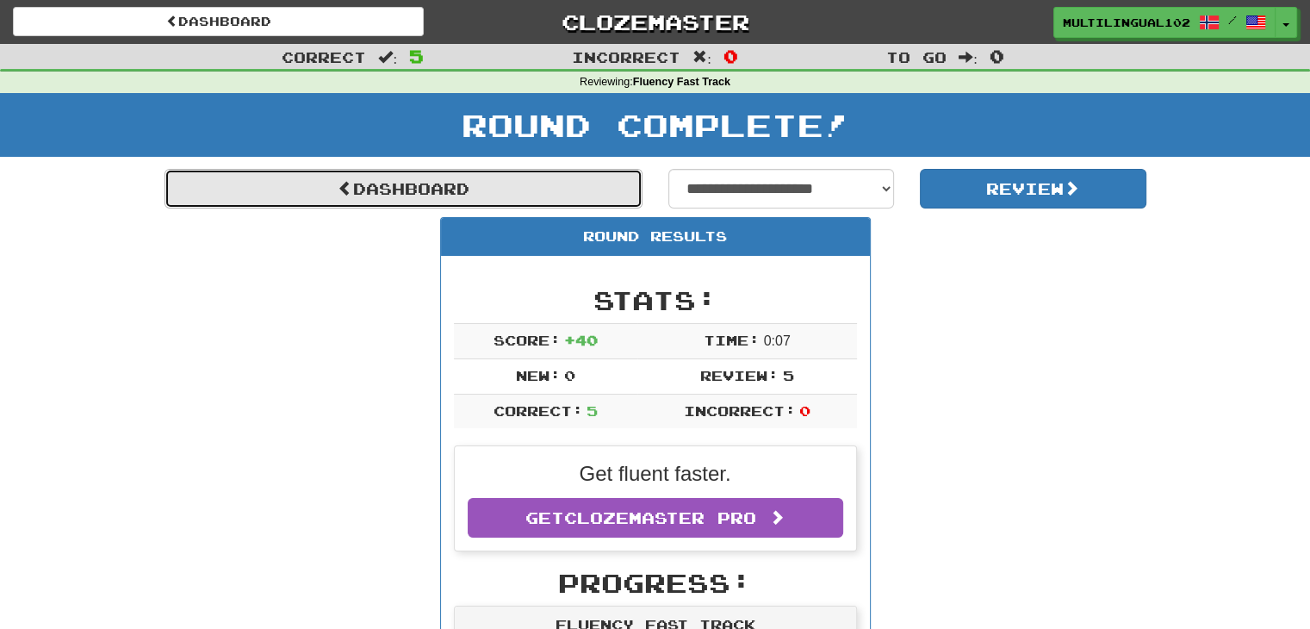
click at [487, 189] on link "Dashboard" at bounding box center [403, 189] width 478 height 40
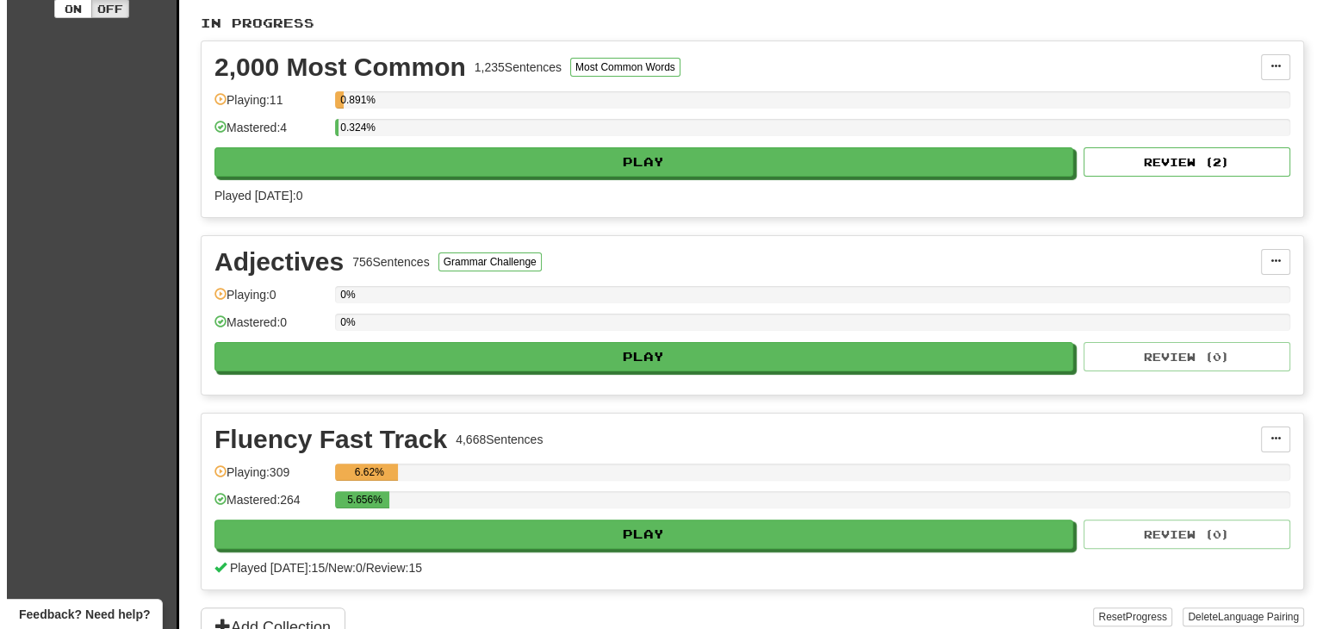
scroll to position [371, 0]
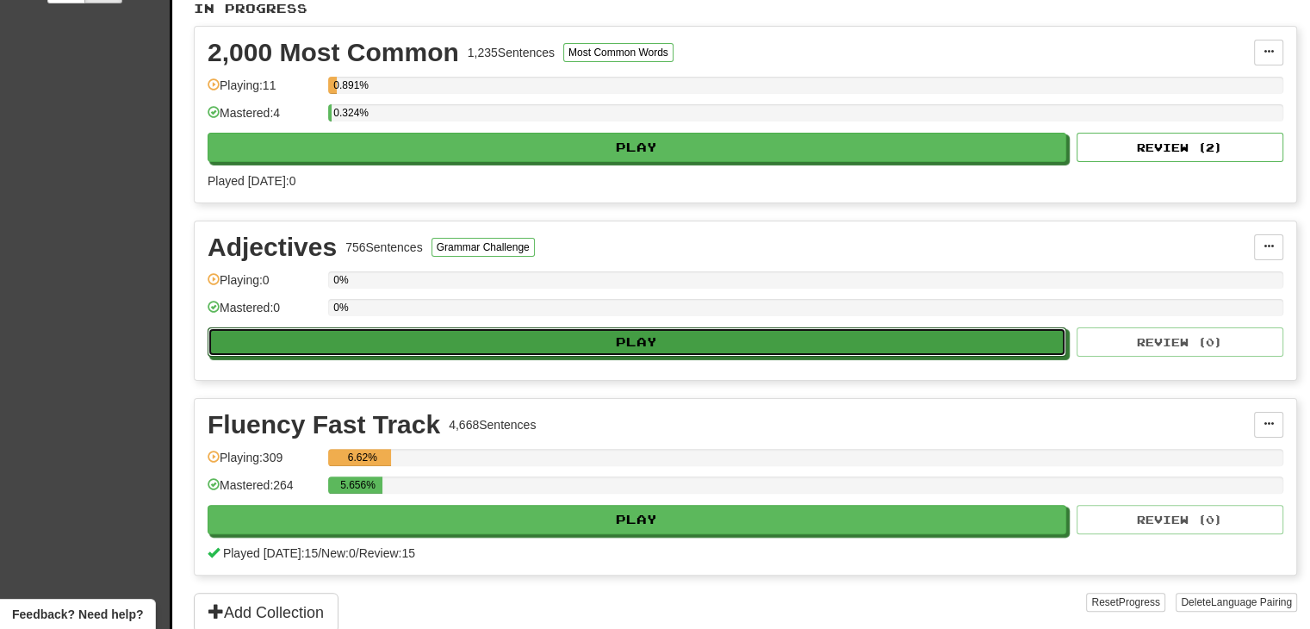
click at [676, 334] on button "Play" at bounding box center [637, 341] width 859 height 29
select select "**"
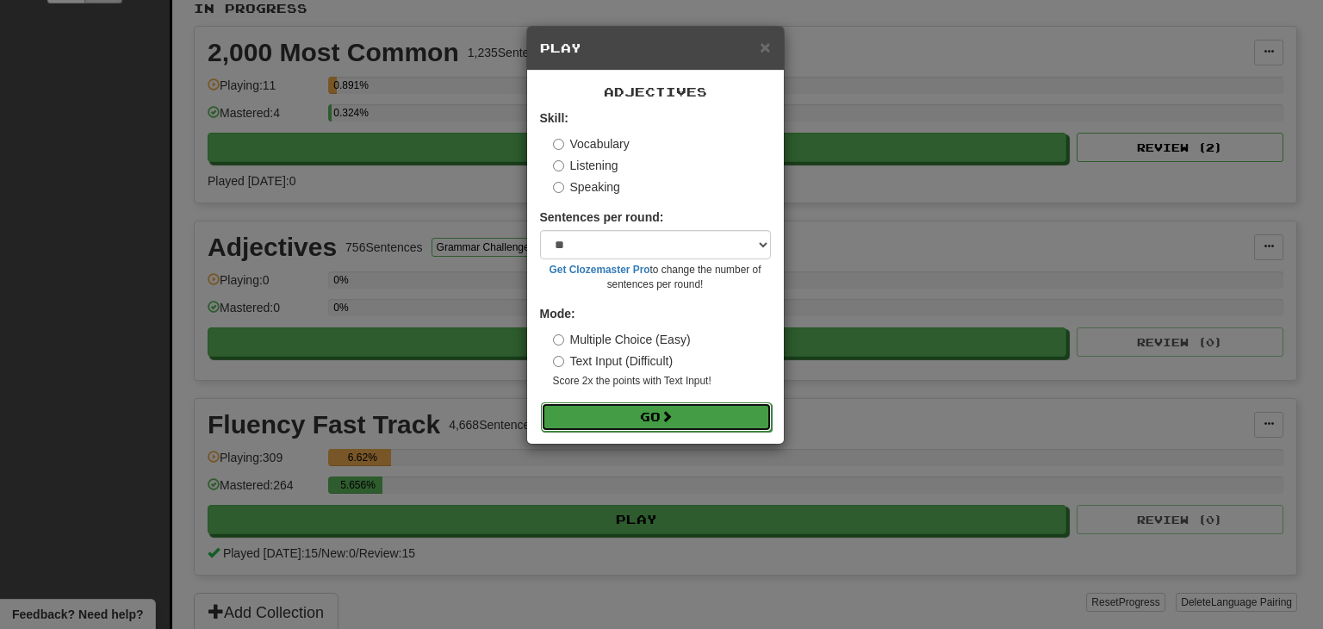
click at [617, 406] on button "Go" at bounding box center [656, 416] width 231 height 29
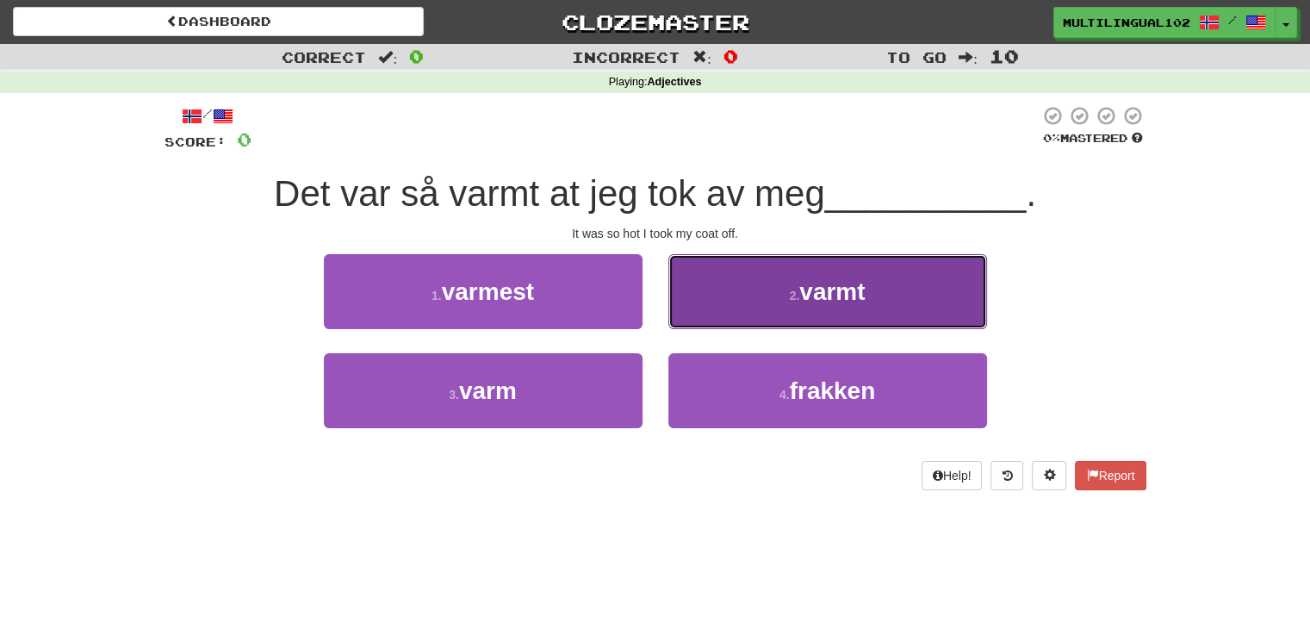
click at [704, 297] on button "2 . varmt" at bounding box center [827, 291] width 319 height 75
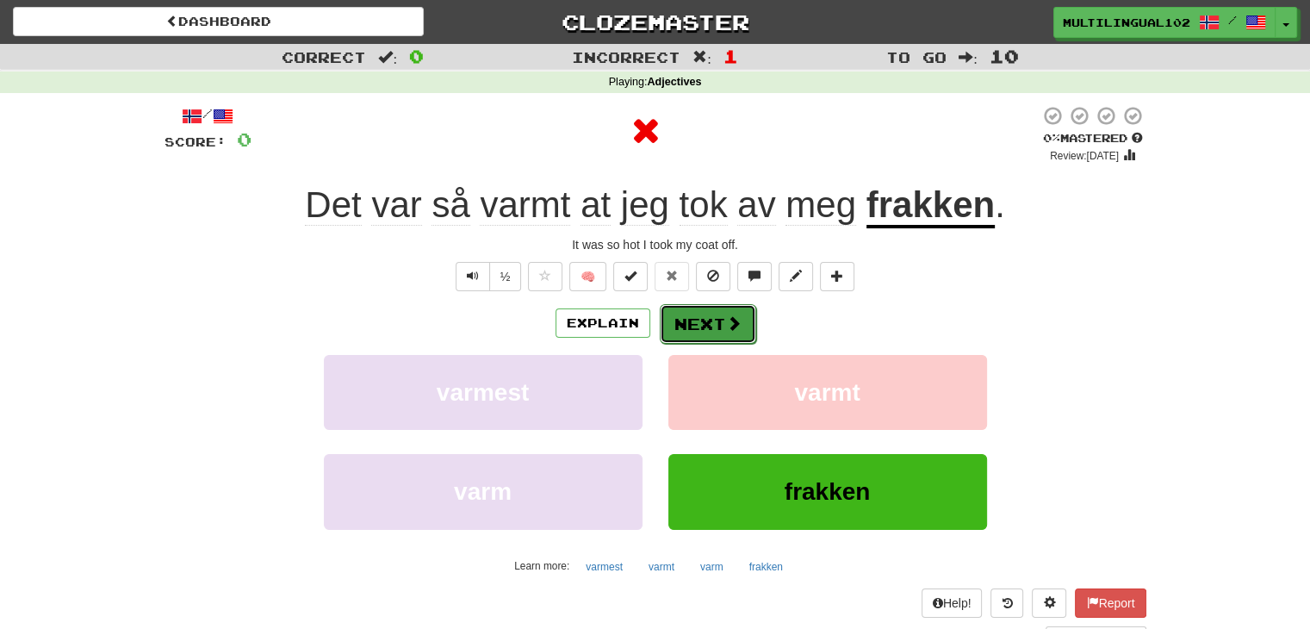
click at [670, 322] on button "Next" at bounding box center [708, 324] width 96 height 40
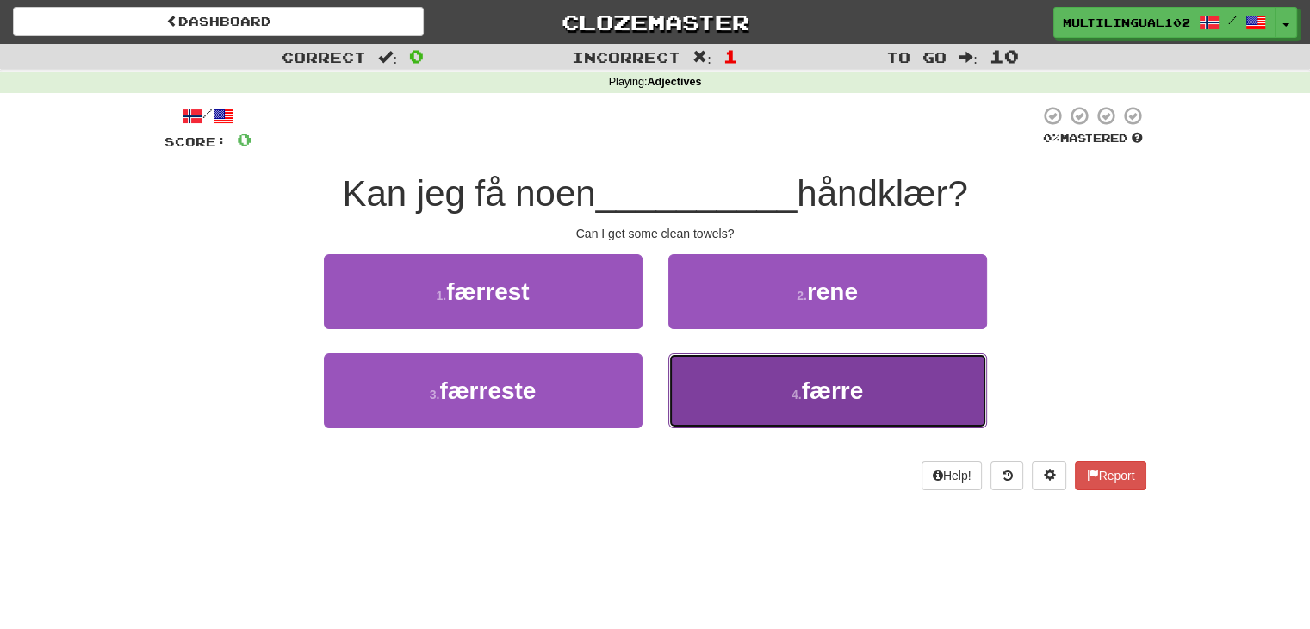
click at [847, 388] on span "færre" at bounding box center [833, 390] width 62 height 27
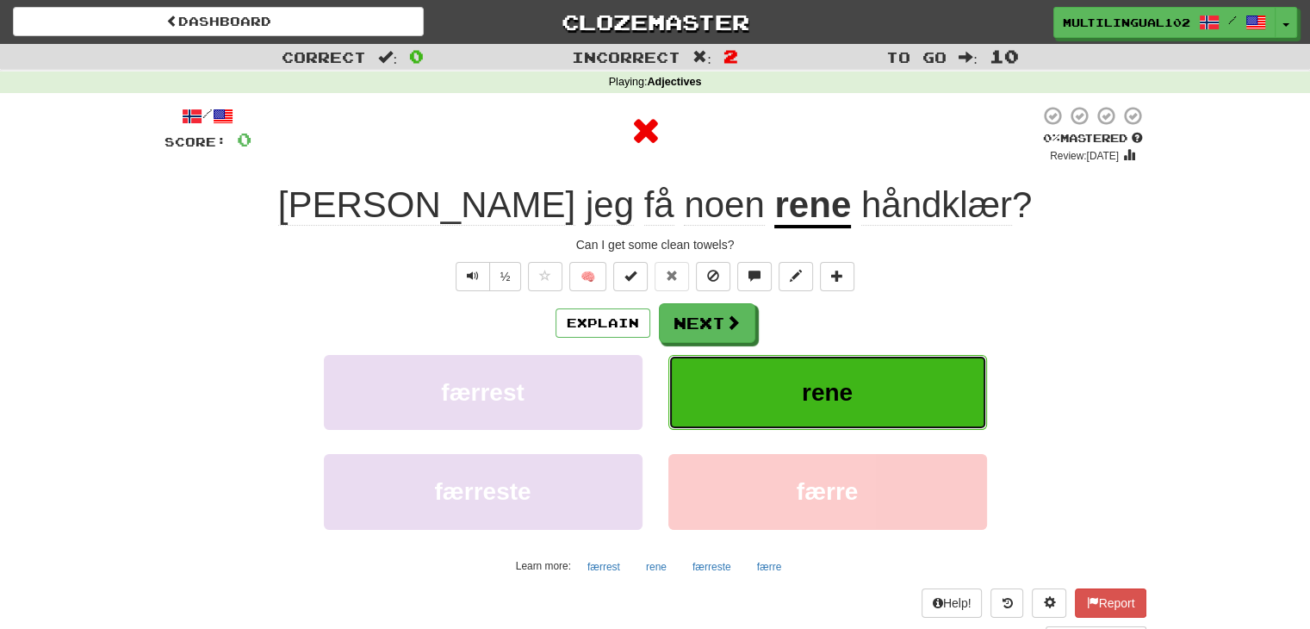
click at [716, 355] on button "rene" at bounding box center [827, 392] width 319 height 75
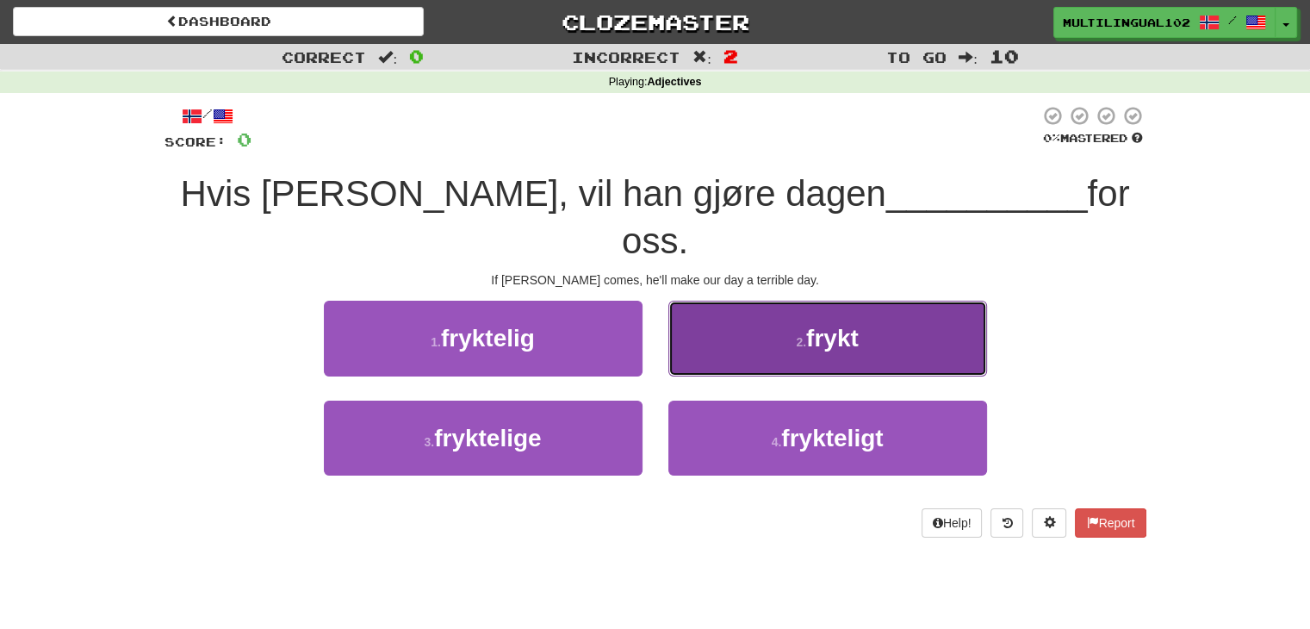
click at [776, 317] on button "2 . frykt" at bounding box center [827, 338] width 319 height 75
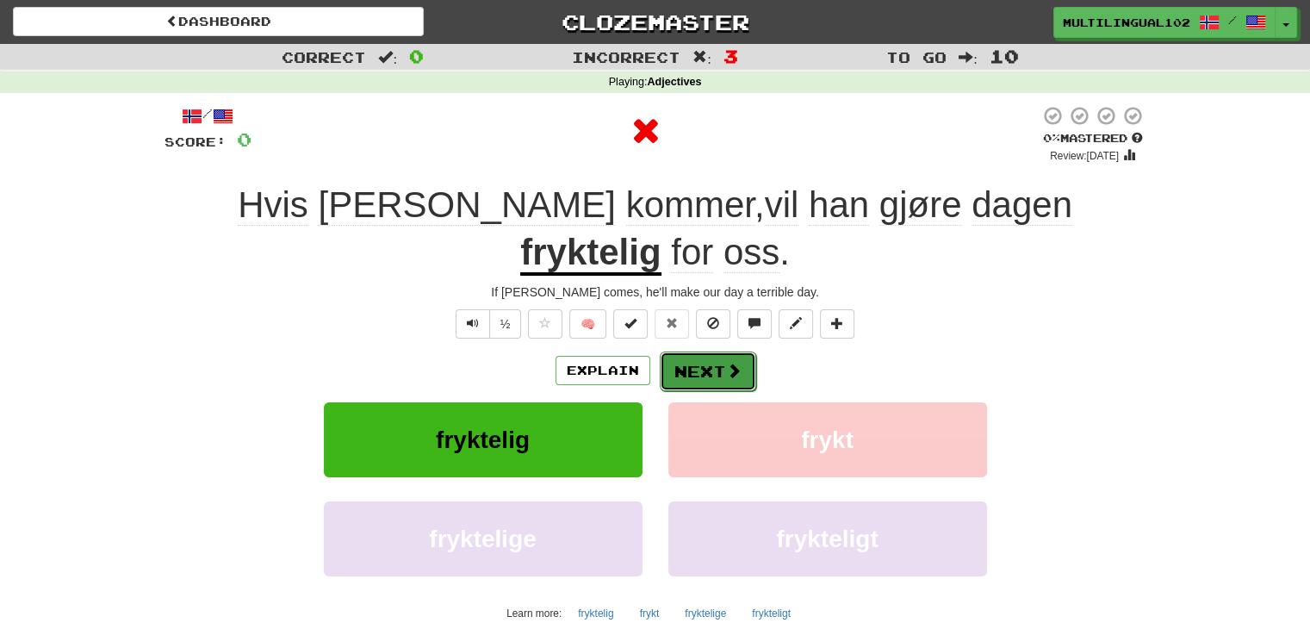
click at [692, 351] on button "Next" at bounding box center [708, 371] width 96 height 40
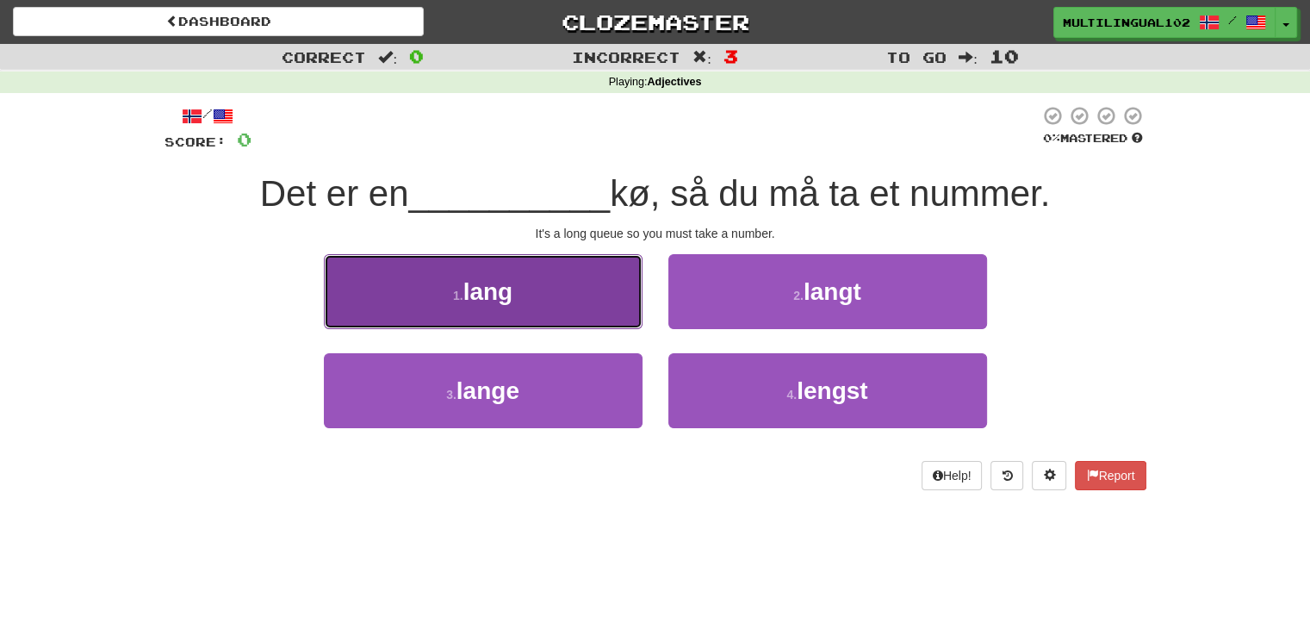
click at [588, 309] on button "1 . lang" at bounding box center [483, 291] width 319 height 75
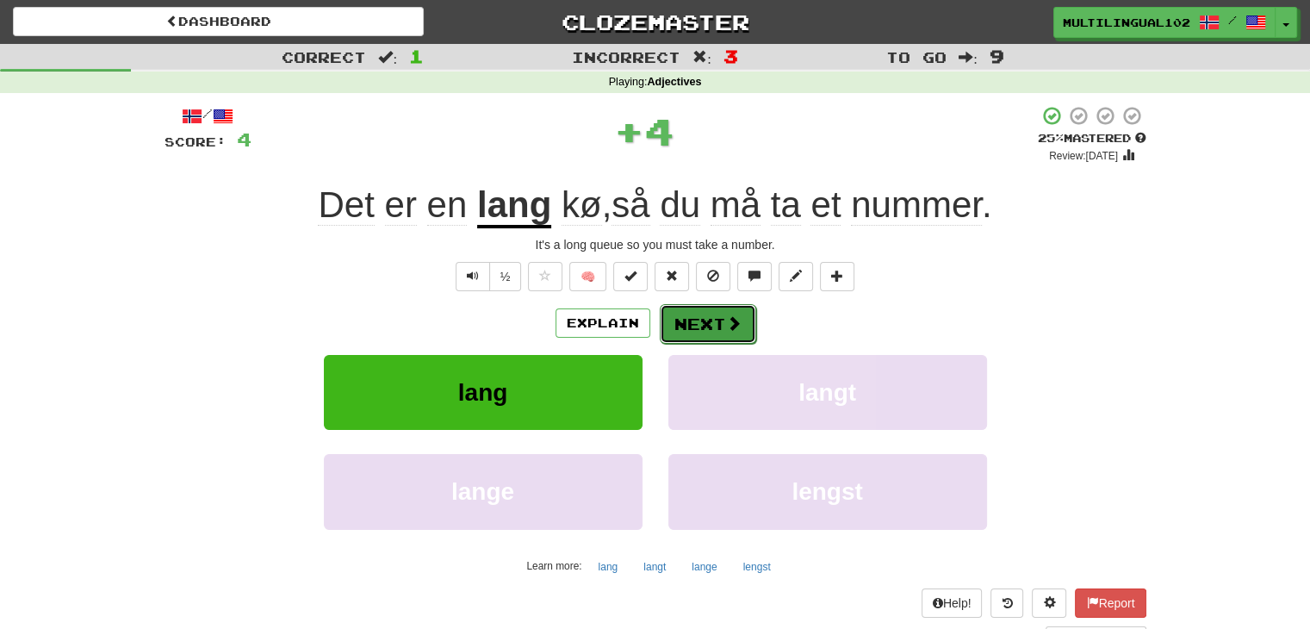
click at [709, 329] on button "Next" at bounding box center [708, 324] width 96 height 40
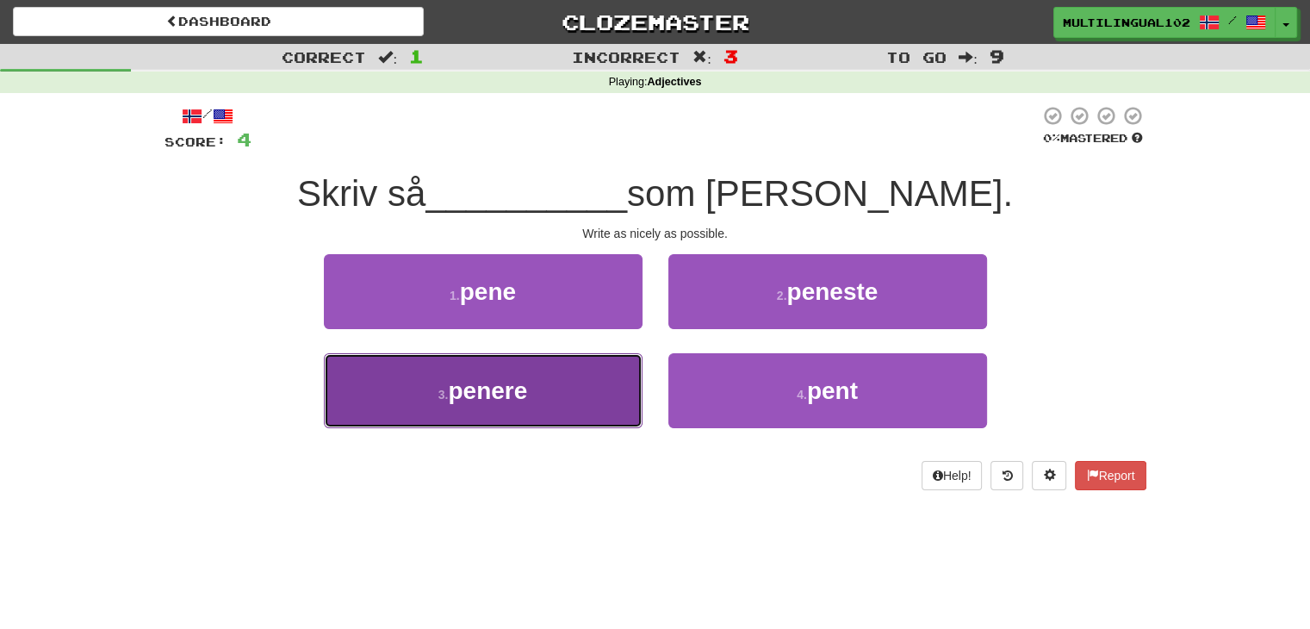
click at [597, 386] on button "3 . penere" at bounding box center [483, 390] width 319 height 75
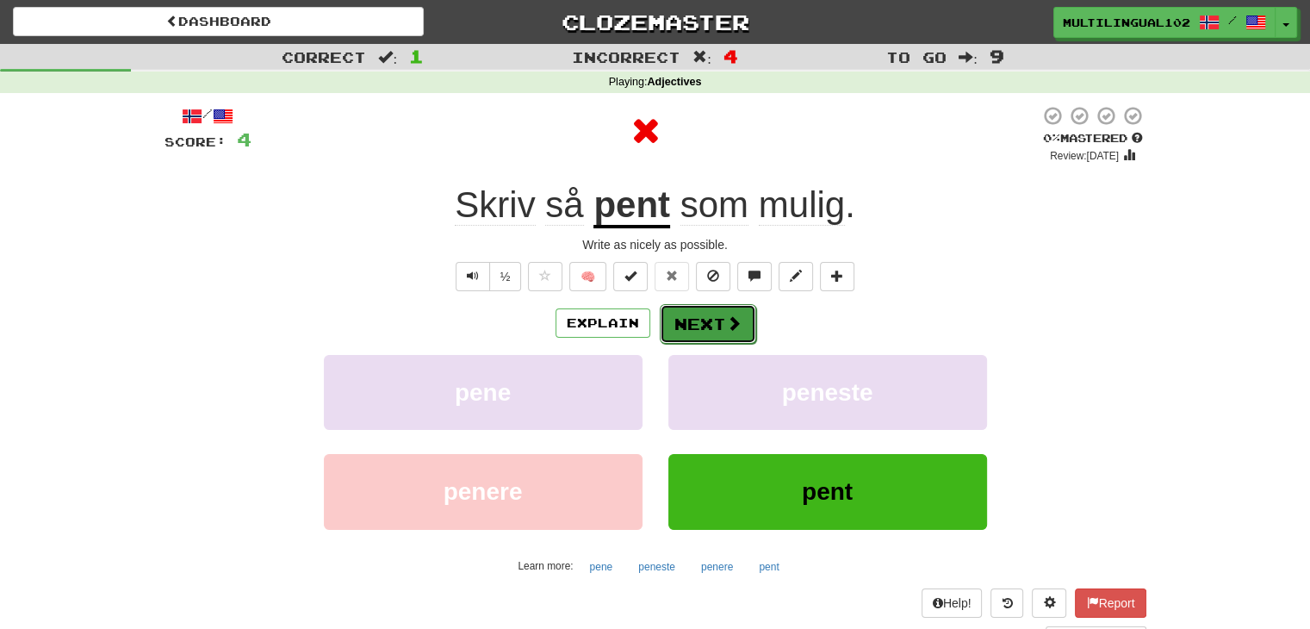
click at [699, 324] on button "Next" at bounding box center [708, 324] width 96 height 40
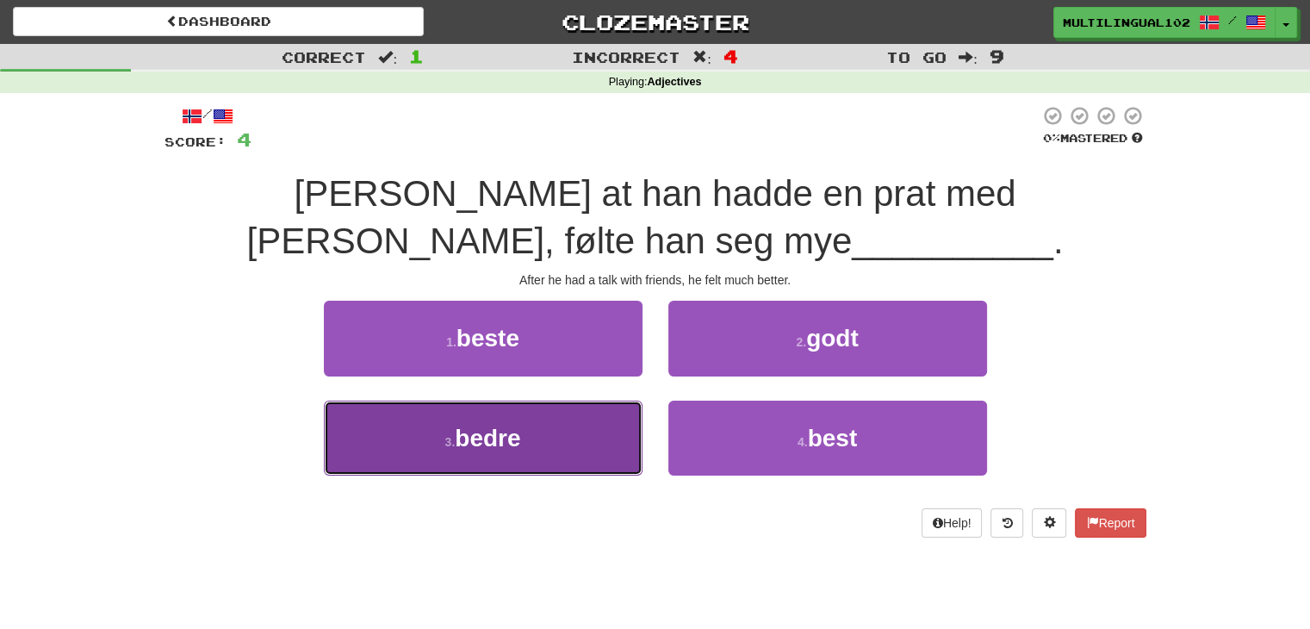
click at [517, 439] on span "bedre" at bounding box center [487, 438] width 65 height 27
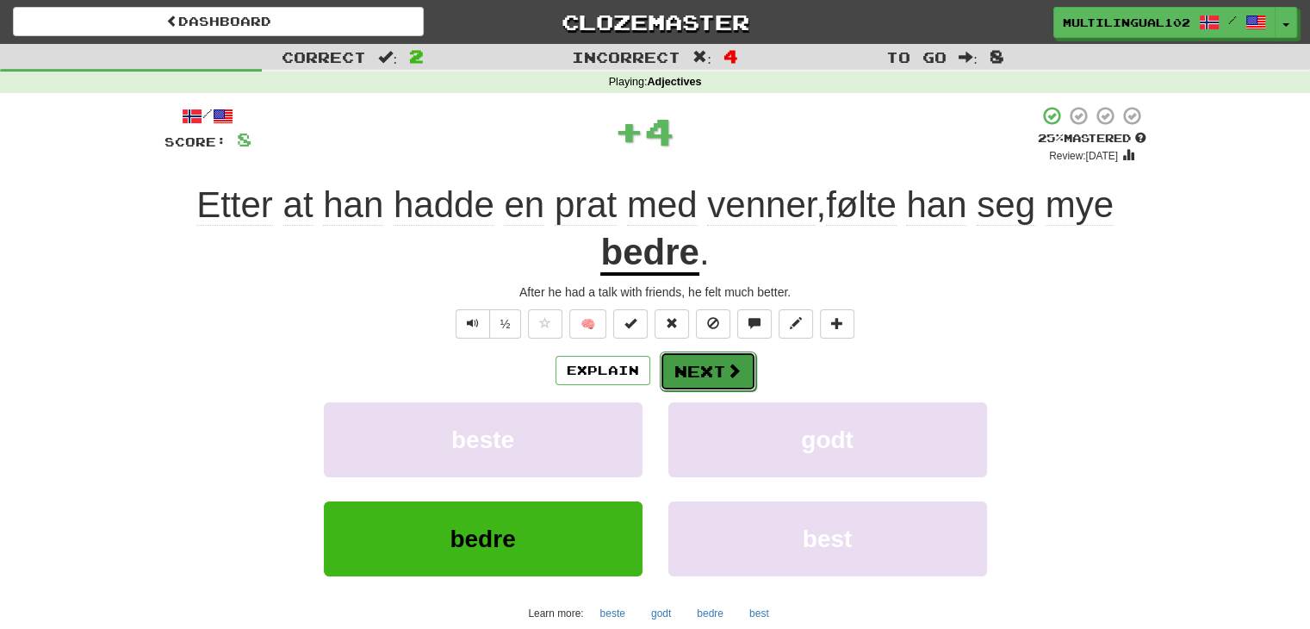
click at [677, 362] on button "Next" at bounding box center [708, 371] width 96 height 40
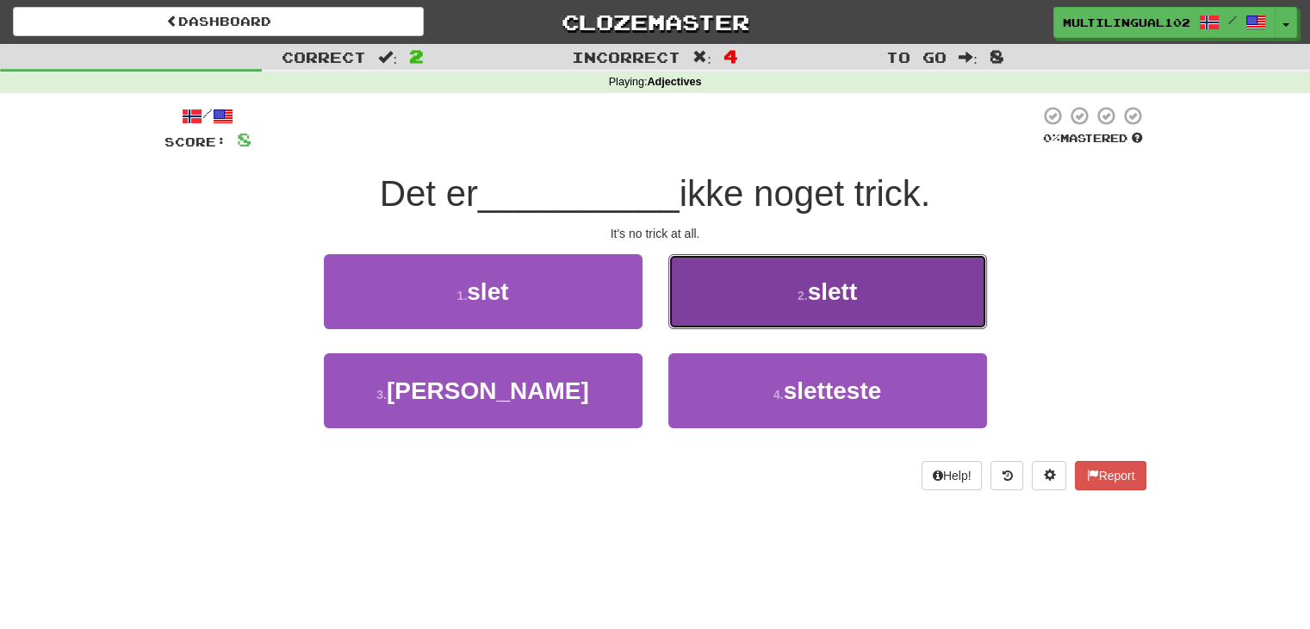
click at [778, 304] on button "2 . slett" at bounding box center [827, 291] width 319 height 75
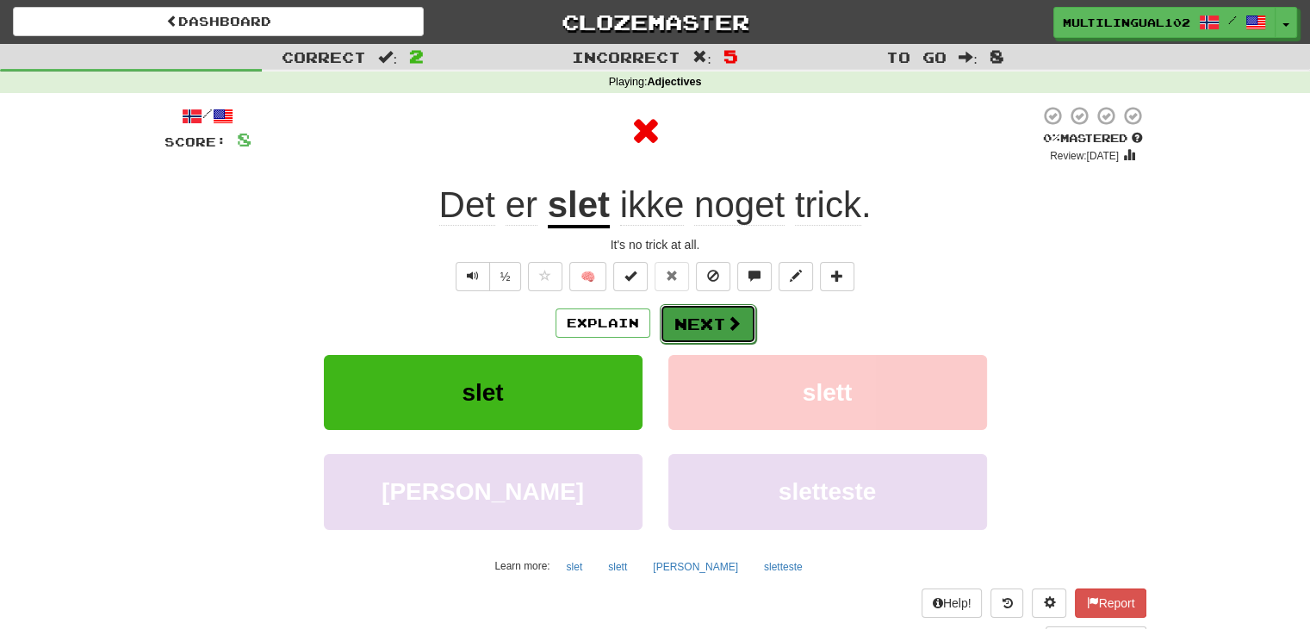
click at [713, 318] on button "Next" at bounding box center [708, 324] width 96 height 40
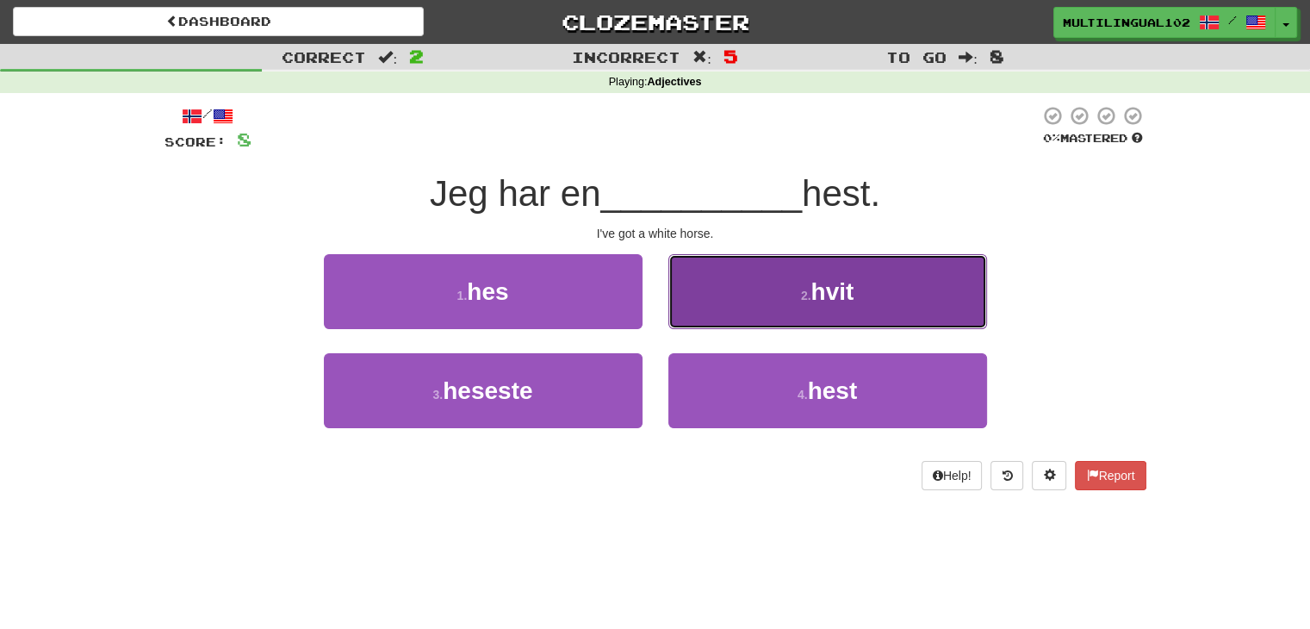
click at [729, 311] on button "2 . hvit" at bounding box center [827, 291] width 319 height 75
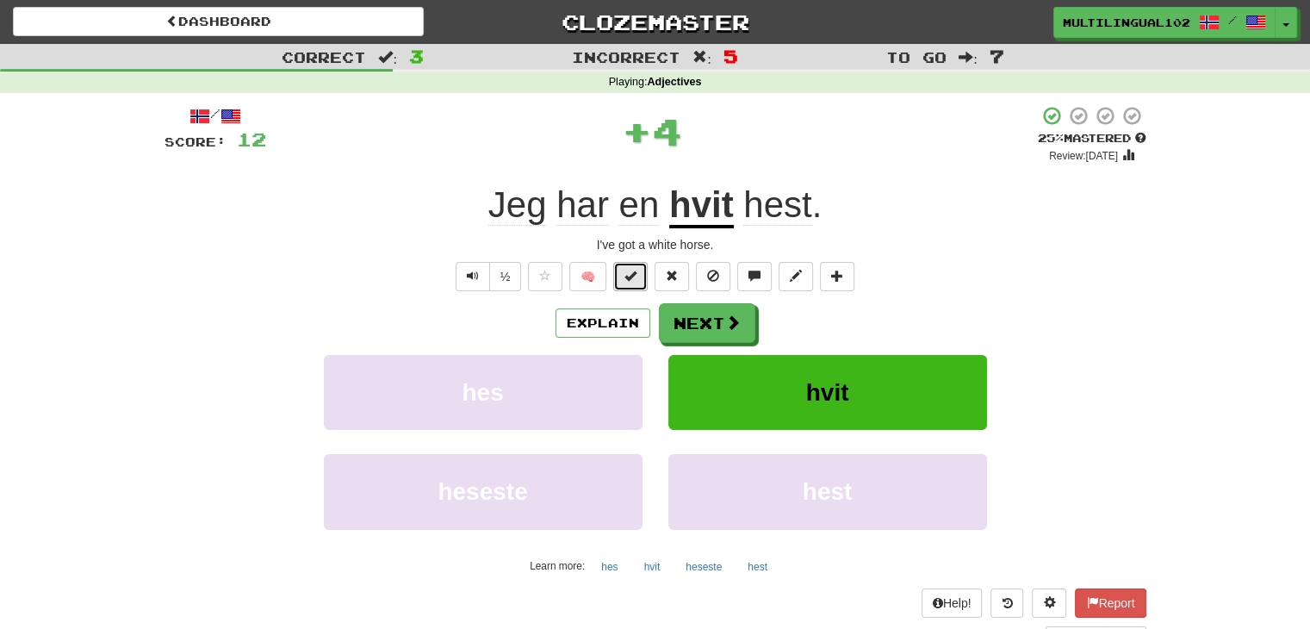
click at [633, 279] on span at bounding box center [630, 276] width 12 height 12
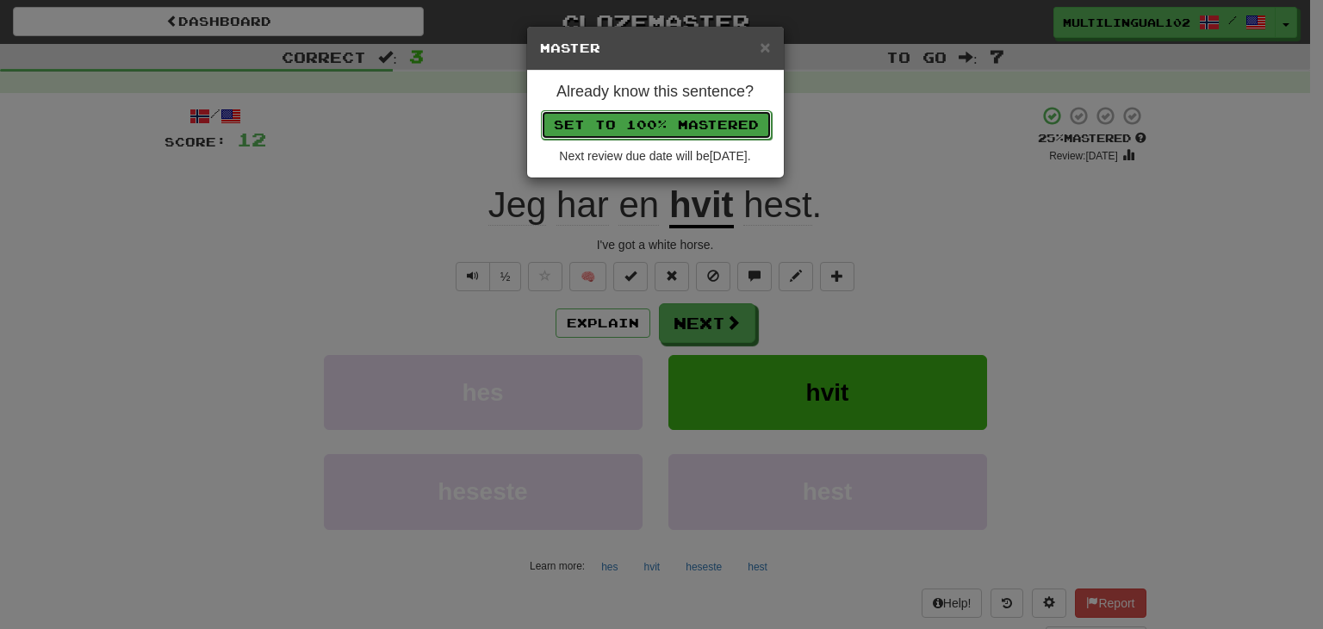
click at [683, 118] on button "Set to 100% Mastered" at bounding box center [656, 124] width 231 height 29
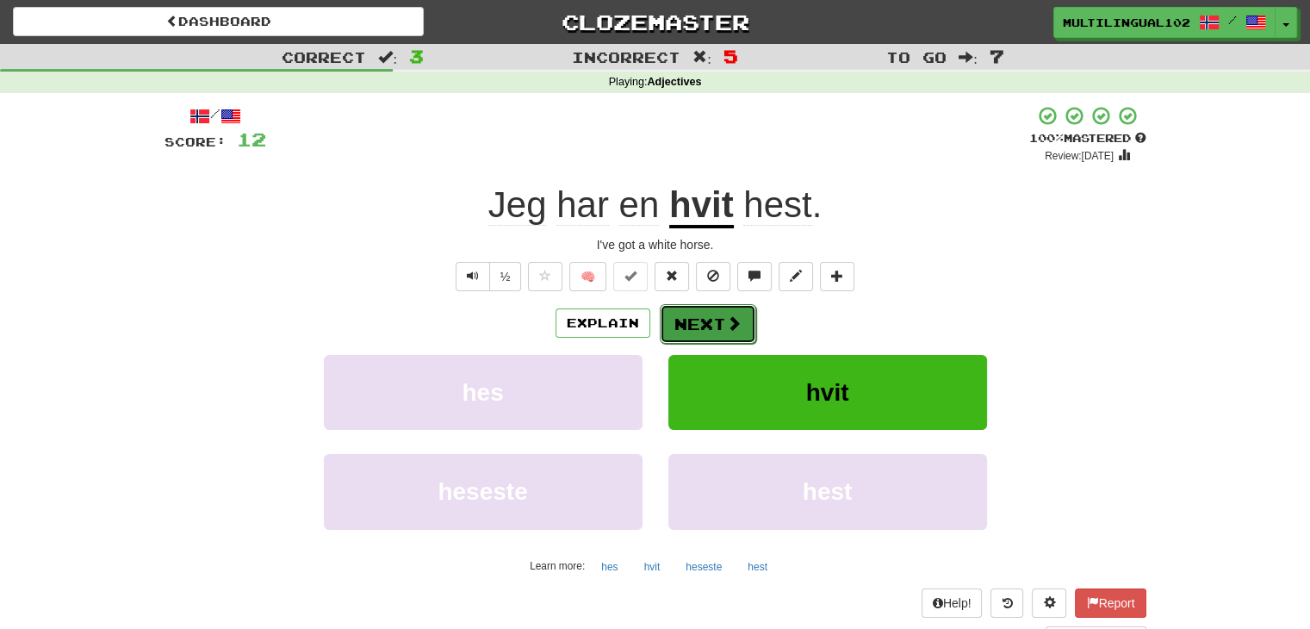
click at [703, 326] on button "Next" at bounding box center [708, 324] width 96 height 40
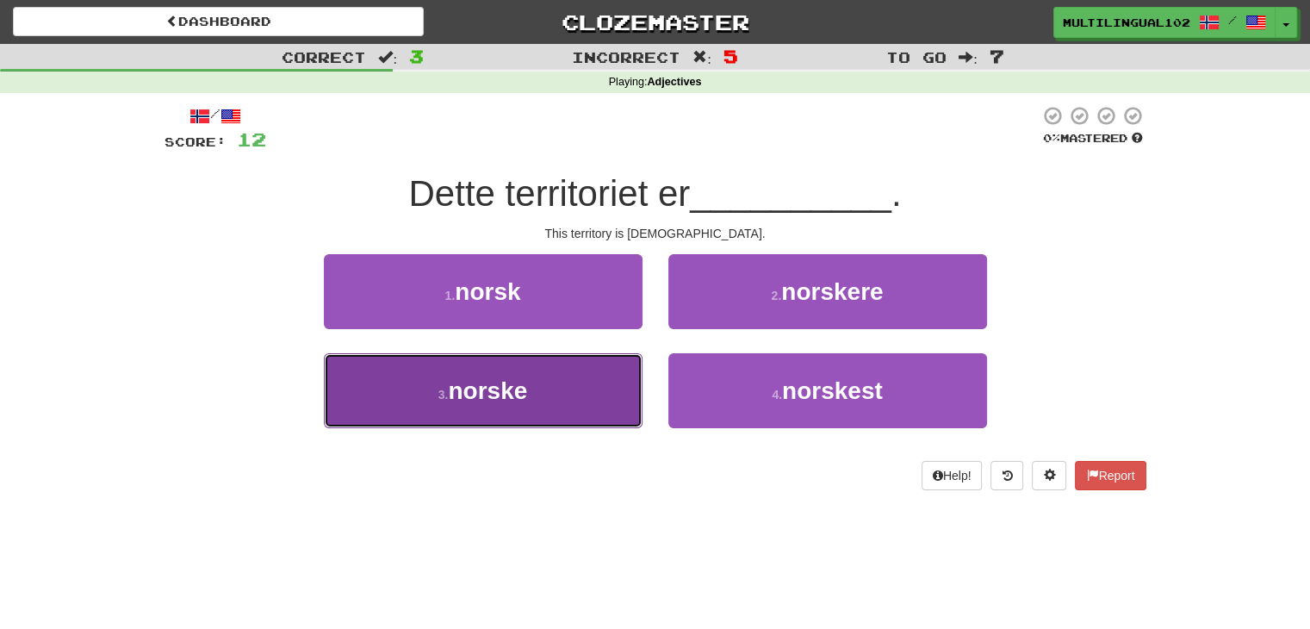
click at [590, 360] on button "3 . norske" at bounding box center [483, 390] width 319 height 75
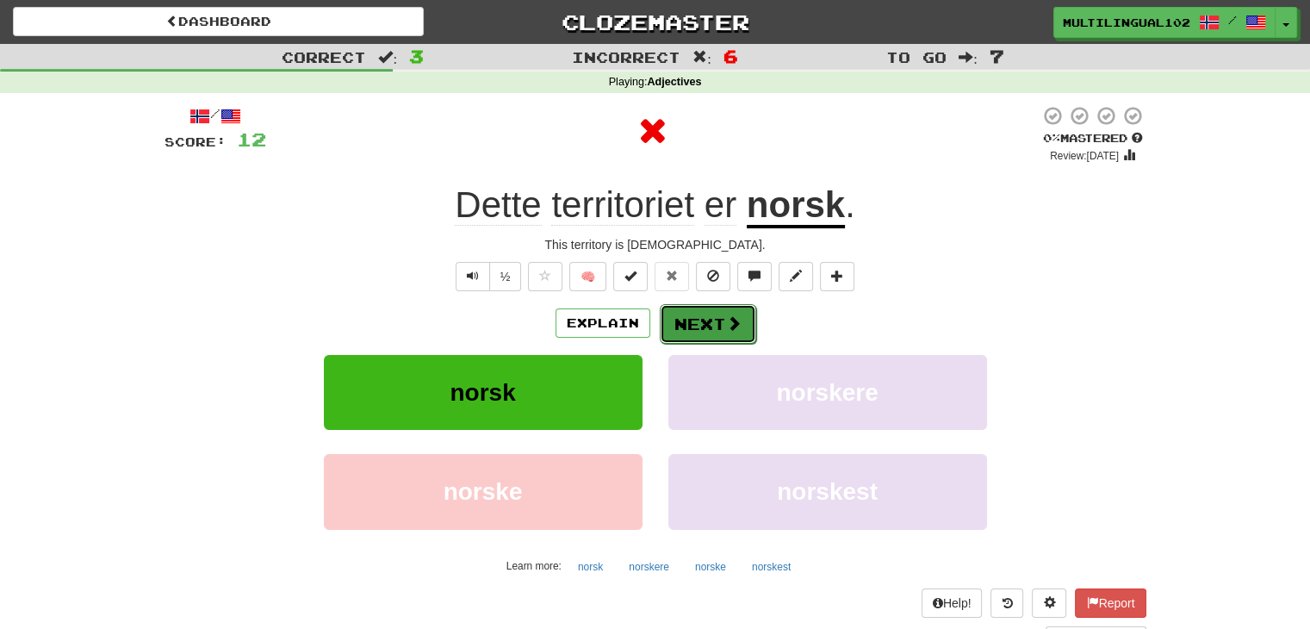
click at [690, 326] on button "Next" at bounding box center [708, 324] width 96 height 40
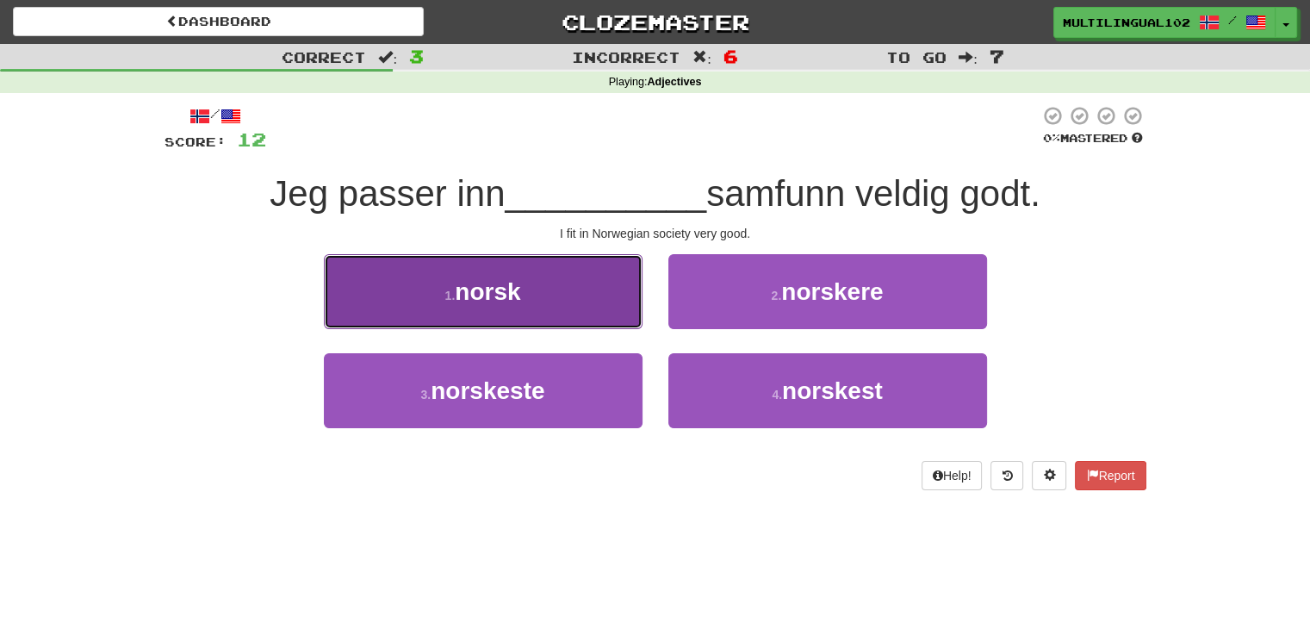
click at [568, 313] on button "1 . norsk" at bounding box center [483, 291] width 319 height 75
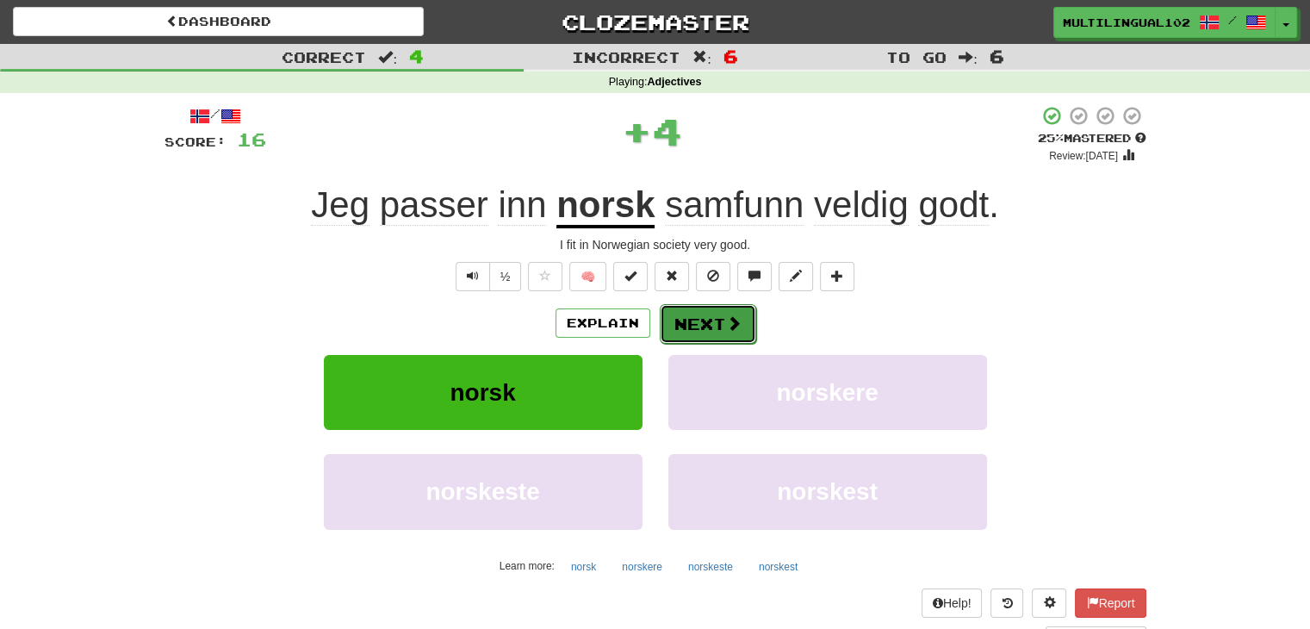
click at [675, 313] on button "Next" at bounding box center [708, 324] width 96 height 40
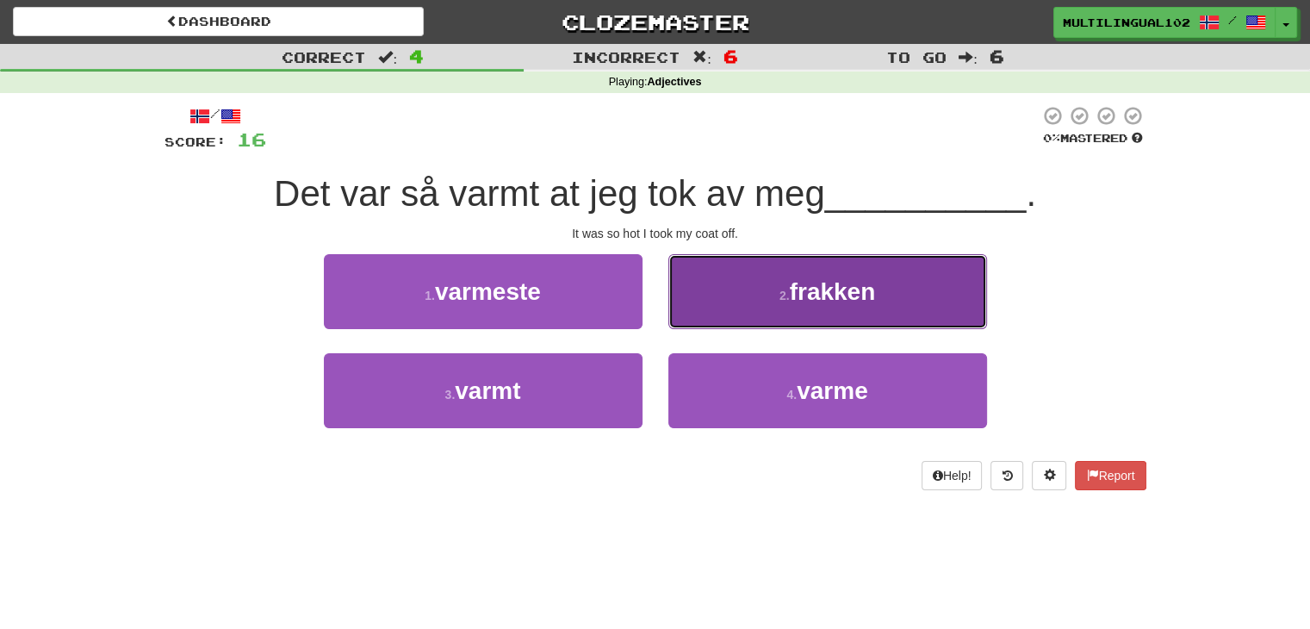
click at [761, 301] on button "2 . frakken" at bounding box center [827, 291] width 319 height 75
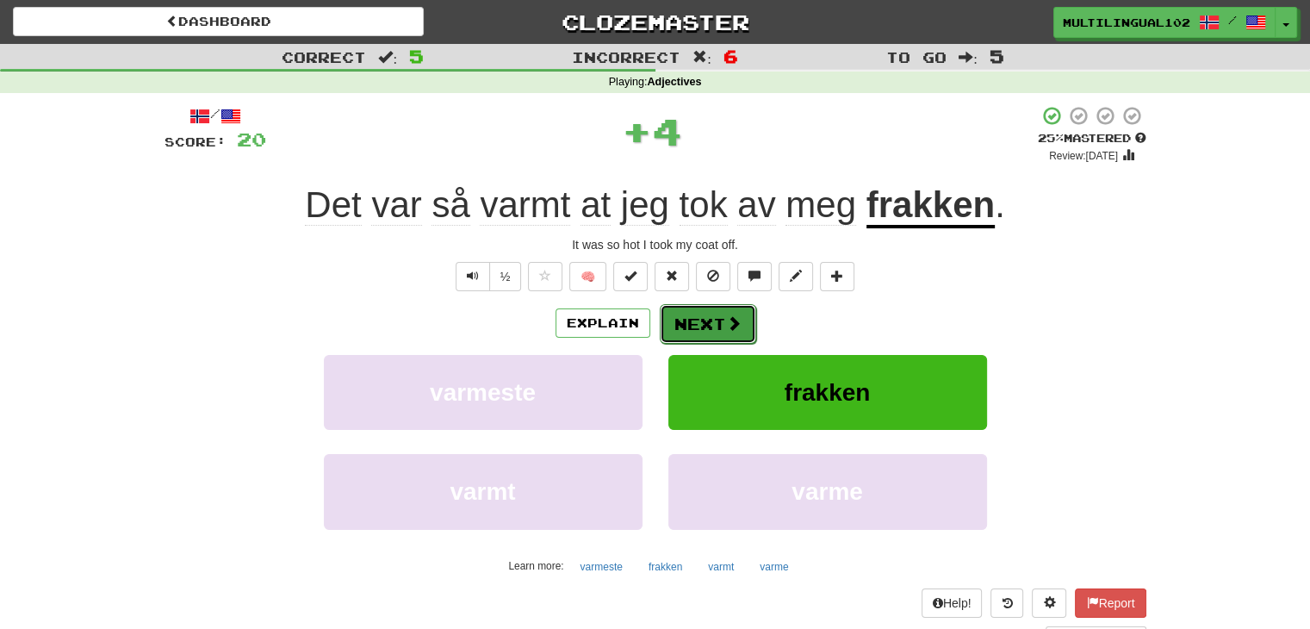
click at [681, 330] on button "Next" at bounding box center [708, 324] width 96 height 40
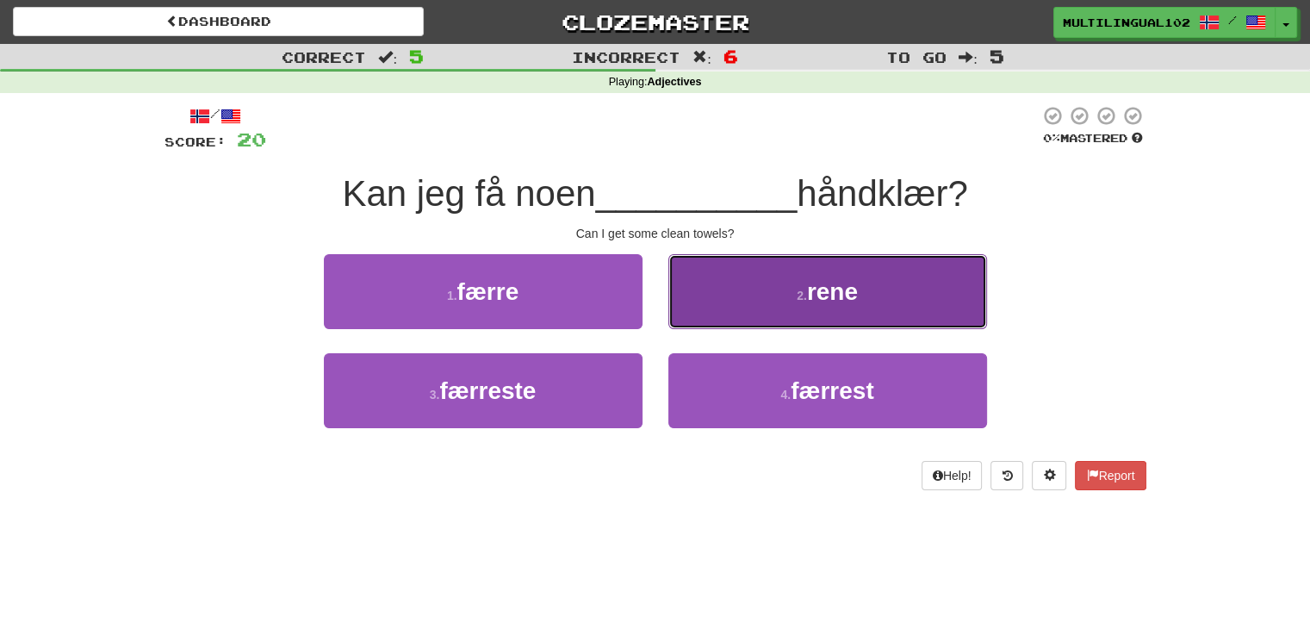
click at [770, 317] on button "2 . rene" at bounding box center [827, 291] width 319 height 75
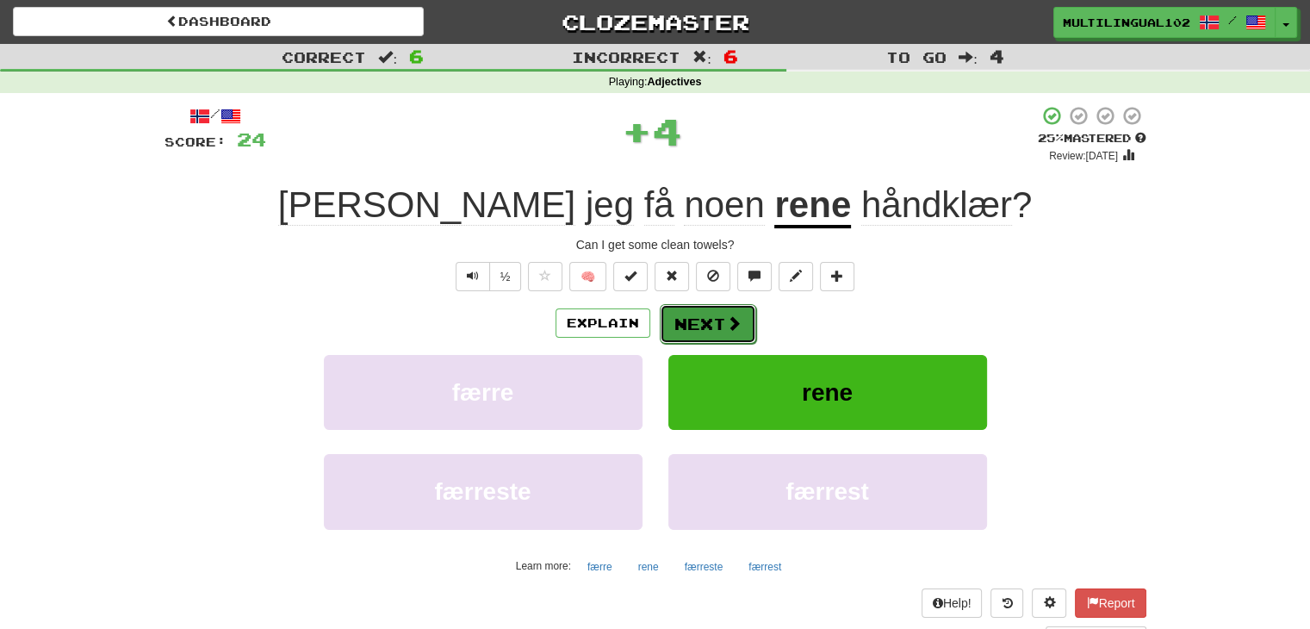
click at [711, 318] on button "Next" at bounding box center [708, 324] width 96 height 40
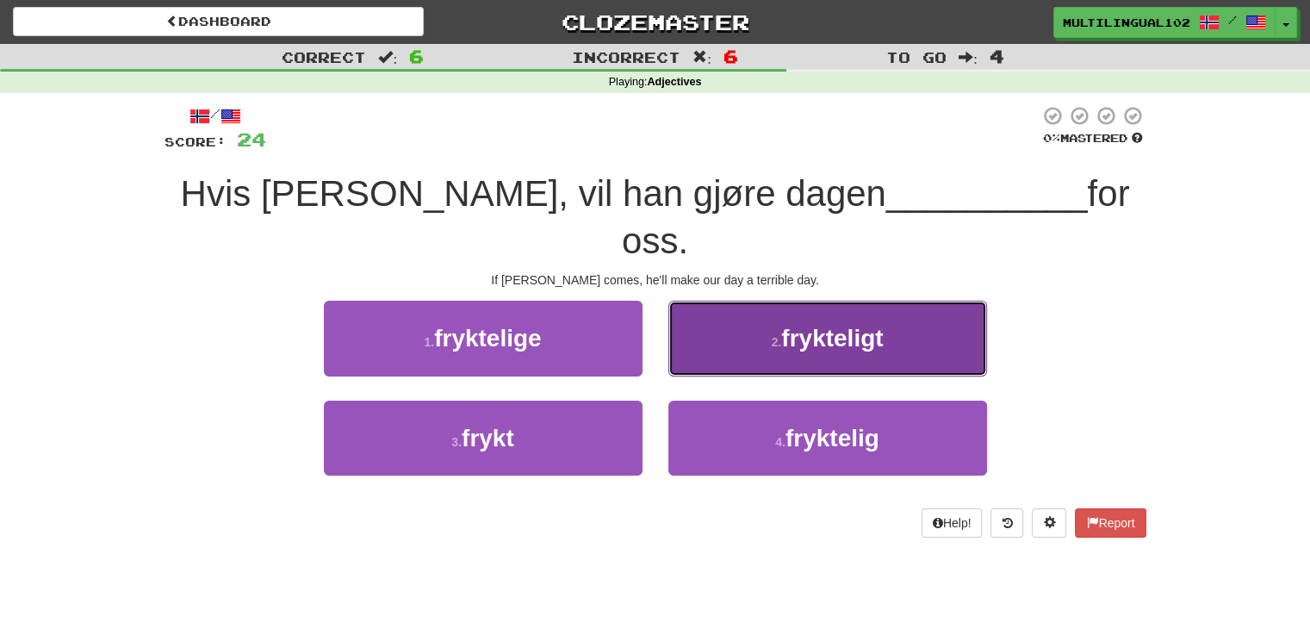
click at [743, 324] on button "2 . frykteligt" at bounding box center [827, 338] width 319 height 75
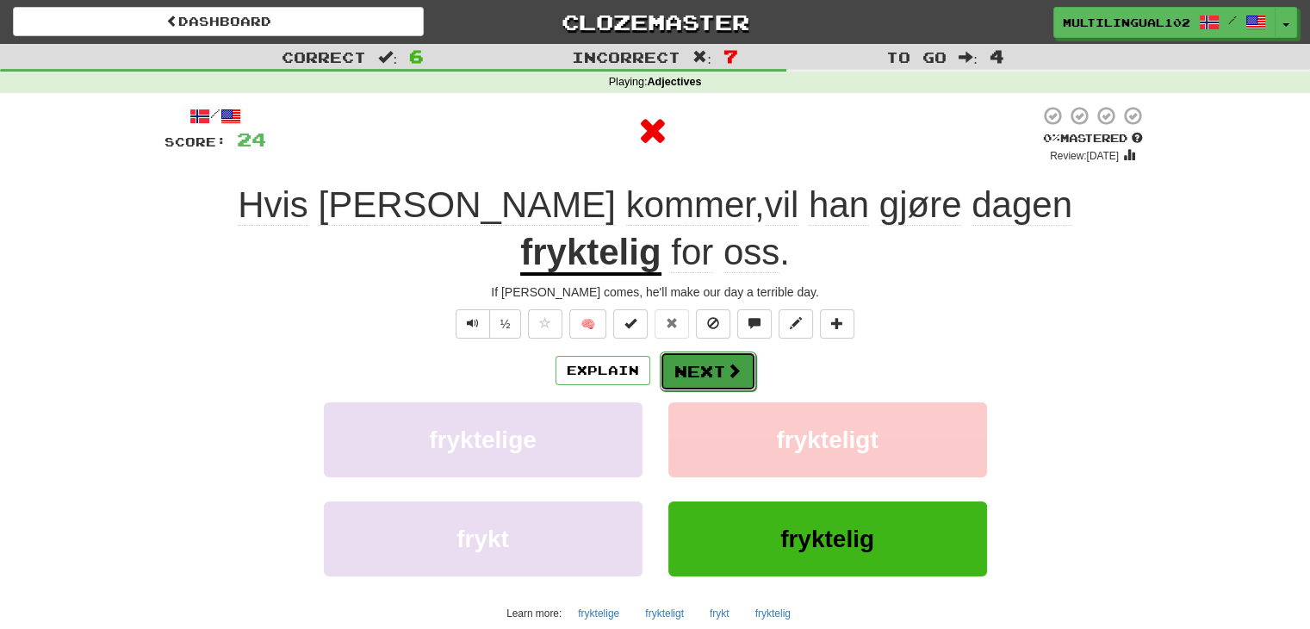
click at [704, 351] on button "Next" at bounding box center [708, 371] width 96 height 40
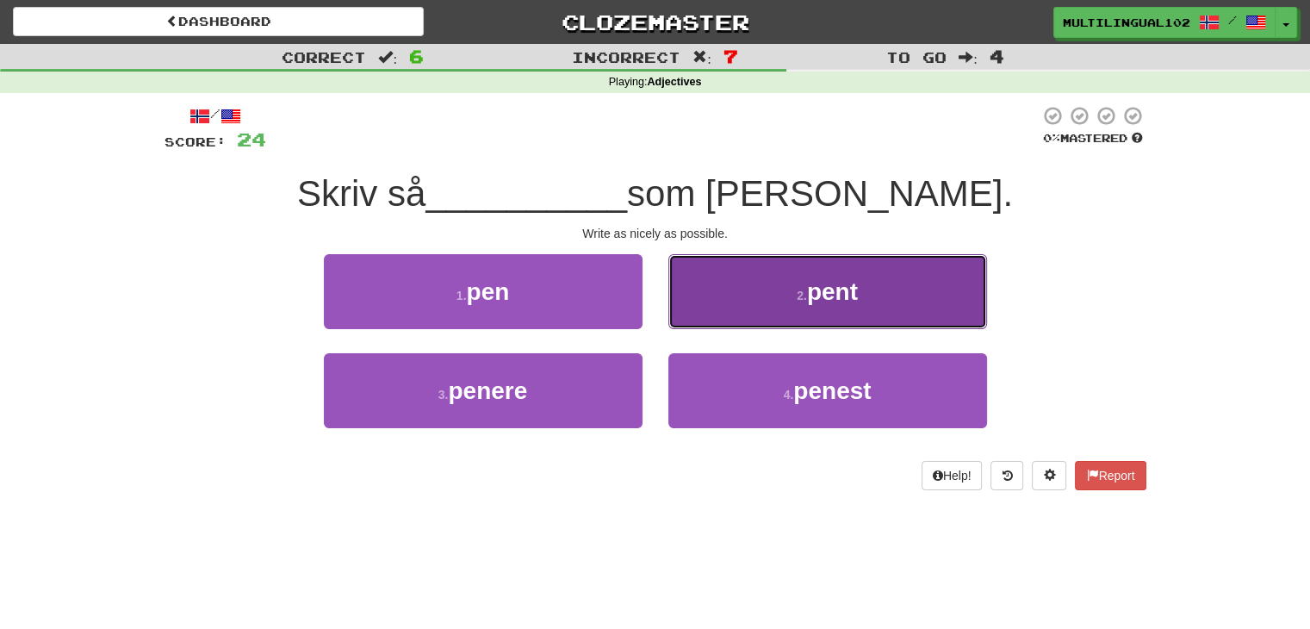
click at [776, 301] on button "2 . pent" at bounding box center [827, 291] width 319 height 75
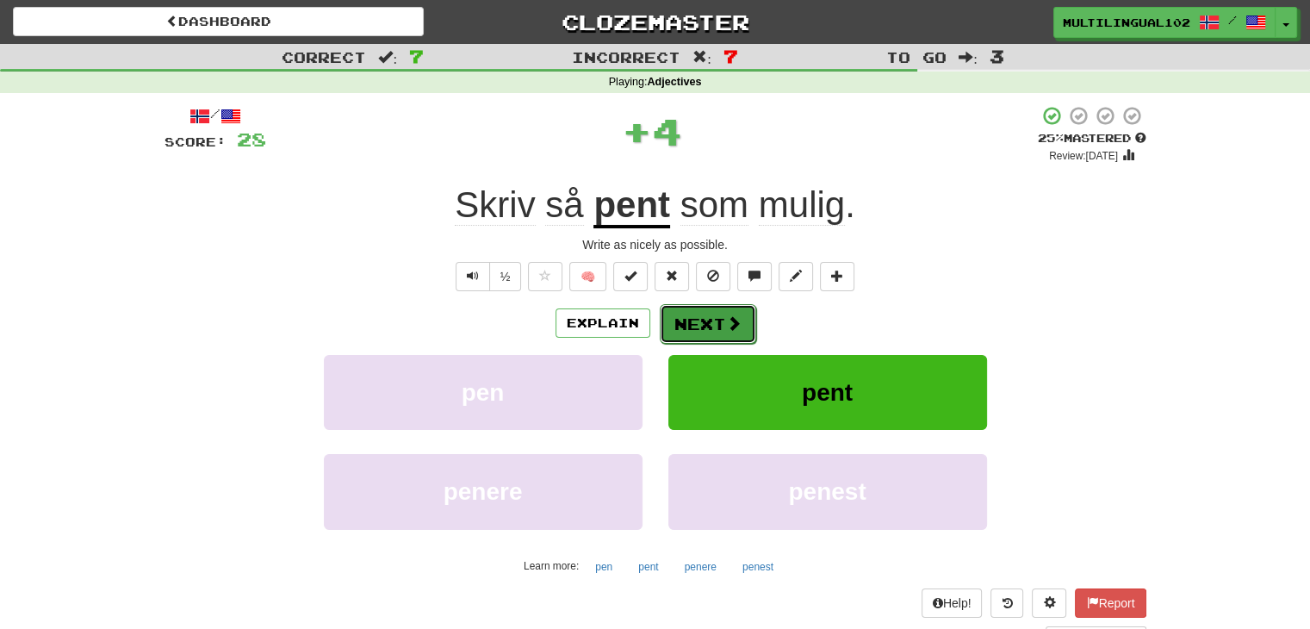
click at [711, 322] on button "Next" at bounding box center [708, 324] width 96 height 40
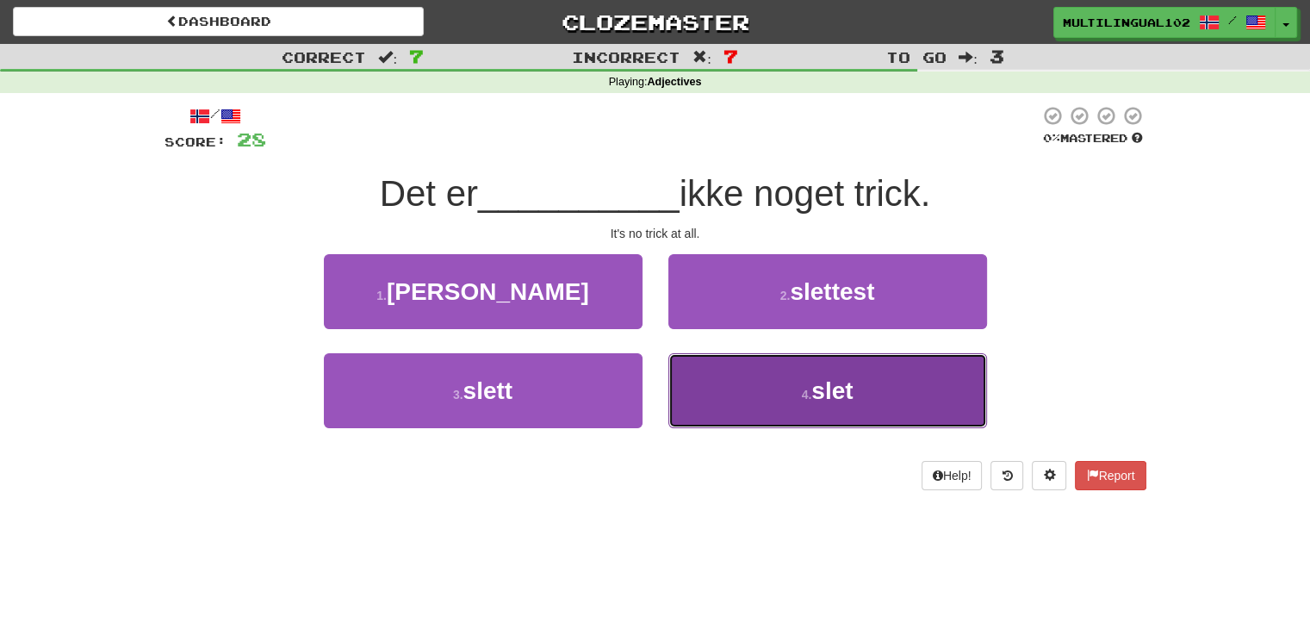
click at [719, 382] on button "4 . slet" at bounding box center [827, 390] width 319 height 75
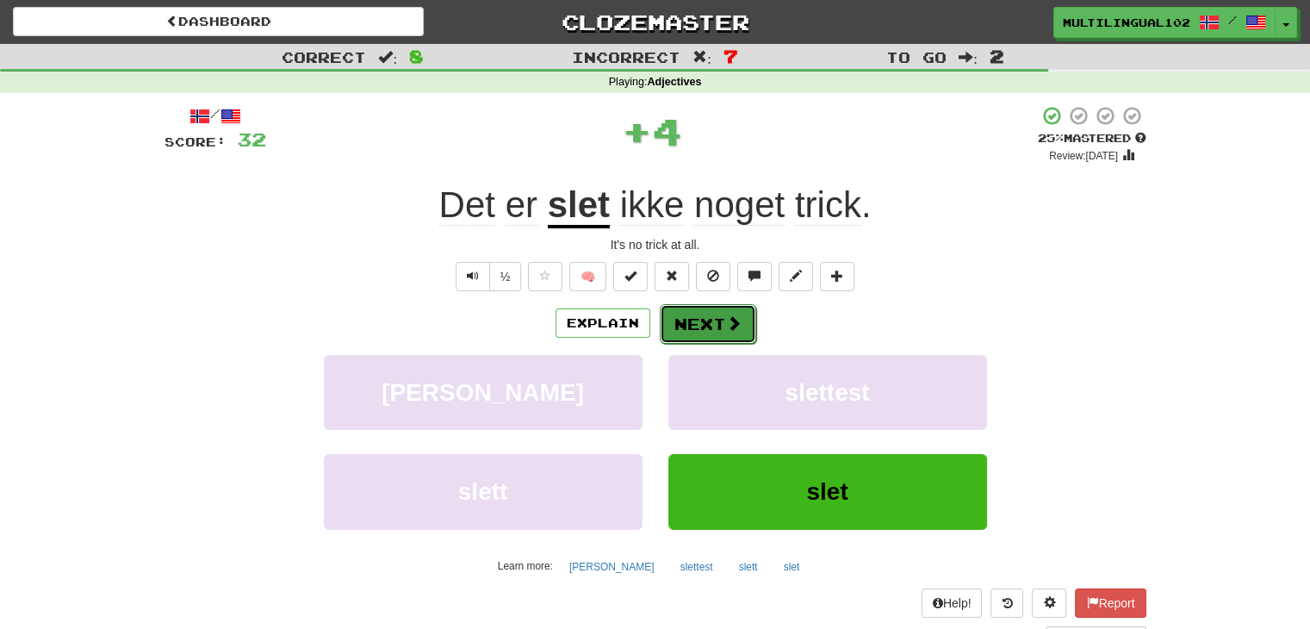
click at [703, 304] on button "Next" at bounding box center [708, 324] width 96 height 40
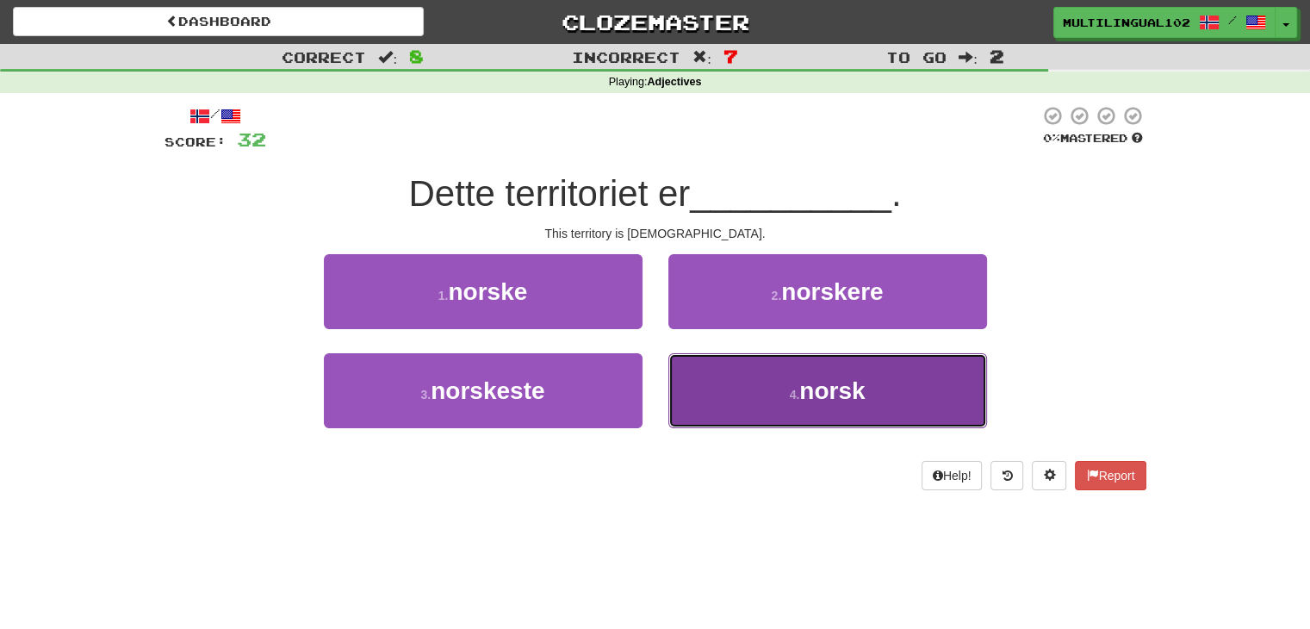
click at [792, 389] on small "4 ." at bounding box center [795, 395] width 10 height 14
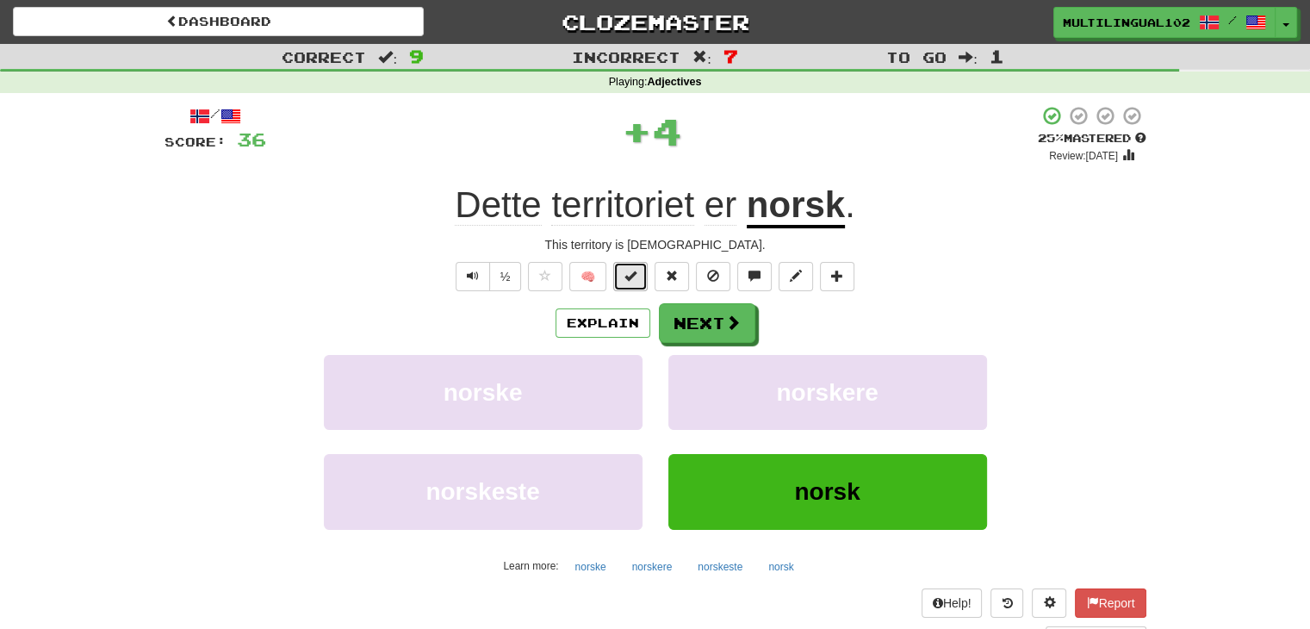
click at [644, 282] on button at bounding box center [630, 276] width 34 height 29
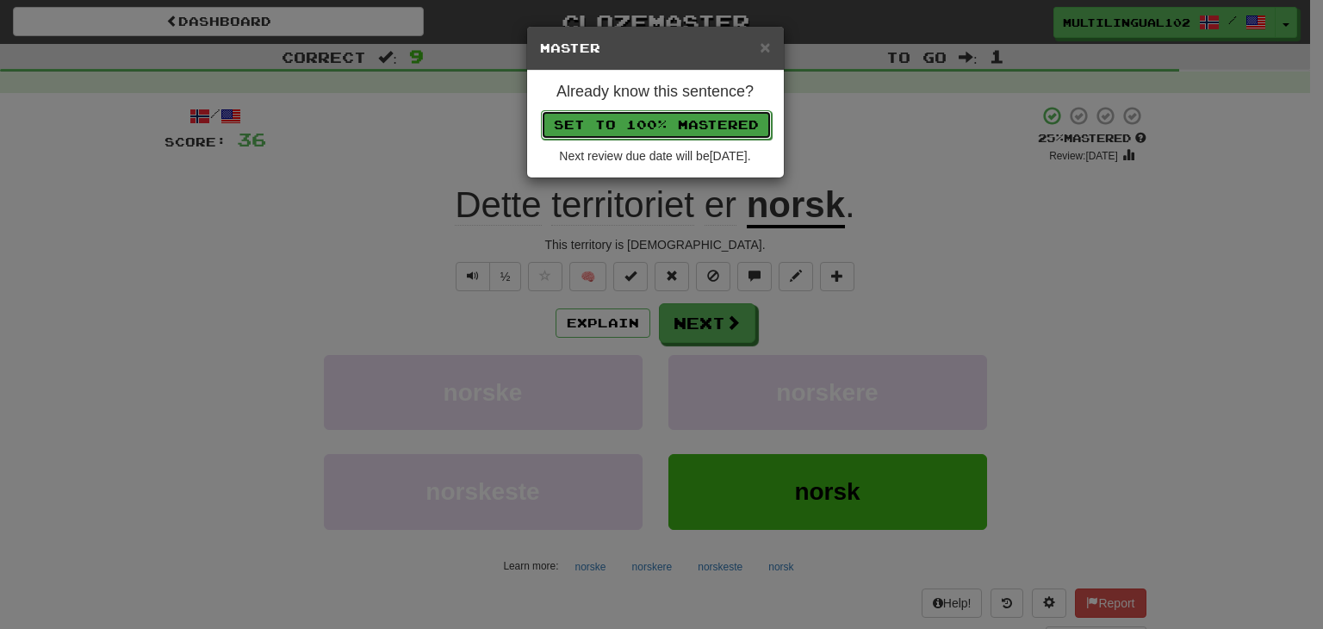
click at [661, 121] on button "Set to 100% Mastered" at bounding box center [656, 124] width 231 height 29
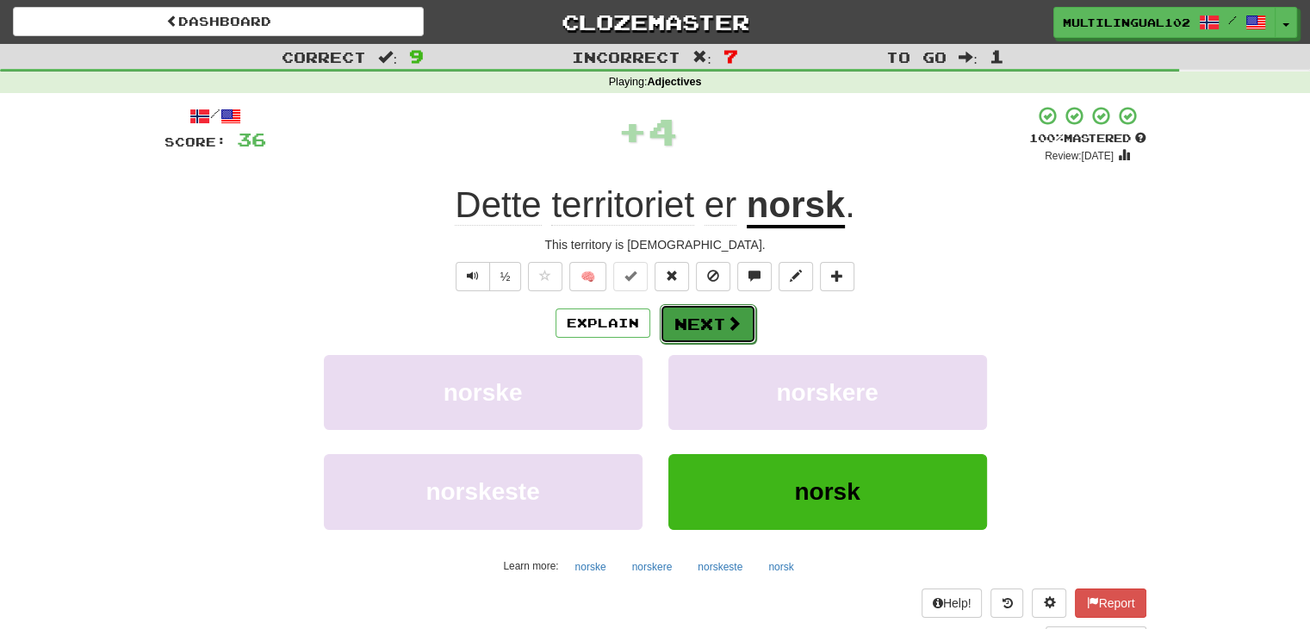
click at [720, 313] on button "Next" at bounding box center [708, 324] width 96 height 40
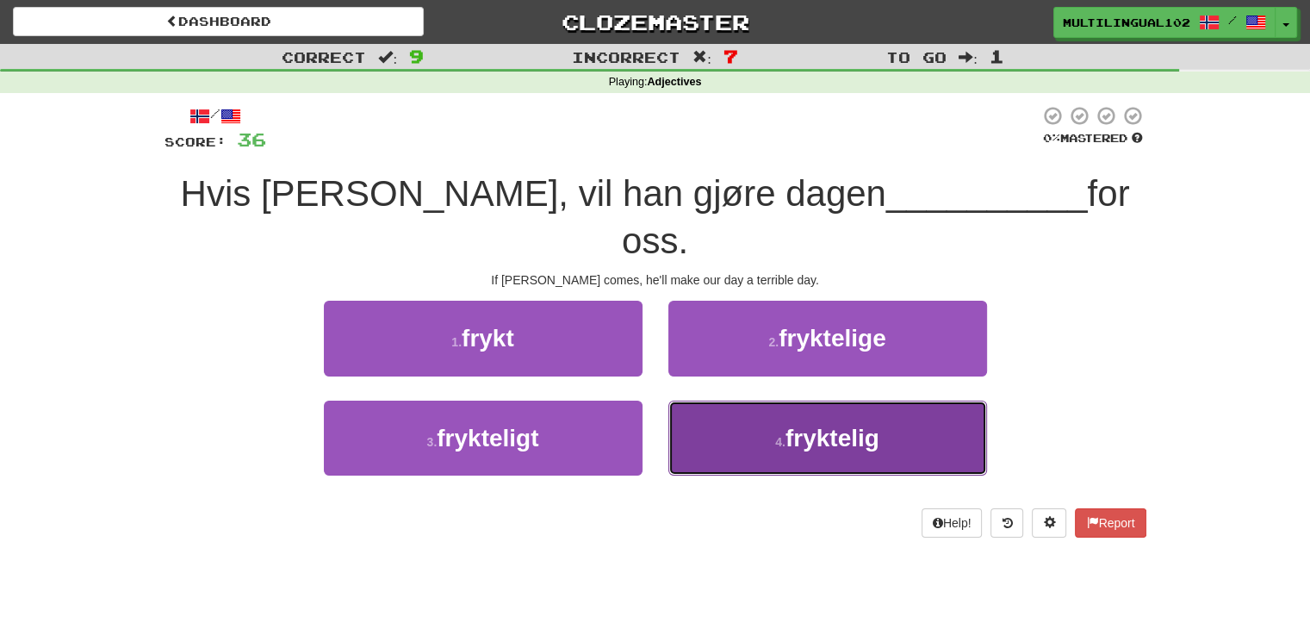
click at [749, 400] on button "4 . fryktelig" at bounding box center [827, 437] width 319 height 75
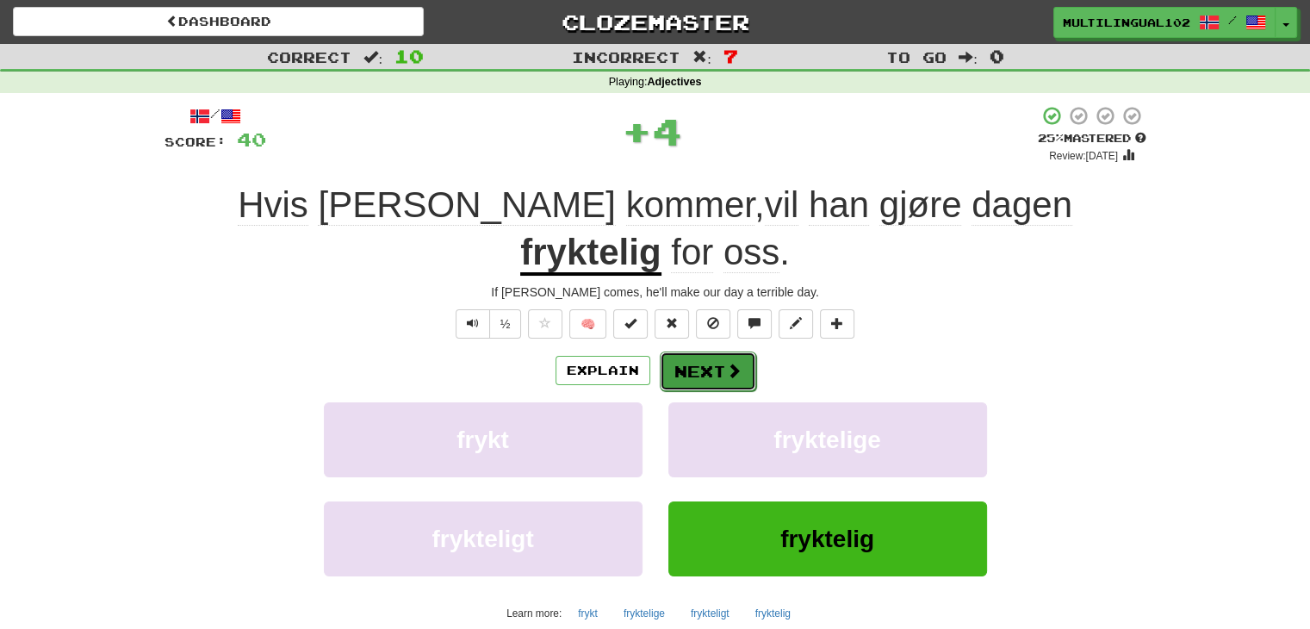
click at [715, 351] on button "Next" at bounding box center [708, 371] width 96 height 40
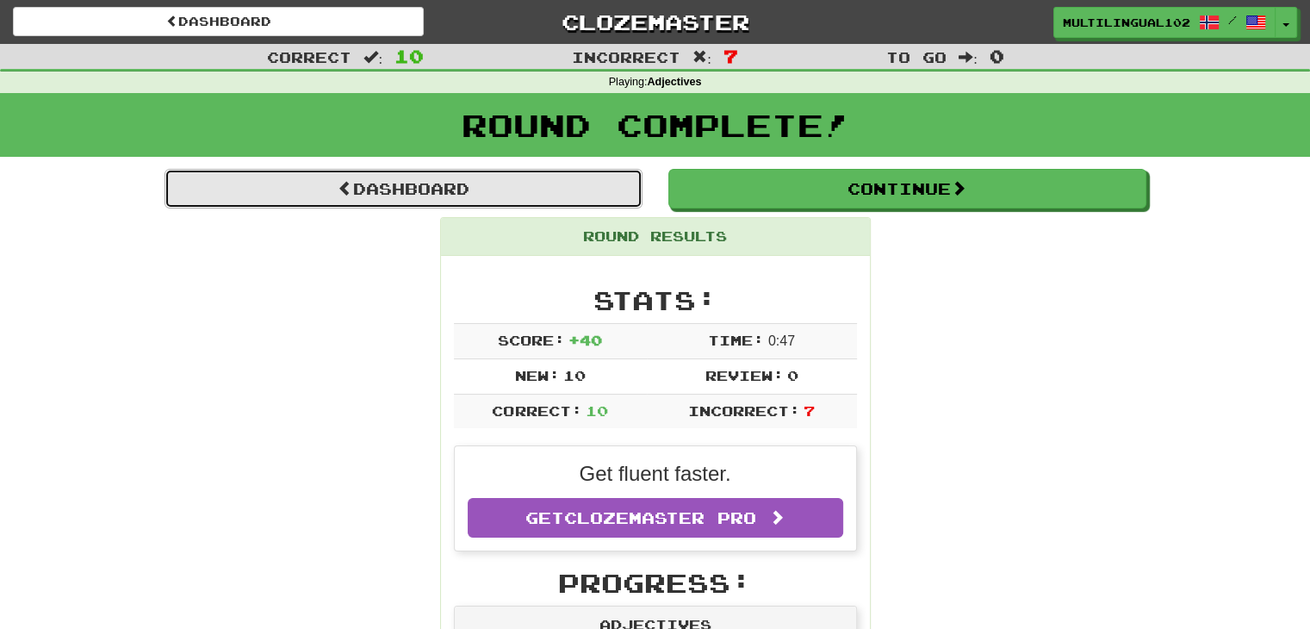
click at [467, 183] on link "Dashboard" at bounding box center [403, 189] width 478 height 40
